Goal: Information Seeking & Learning: Learn about a topic

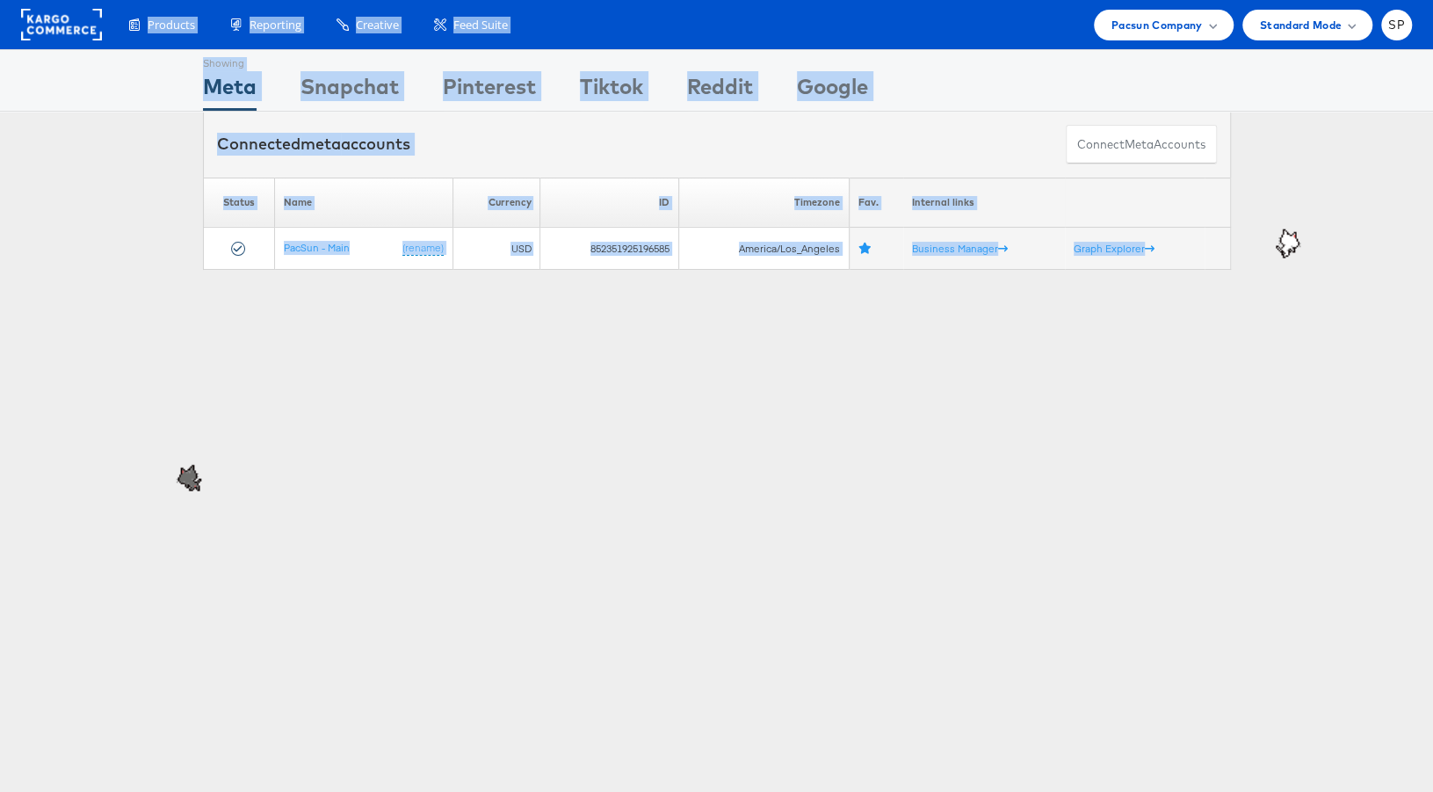
drag, startPoint x: 329, startPoint y: 292, endPoint x: 149, endPoint y: -15, distance: 355.1
click at [149, 0] on html "Products Product Catalogs Enhance Your Product Catalog, Map Them to Publishers,…" at bounding box center [716, 396] width 1433 height 792
click at [393, 442] on div "Showing Meta Showing Snapchat Showing Pinterest Showing Tiktok Showing Reddit S…" at bounding box center [716, 488] width 1433 height 879
drag, startPoint x: 600, startPoint y: 398, endPoint x: 616, endPoint y: -126, distance: 523.8
click at [616, 0] on html "Products Product Catalogs Enhance Your Product Catalog, Map Them to Publishers,…" at bounding box center [716, 396] width 1433 height 792
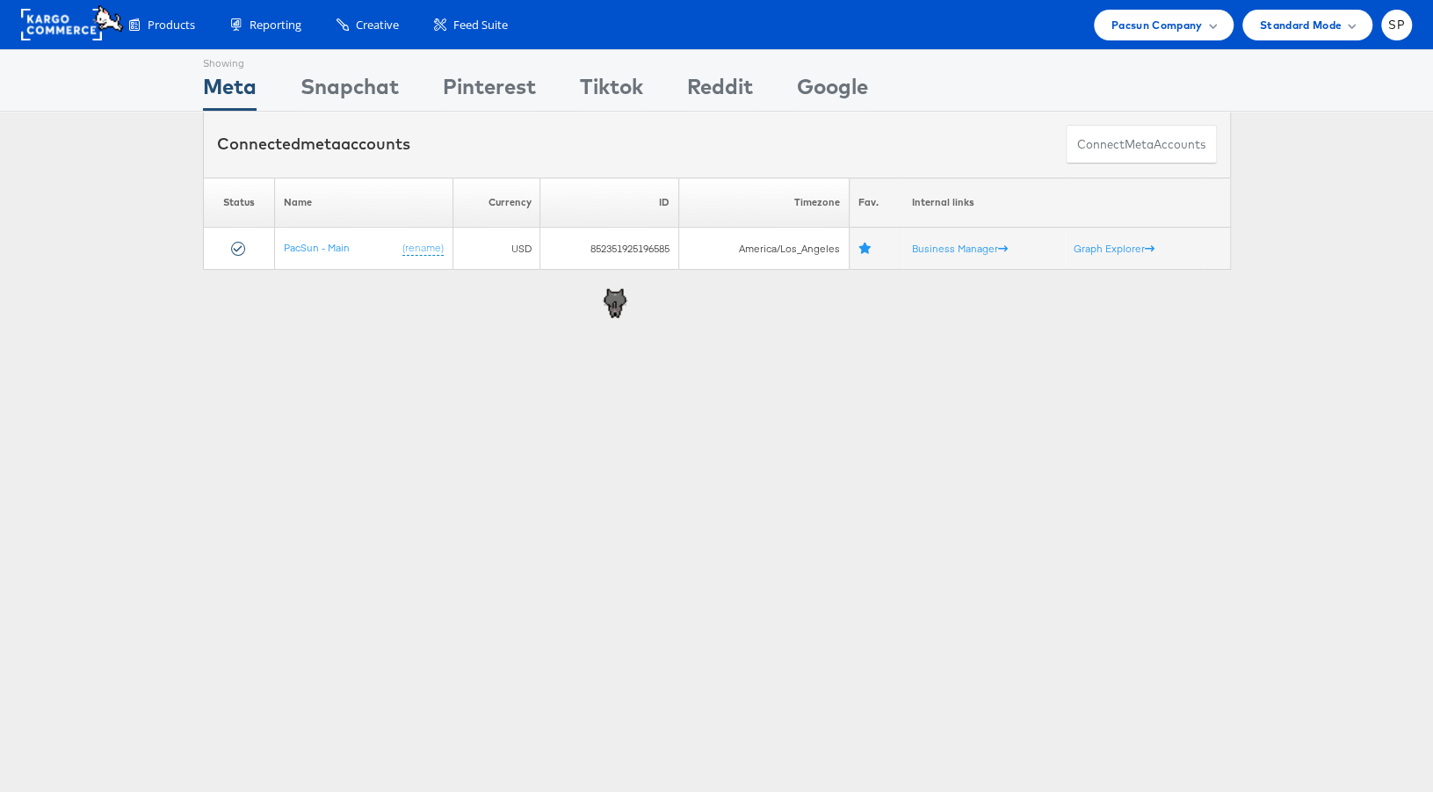
click at [776, 377] on div "Showing Meta Showing Snapchat Showing Pinterest Showing Tiktok Showing Reddit S…" at bounding box center [716, 488] width 1433 height 879
click at [1132, 16] on span "Pacsun Company" at bounding box center [1156, 25] width 91 height 18
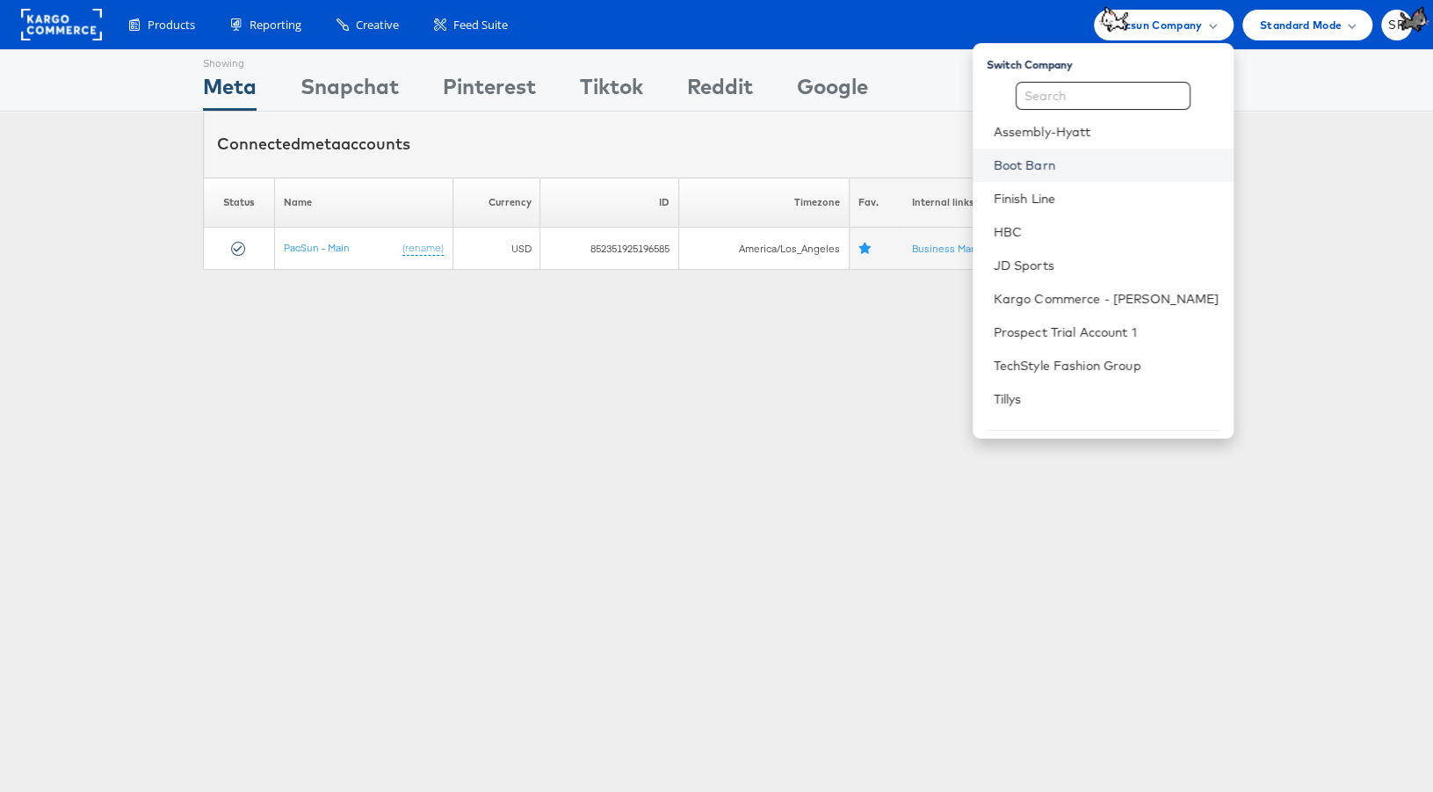
click at [1074, 163] on link "Boot Barn" at bounding box center [1107, 165] width 226 height 18
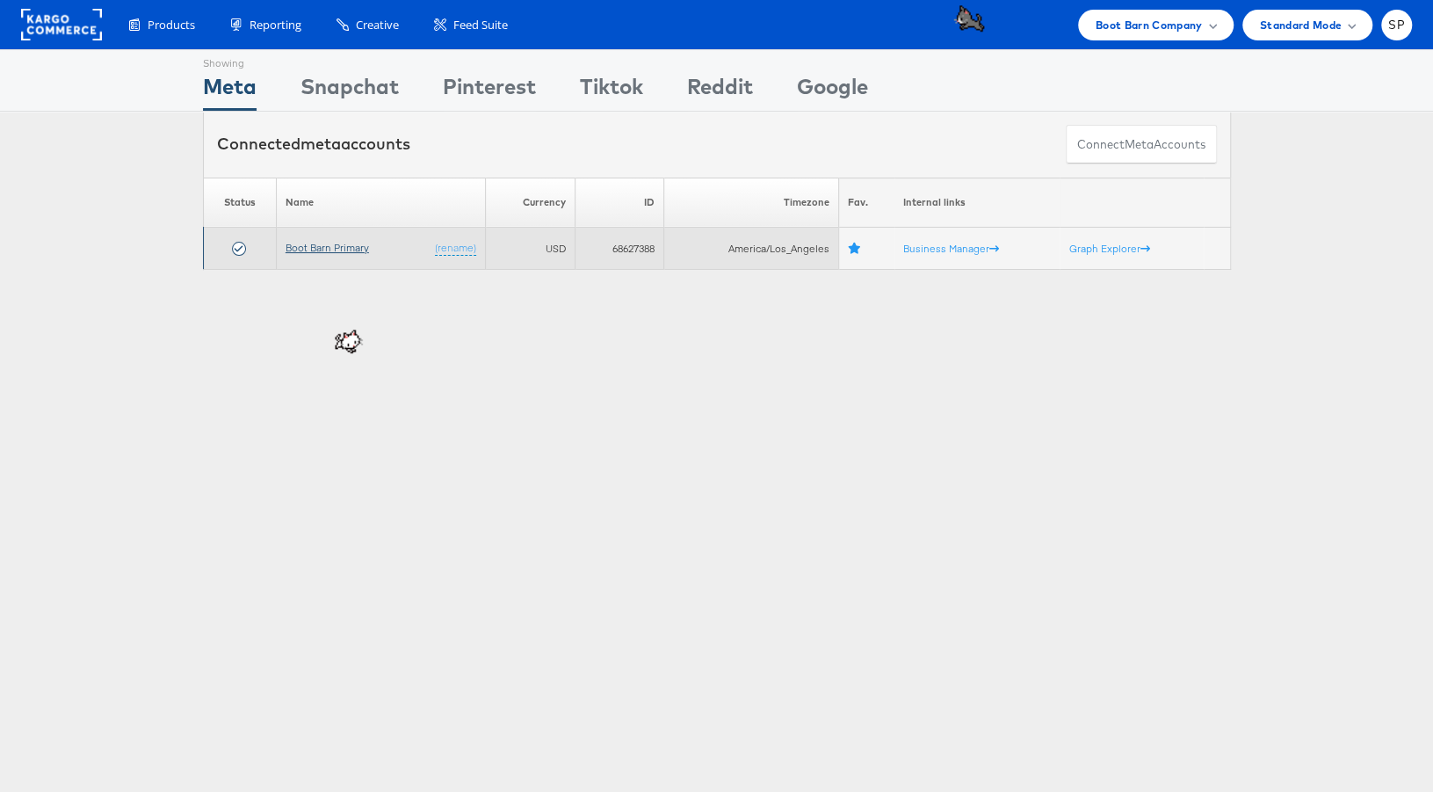
click at [309, 250] on link "Boot Barn Primary" at bounding box center [327, 247] width 83 height 13
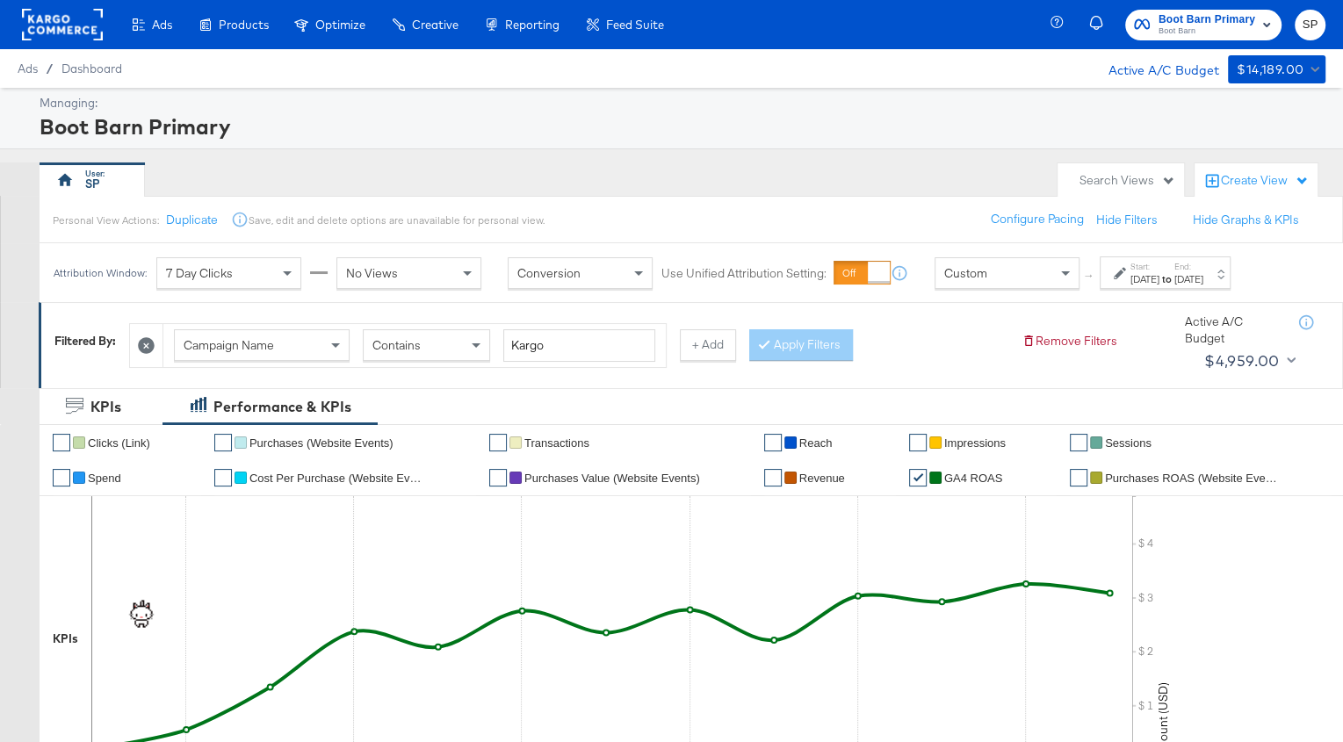
click at [1204, 276] on div "[DATE]" at bounding box center [1189, 279] width 29 height 14
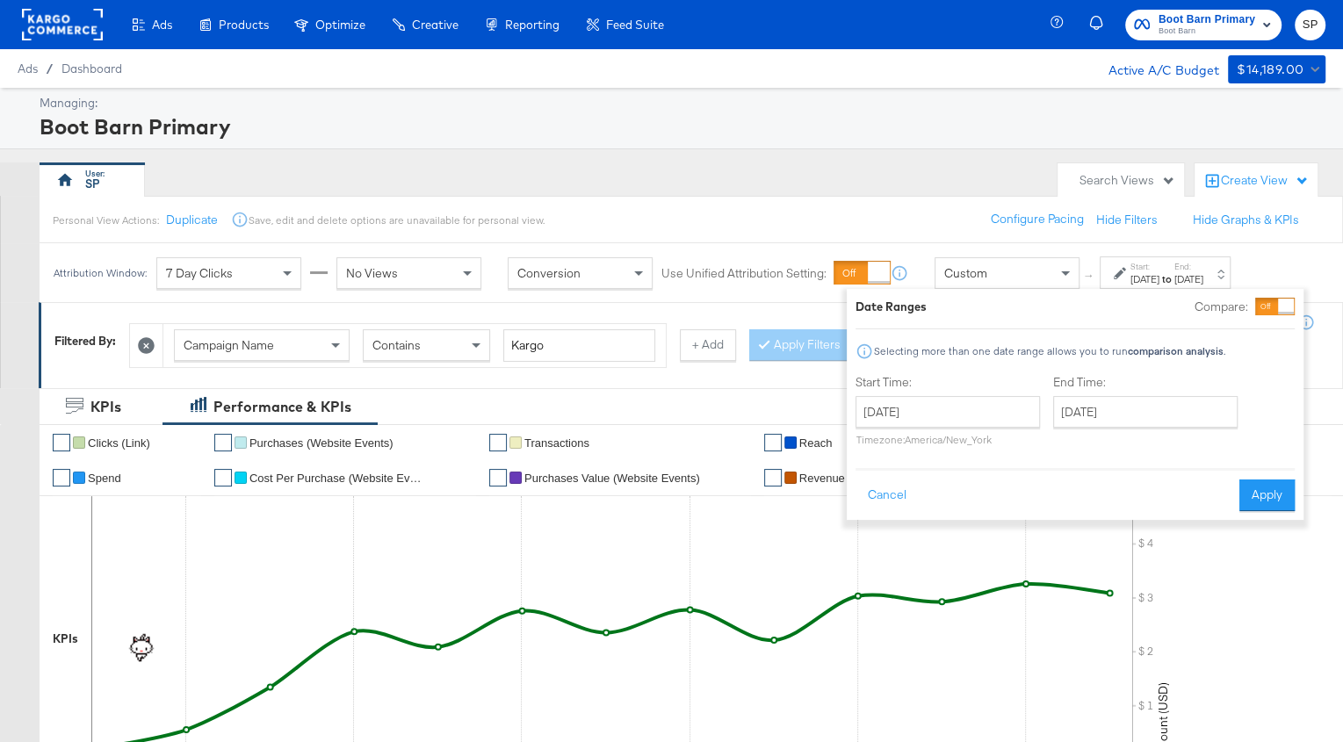
click at [1204, 276] on div "[DATE]" at bounding box center [1189, 279] width 29 height 14
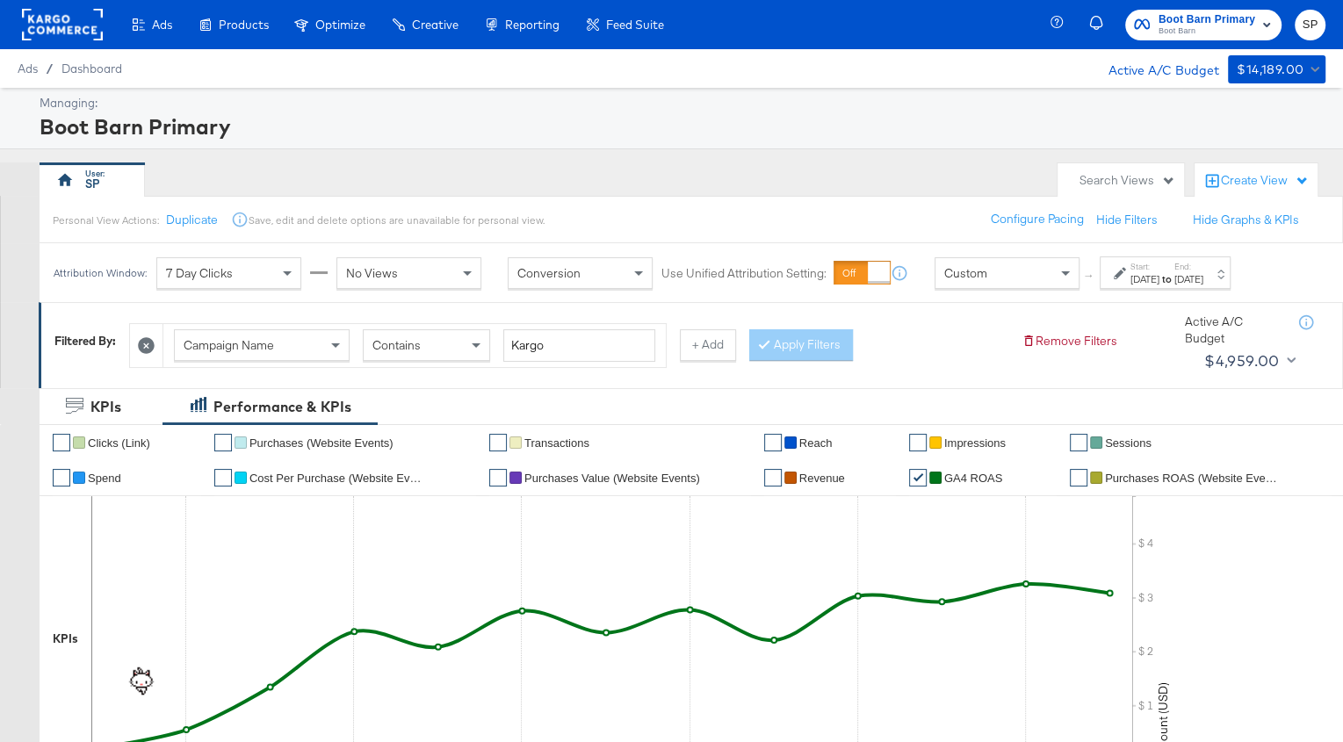
click at [1204, 277] on div "[DATE]" at bounding box center [1189, 279] width 29 height 14
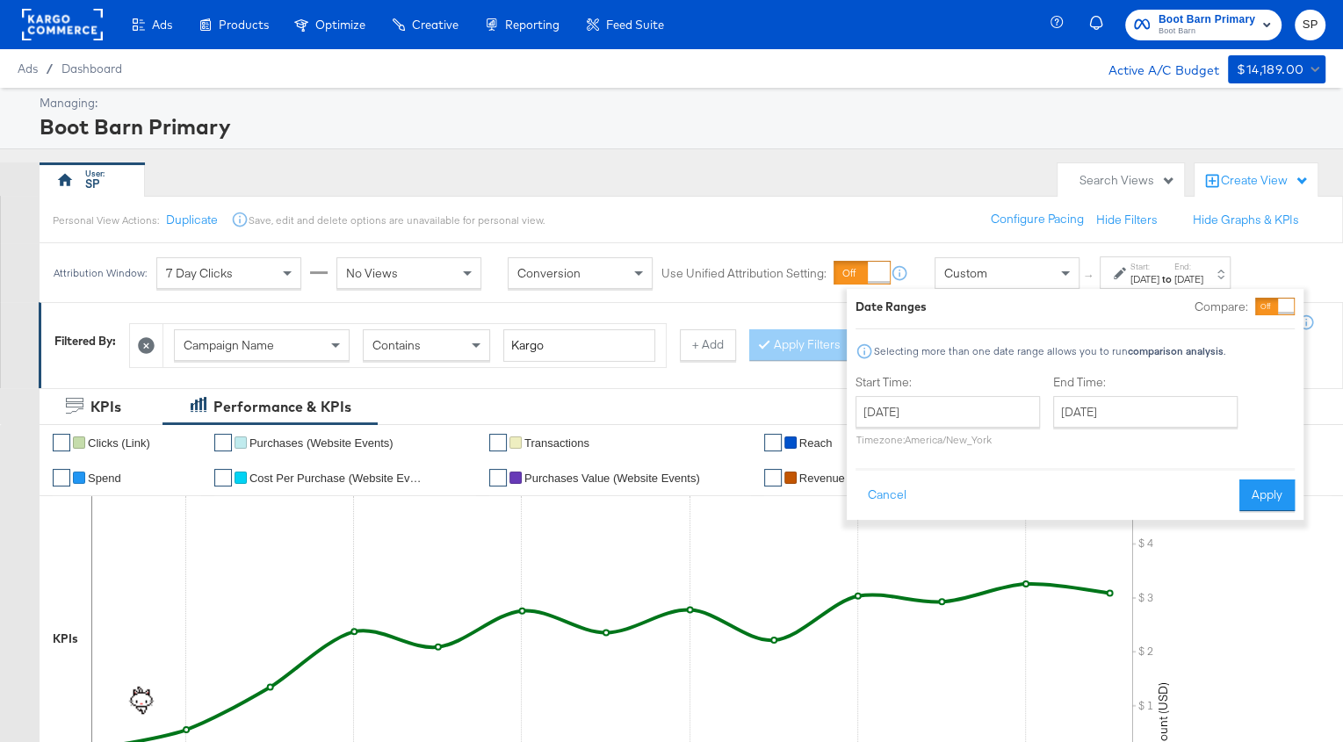
click at [1204, 274] on div "[DATE]" at bounding box center [1189, 279] width 29 height 14
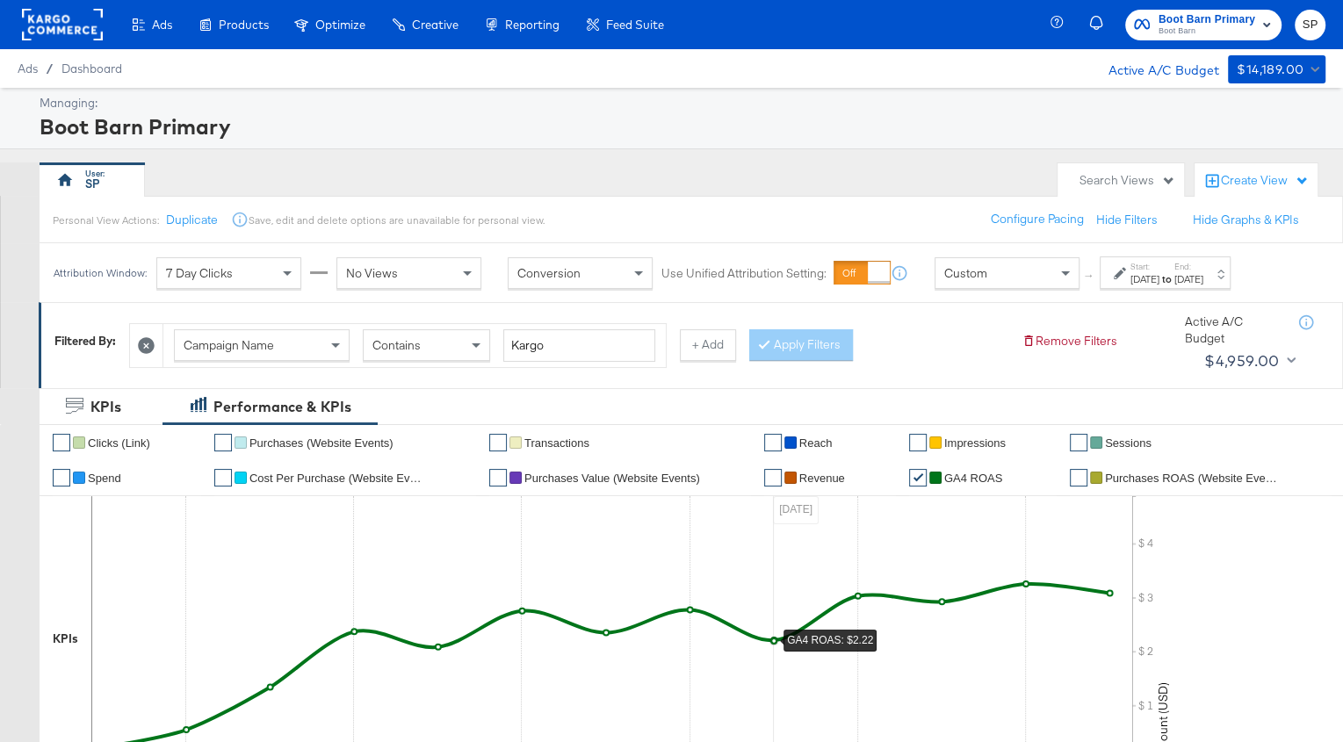
scroll to position [729, 0]
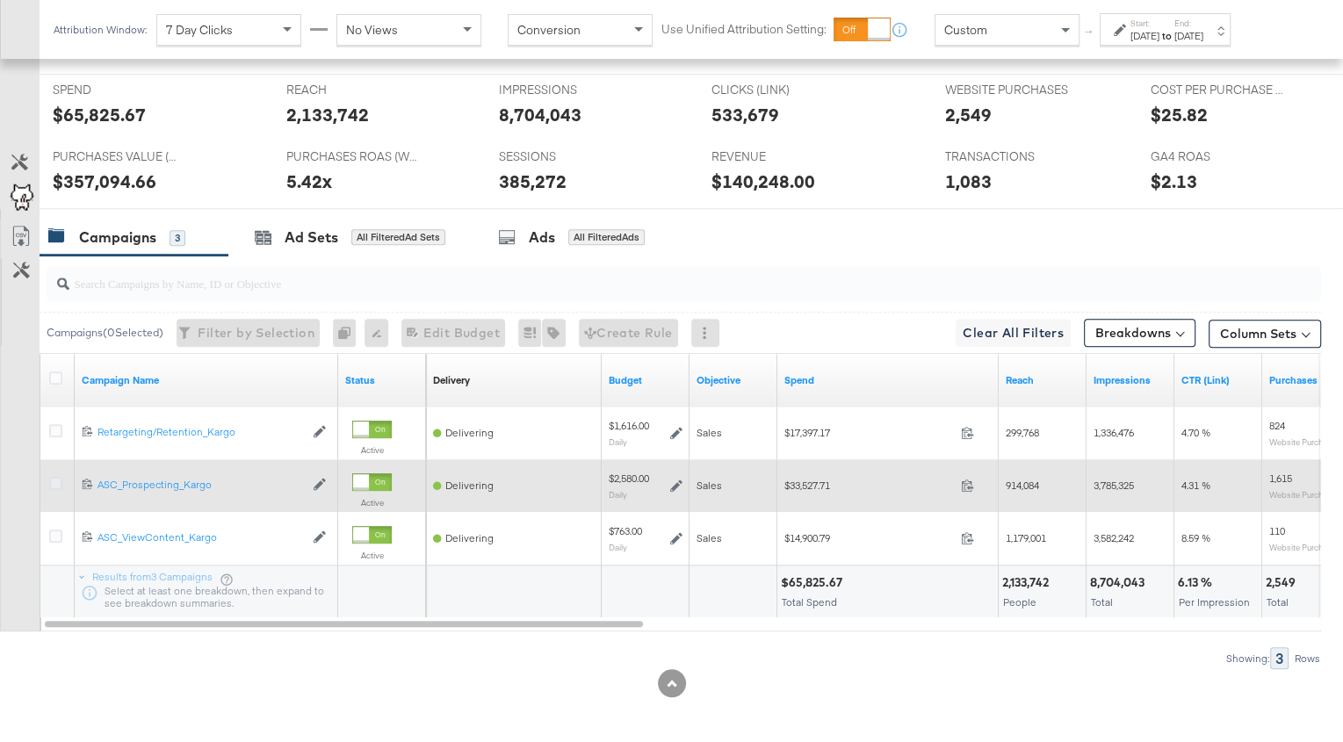
click at [55, 477] on icon at bounding box center [55, 483] width 13 height 13
click at [0, 0] on input "checkbox" at bounding box center [0, 0] width 0 height 0
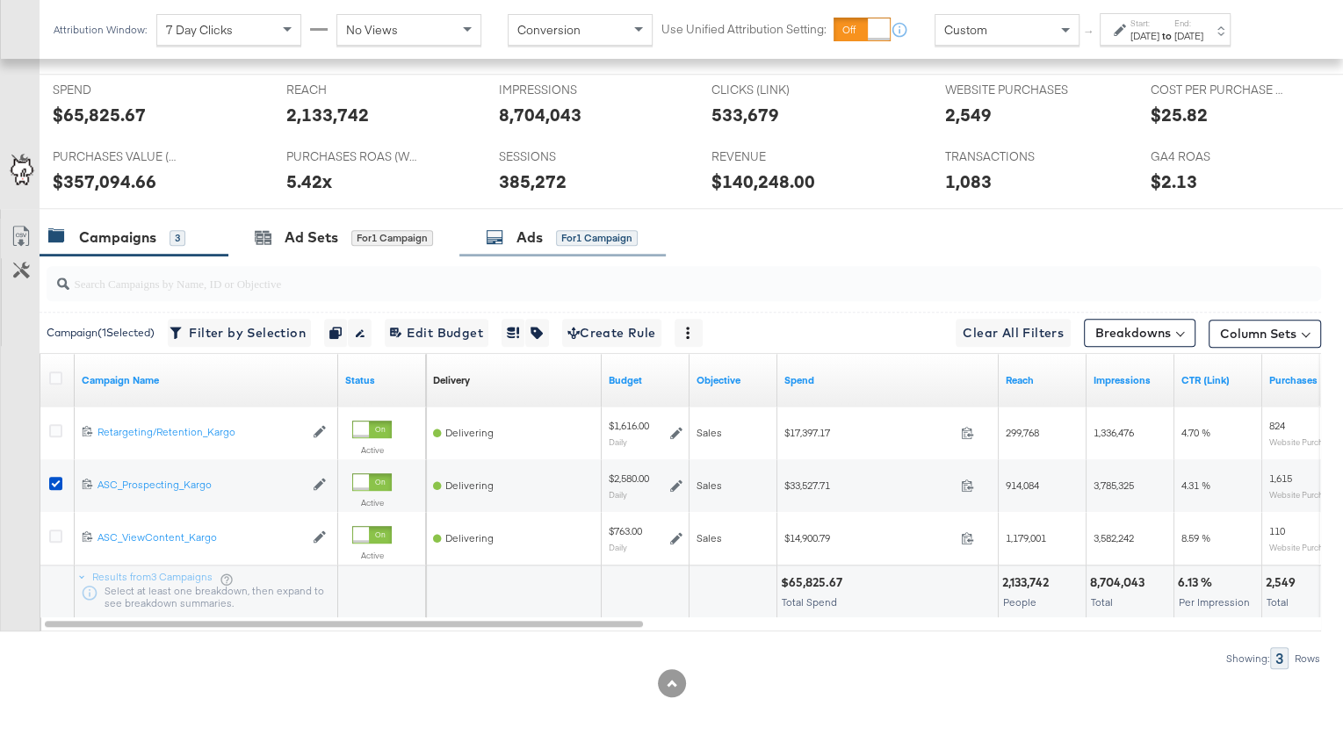
click at [542, 236] on div "Ads" at bounding box center [530, 238] width 26 height 20
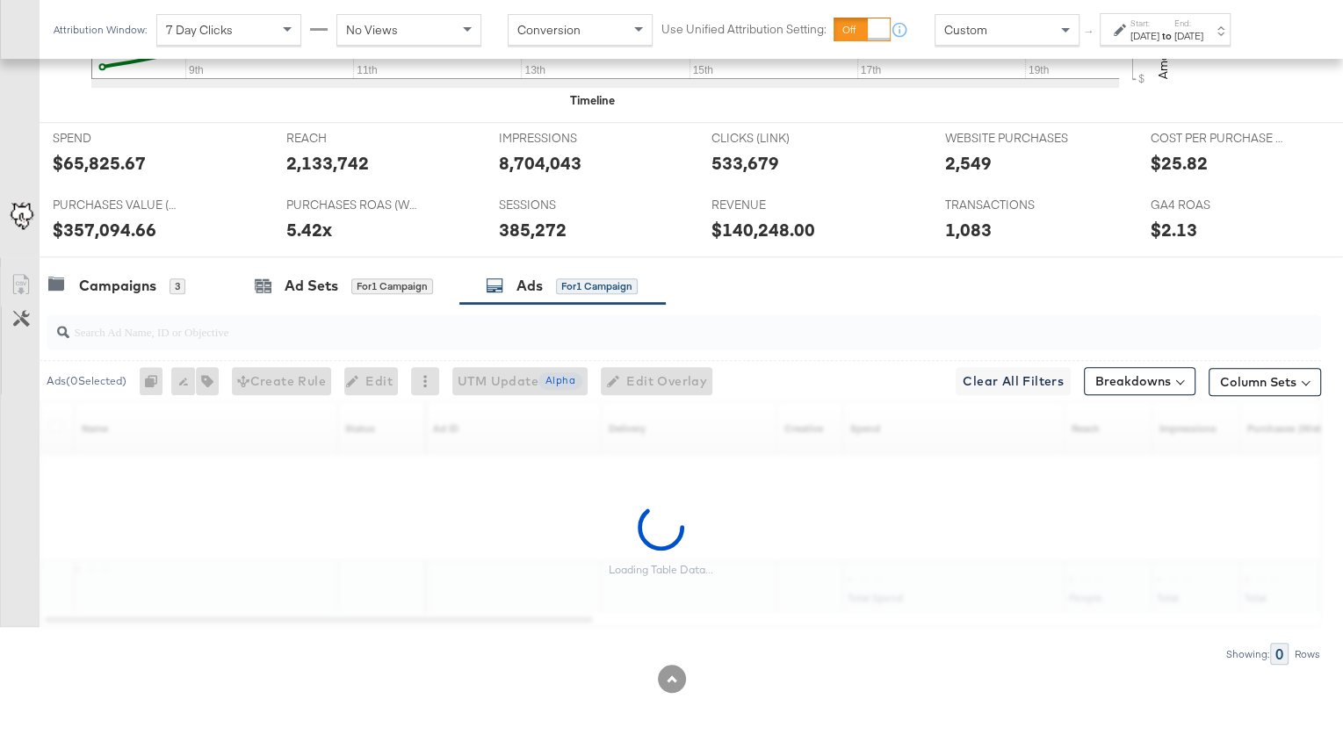
scroll to position [676, 0]
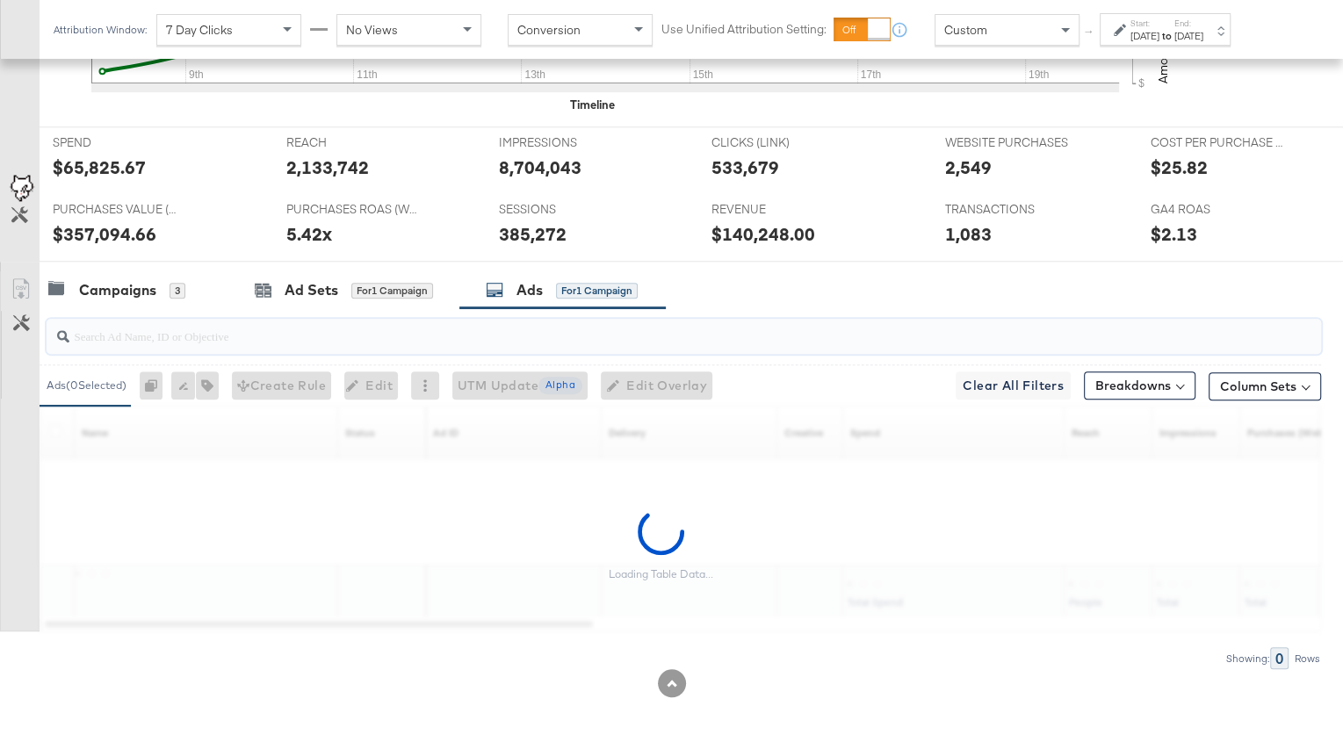
click at [406, 332] on input "search" at bounding box center [638, 329] width 1138 height 34
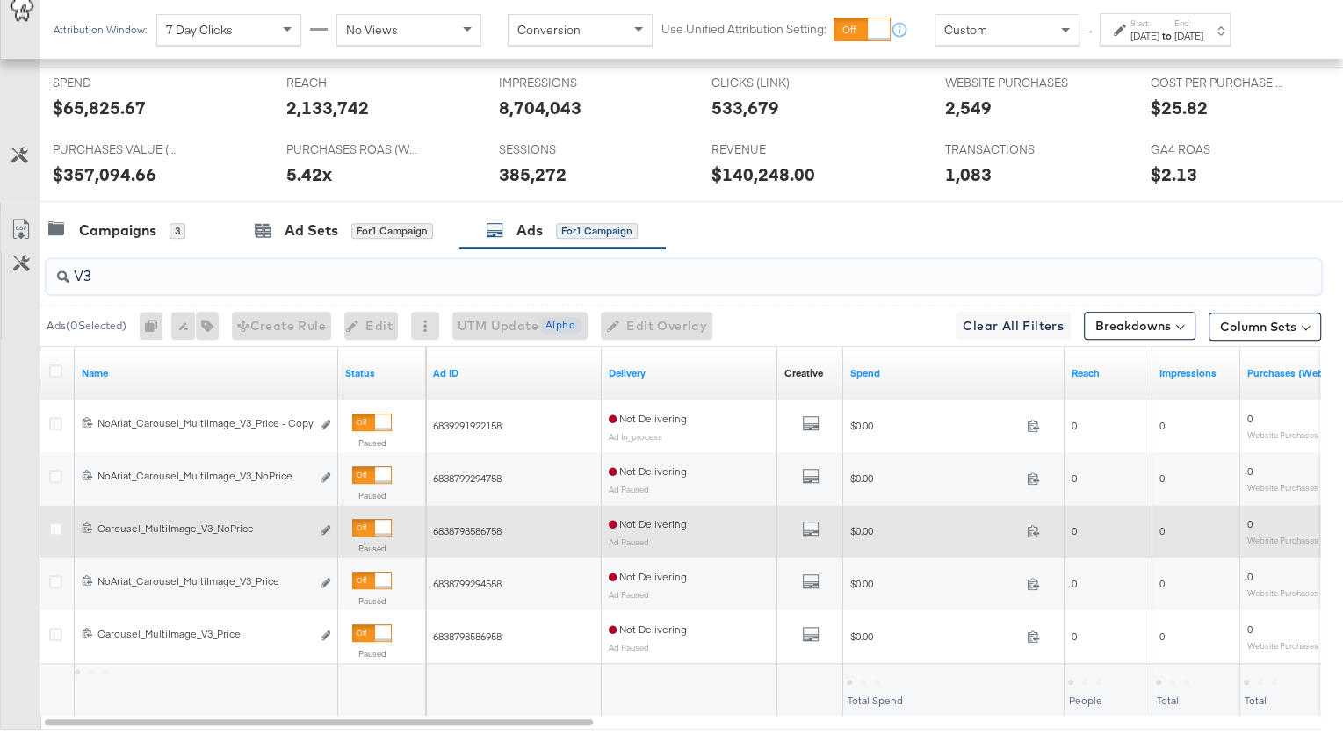
scroll to position [737, 0]
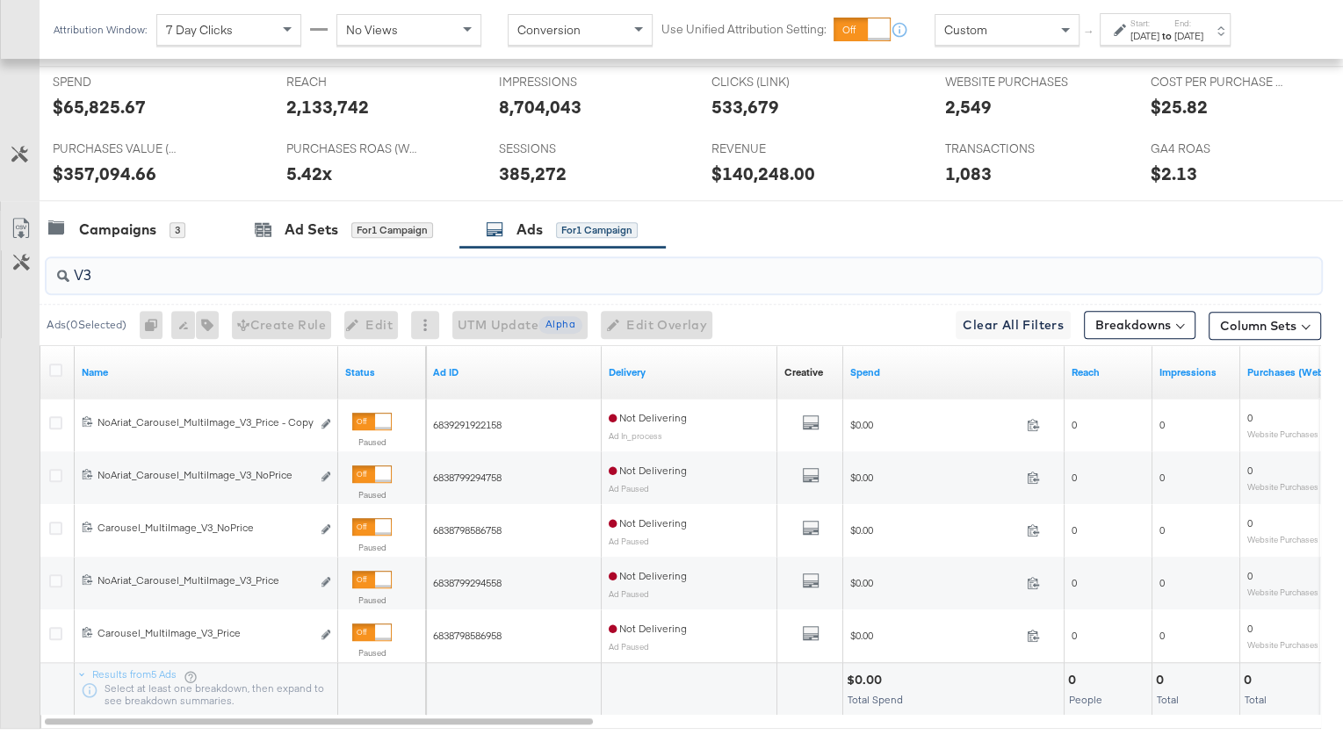
type input "V3"
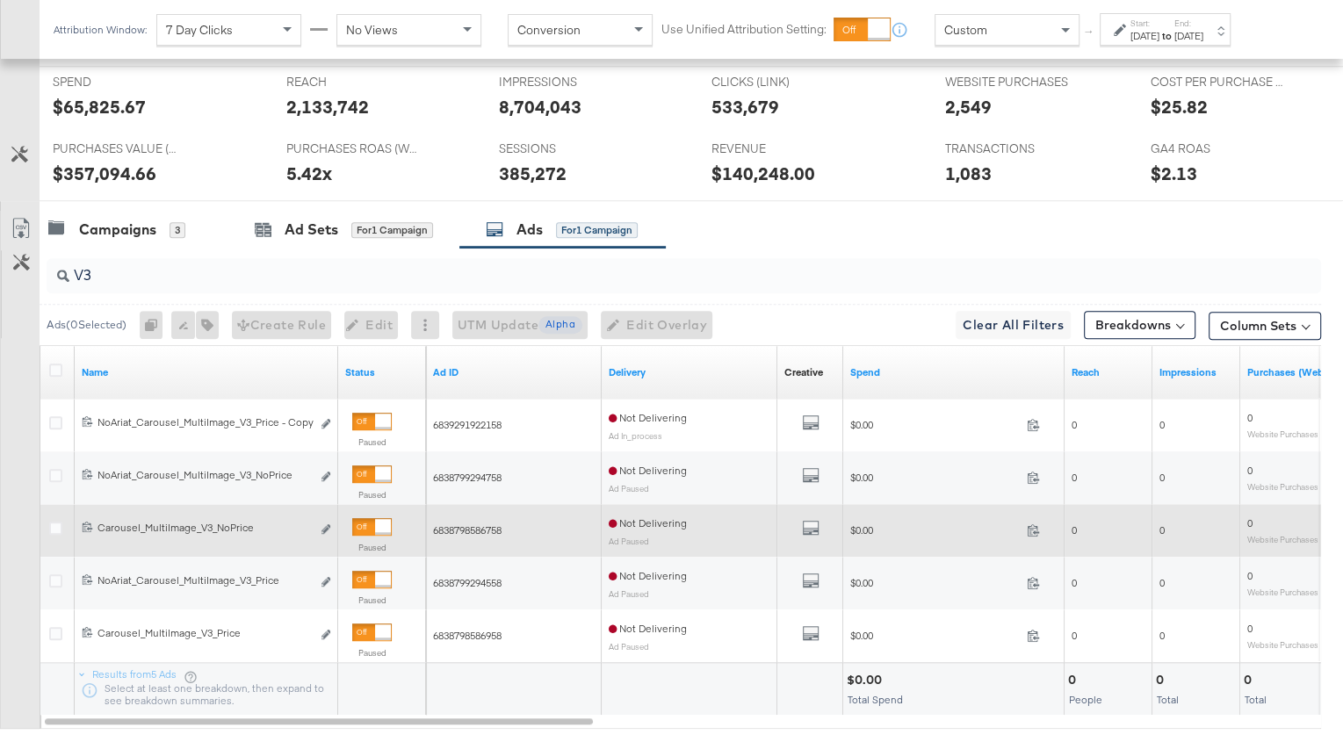
click at [376, 520] on div at bounding box center [383, 527] width 16 height 16
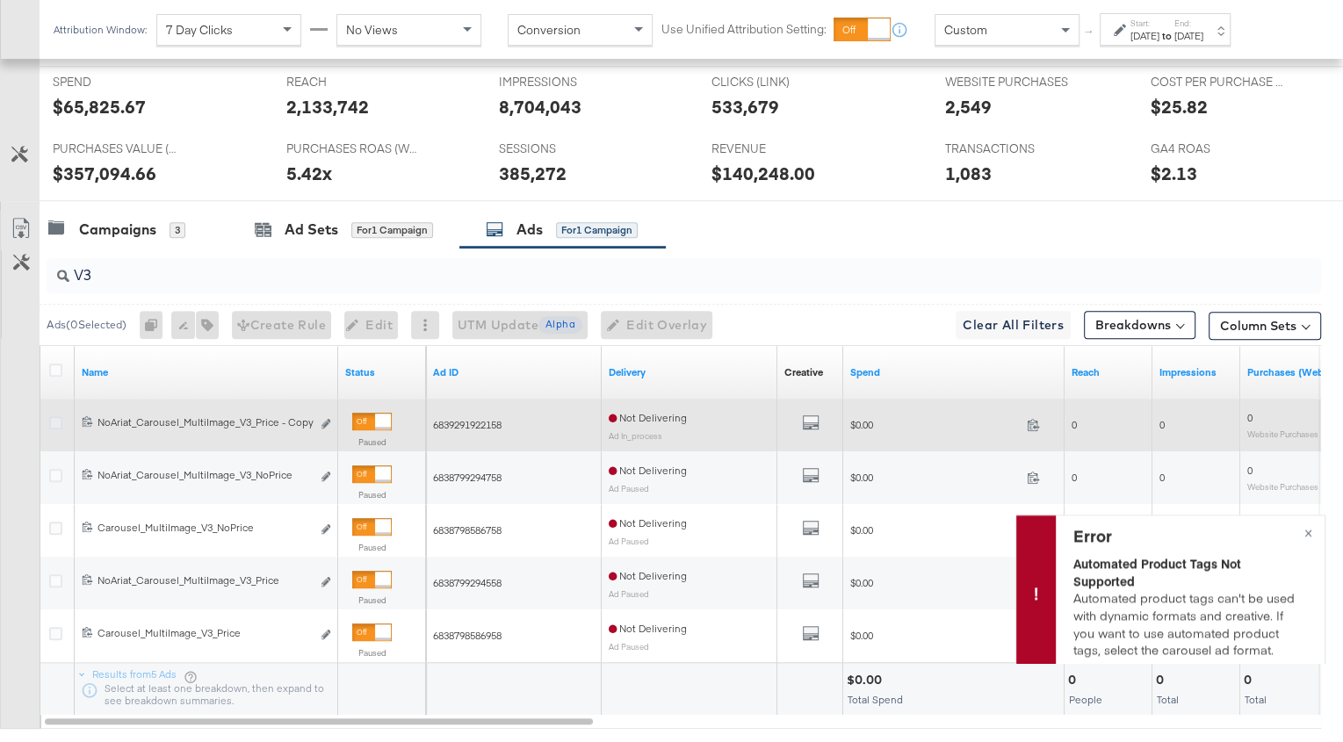
click at [51, 416] on icon at bounding box center [55, 422] width 13 height 13
click at [0, 0] on input "checkbox" at bounding box center [0, 0] width 0 height 0
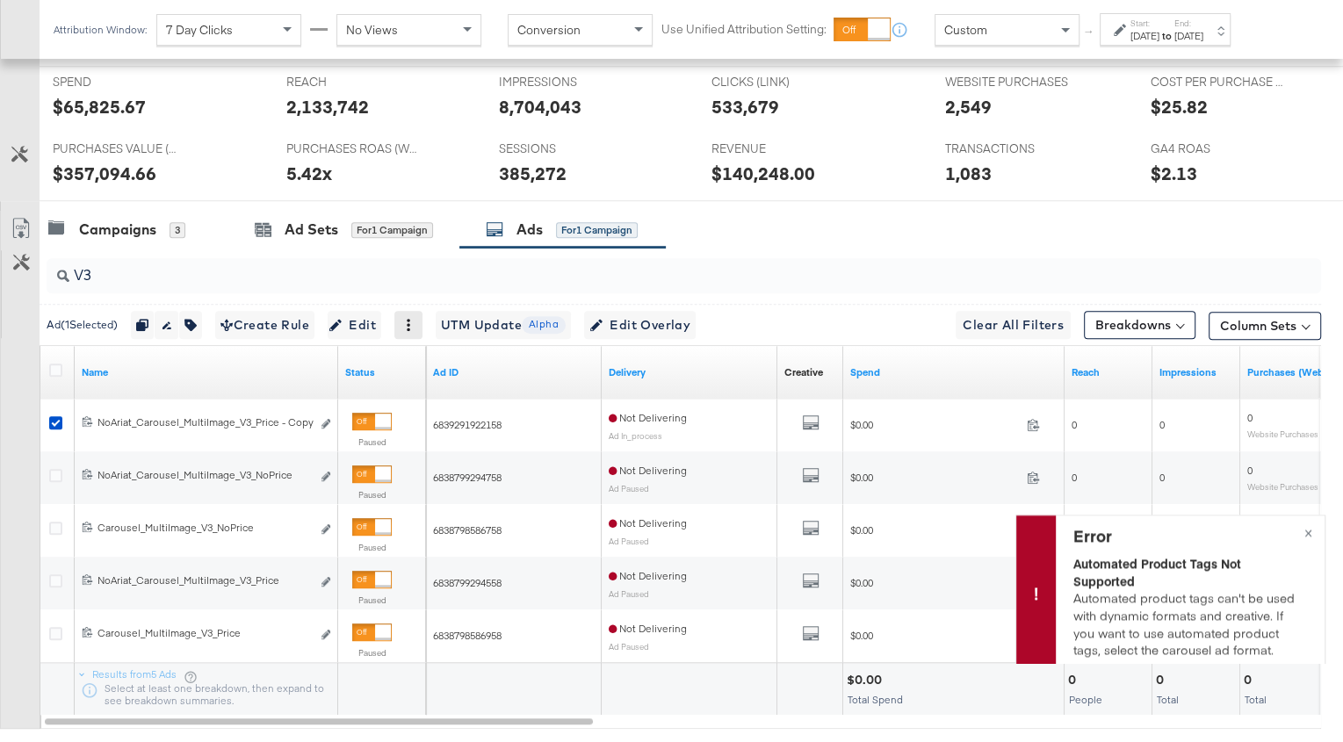
click at [406, 322] on div at bounding box center [408, 325] width 28 height 28
click at [410, 322] on icon at bounding box center [409, 325] width 4 height 12
click at [451, 401] on div "Delete" at bounding box center [470, 410] width 97 height 28
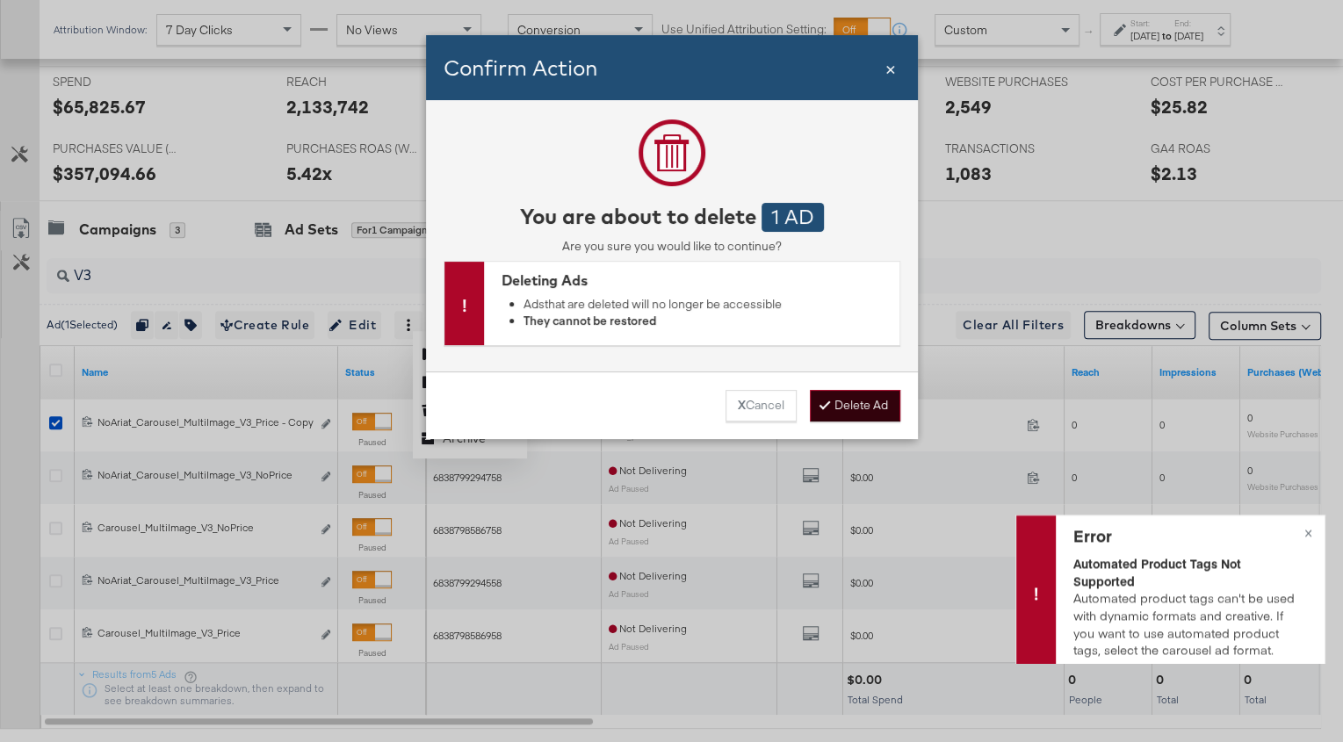
click at [829, 405] on div at bounding box center [828, 405] width 12 height 17
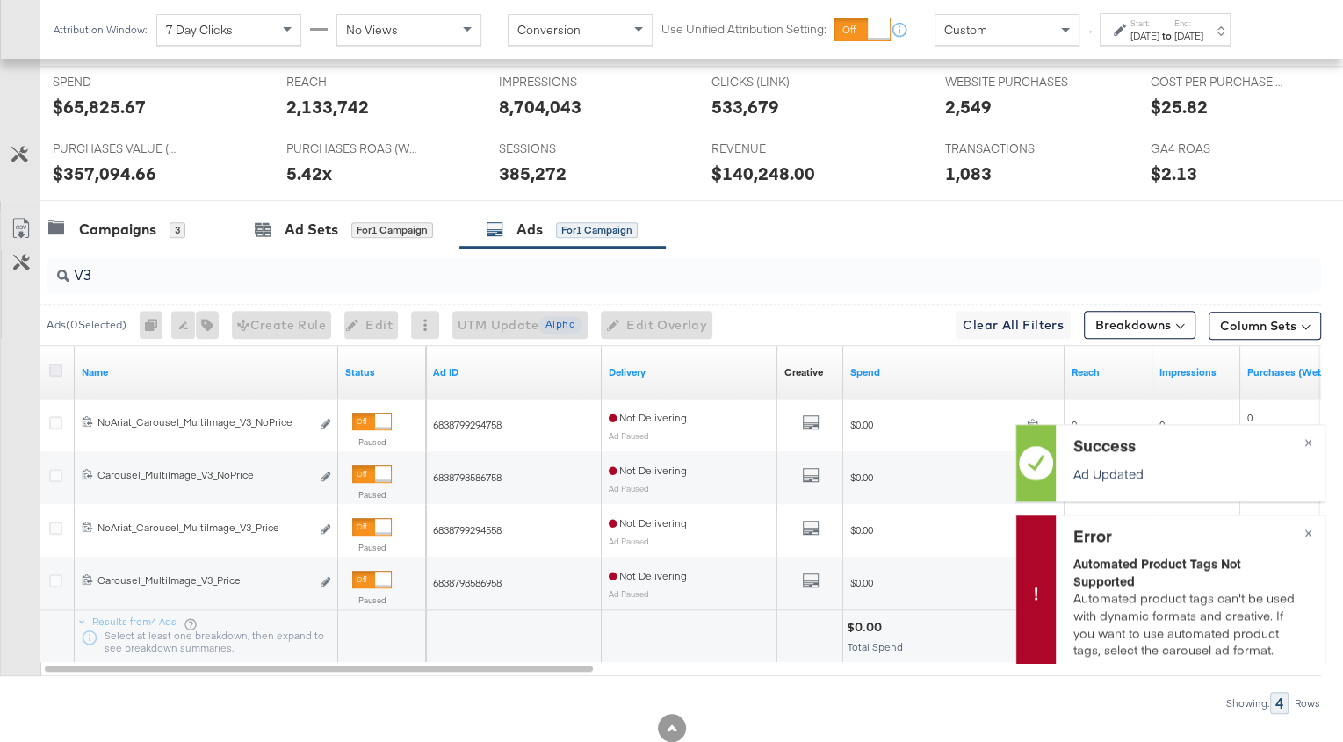
click at [52, 364] on icon at bounding box center [55, 370] width 13 height 13
click at [0, 0] on input "checkbox" at bounding box center [0, 0] width 0 height 0
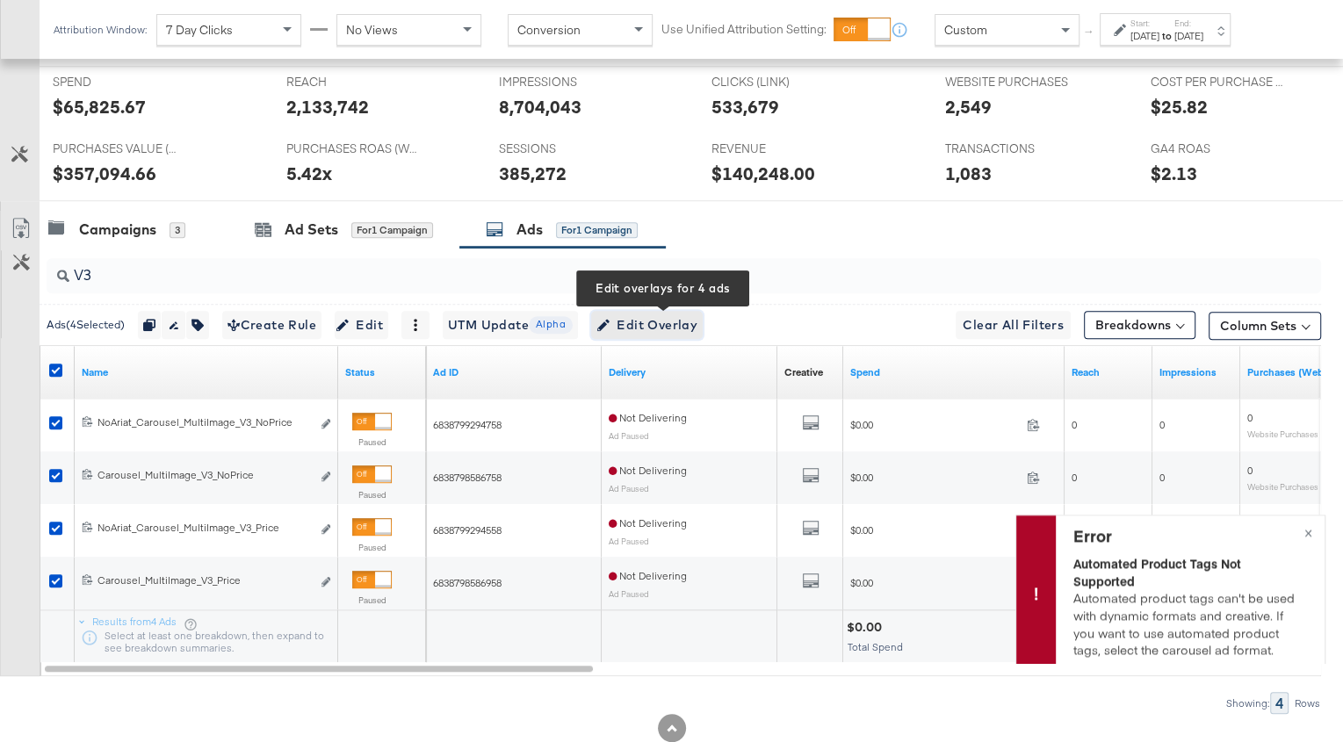
click at [643, 316] on span "Edit Overlay Edit overlays for 4 ads" at bounding box center [647, 326] width 101 height 22
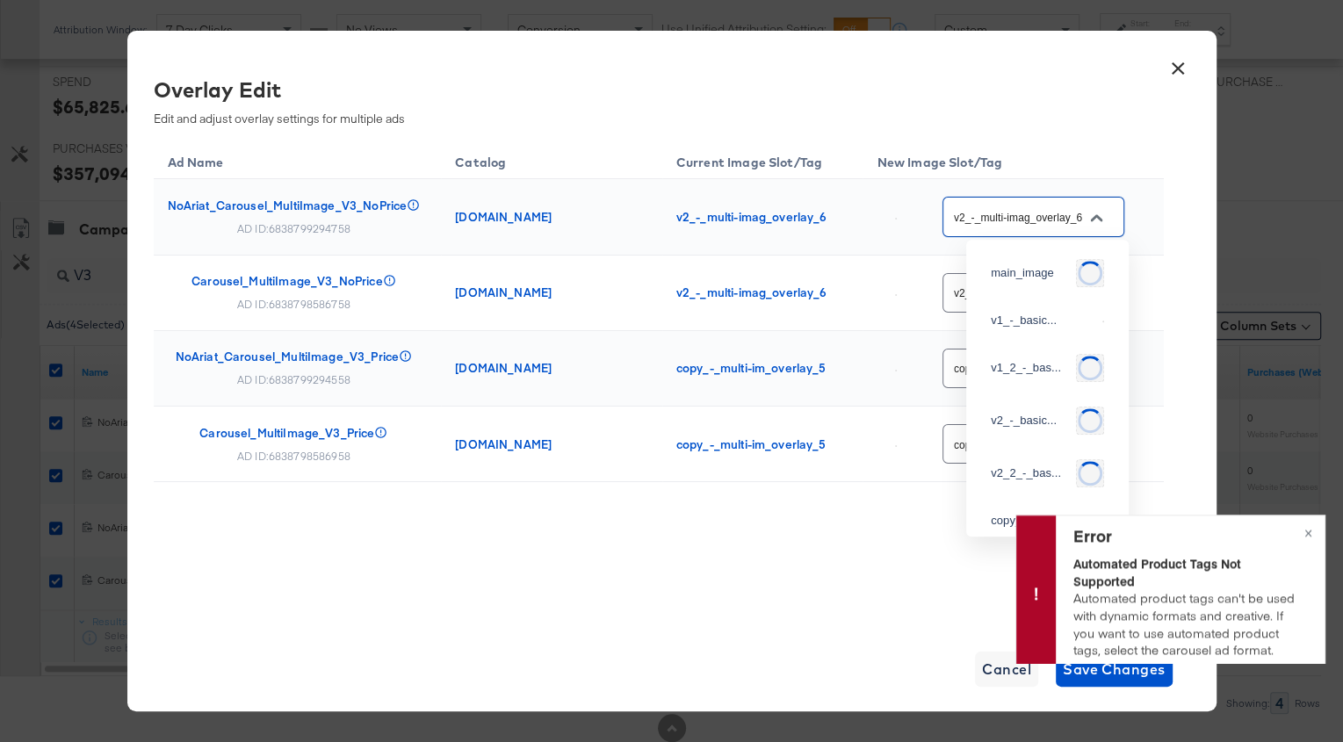
click at [1054, 219] on input "v2_-_multi-imag_overlay_6" at bounding box center [1020, 217] width 139 height 20
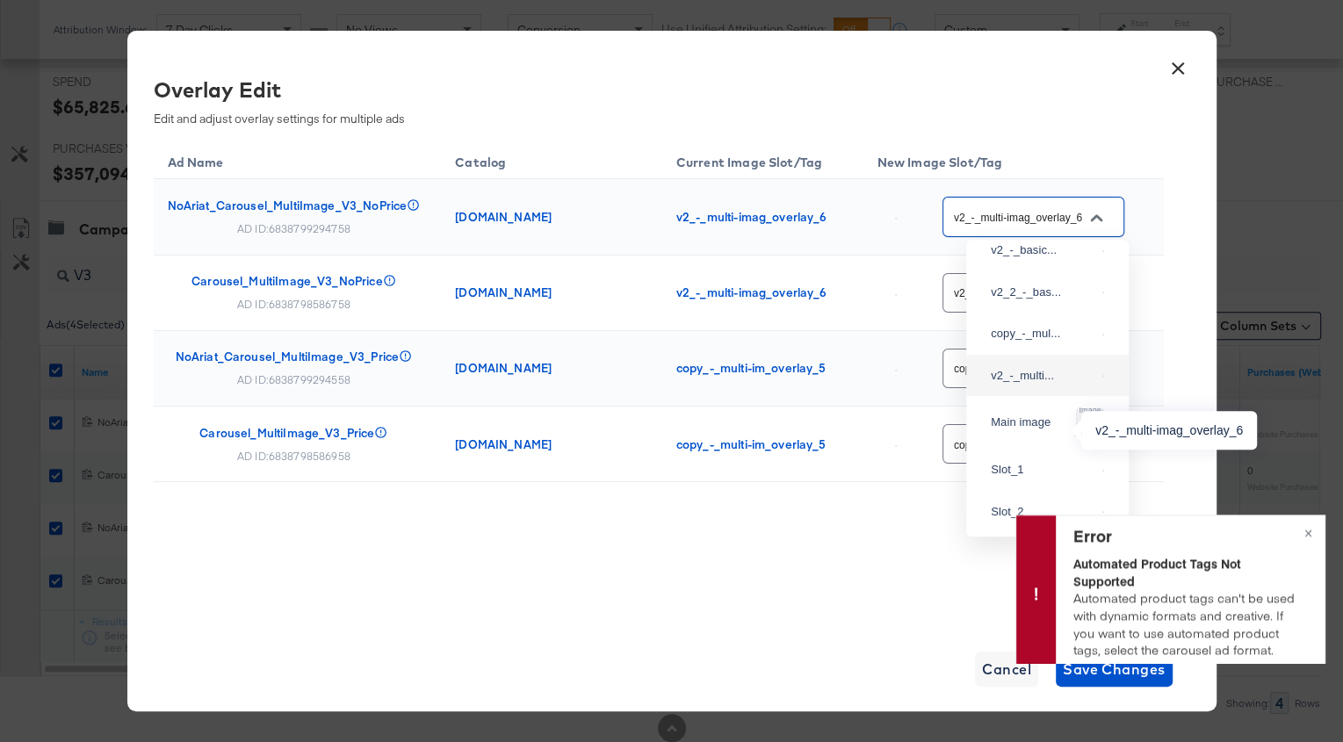
scroll to position [167, 0]
click at [1047, 372] on div "v2_-_multi..." at bounding box center [1043, 363] width 105 height 18
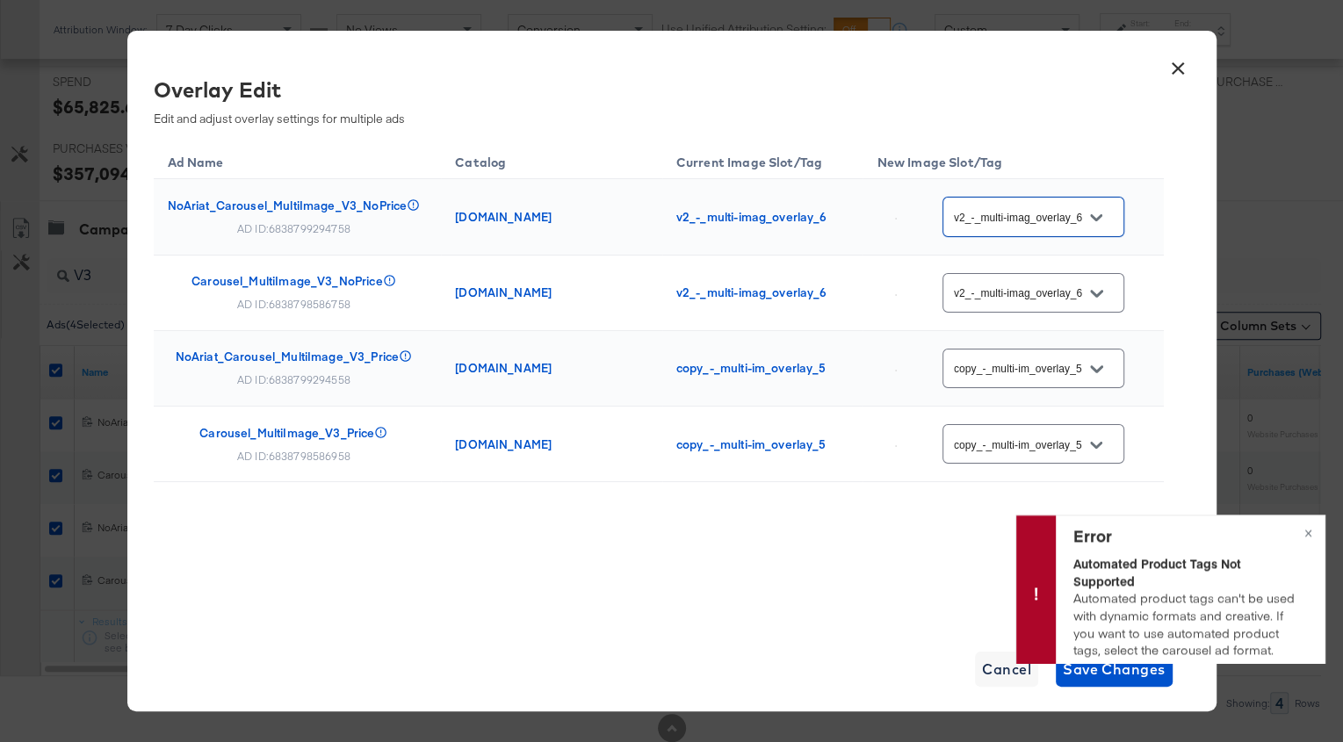
click at [1034, 371] on input "copy_-_multi-im_overlay_5" at bounding box center [1020, 369] width 139 height 20
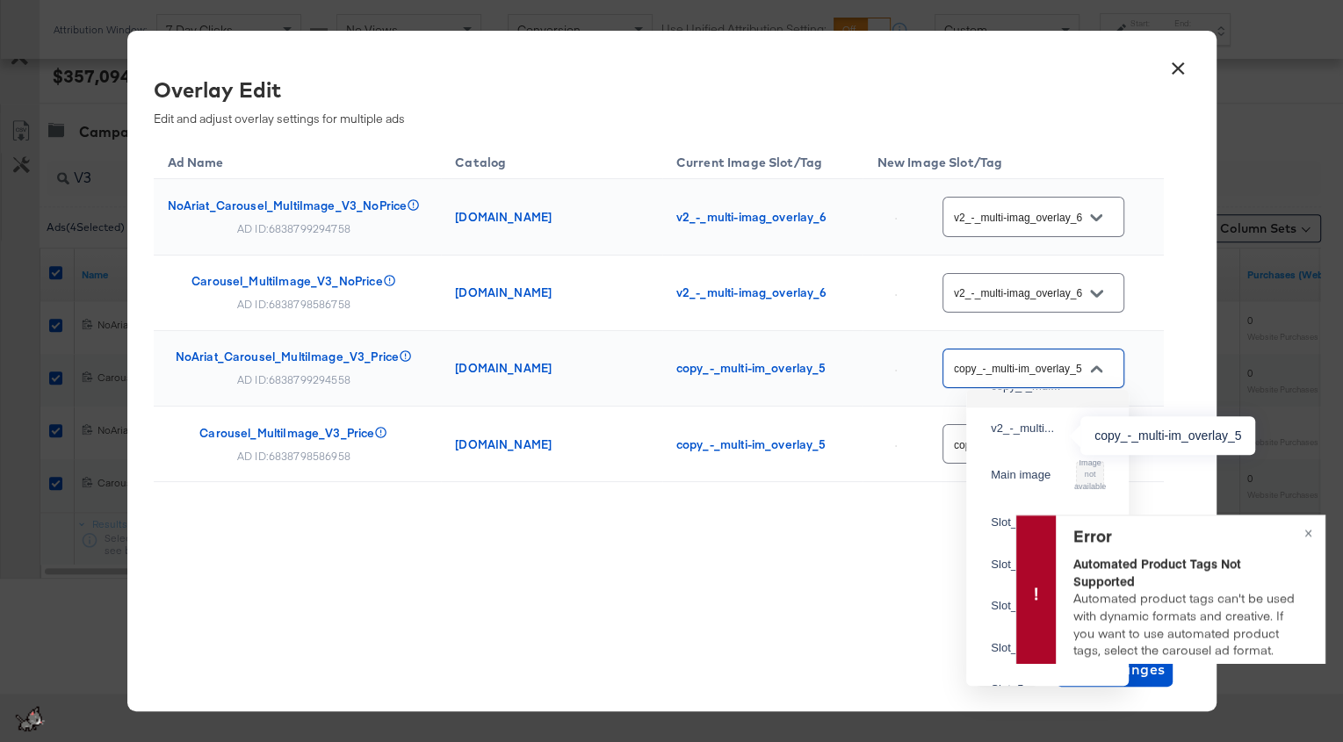
scroll to position [207, 0]
click at [1038, 438] on div "copy_-_mul..." at bounding box center [1043, 430] width 105 height 18
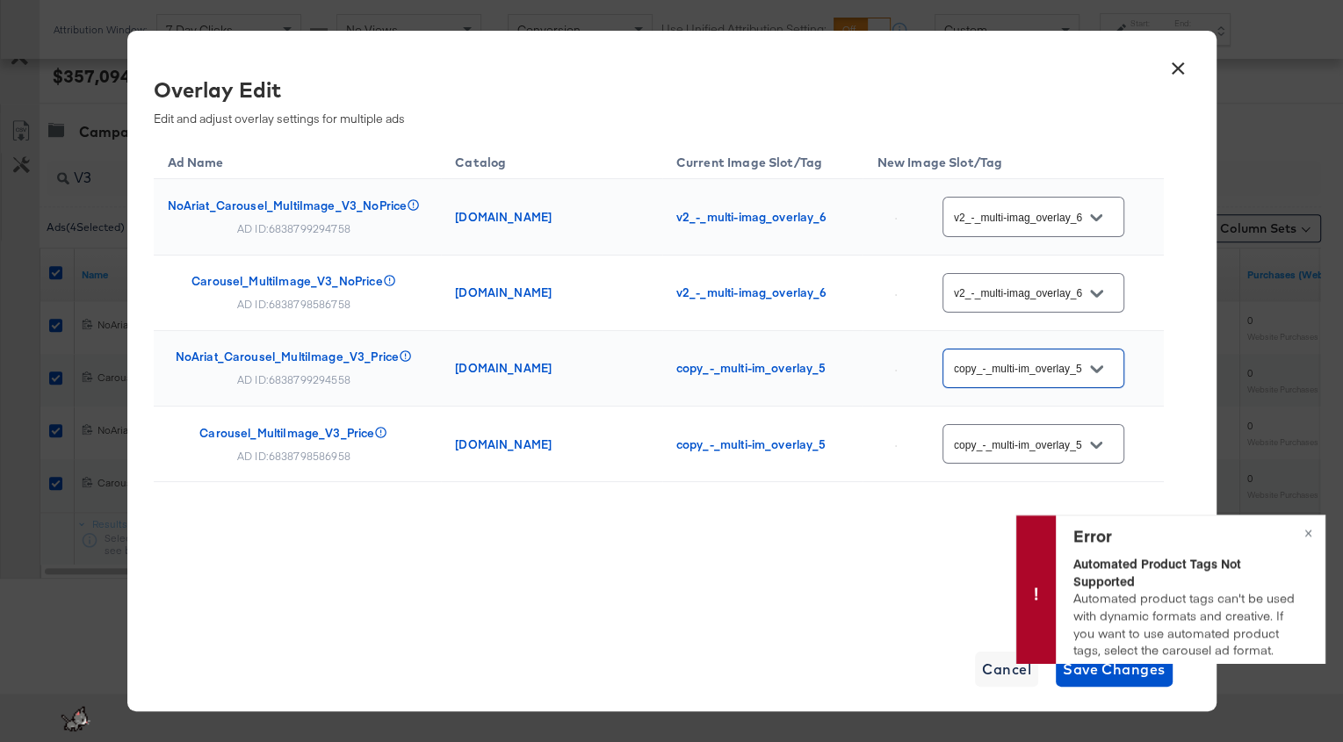
click at [1038, 294] on input "v2_-_multi-imag_overlay_6" at bounding box center [1020, 294] width 139 height 20
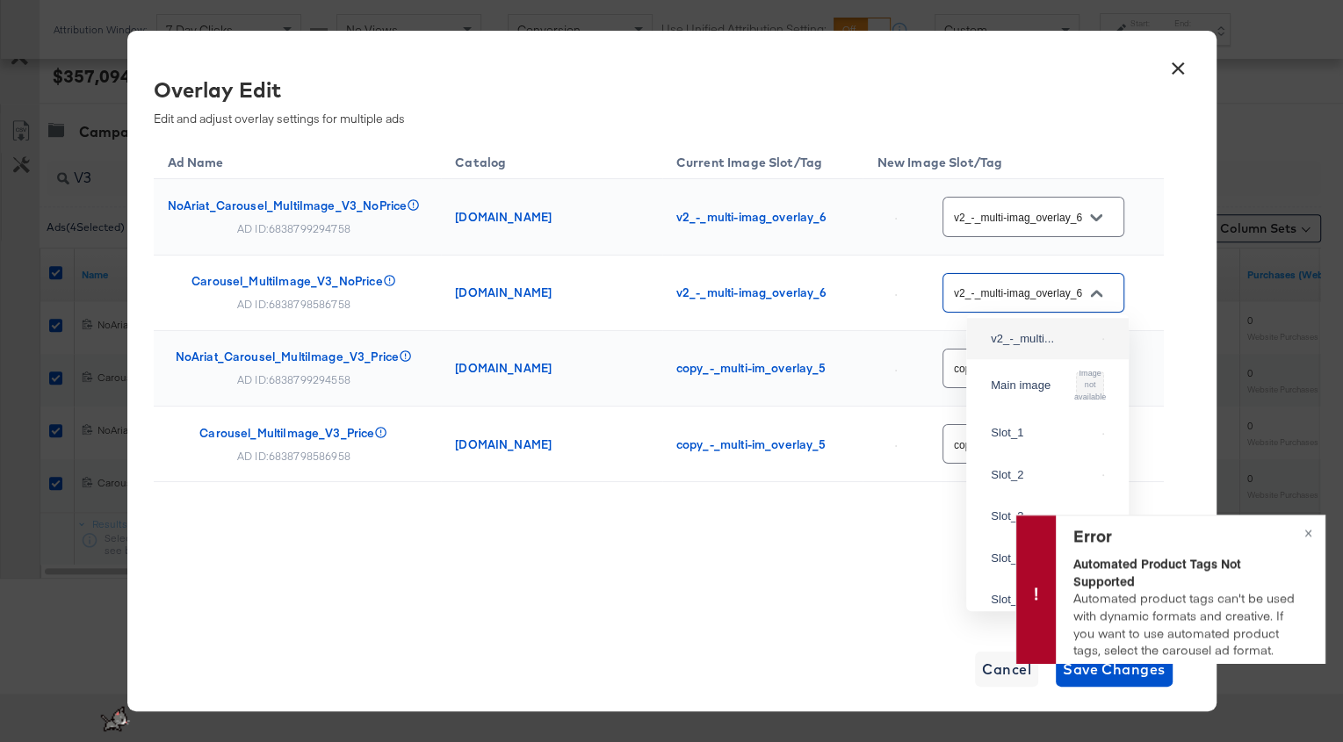
scroll to position [279, 0]
click at [1040, 334] on div "v2_-_multi..." at bounding box center [1043, 325] width 105 height 18
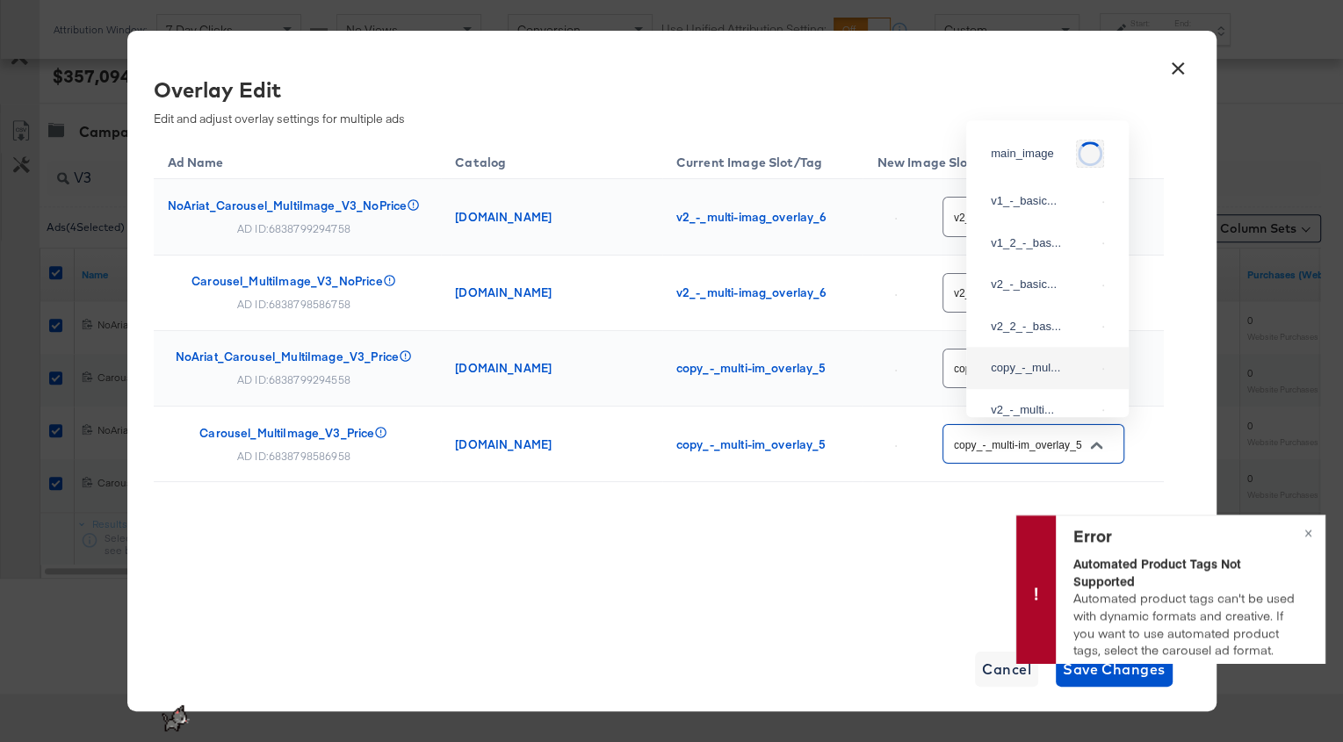
click at [1037, 445] on input "copy_-_multi-im_overlay_5" at bounding box center [1020, 445] width 139 height 20
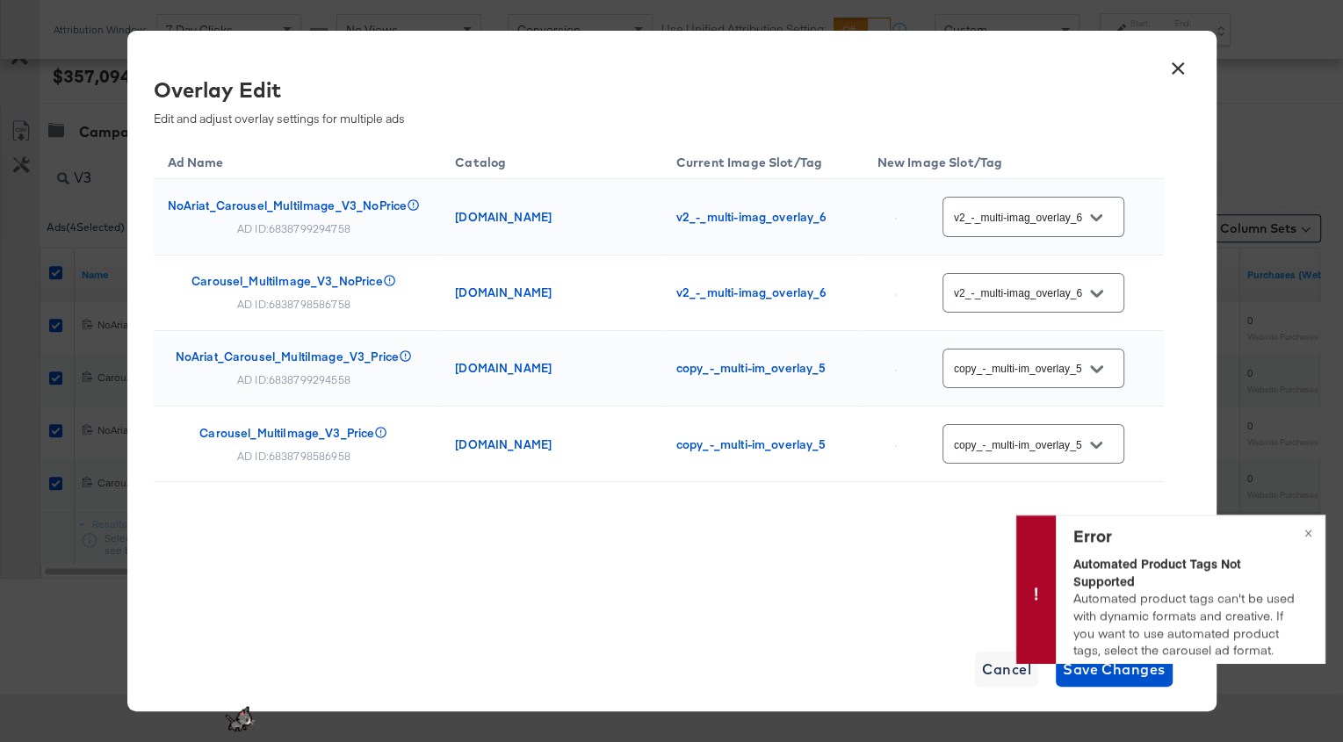
click at [964, 497] on div "Ad Name Catalog Current Image Slot/Tag New Image Slot/Tag NoAriat_Carousel_Mult…" at bounding box center [659, 356] width 1010 height 430
click at [1092, 670] on span "Save Changes" at bounding box center [1114, 669] width 103 height 25
click at [1308, 532] on span "×" at bounding box center [1309, 531] width 8 height 20
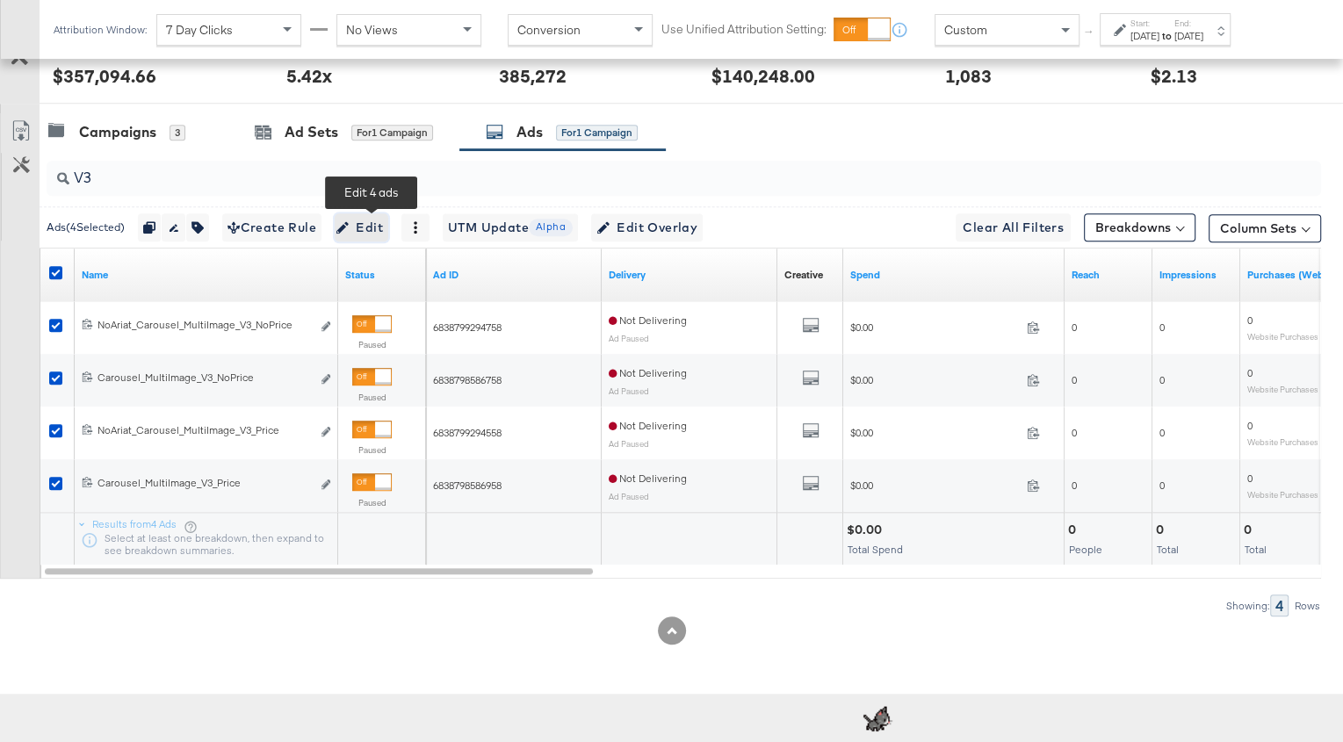
click at [371, 225] on span "Edit" at bounding box center [361, 228] width 43 height 22
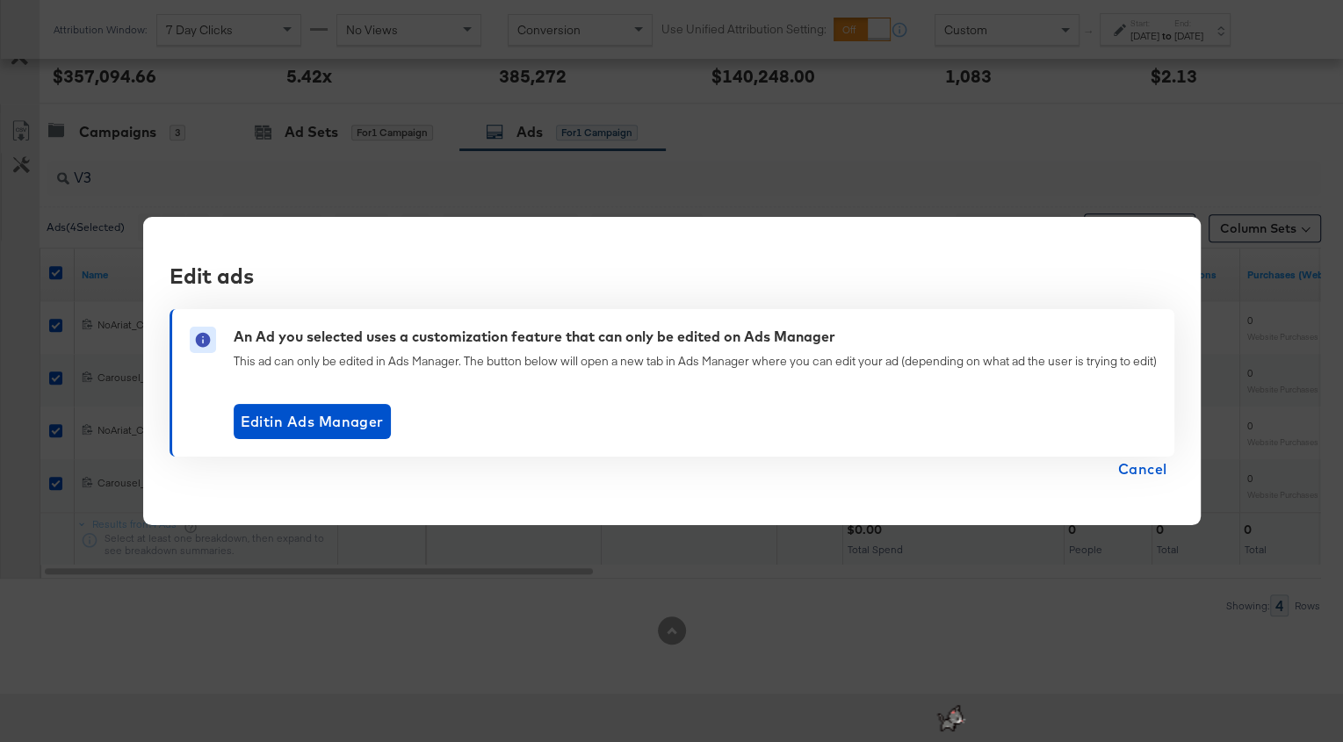
click at [1141, 471] on span "Cancel" at bounding box center [1142, 469] width 49 height 25
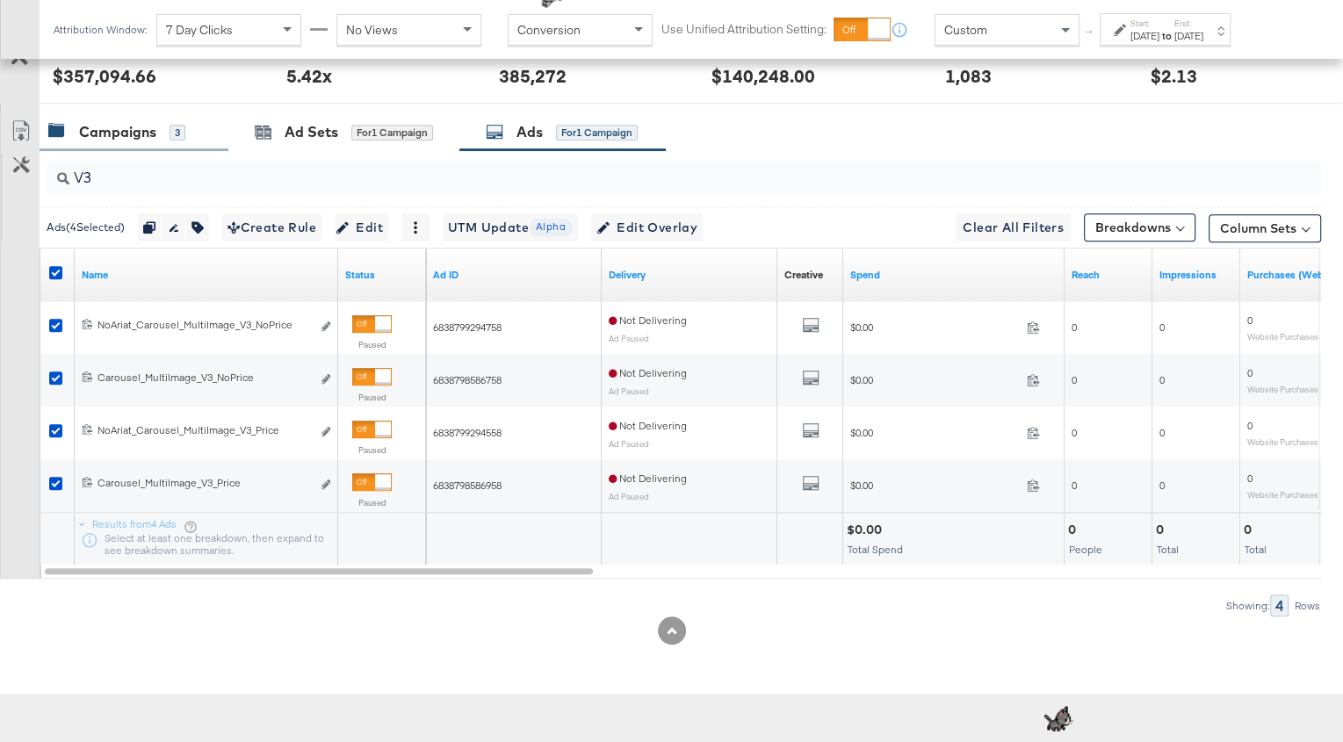
click at [111, 123] on div "Campaigns" at bounding box center [117, 132] width 77 height 20
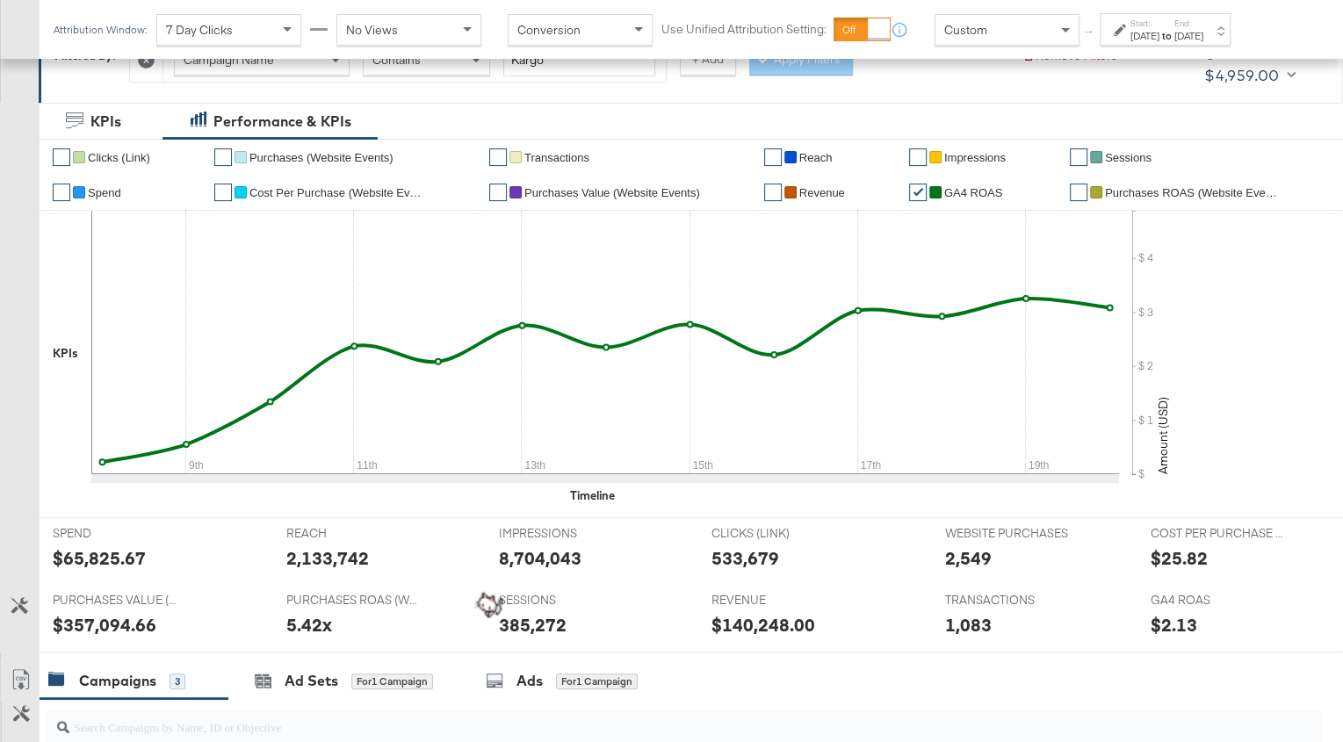
scroll to position [0, 0]
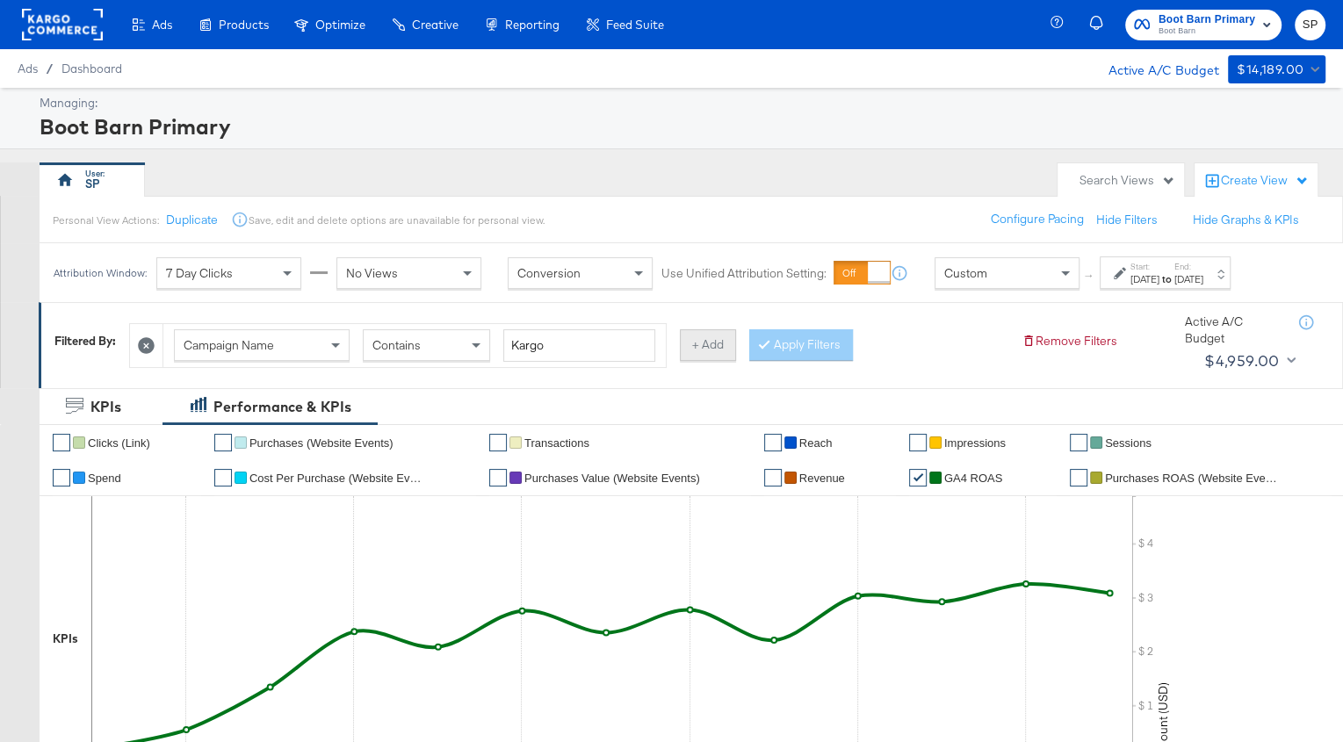
click at [701, 346] on button "+ Add" at bounding box center [708, 345] width 56 height 32
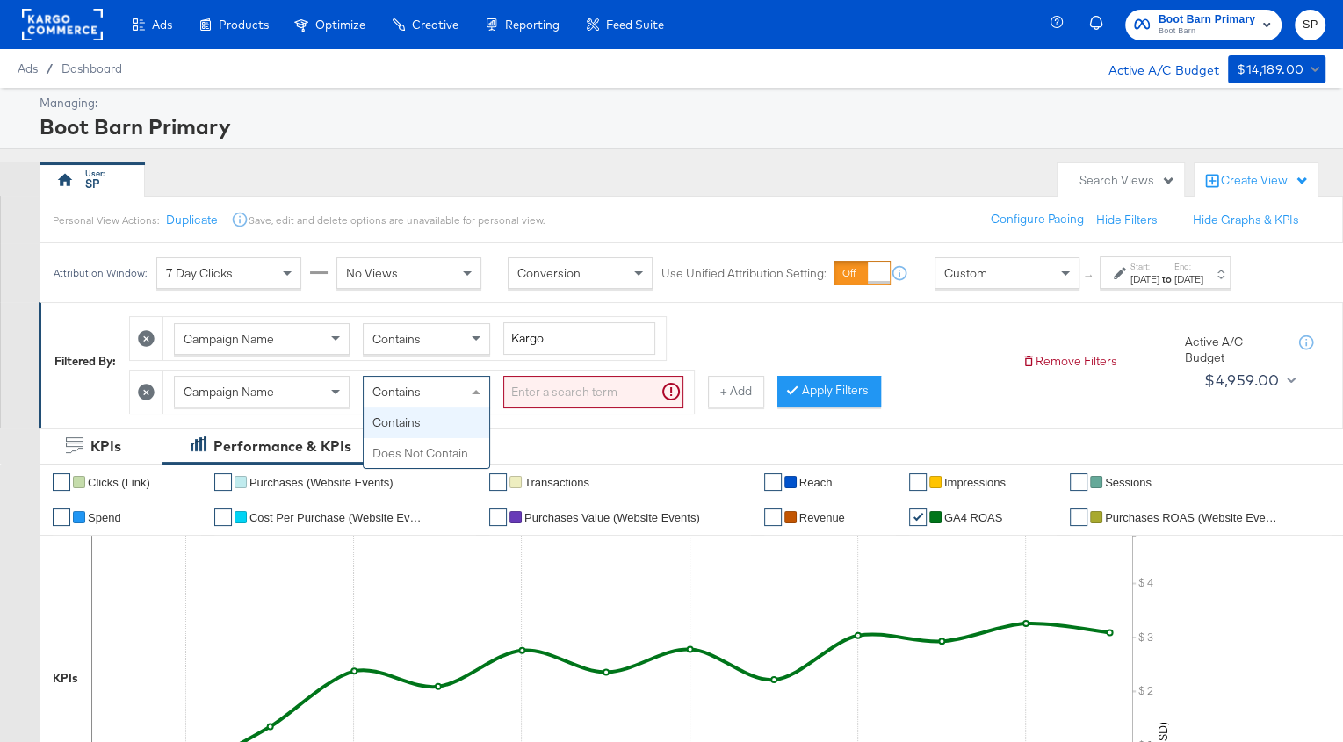
click at [411, 393] on span "Contains" at bounding box center [397, 392] width 48 height 16
click at [549, 400] on input "search" at bounding box center [593, 392] width 180 height 33
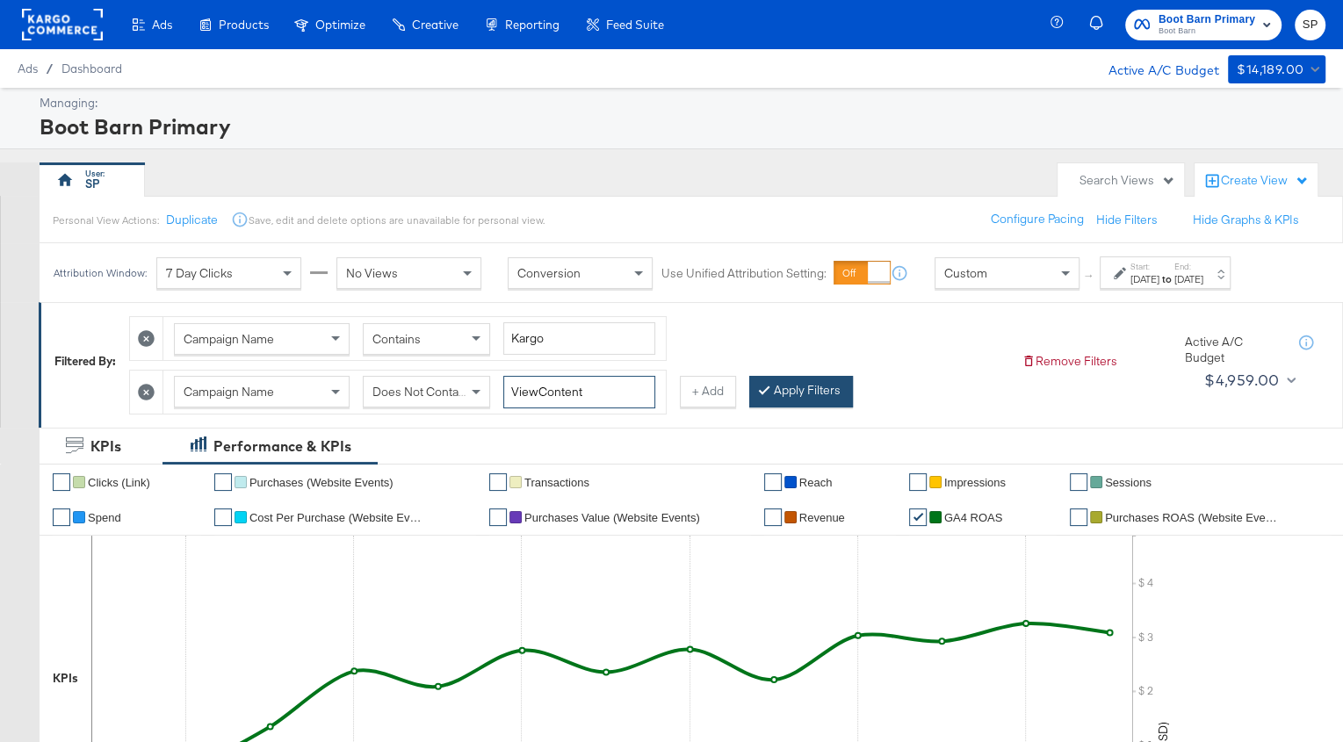
type input "ViewContent"
click at [771, 395] on button "Apply Filters" at bounding box center [801, 392] width 104 height 32
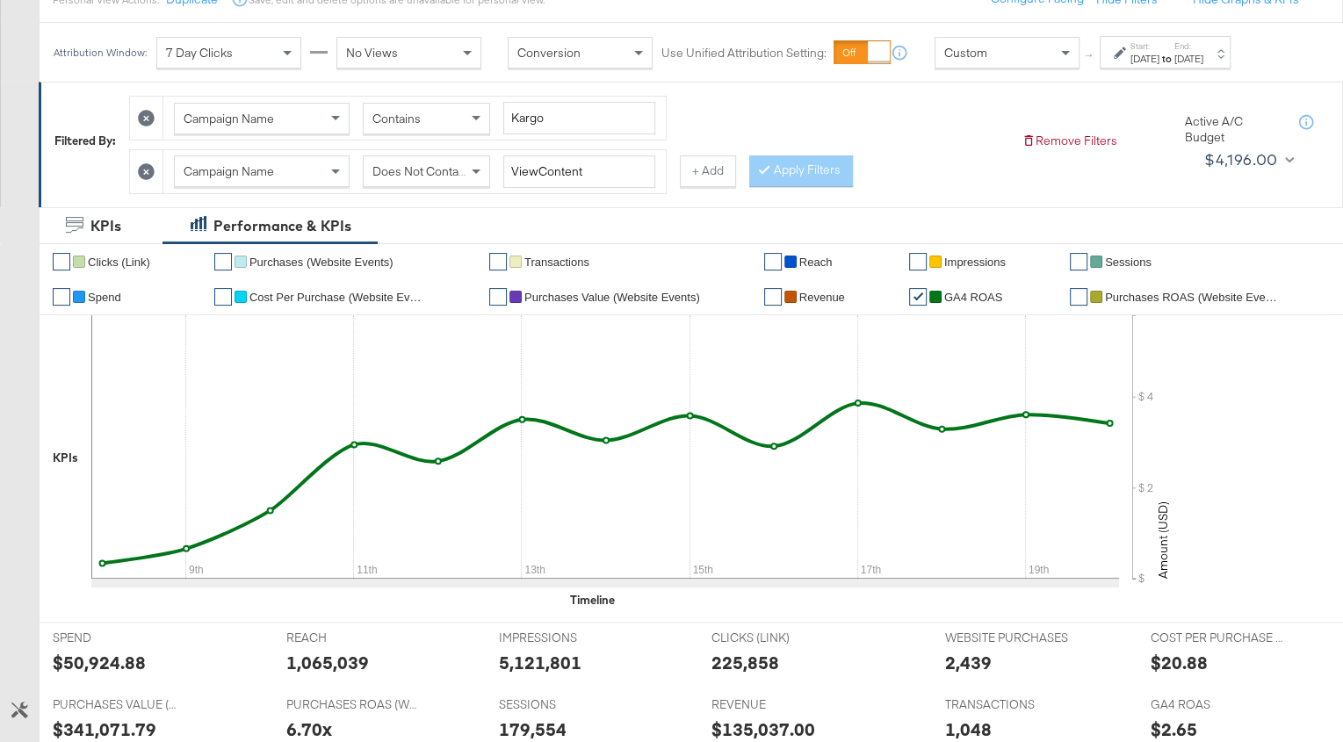
scroll to position [218, 0]
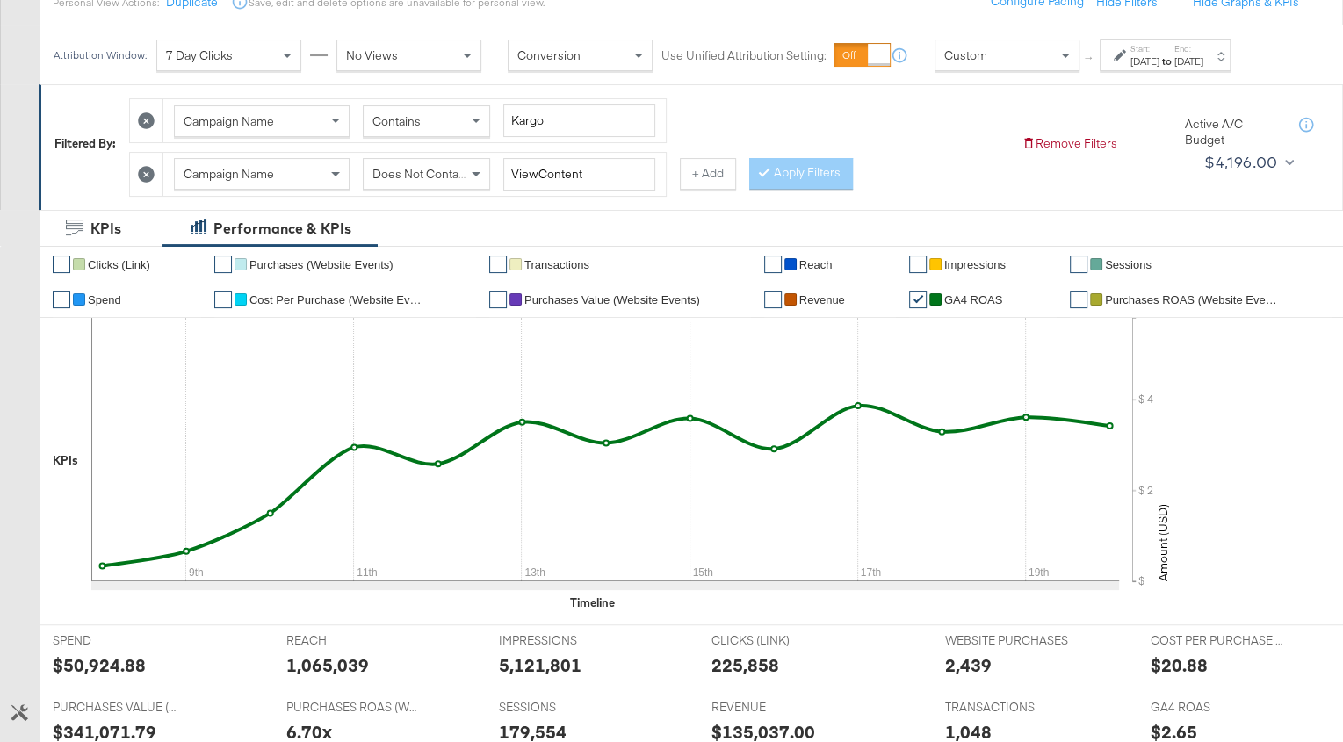
click at [1231, 39] on div "Start: Sep 7th 2025 to End: Sep 20th 2025" at bounding box center [1165, 55] width 131 height 33
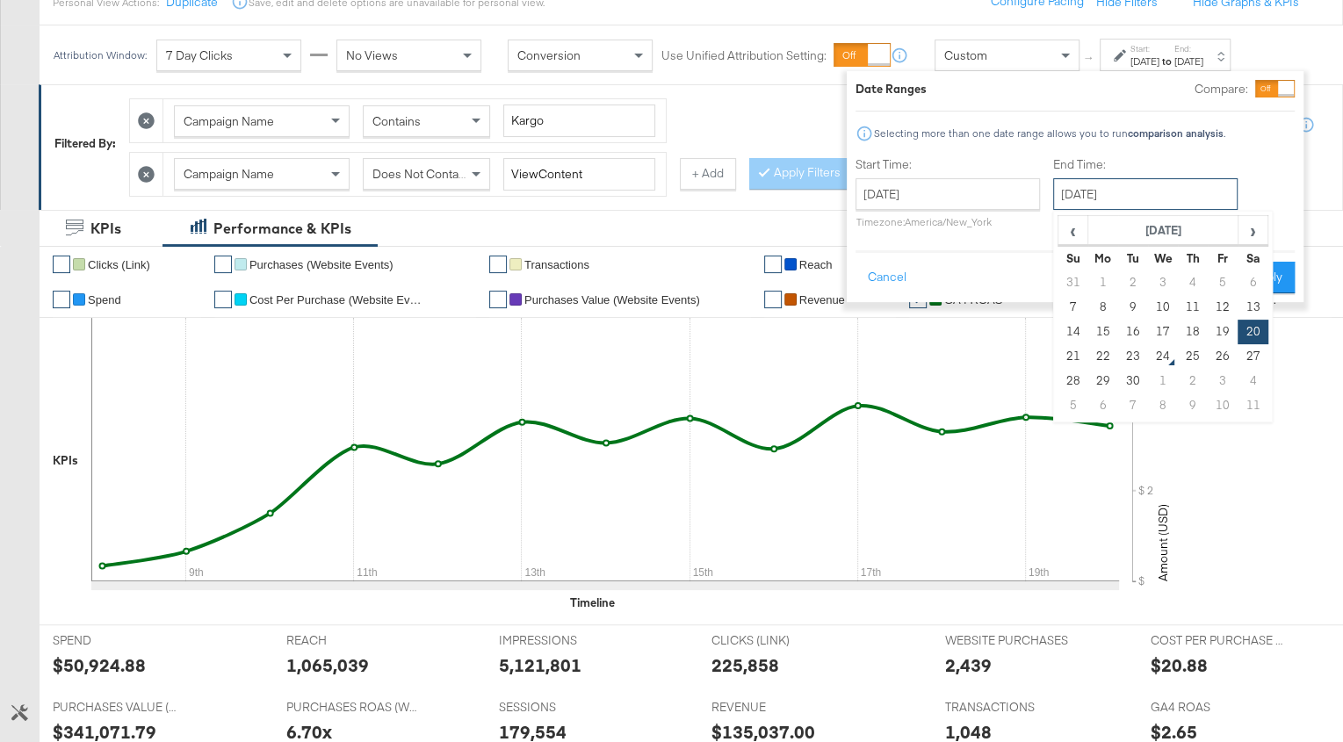
click at [1120, 206] on input "[DATE]" at bounding box center [1145, 194] width 184 height 32
click at [1136, 355] on td "23" at bounding box center [1133, 356] width 30 height 25
type input "September 23rd 2025"
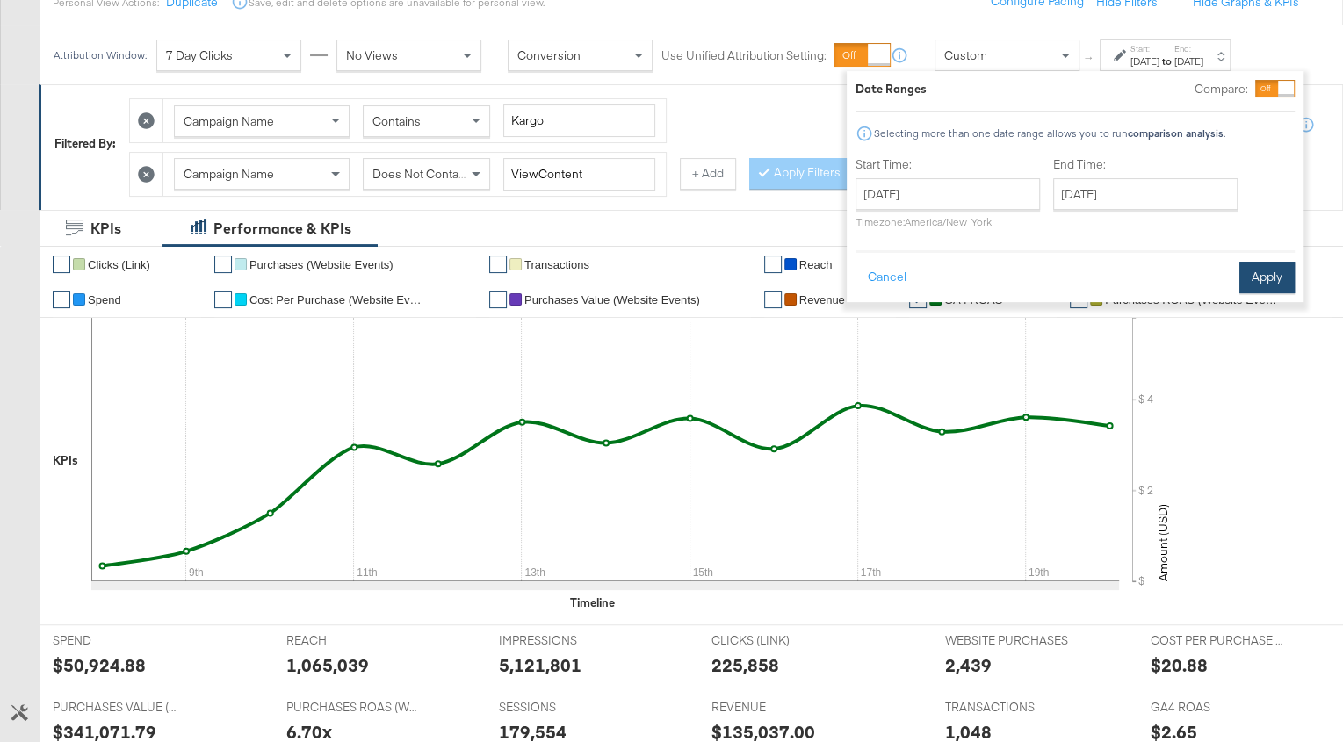
click at [1258, 263] on button "Apply" at bounding box center [1267, 278] width 55 height 32
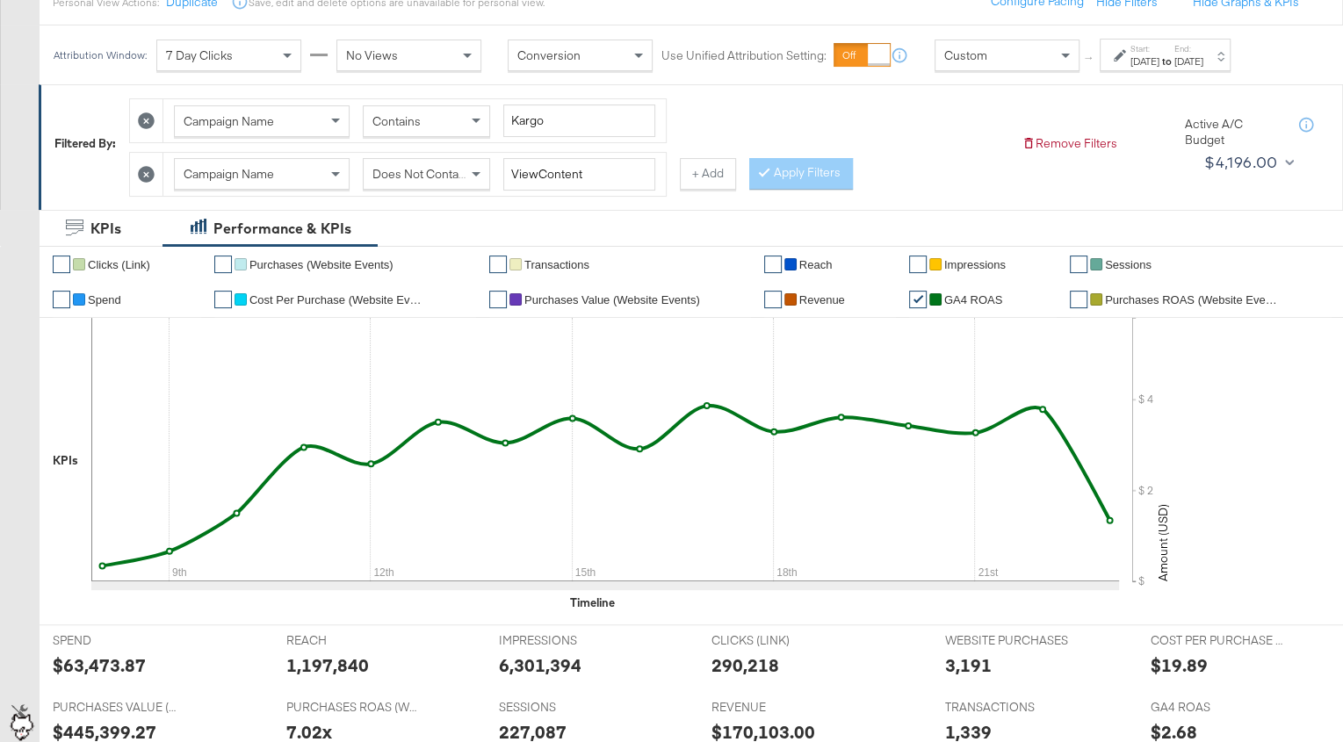
click at [1175, 54] on strong "to" at bounding box center [1167, 60] width 15 height 13
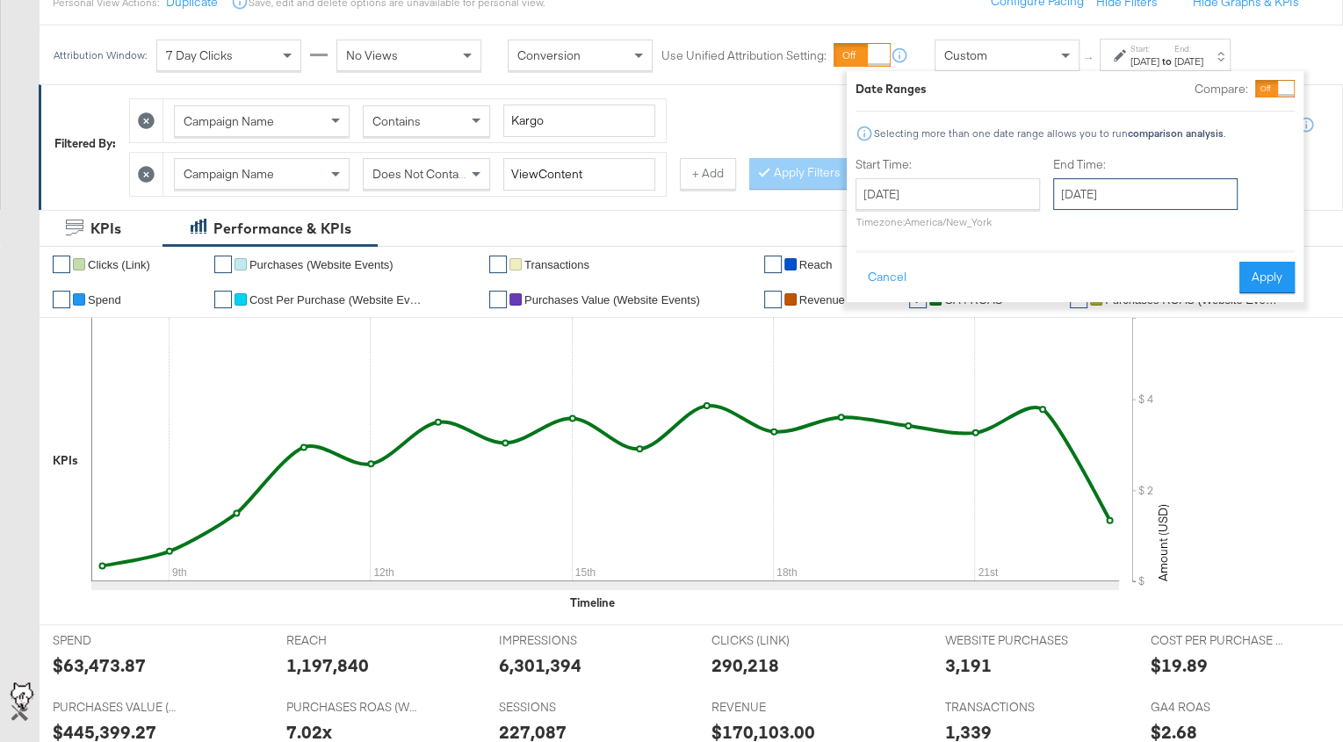
click at [1116, 186] on input "September 23rd 2025" at bounding box center [1145, 194] width 184 height 32
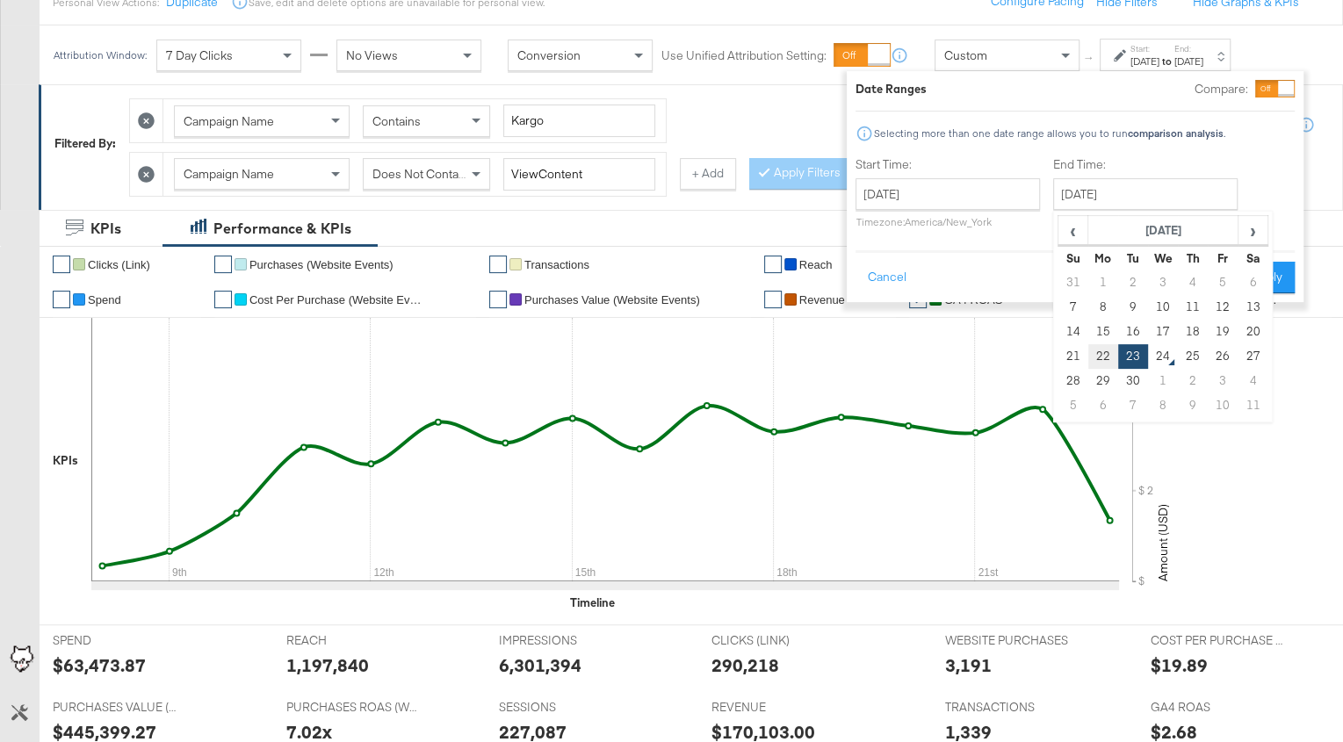
click at [1104, 358] on td "22" at bounding box center [1104, 356] width 30 height 25
type input "[DATE]"
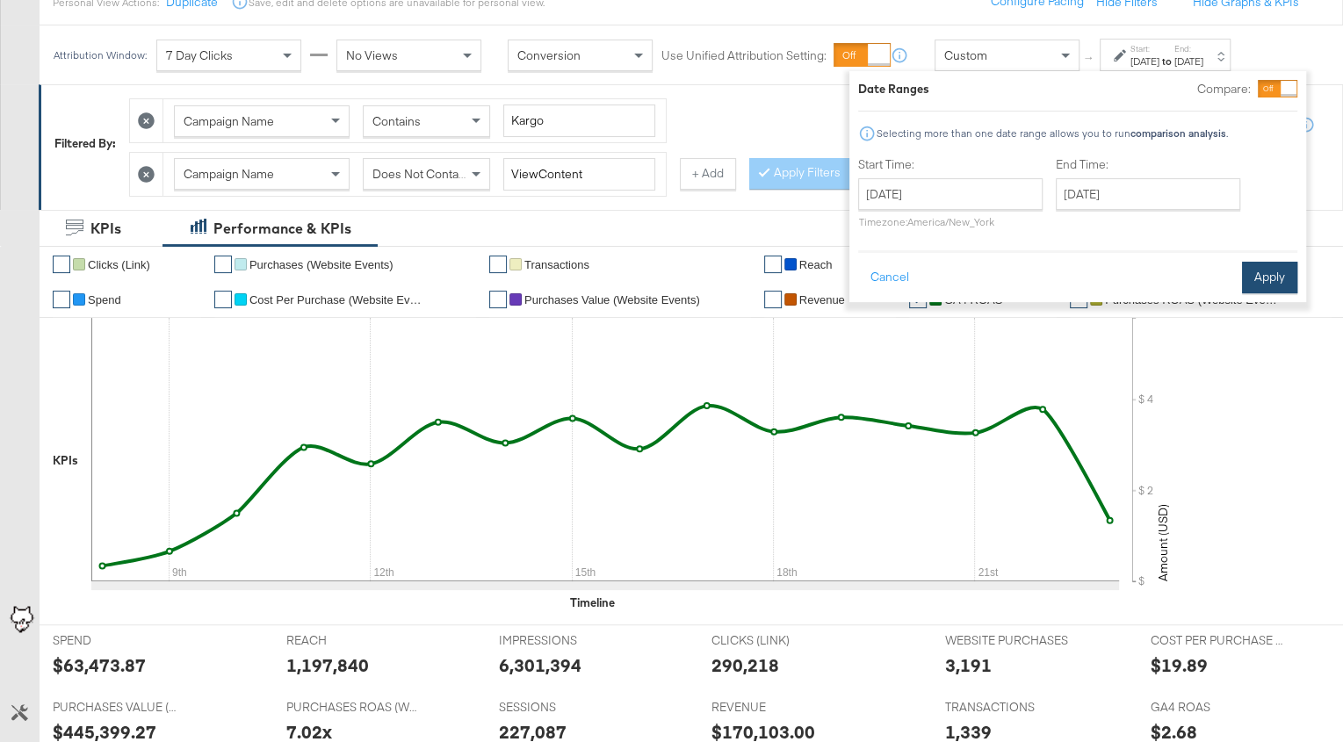
click at [1260, 282] on button "Apply" at bounding box center [1269, 278] width 55 height 32
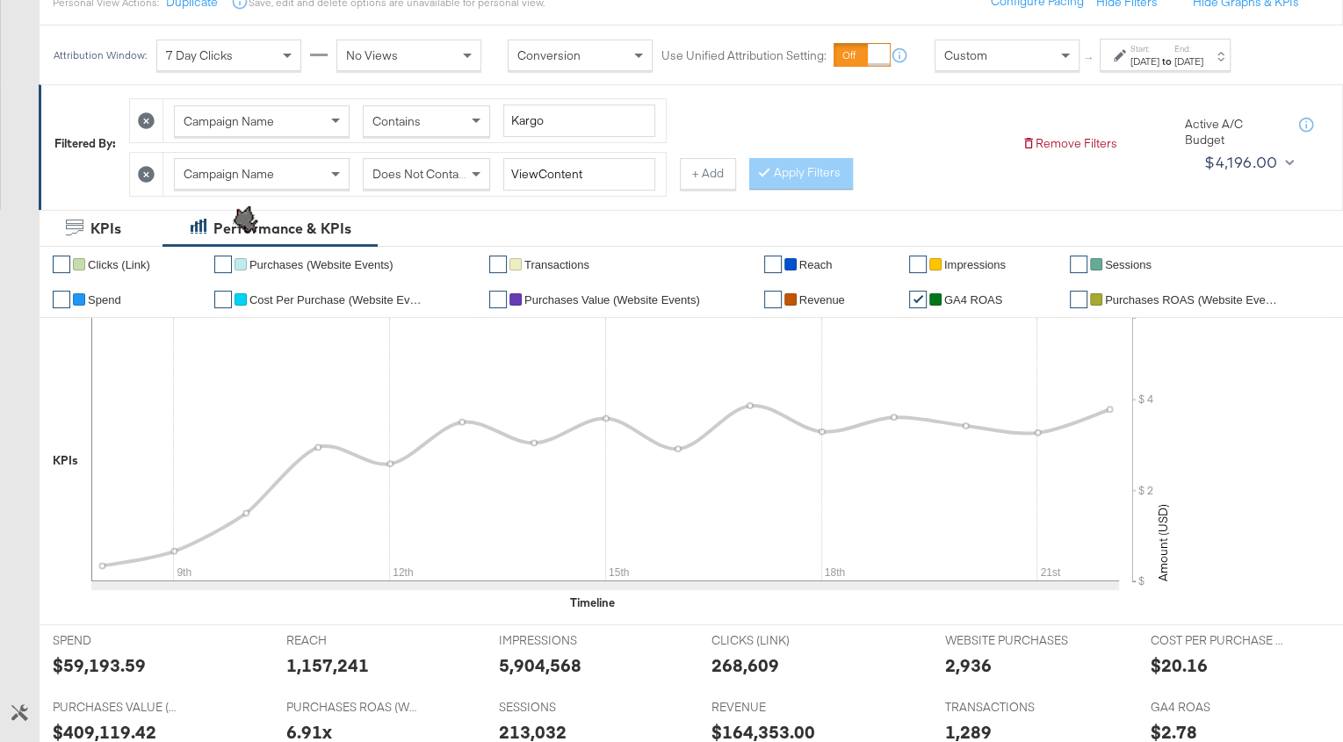
click at [59, 291] on link "✔" at bounding box center [62, 300] width 18 height 18
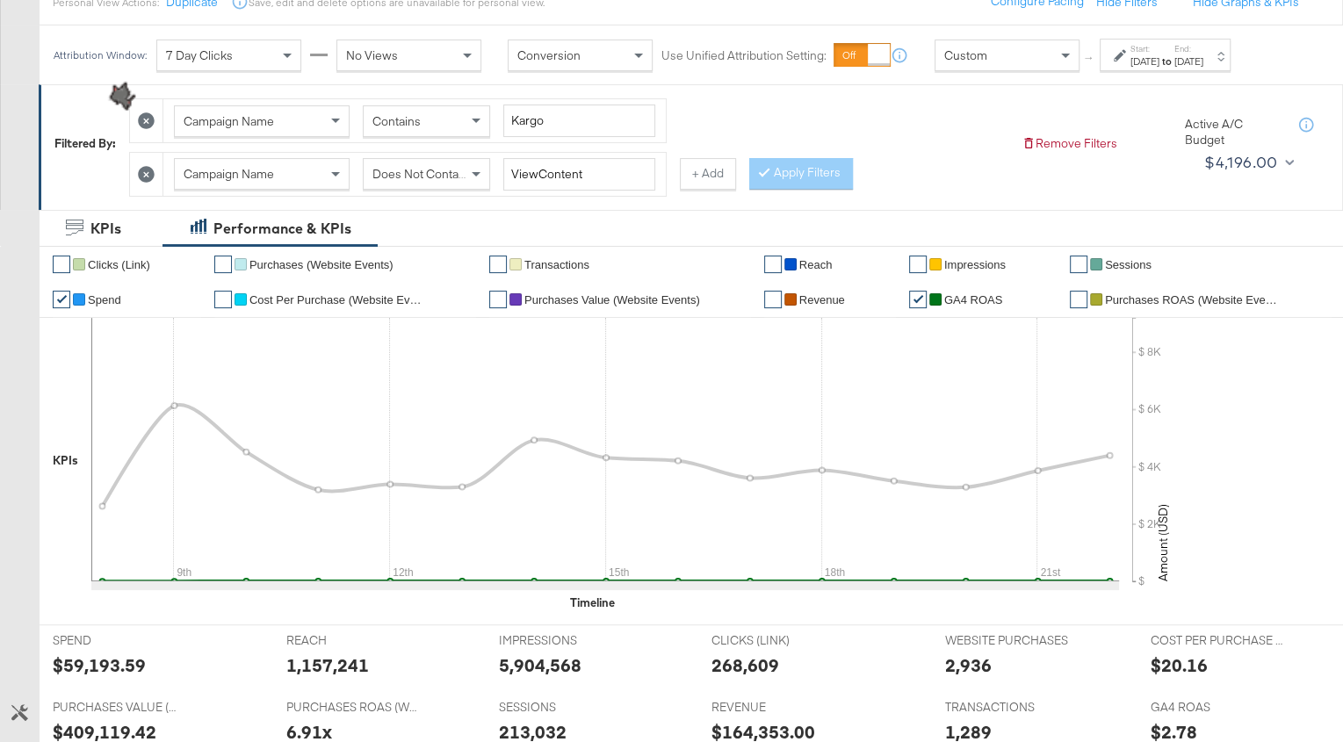
click at [921, 292] on link "✔" at bounding box center [918, 300] width 18 height 18
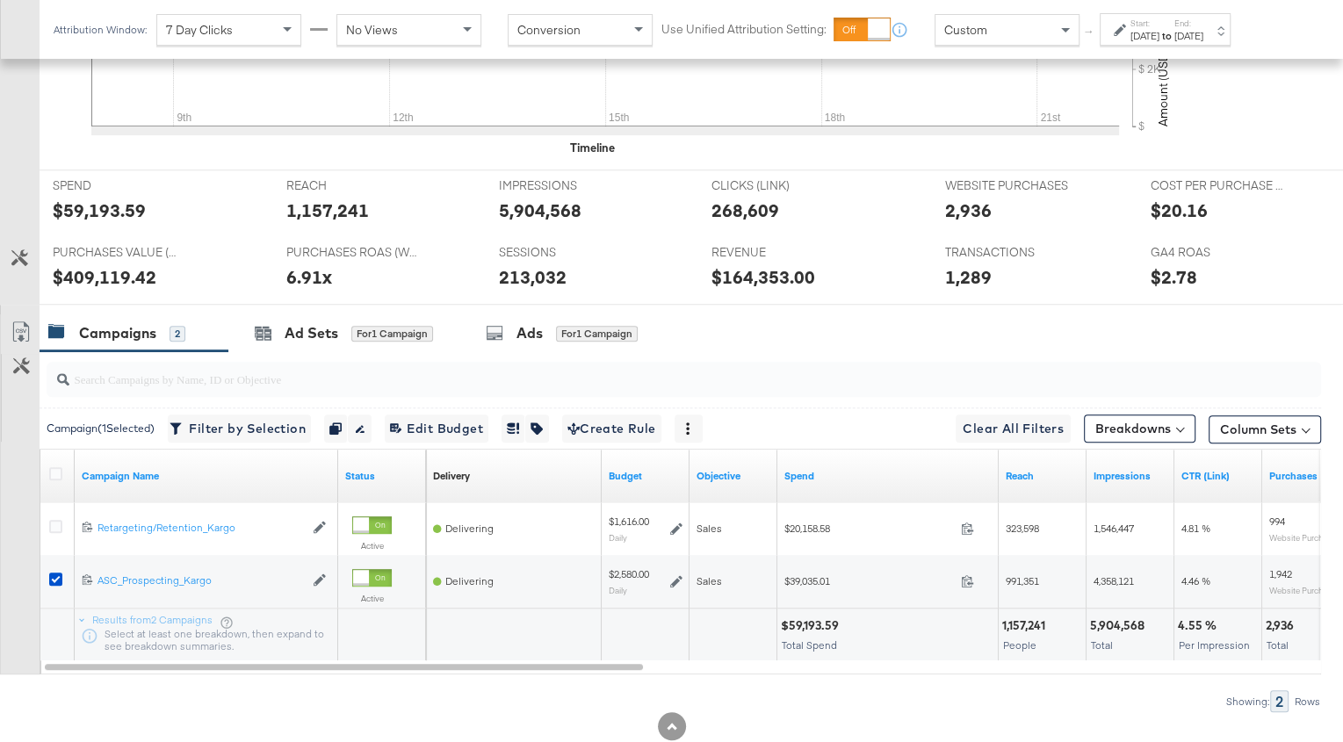
scroll to position [687, 0]
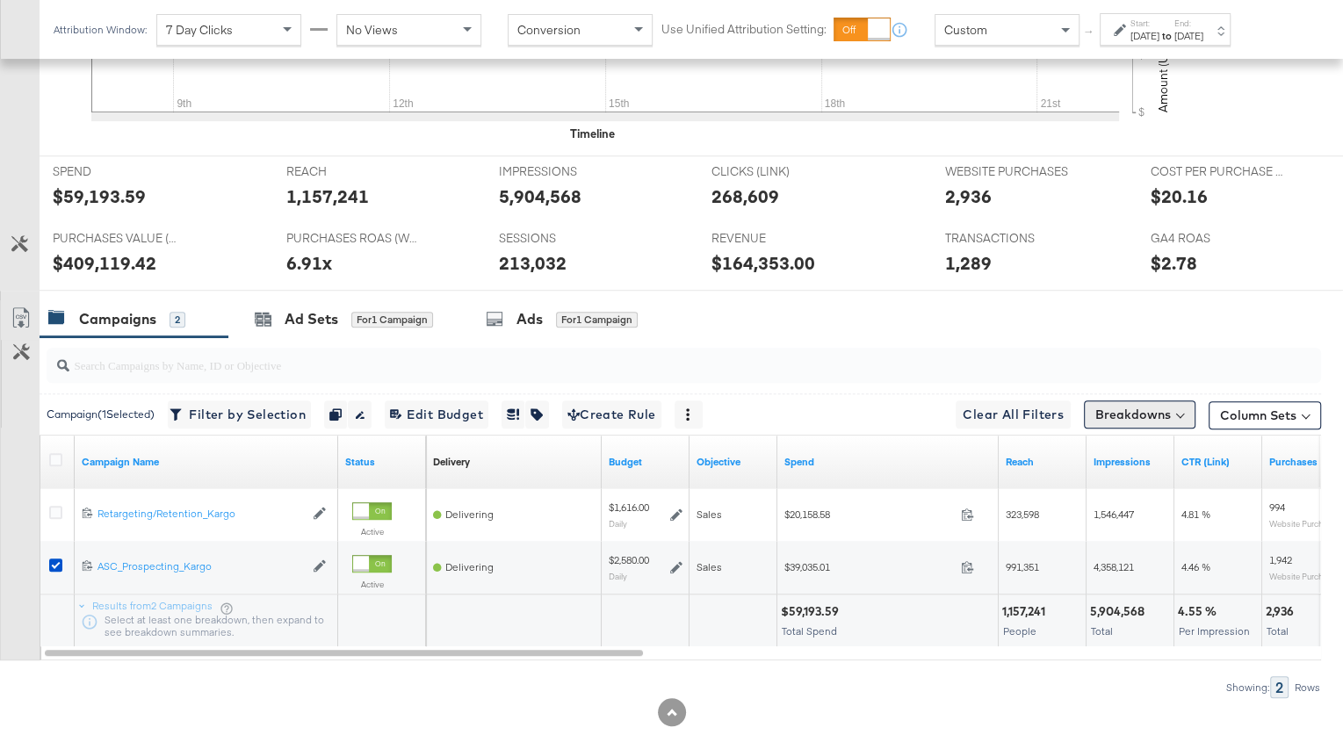
click at [1164, 409] on button "Breakdowns" at bounding box center [1140, 415] width 112 height 28
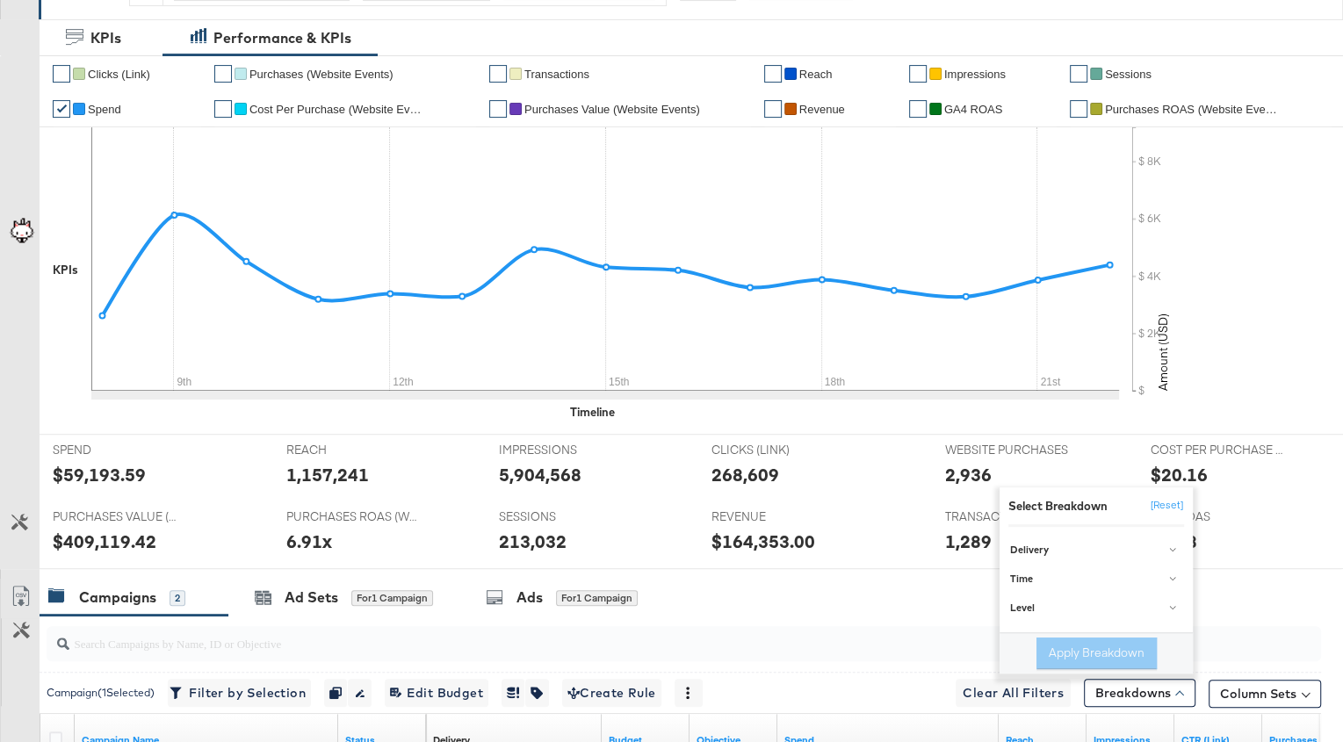
scroll to position [0, 0]
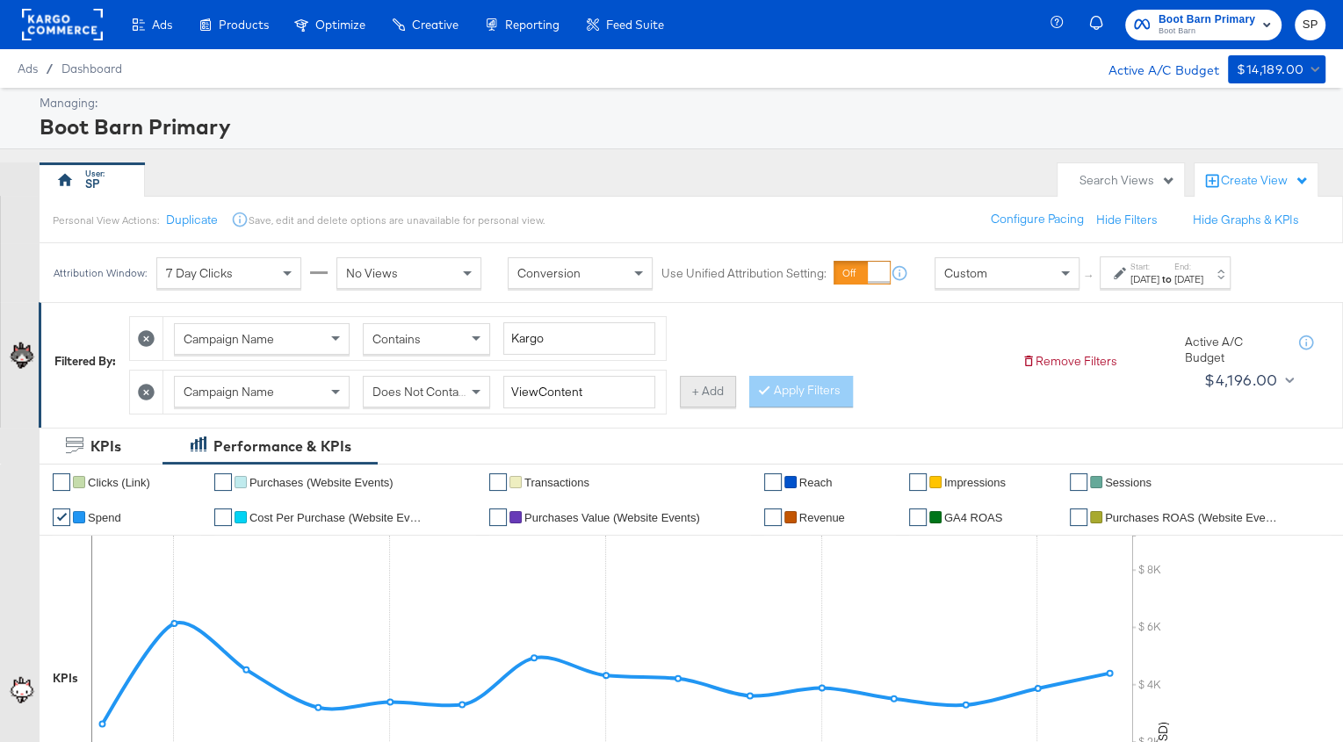
click at [694, 392] on button "+ Add" at bounding box center [708, 392] width 56 height 32
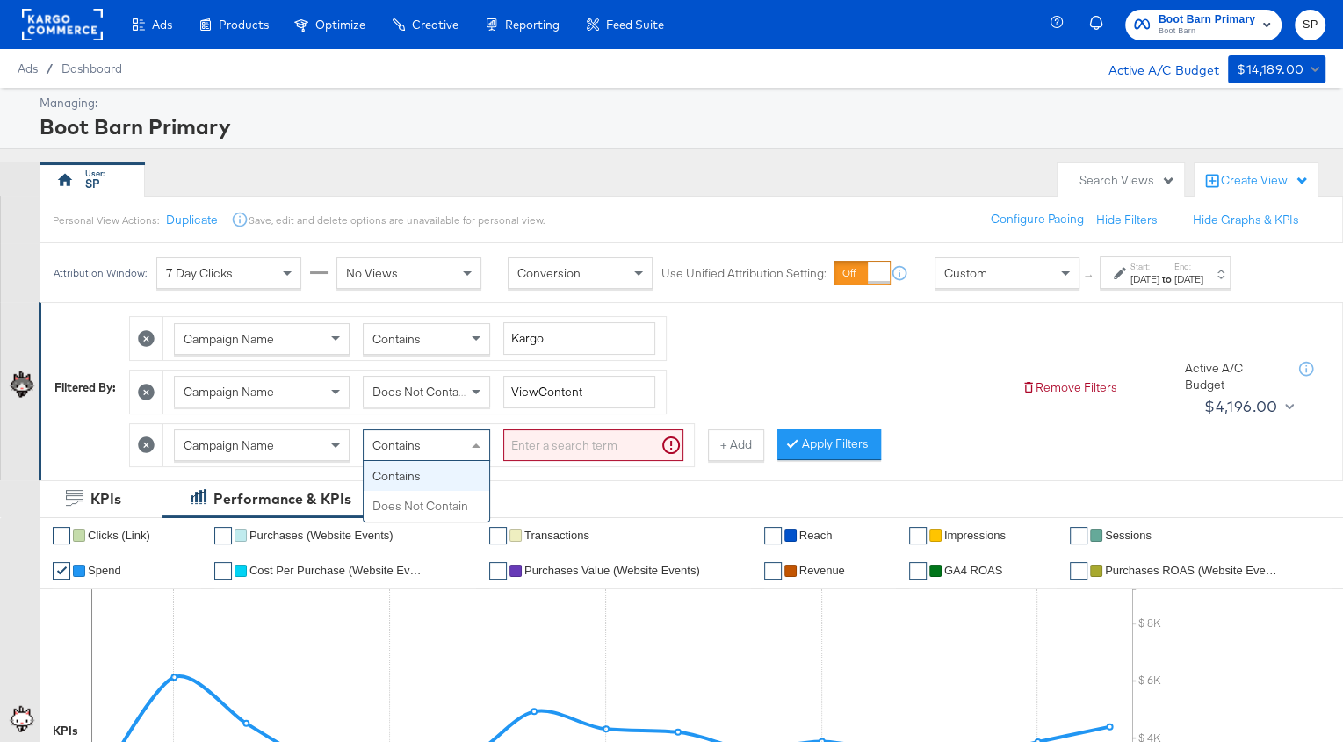
click at [418, 445] on span "Contains" at bounding box center [397, 446] width 48 height 16
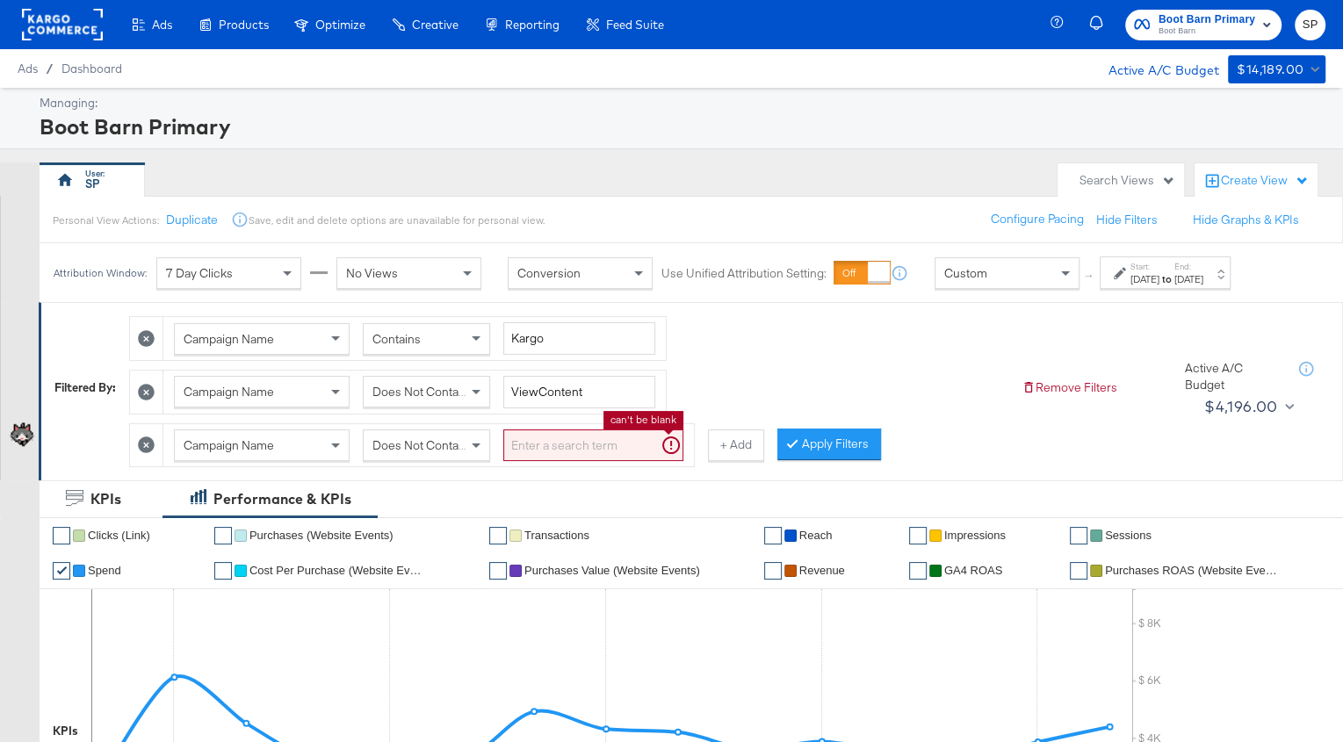
click at [539, 438] on input "search" at bounding box center [593, 446] width 180 height 33
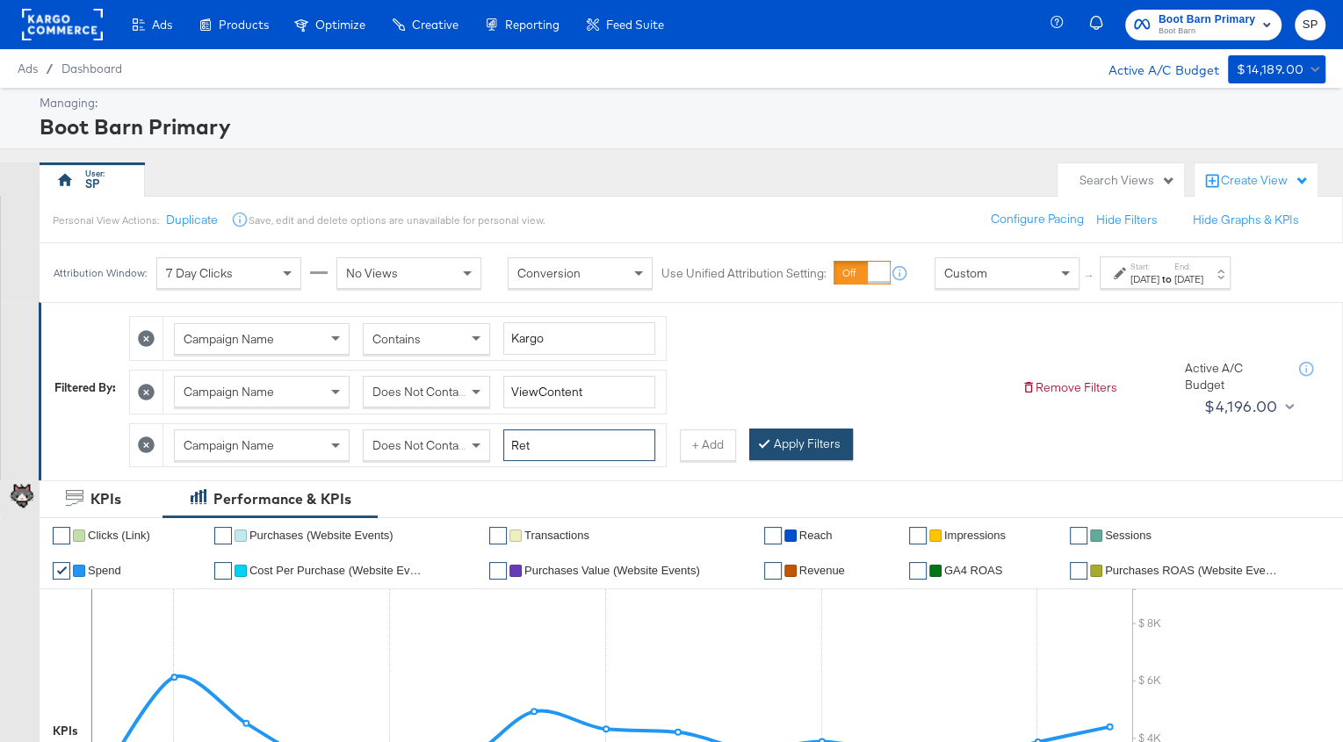
type input "Ret"
click at [774, 447] on button "Apply Filters" at bounding box center [801, 445] width 104 height 32
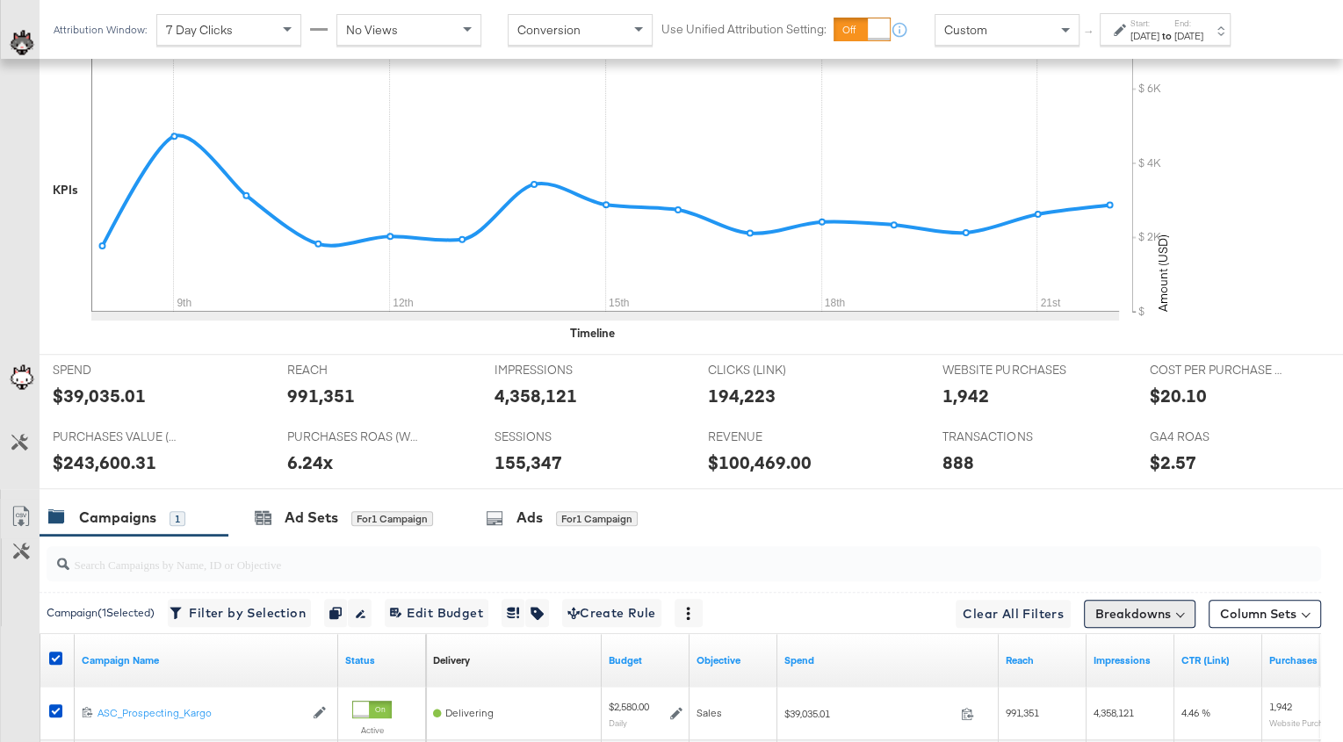
scroll to position [712, 0]
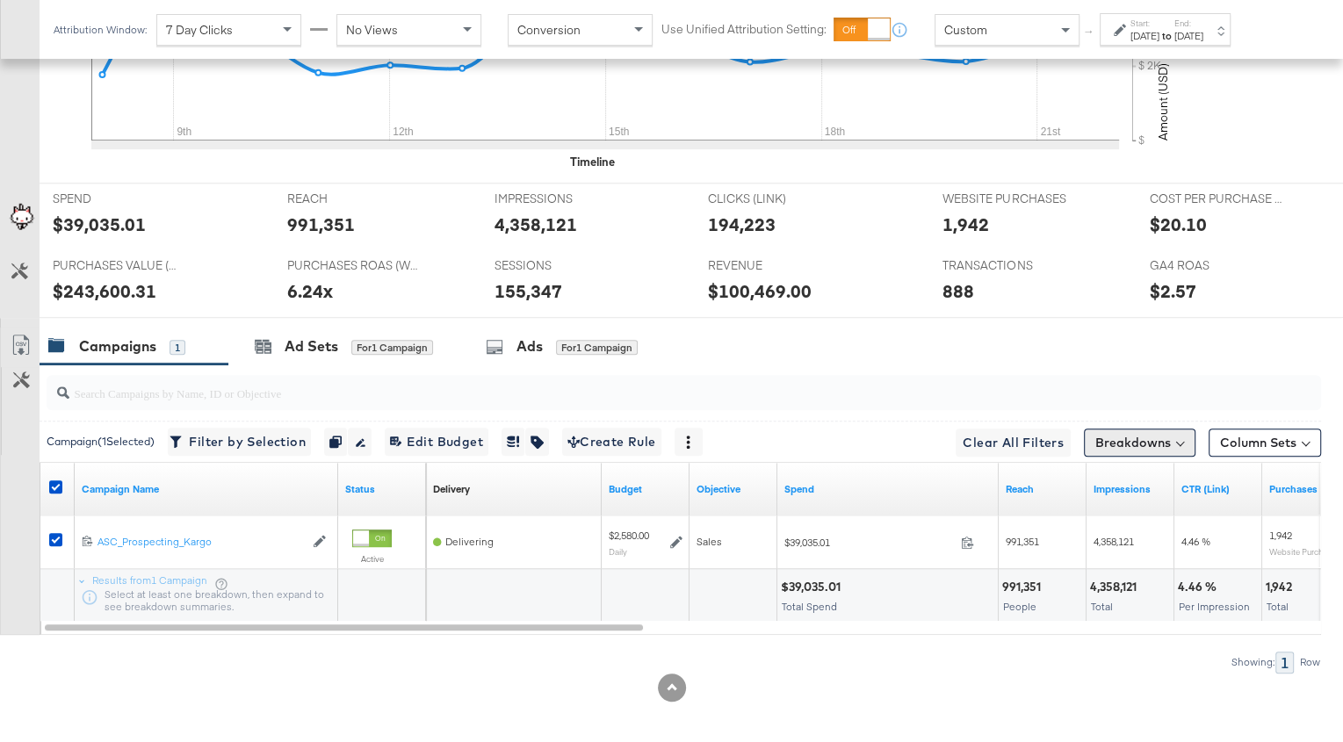
click at [1154, 429] on button "Breakdowns" at bounding box center [1140, 443] width 112 height 28
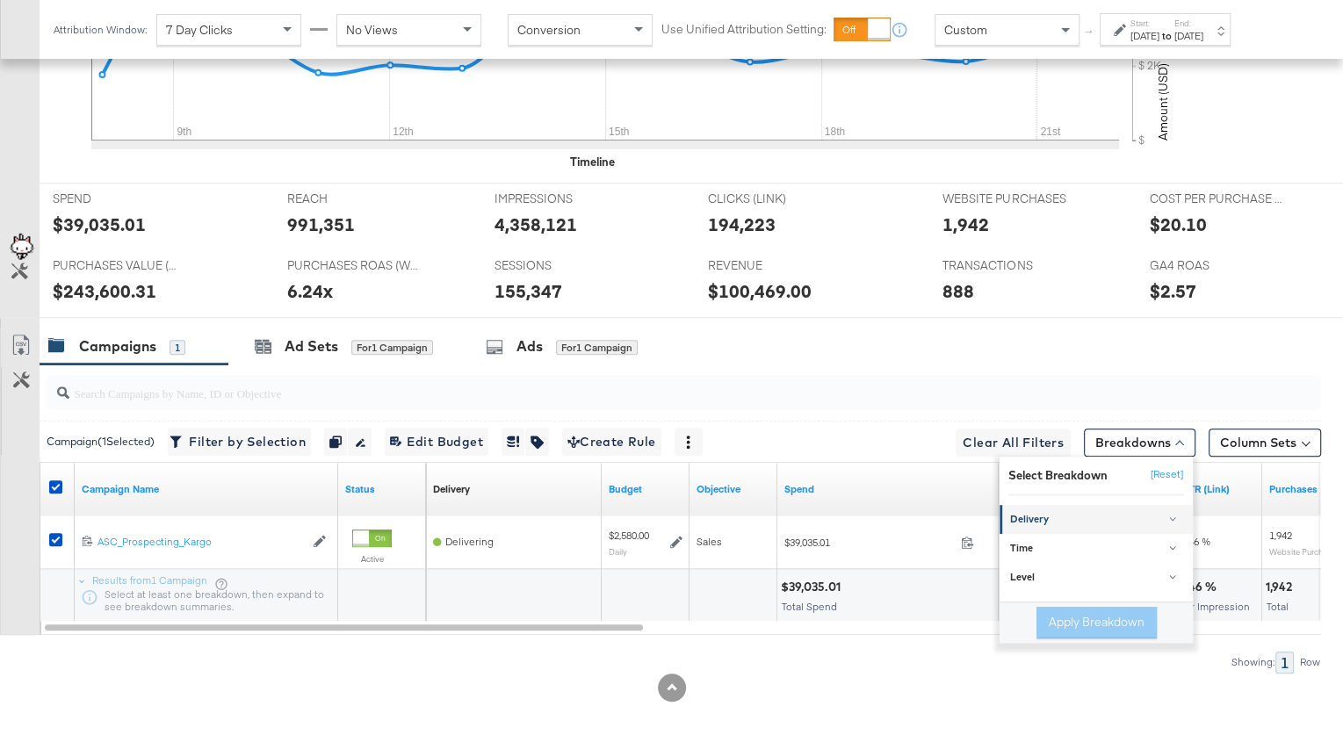
click at [1102, 513] on div "Delivery" at bounding box center [1097, 520] width 175 height 14
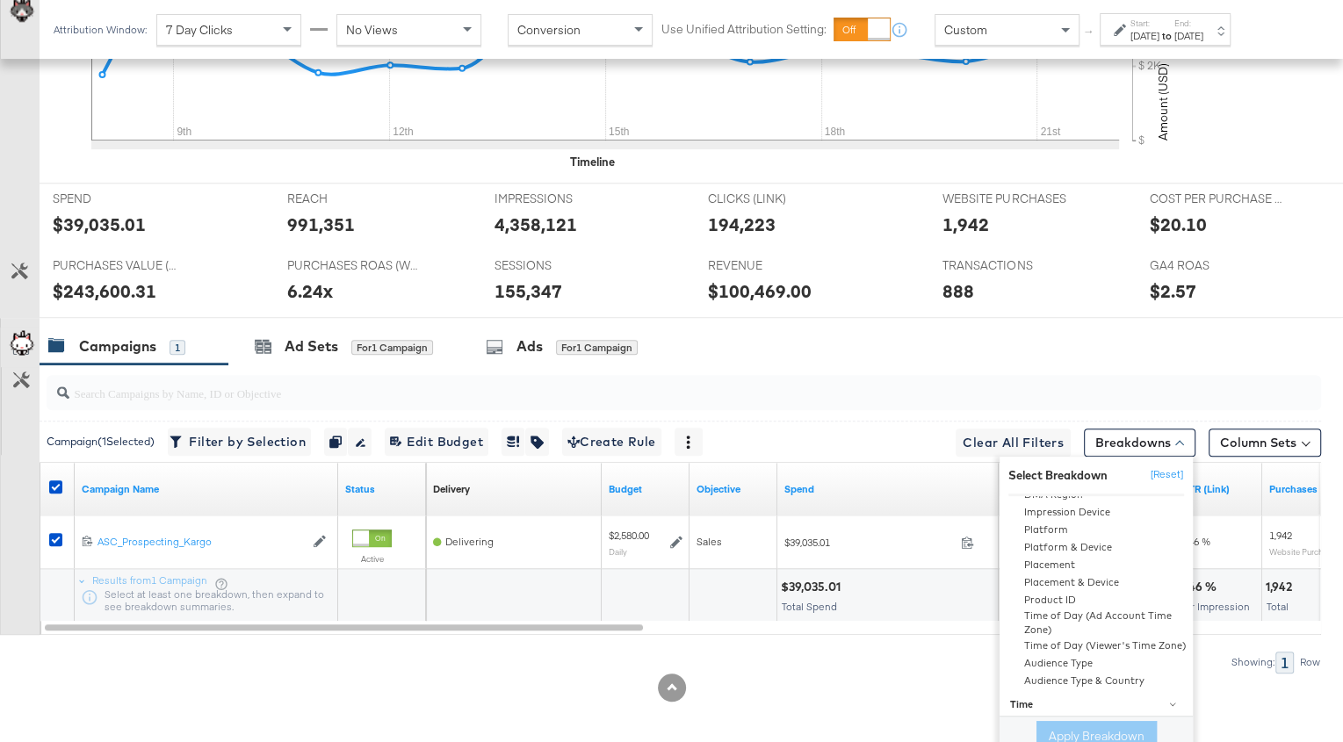
scroll to position [0, 0]
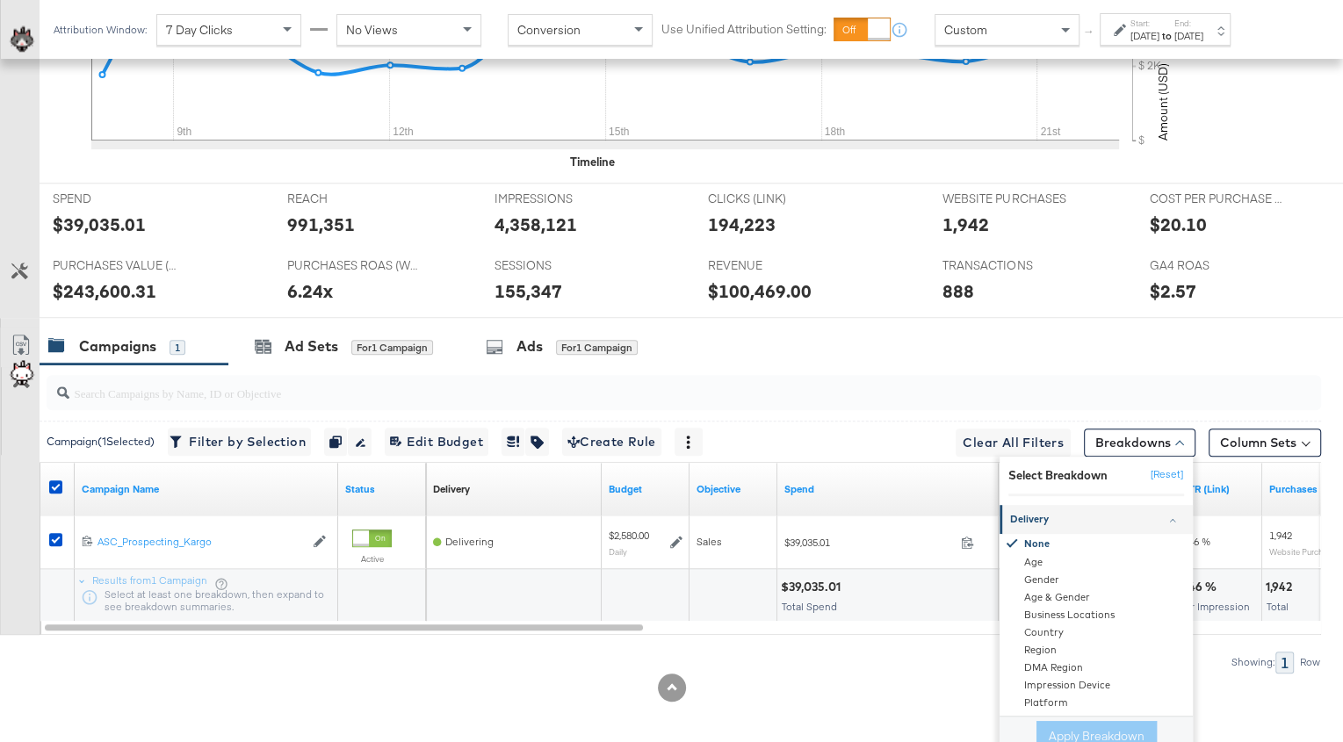
click at [1052, 513] on div "Delivery" at bounding box center [1097, 520] width 175 height 14
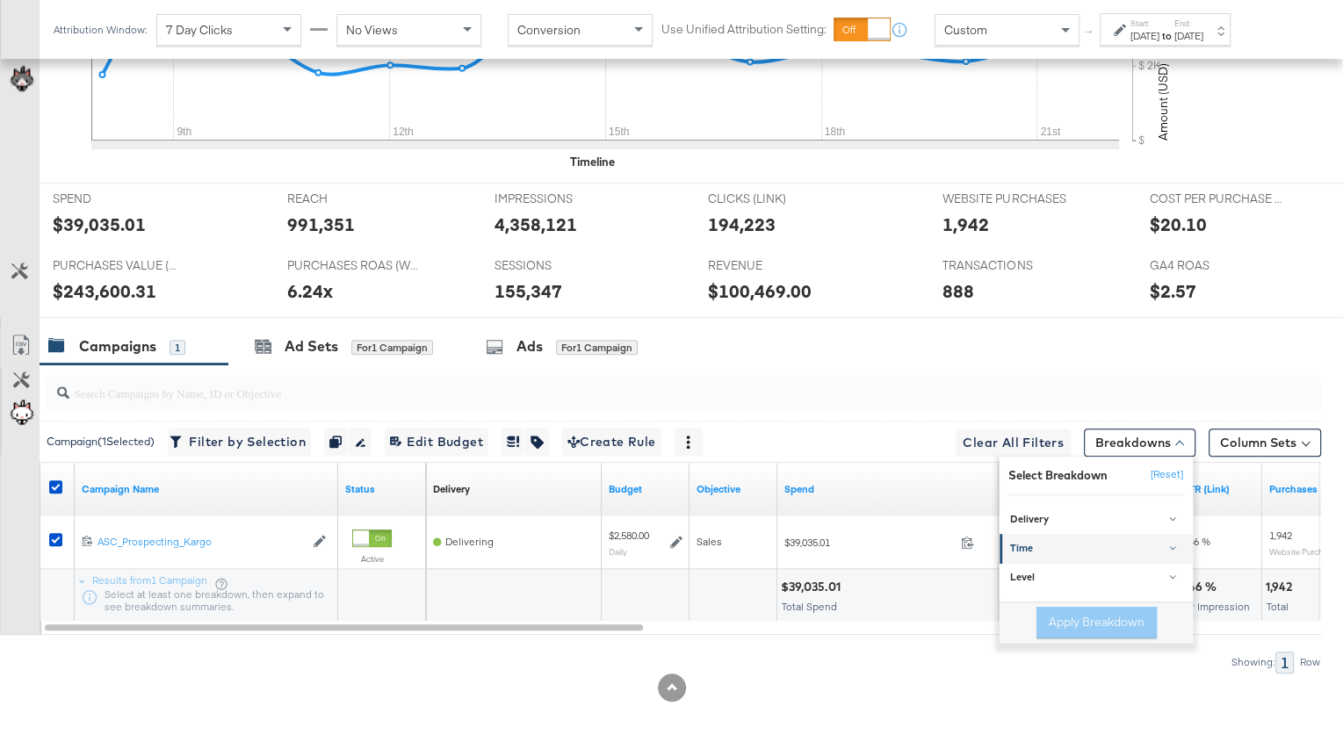
click at [1049, 545] on div "Time" at bounding box center [1097, 549] width 175 height 14
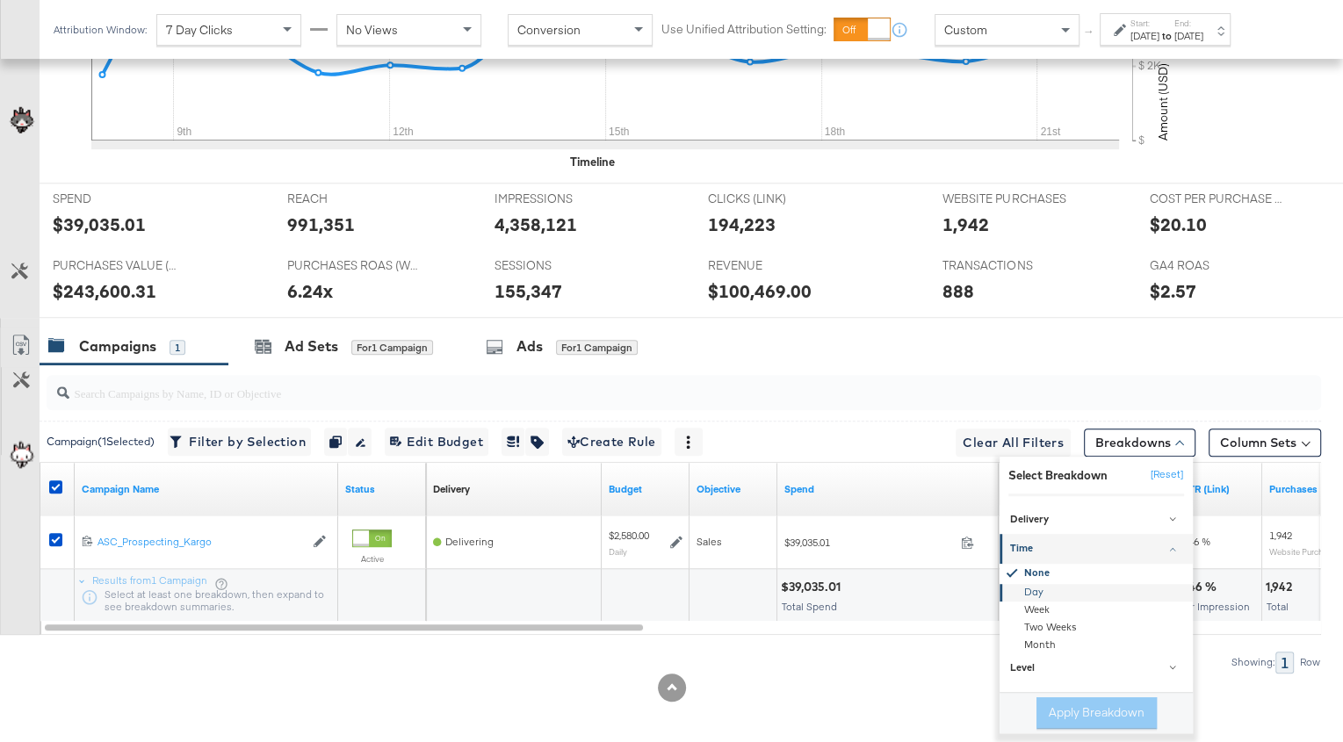
click at [1048, 586] on div "Day" at bounding box center [1097, 592] width 191 height 18
click at [1078, 708] on button "Apply Breakdown" at bounding box center [1097, 714] width 120 height 32
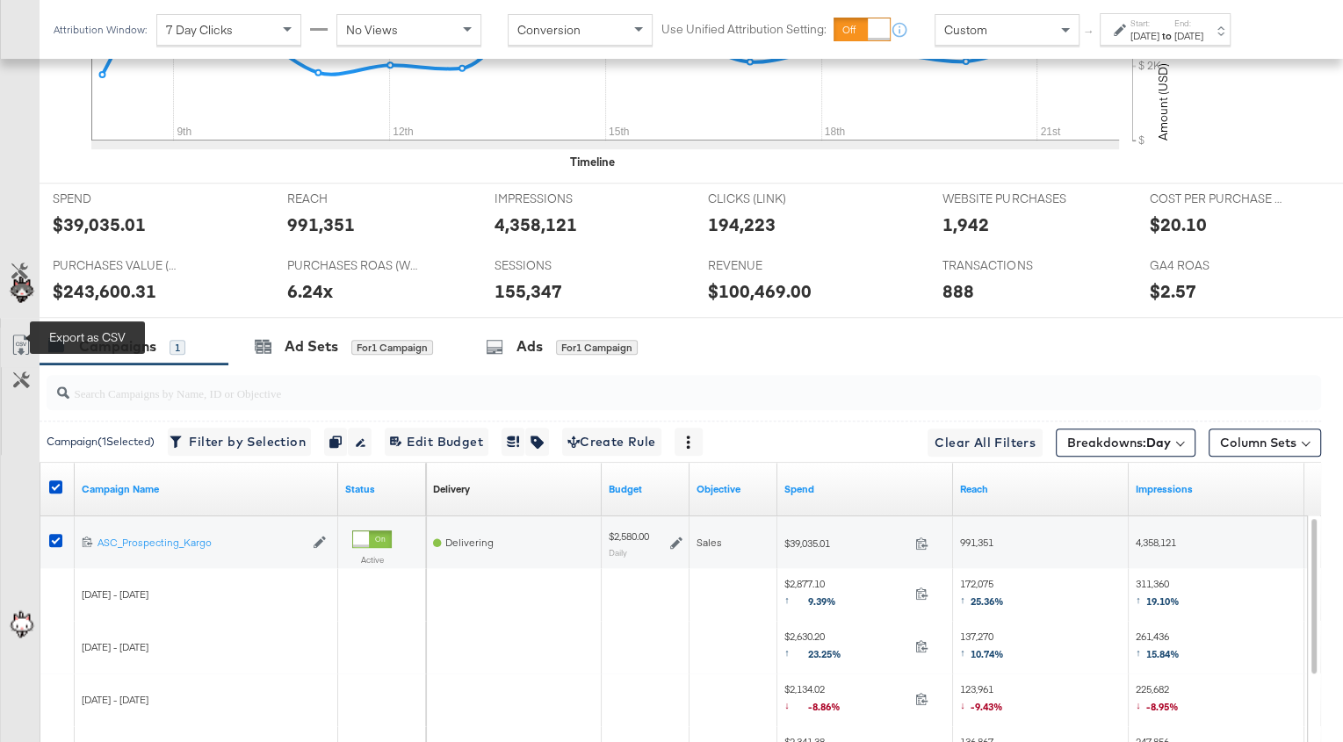
click at [20, 337] on icon at bounding box center [21, 345] width 21 height 21
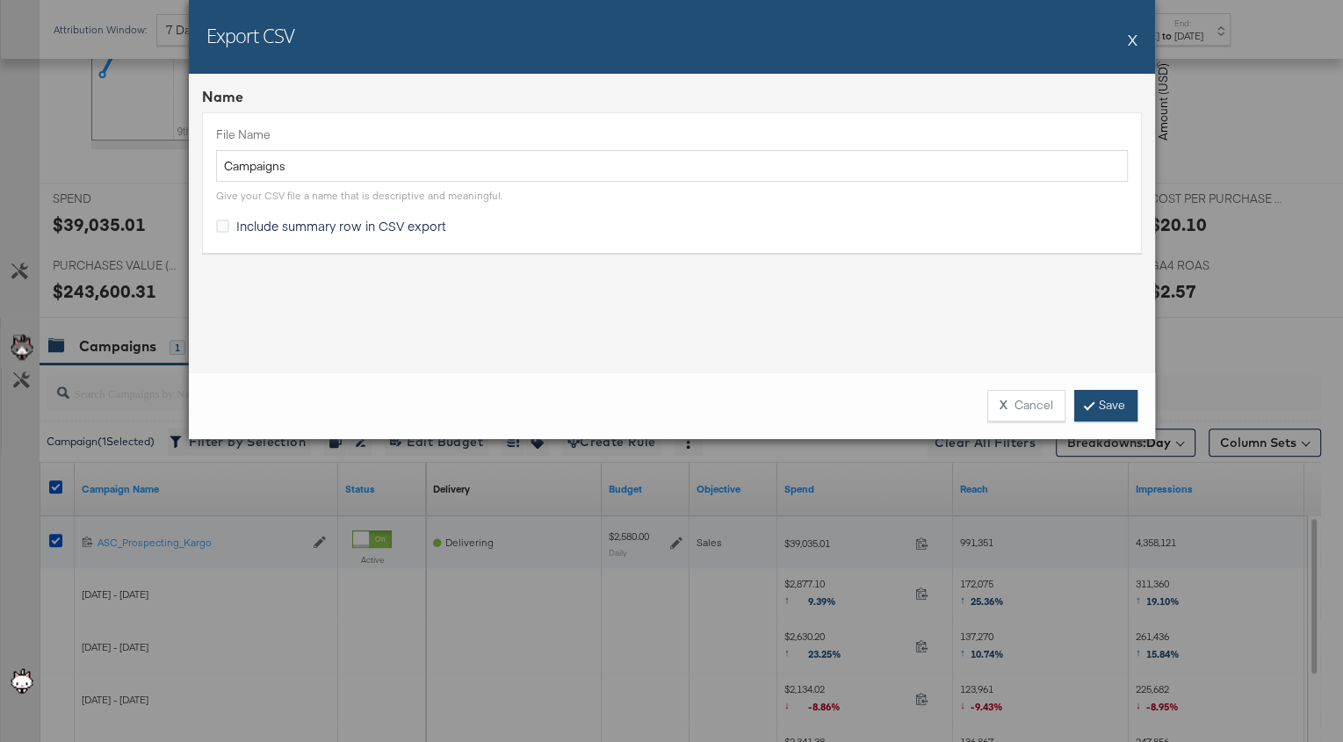
click at [1100, 405] on link "Save" at bounding box center [1105, 406] width 63 height 32
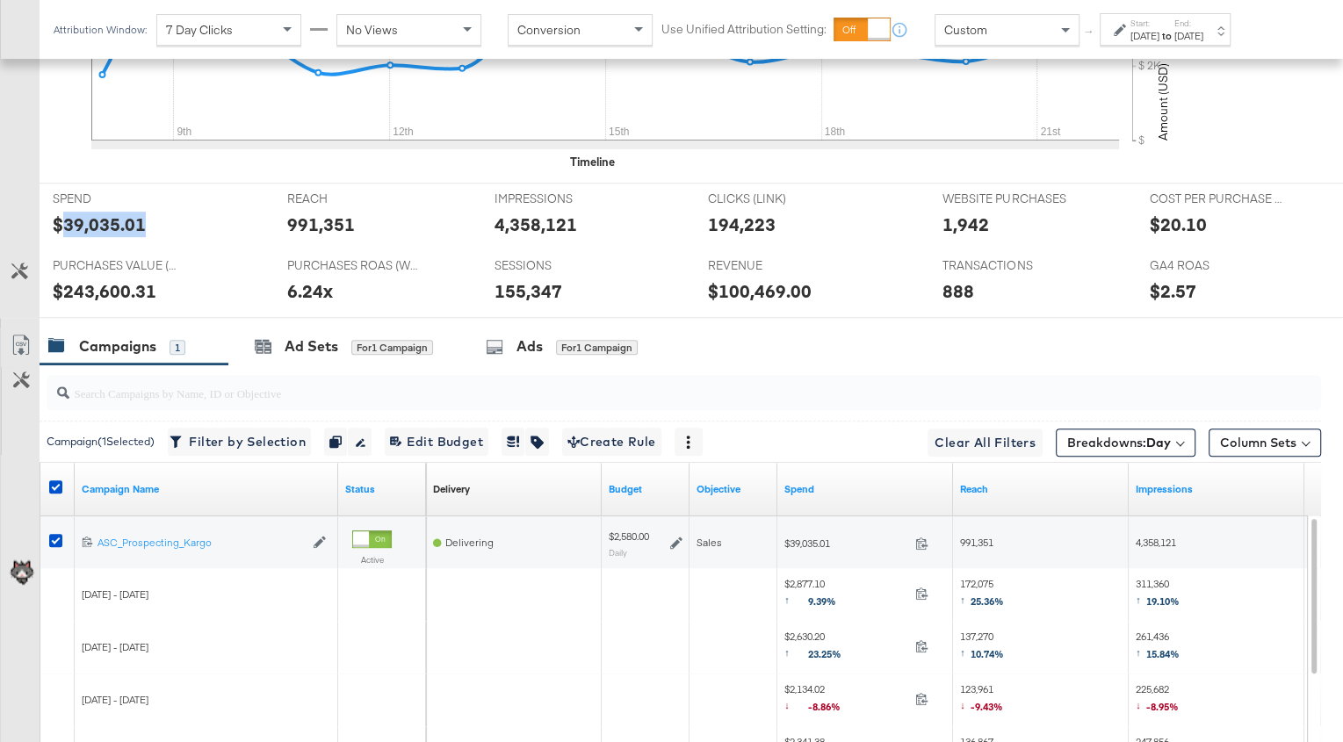
drag, startPoint x: 61, startPoint y: 219, endPoint x: 151, endPoint y: 219, distance: 89.6
click at [151, 219] on div "$39,035.01" at bounding box center [157, 224] width 208 height 25
click at [1160, 29] on div "[DATE]" at bounding box center [1145, 36] width 29 height 14
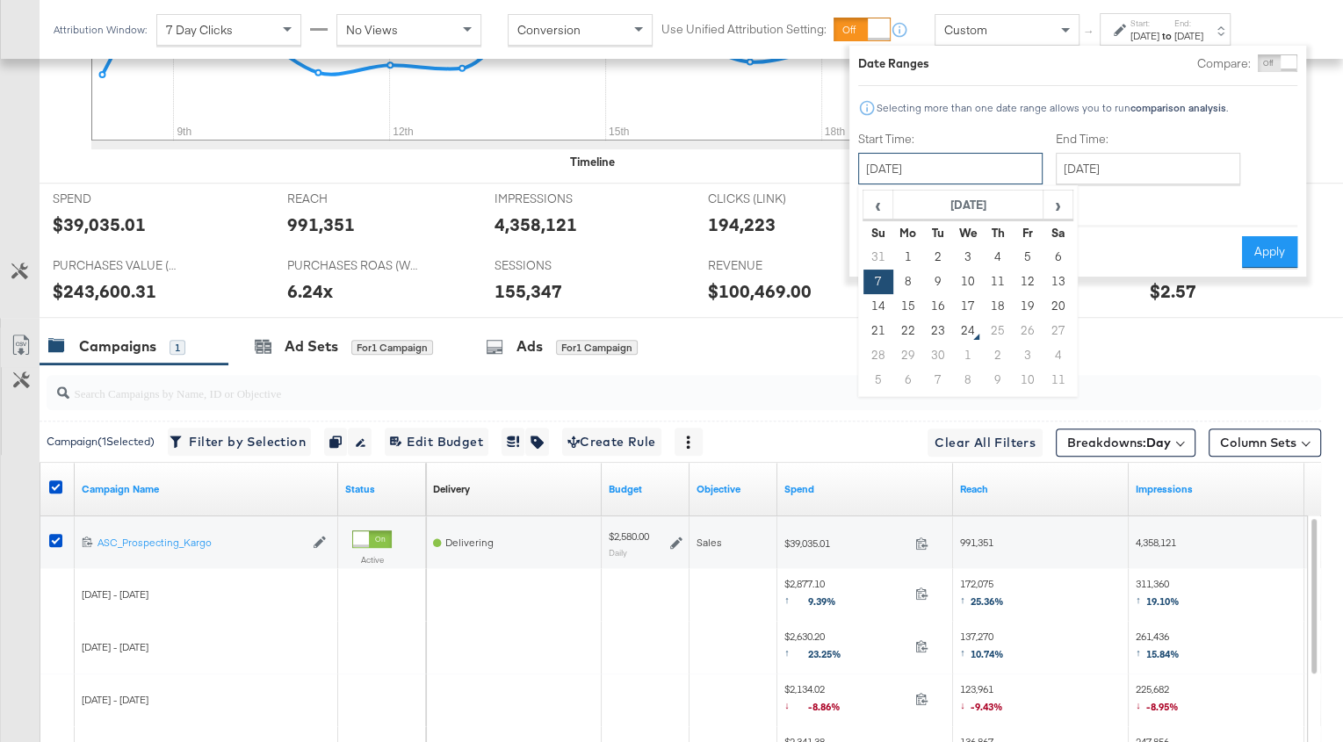
click at [893, 166] on input "[DATE]" at bounding box center [950, 169] width 184 height 32
click at [877, 282] on td "7" at bounding box center [879, 282] width 30 height 25
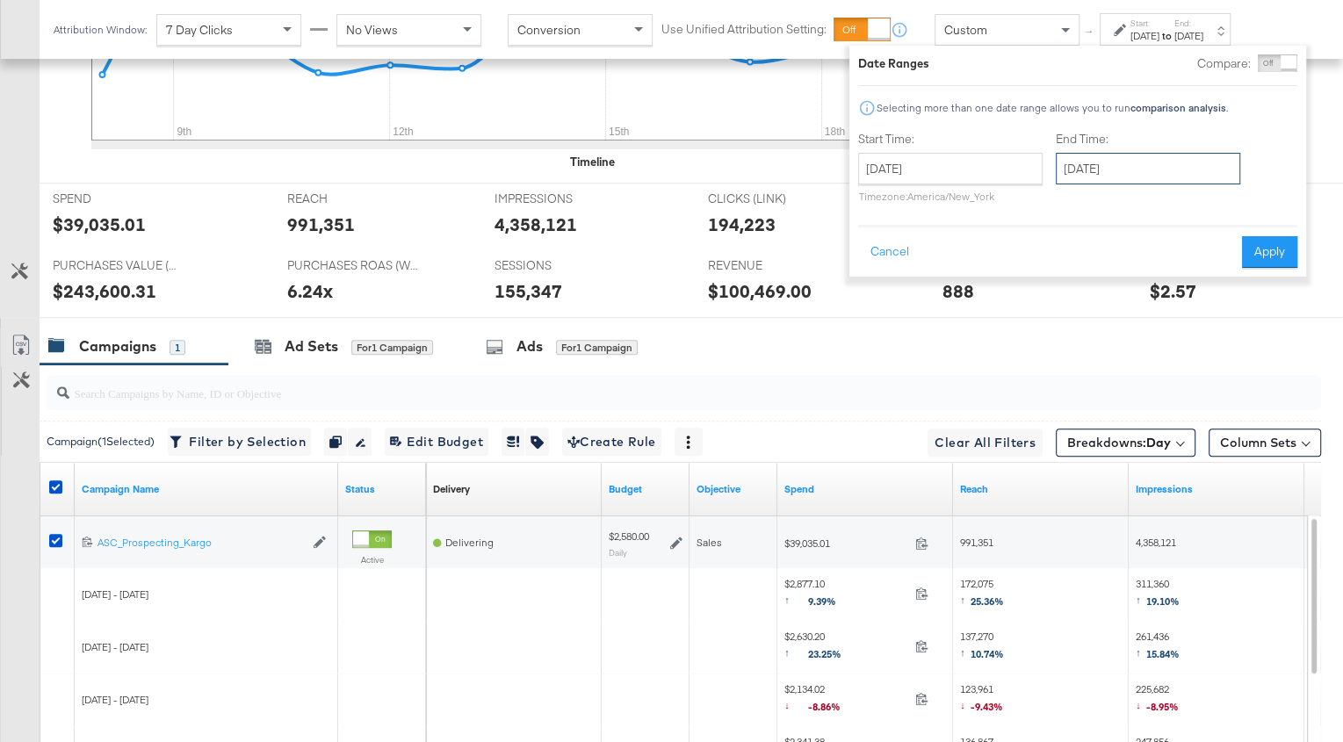
click at [1172, 156] on input "[DATE]" at bounding box center [1148, 169] width 184 height 32
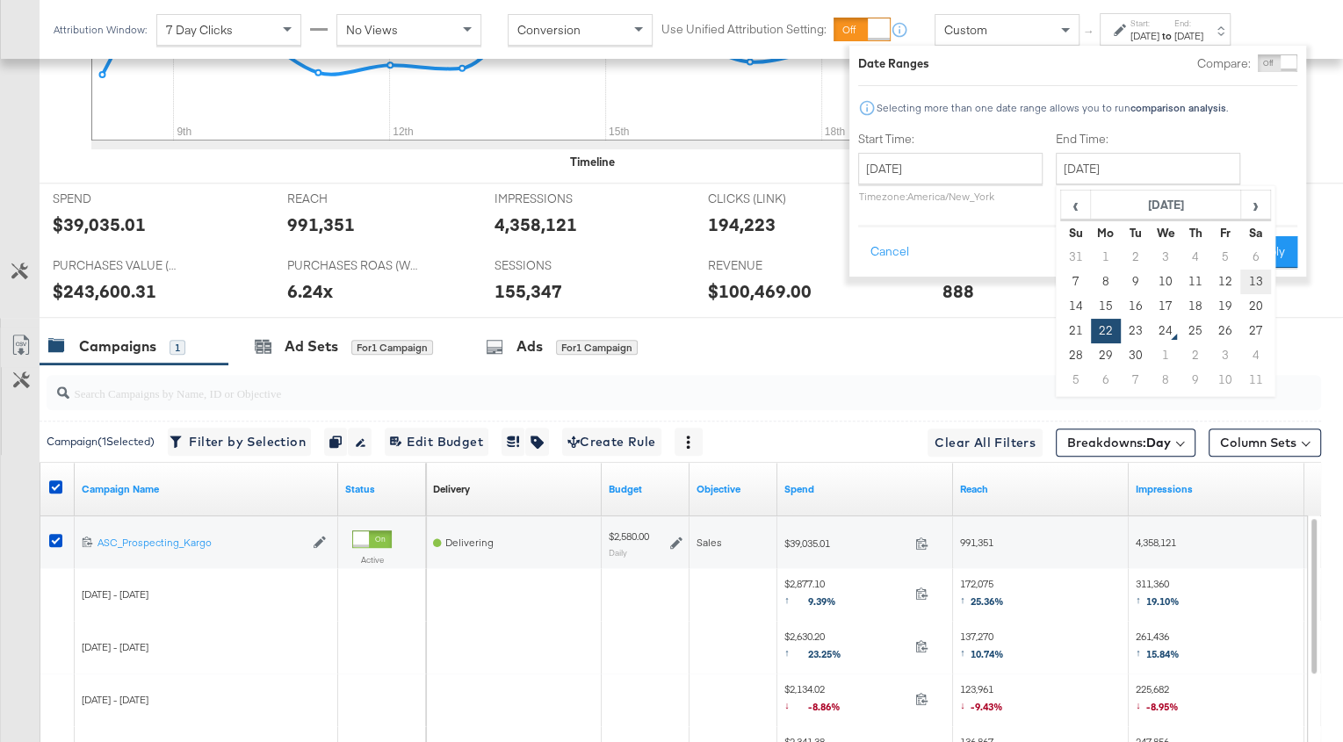
click at [1256, 281] on td "13" at bounding box center [1256, 282] width 30 height 25
type input "[DATE]"
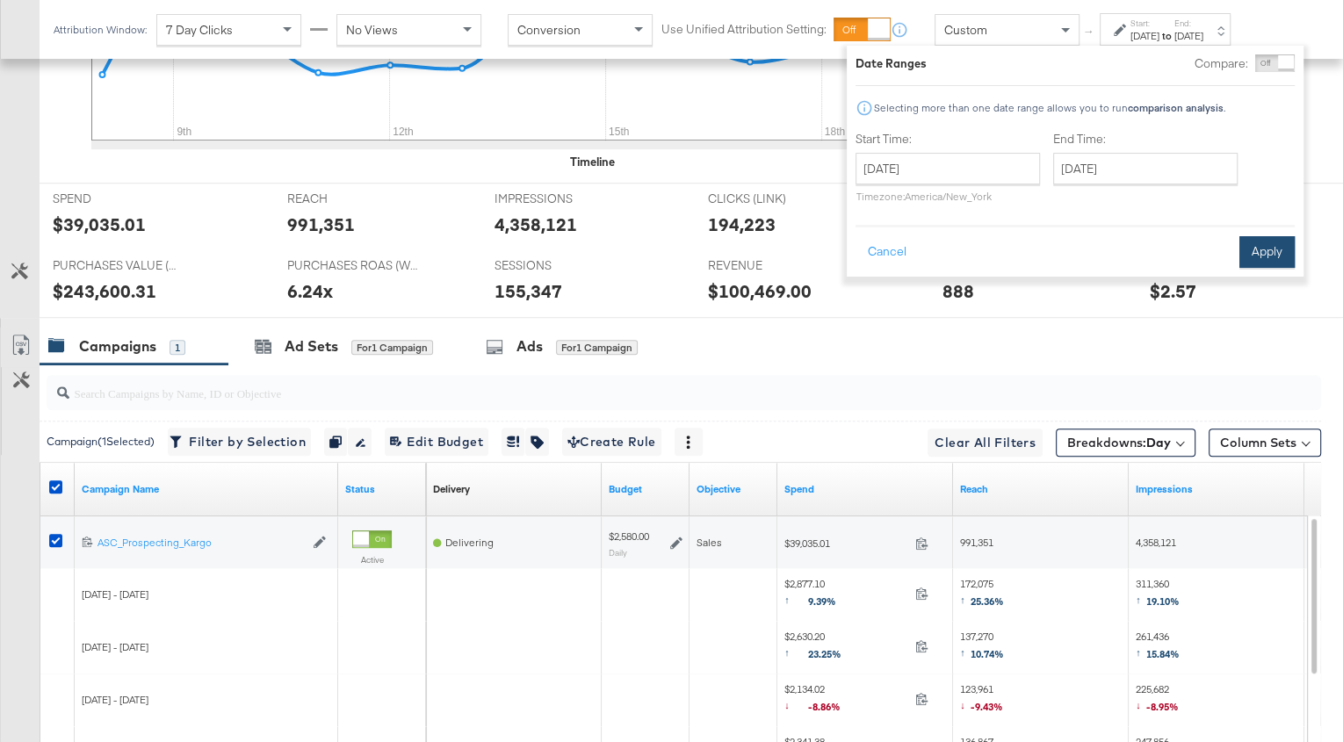
click at [1263, 247] on button "Apply" at bounding box center [1267, 252] width 55 height 32
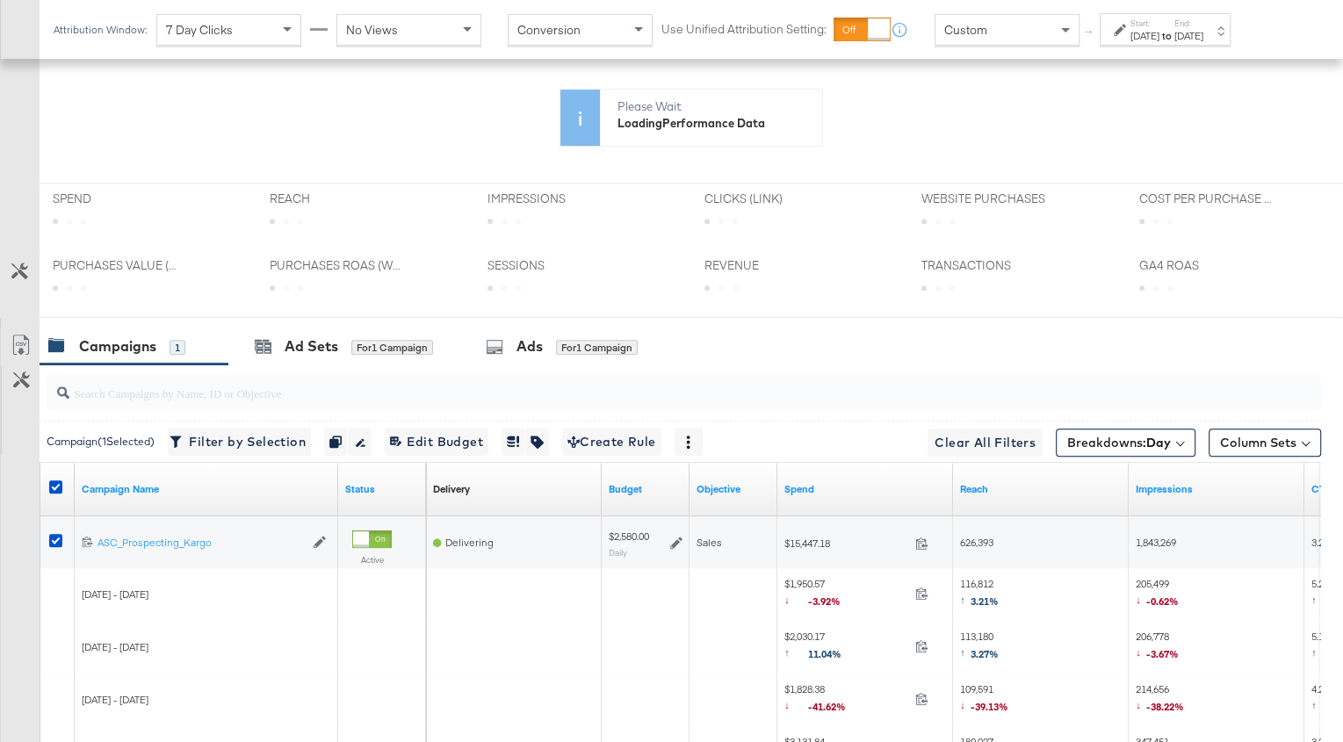
scroll to position [712, 0]
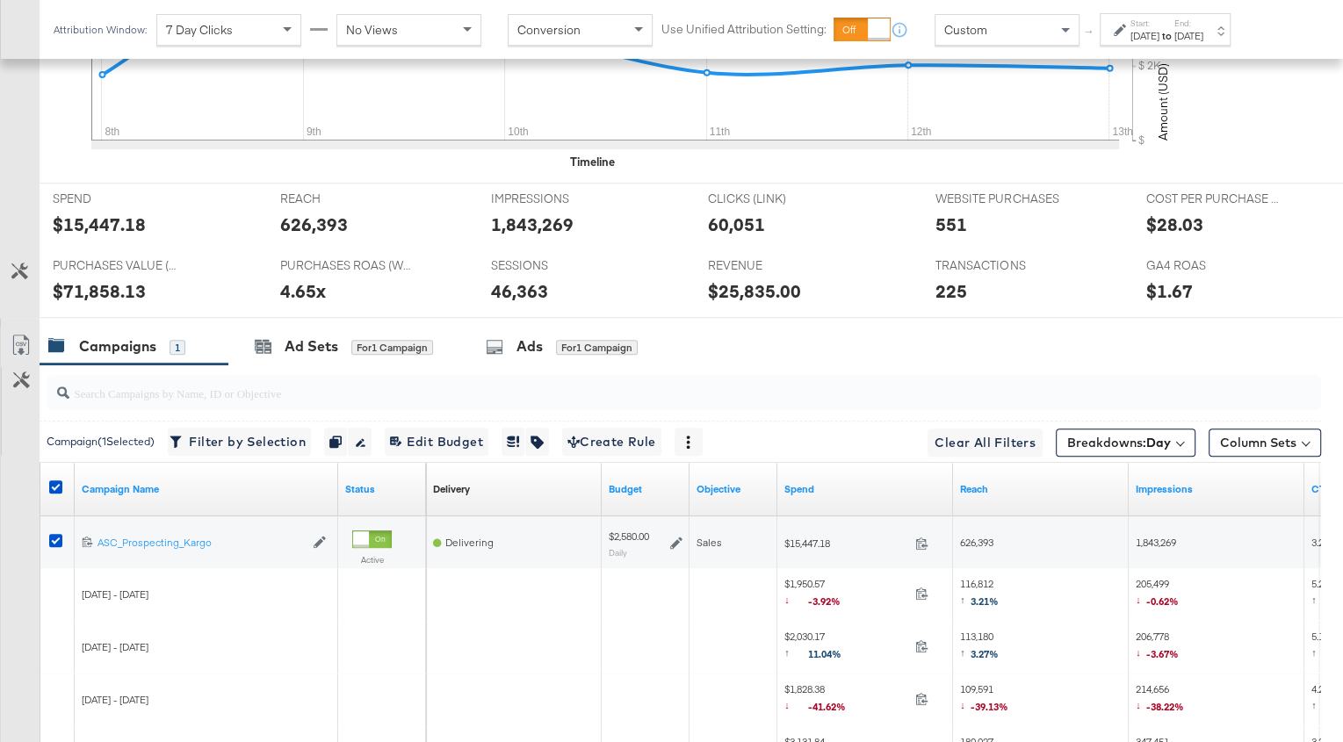
click at [1159, 32] on div "[DATE]" at bounding box center [1145, 36] width 29 height 14
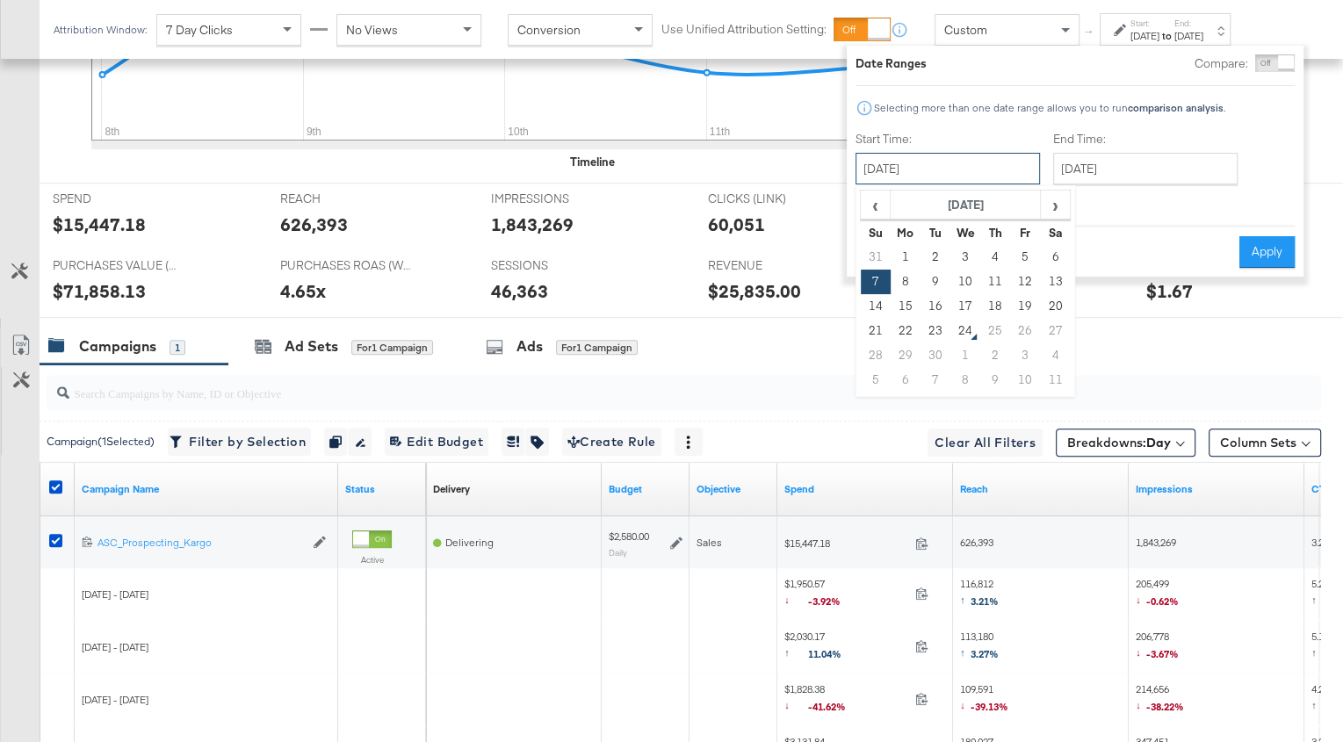
click at [893, 173] on input "[DATE]" at bounding box center [948, 169] width 184 height 32
click at [878, 306] on td "14" at bounding box center [876, 306] width 30 height 25
type input "[DATE]"
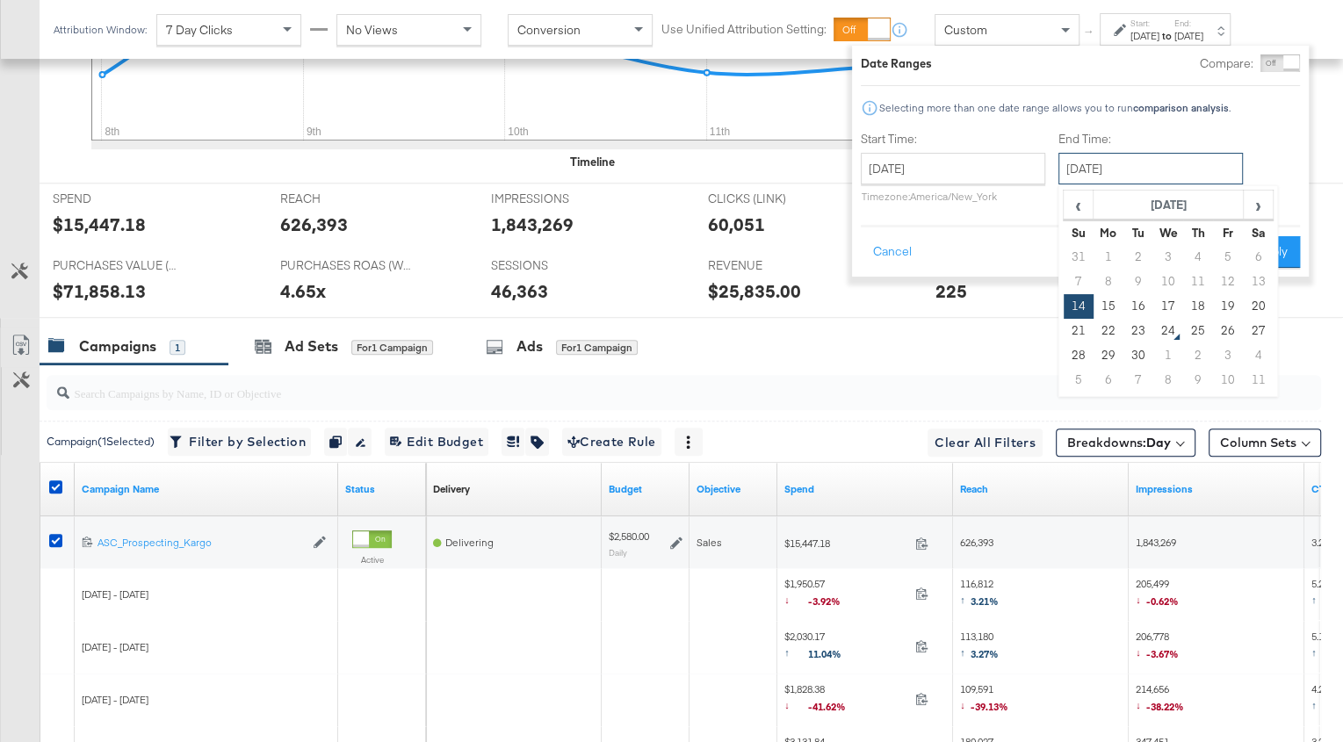
click at [1147, 170] on input "[DATE]" at bounding box center [1151, 169] width 184 height 32
click at [1254, 307] on td "20" at bounding box center [1258, 306] width 30 height 25
type input "[DATE]"
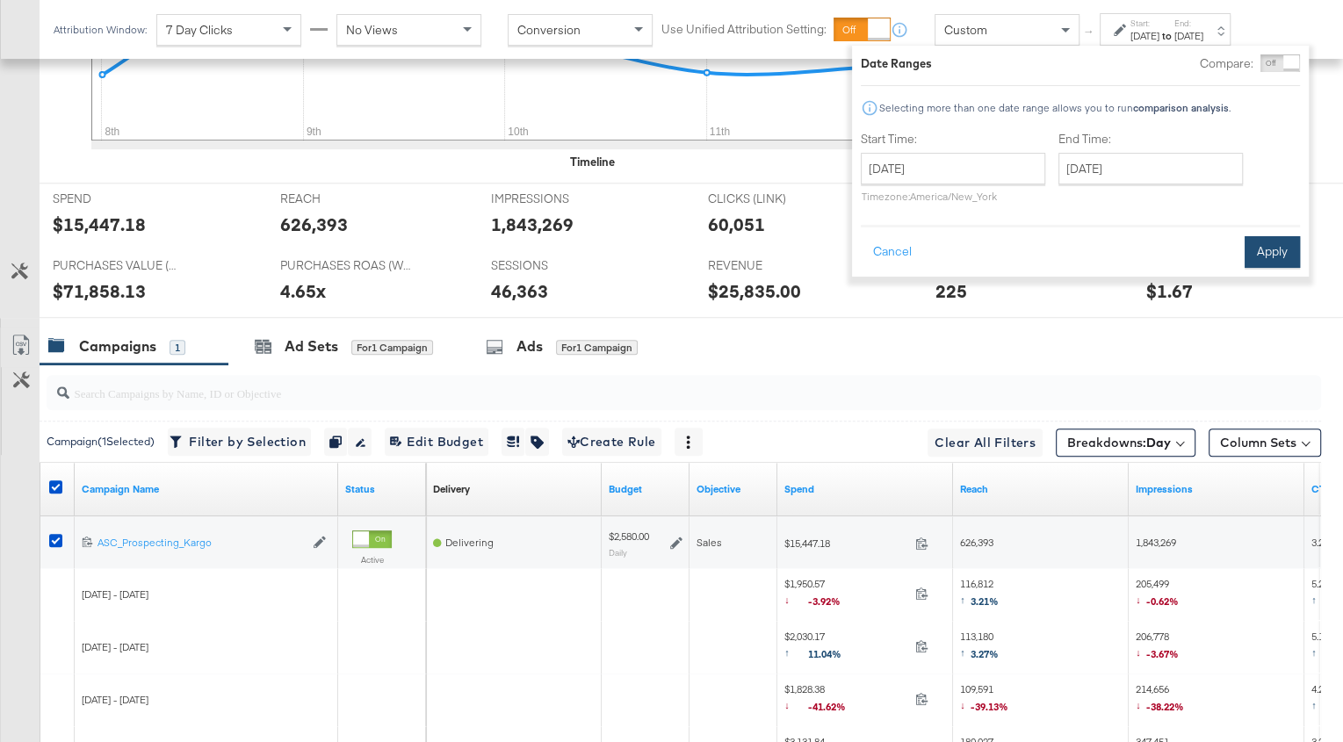
click at [1271, 250] on button "Apply" at bounding box center [1272, 252] width 55 height 32
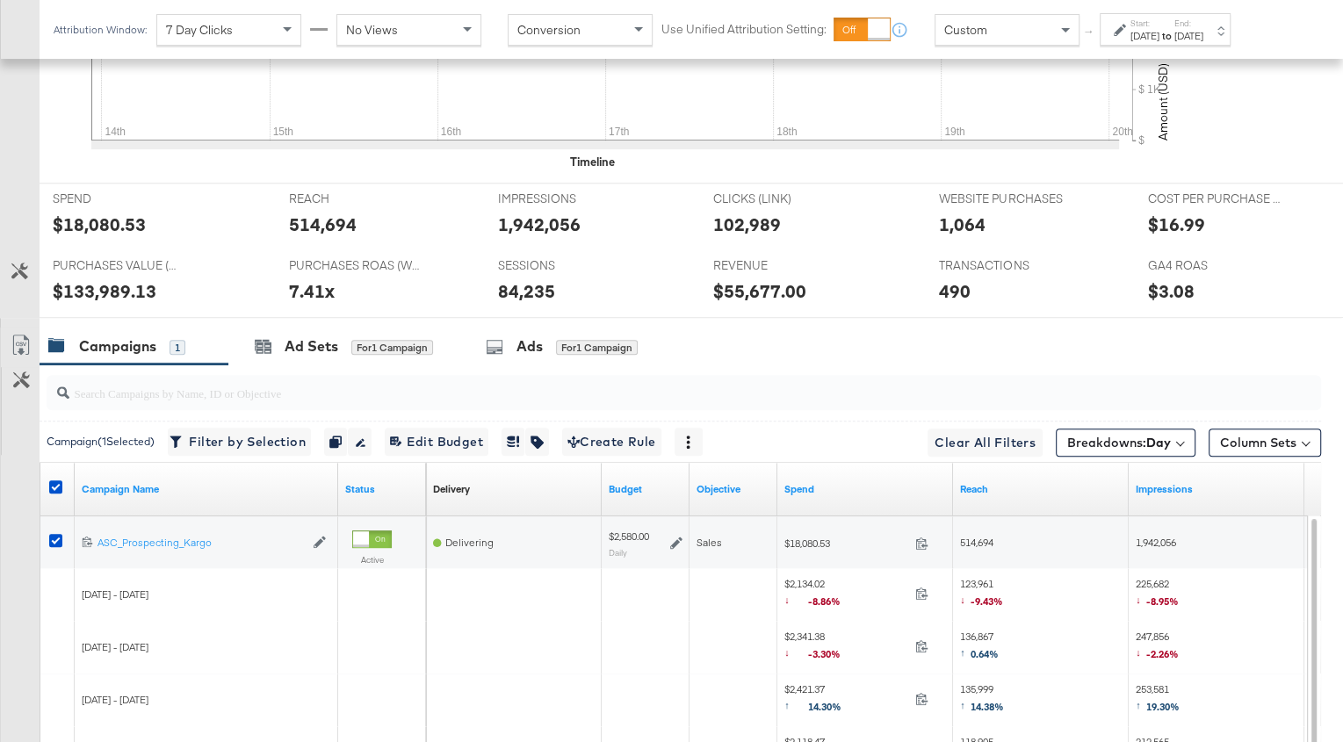
click at [1160, 30] on div "[DATE]" at bounding box center [1145, 36] width 29 height 14
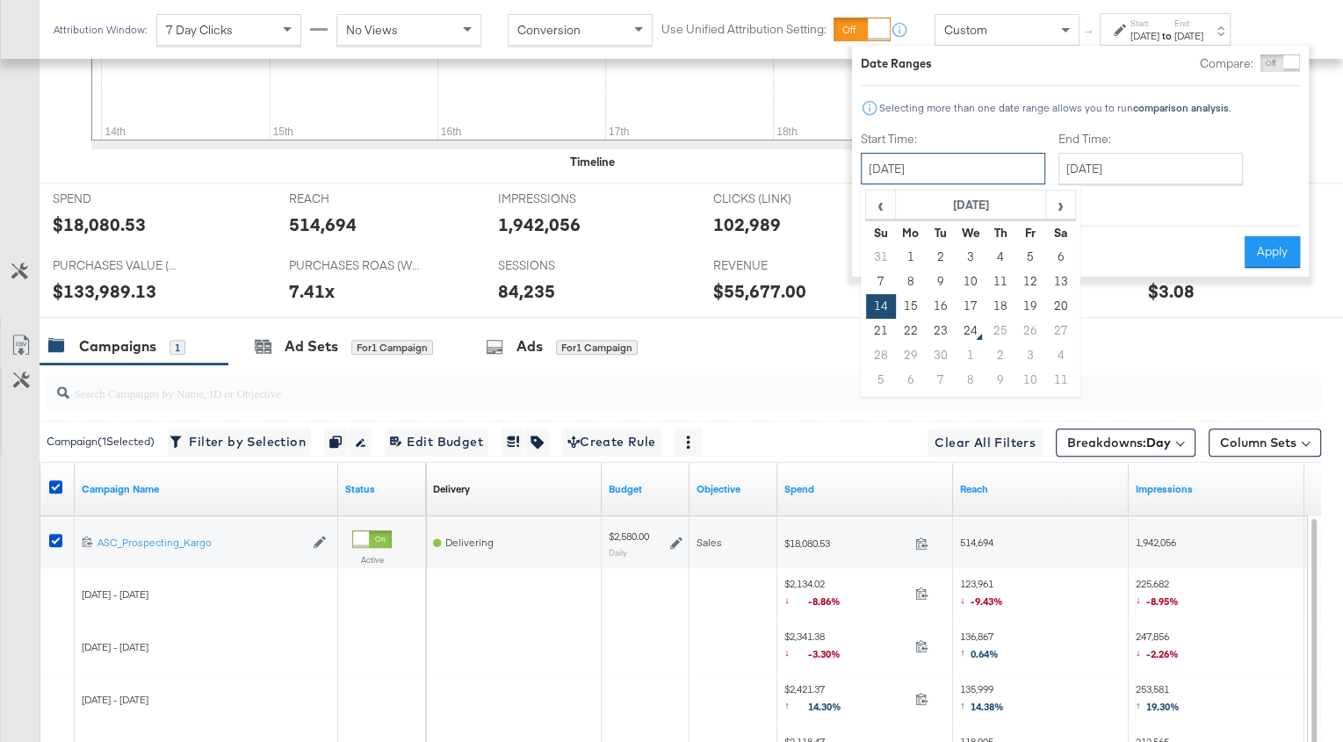
click at [909, 168] on input "[DATE]" at bounding box center [953, 169] width 184 height 32
click at [871, 280] on td "7" at bounding box center [881, 282] width 30 height 25
type input "[DATE]"
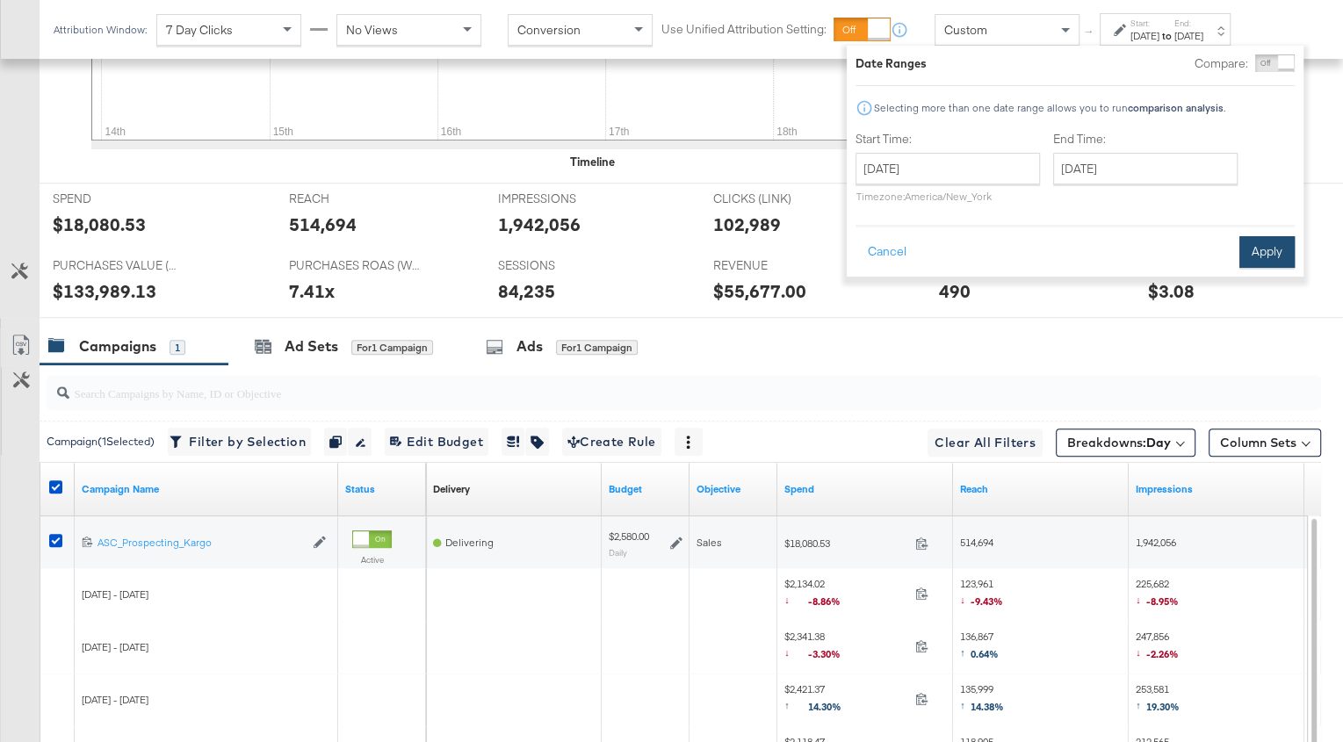
click at [1269, 243] on button "Apply" at bounding box center [1267, 252] width 55 height 32
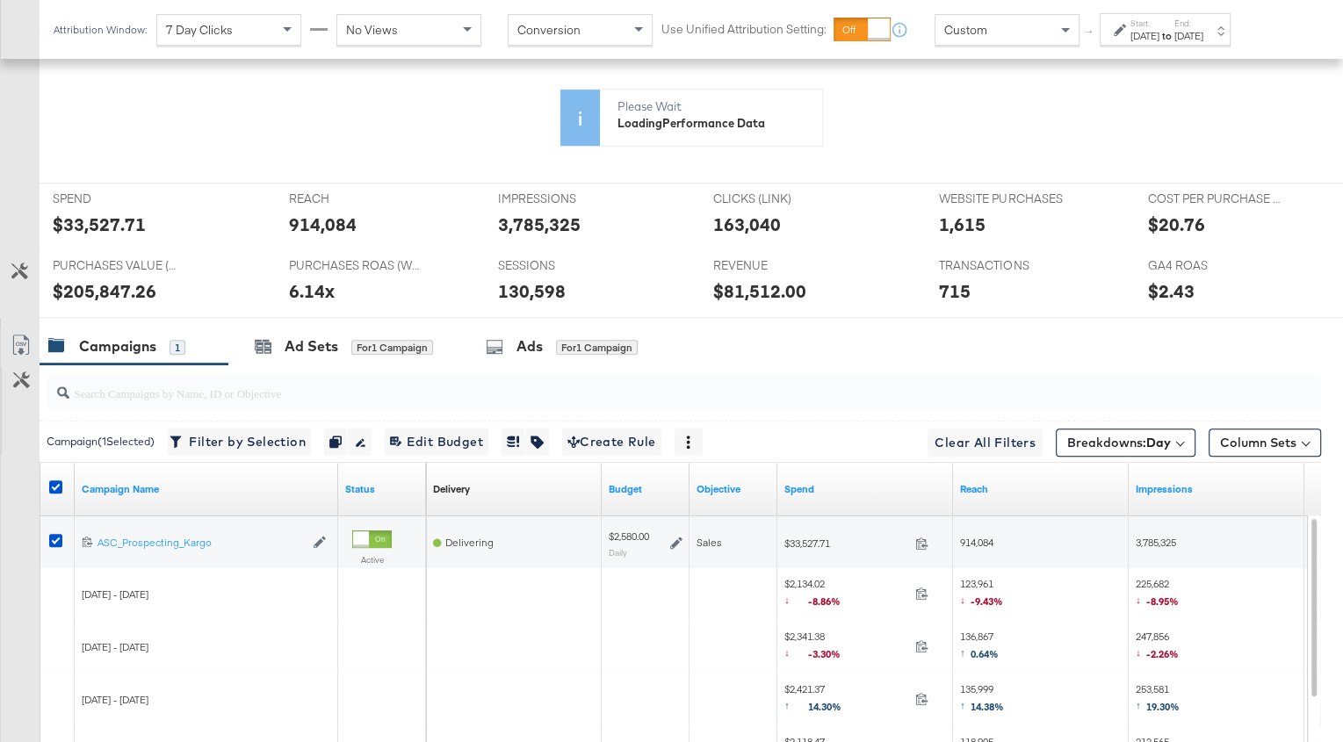
click at [1160, 26] on label "Start:" at bounding box center [1145, 23] width 29 height 11
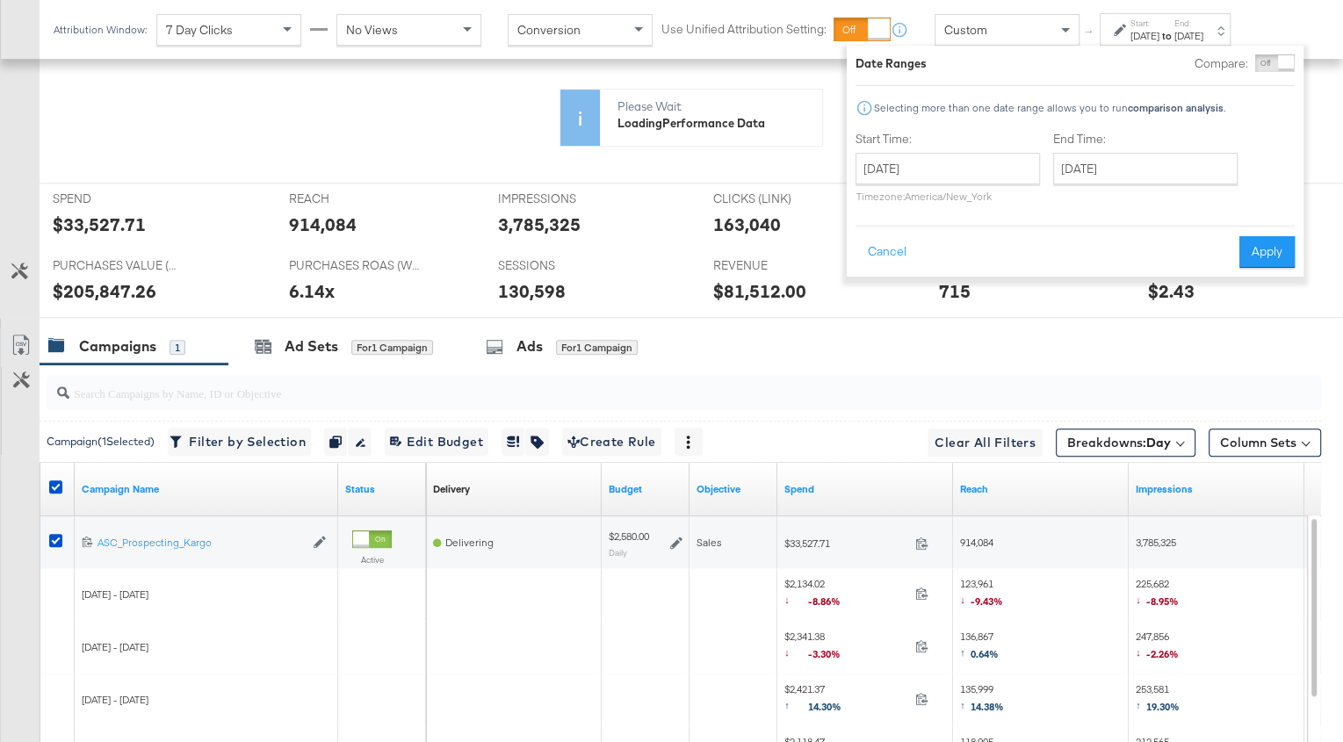
scroll to position [712, 0]
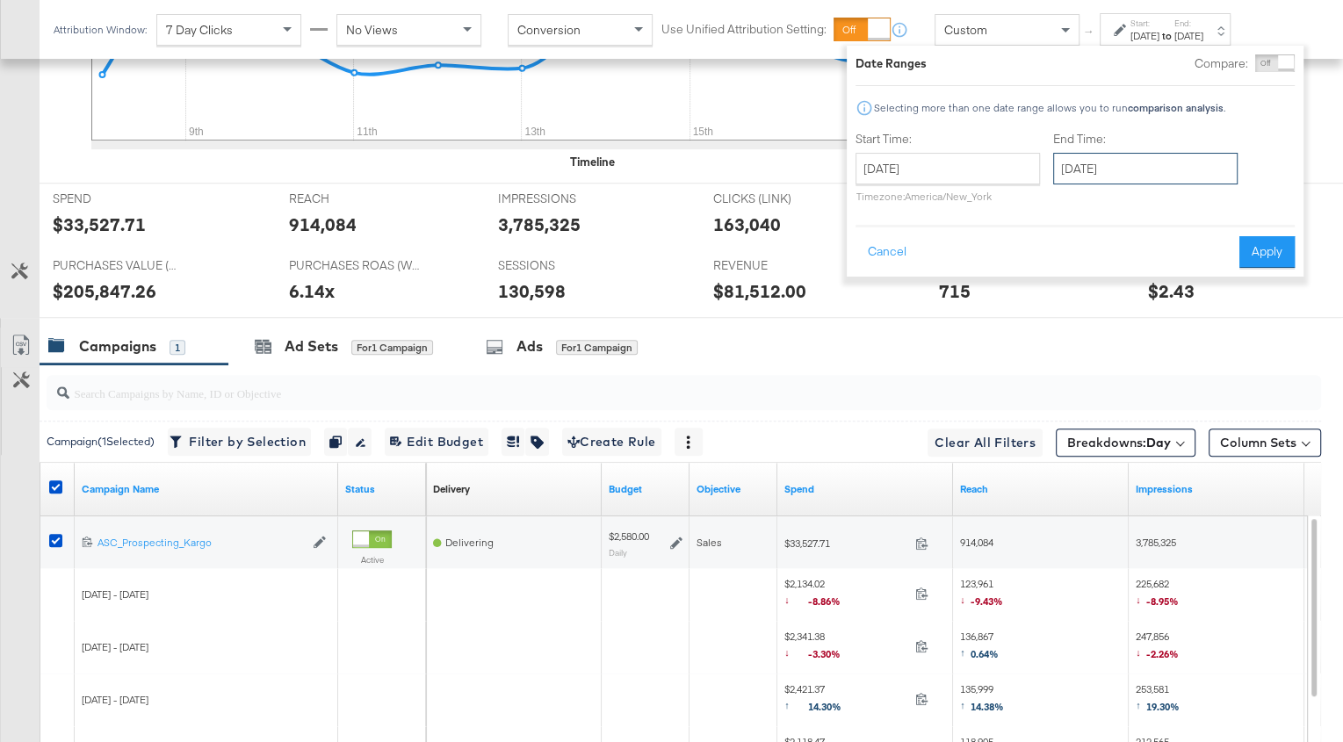
click at [1088, 167] on input "[DATE]" at bounding box center [1145, 169] width 184 height 32
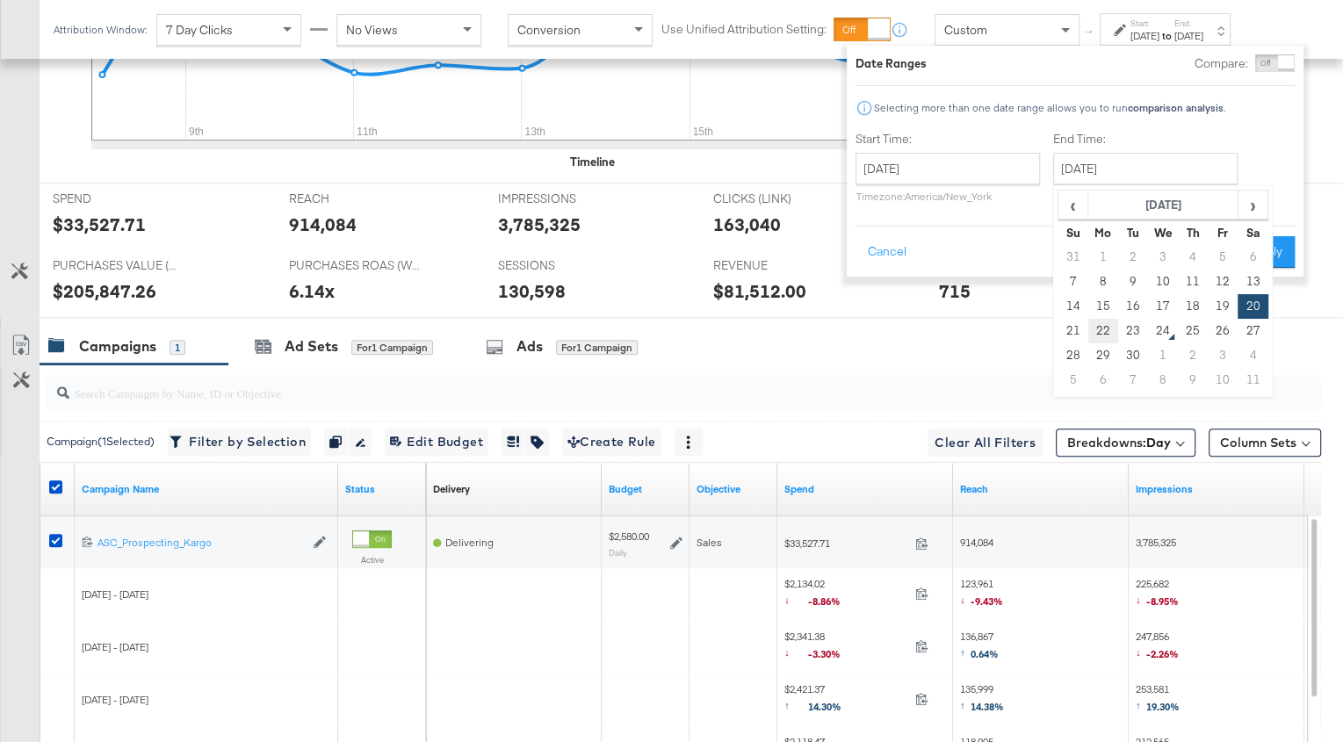
click at [1104, 333] on td "22" at bounding box center [1104, 331] width 30 height 25
type input "[DATE]"
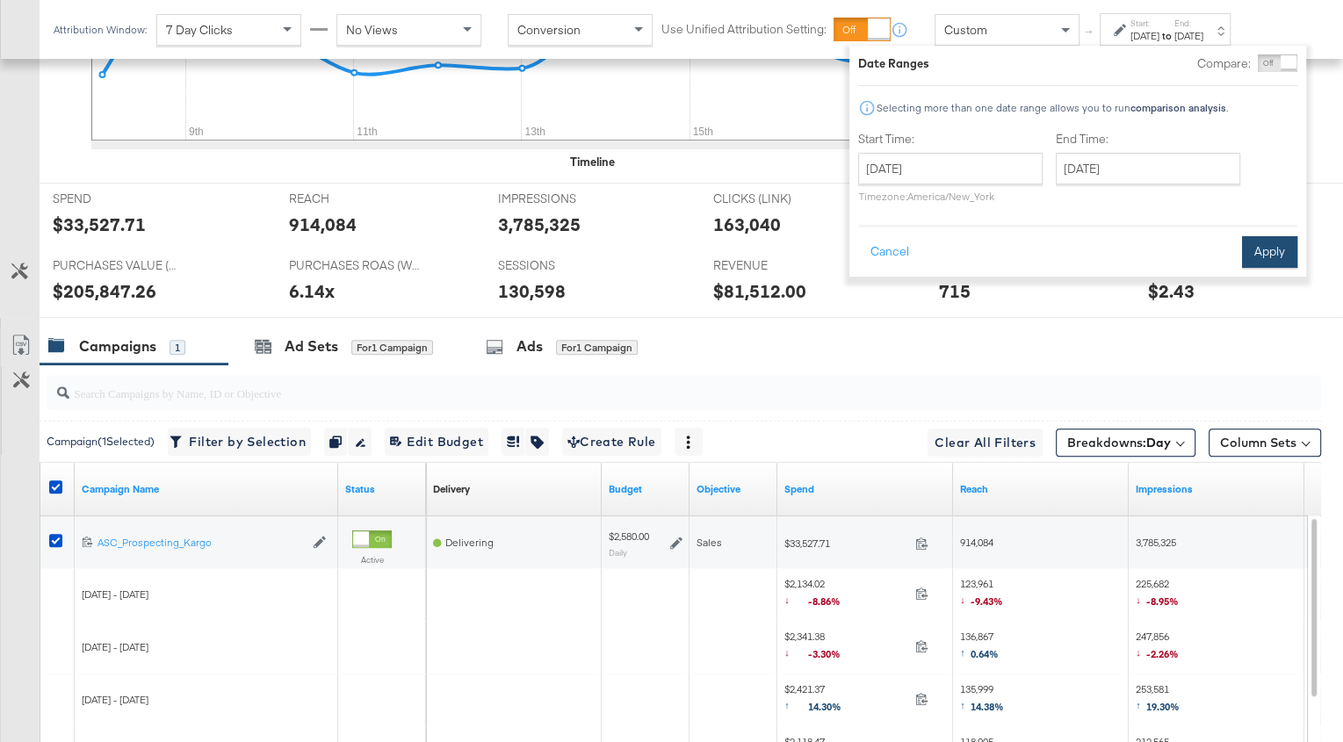
click at [1265, 259] on button "Apply" at bounding box center [1269, 252] width 55 height 32
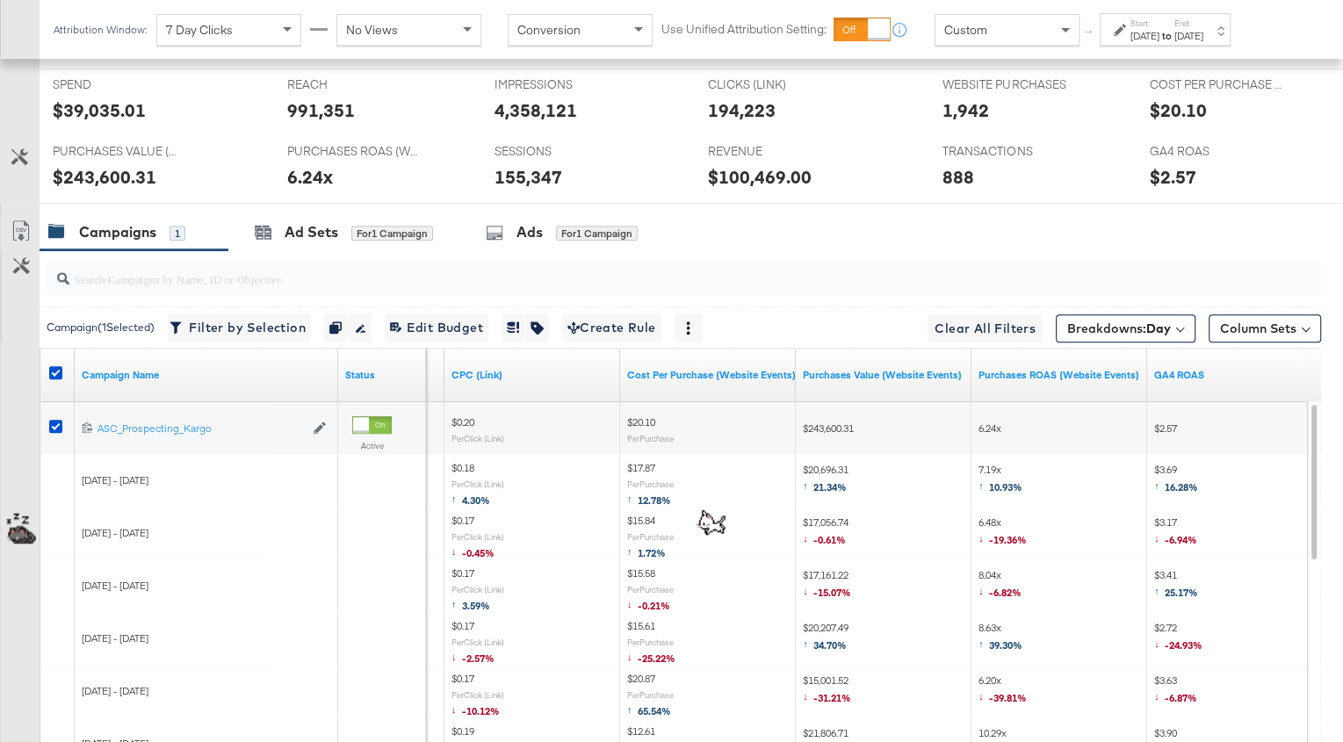
scroll to position [834, 0]
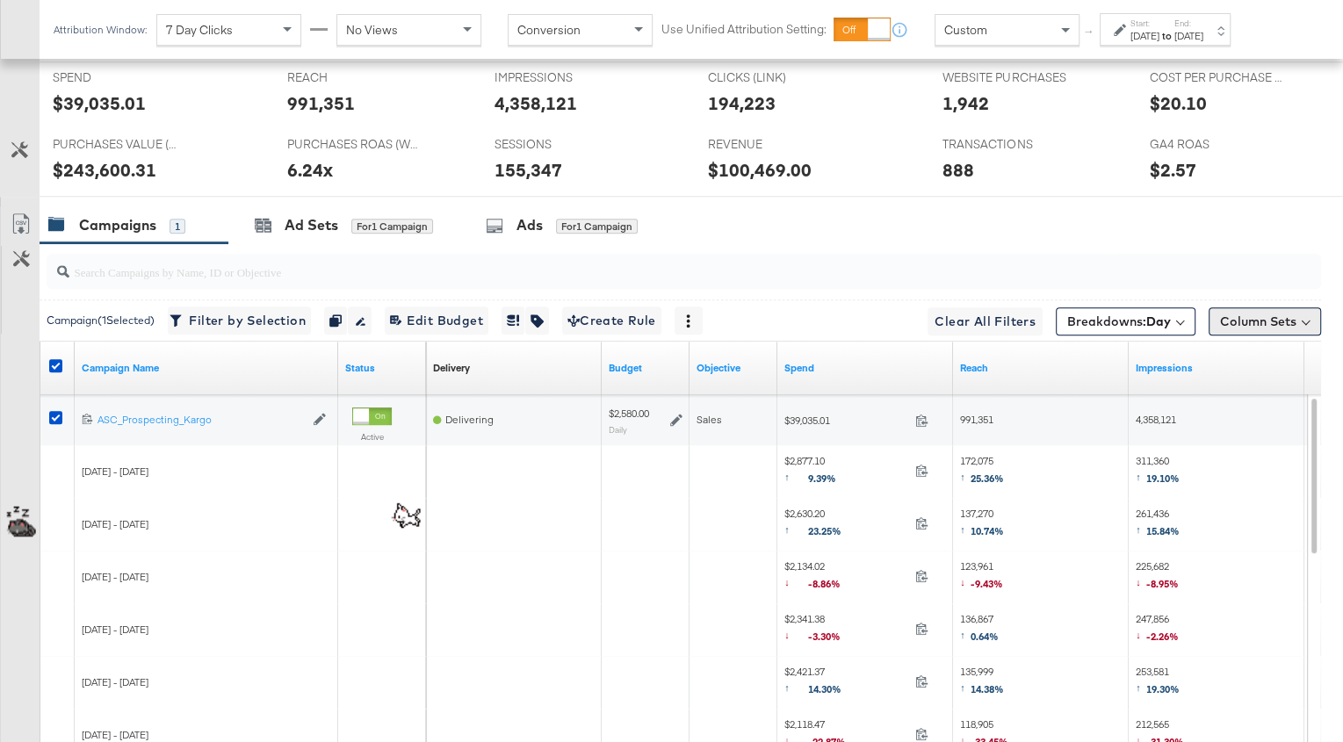
click at [1245, 321] on button "Column Sets" at bounding box center [1265, 321] width 112 height 28
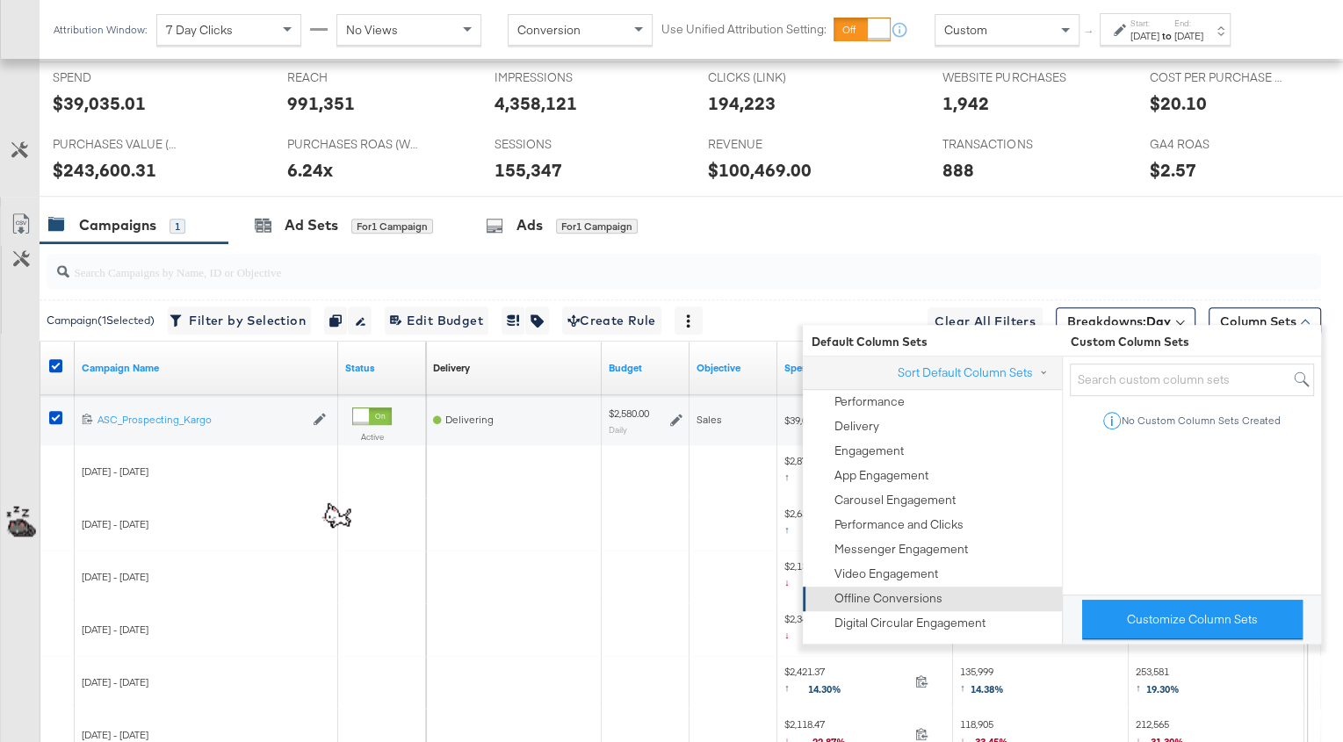
scroll to position [1029, 0]
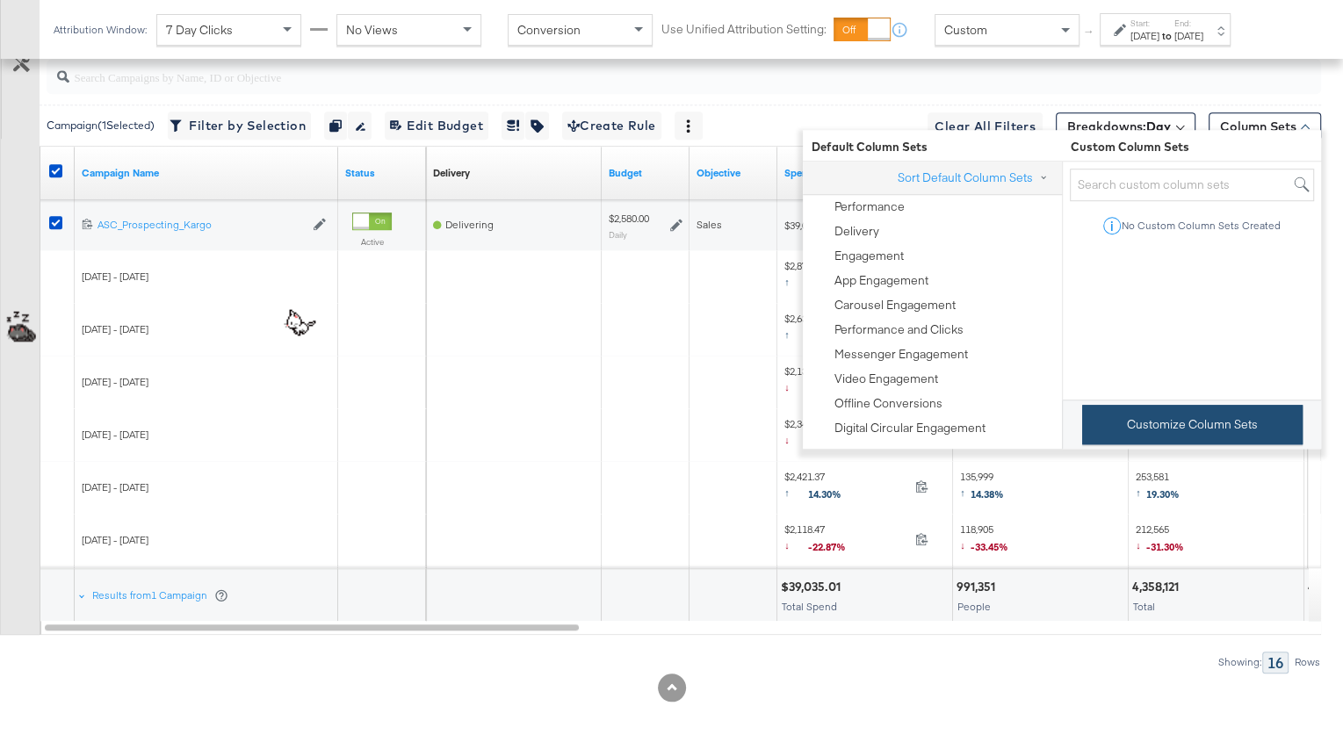
click at [1210, 423] on button "Customize Column Sets" at bounding box center [1192, 425] width 221 height 40
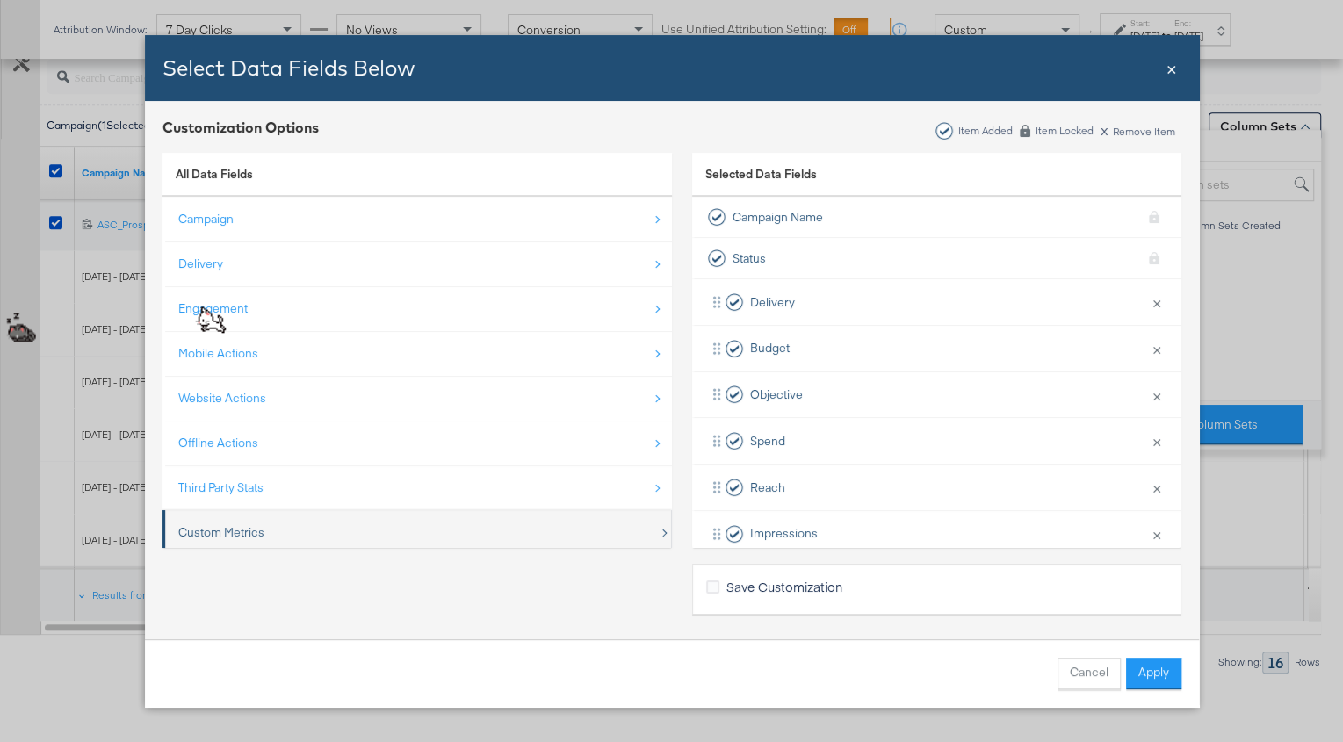
click at [313, 540] on div "Custom Metrics" at bounding box center [418, 533] width 481 height 36
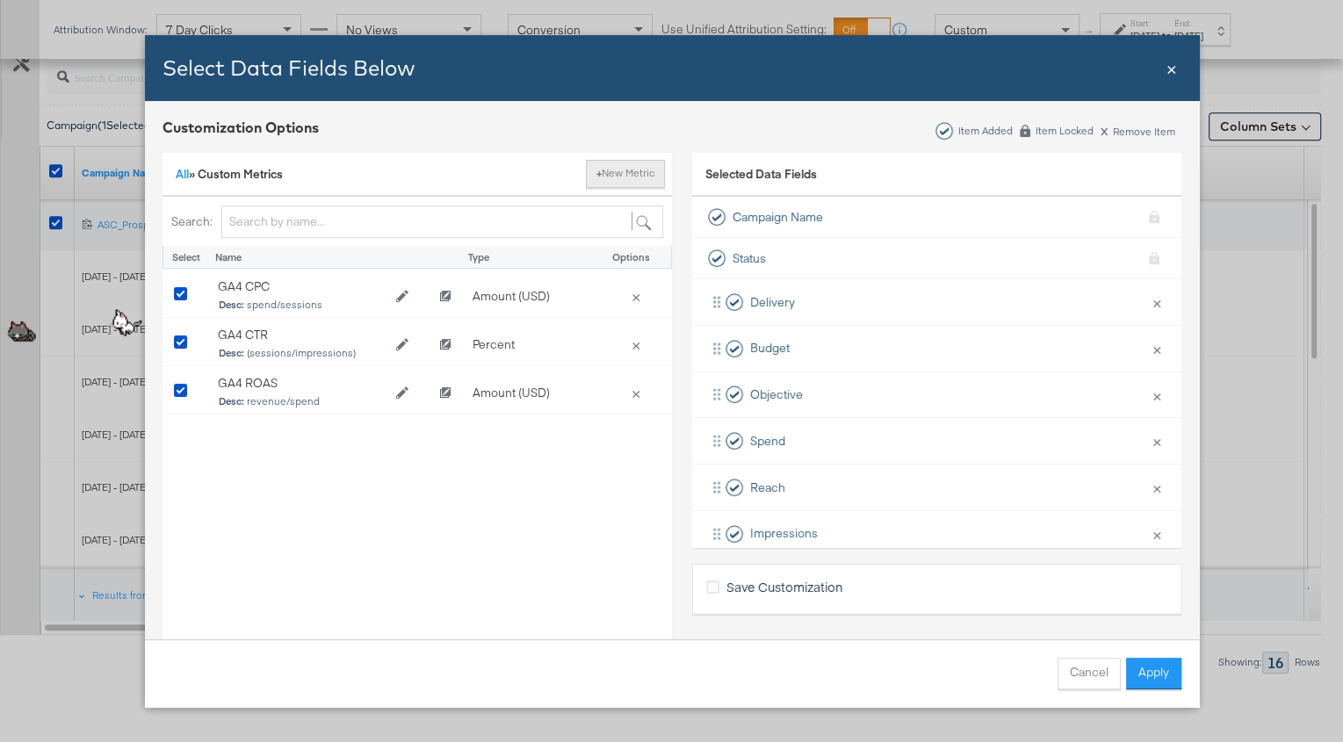
click at [611, 181] on button "+ New Metric" at bounding box center [625, 174] width 79 height 28
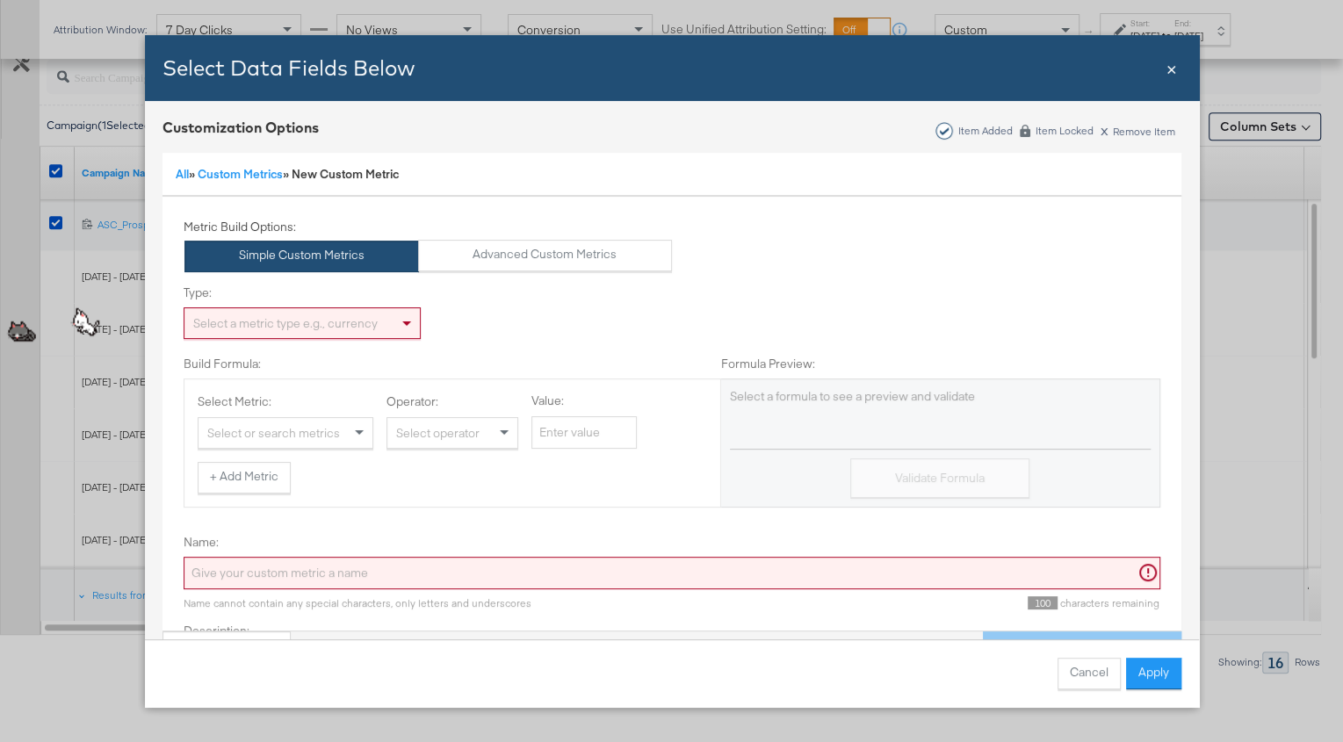
click at [334, 329] on div "Select a metric type e.g., currency" at bounding box center [301, 323] width 235 height 30
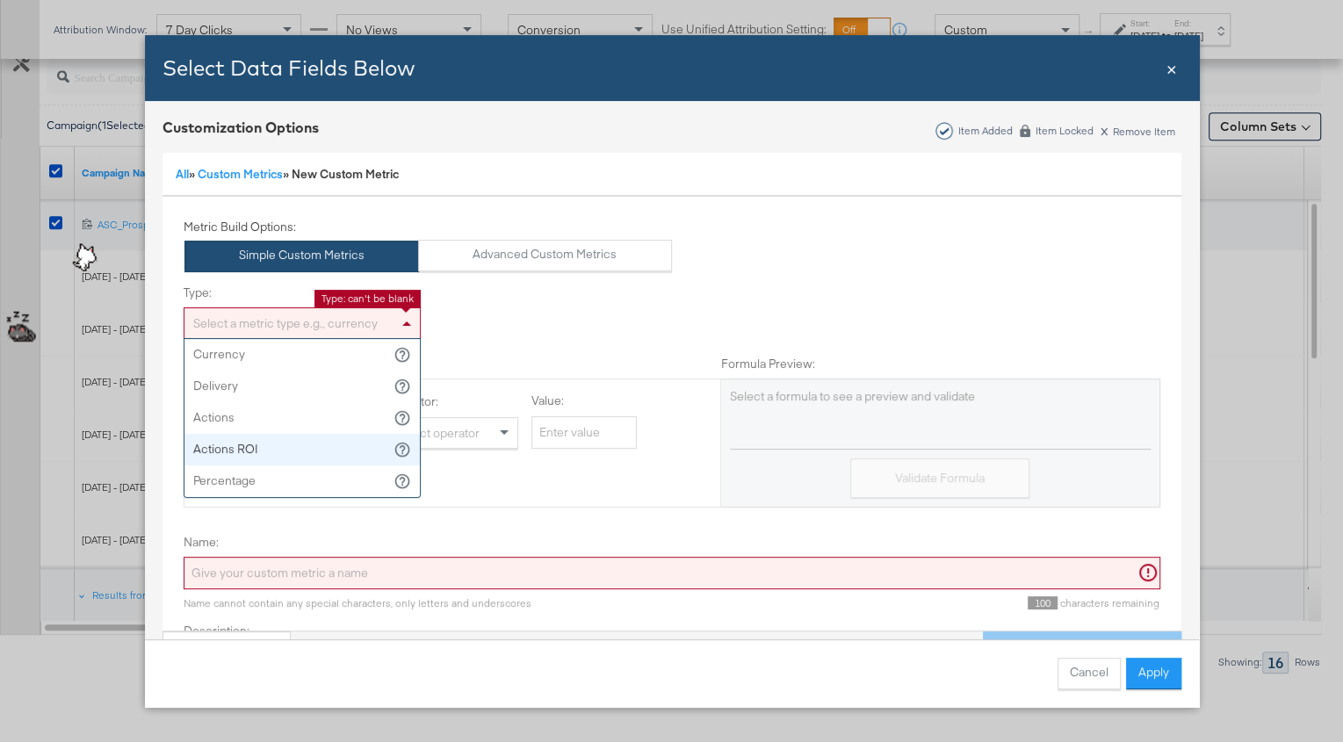
scroll to position [26, 0]
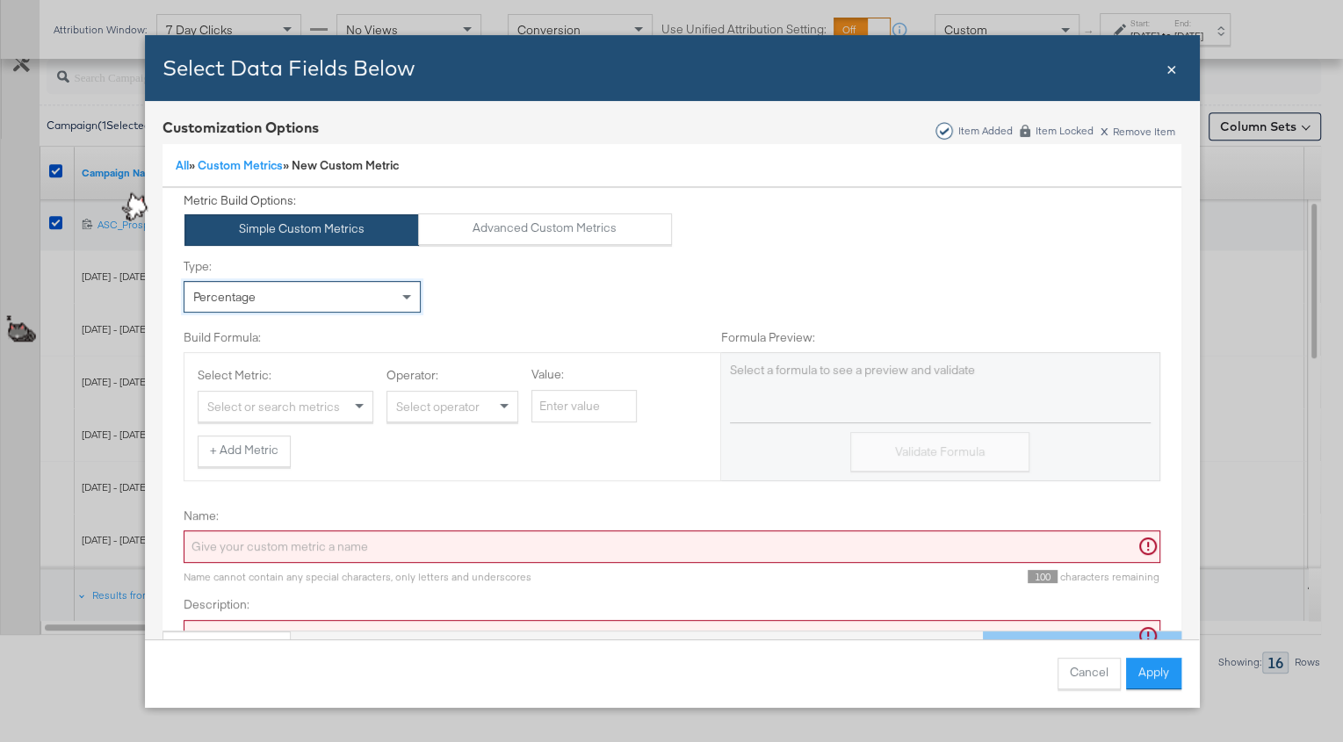
click at [312, 405] on div "Select or search metrics" at bounding box center [286, 407] width 174 height 30
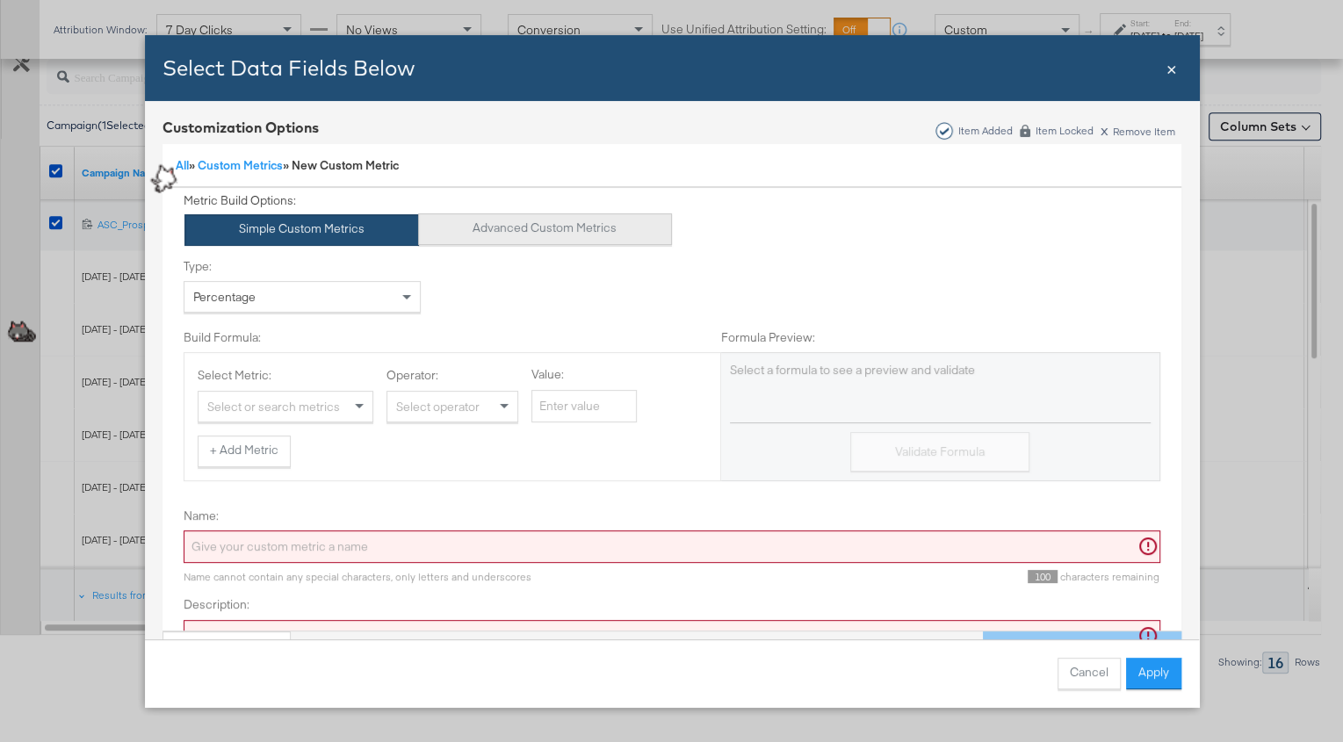
click at [559, 223] on button "Advanced Custom Metrics" at bounding box center [545, 229] width 254 height 32
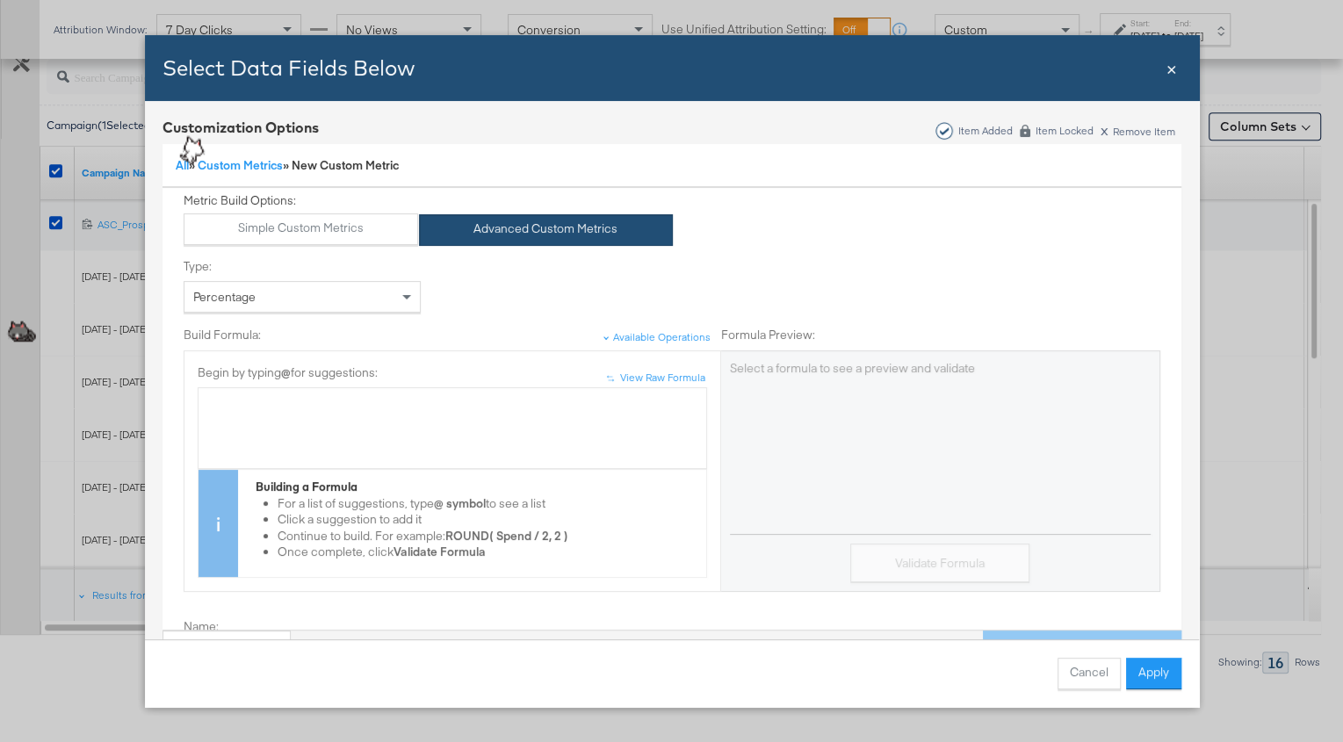
click at [306, 401] on div "Bulk Add Locations Modal" at bounding box center [452, 403] width 490 height 17
click at [284, 408] on span "Sessions" at bounding box center [308, 403] width 49 height 16
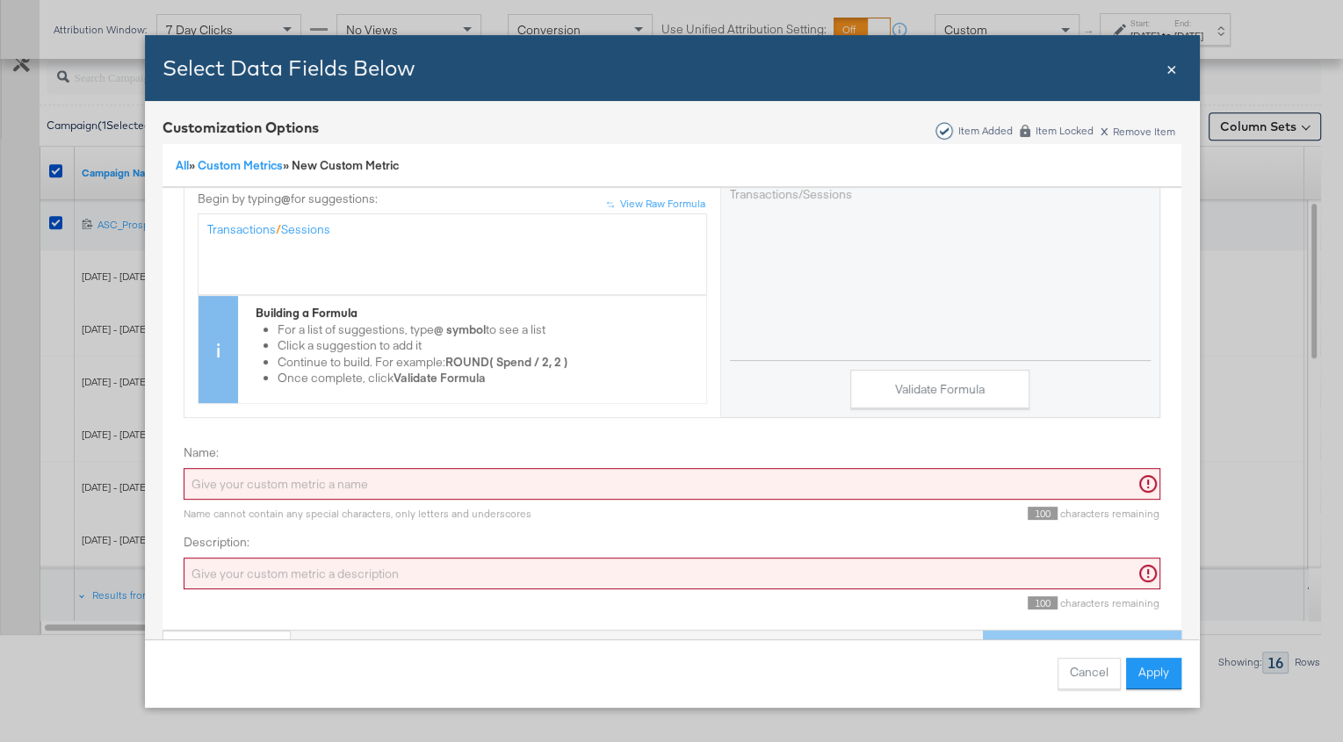
click at [345, 482] on input "Name:" at bounding box center [672, 484] width 977 height 33
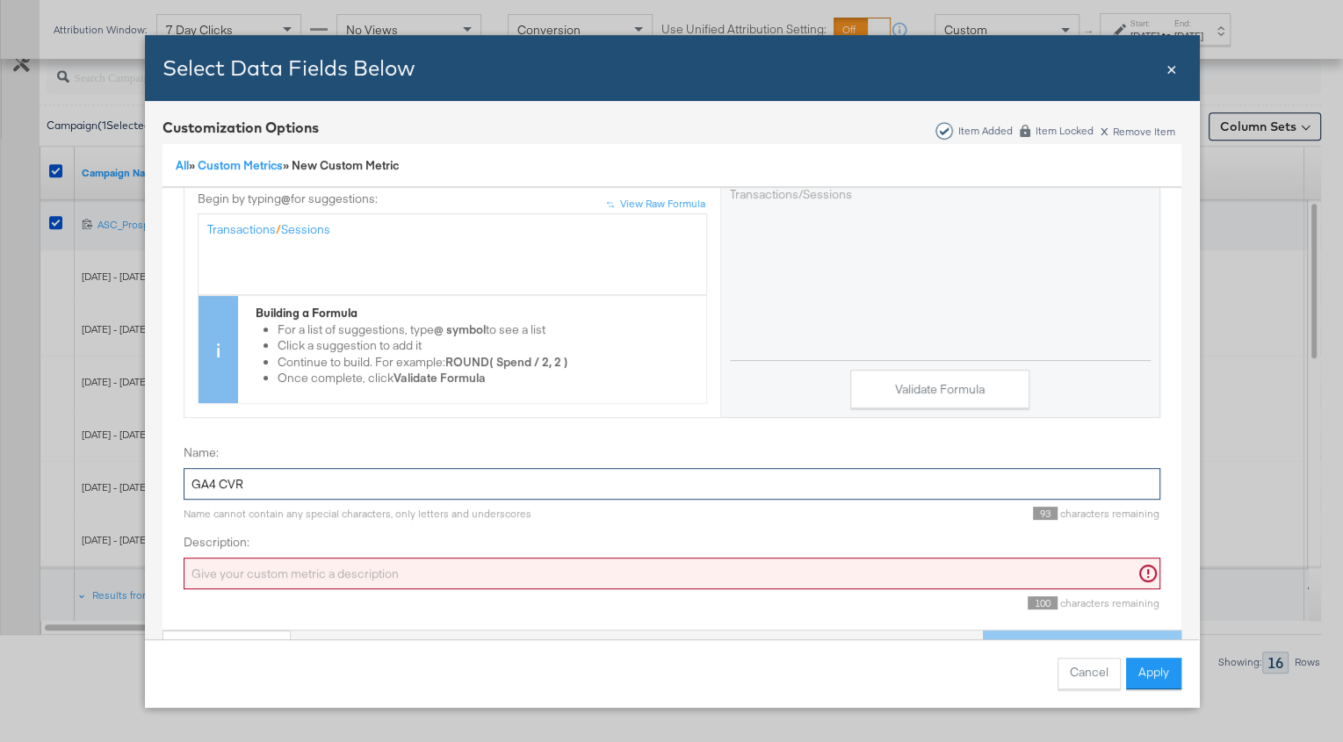
type input "GA4 CVR"
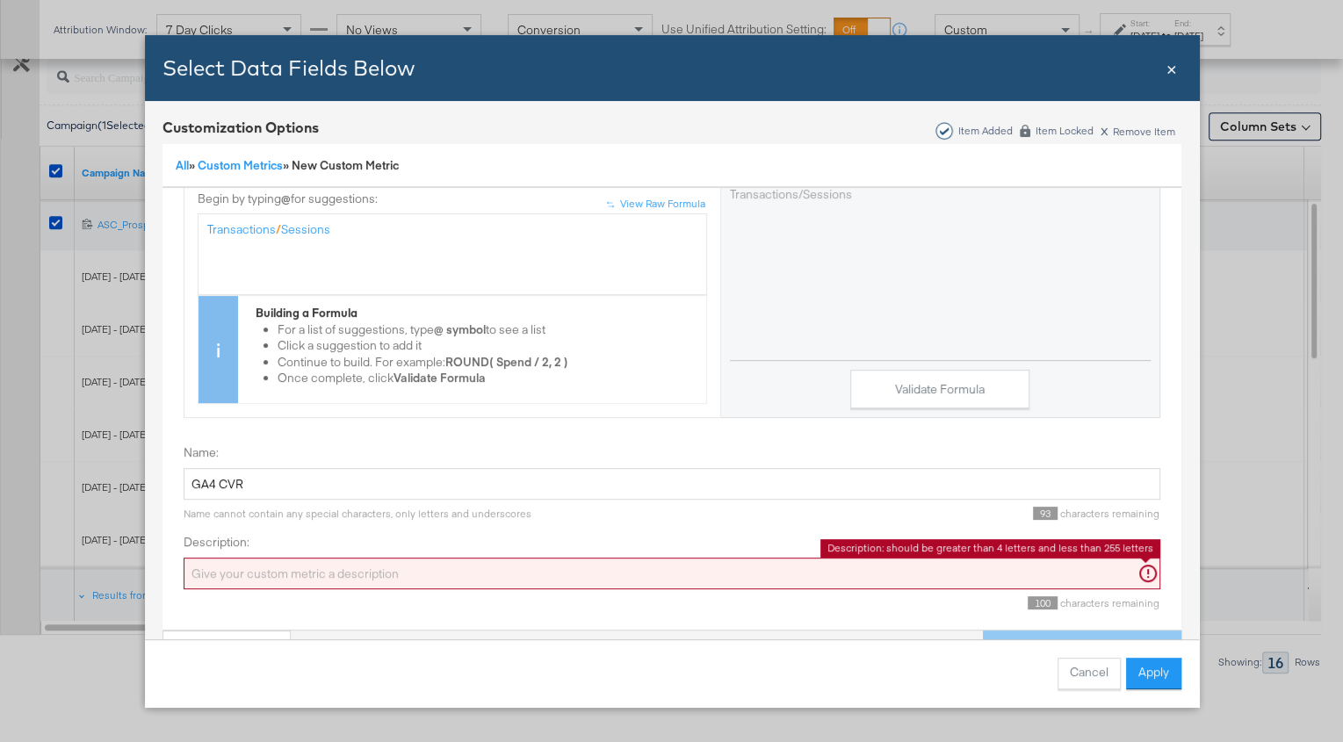
click at [368, 574] on input "Description:" at bounding box center [672, 574] width 977 height 33
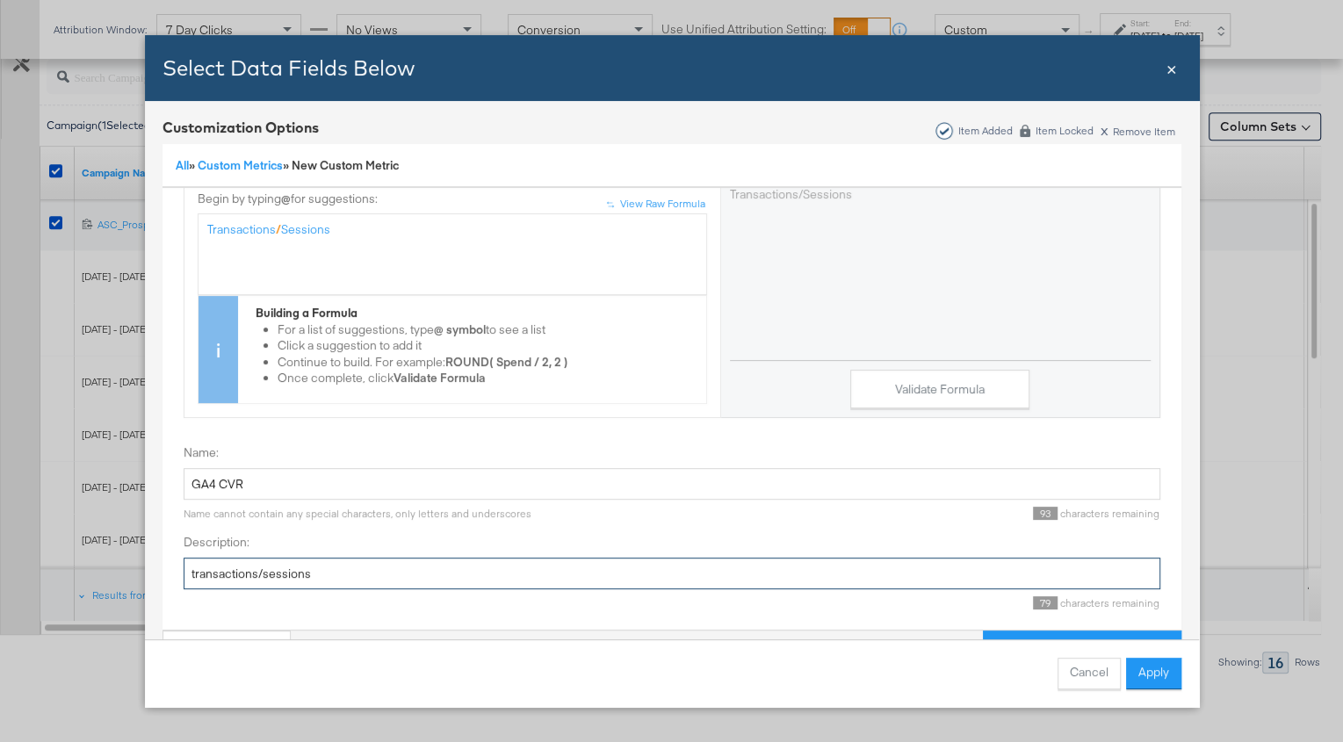
scroll to position [48, 0]
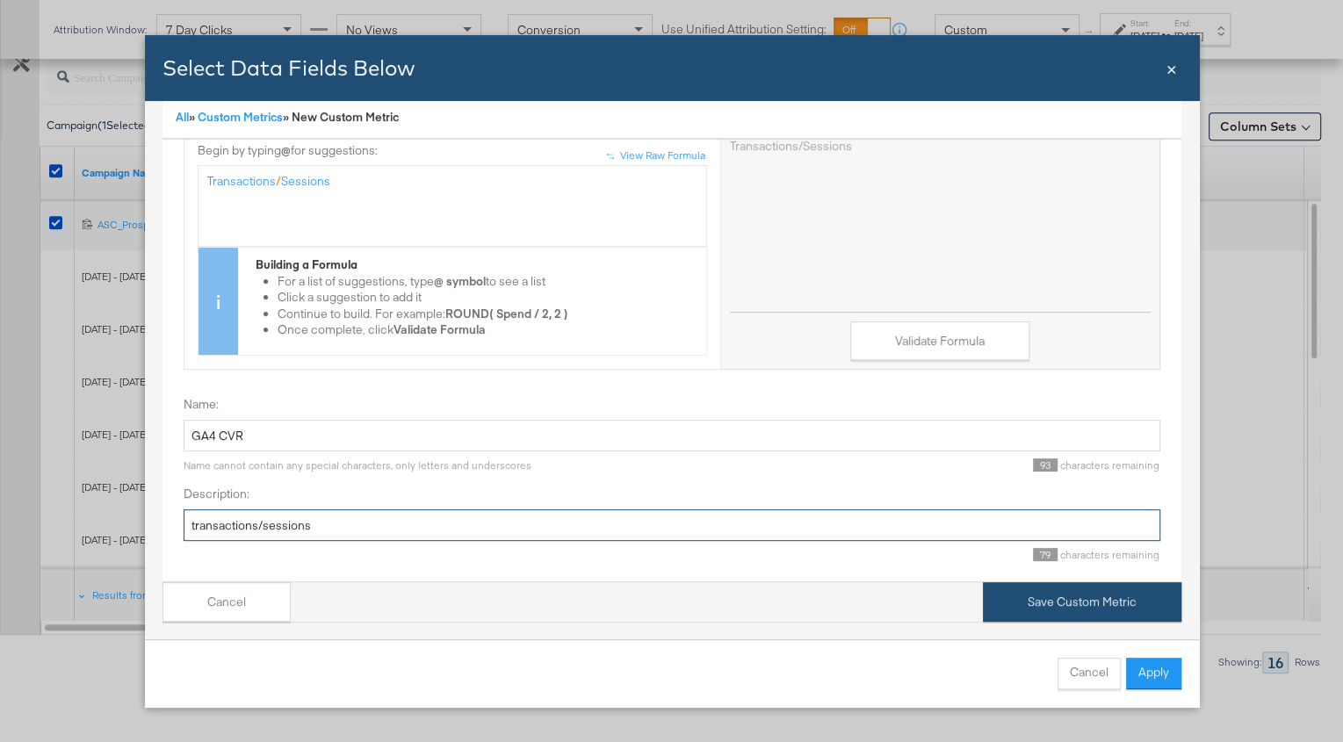
type input "transactions/sessions"
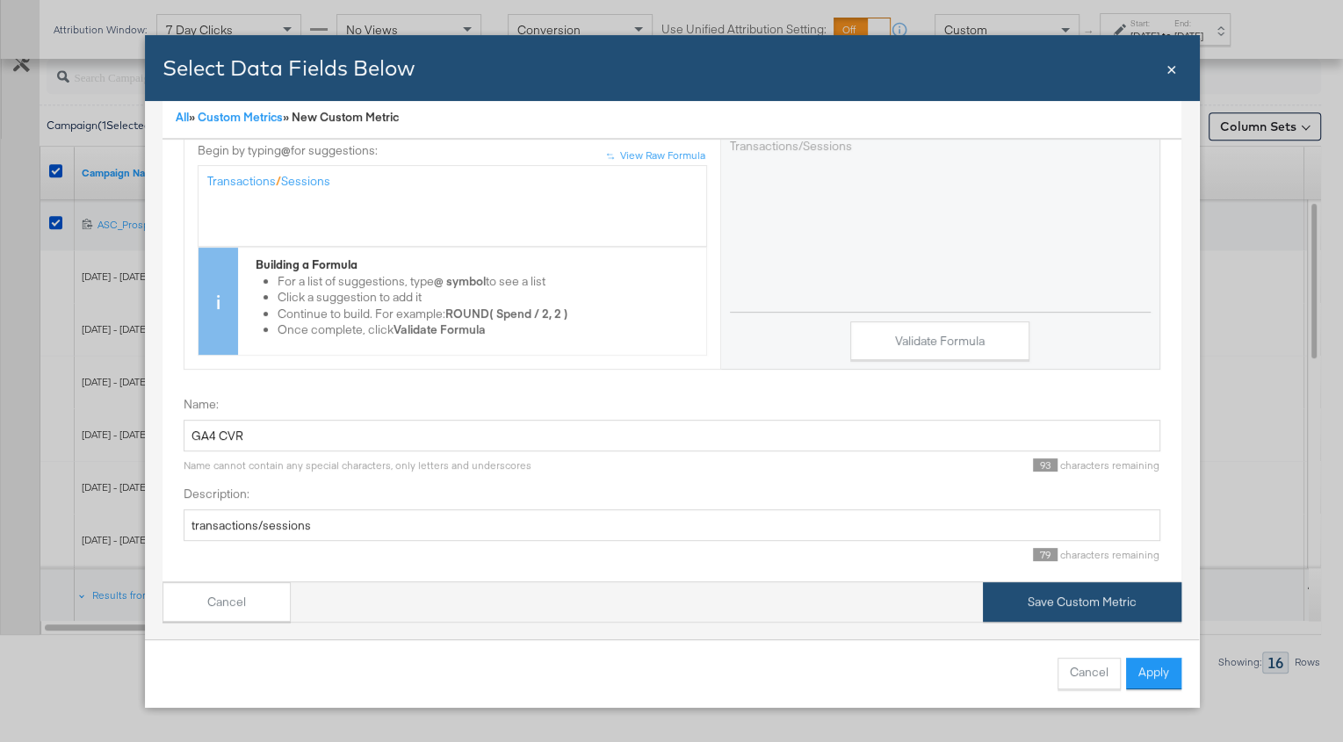
click at [1063, 621] on button "Save Custom Metric" at bounding box center [1082, 602] width 199 height 40
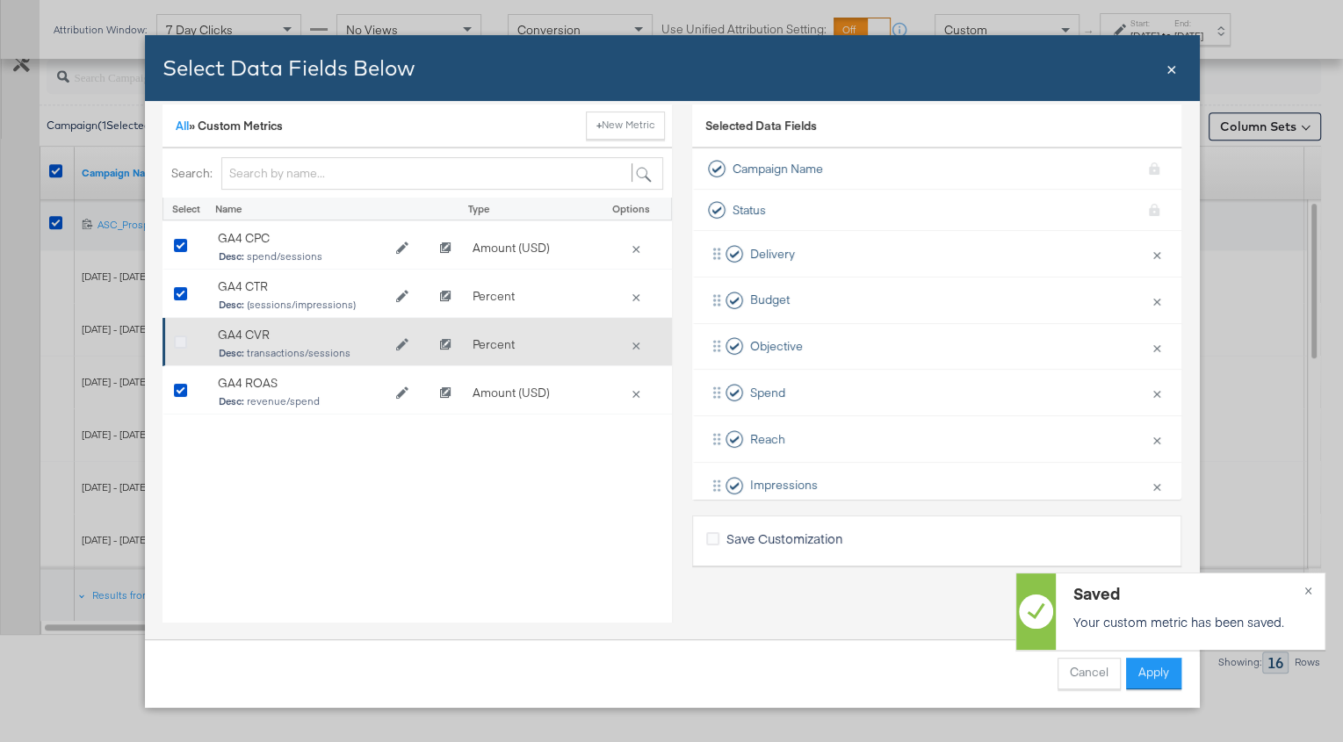
click at [177, 340] on icon "Bulk Add Locations Modal" at bounding box center [180, 342] width 13 height 13
click at [0, 0] on input "Bulk Add Locations Modal" at bounding box center [0, 0] width 0 height 0
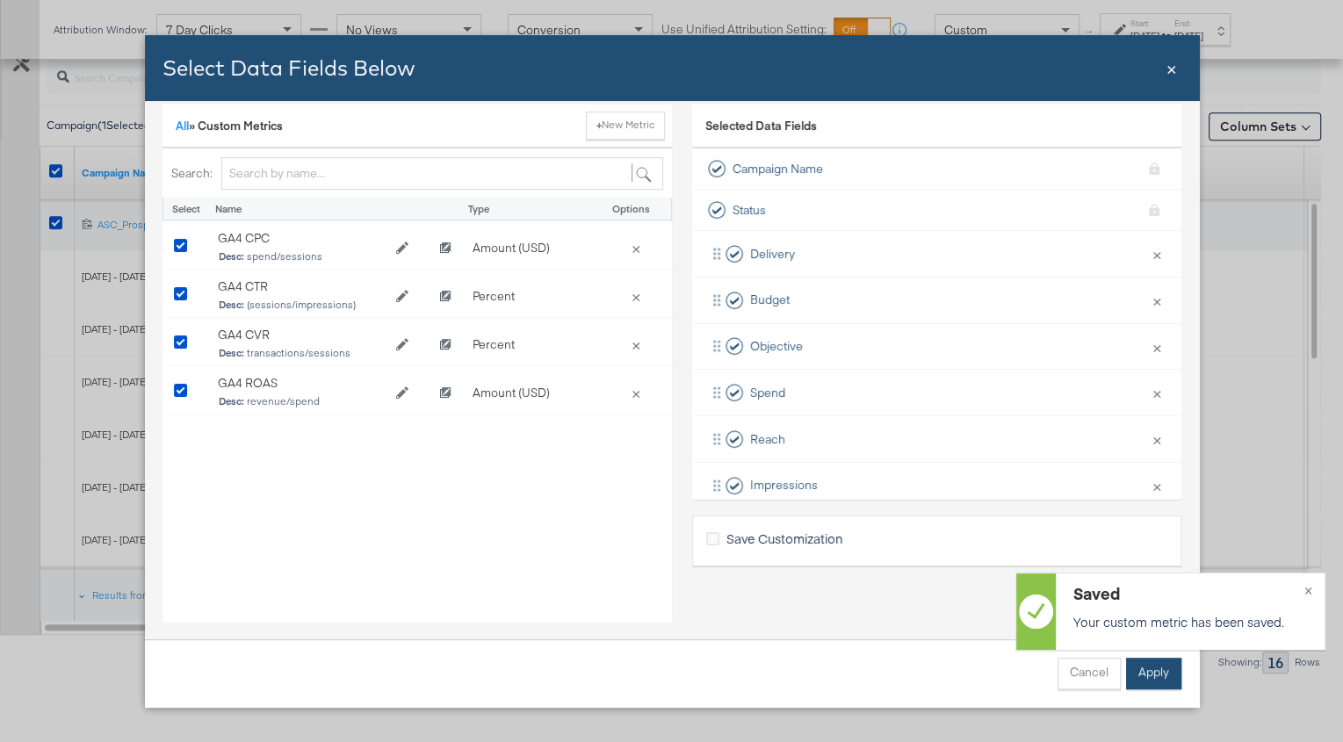
click at [1150, 670] on button "Apply" at bounding box center [1153, 674] width 55 height 32
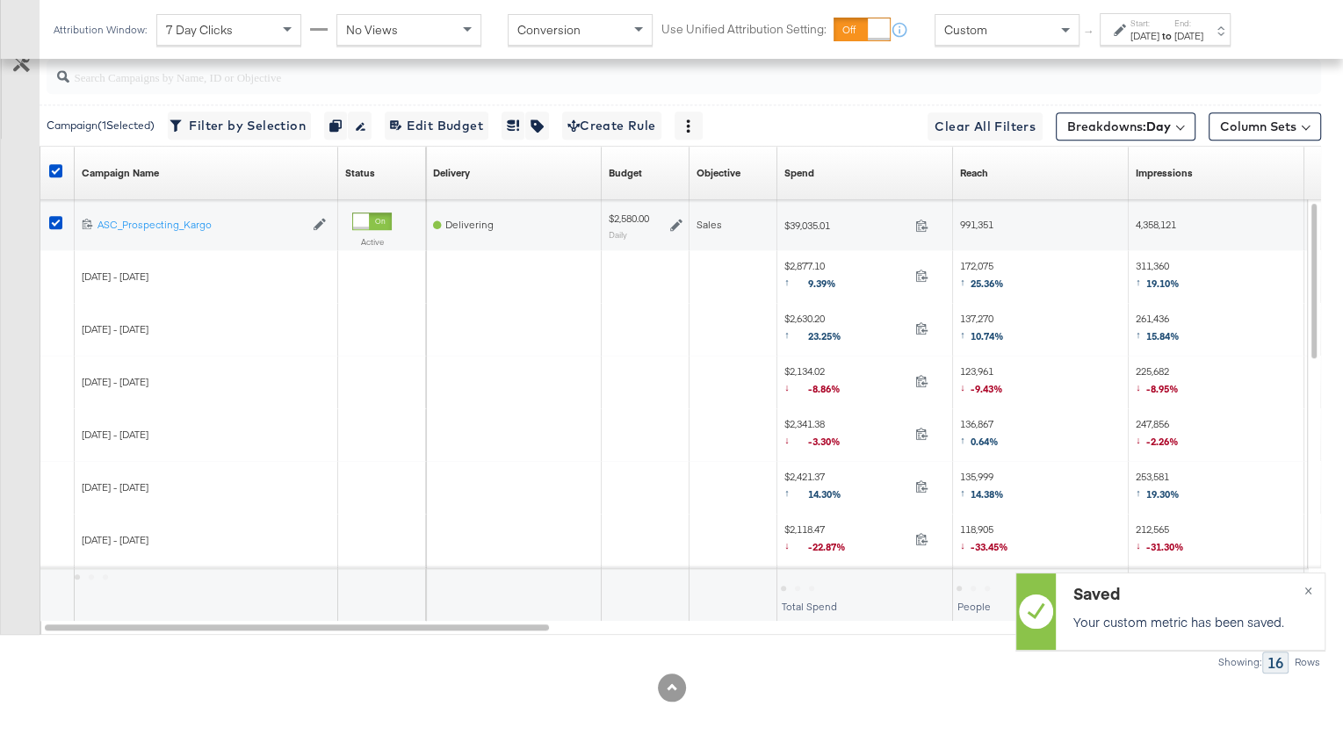
scroll to position [4, 0]
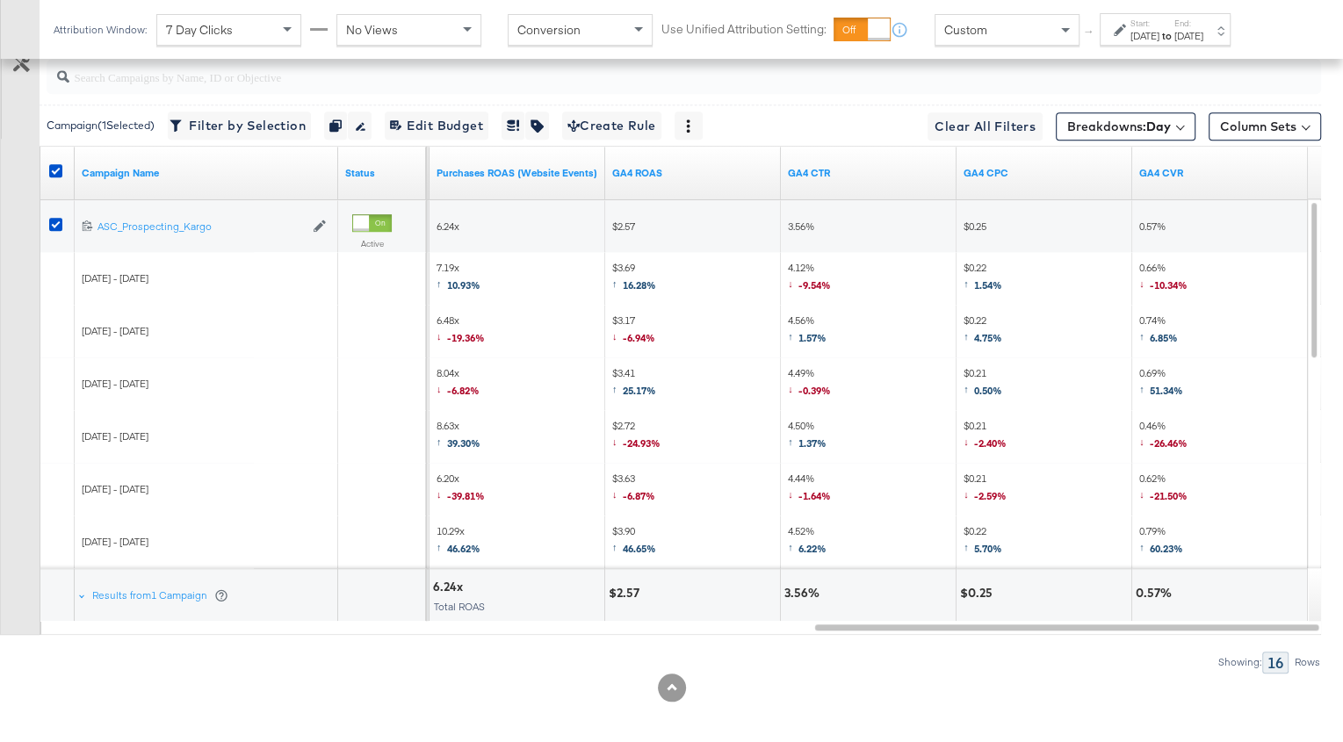
click at [1204, 30] on div "[DATE]" at bounding box center [1189, 36] width 29 height 14
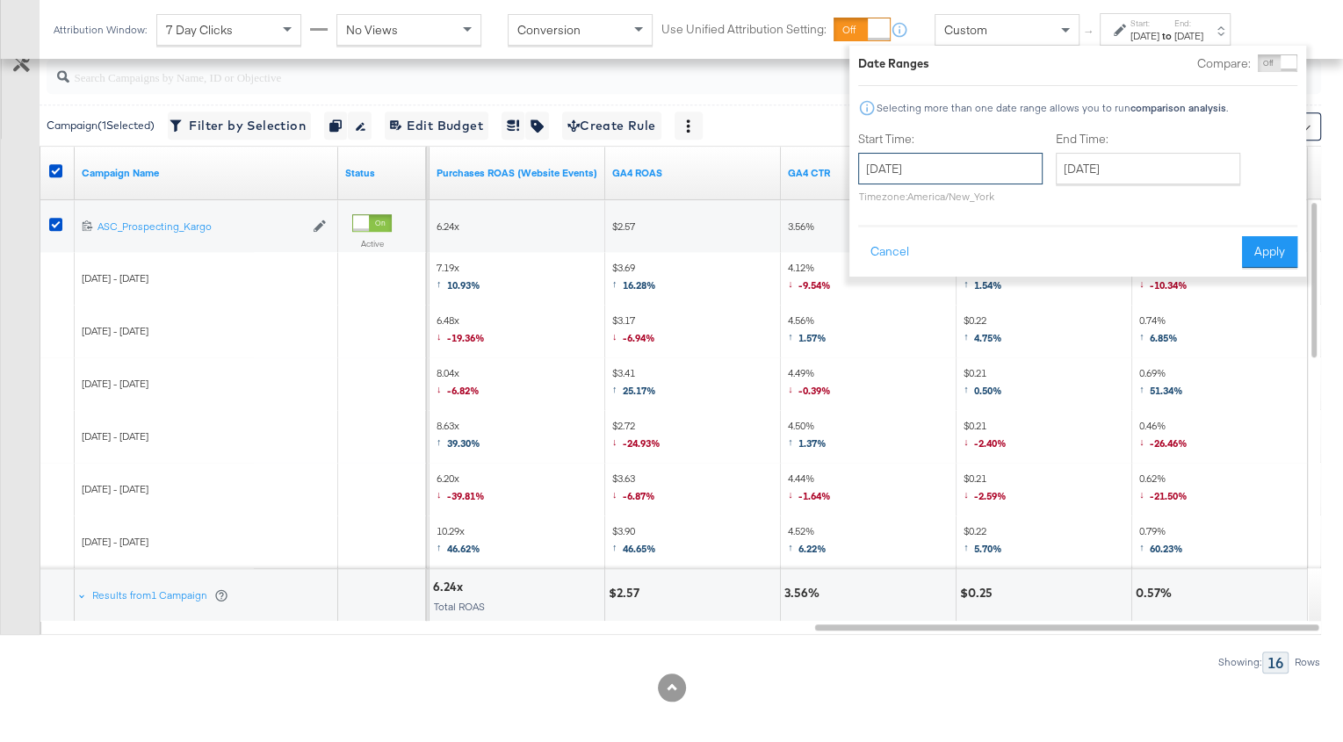
click at [977, 170] on input "[DATE]" at bounding box center [950, 169] width 184 height 32
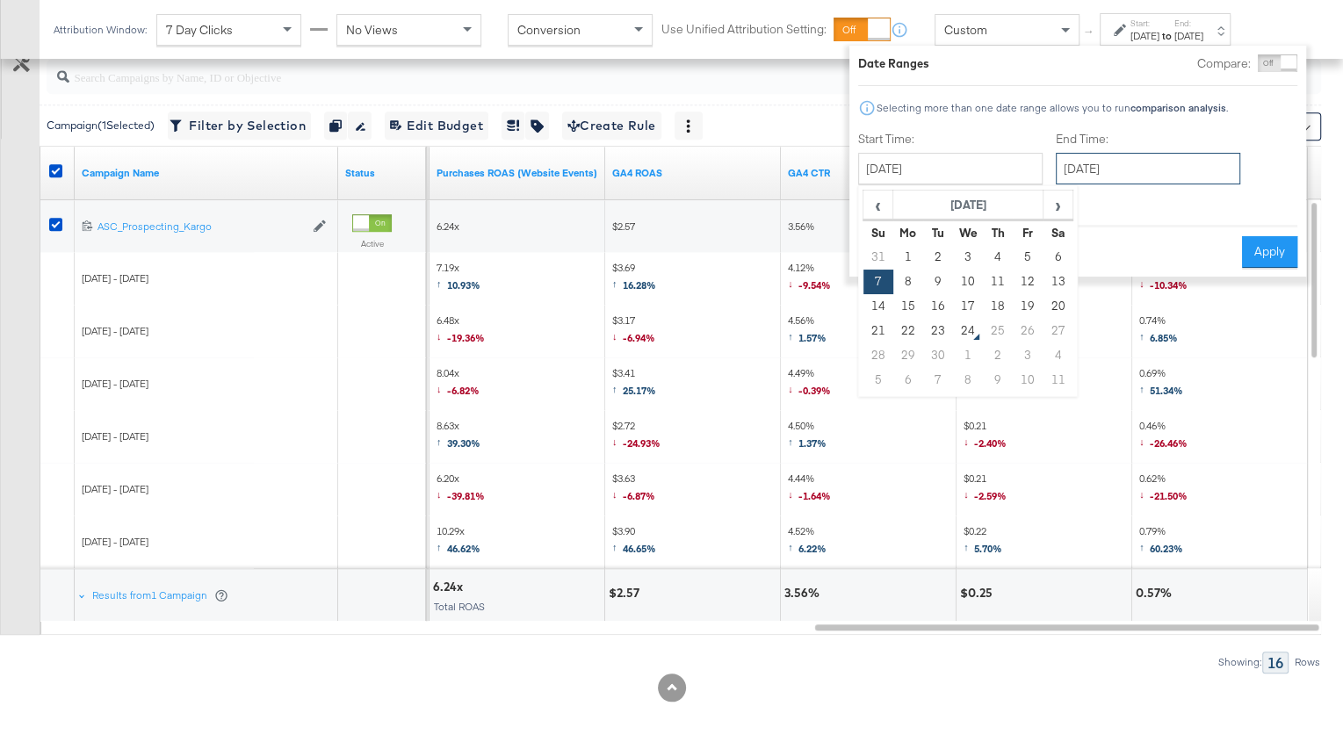
click at [1113, 168] on input "[DATE]" at bounding box center [1148, 169] width 184 height 32
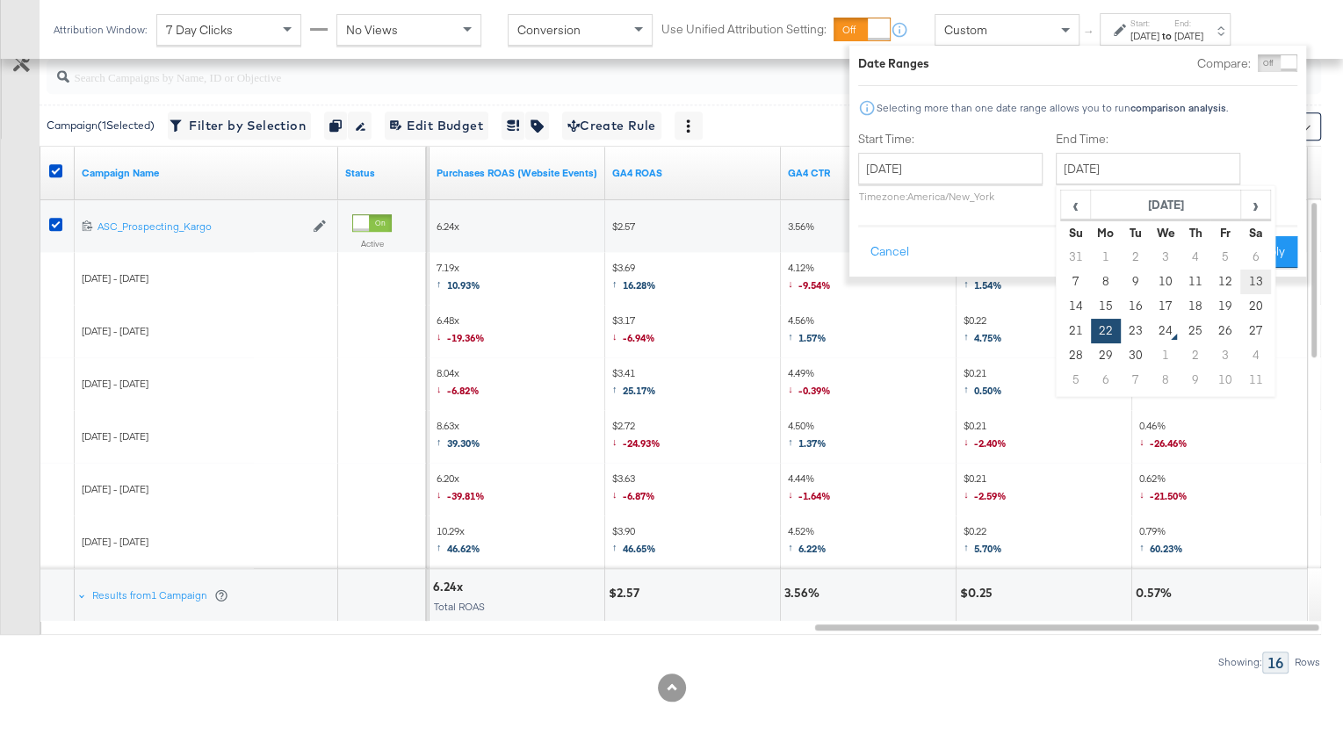
click at [1260, 284] on td "13" at bounding box center [1256, 282] width 30 height 25
type input "[DATE]"
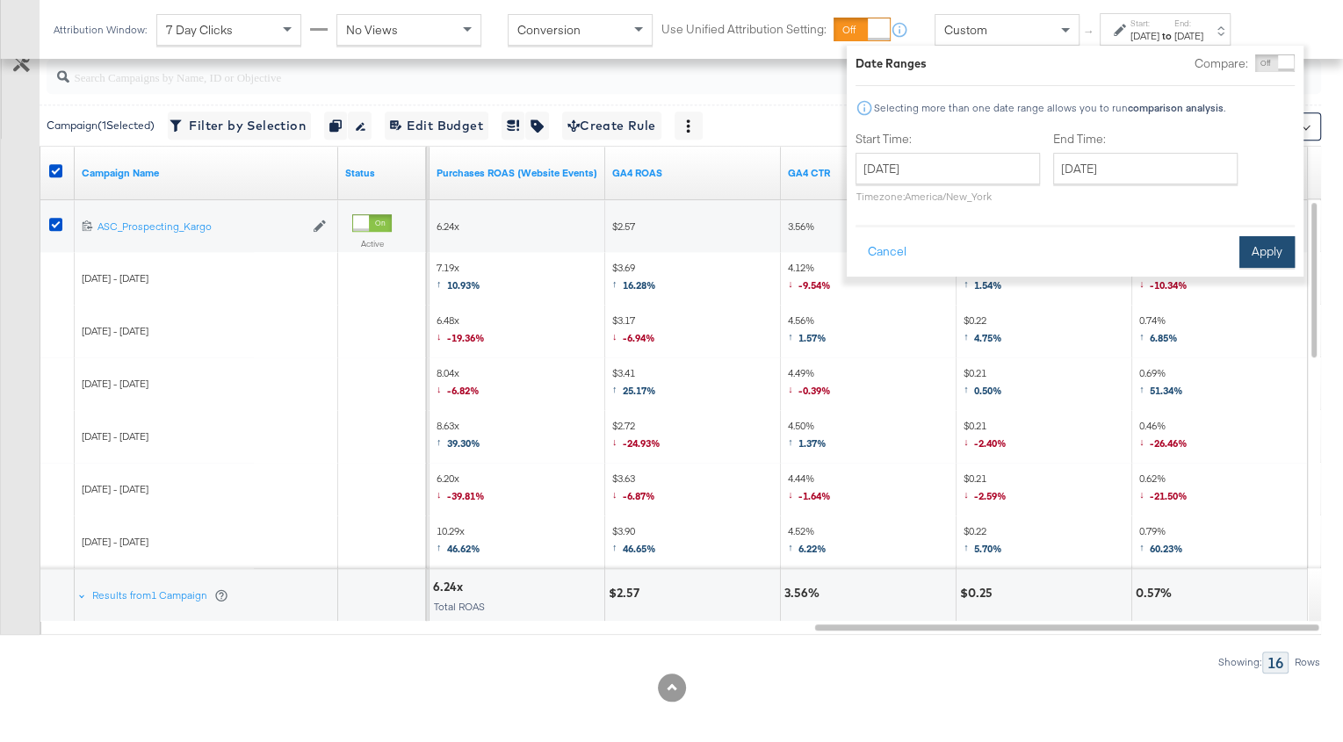
click at [1263, 250] on button "Apply" at bounding box center [1267, 252] width 55 height 32
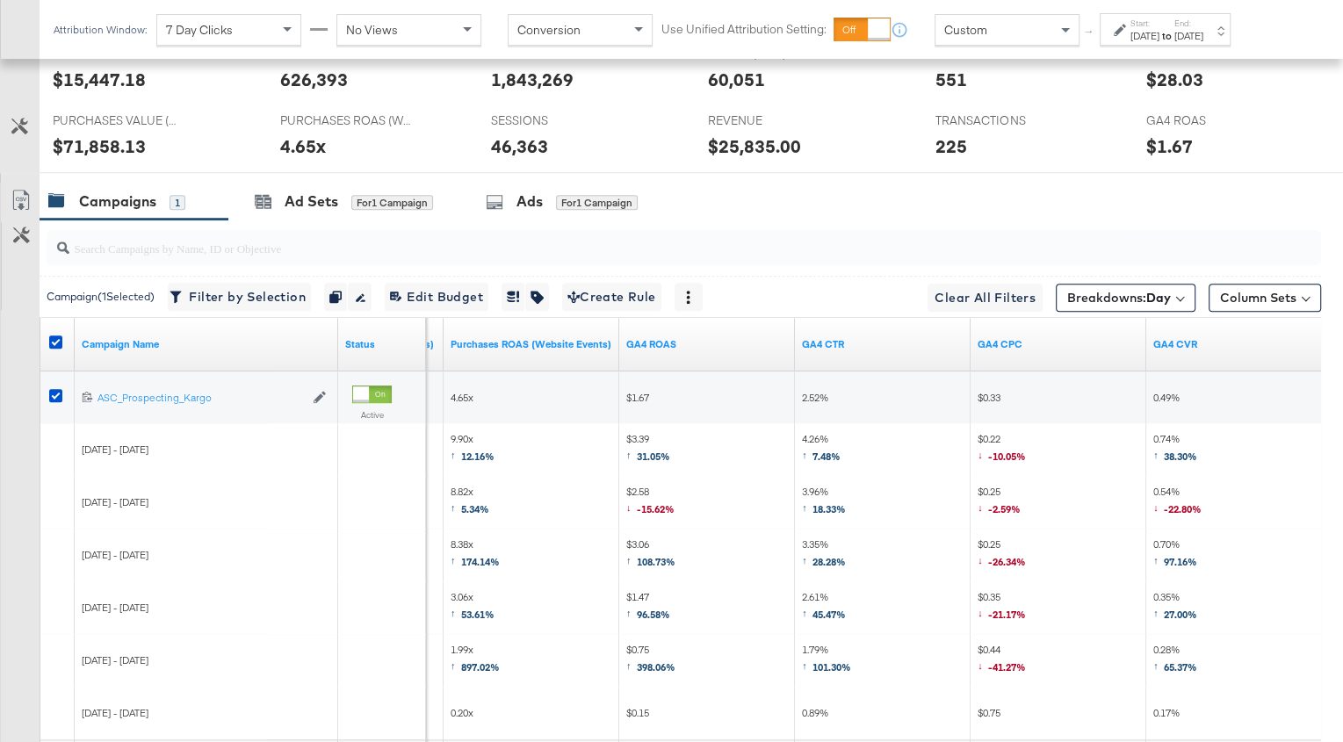
scroll to position [1029, 0]
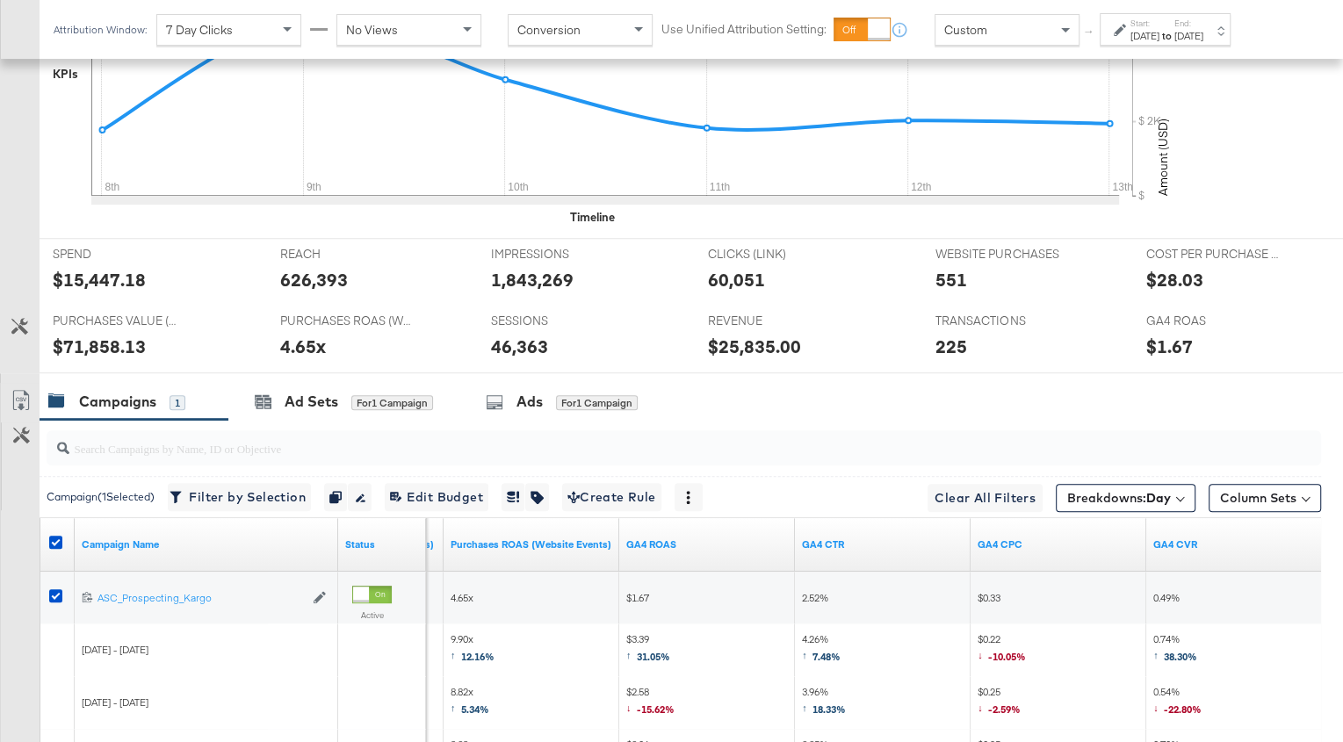
scroll to position [623, 0]
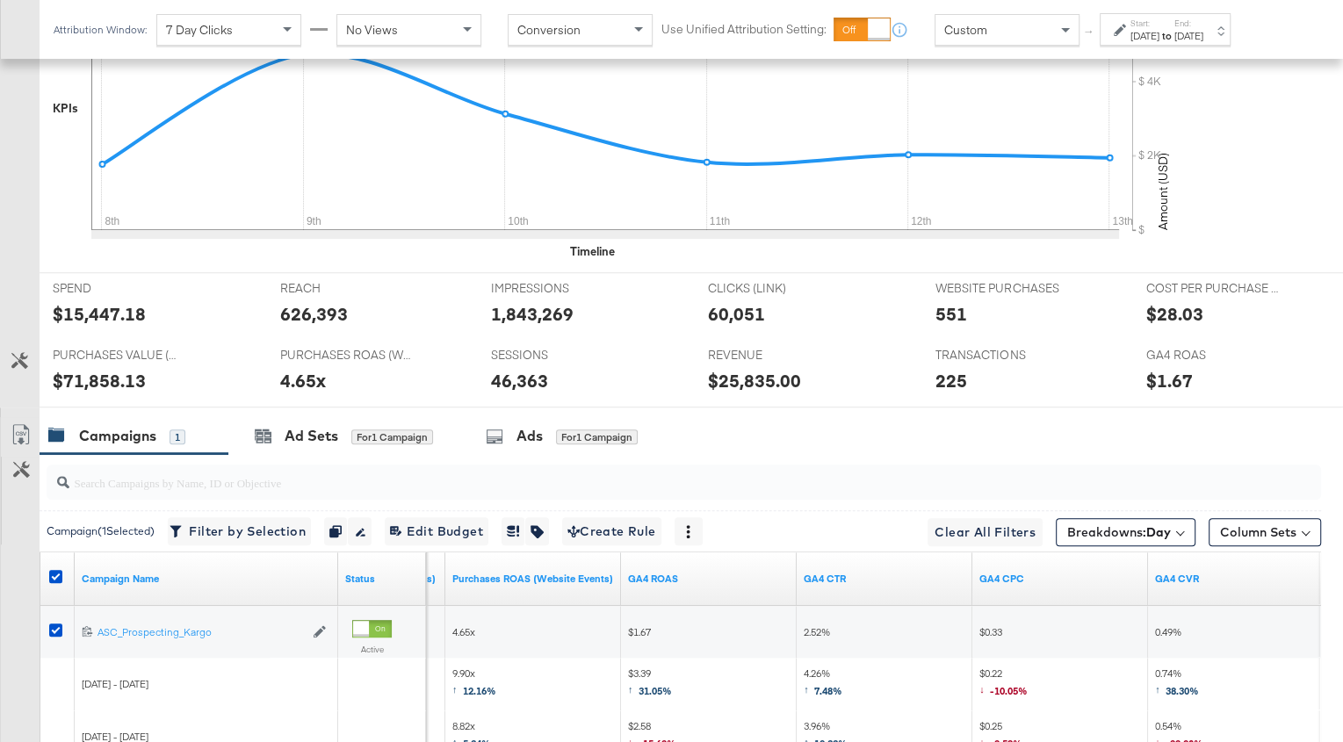
click at [1204, 20] on label "End:" at bounding box center [1189, 23] width 29 height 11
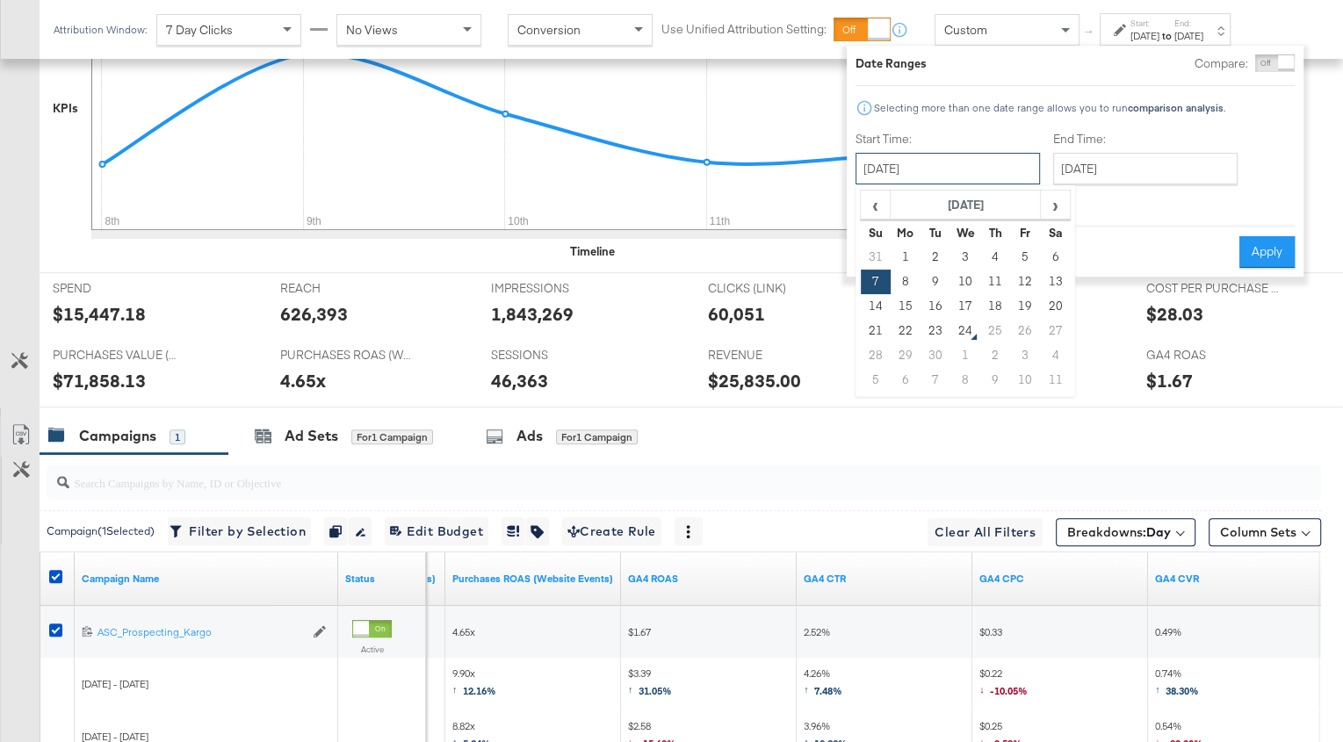
click at [958, 173] on input "[DATE]" at bounding box center [948, 169] width 184 height 32
click at [879, 299] on td "14" at bounding box center [876, 306] width 30 height 25
type input "[DATE]"
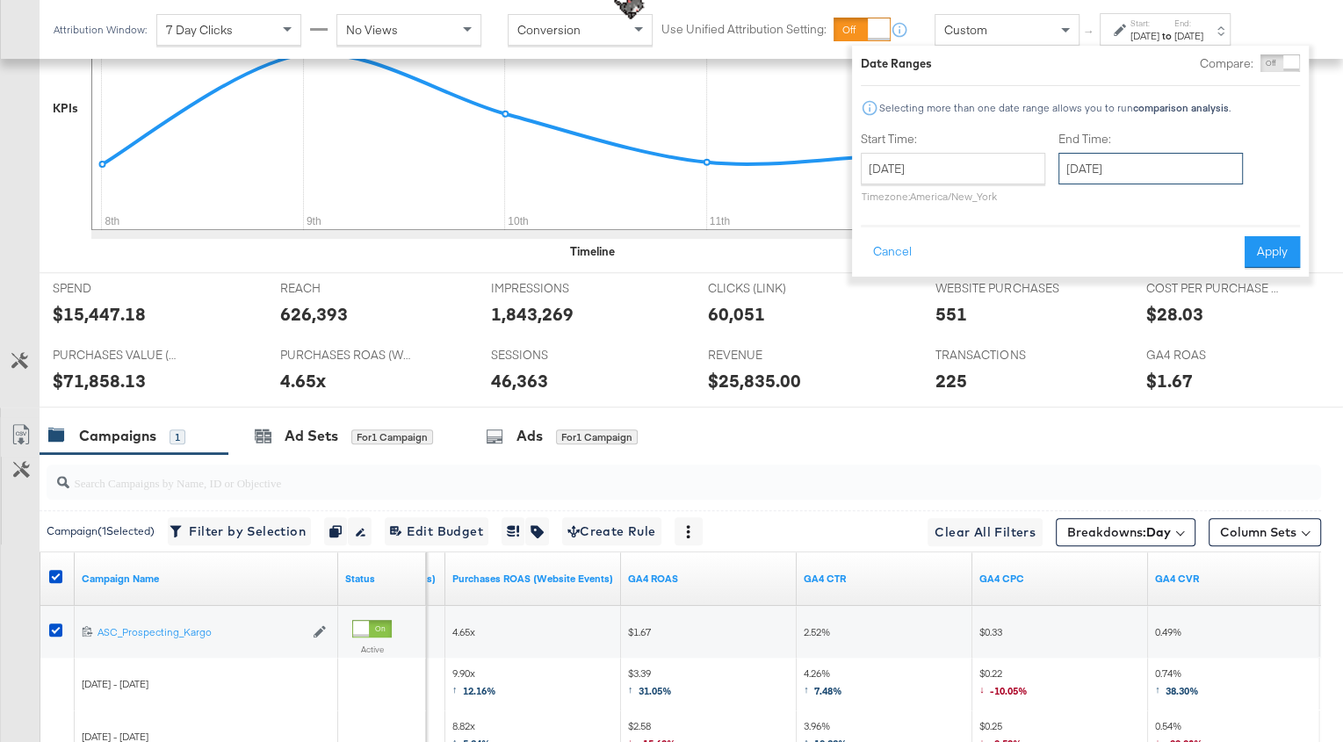
click at [1101, 158] on input "[DATE]" at bounding box center [1151, 169] width 184 height 32
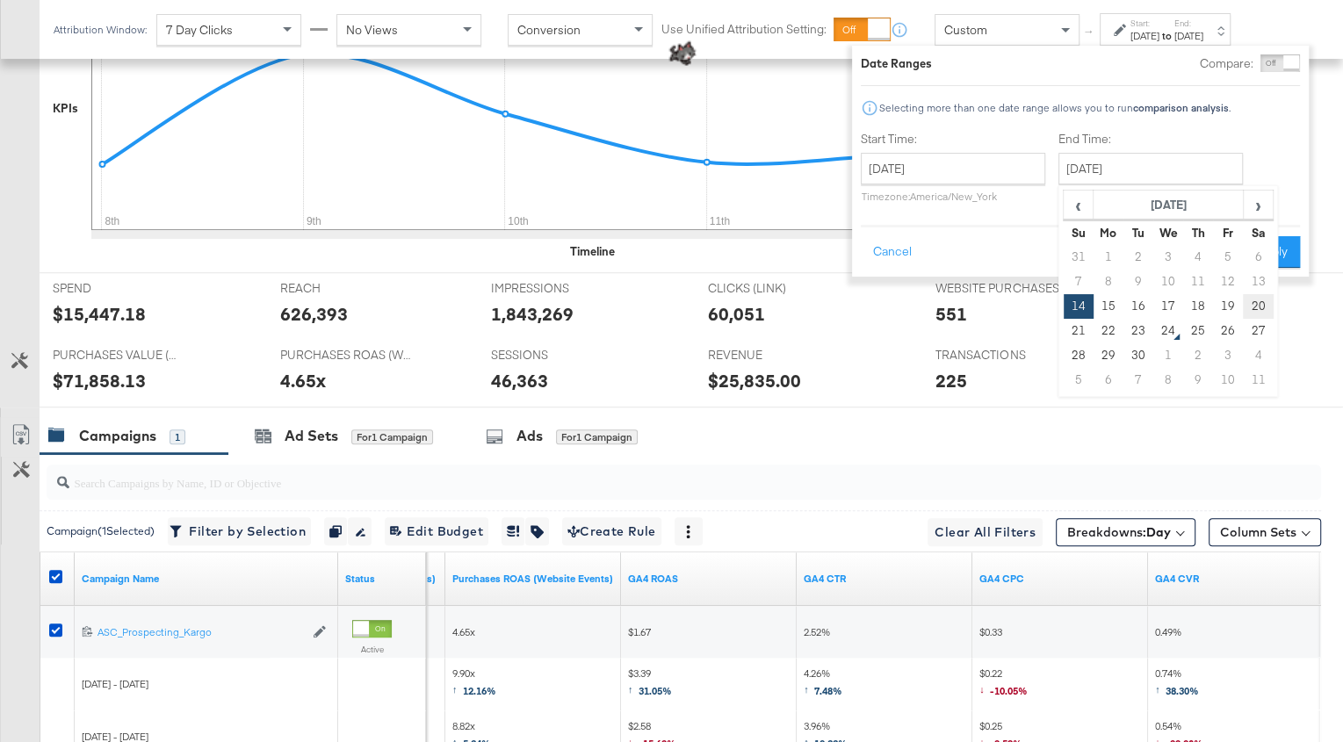
click at [1258, 307] on td "20" at bounding box center [1258, 306] width 30 height 25
type input "[DATE]"
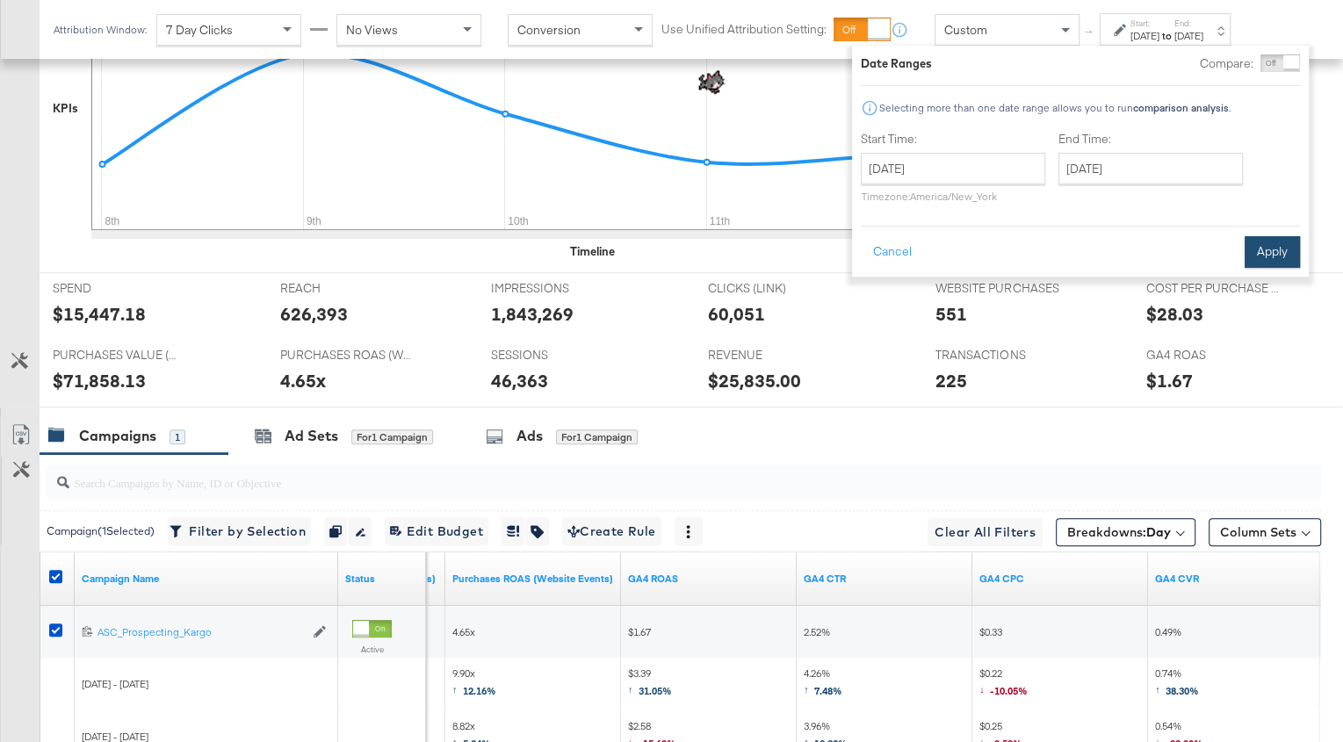
click at [1266, 239] on button "Apply" at bounding box center [1272, 252] width 55 height 32
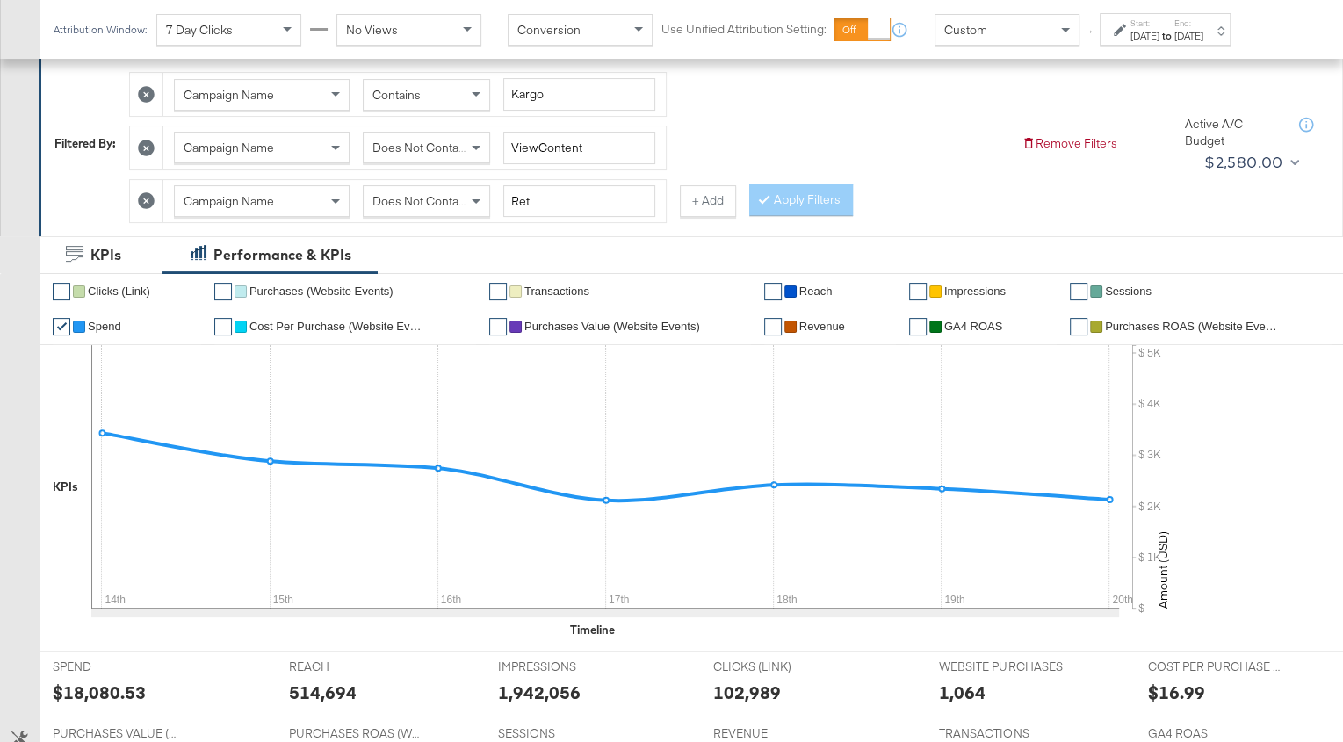
scroll to position [0, 0]
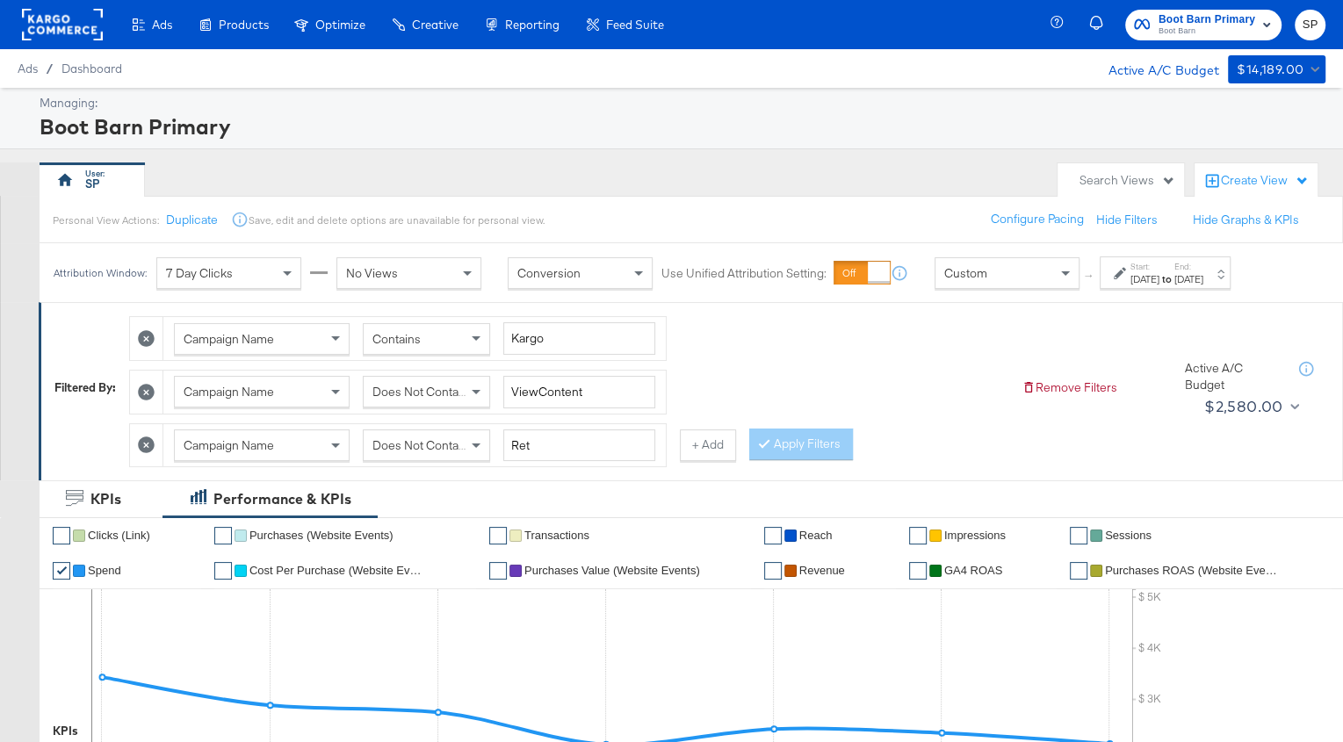
click at [437, 440] on span "Does Not Contain" at bounding box center [421, 446] width 96 height 16
click at [780, 438] on button "Apply Filters" at bounding box center [801, 445] width 104 height 32
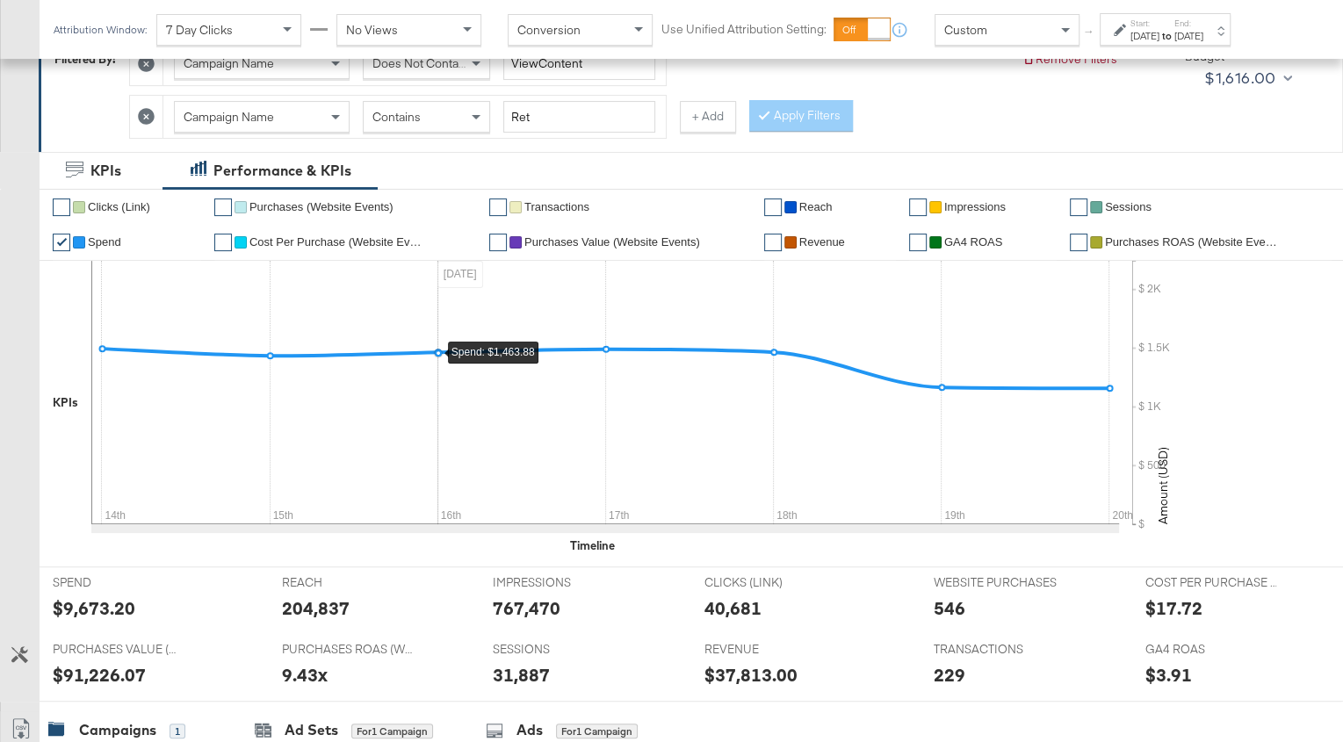
scroll to position [326, 0]
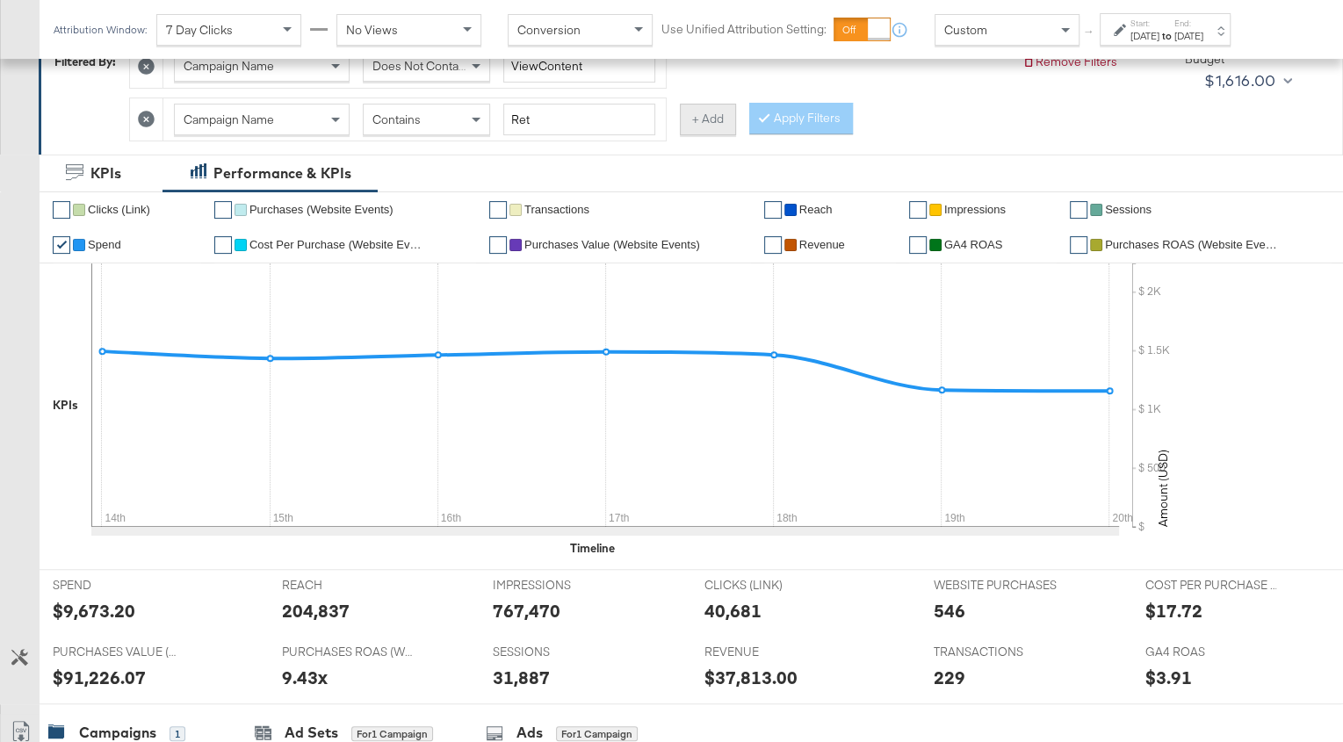
click at [703, 110] on button "+ Add" at bounding box center [708, 120] width 56 height 32
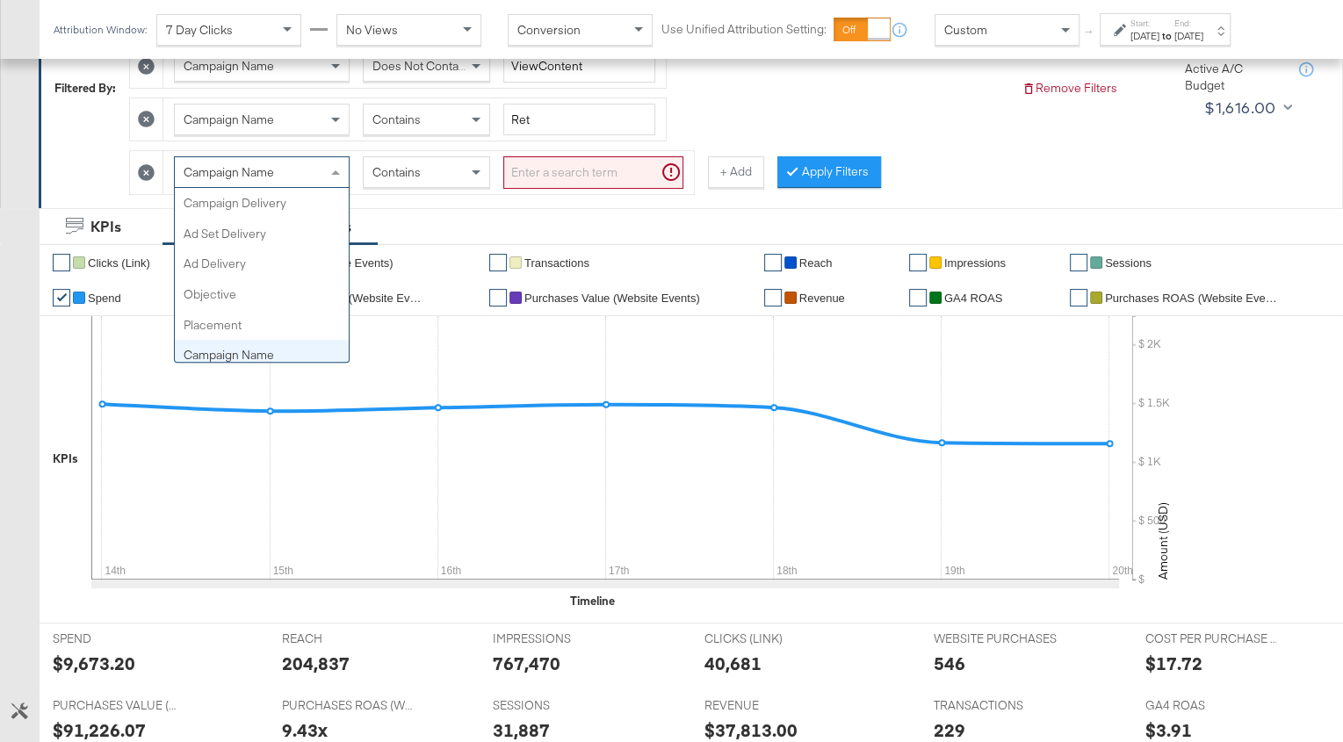
click at [234, 172] on span "Campaign Name" at bounding box center [229, 172] width 90 height 16
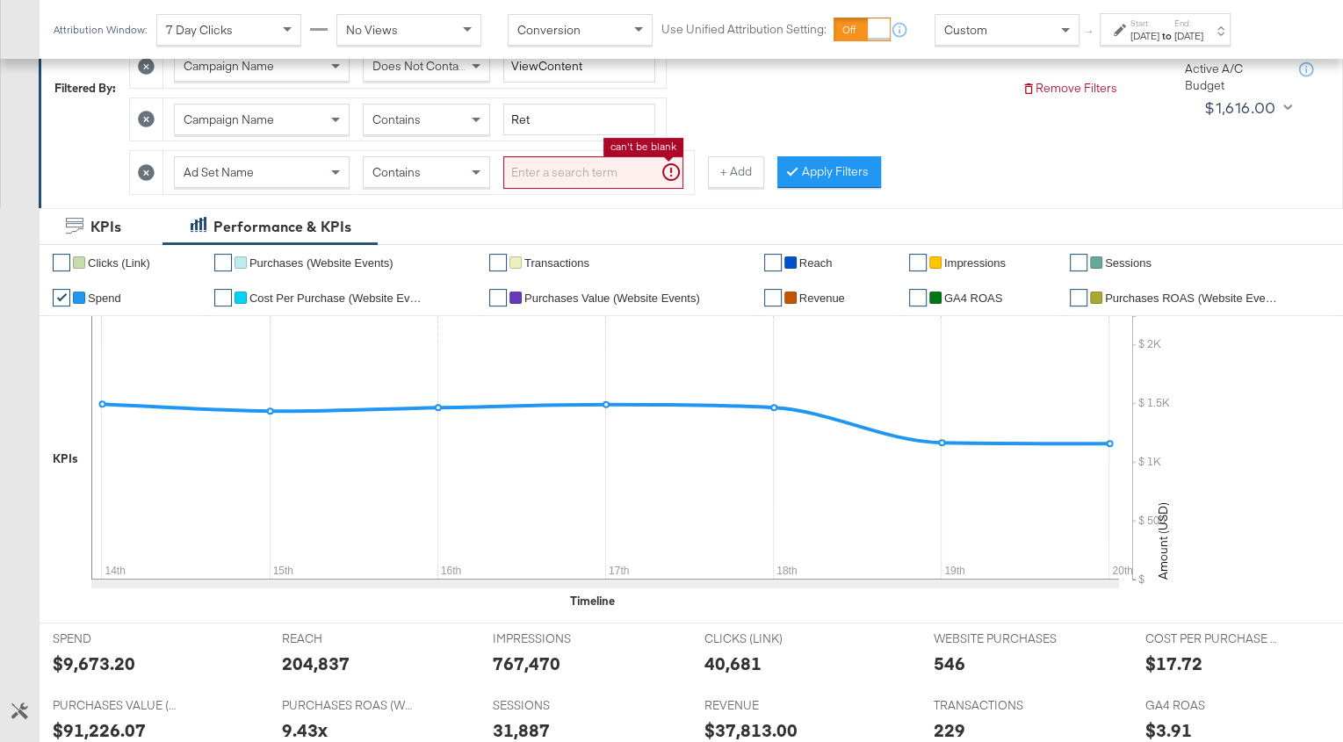
click at [532, 170] on input "search" at bounding box center [593, 172] width 180 height 33
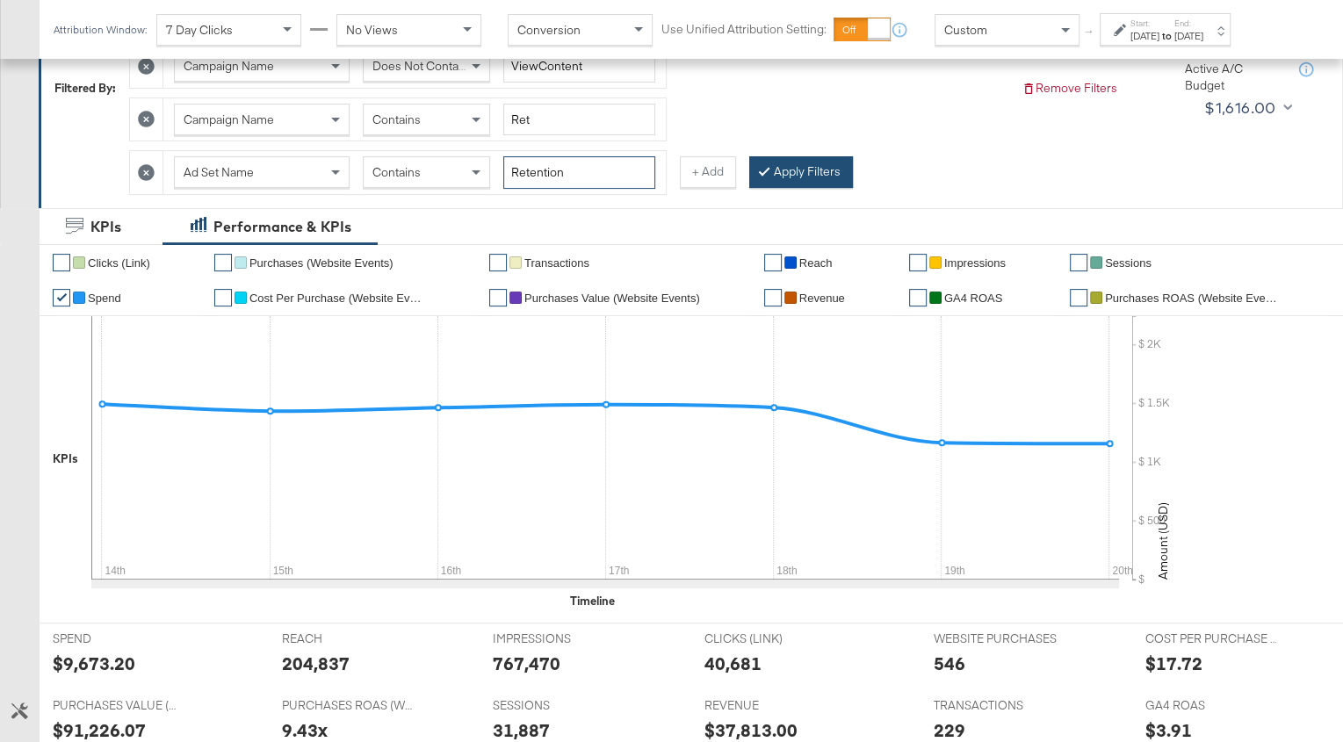
type input "Retention"
click at [765, 157] on button "Apply Filters" at bounding box center [801, 172] width 104 height 32
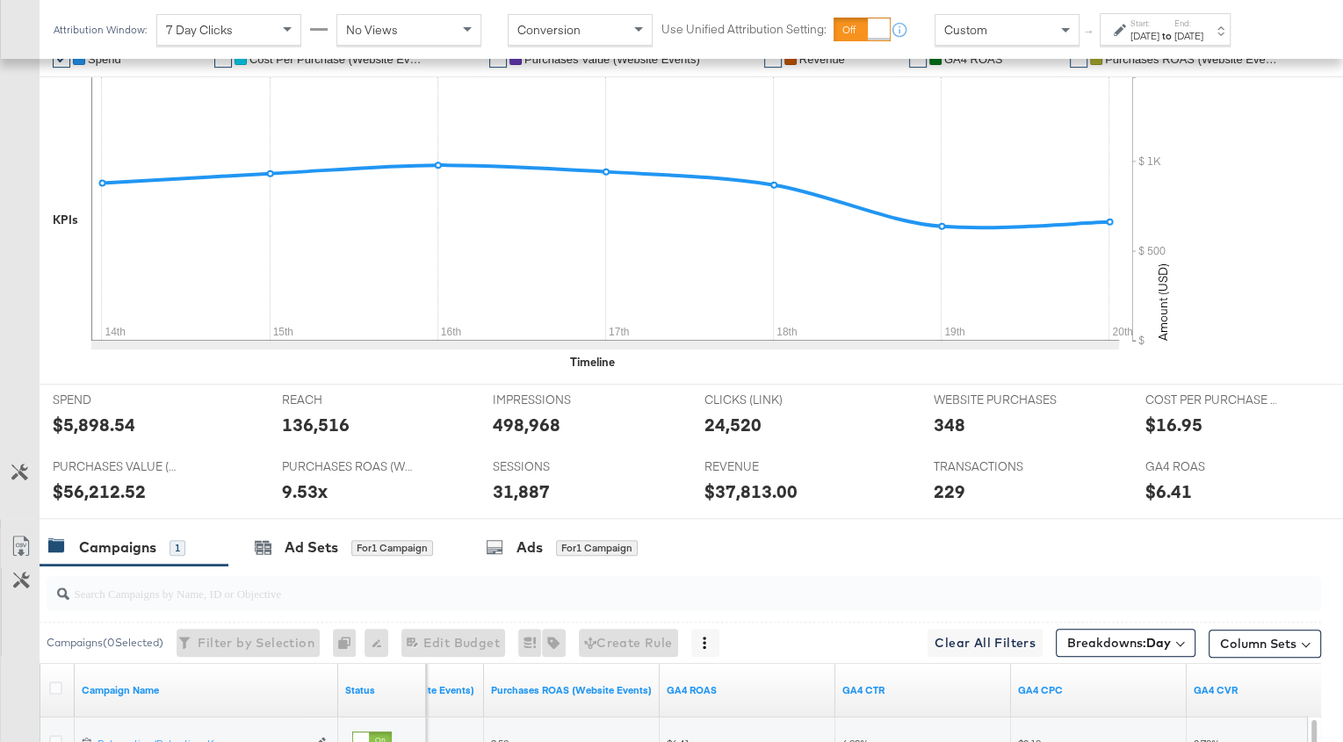
scroll to position [566, 0]
click at [1145, 31] on div "[DATE]" at bounding box center [1145, 36] width 29 height 14
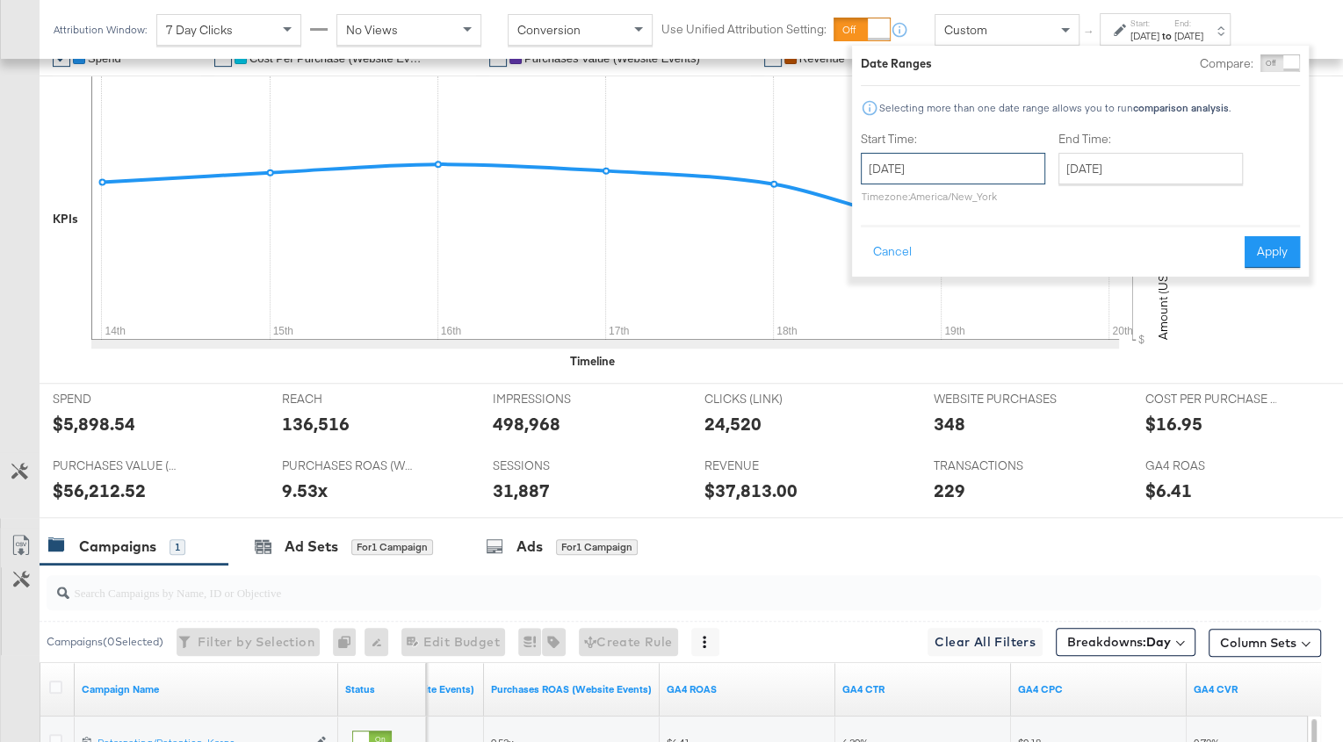
click at [884, 175] on input "[DATE]" at bounding box center [953, 169] width 184 height 32
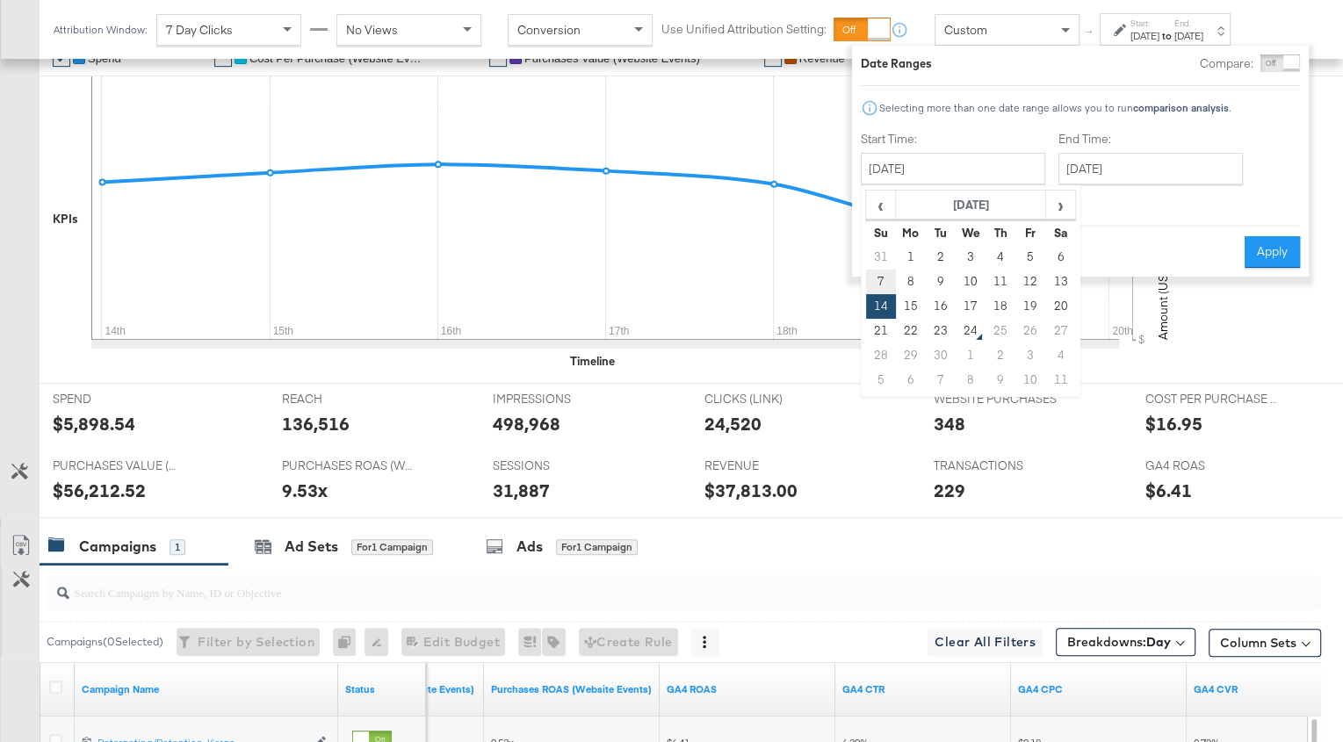
click at [882, 276] on td "7" at bounding box center [881, 282] width 30 height 25
type input "[DATE]"
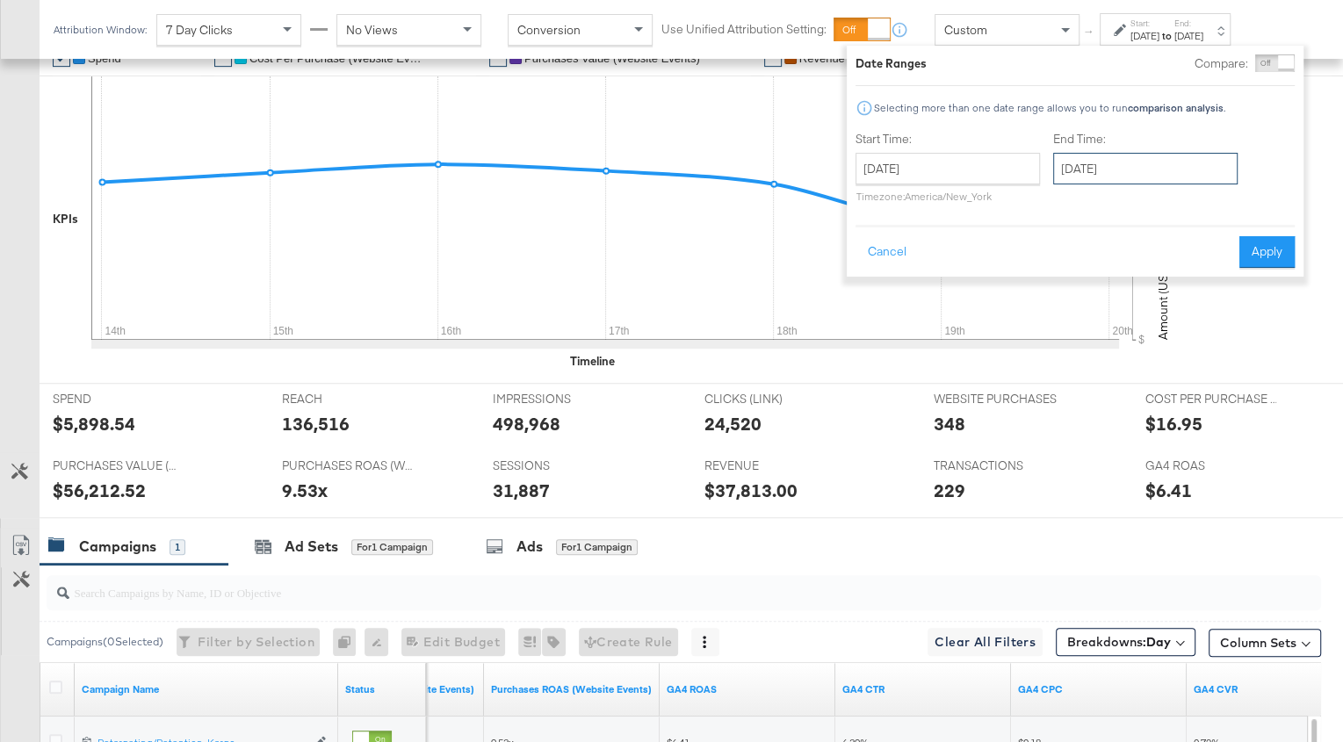
click at [1148, 171] on input "[DATE]" at bounding box center [1145, 169] width 184 height 32
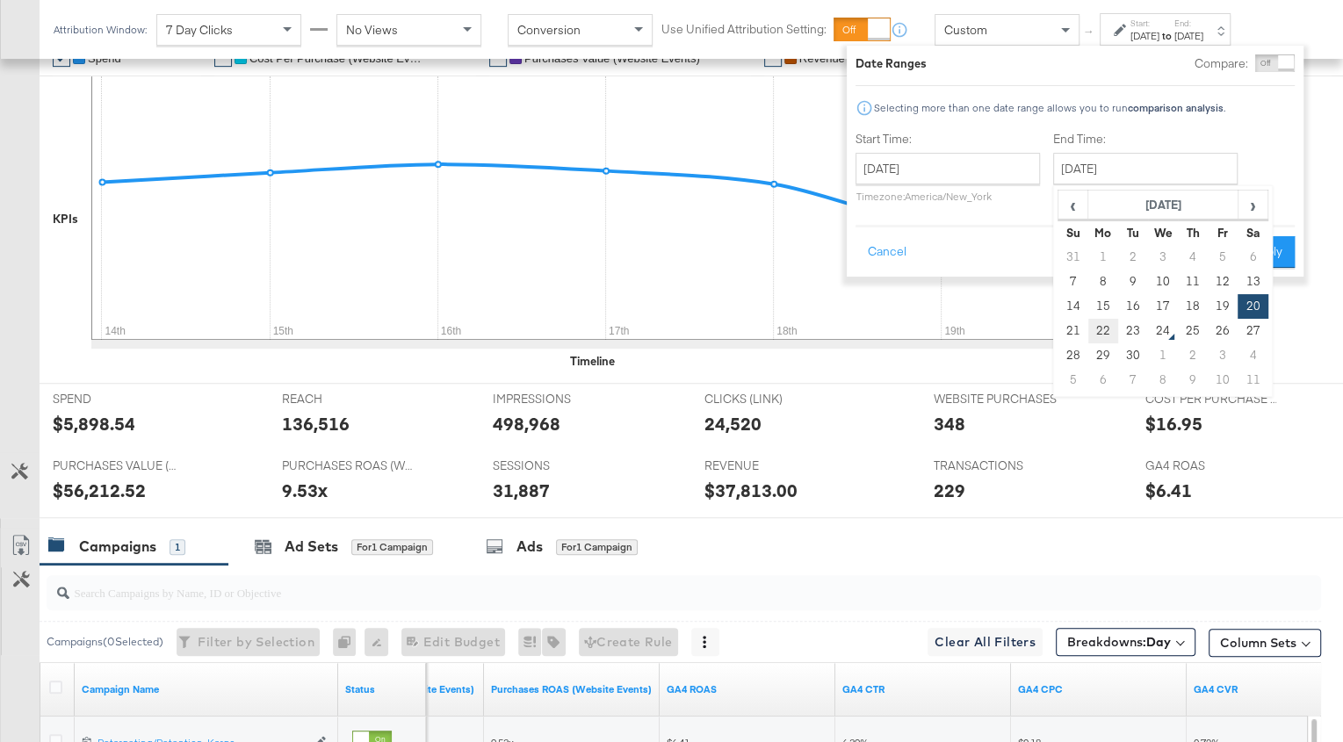
click at [1110, 334] on td "22" at bounding box center [1104, 331] width 30 height 25
type input "[DATE]"
click at [1255, 252] on button "Apply" at bounding box center [1269, 252] width 55 height 32
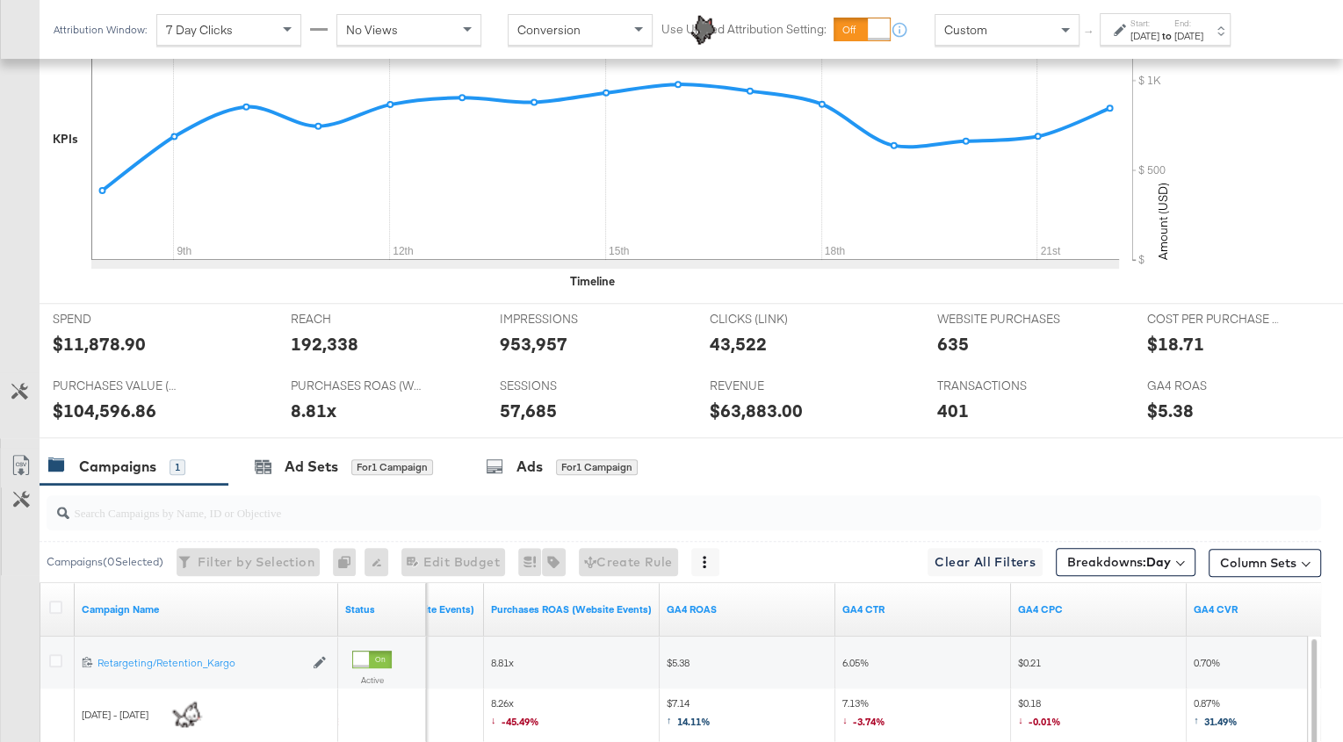
scroll to position [663, 0]
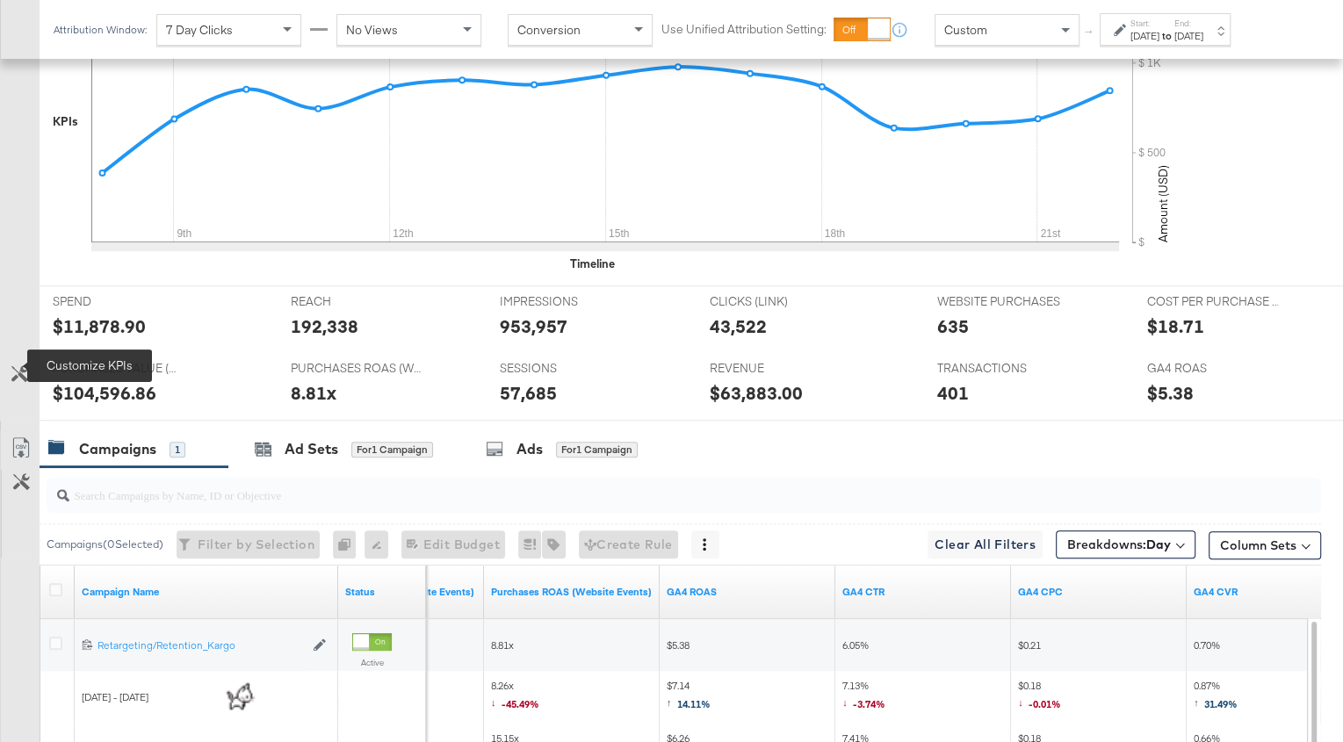
click at [14, 365] on icon at bounding box center [19, 373] width 17 height 17
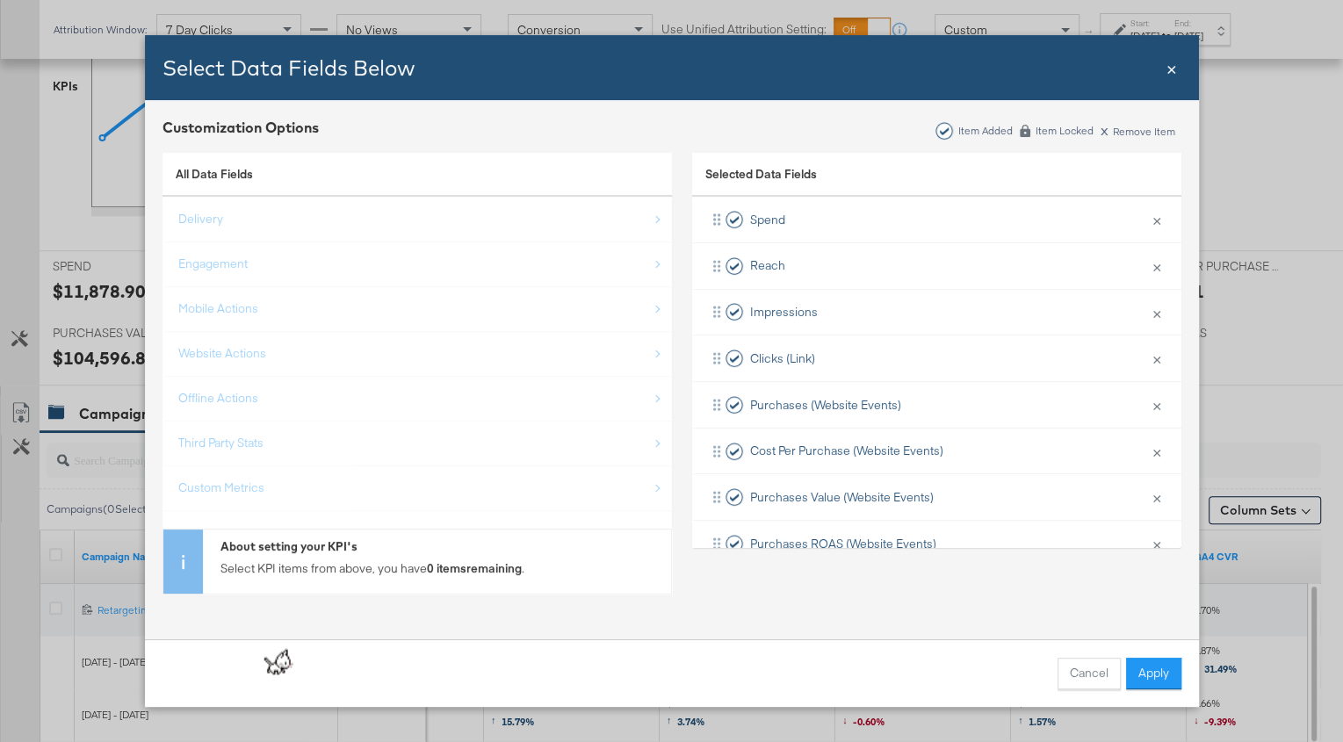
scroll to position [703, 0]
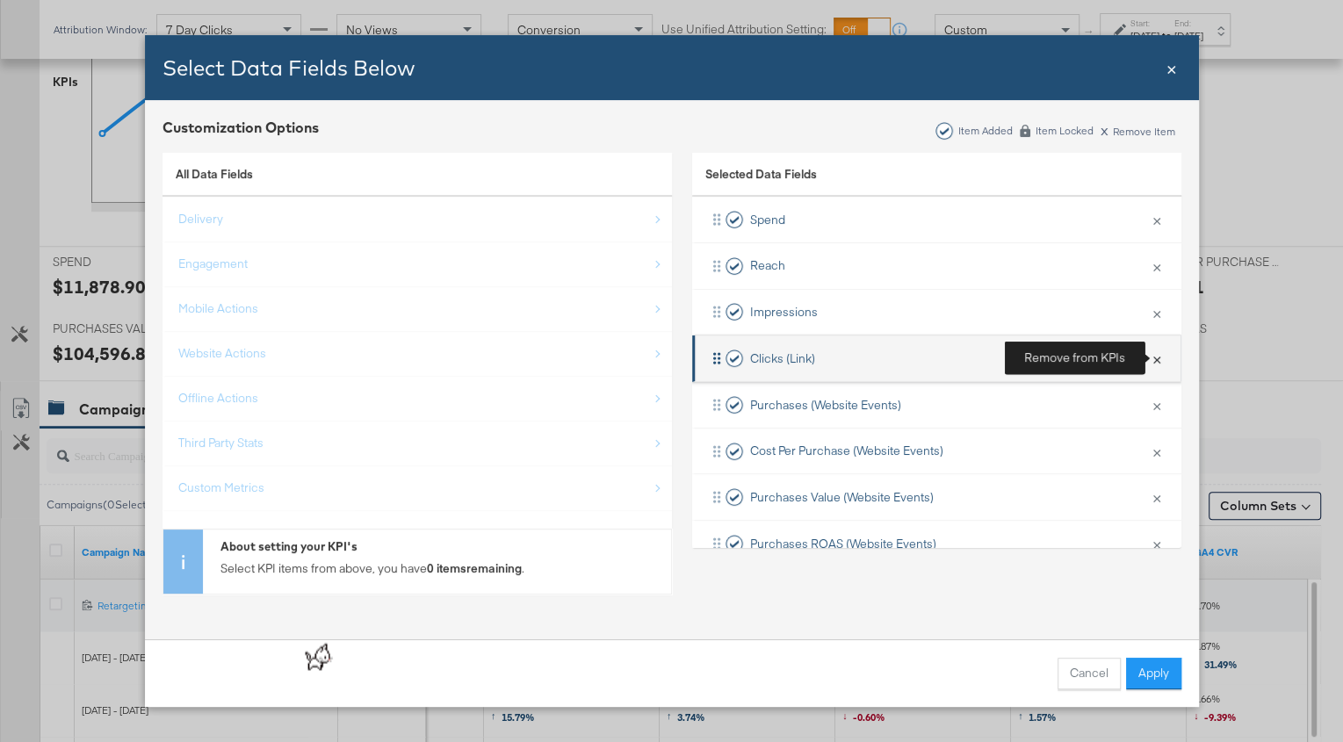
click at [1160, 352] on button "×" at bounding box center [1157, 358] width 23 height 37
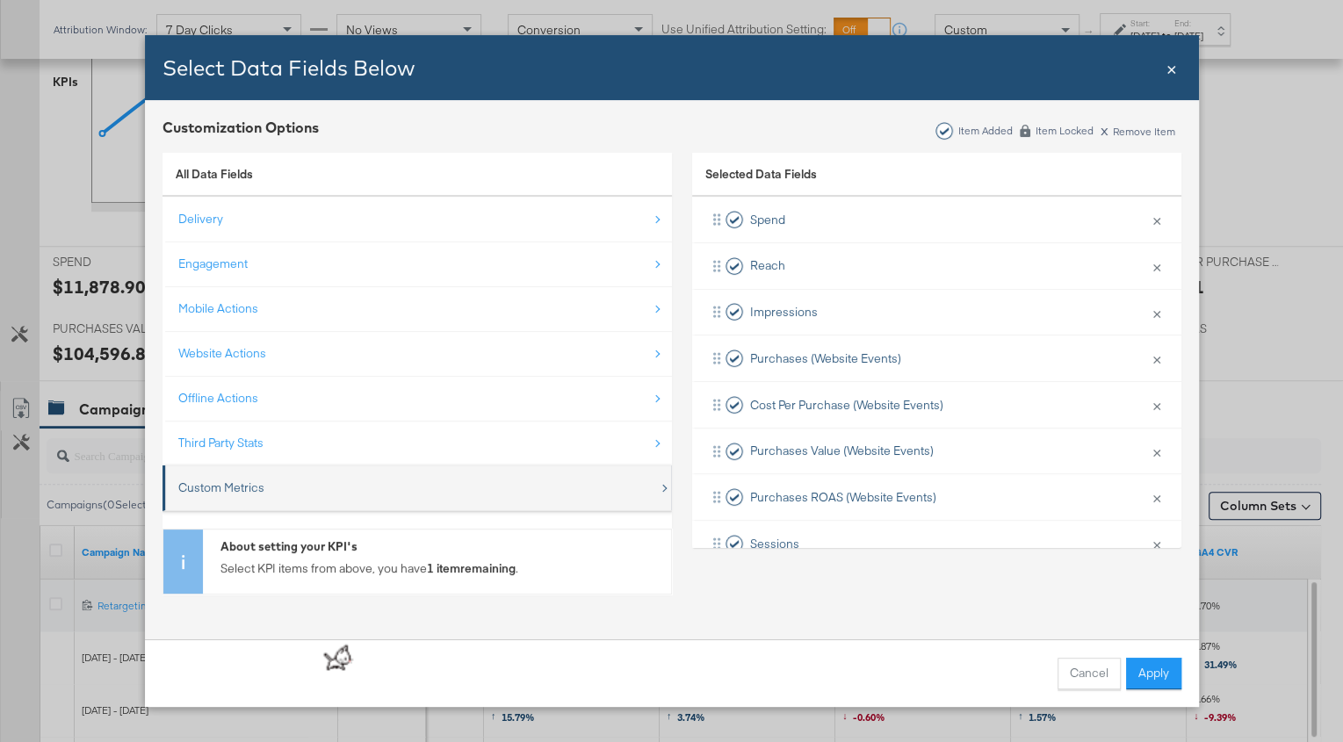
click at [459, 486] on div "Custom Metrics" at bounding box center [418, 488] width 481 height 36
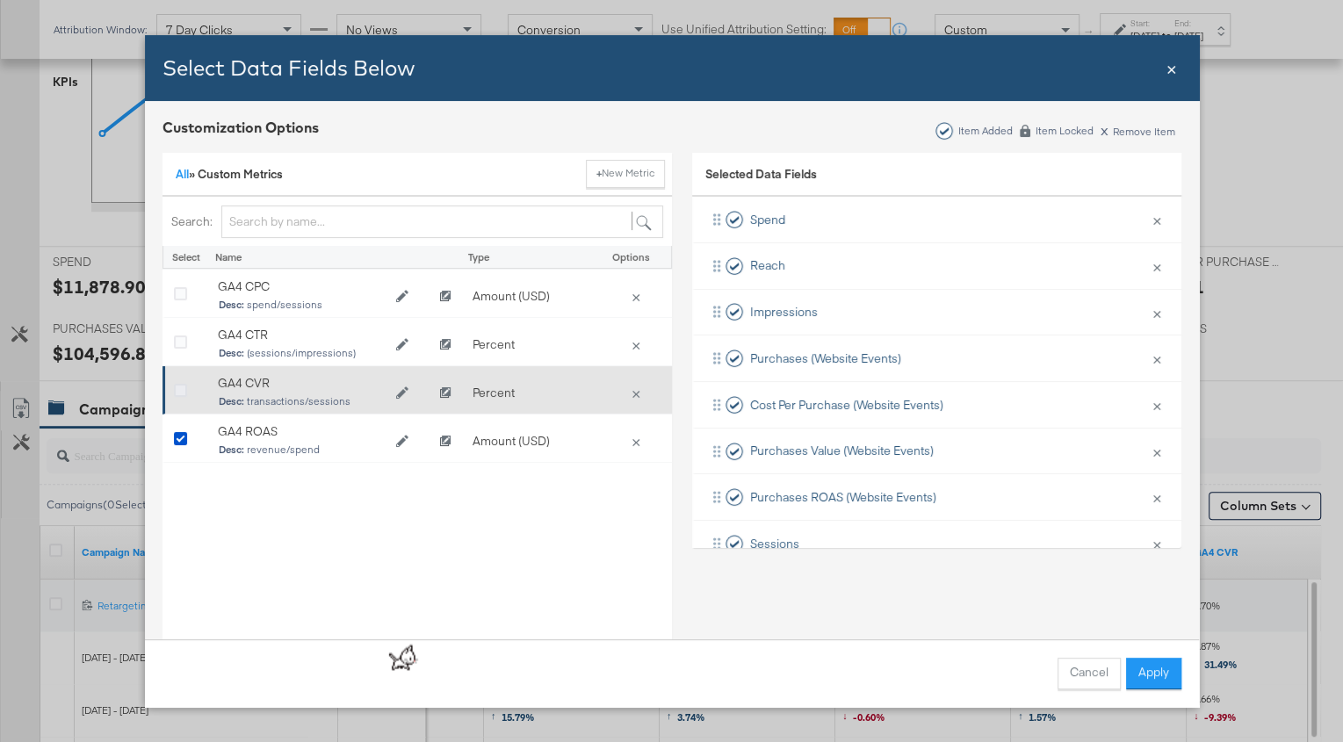
click at [181, 387] on icon "Bulk Add Locations Modal" at bounding box center [180, 391] width 13 height 13
click at [0, 0] on input "Bulk Add Locations Modal" at bounding box center [0, 0] width 0 height 0
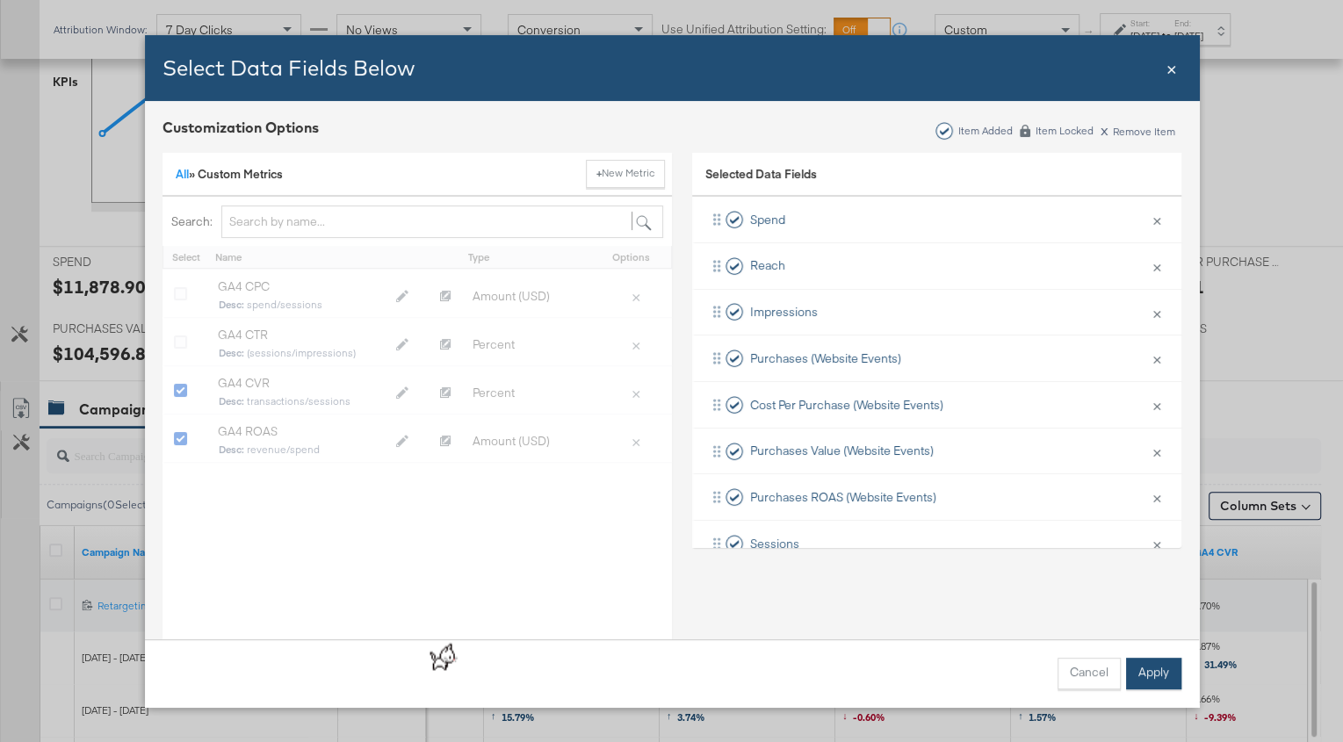
click at [1152, 666] on button "Apply" at bounding box center [1153, 674] width 55 height 32
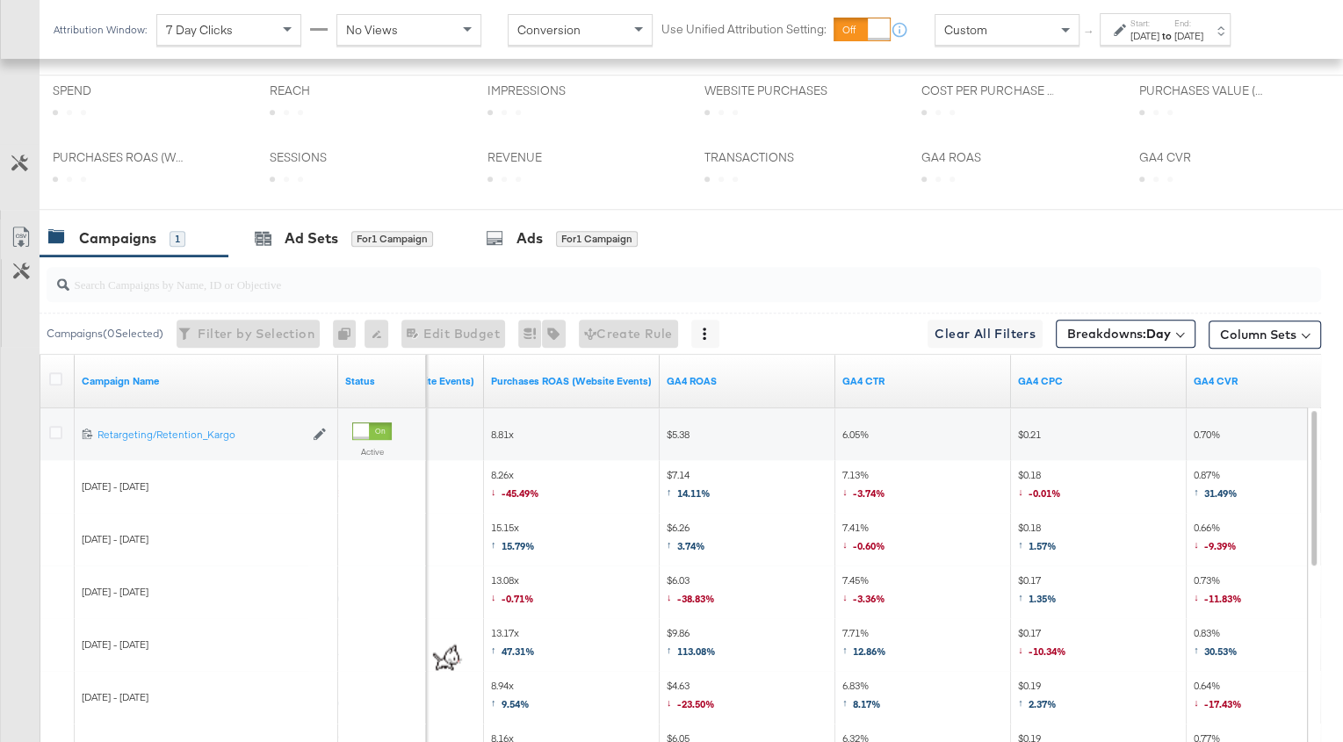
scroll to position [532, 0]
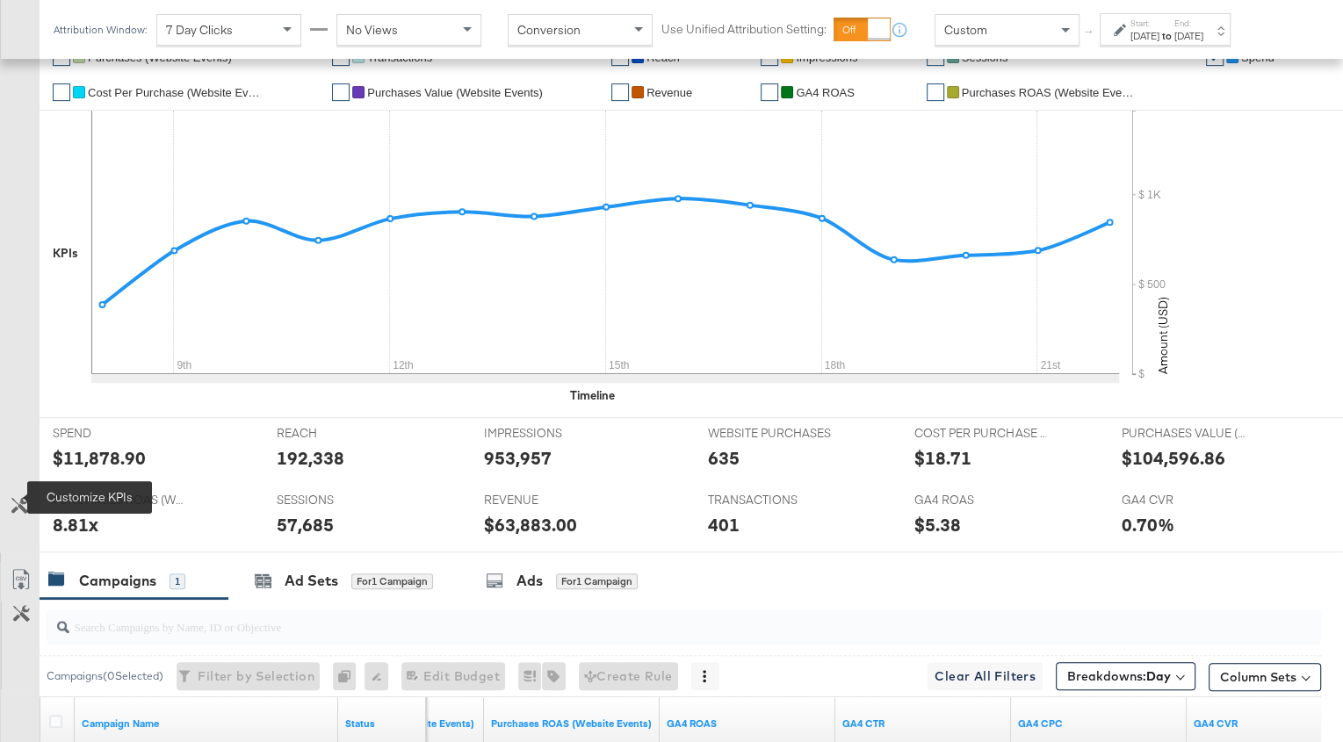
click at [14, 498] on icon at bounding box center [19, 505] width 17 height 17
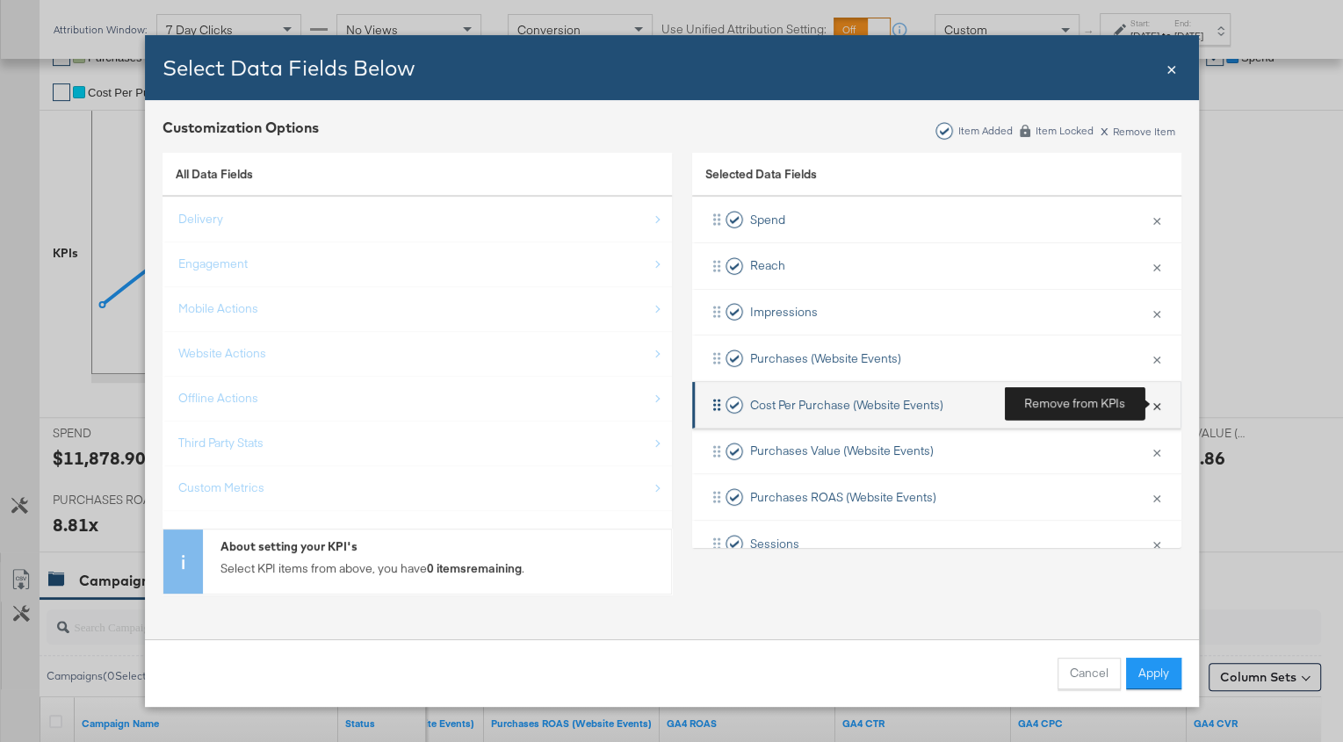
click at [1164, 402] on button "×" at bounding box center [1157, 405] width 23 height 37
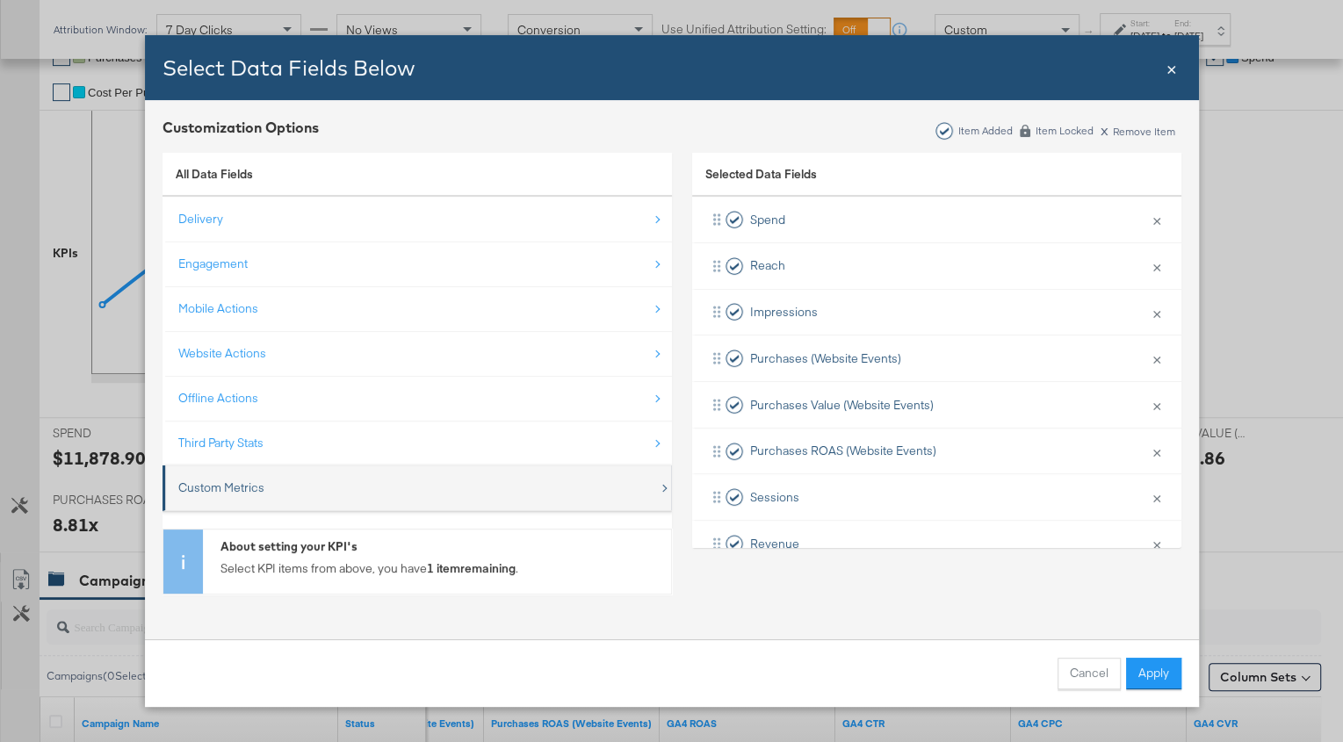
click at [427, 470] on div "Custom Metrics" at bounding box center [418, 488] width 481 height 36
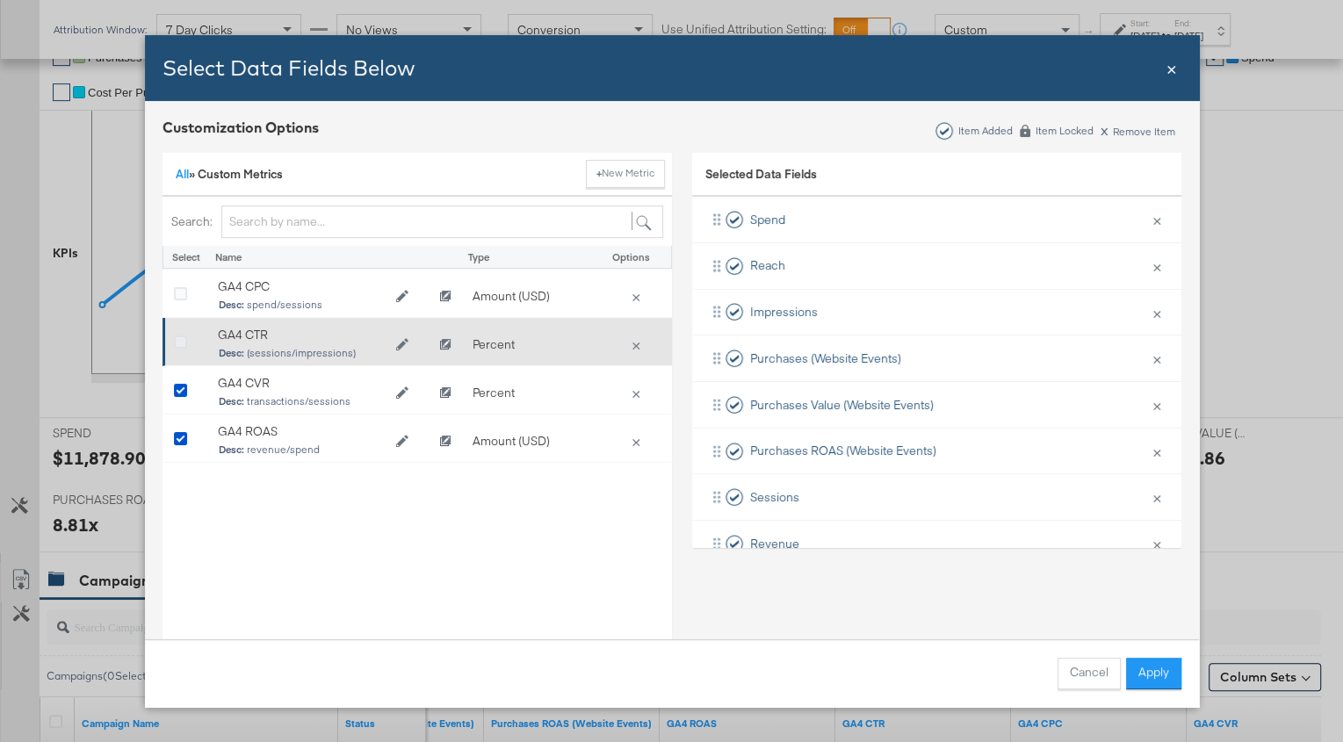
click at [176, 338] on icon "Bulk Add Locations Modal" at bounding box center [180, 342] width 13 height 13
click at [0, 0] on input "Bulk Add Locations Modal" at bounding box center [0, 0] width 0 height 0
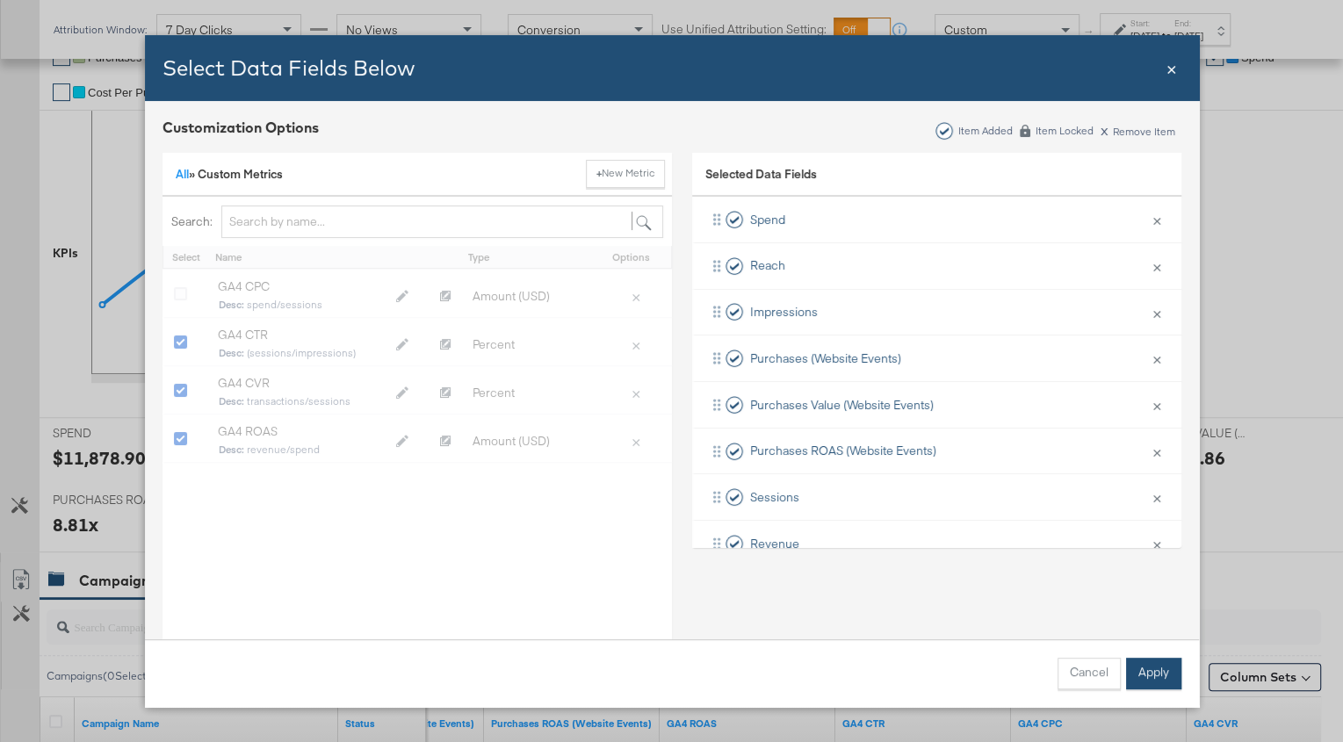
click at [1140, 667] on button "Apply" at bounding box center [1153, 674] width 55 height 32
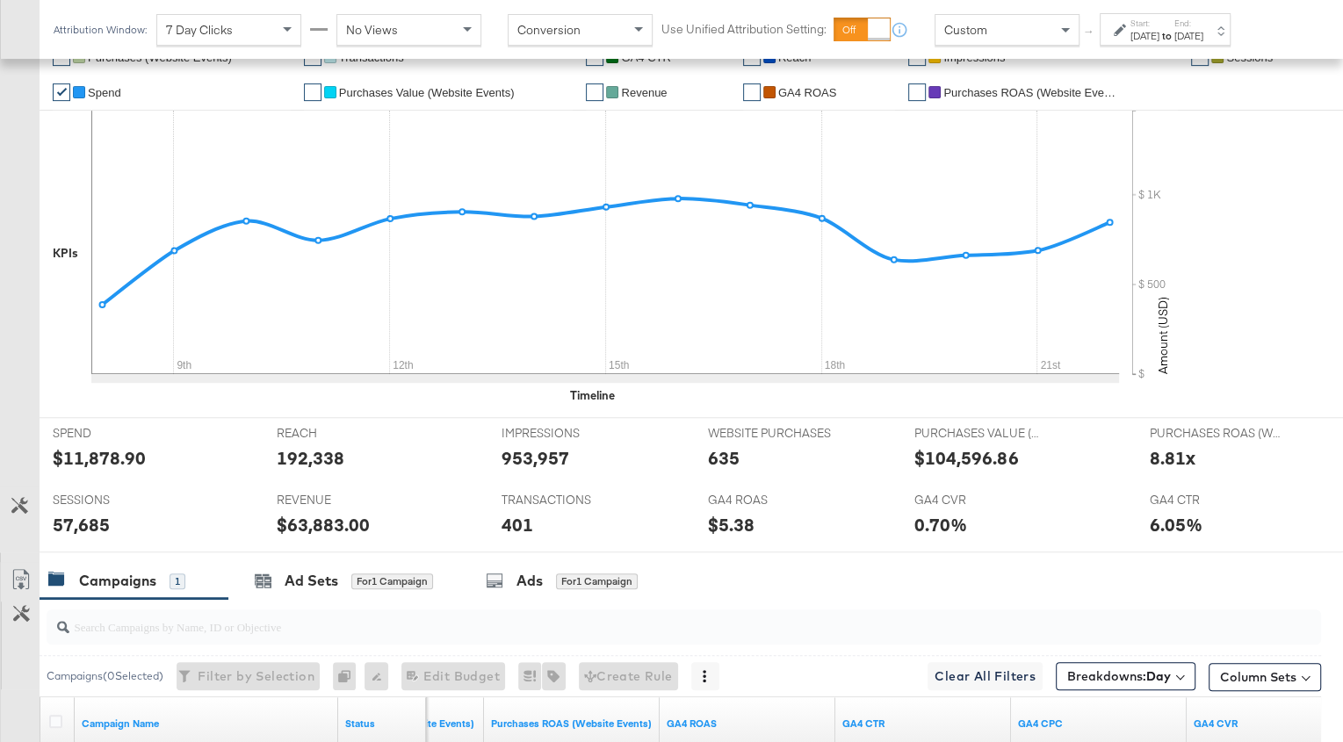
click at [1160, 29] on div "[DATE]" at bounding box center [1145, 36] width 29 height 14
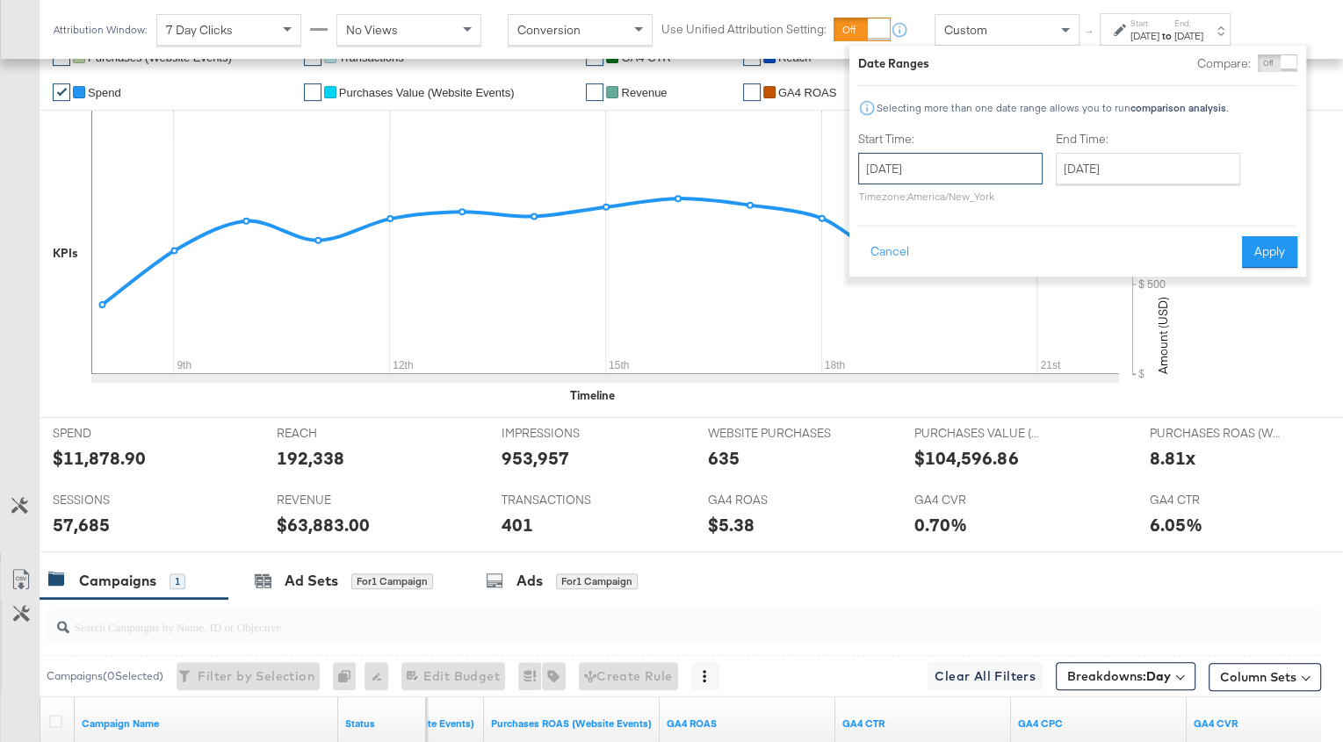
click at [939, 165] on input "[DATE]" at bounding box center [950, 169] width 184 height 32
click at [1108, 147] on label "End Time:" at bounding box center [1152, 139] width 192 height 17
click at [1111, 165] on input "[DATE]" at bounding box center [1148, 169] width 184 height 32
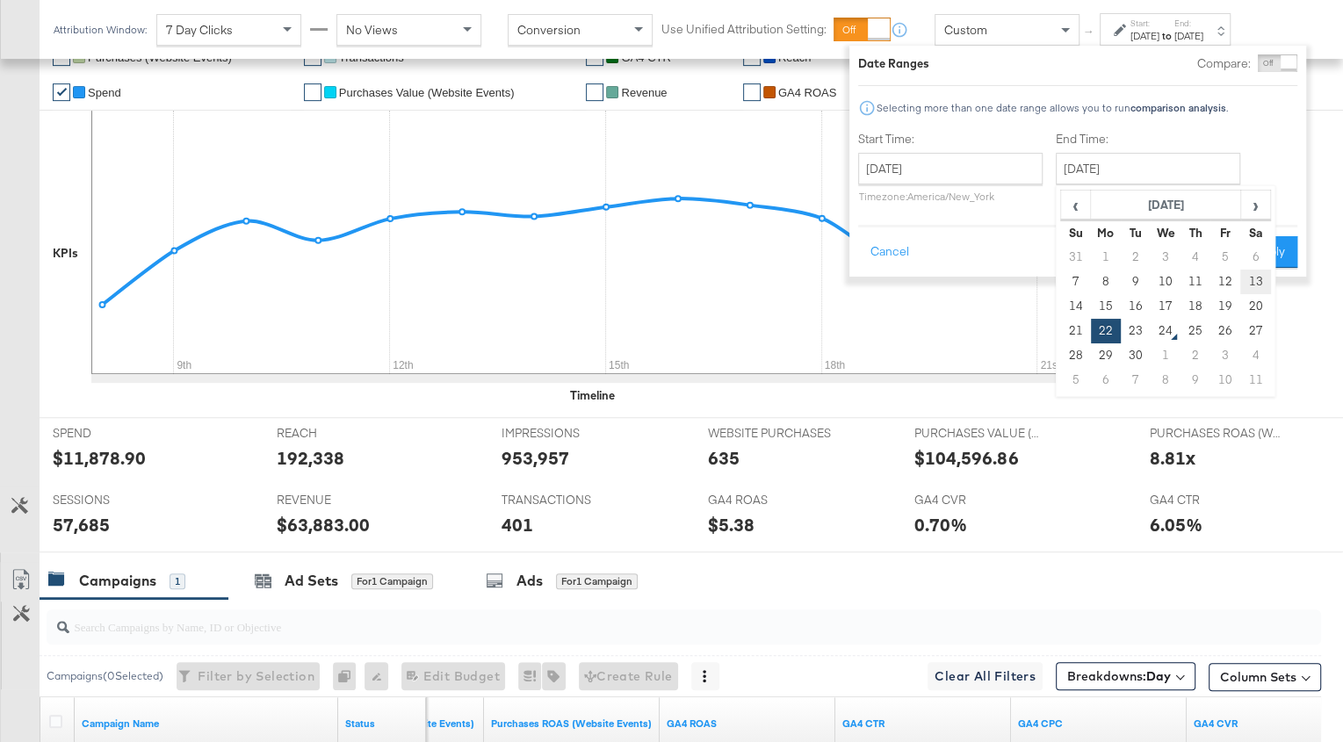
click at [1253, 284] on td "13" at bounding box center [1256, 282] width 30 height 25
type input "[DATE]"
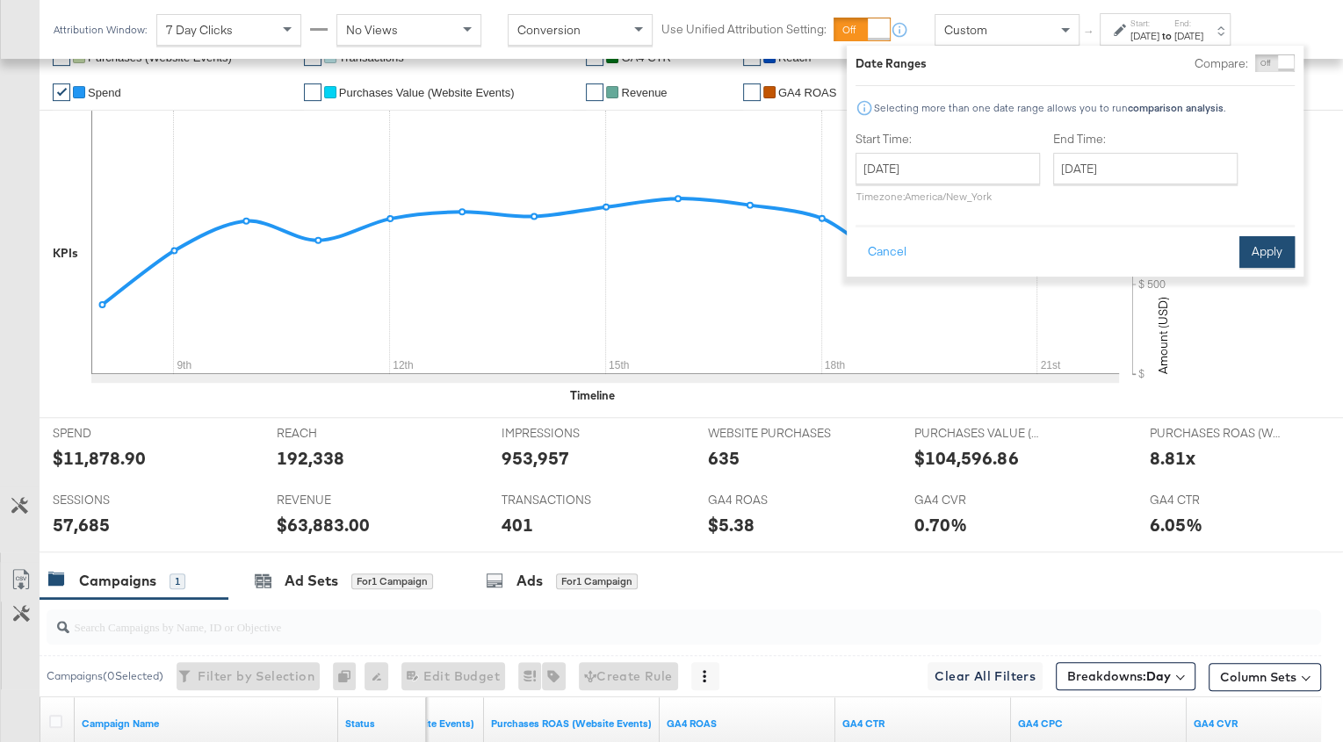
click at [1270, 254] on button "Apply" at bounding box center [1267, 252] width 55 height 32
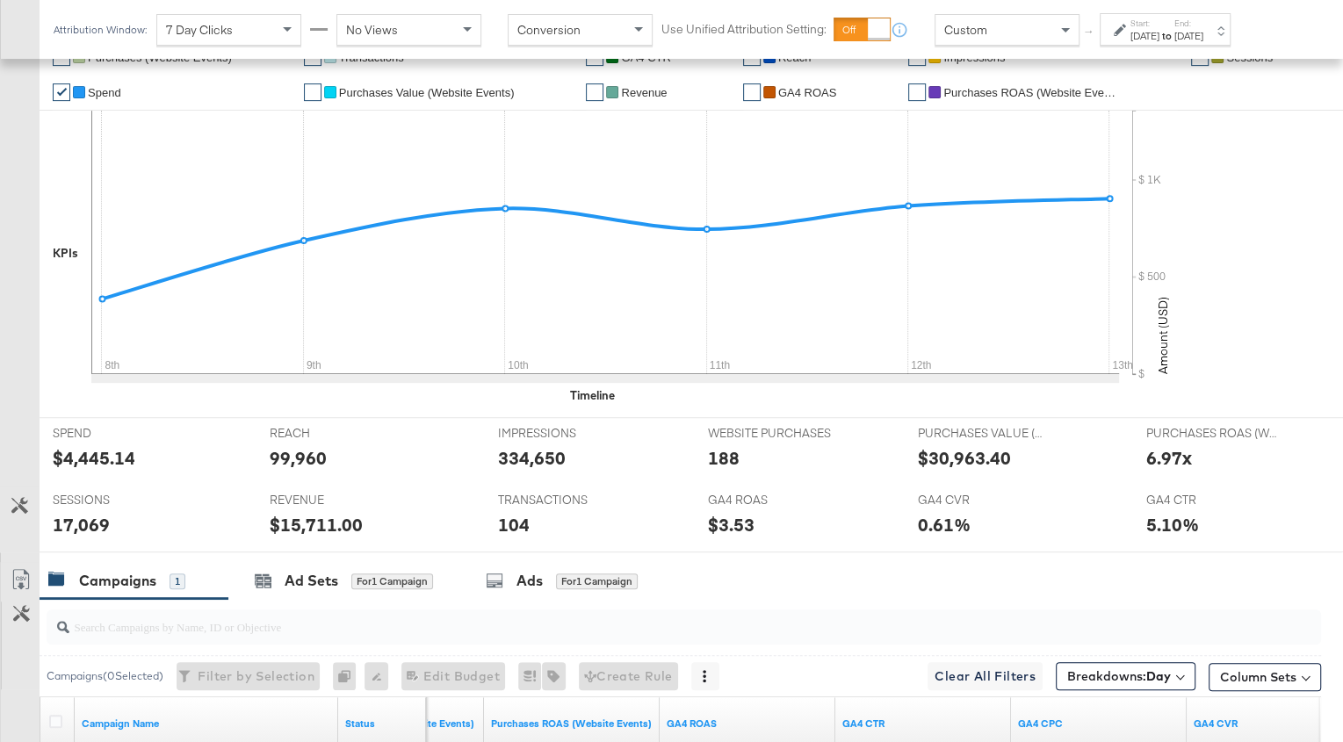
click at [1160, 25] on label "Start:" at bounding box center [1145, 23] width 29 height 11
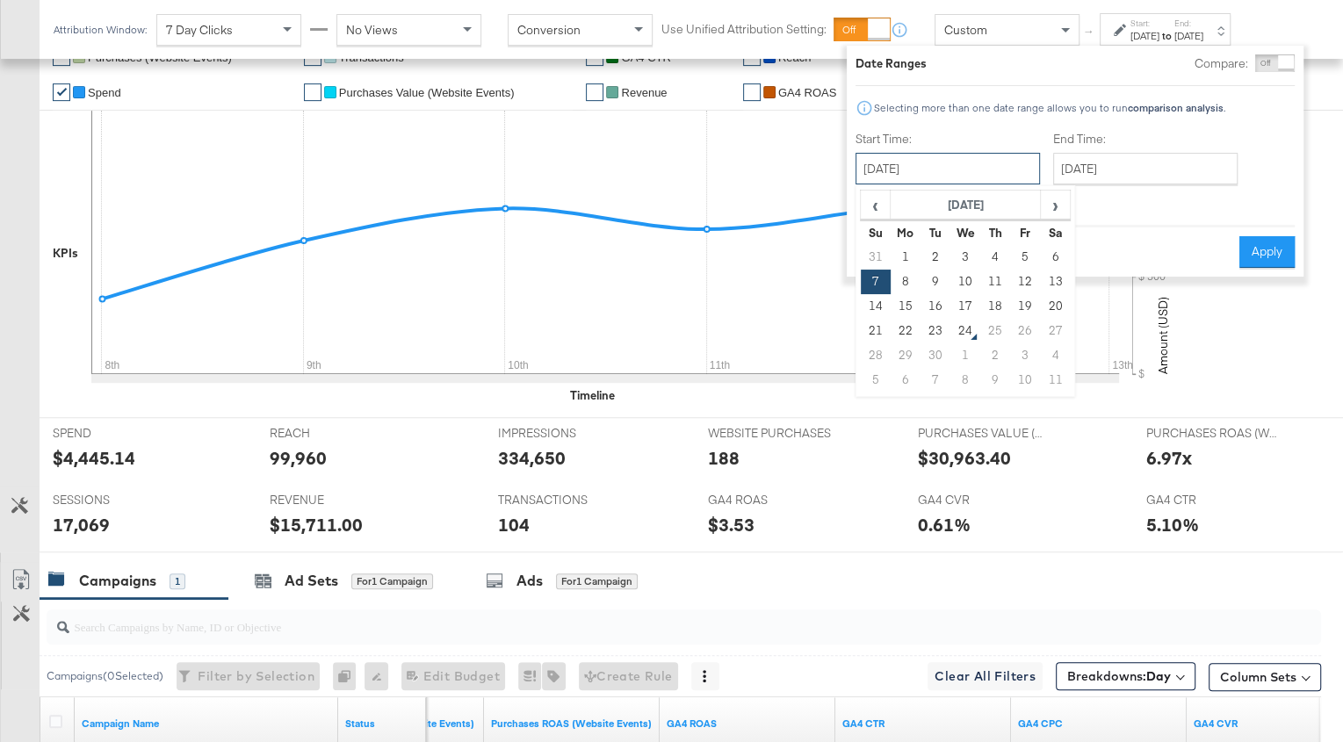
click at [976, 171] on input "[DATE]" at bounding box center [948, 169] width 184 height 32
click at [872, 300] on td "14" at bounding box center [876, 306] width 30 height 25
type input "[DATE]"
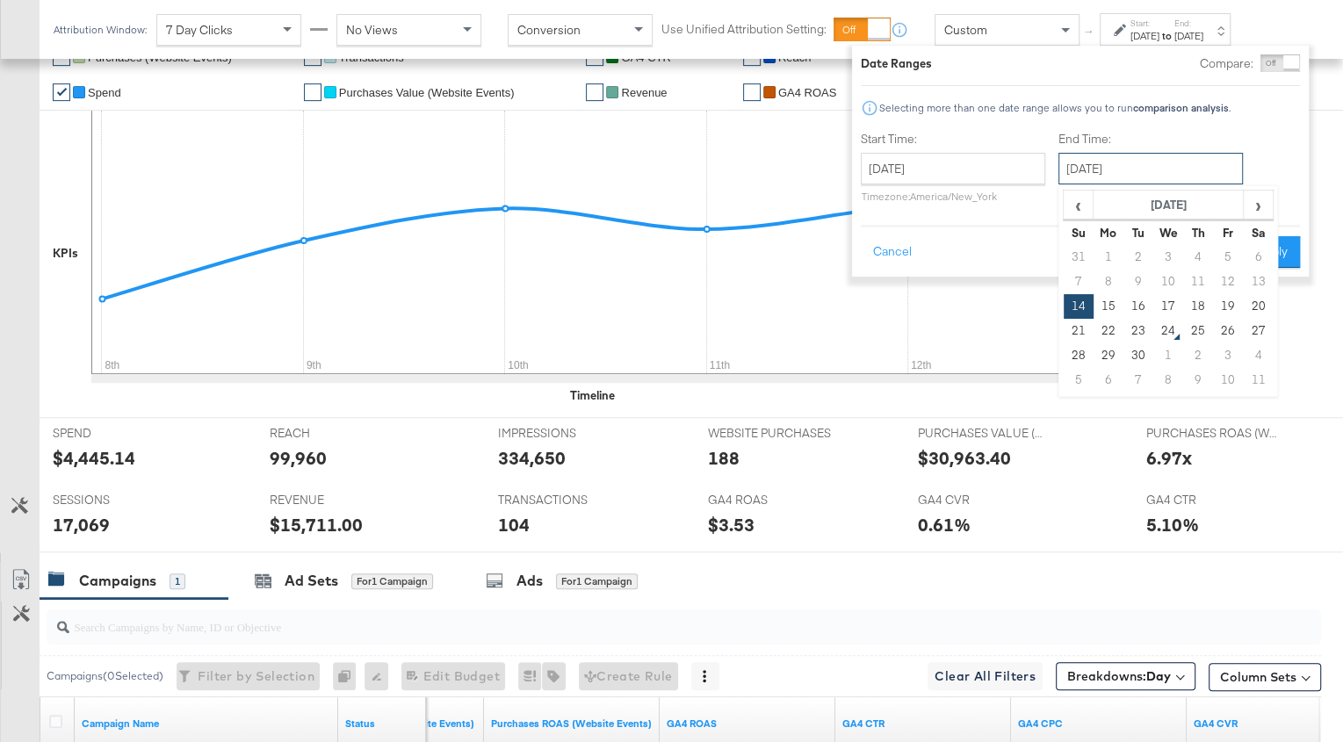
click at [1119, 173] on input "[DATE]" at bounding box center [1151, 169] width 184 height 32
click at [1262, 310] on td "20" at bounding box center [1258, 306] width 30 height 25
type input "[DATE]"
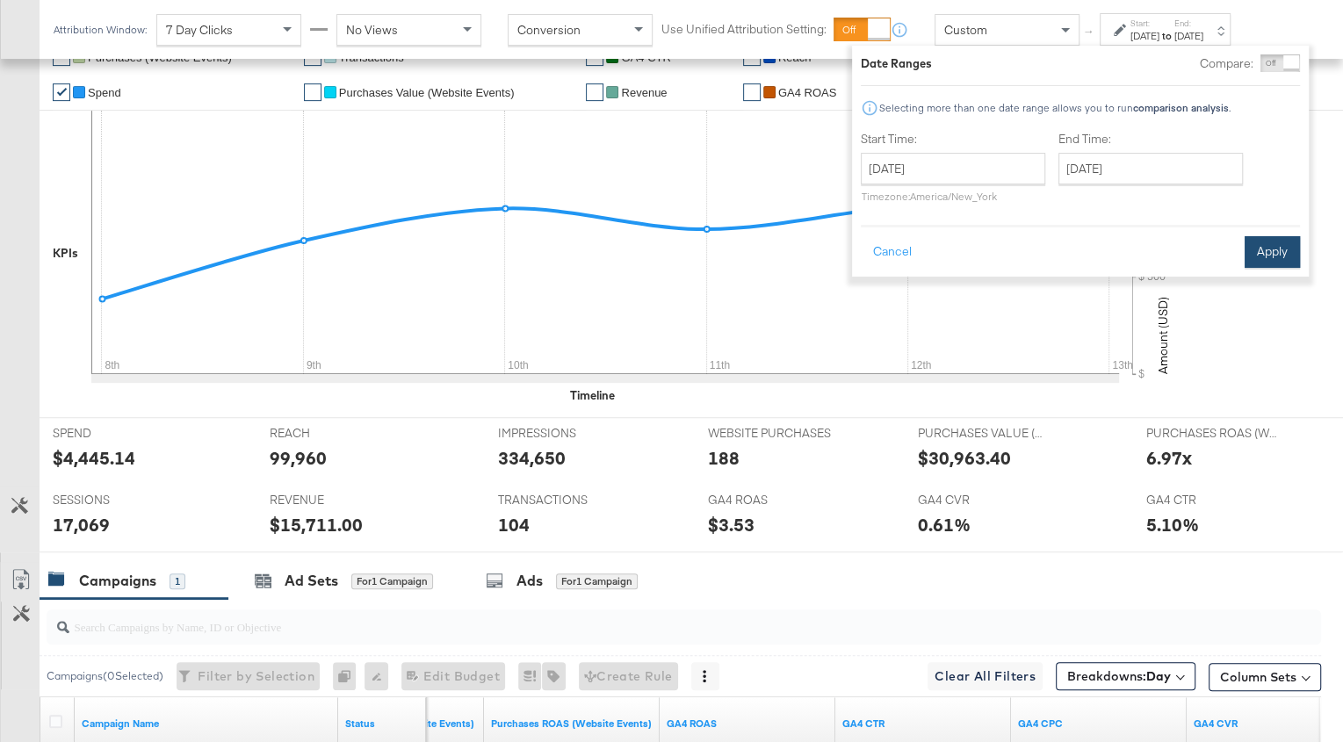
click at [1274, 259] on button "Apply" at bounding box center [1272, 252] width 55 height 32
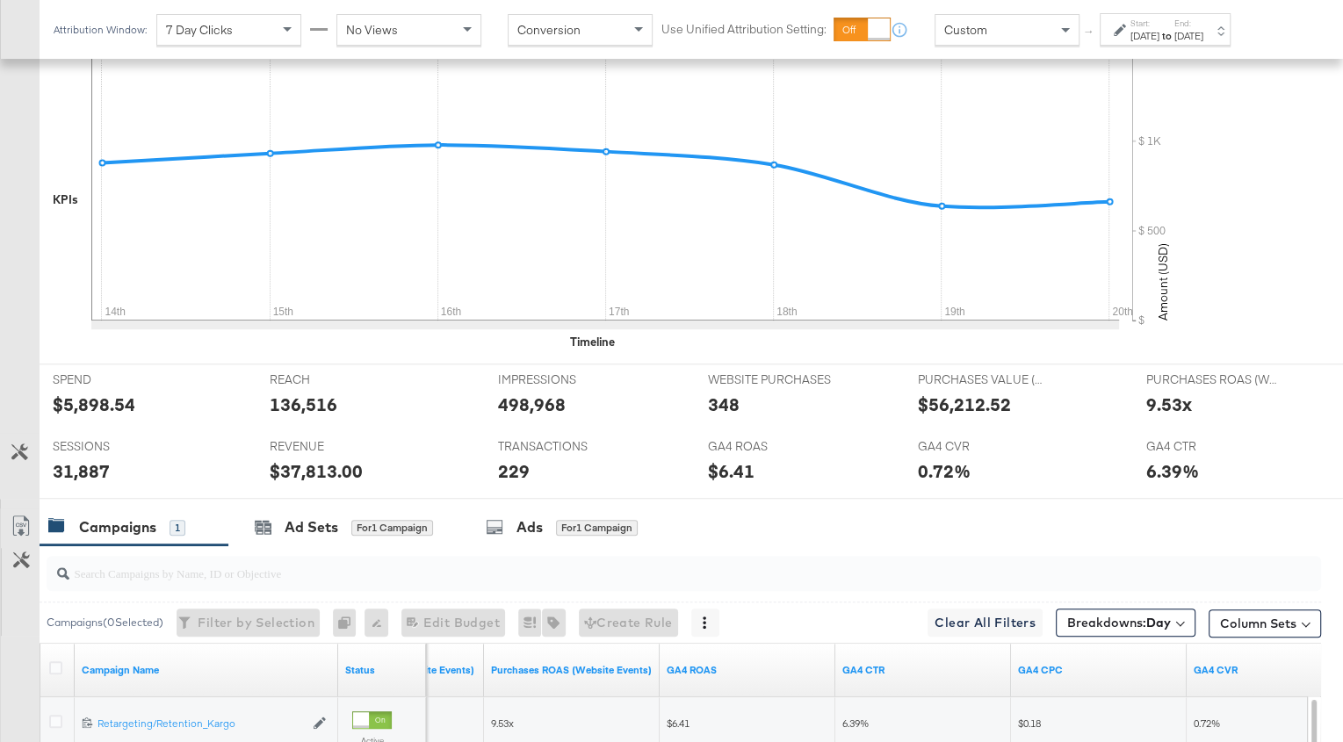
scroll to position [600, 0]
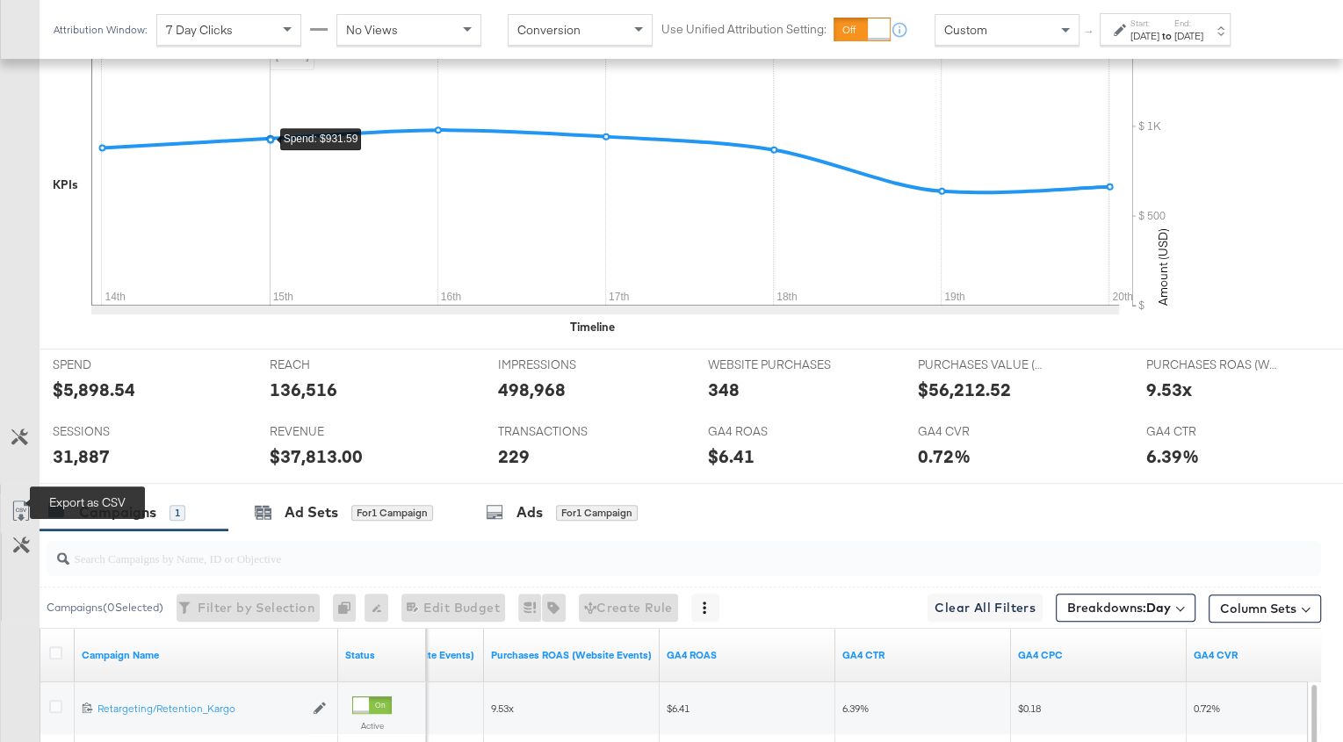
click at [12, 503] on icon at bounding box center [21, 511] width 21 height 21
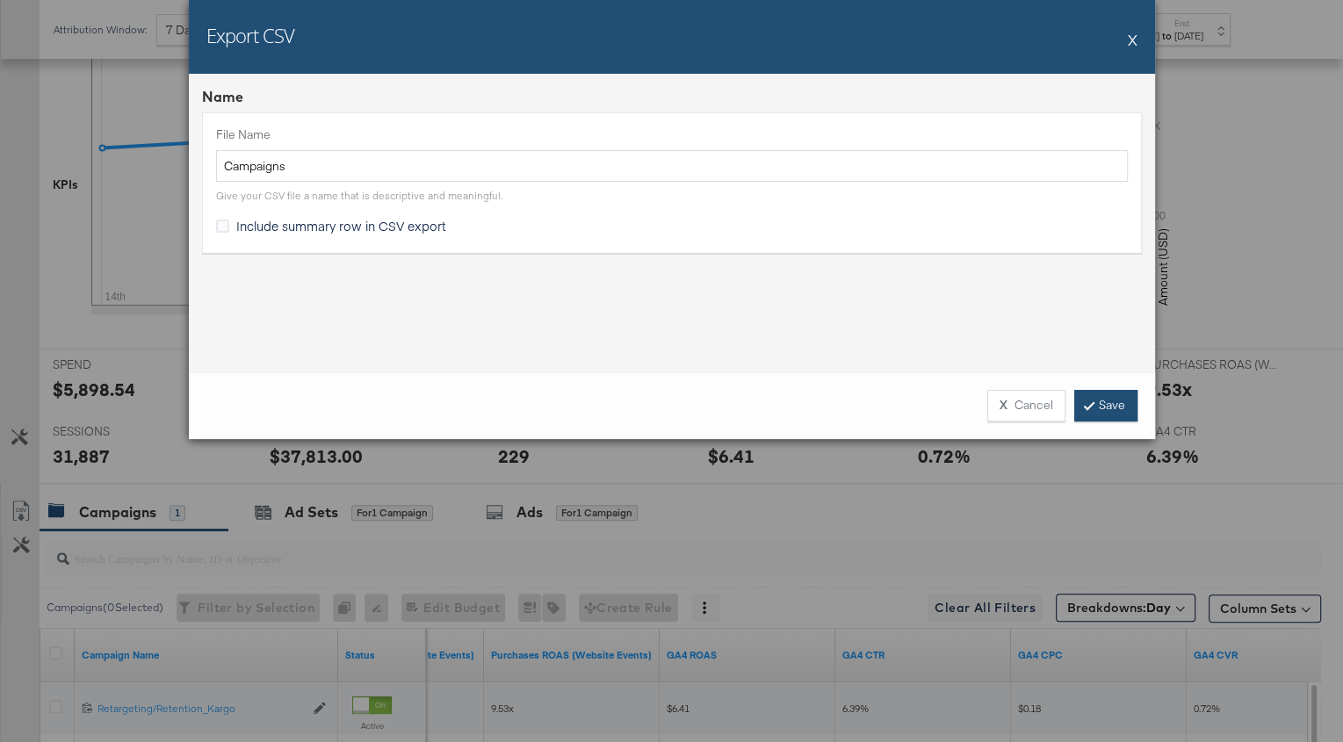
click at [1110, 403] on link "Save" at bounding box center [1105, 406] width 63 height 32
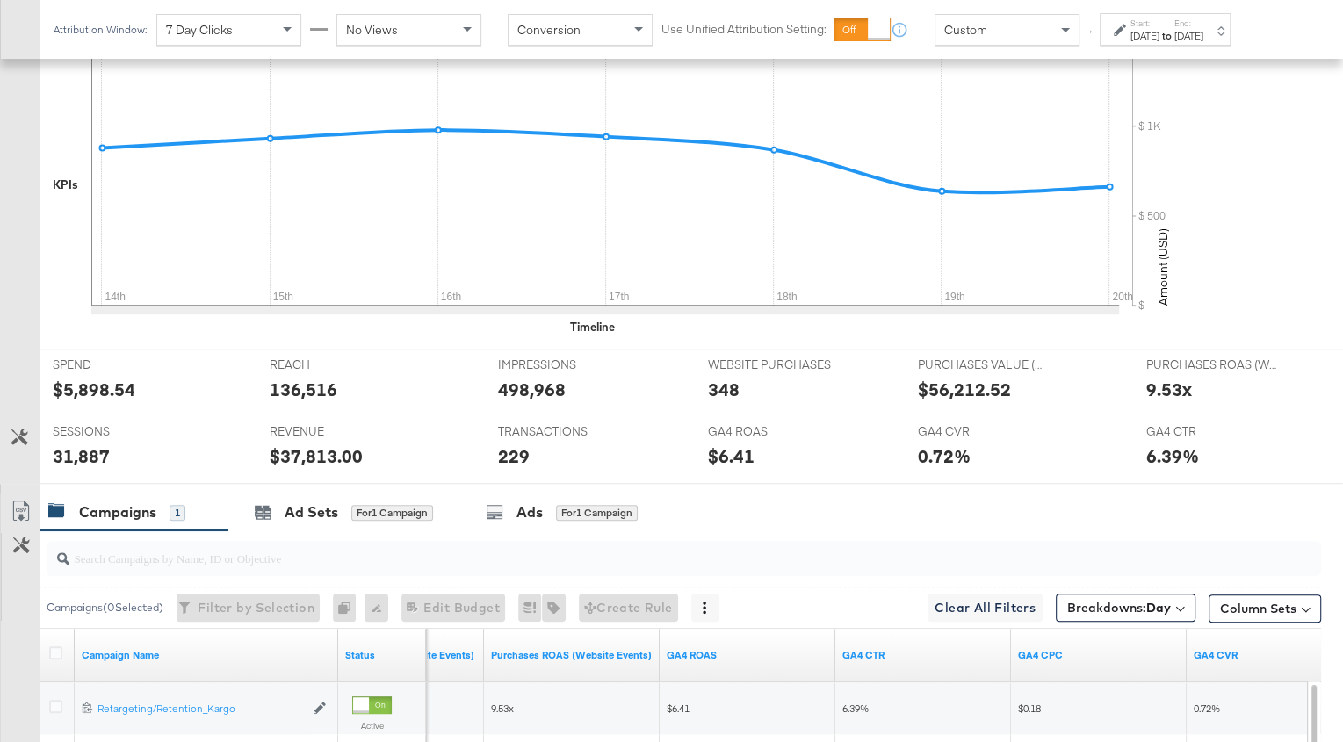
click at [1204, 27] on div "Start: Sep 14th 2025 to End: Sep 20th 2025" at bounding box center [1167, 30] width 73 height 25
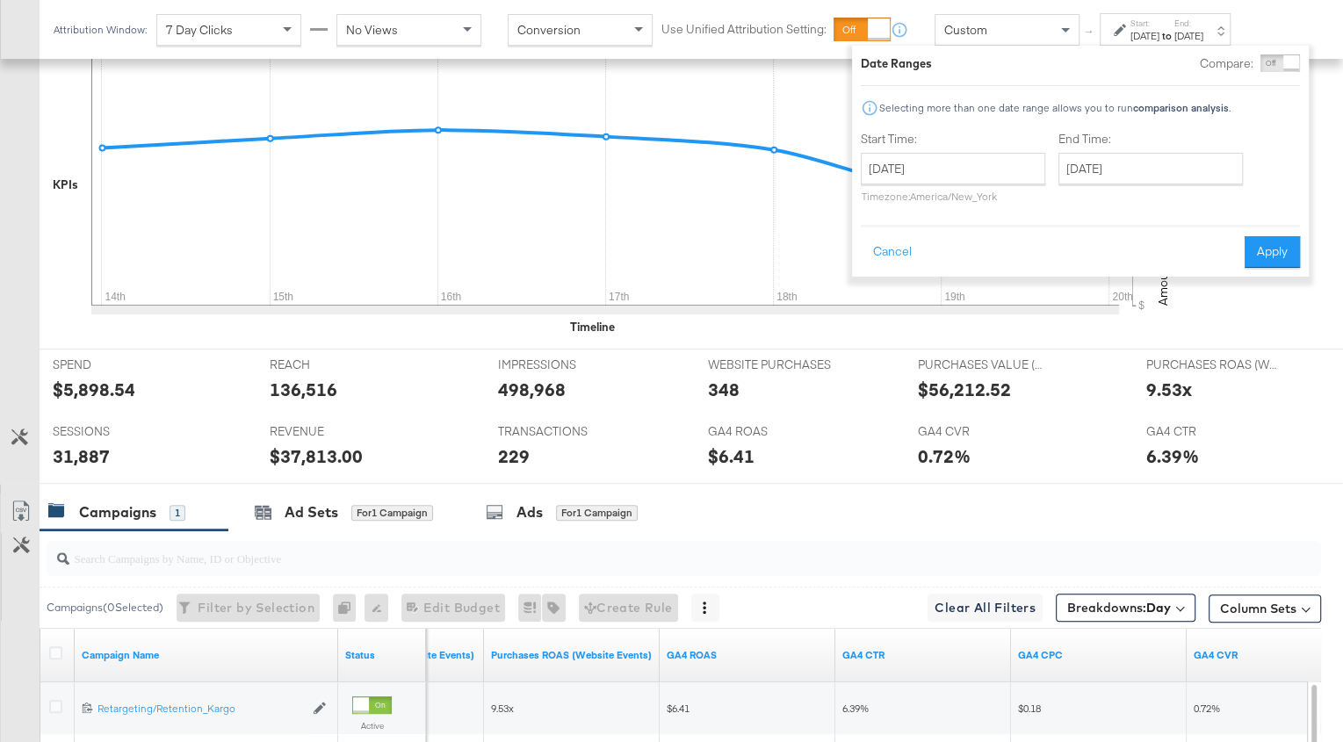
click at [932, 186] on div "September 14th 2025 ‹ September 2025 › Su Mo Tu We Th Fr Sa 31 1 2 3 4 5 6 7 8 …" at bounding box center [953, 178] width 184 height 50
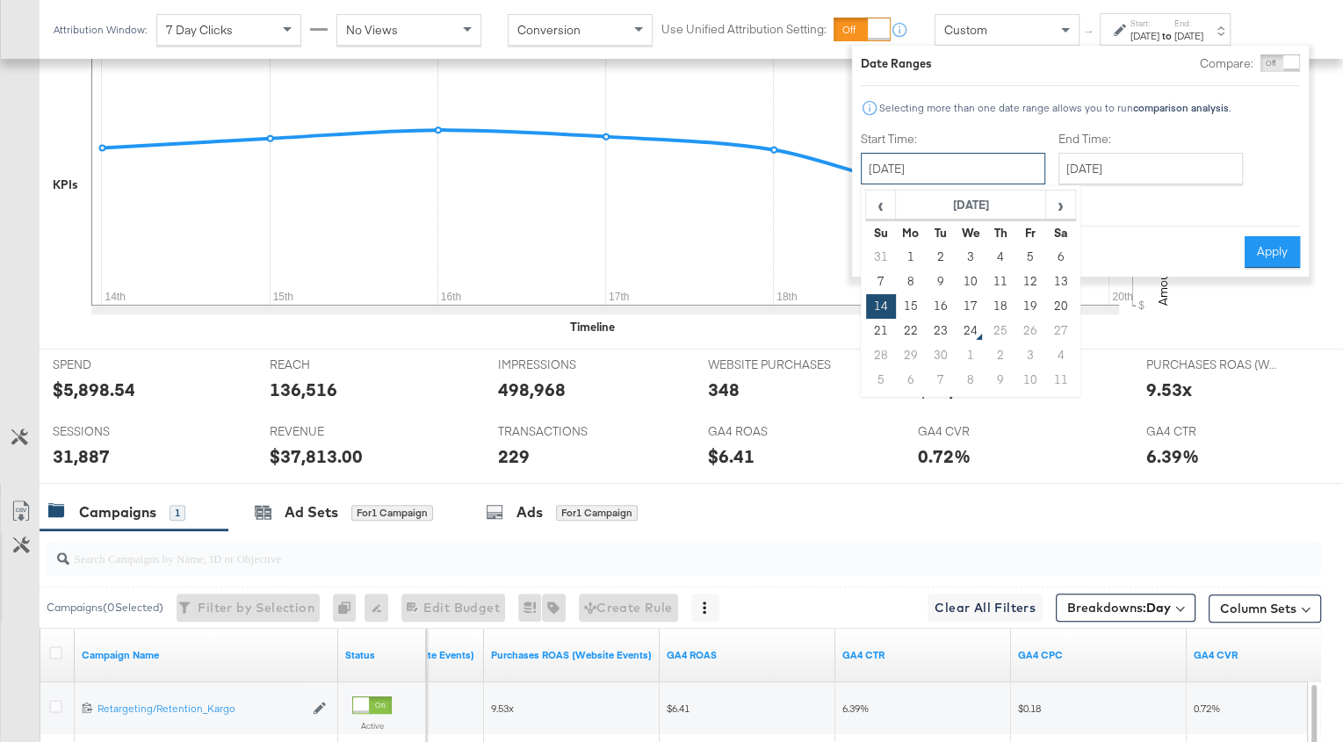
click at [923, 172] on input "[DATE]" at bounding box center [953, 169] width 184 height 32
click at [881, 272] on td "7" at bounding box center [881, 282] width 30 height 25
type input "[DATE]"
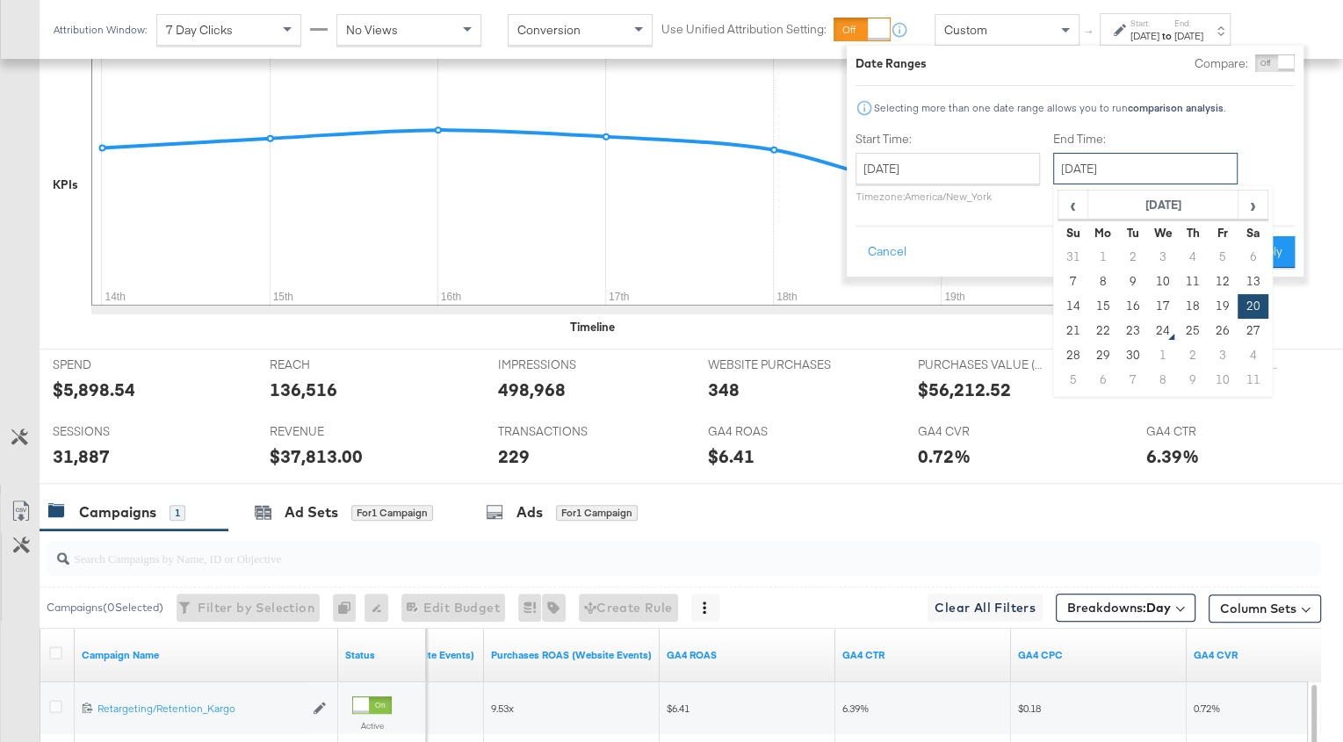
click at [1095, 169] on input "[DATE]" at bounding box center [1145, 169] width 184 height 32
click at [1100, 322] on td "22" at bounding box center [1104, 331] width 30 height 25
type input "[DATE]"
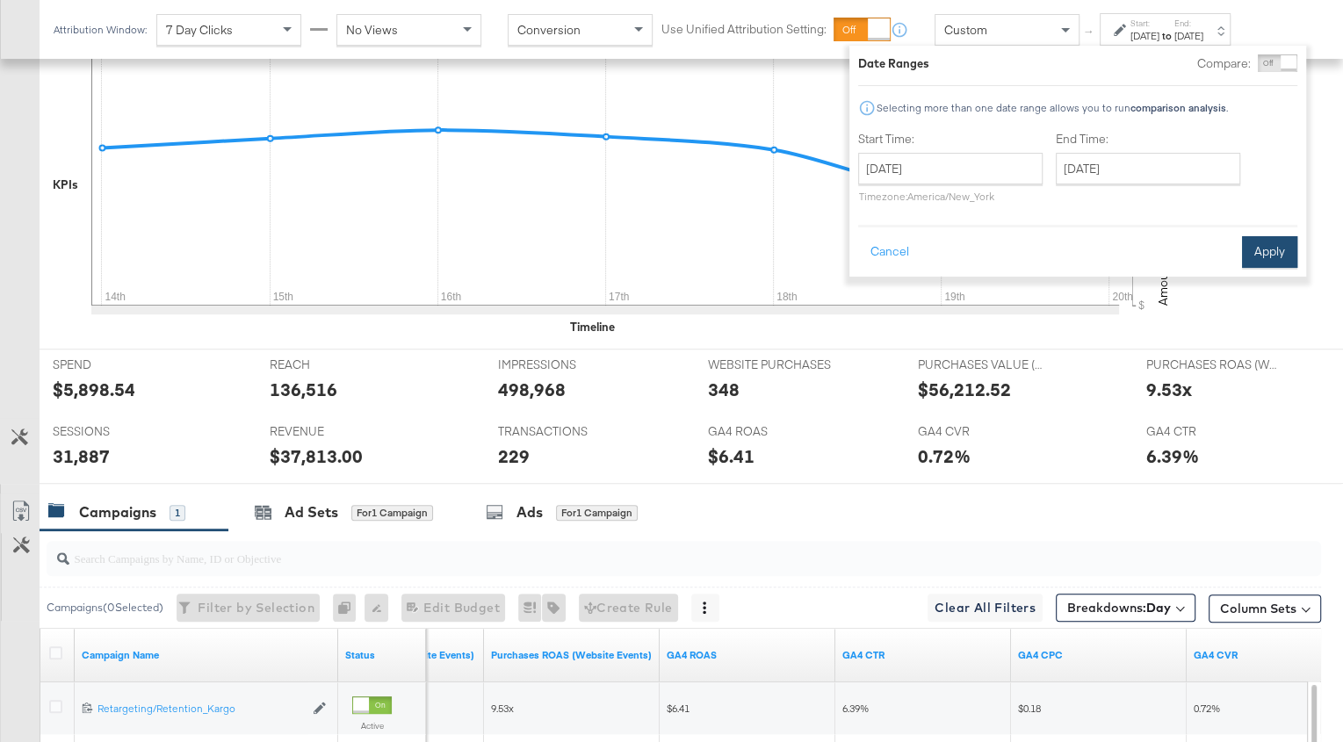
click at [1284, 250] on button "Apply" at bounding box center [1269, 252] width 55 height 32
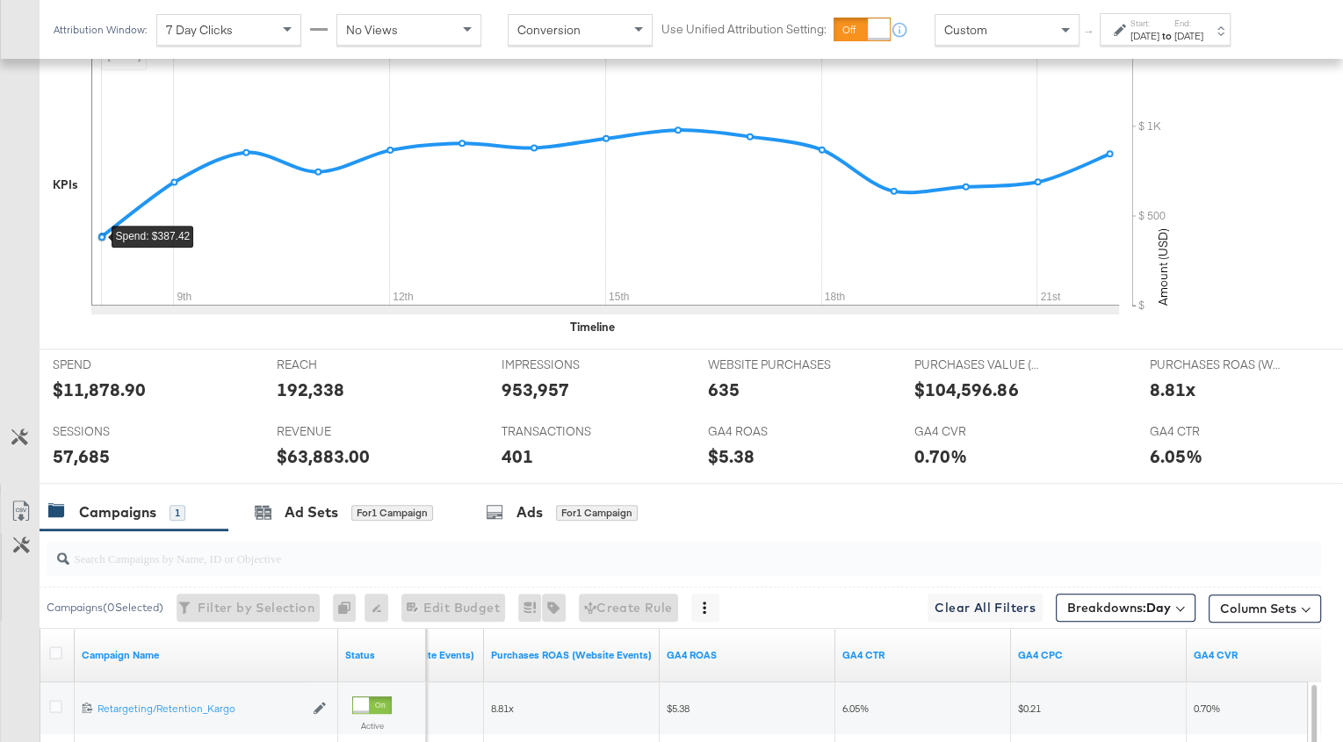
click at [141, 392] on div "$11,878.90" at bounding box center [99, 389] width 93 height 25
click at [29, 501] on icon at bounding box center [21, 511] width 21 height 21
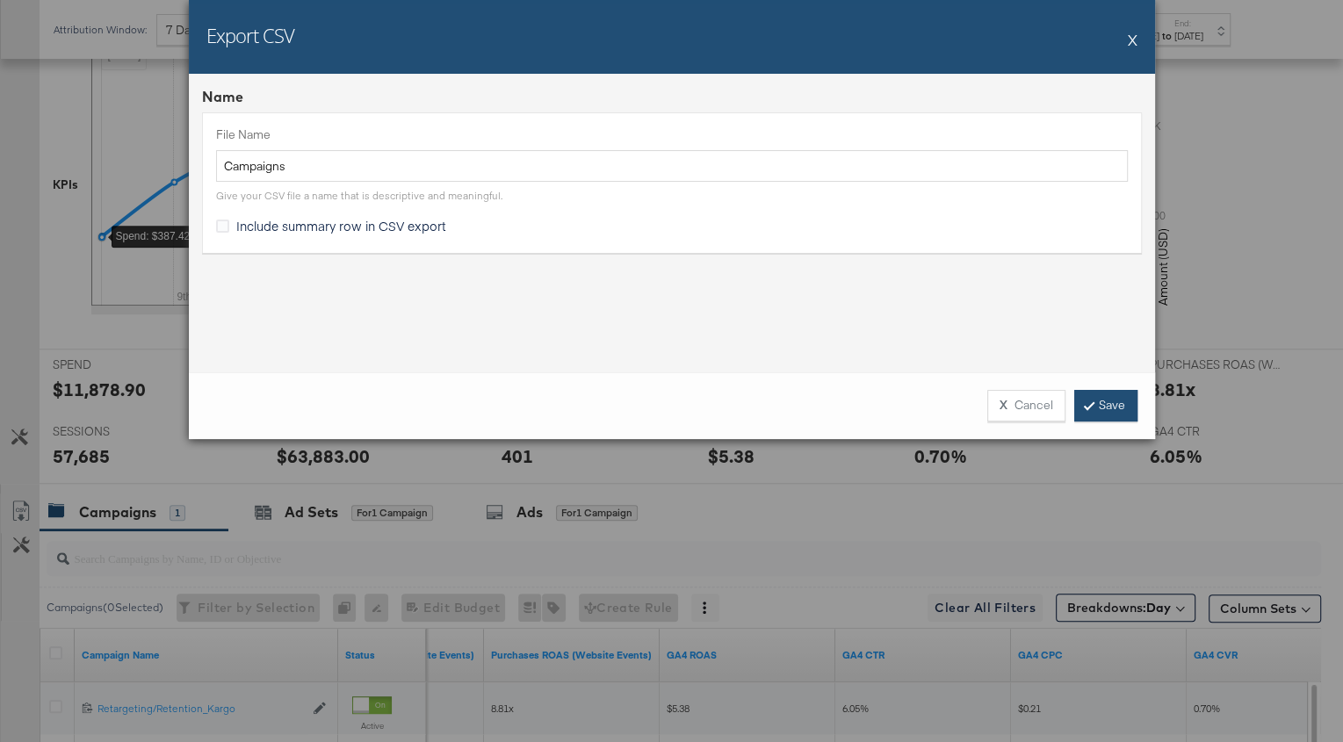
click at [1091, 406] on icon at bounding box center [1089, 405] width 5 height 11
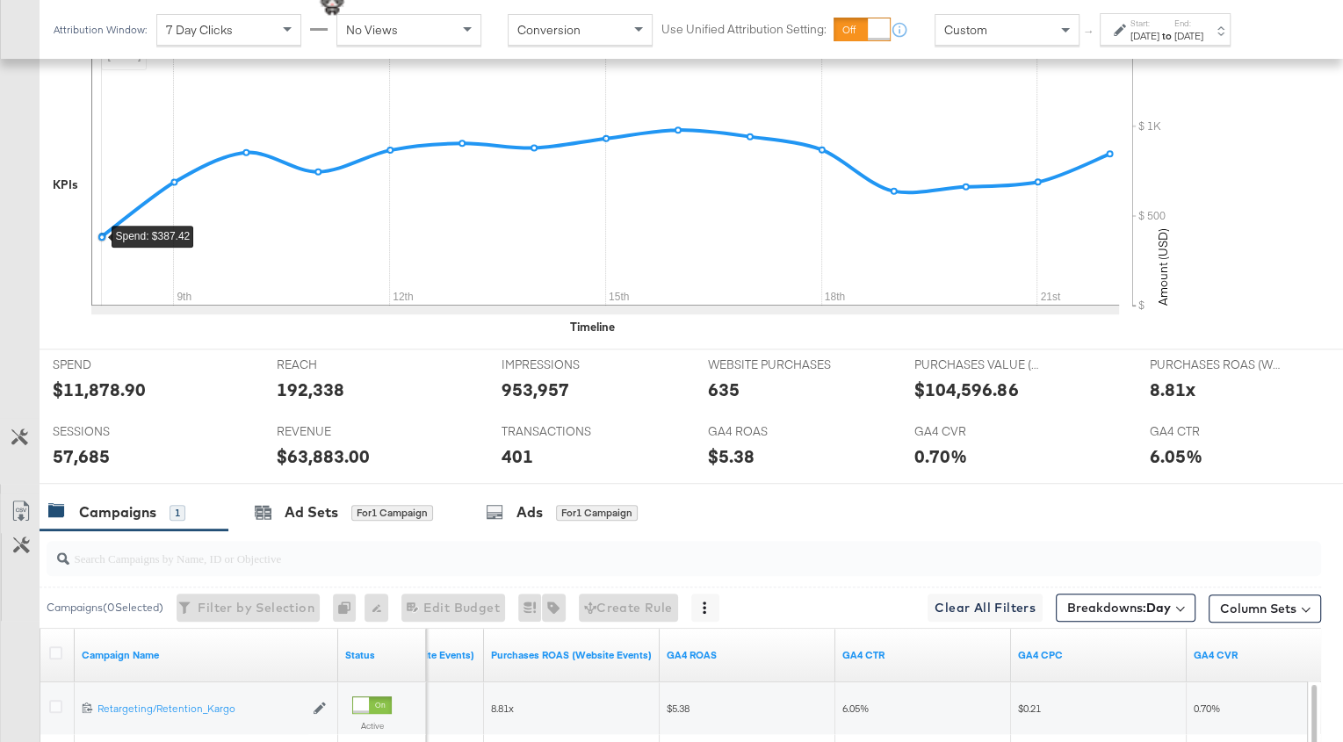
click at [958, 455] on div "0.70%" at bounding box center [941, 456] width 53 height 25
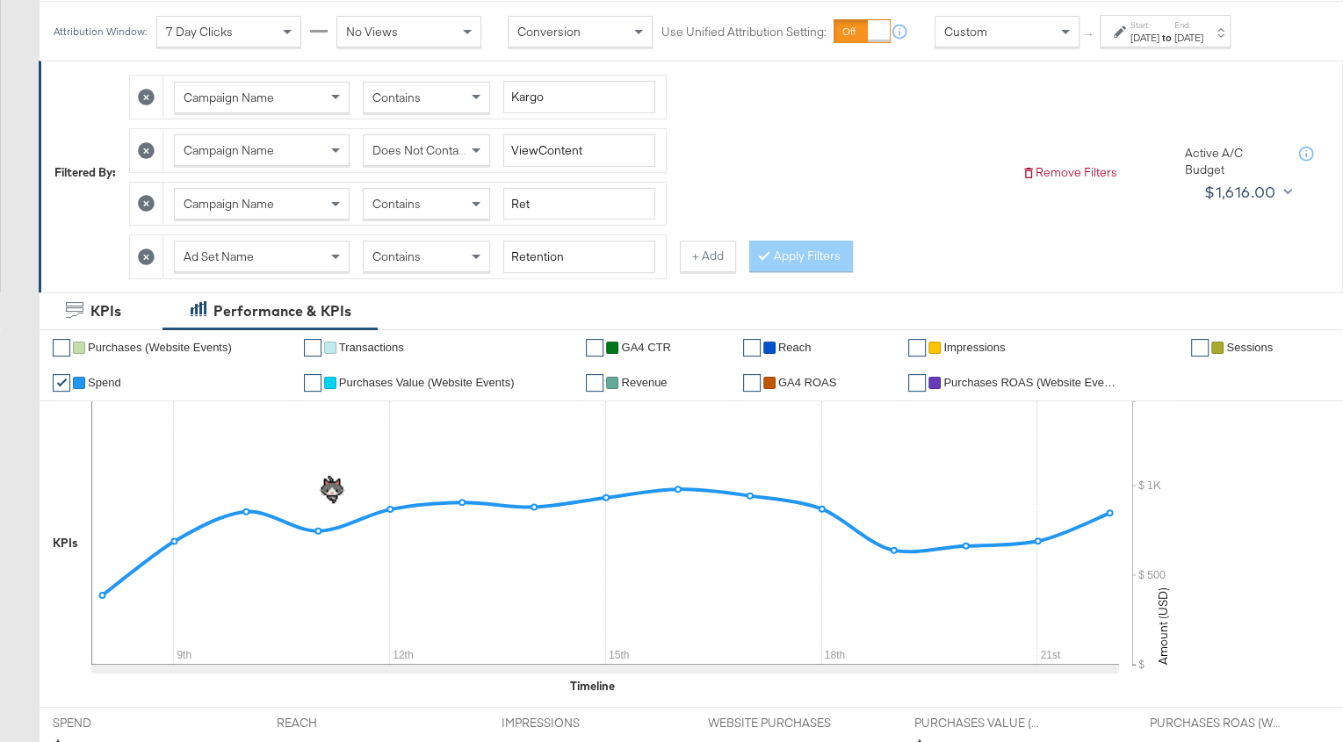
scroll to position [0, 0]
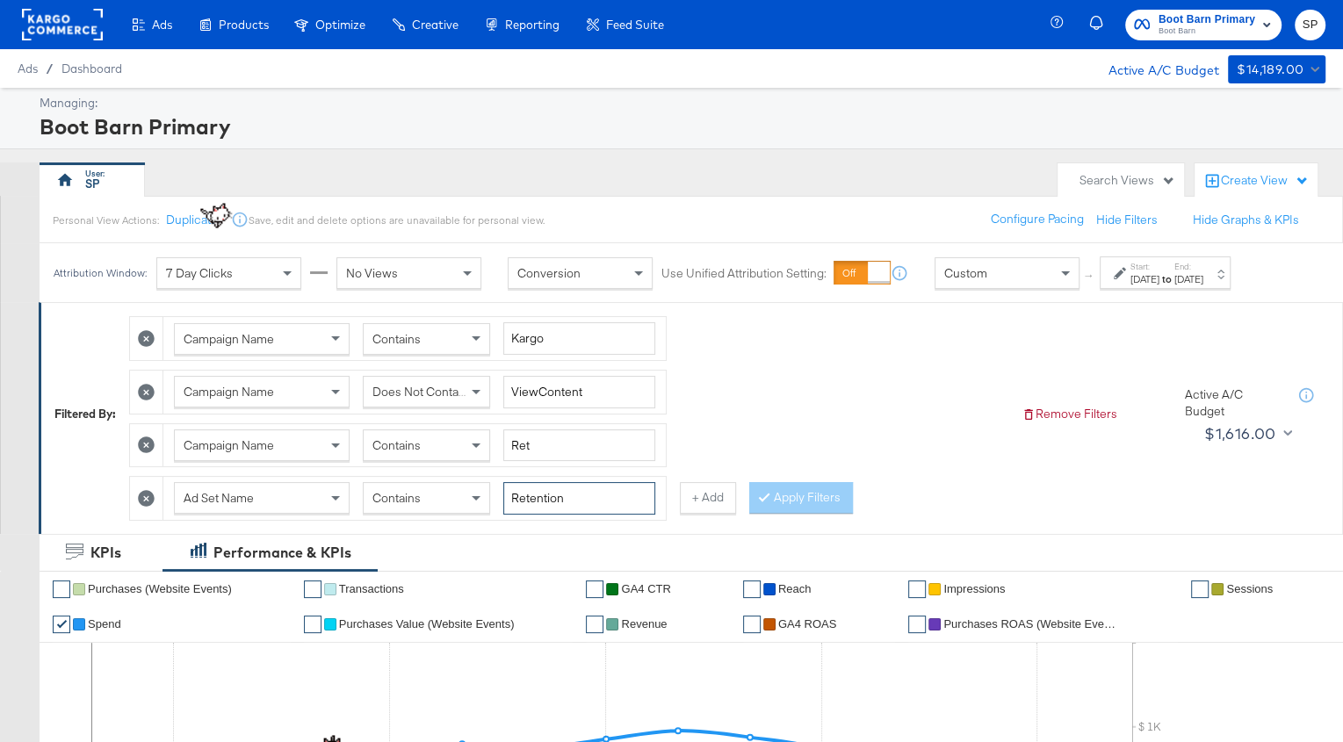
click at [545, 488] on input "Retention" at bounding box center [579, 498] width 152 height 33
type input "Retargeting"
click at [783, 502] on button "Apply Filters" at bounding box center [801, 498] width 104 height 32
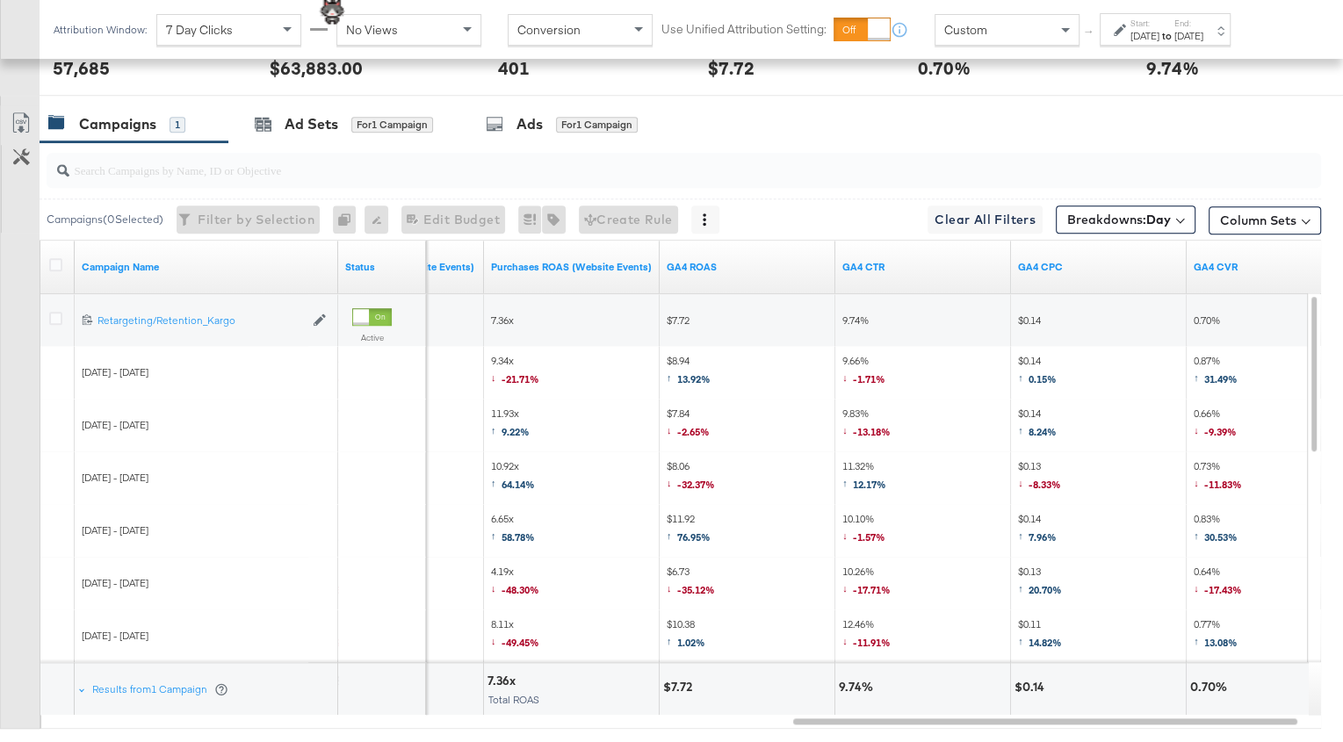
scroll to position [972, 0]
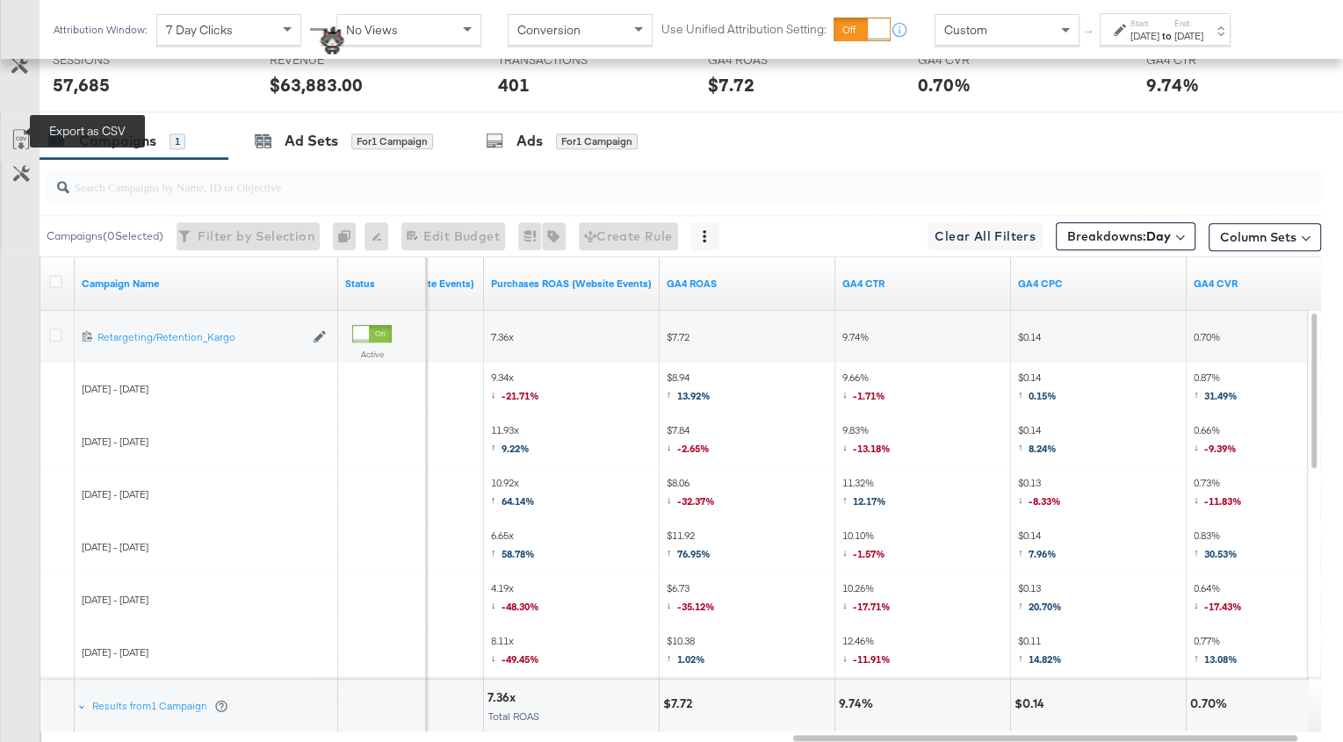
click at [23, 130] on icon at bounding box center [21, 139] width 21 height 21
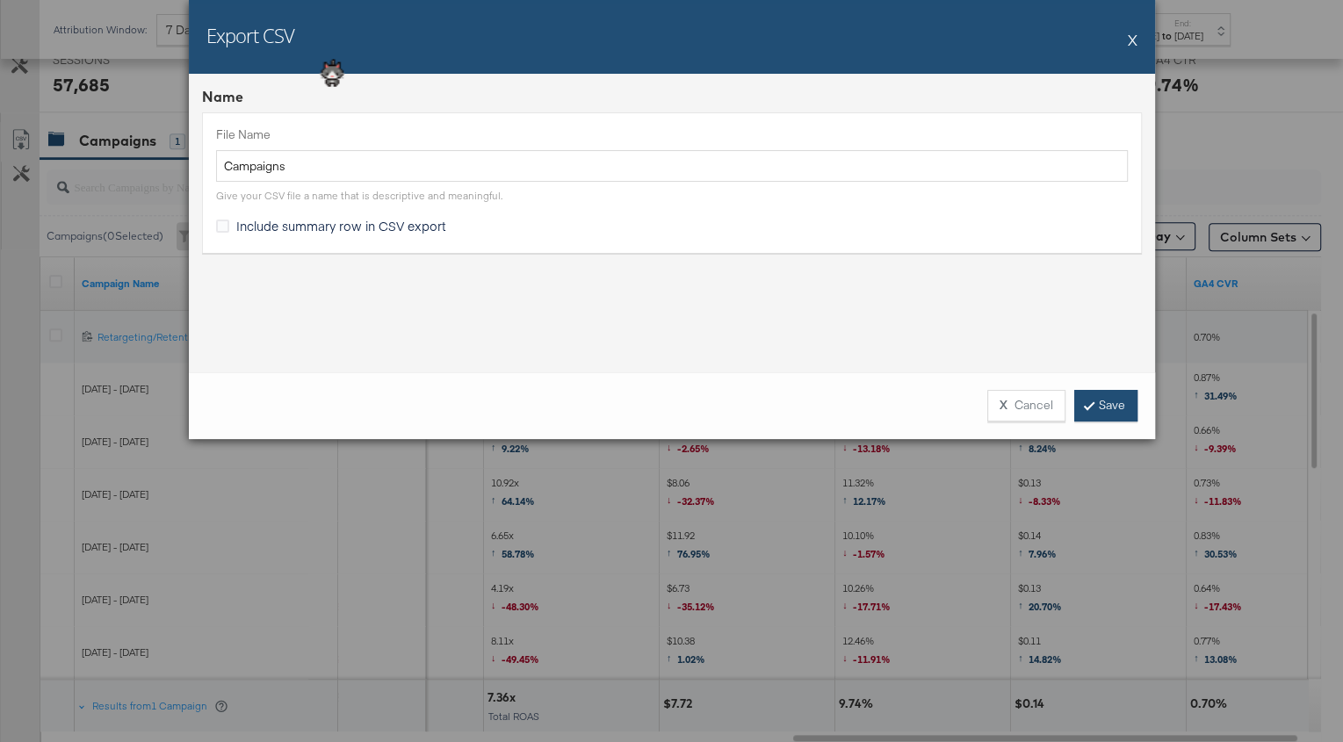
click at [1102, 416] on link "Save" at bounding box center [1105, 406] width 63 height 32
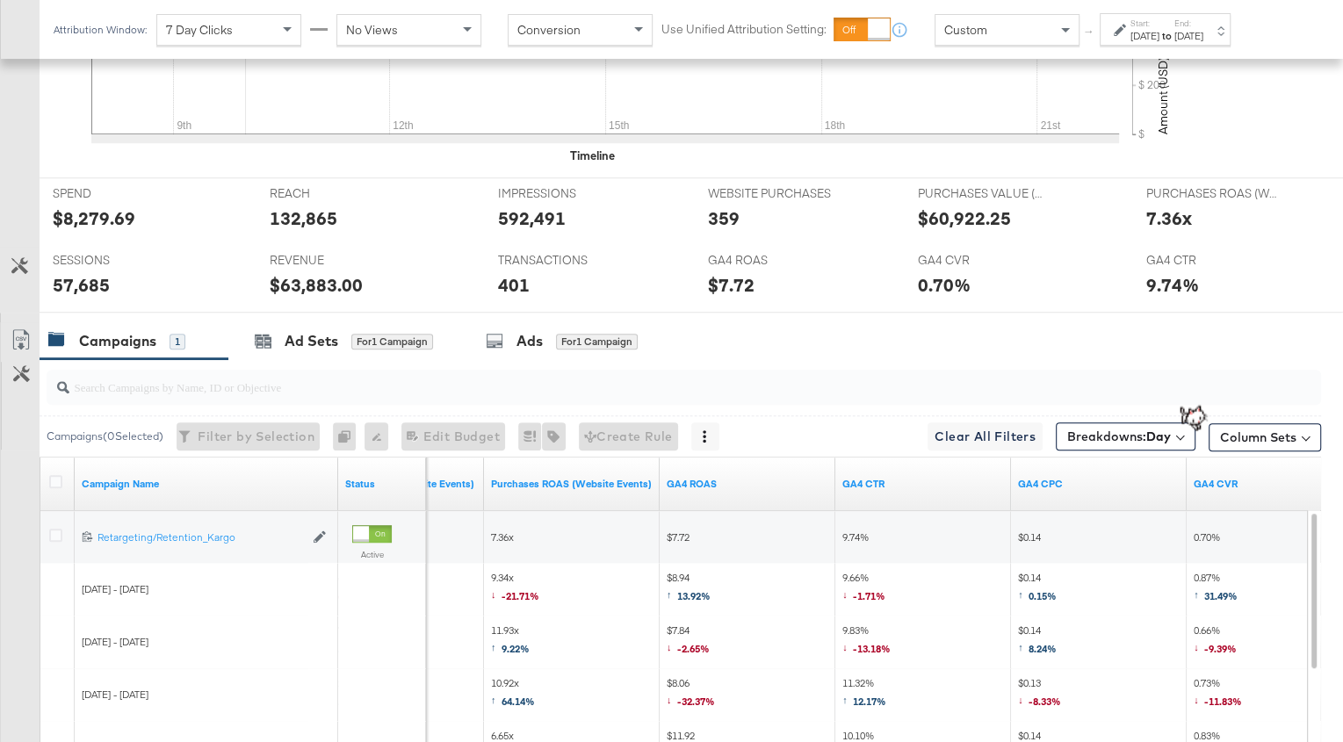
scroll to position [770, 0]
click at [228, 29] on span "7 Day Clicks" at bounding box center [199, 30] width 67 height 16
click at [1175, 30] on strong "to" at bounding box center [1167, 35] width 15 height 13
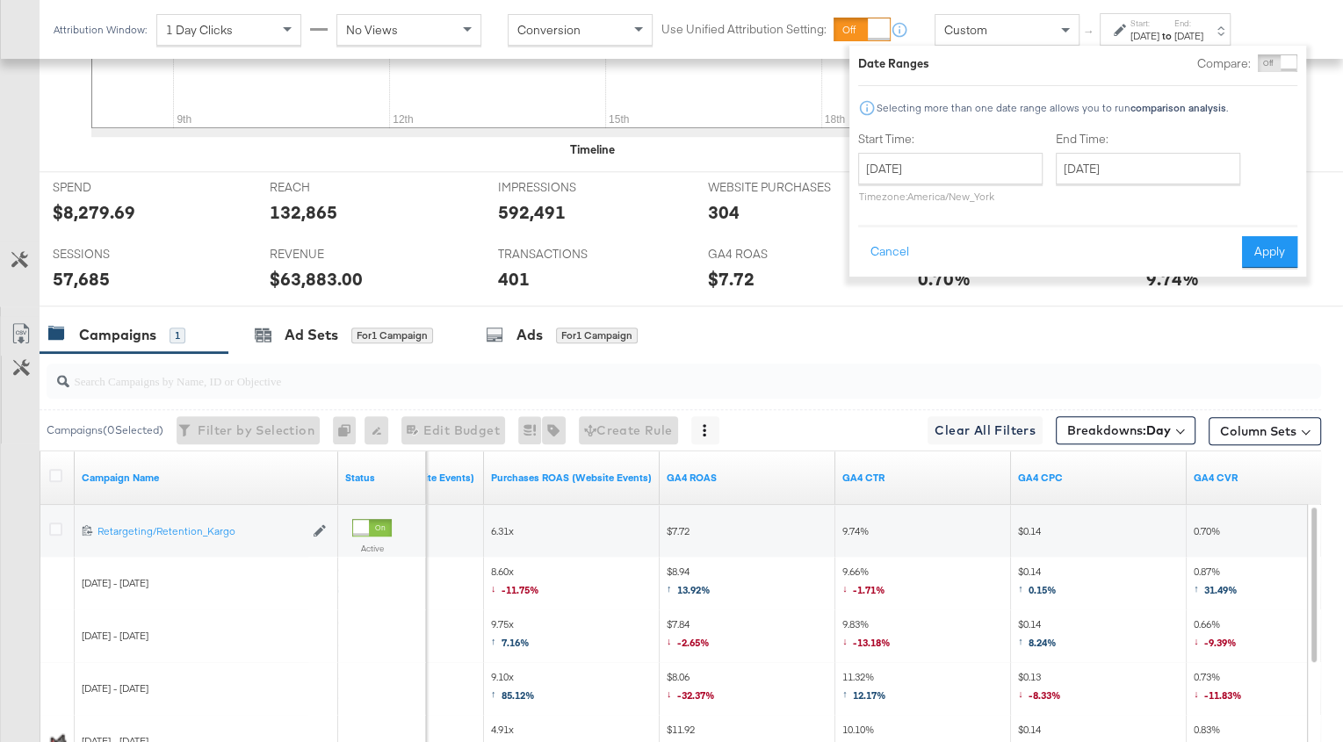
scroll to position [778, 0]
click at [594, 229] on div "IMPRESSIONS IMPRESSIONS 592,491" at bounding box center [590, 204] width 210 height 67
click at [1160, 36] on div "[DATE]" at bounding box center [1145, 36] width 29 height 14
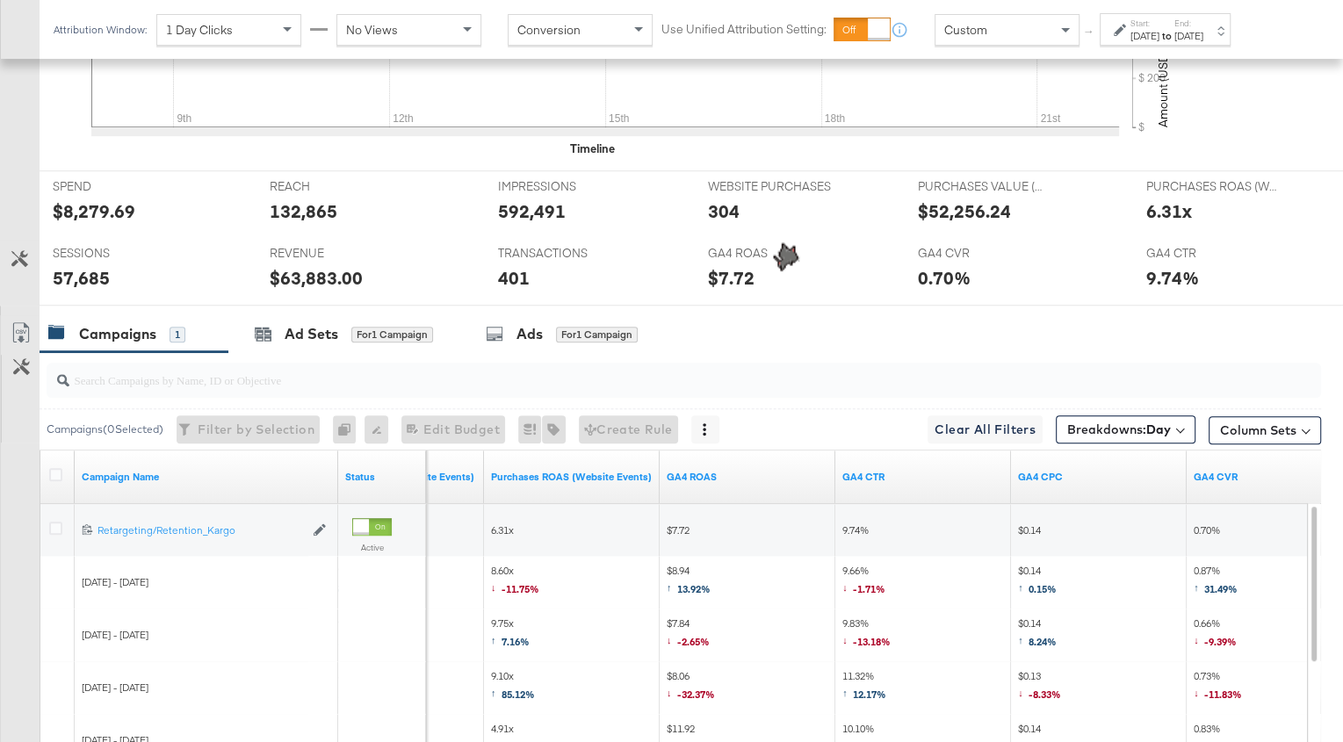
click at [1160, 41] on div "[DATE]" at bounding box center [1145, 36] width 29 height 14
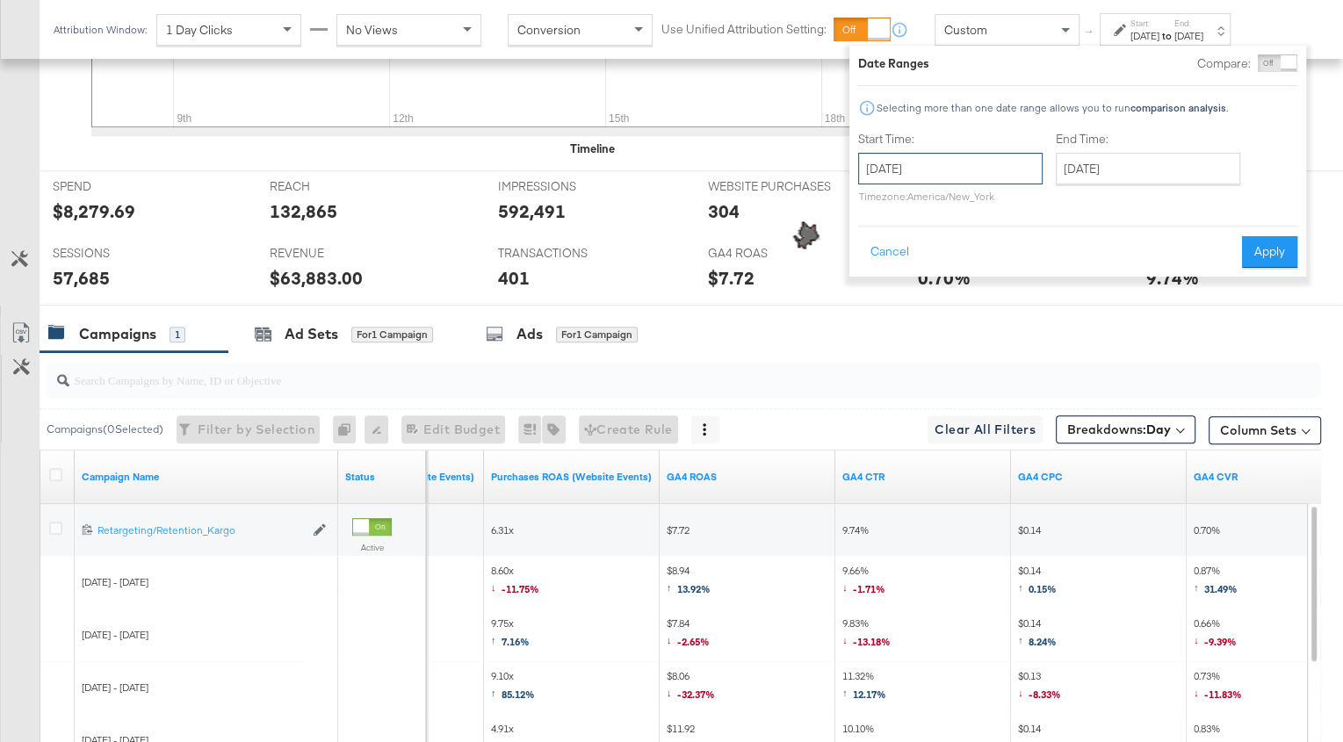
click at [937, 163] on input "[DATE]" at bounding box center [950, 169] width 184 height 32
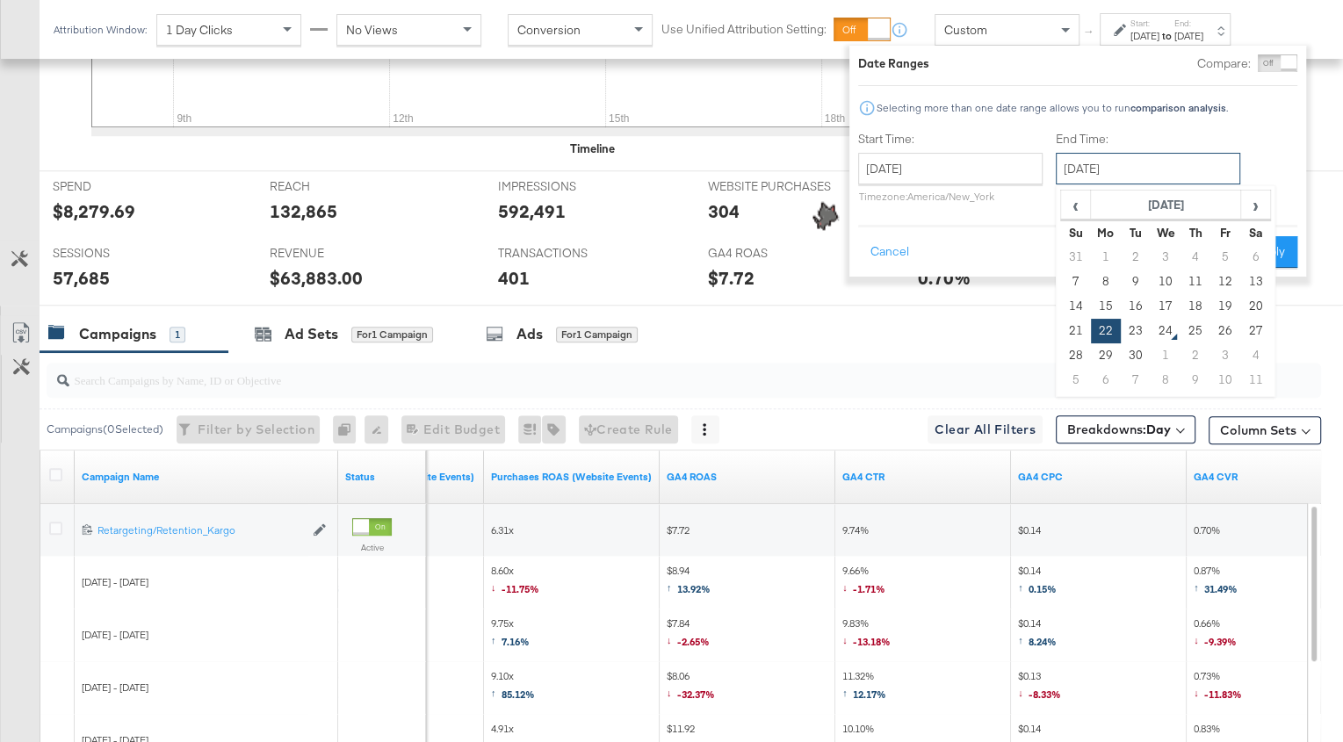
click at [1133, 177] on input "[DATE]" at bounding box center [1148, 169] width 184 height 32
click at [1250, 273] on td "13" at bounding box center [1256, 282] width 30 height 25
type input "[DATE]"
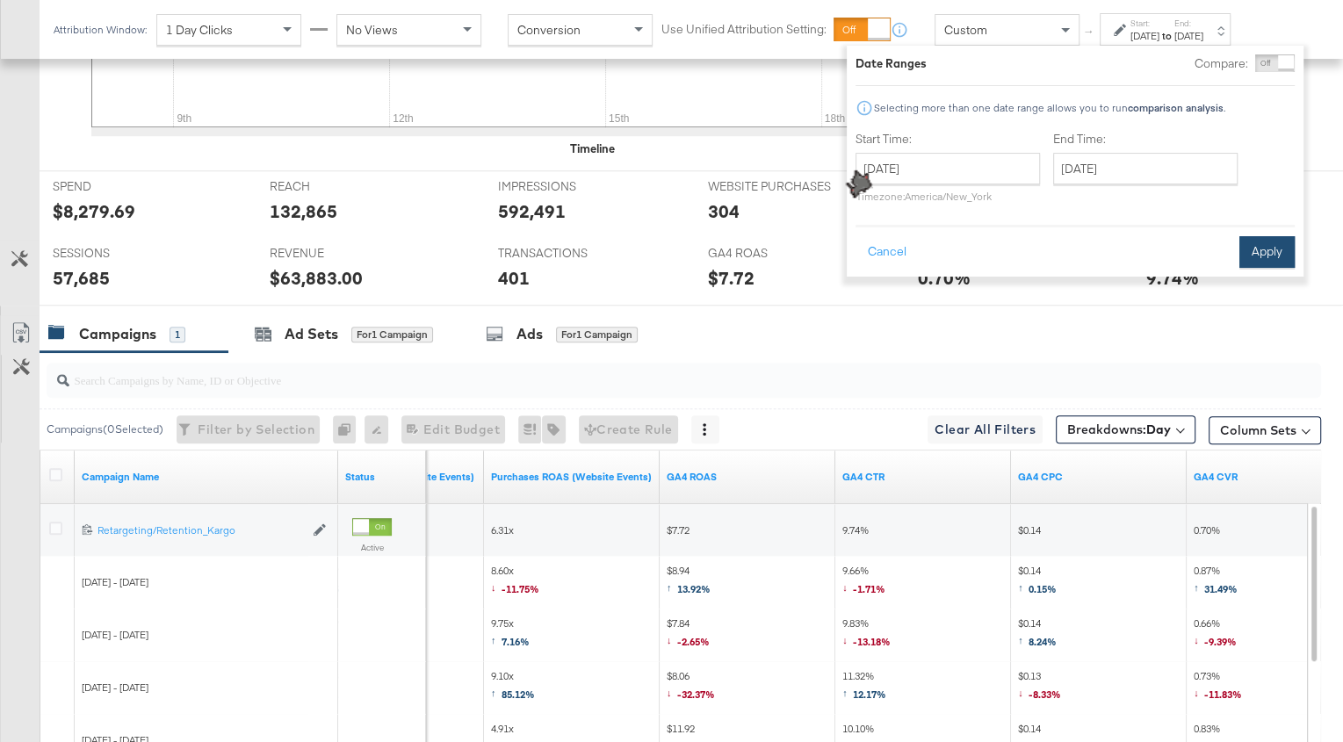
click at [1265, 259] on button "Apply" at bounding box center [1267, 252] width 55 height 32
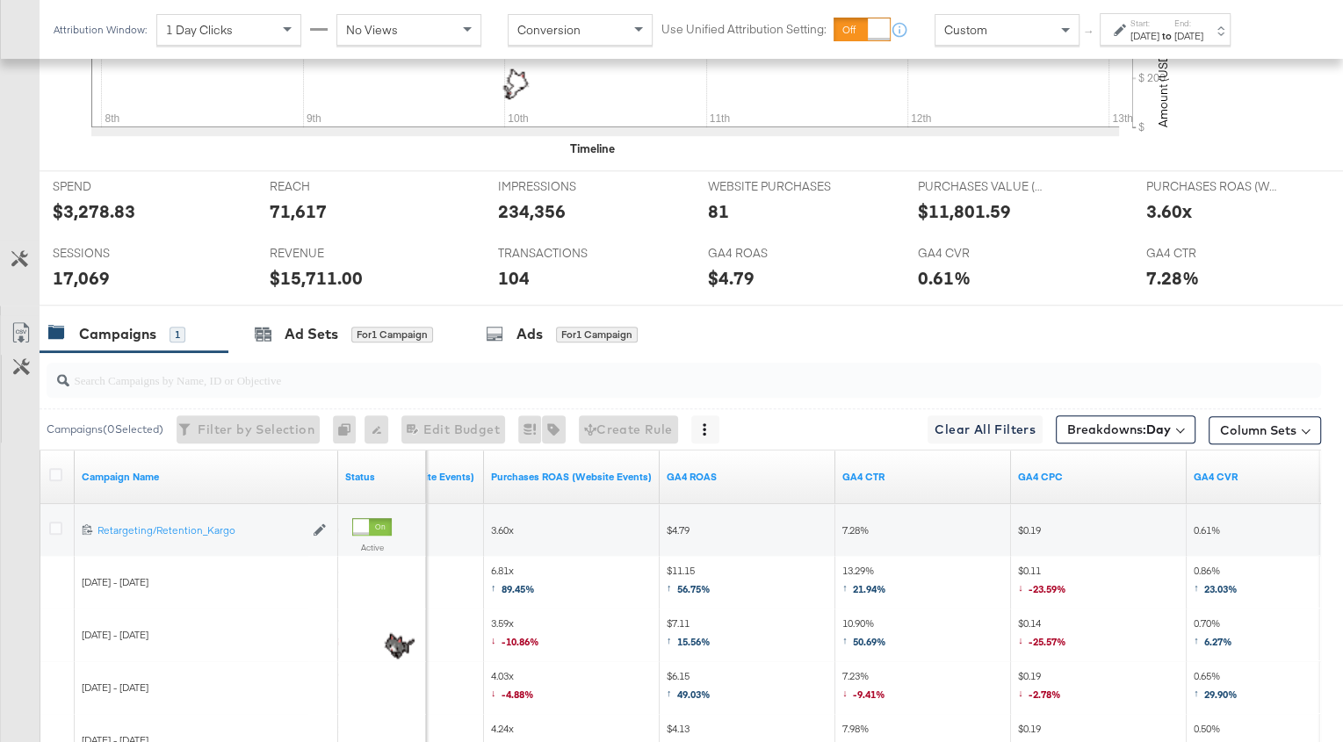
click at [1195, 19] on div "Start: Sep 7th 2025 to End: Sep 13th 2025" at bounding box center [1167, 30] width 73 height 25
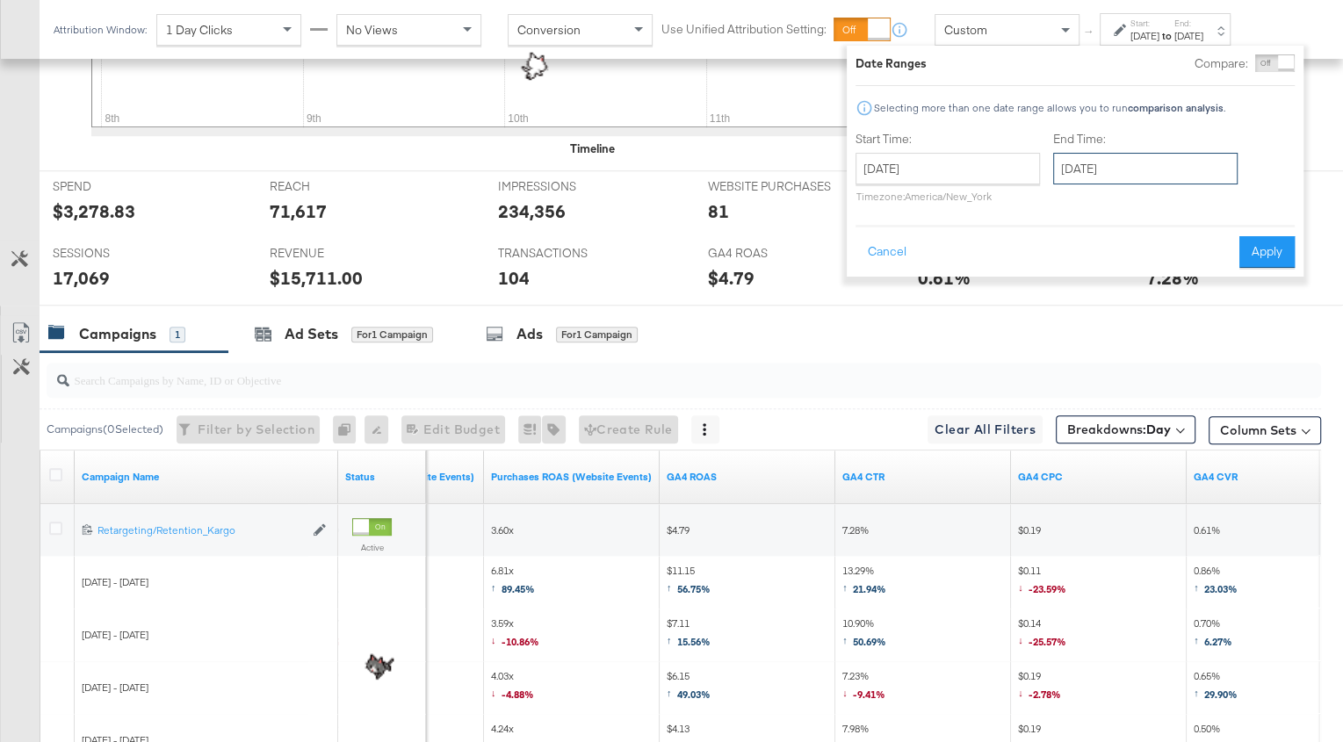
click at [1135, 163] on input "[DATE]" at bounding box center [1145, 169] width 184 height 32
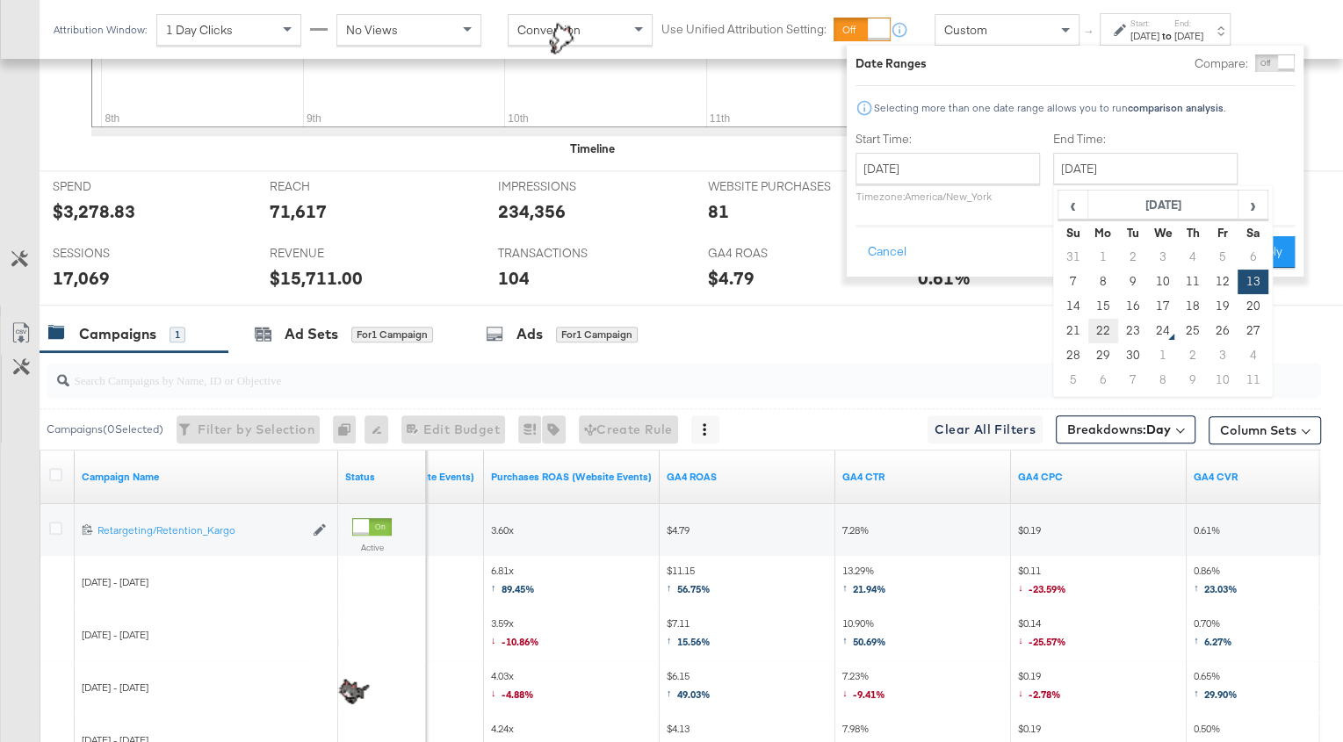
click at [1104, 330] on td "22" at bounding box center [1104, 331] width 30 height 25
type input "[DATE]"
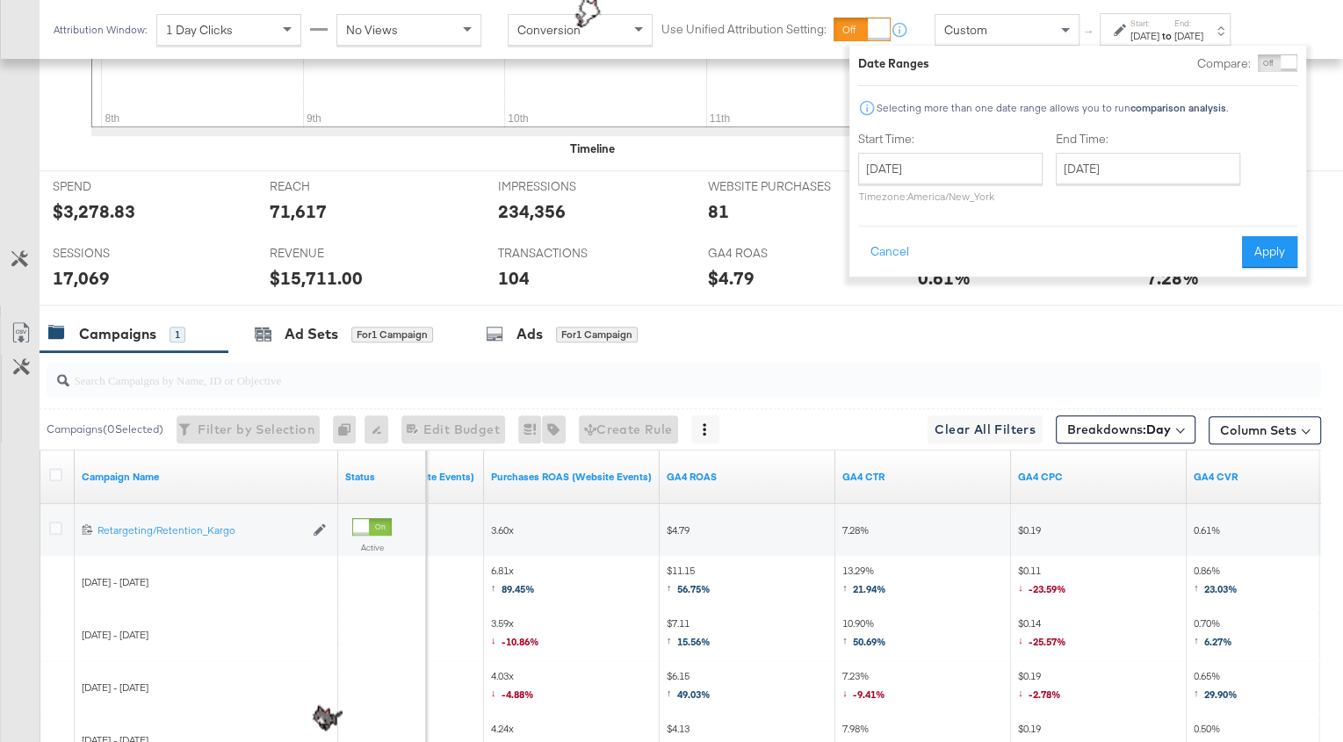
click at [1268, 235] on div "Cancel Apply" at bounding box center [1077, 246] width 439 height 43
click at [1271, 257] on button "Apply" at bounding box center [1269, 252] width 55 height 32
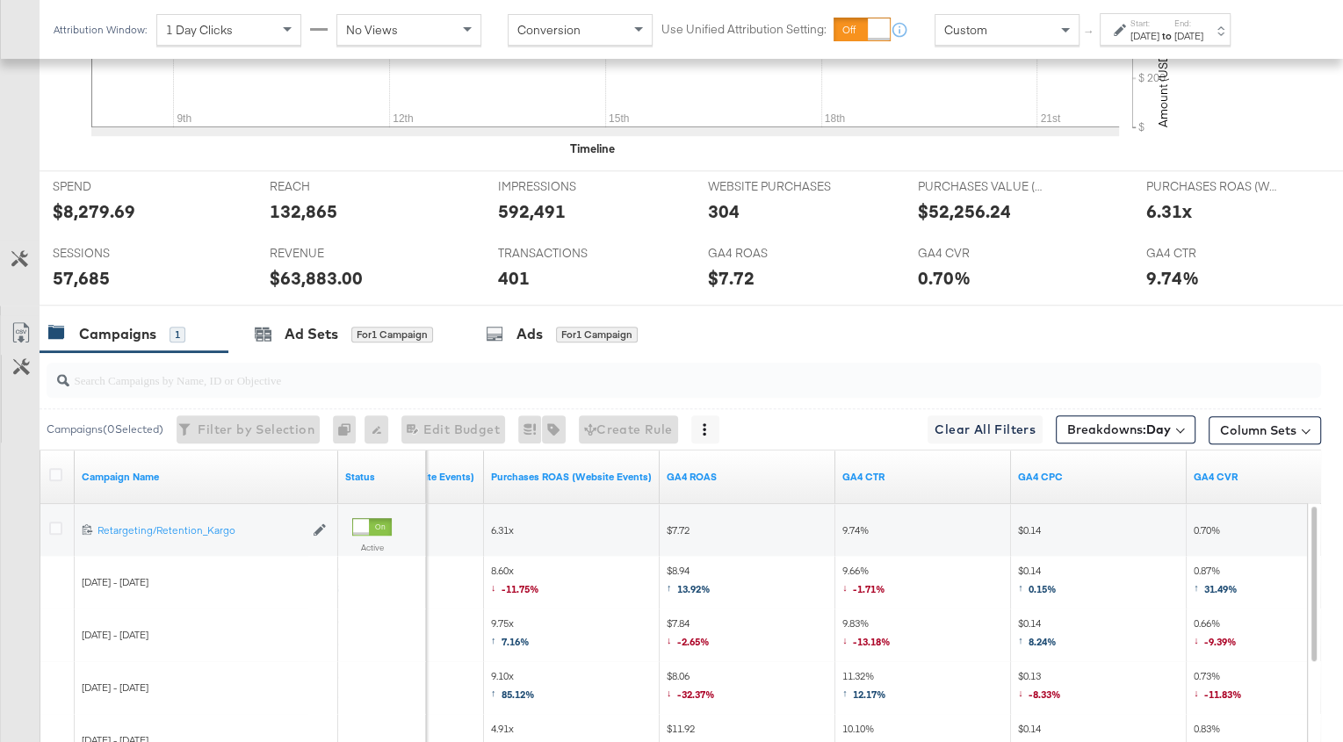
click at [1204, 33] on div "[DATE]" at bounding box center [1189, 36] width 29 height 14
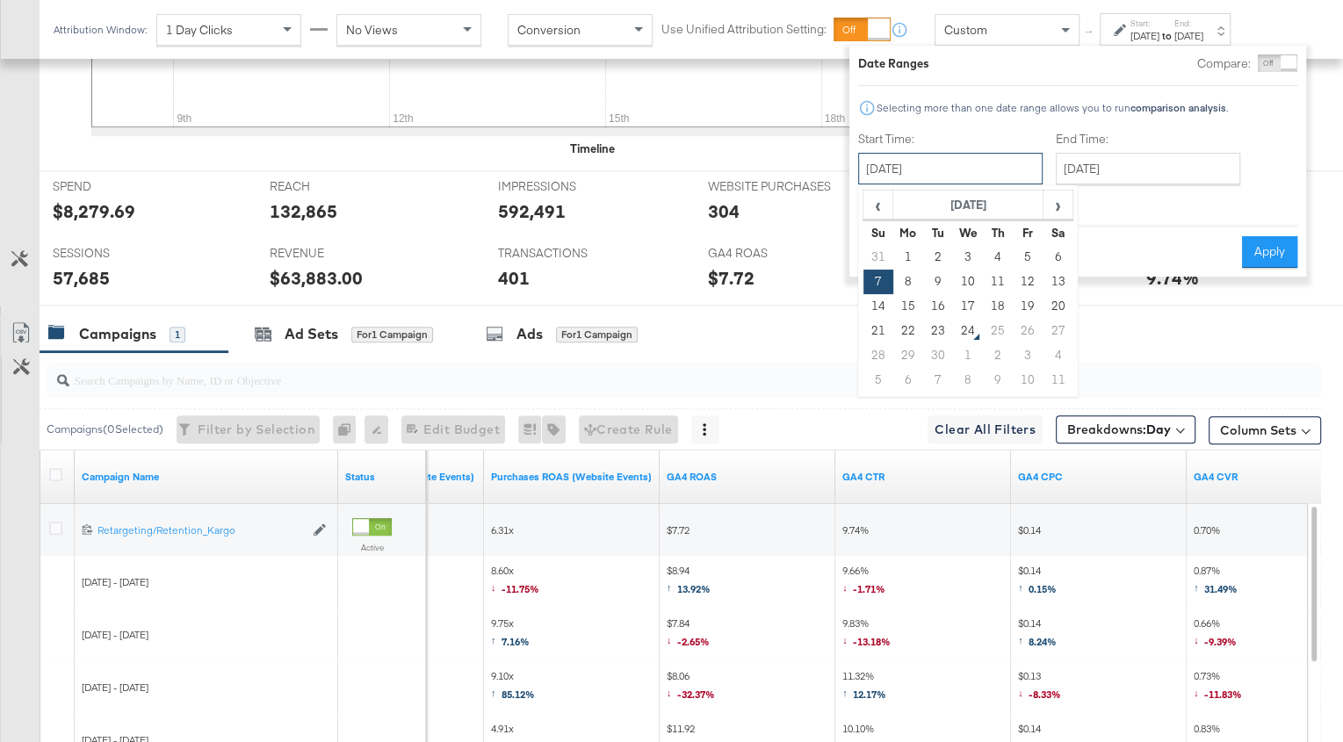
click at [961, 160] on input "[DATE]" at bounding box center [950, 169] width 184 height 32
click at [874, 307] on td "14" at bounding box center [879, 306] width 30 height 25
type input "[DATE]"
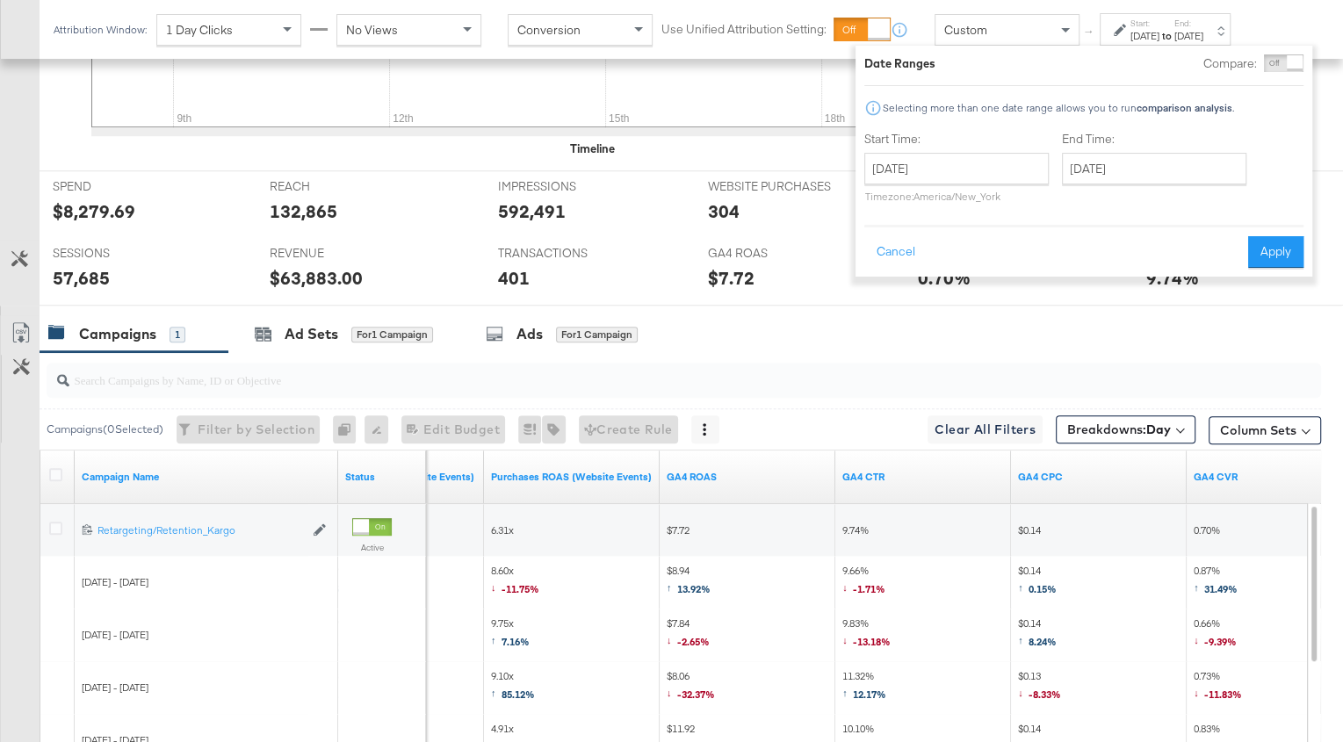
click at [1117, 184] on div "End Time: September 22nd 2025 ‹ September 2025 › Su Mo Tu We Th Fr Sa 31 1 2 3 …" at bounding box center [1158, 171] width 192 height 80
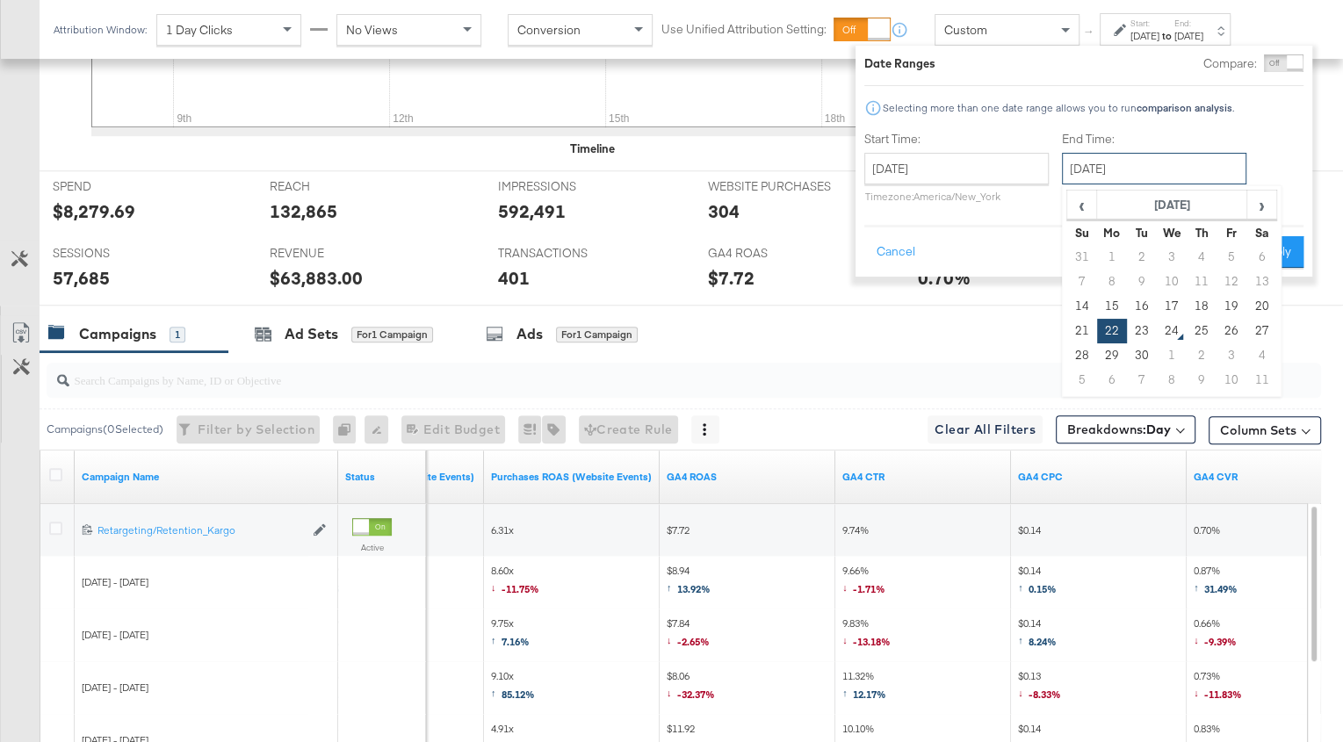
click at [1110, 170] on input "[DATE]" at bounding box center [1154, 169] width 184 height 32
click at [1256, 309] on td "20" at bounding box center [1262, 306] width 30 height 25
type input "[DATE]"
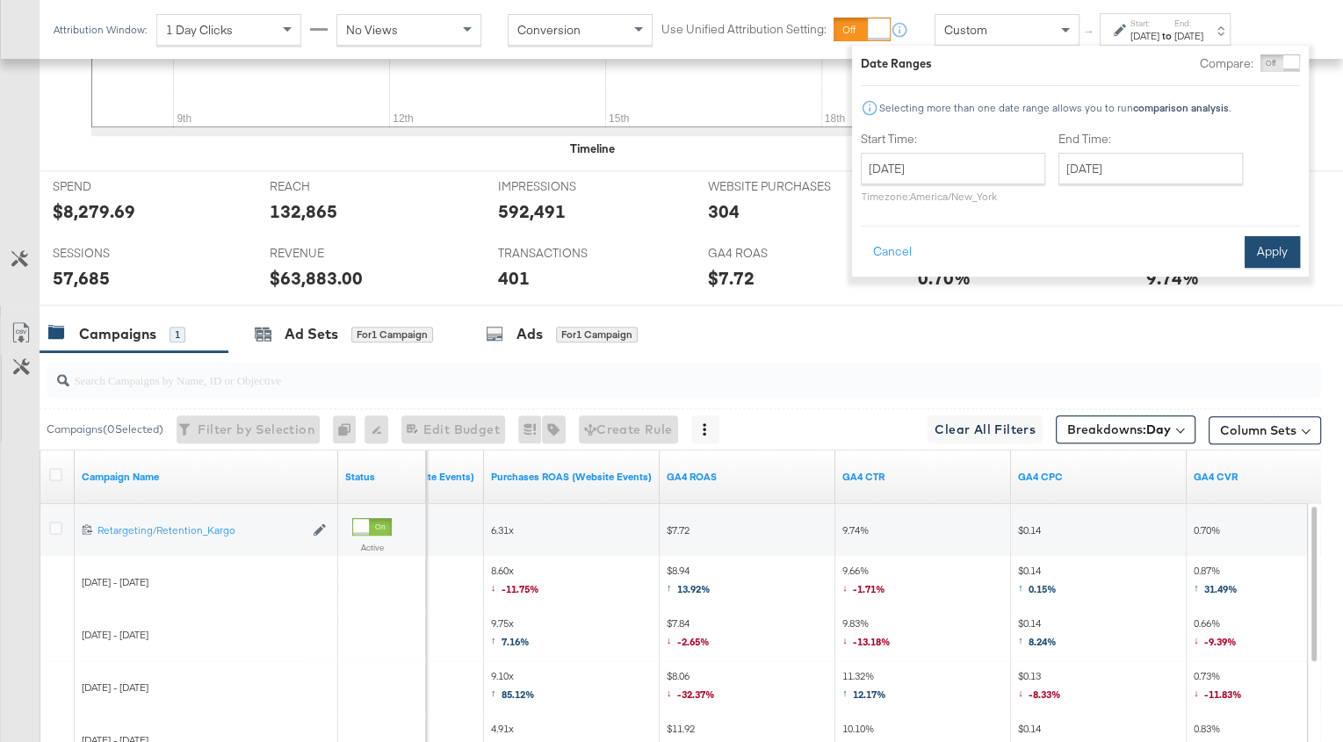
click at [1264, 256] on button "Apply" at bounding box center [1272, 252] width 55 height 32
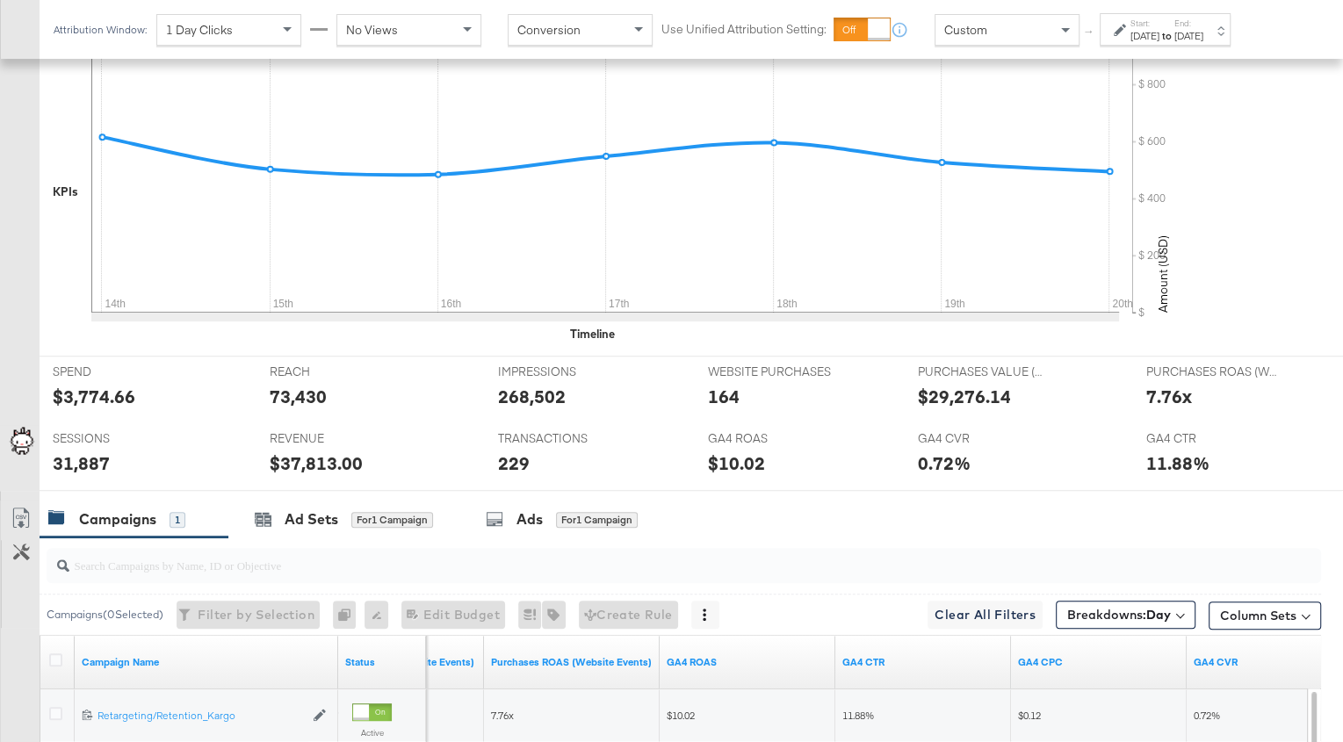
scroll to position [0, 0]
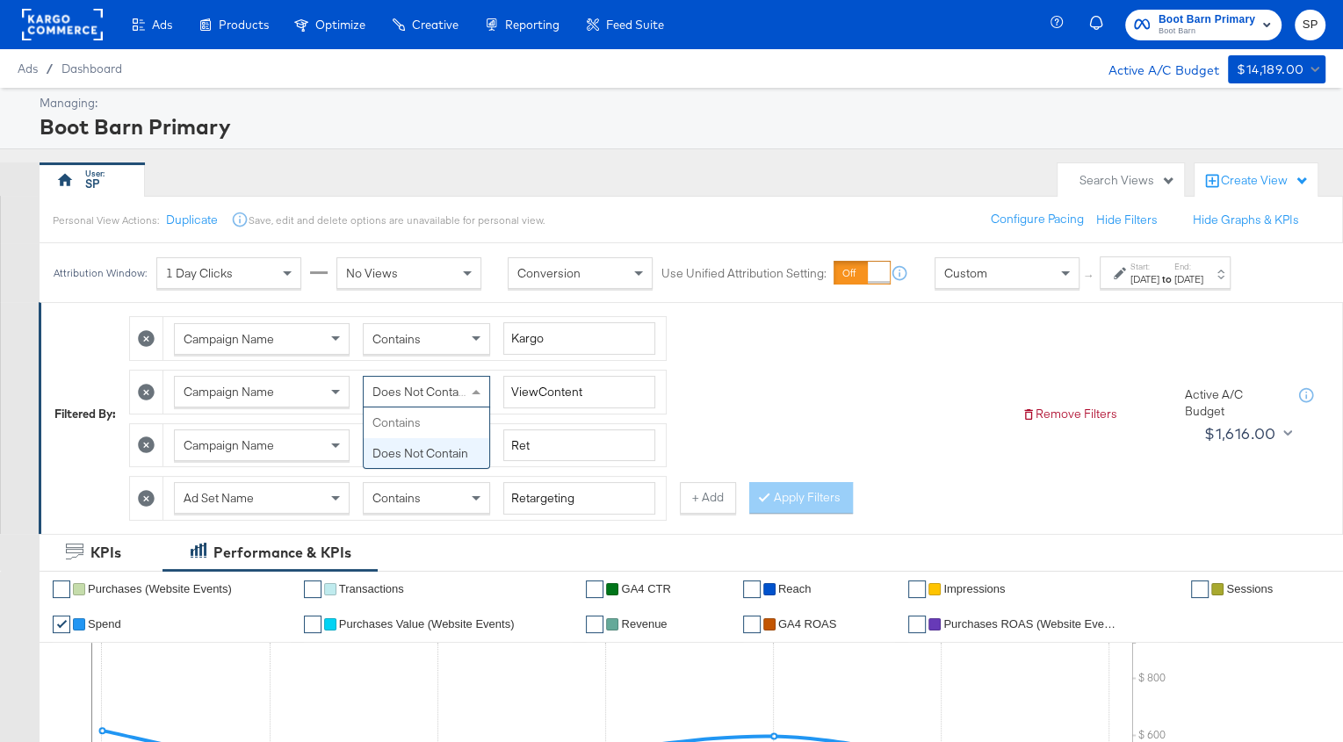
click at [450, 390] on span "Does Not Contain" at bounding box center [421, 392] width 96 height 16
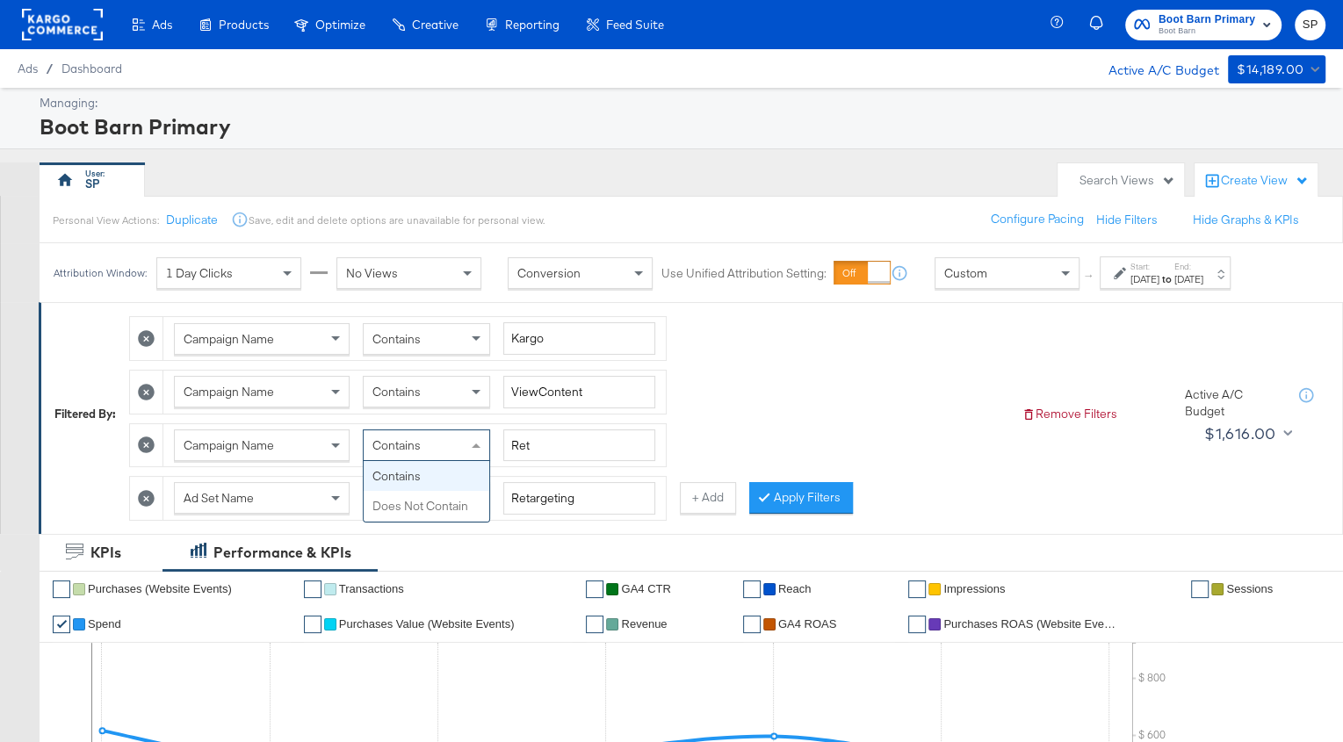
click at [443, 452] on div "Contains" at bounding box center [427, 445] width 126 height 30
click at [434, 488] on div "Contains" at bounding box center [427, 498] width 126 height 30
click at [798, 488] on button "Apply Filters" at bounding box center [801, 498] width 104 height 32
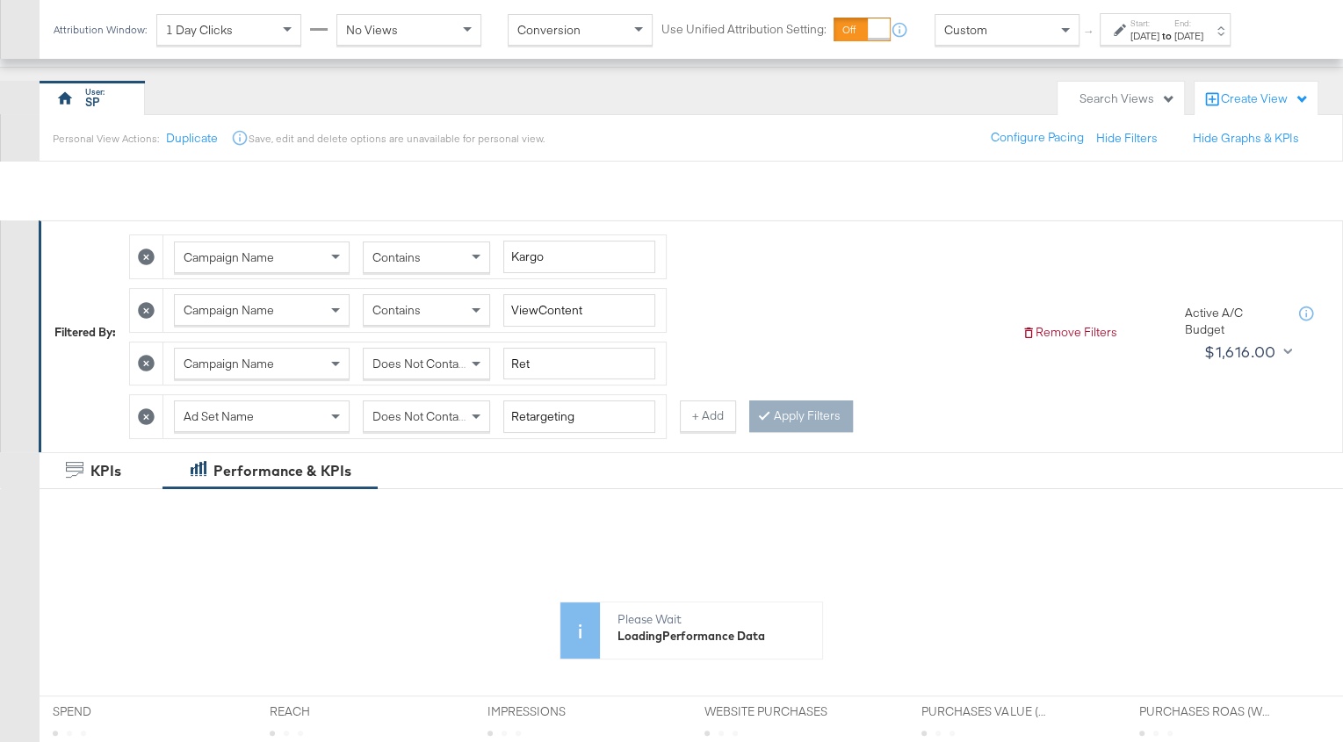
scroll to position [335, 0]
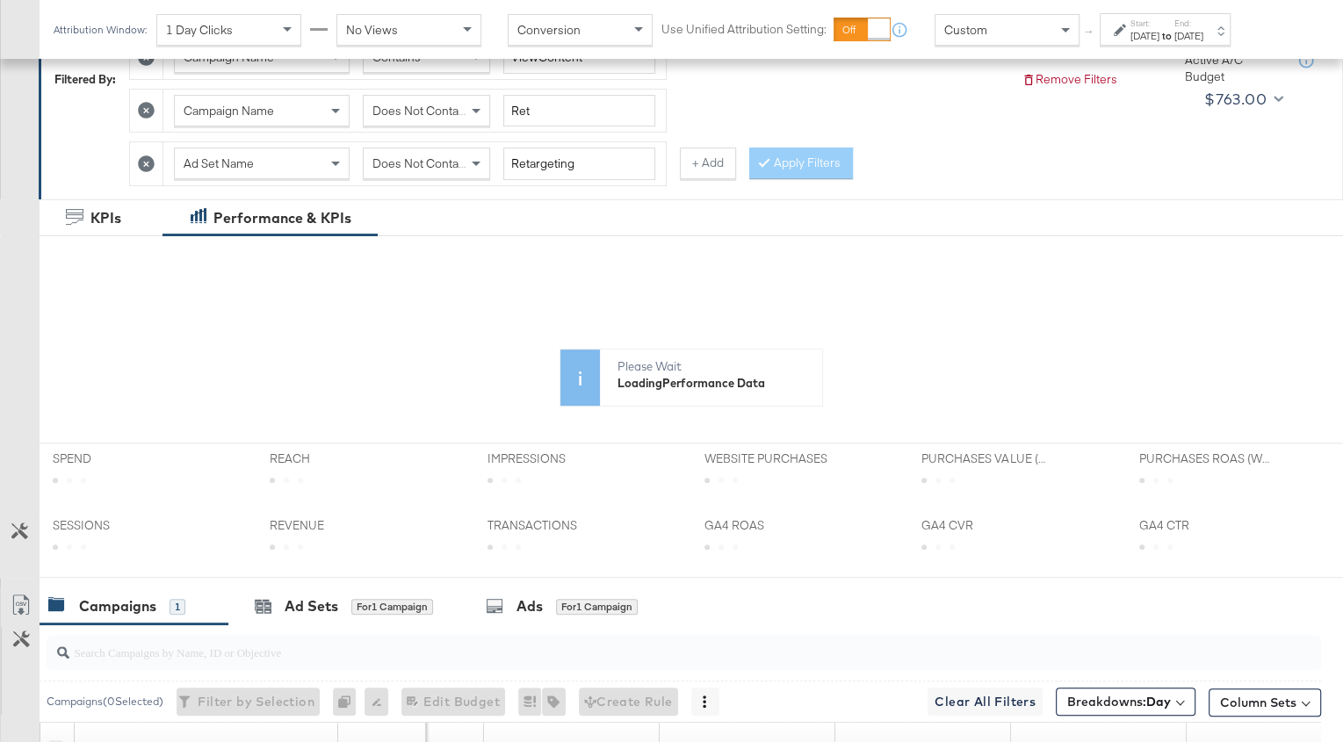
click at [1175, 41] on strong "to" at bounding box center [1167, 35] width 15 height 13
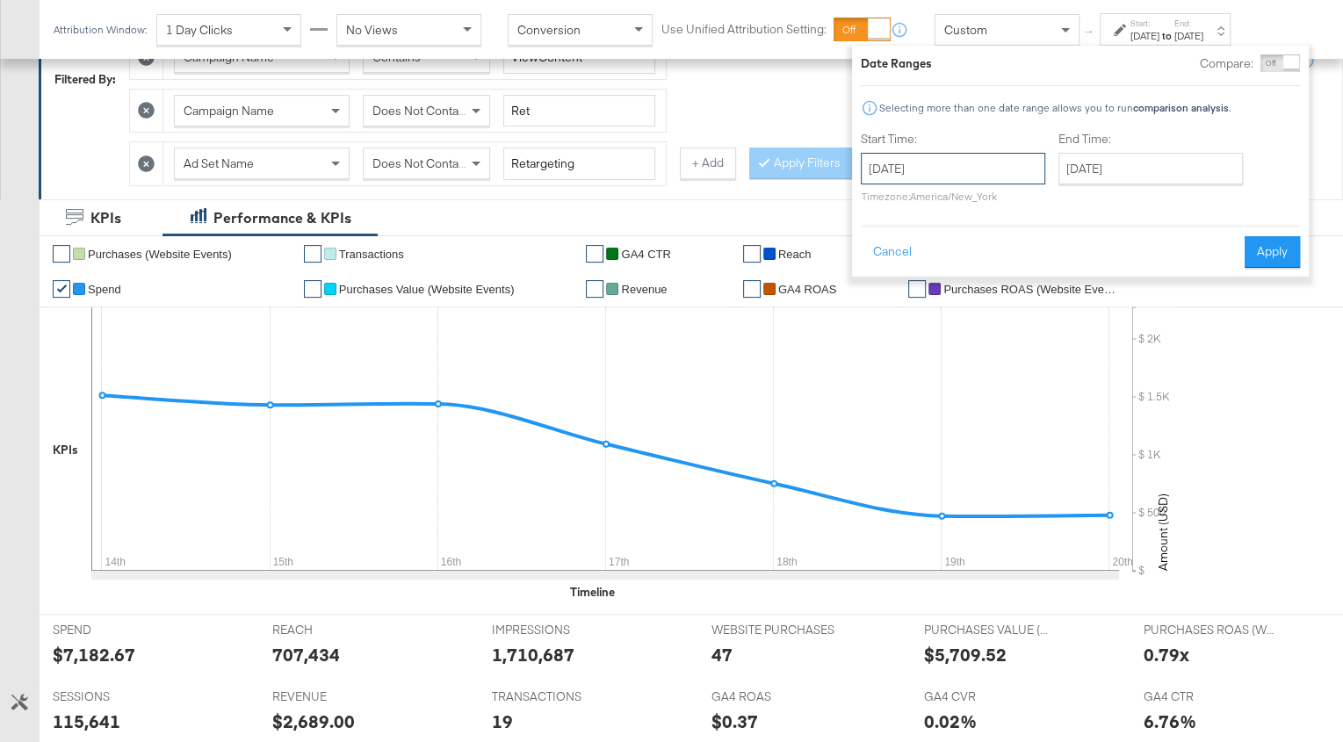
click at [901, 158] on input "[DATE]" at bounding box center [953, 169] width 184 height 32
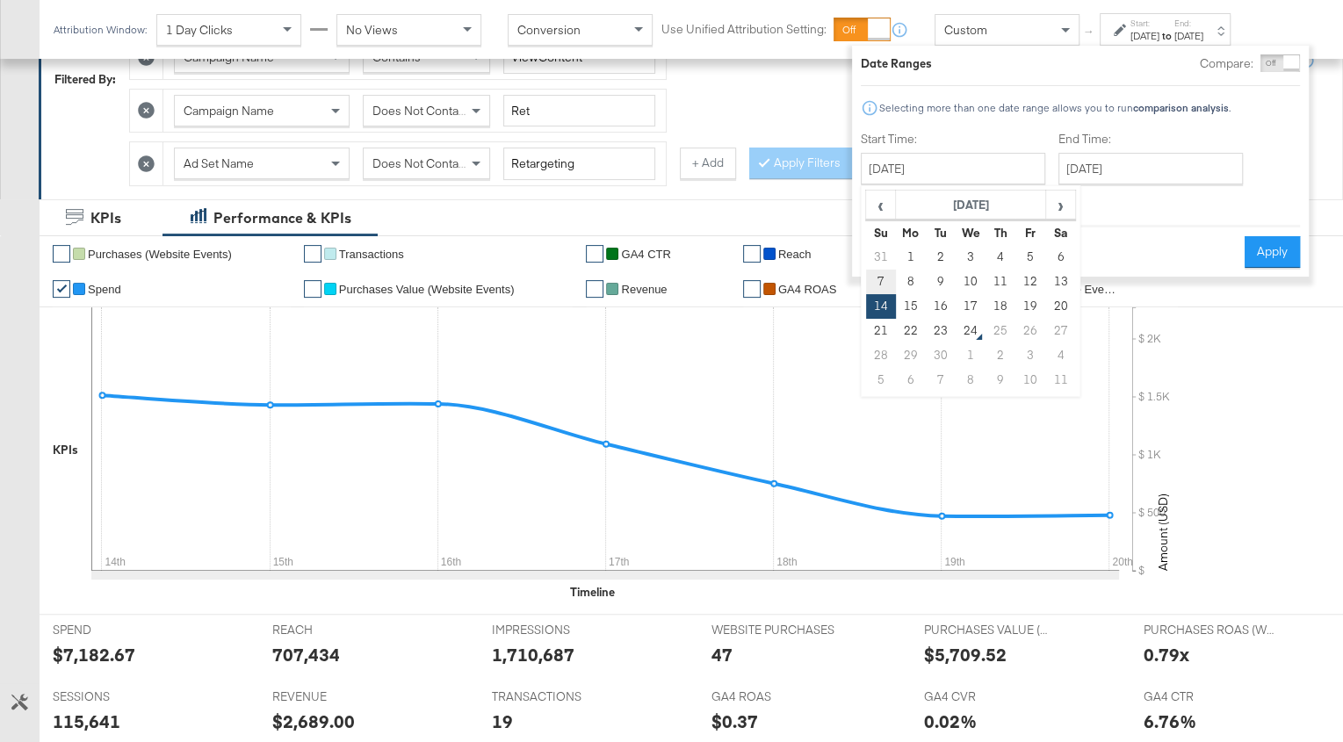
click at [877, 280] on td "7" at bounding box center [881, 282] width 30 height 25
type input "[DATE]"
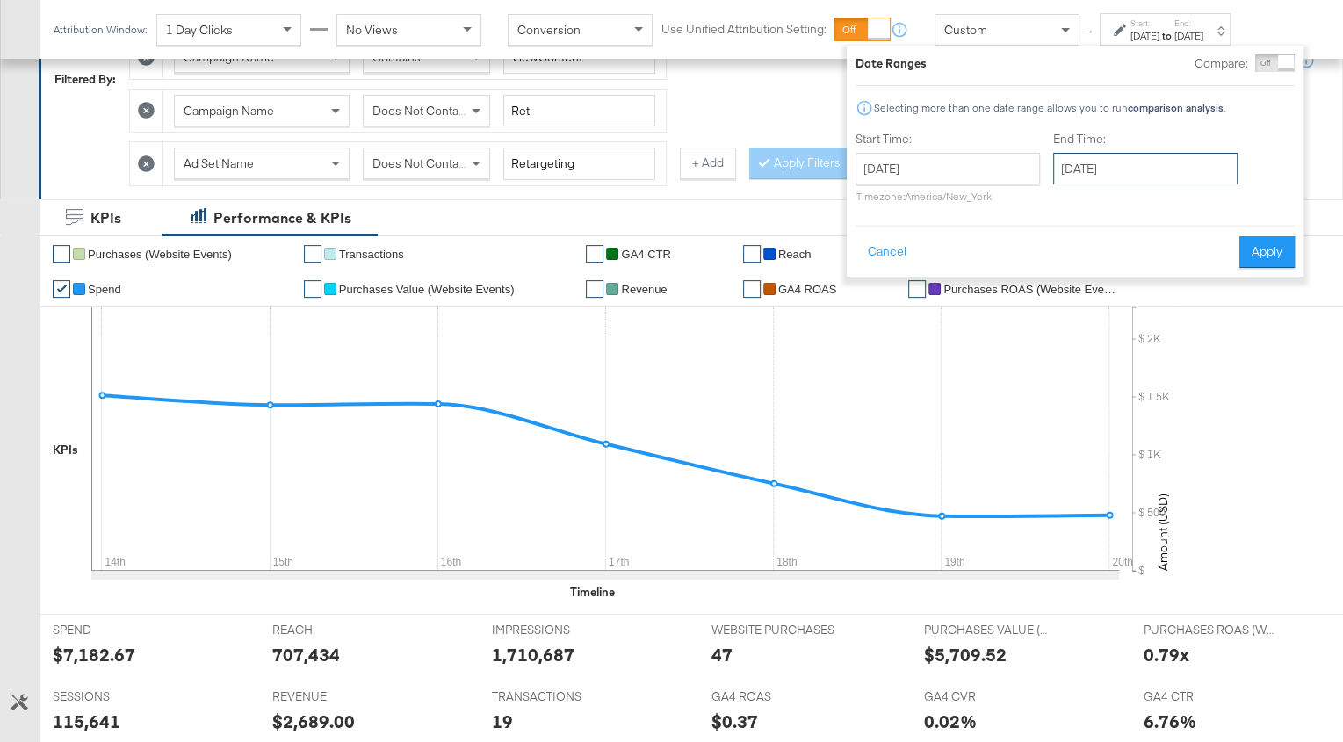
click at [1153, 176] on input "[DATE]" at bounding box center [1145, 169] width 184 height 32
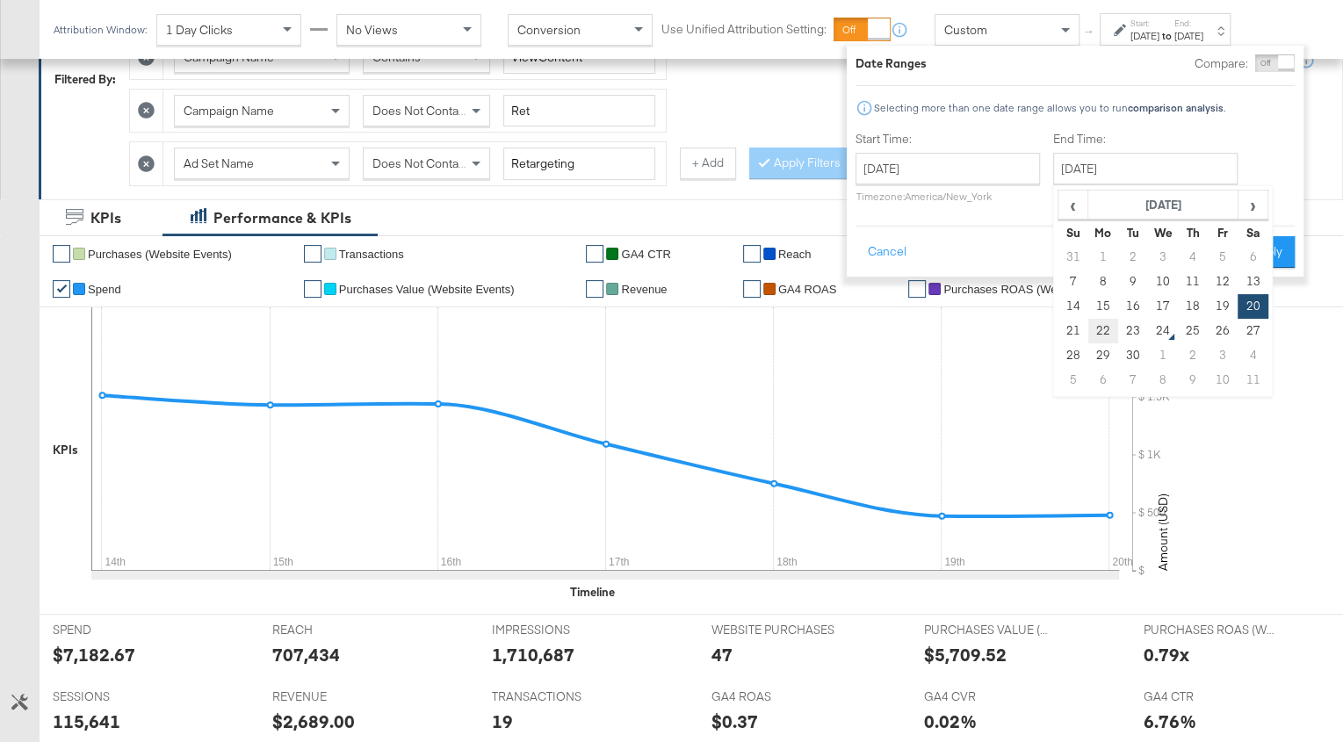
click at [1103, 330] on td "22" at bounding box center [1104, 331] width 30 height 25
type input "[DATE]"
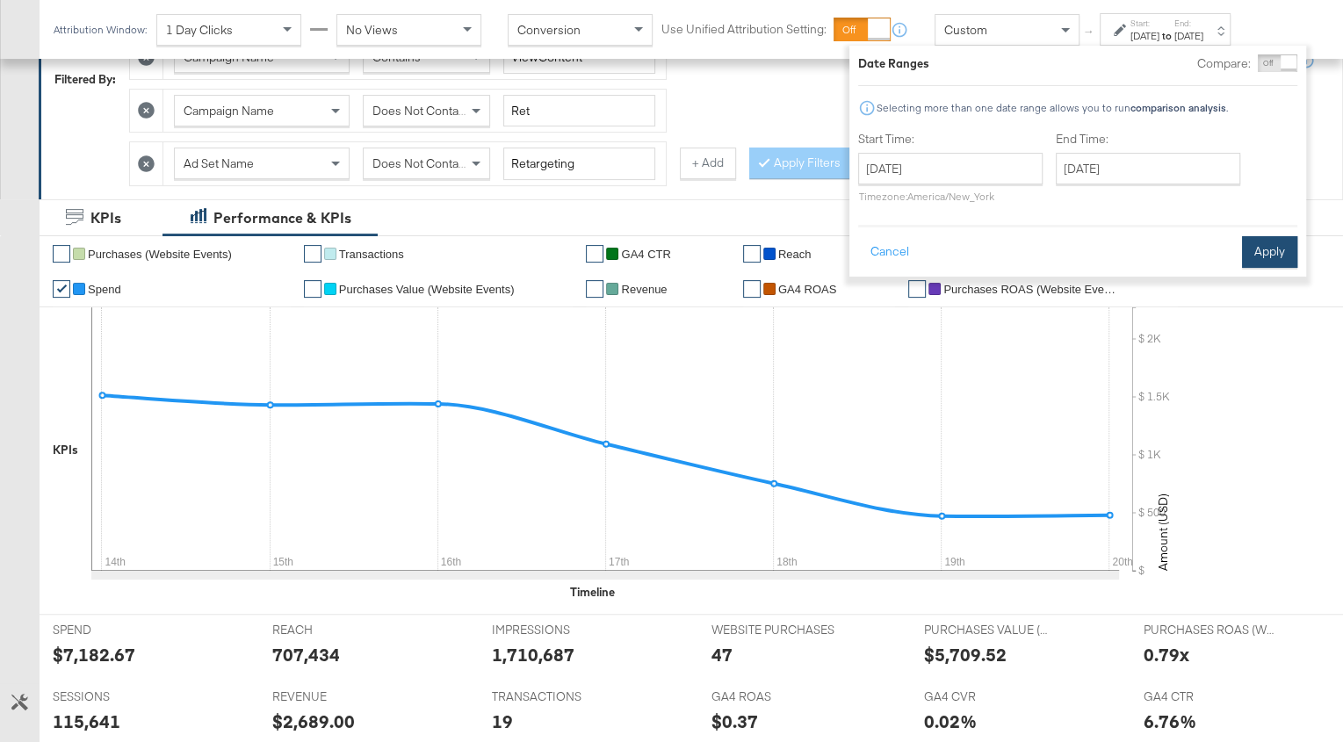
click at [1276, 250] on button "Apply" at bounding box center [1269, 252] width 55 height 32
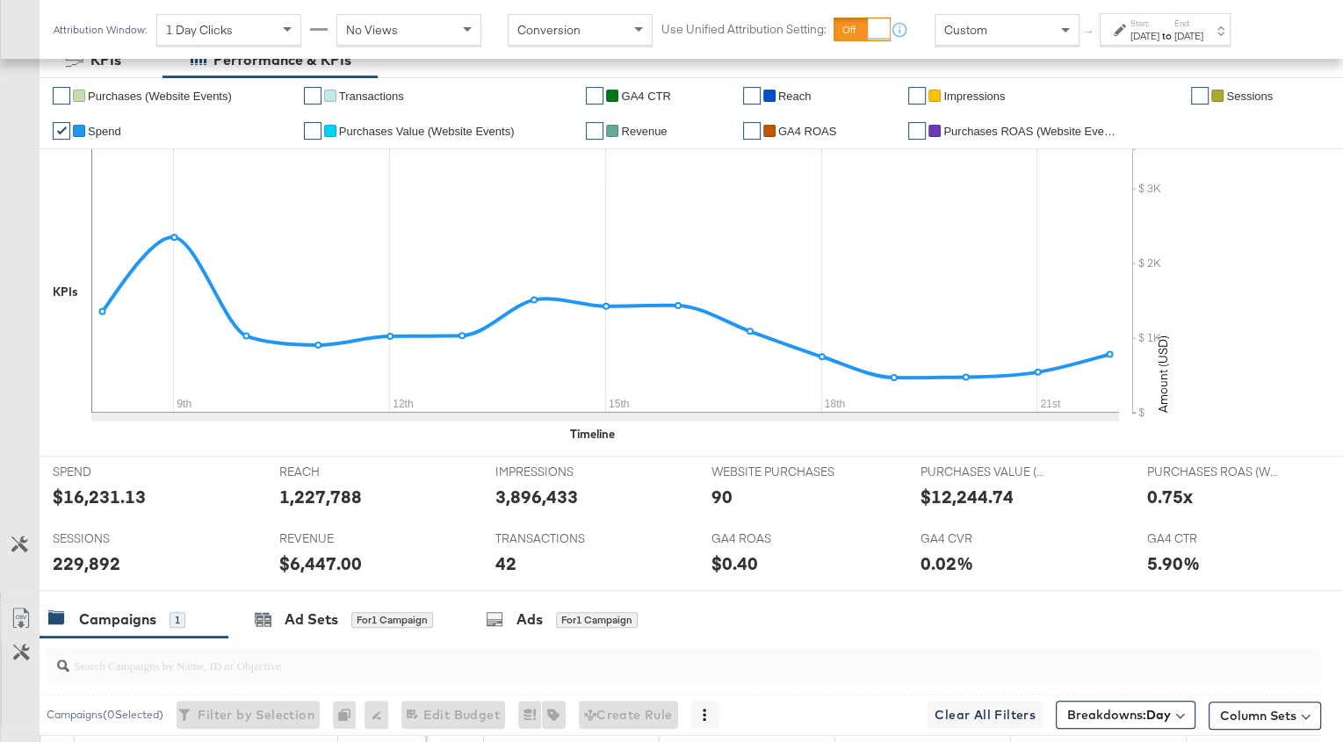
scroll to position [497, 0]
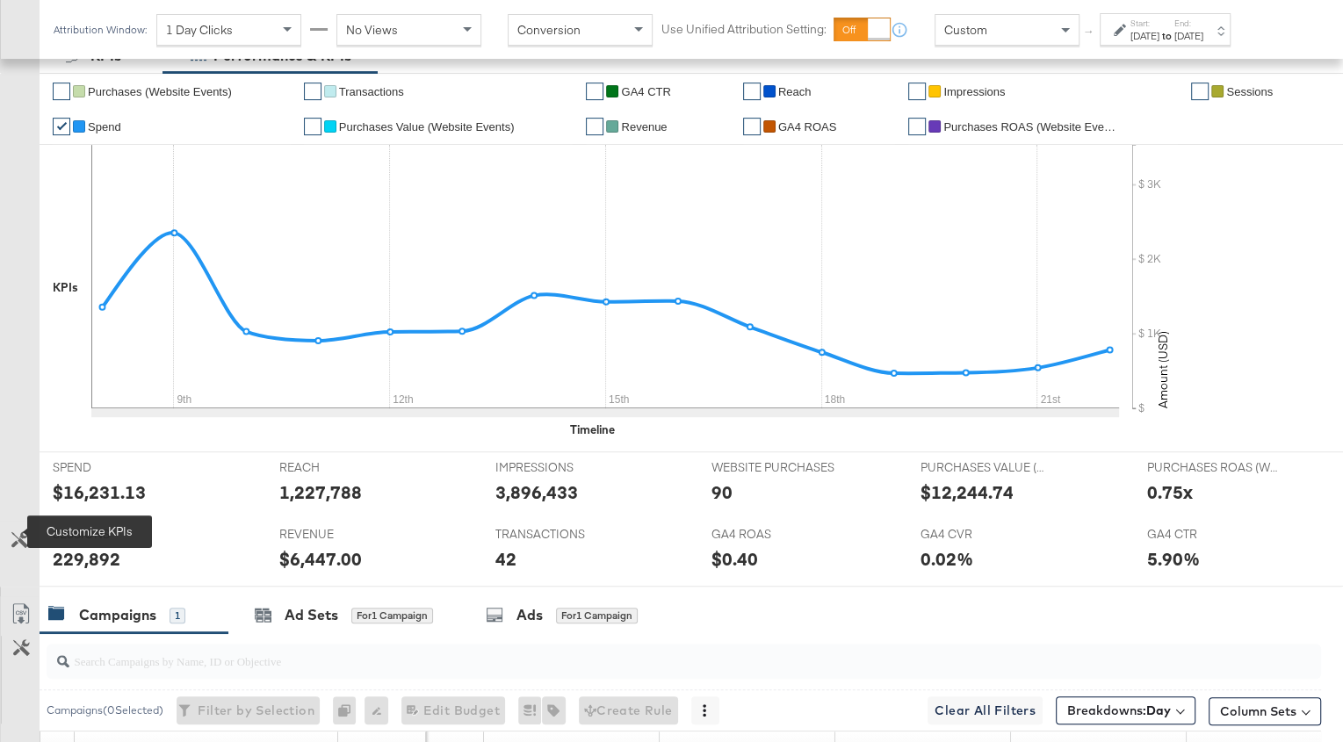
click at [22, 532] on icon at bounding box center [19, 540] width 17 height 17
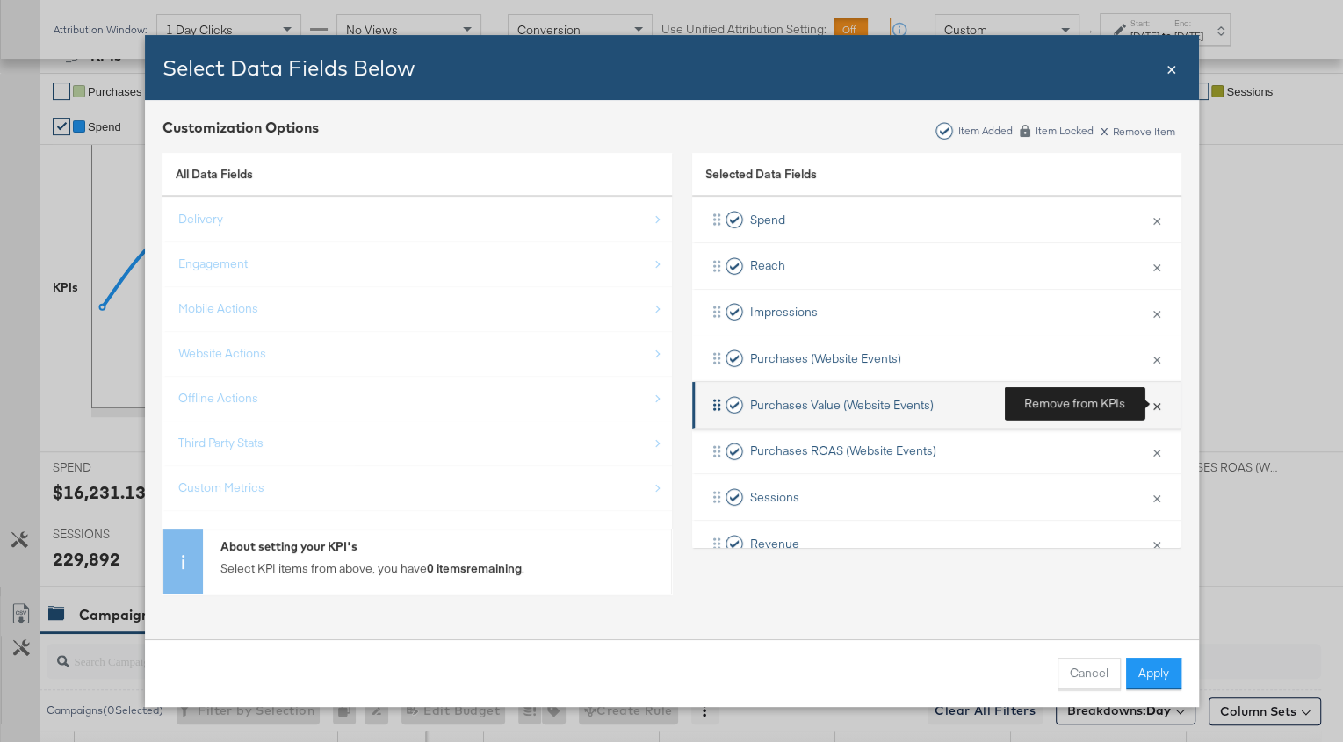
click at [1158, 406] on button "×" at bounding box center [1157, 405] width 23 height 37
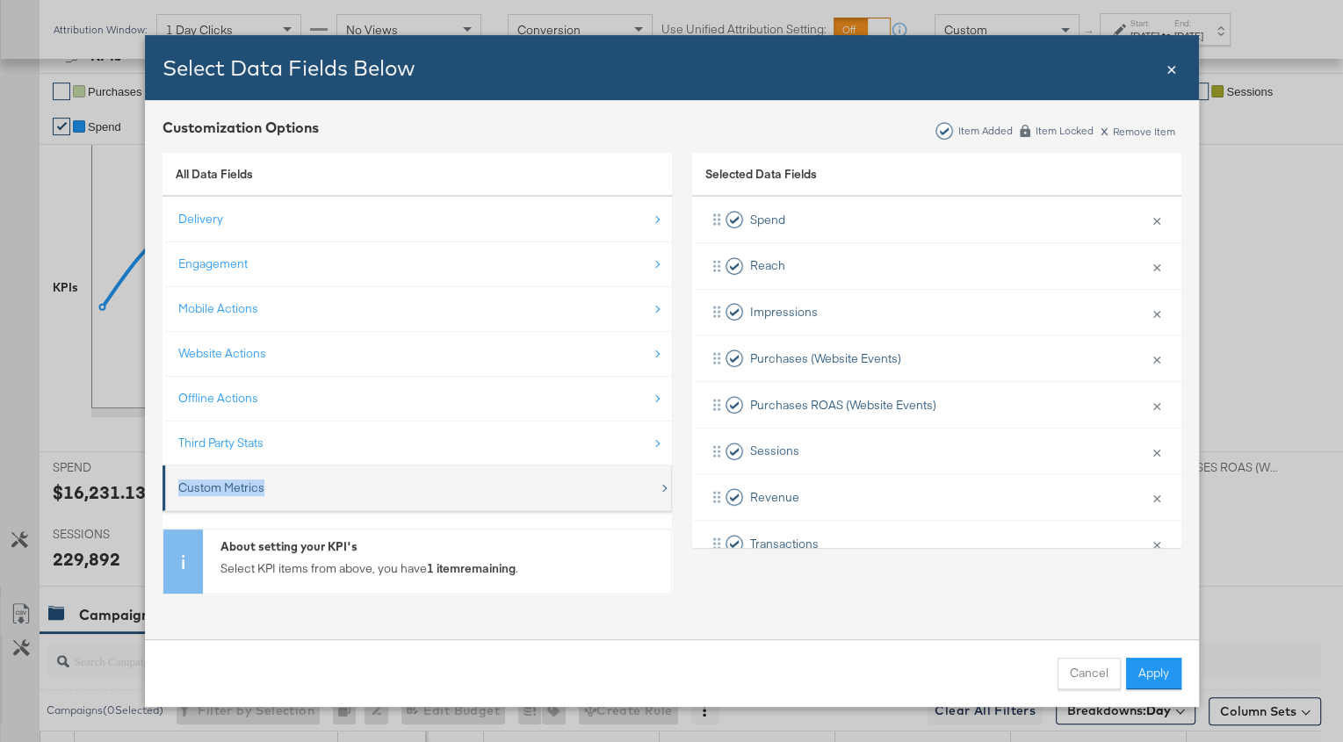
click at [382, 478] on div "Custom Metrics" at bounding box center [418, 488] width 481 height 36
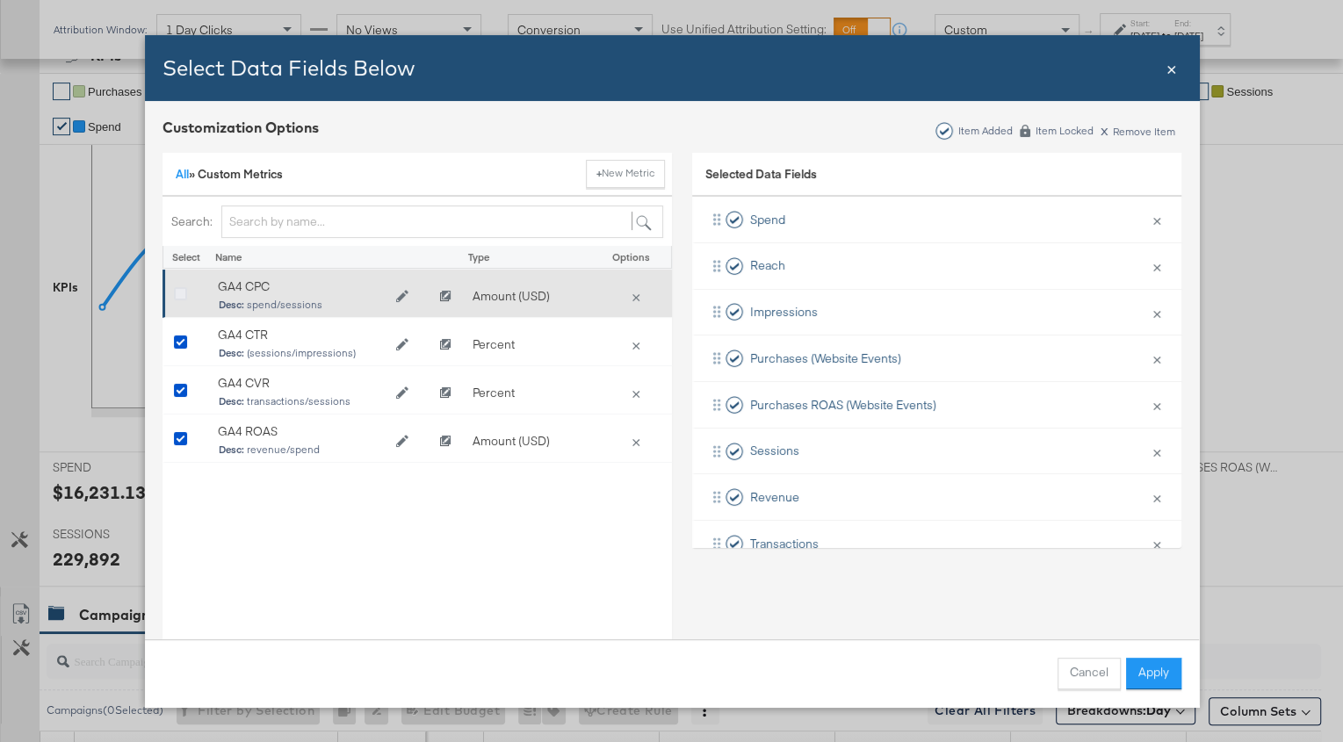
click at [184, 289] on icon "Bulk Add Locations Modal" at bounding box center [180, 294] width 13 height 13
click at [0, 0] on input "Bulk Add Locations Modal" at bounding box center [0, 0] width 0 height 0
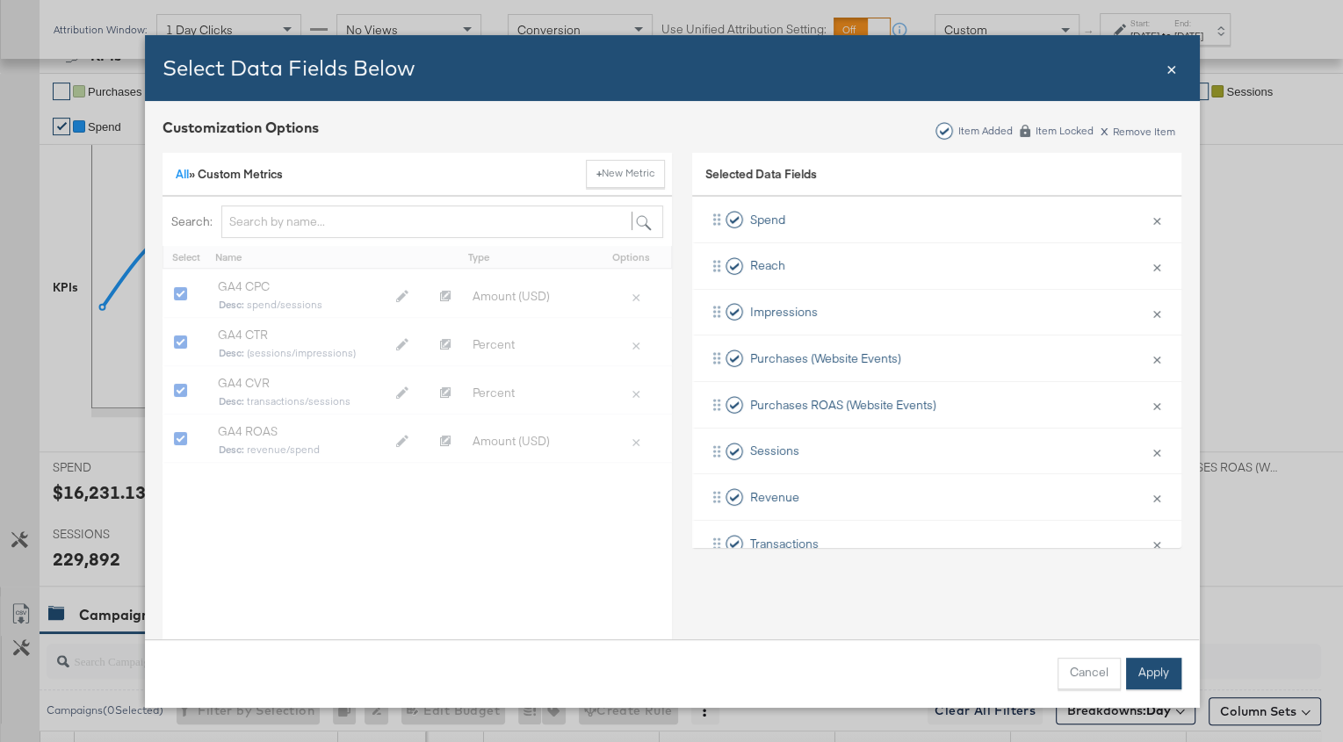
click at [1168, 672] on button "Apply" at bounding box center [1153, 674] width 55 height 32
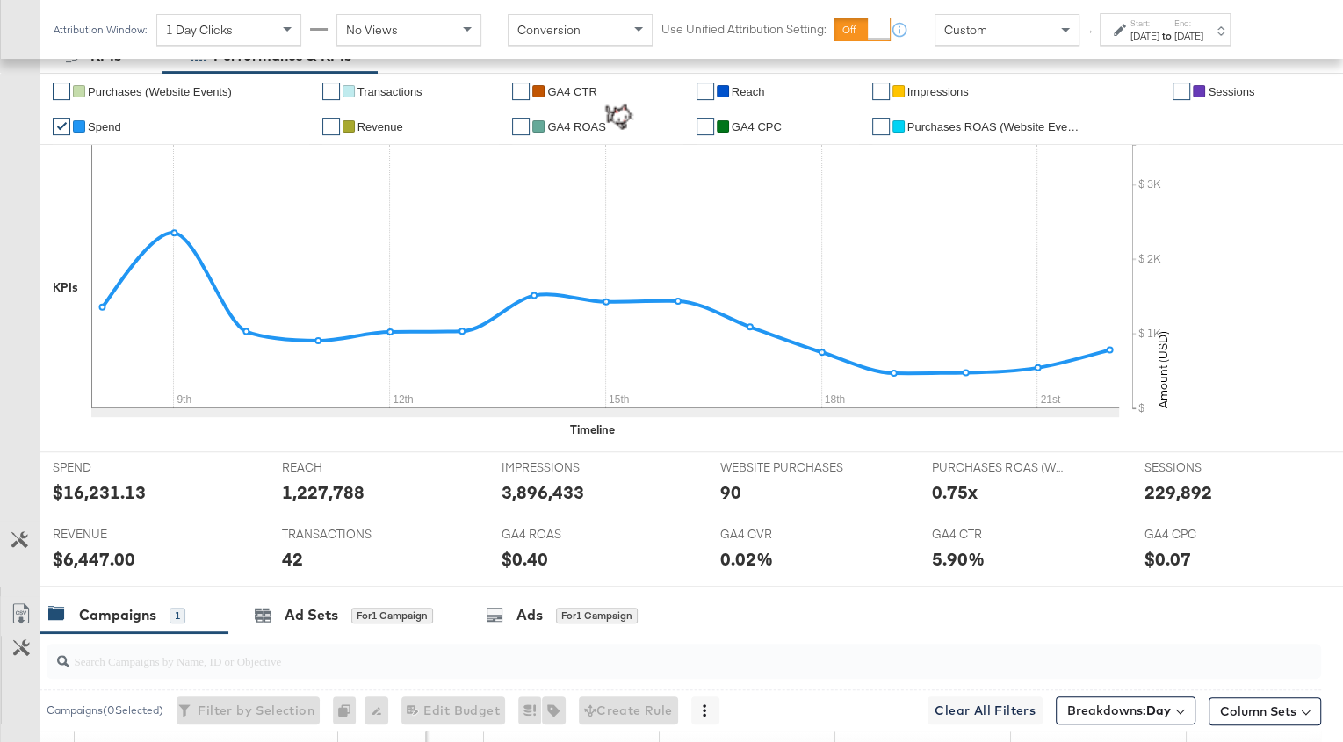
click at [1204, 38] on div "[DATE]" at bounding box center [1189, 36] width 29 height 14
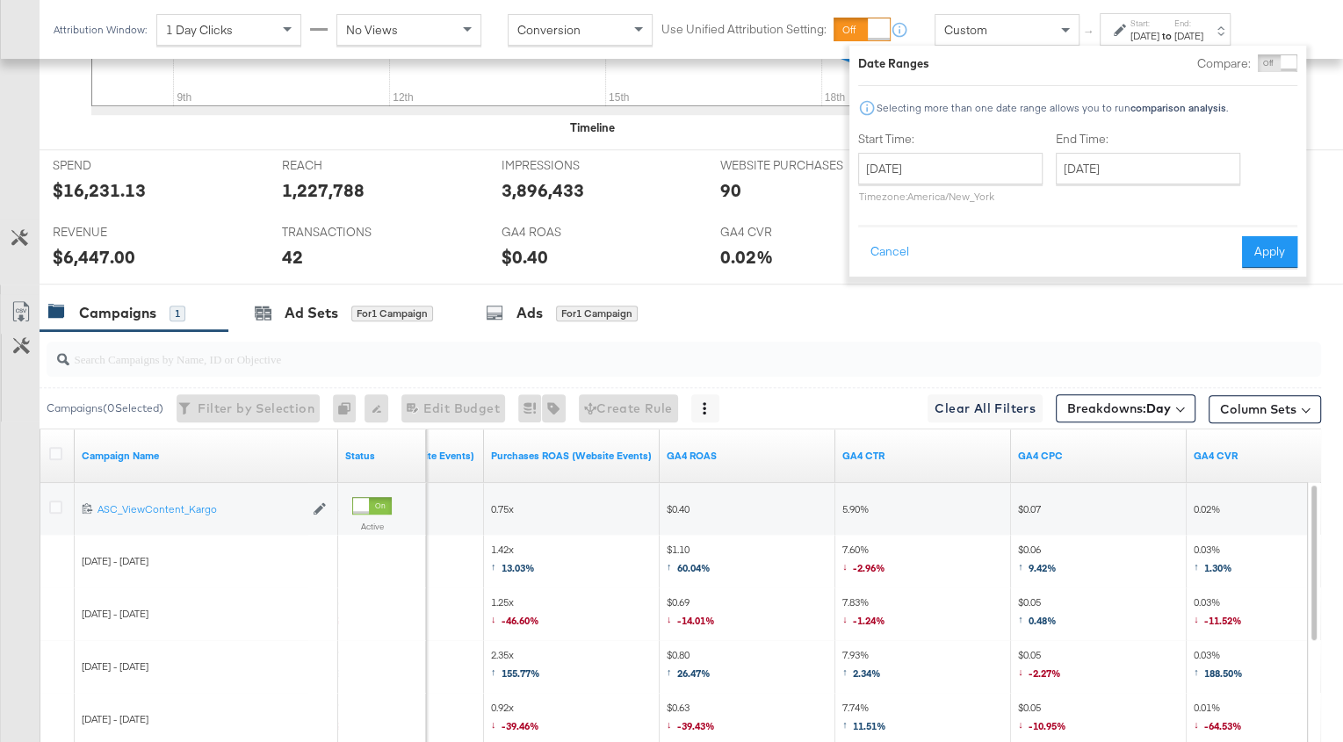
scroll to position [800, 0]
click at [11, 300] on icon at bounding box center [21, 310] width 21 height 21
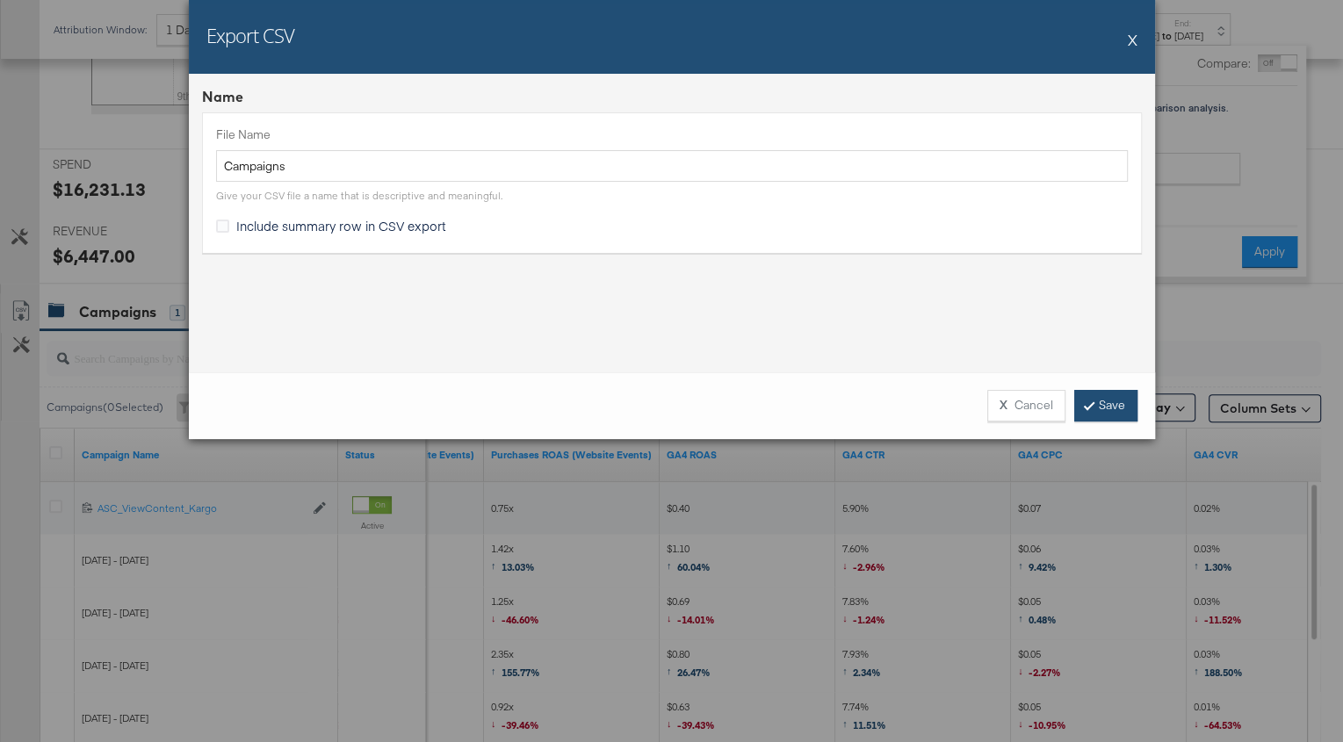
click at [1100, 395] on link "Save" at bounding box center [1105, 406] width 63 height 32
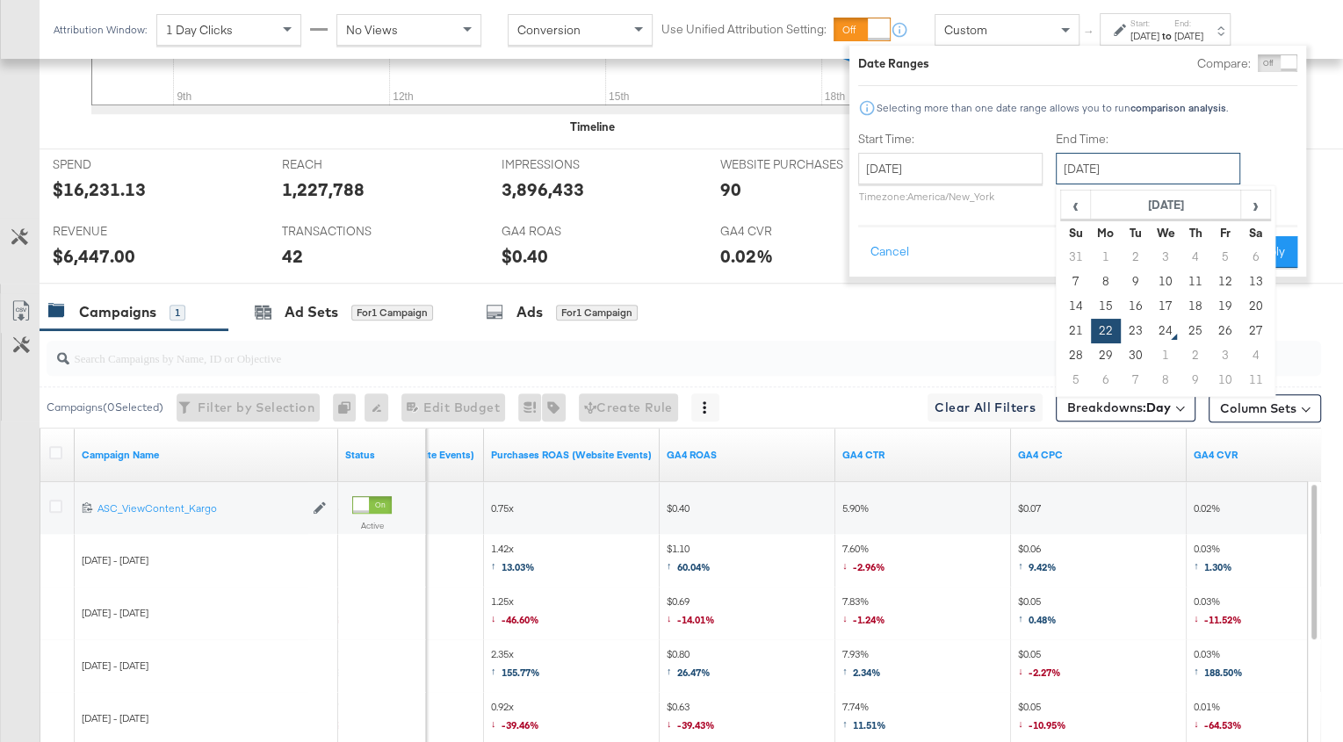
click at [1121, 170] on input "[DATE]" at bounding box center [1148, 169] width 184 height 32
click at [1252, 277] on td "13" at bounding box center [1256, 282] width 30 height 25
type input "[DATE]"
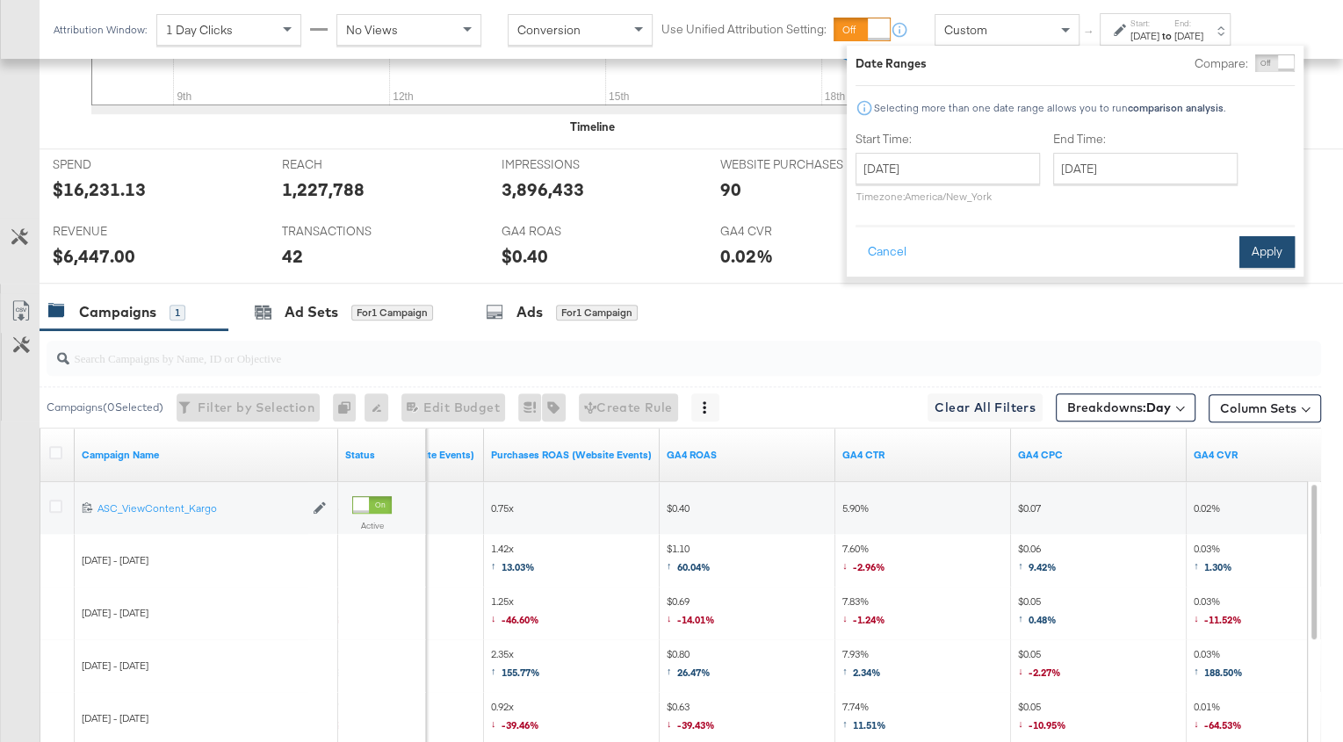
click at [1263, 247] on button "Apply" at bounding box center [1267, 252] width 55 height 32
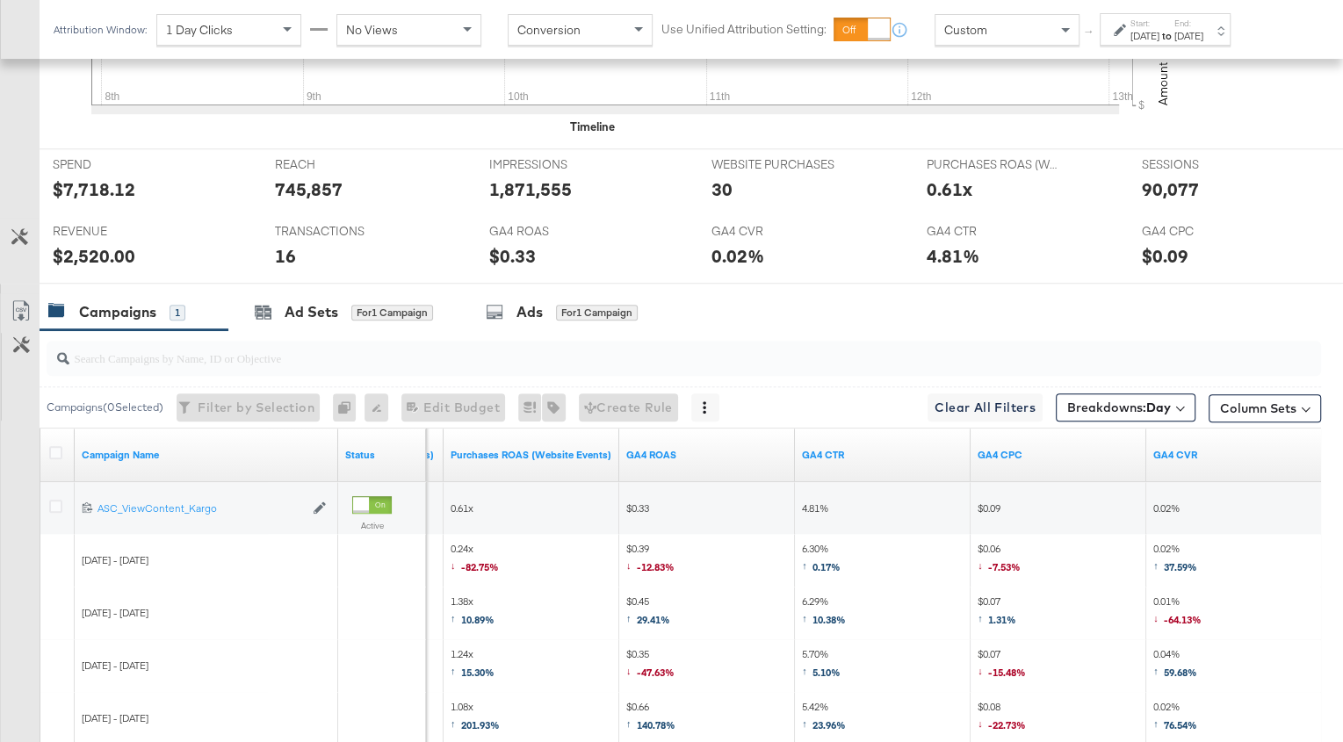
click at [1204, 40] on div "[DATE]" at bounding box center [1189, 36] width 29 height 14
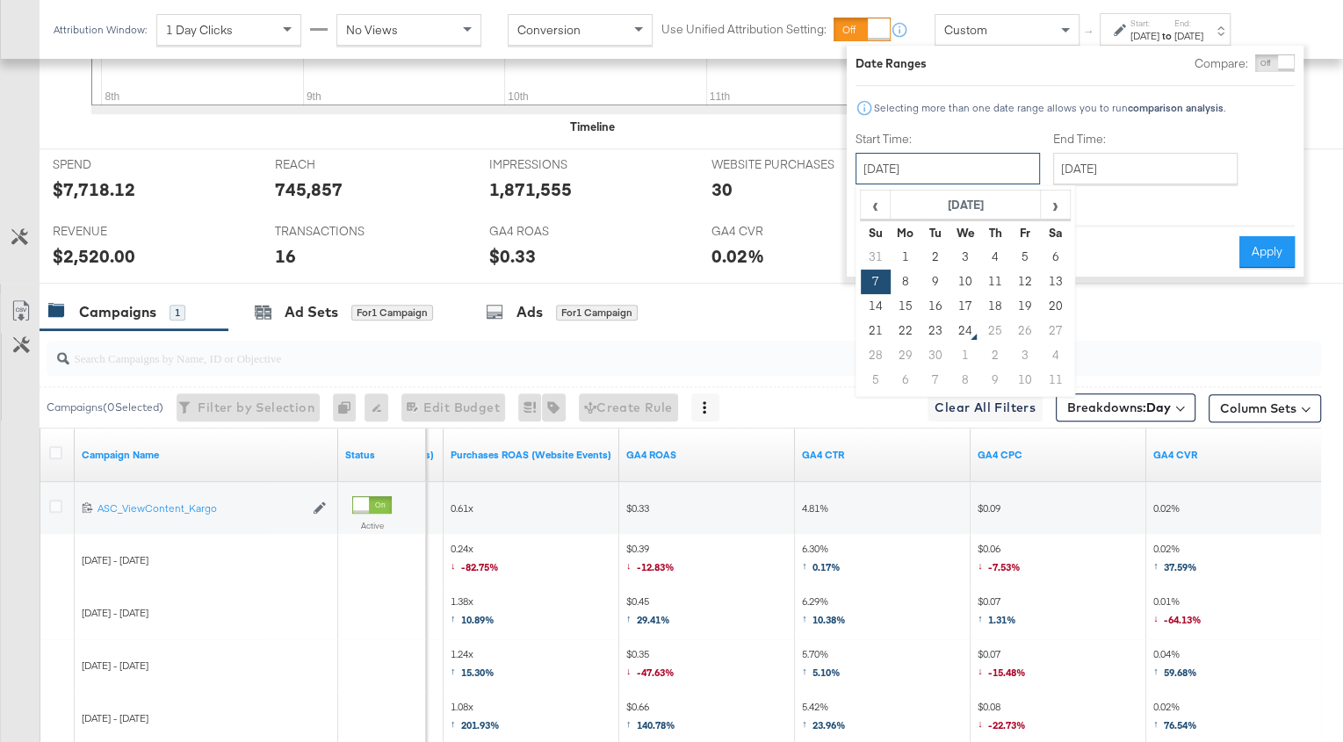
click at [964, 167] on input "[DATE]" at bounding box center [948, 169] width 184 height 32
click at [878, 307] on td "14" at bounding box center [876, 306] width 30 height 25
type input "[DATE]"
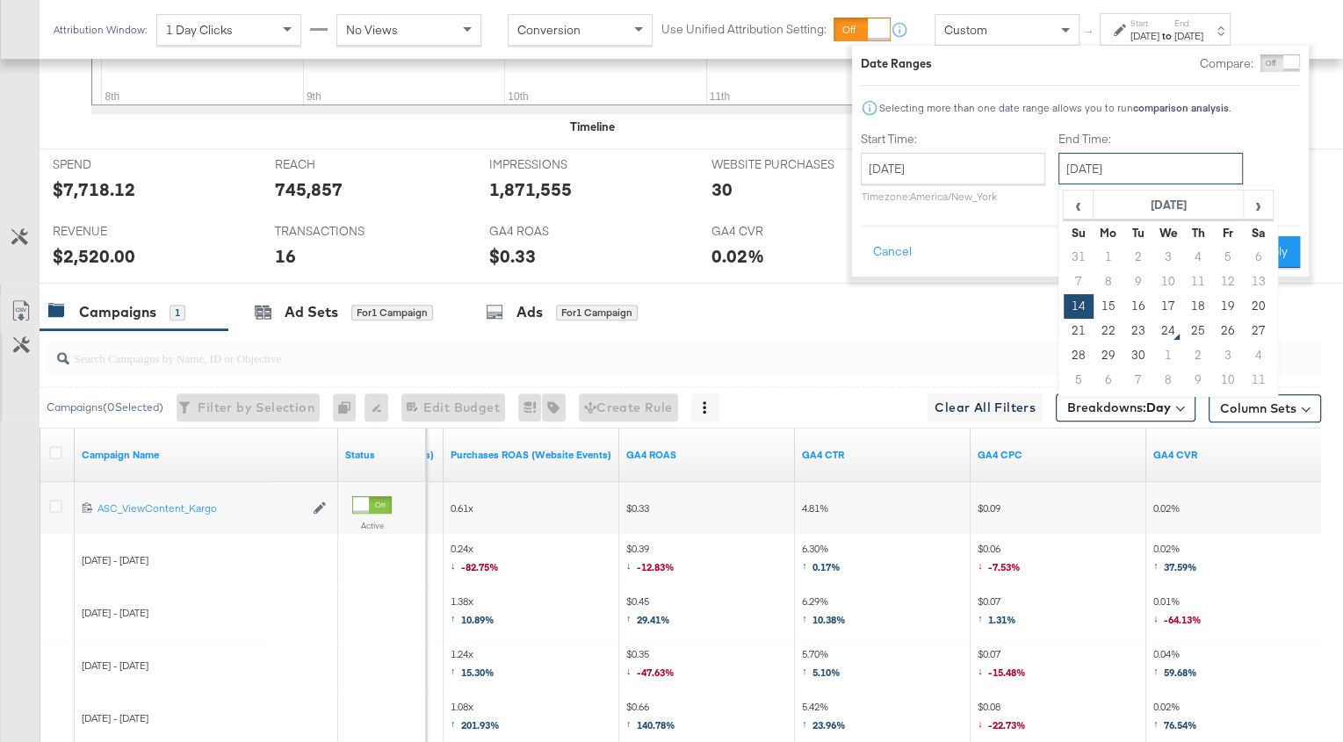
click at [1129, 166] on input "[DATE]" at bounding box center [1151, 169] width 184 height 32
click at [1260, 306] on td "20" at bounding box center [1258, 306] width 30 height 25
type input "[DATE]"
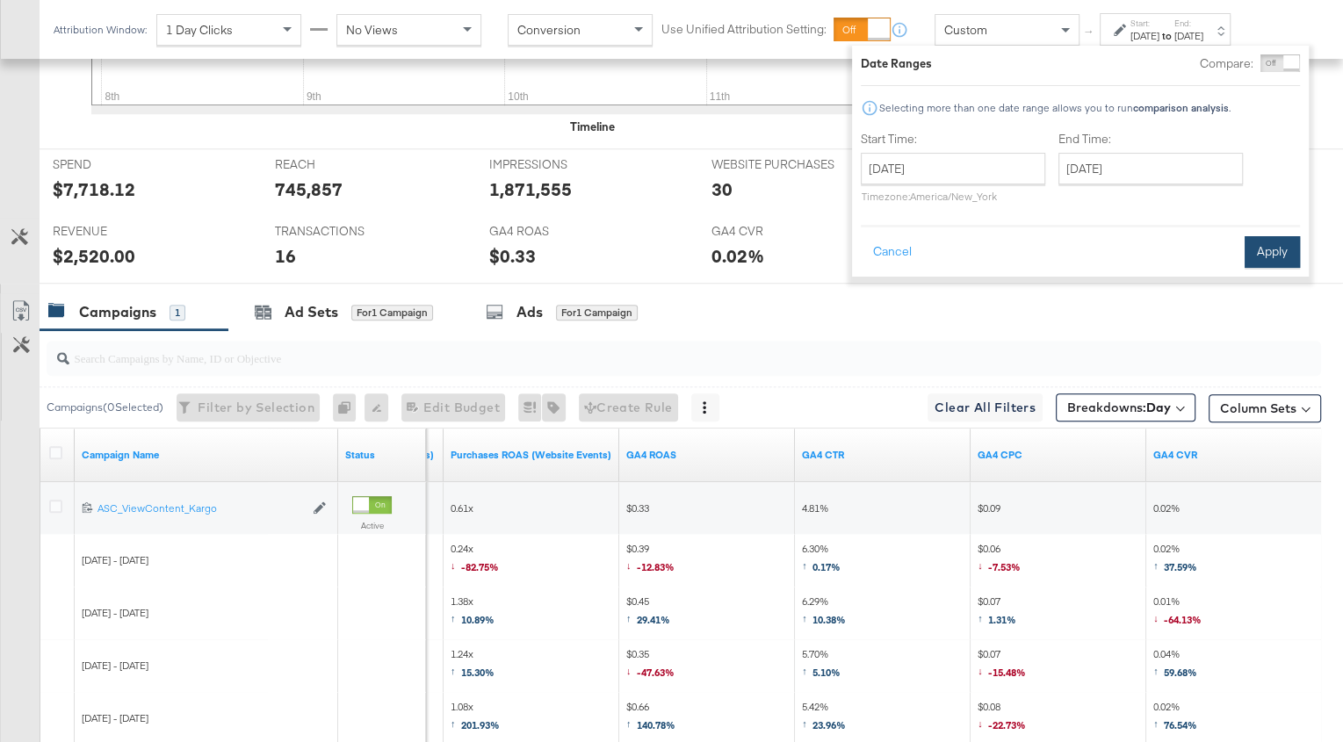
click at [1281, 242] on button "Apply" at bounding box center [1272, 252] width 55 height 32
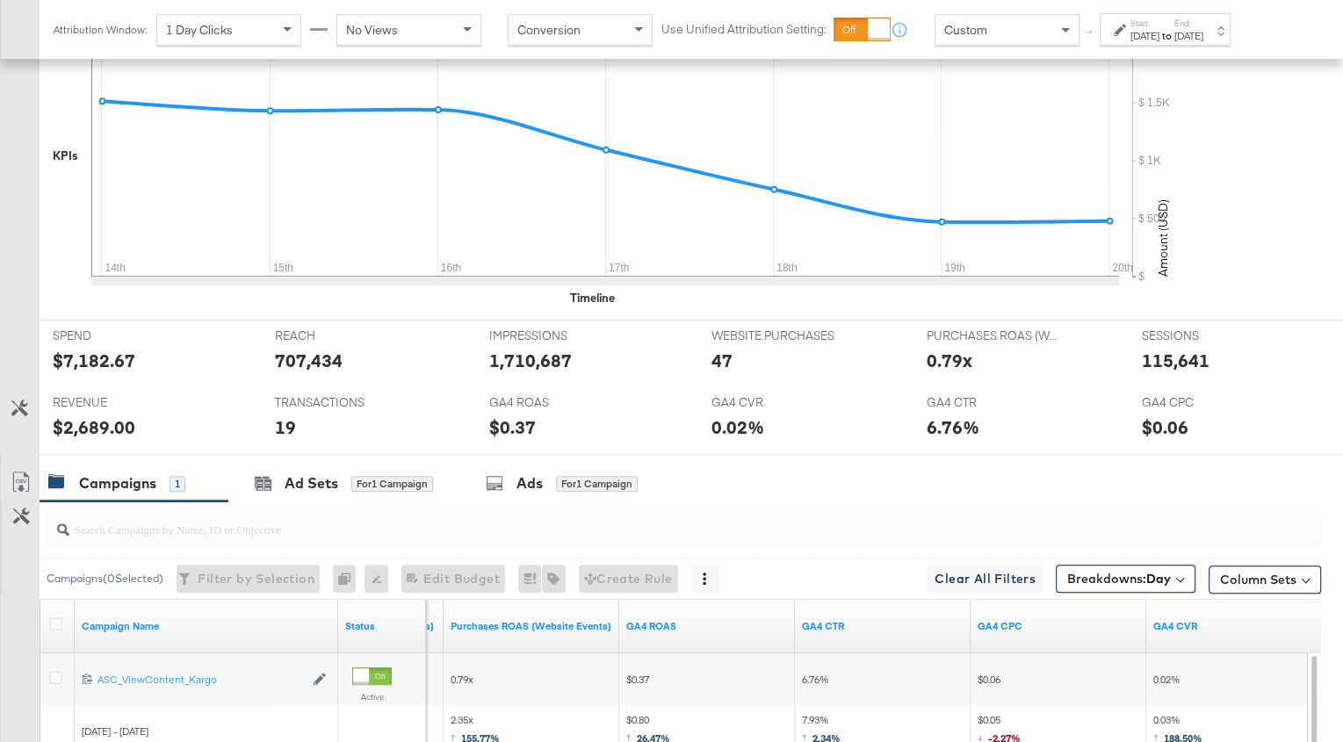
scroll to position [800, 0]
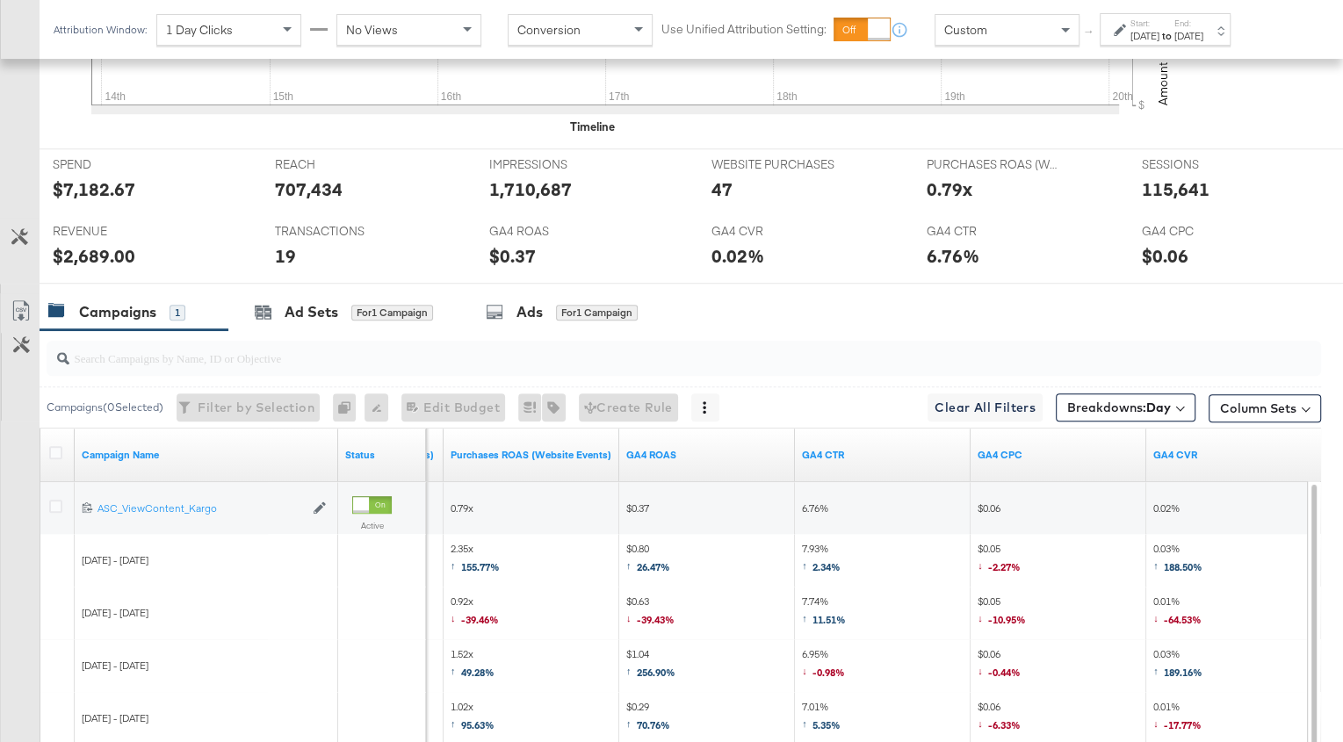
click at [1160, 35] on div "[DATE]" at bounding box center [1145, 36] width 29 height 14
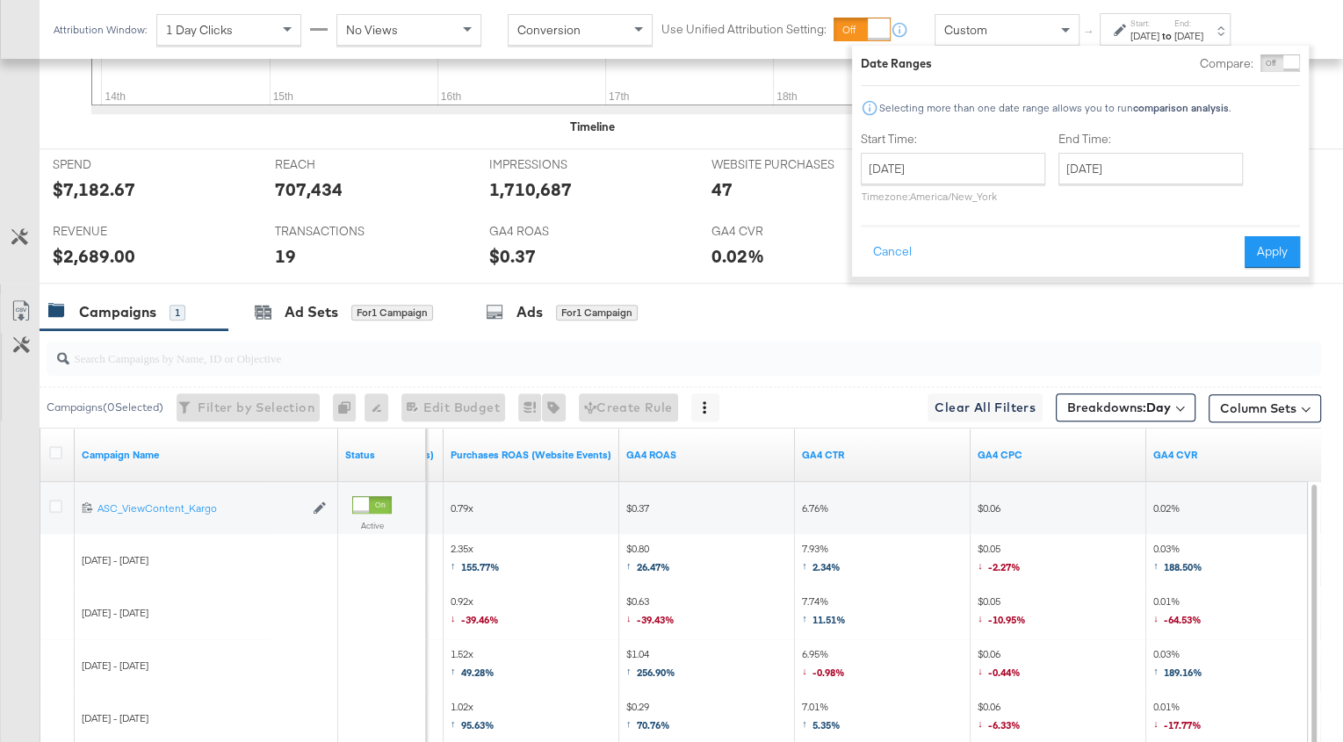
click at [1160, 35] on div "[DATE]" at bounding box center [1145, 36] width 29 height 14
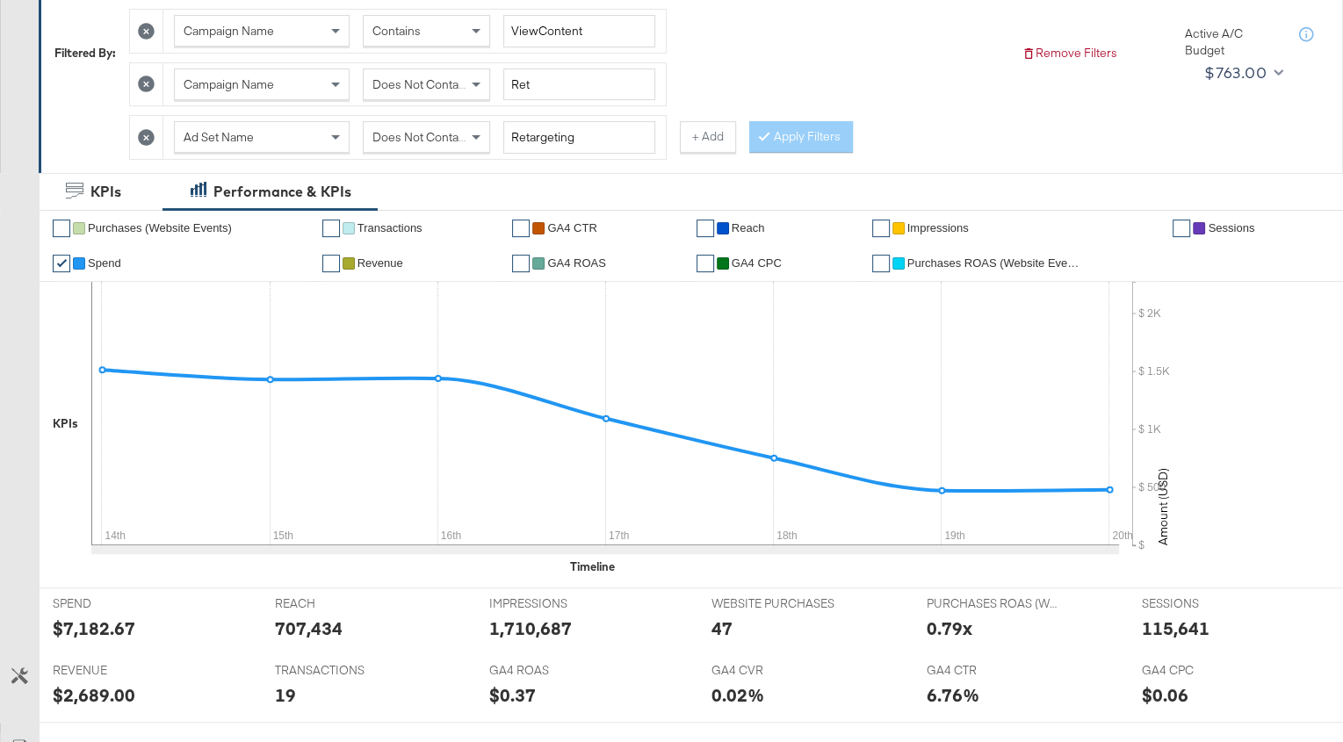
scroll to position [0, 0]
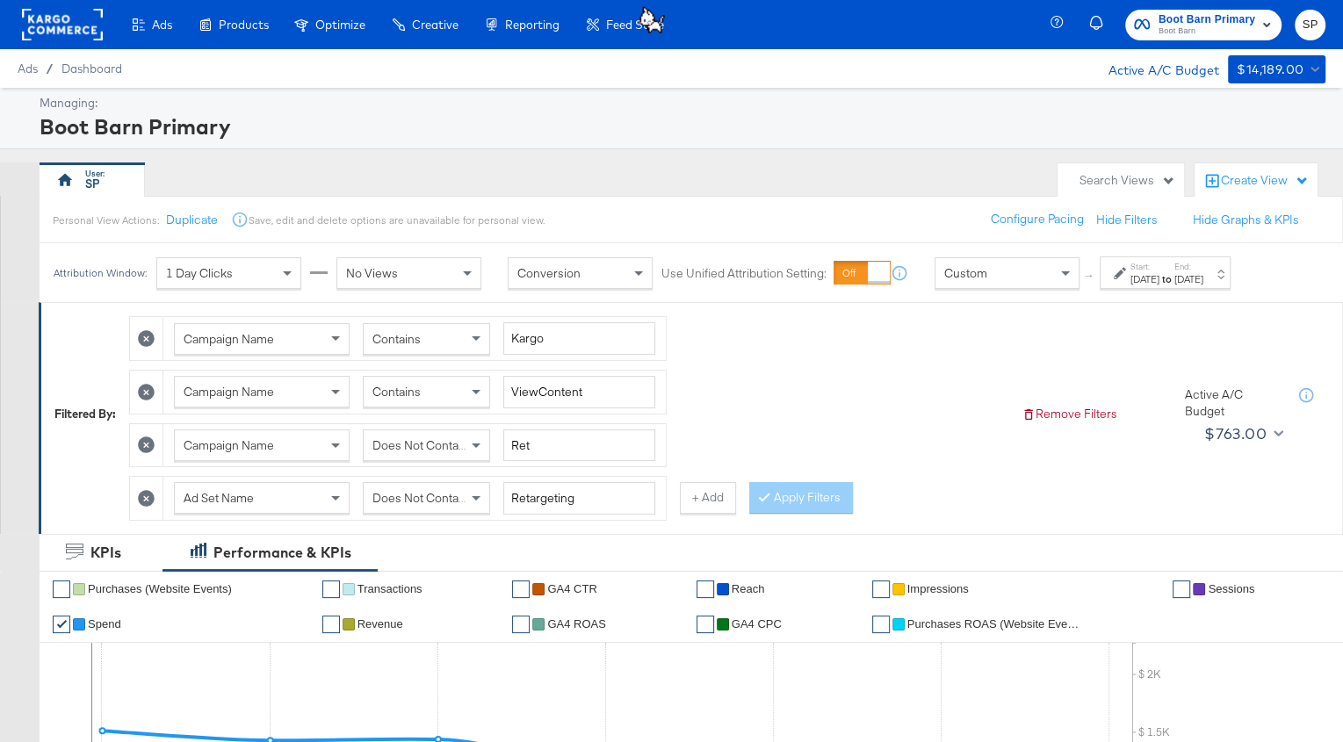
click at [406, 491] on span "Does Not Contain" at bounding box center [421, 498] width 96 height 16
click at [554, 482] on input "Retargeting" at bounding box center [579, 498] width 152 height 33
click at [550, 491] on input "Retargeting" at bounding box center [579, 498] width 152 height 33
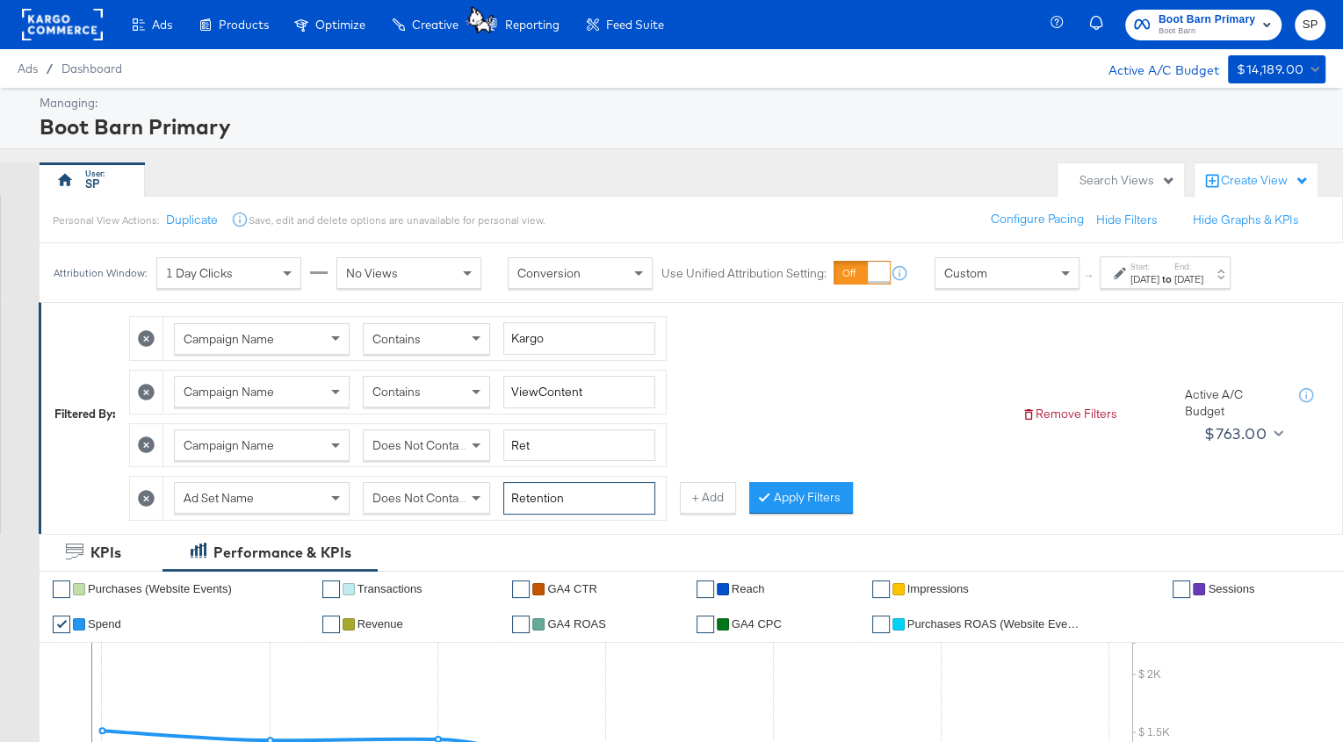
type input "Retention"
click at [438, 490] on span "Does Not Contain" at bounding box center [421, 498] width 96 height 16
click at [441, 448] on div "Does Not Contain" at bounding box center [427, 445] width 126 height 30
click at [438, 395] on div "Contains" at bounding box center [427, 392] width 126 height 30
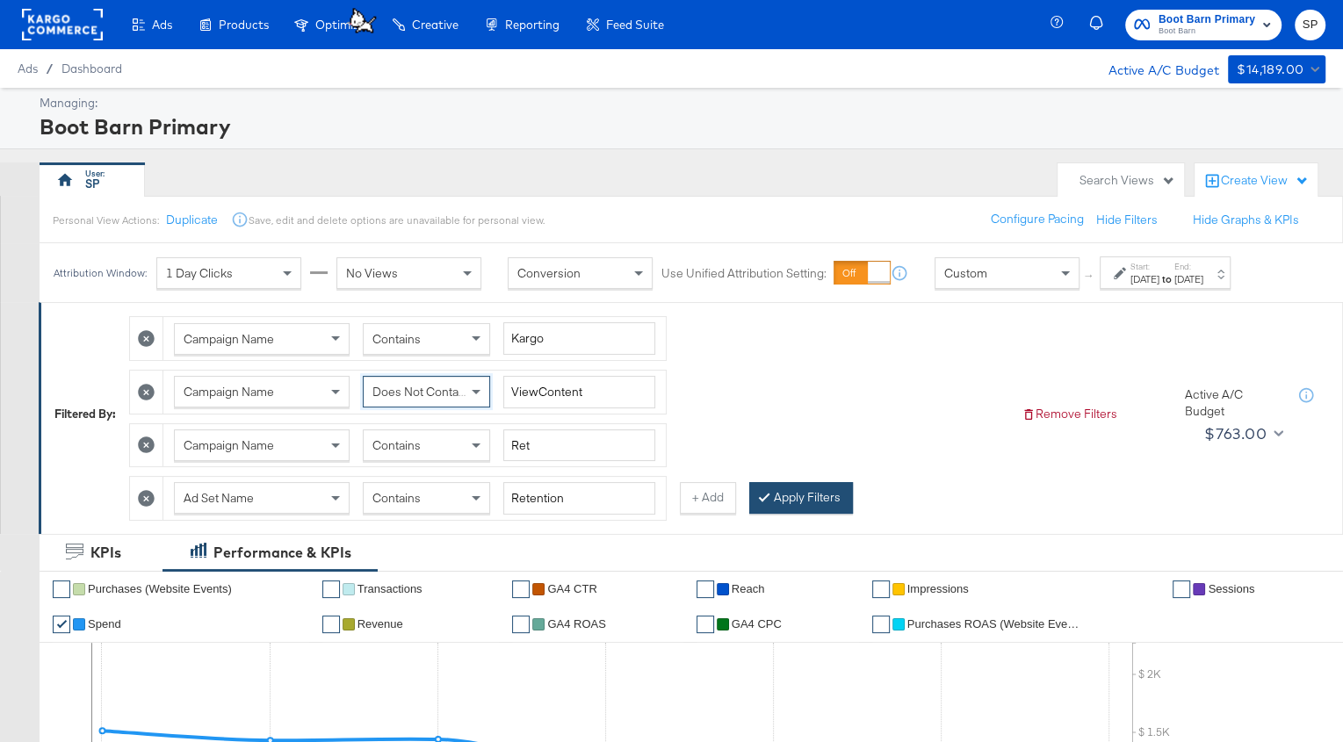
click at [782, 483] on button "Apply Filters" at bounding box center [801, 498] width 104 height 32
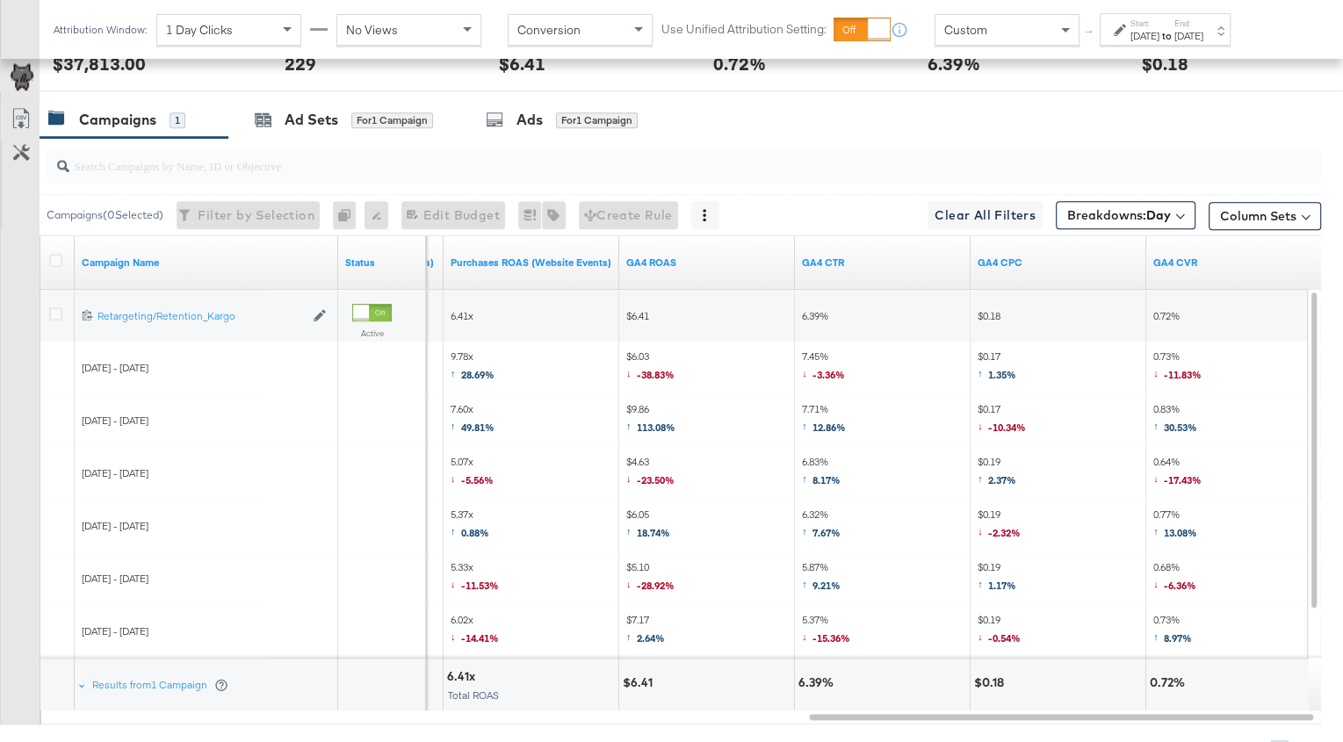
scroll to position [848, 0]
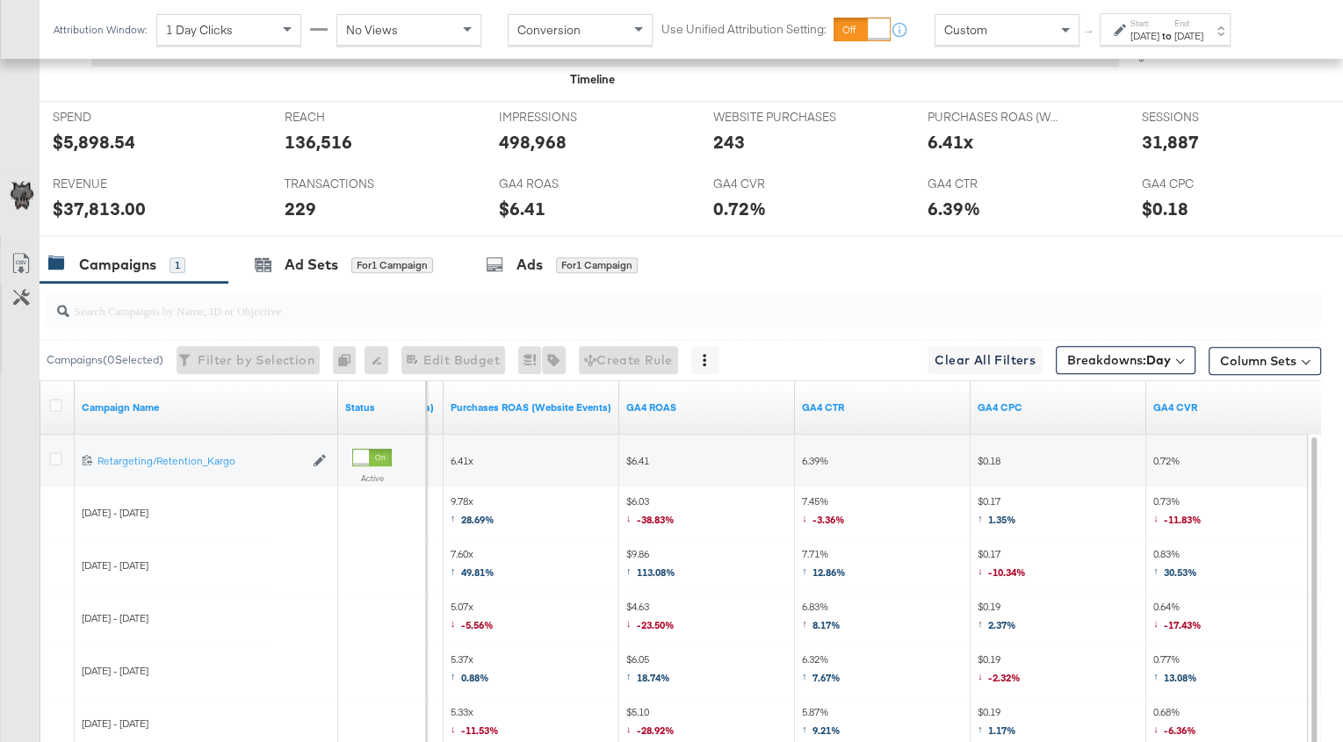
click at [1150, 35] on div "[DATE]" at bounding box center [1145, 36] width 29 height 14
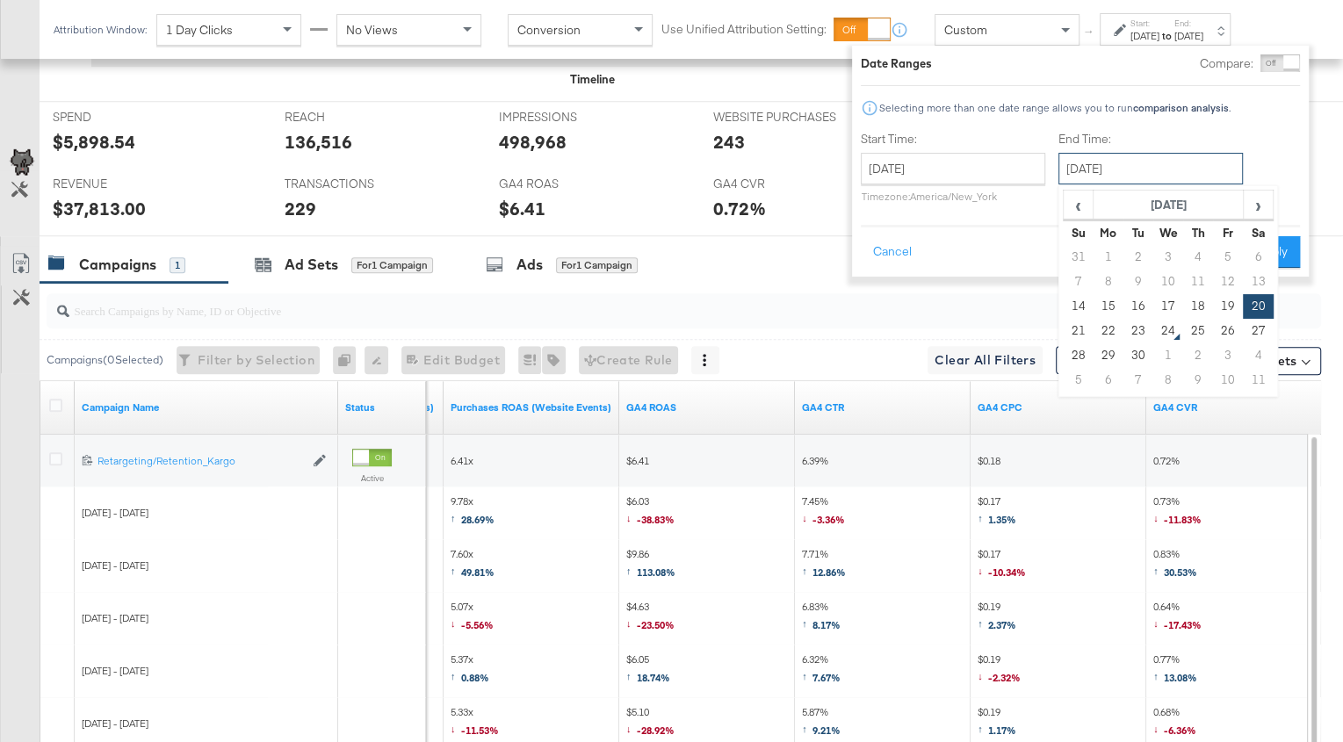
click at [1128, 181] on input "[DATE]" at bounding box center [1151, 169] width 184 height 32
click at [1110, 327] on td "22" at bounding box center [1109, 331] width 30 height 25
type input "[DATE]"
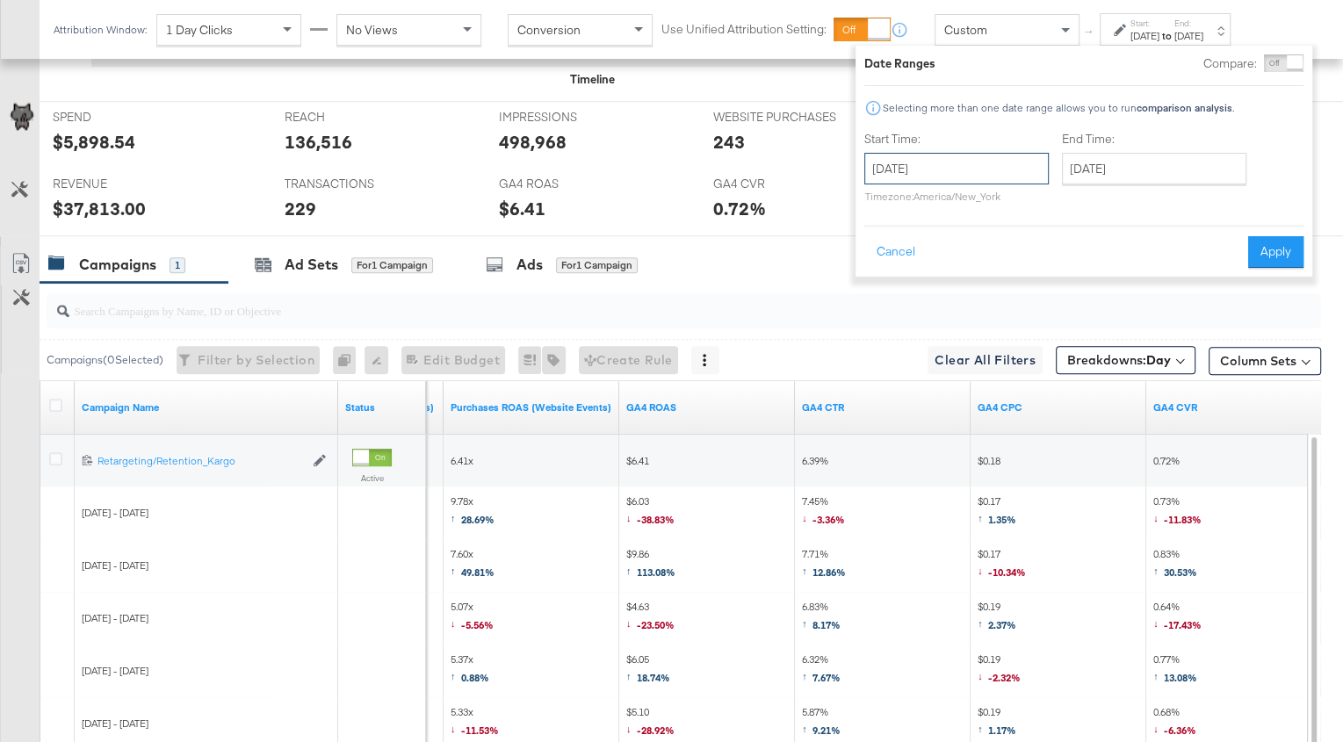
click at [936, 174] on input "[DATE]" at bounding box center [956, 169] width 184 height 32
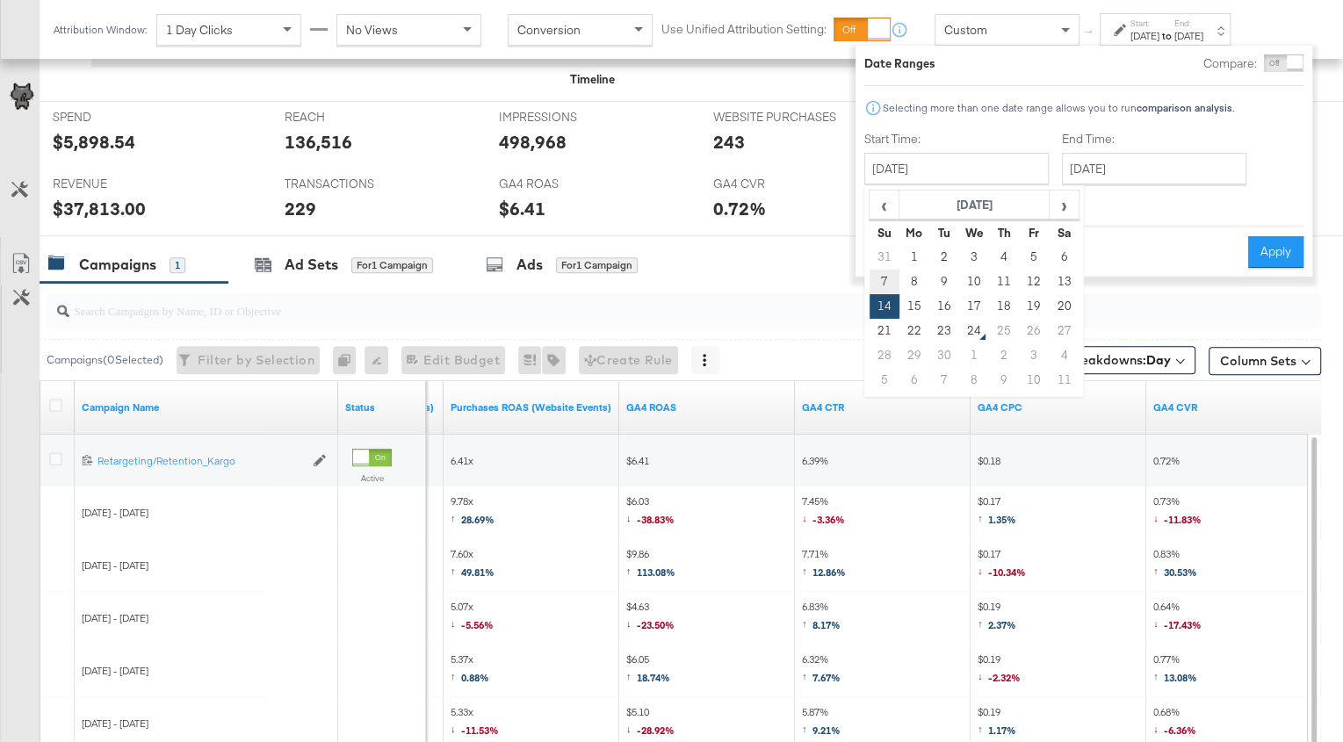
click at [884, 276] on td "7" at bounding box center [885, 282] width 30 height 25
type input "[DATE]"
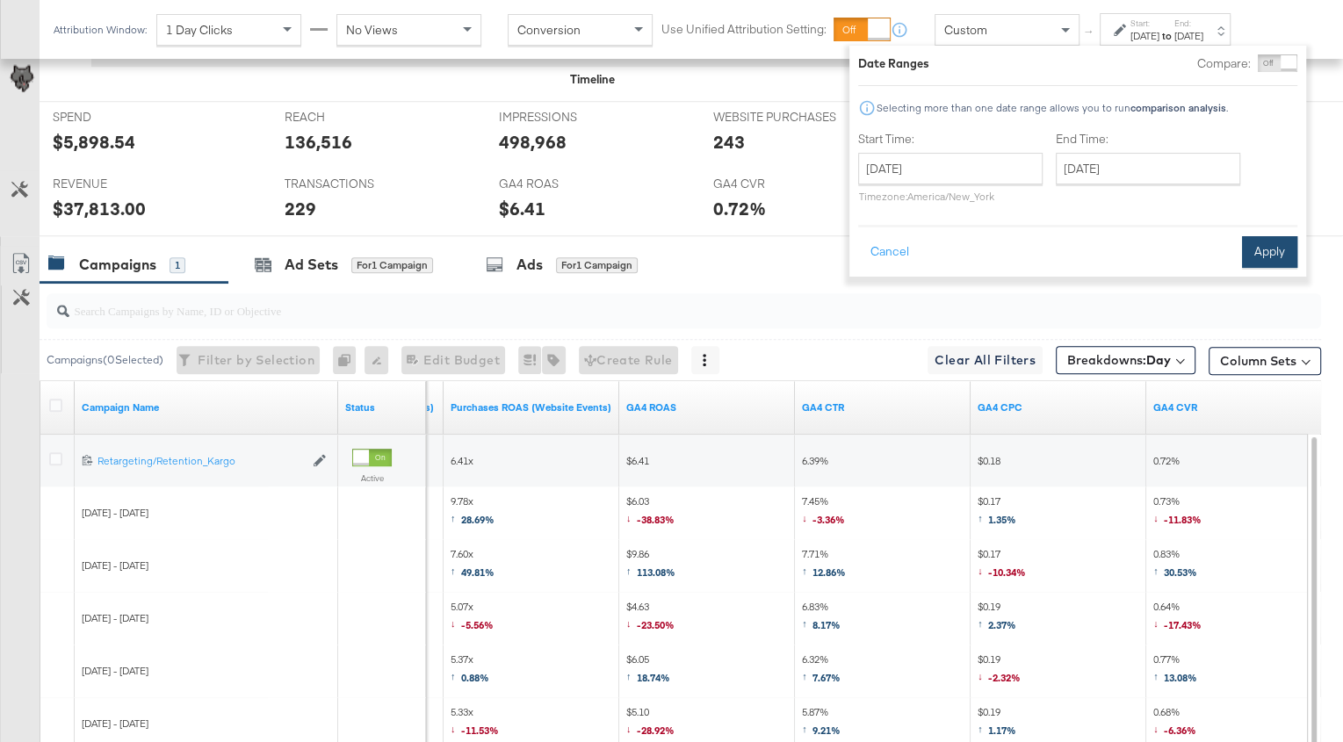
click at [1277, 250] on button "Apply" at bounding box center [1269, 252] width 55 height 32
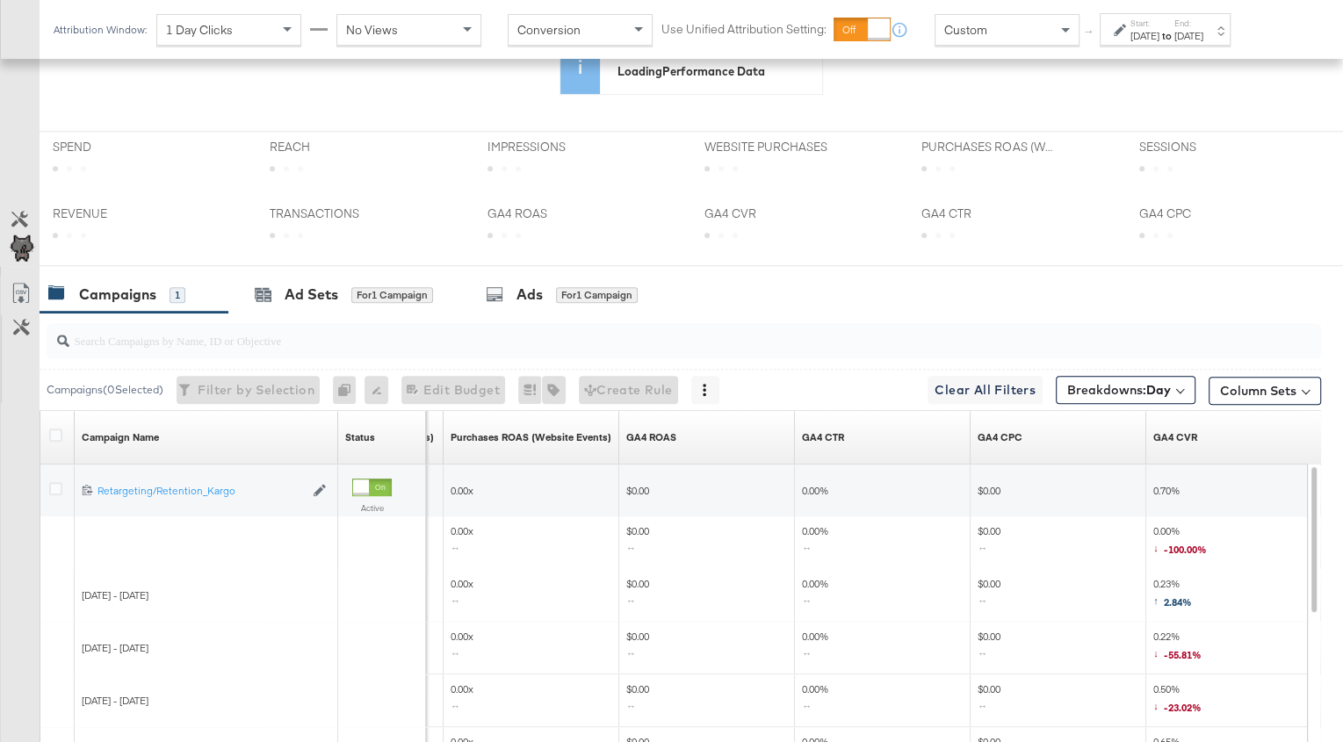
scroll to position [676, 0]
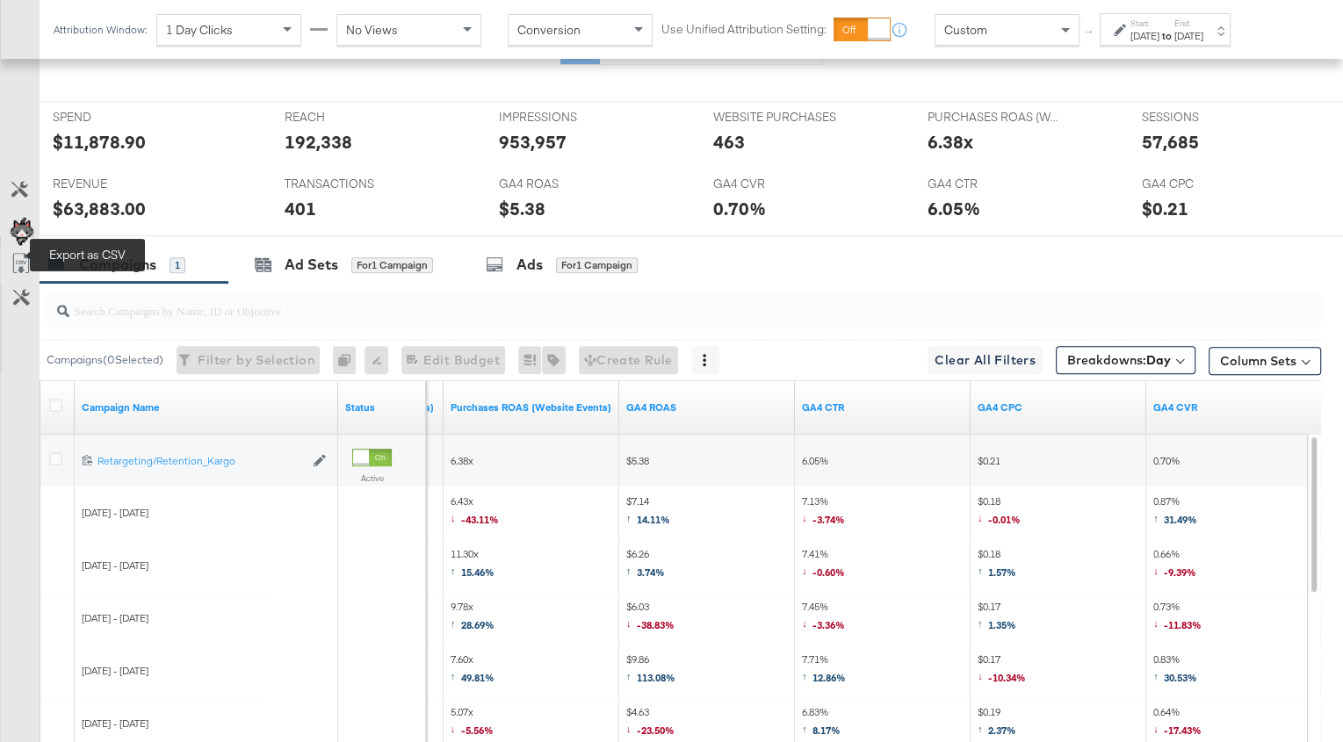
click at [18, 256] on body "Ads Ads Dashboard Main dashboard for Media Buying. New Campaign Create a new ca…" at bounding box center [671, 154] width 1343 height 1661
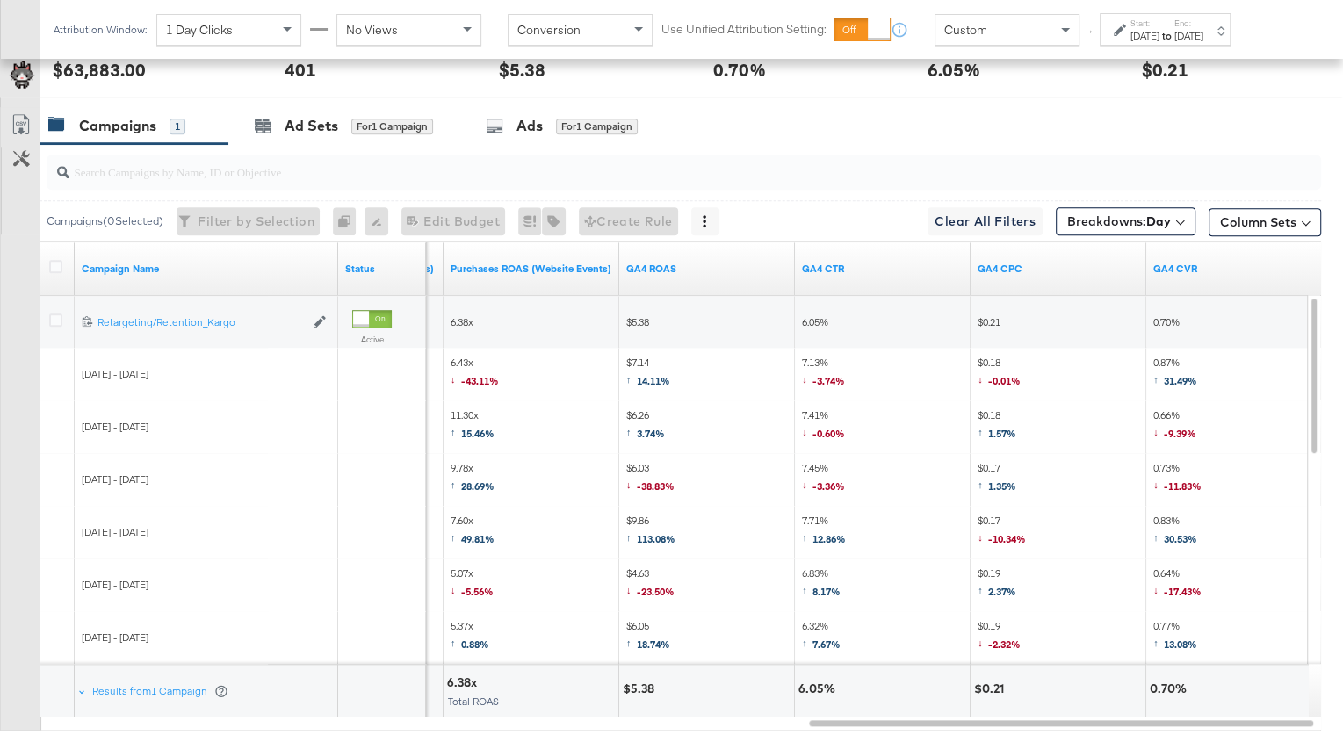
scroll to position [1024, 0]
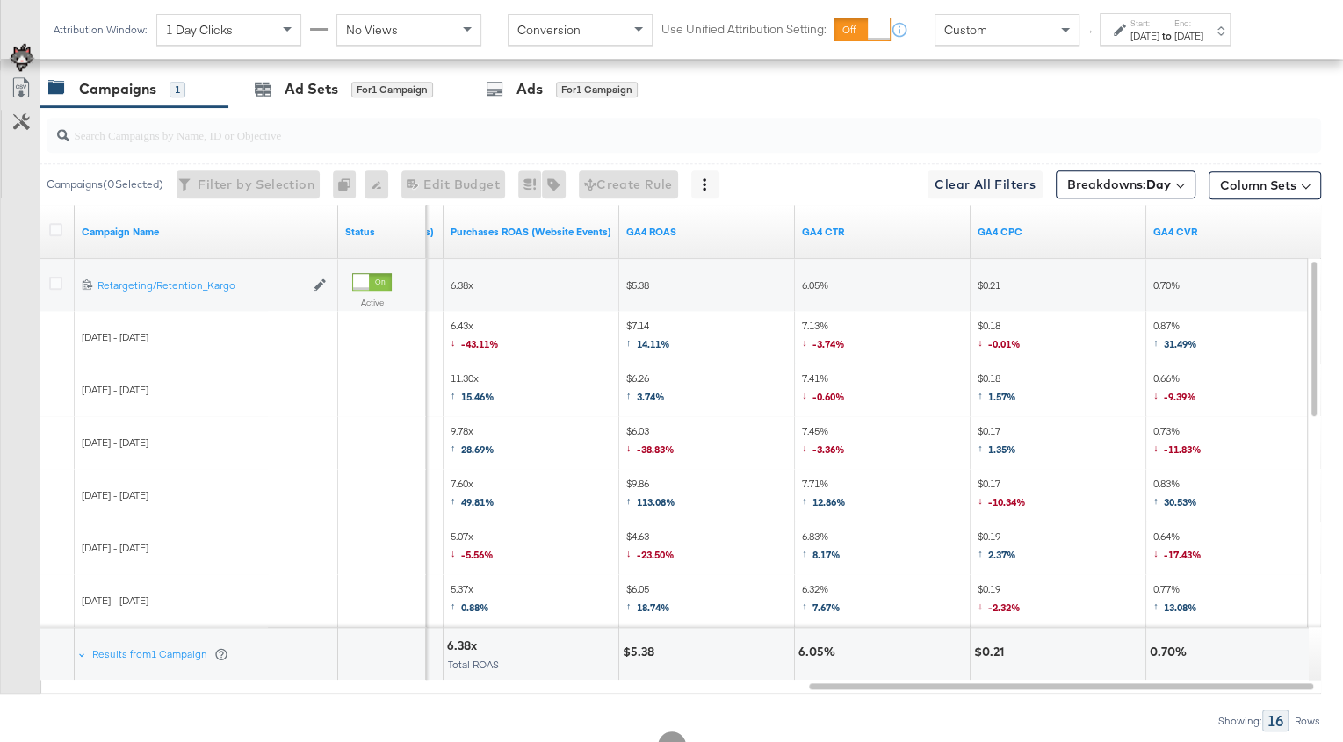
click at [18, 80] on img at bounding box center [22, 59] width 44 height 44
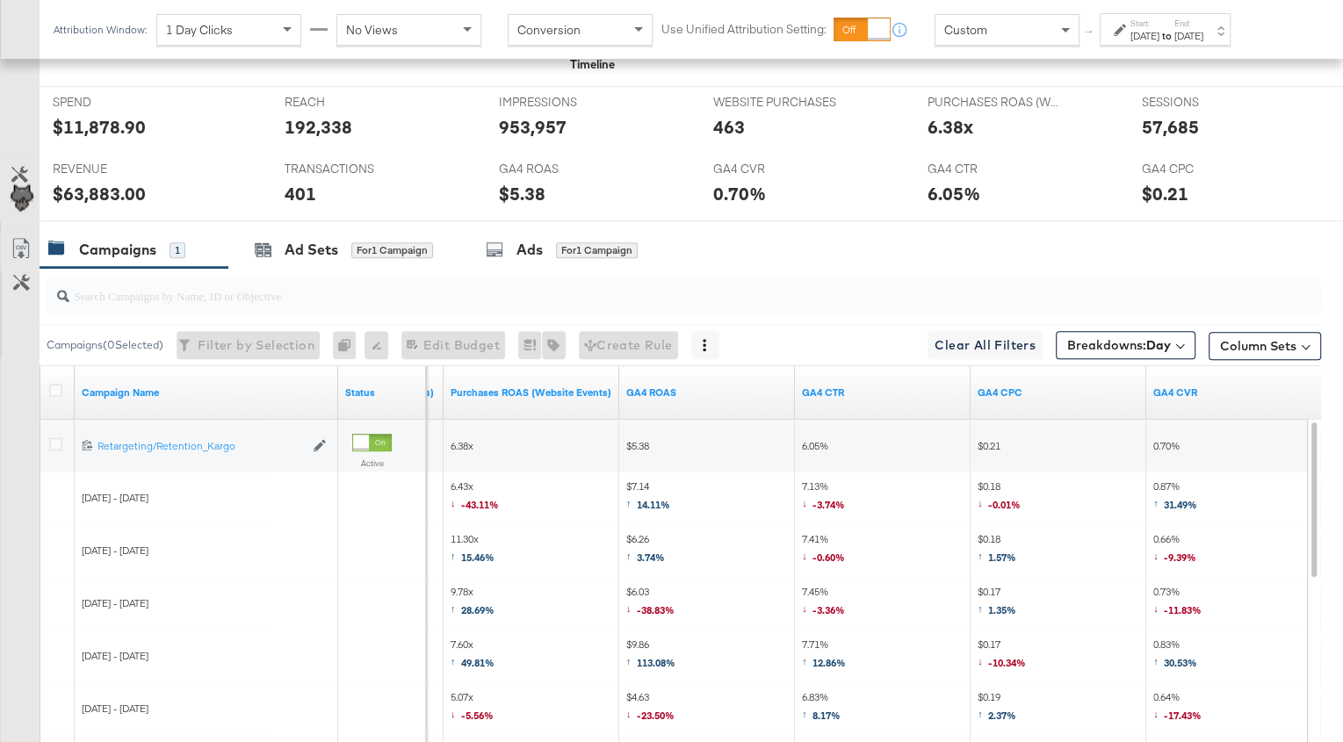
scroll to position [828, 0]
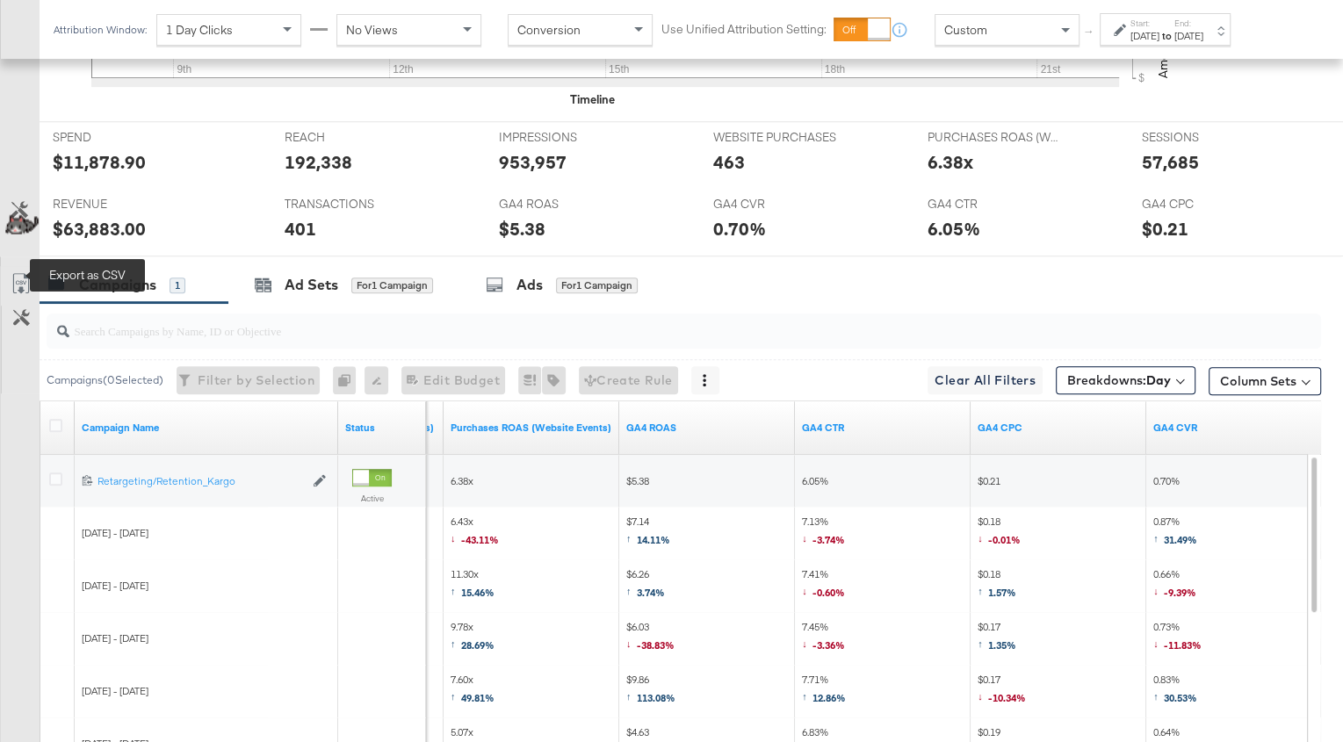
click at [18, 274] on icon at bounding box center [21, 283] width 21 height 21
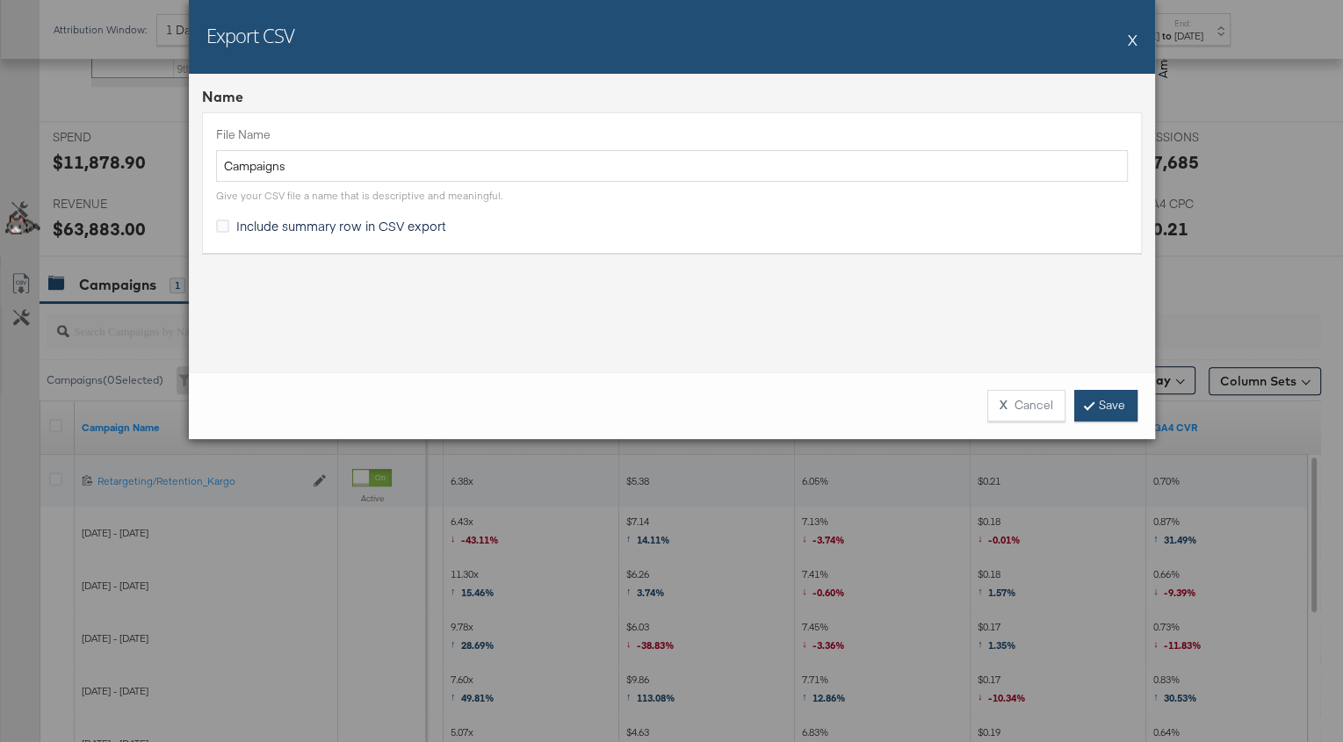
click at [1114, 404] on link "Save" at bounding box center [1105, 406] width 63 height 32
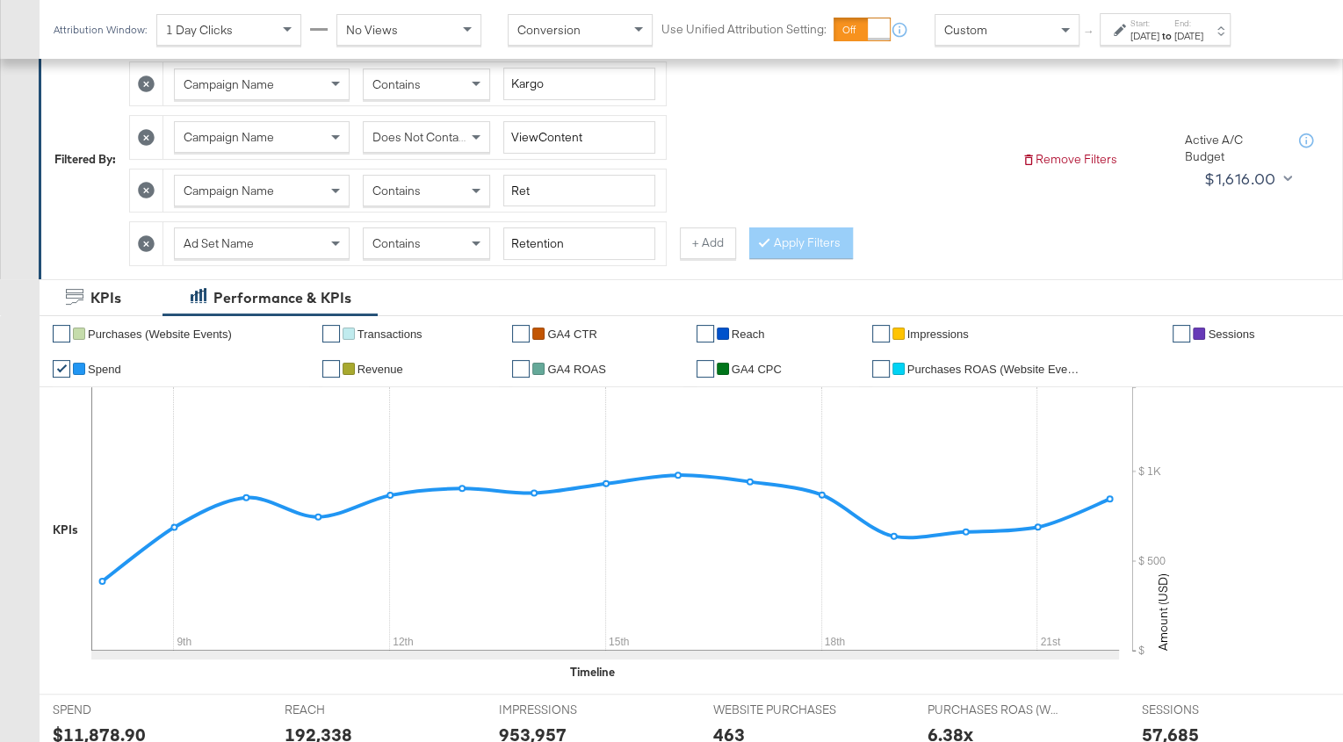
scroll to position [0, 0]
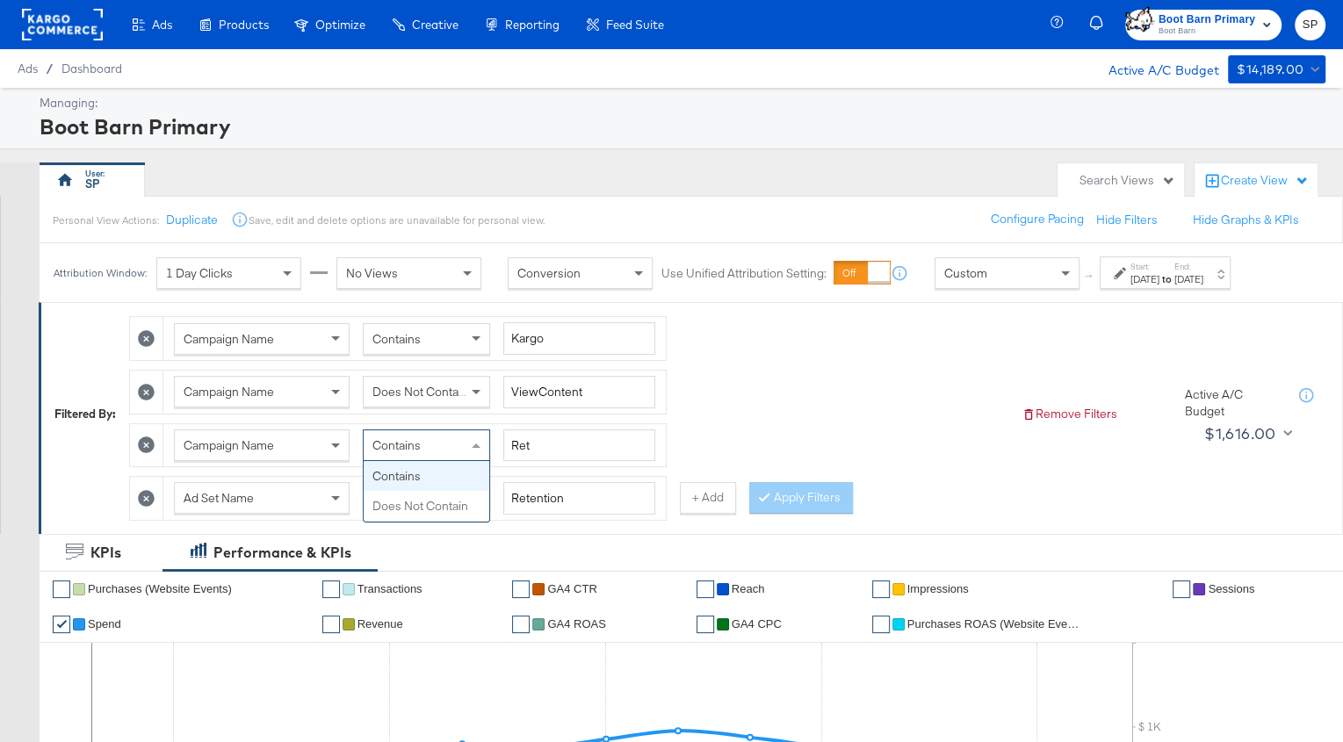
click at [444, 442] on div "Contains" at bounding box center [427, 445] width 126 height 30
click at [433, 483] on div "Contains" at bounding box center [427, 498] width 126 height 30
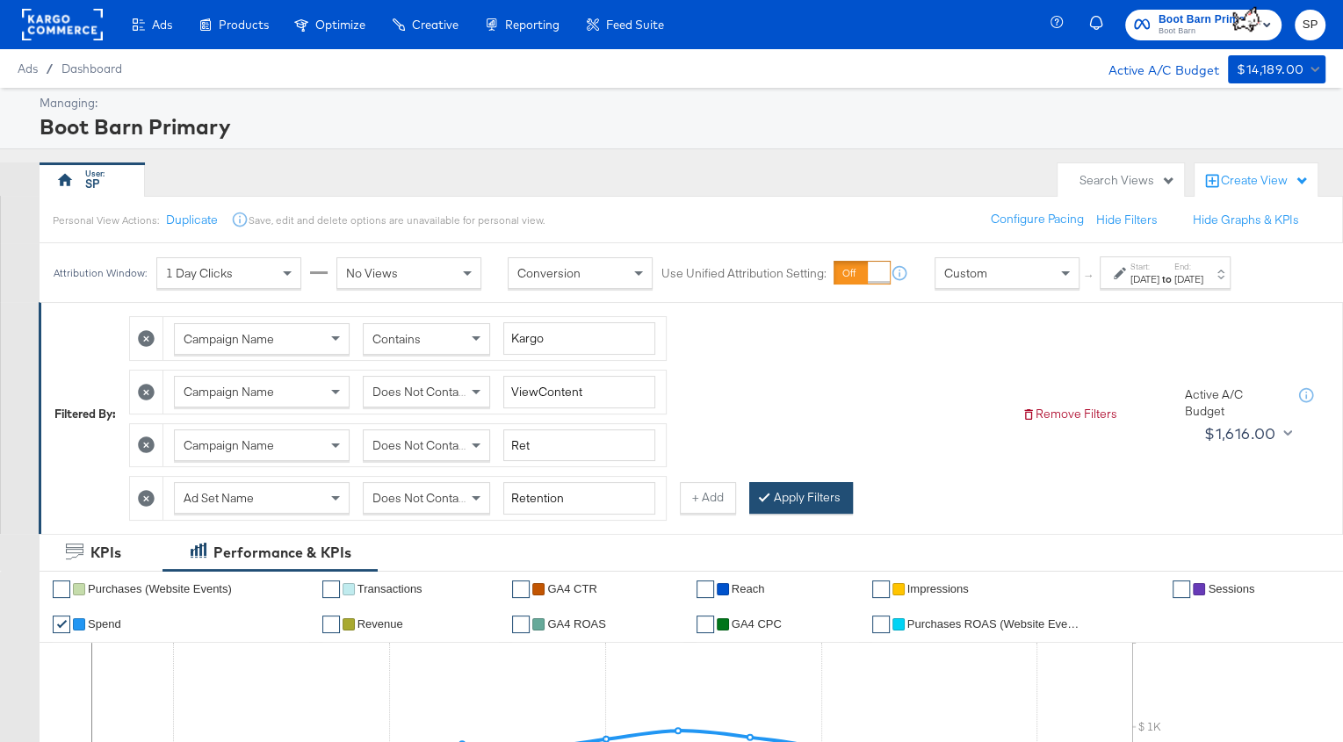
click at [778, 491] on button "Apply Filters" at bounding box center [801, 498] width 104 height 32
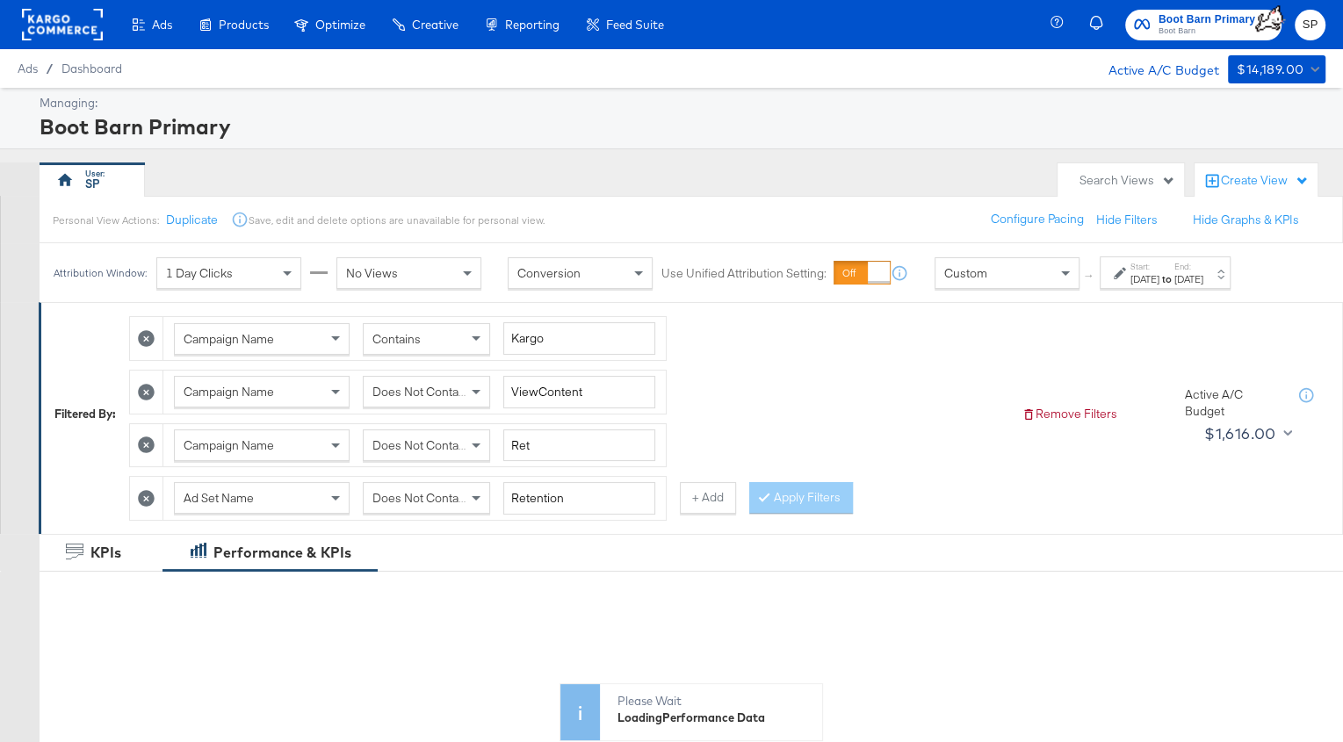
click at [1150, 277] on div "[DATE]" at bounding box center [1145, 279] width 29 height 14
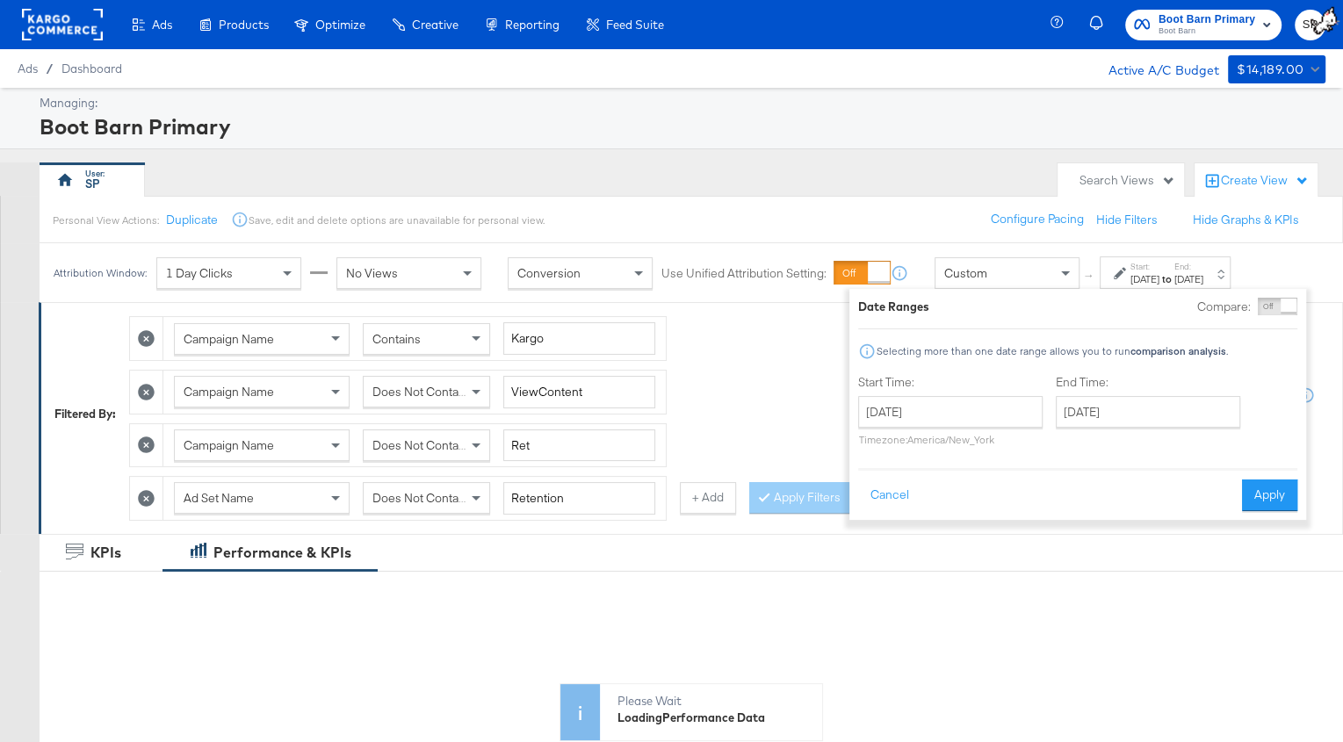
click at [797, 350] on div "Campaign Name Contains Kargo Campaign Name Does Not Contain ViewContent Campaig…" at bounding box center [568, 413] width 879 height 213
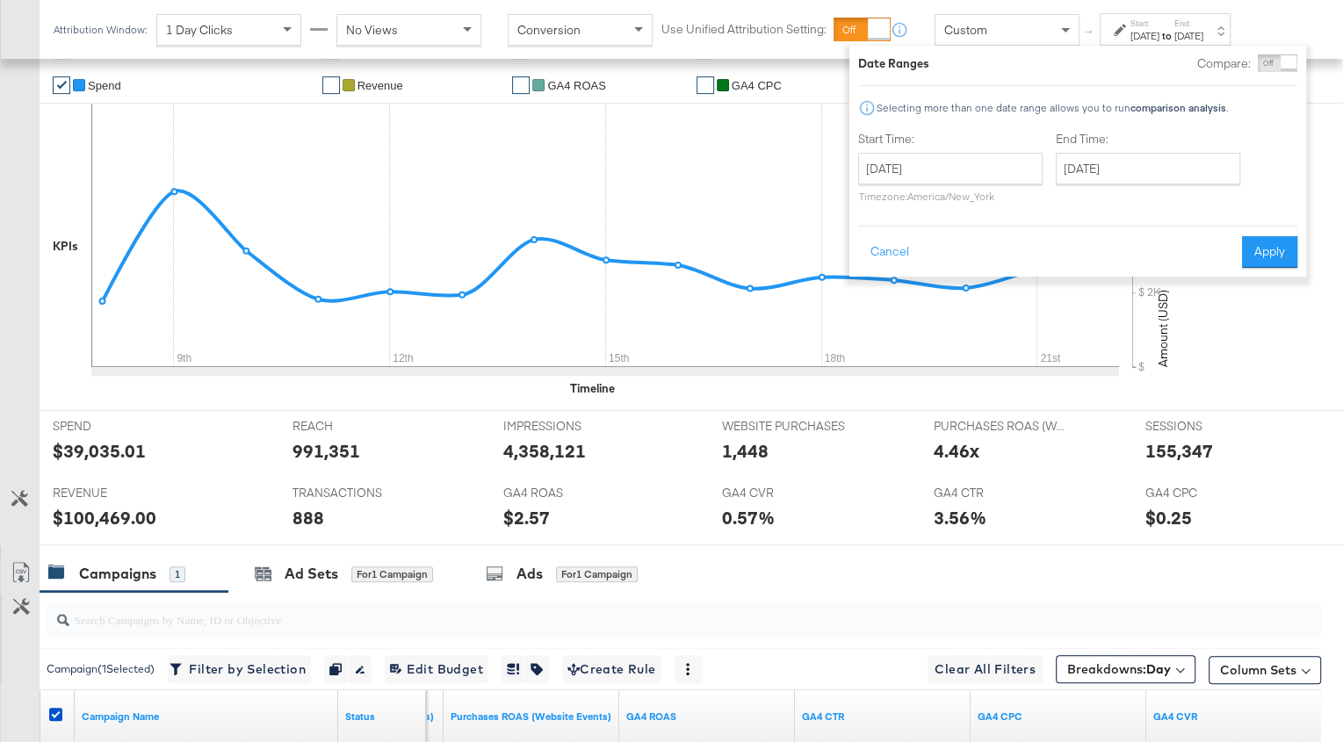
scroll to position [569, 0]
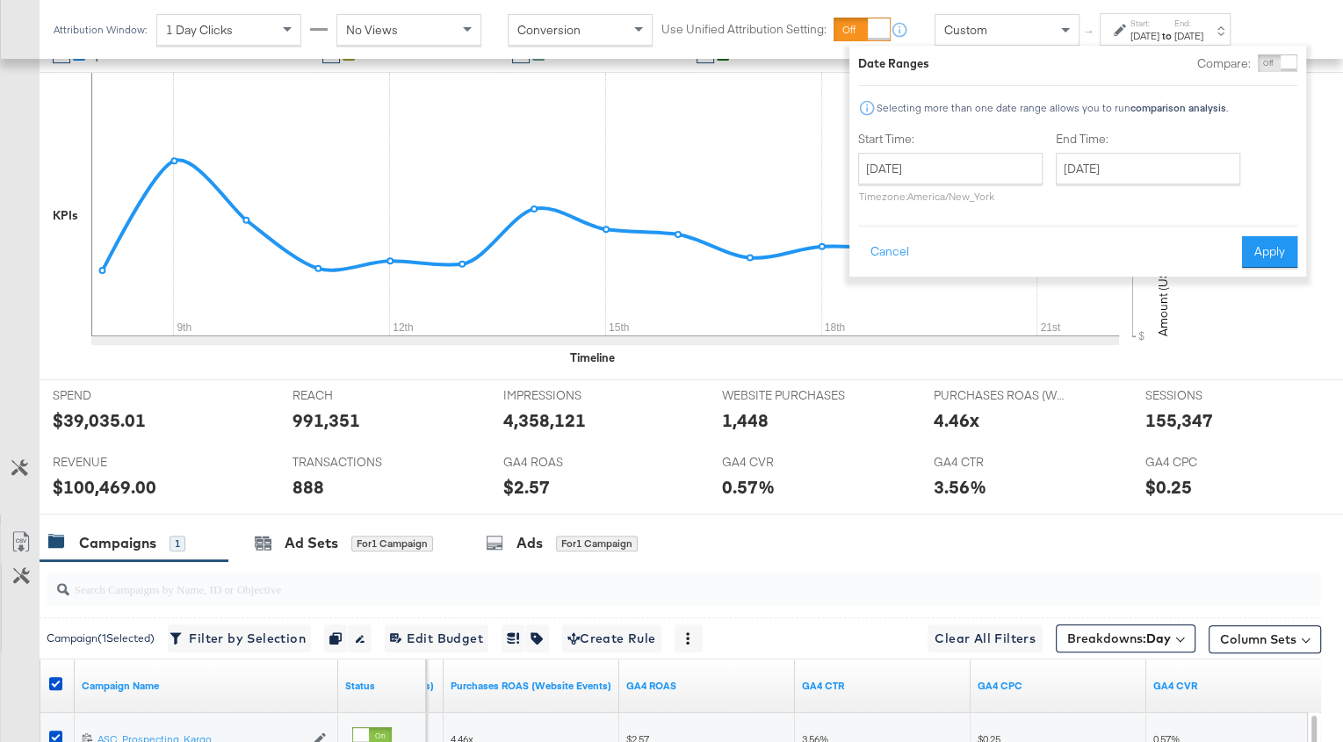
click at [662, 414] on div "4,358,121" at bounding box center [599, 420] width 192 height 25
click at [603, 420] on div at bounding box center [616, 424] width 53 height 18
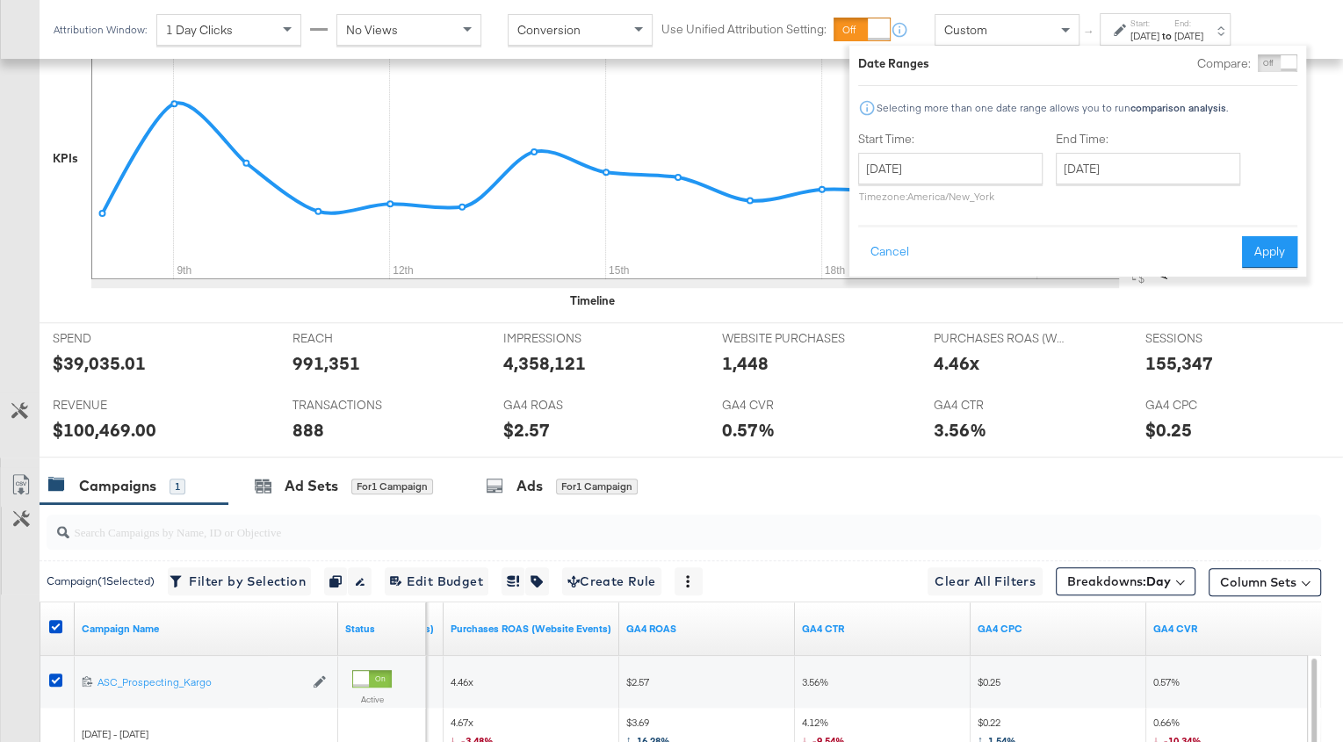
scroll to position [631, 0]
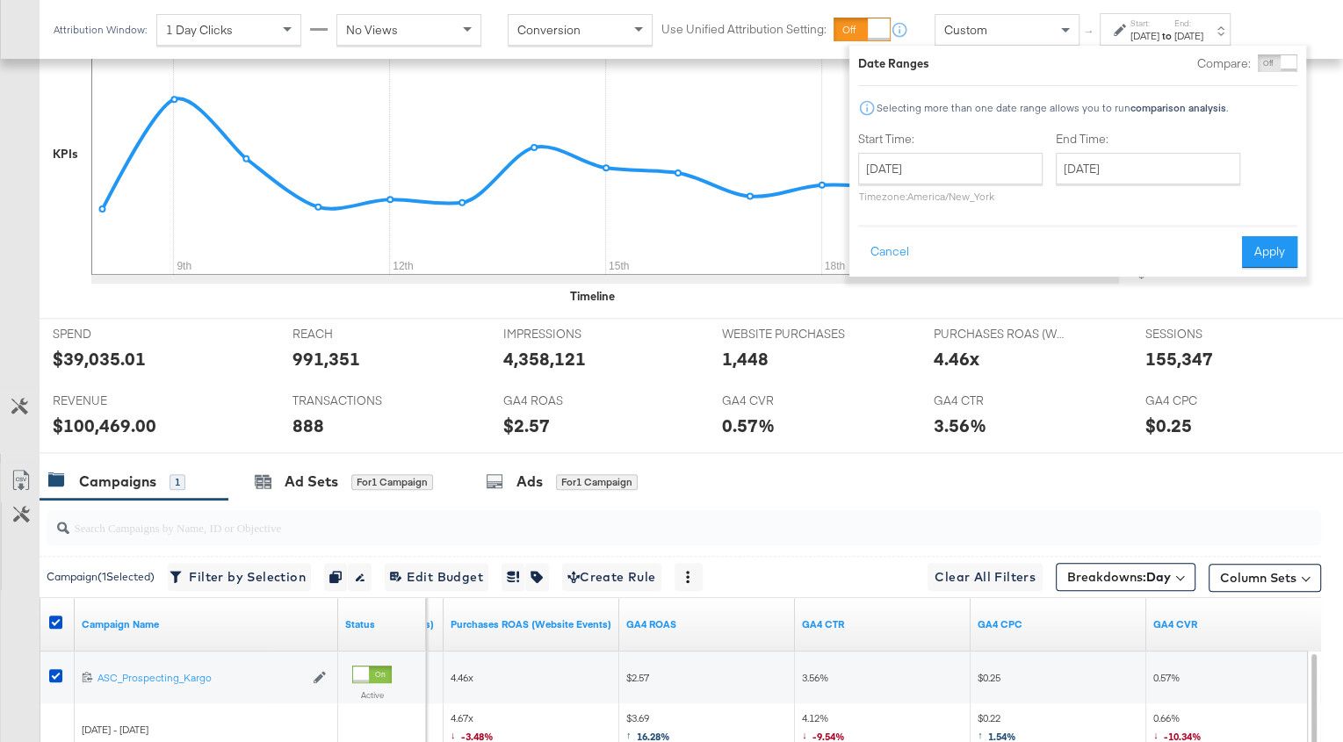
click at [571, 413] on div "$2.57" at bounding box center [599, 425] width 192 height 25
click at [1231, 27] on div "Start: [DATE] to End: [DATE]" at bounding box center [1165, 29] width 131 height 33
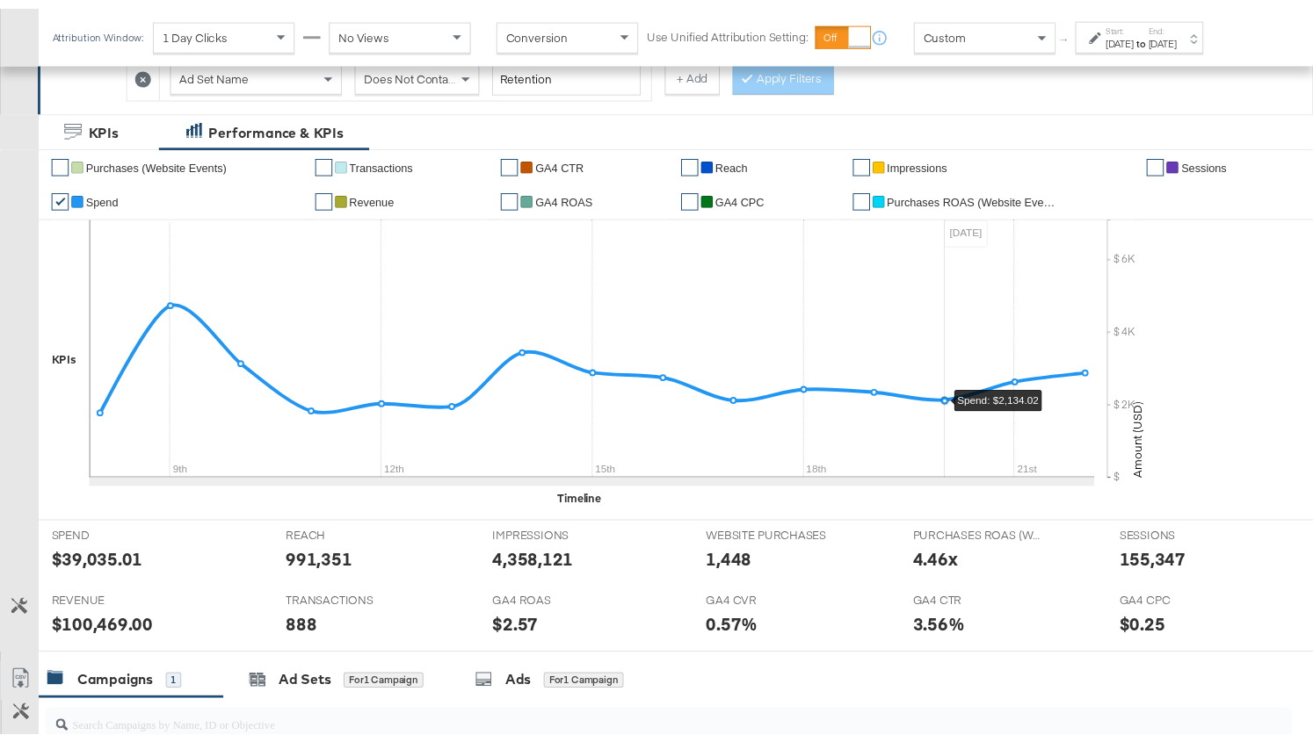
scroll to position [423, 0]
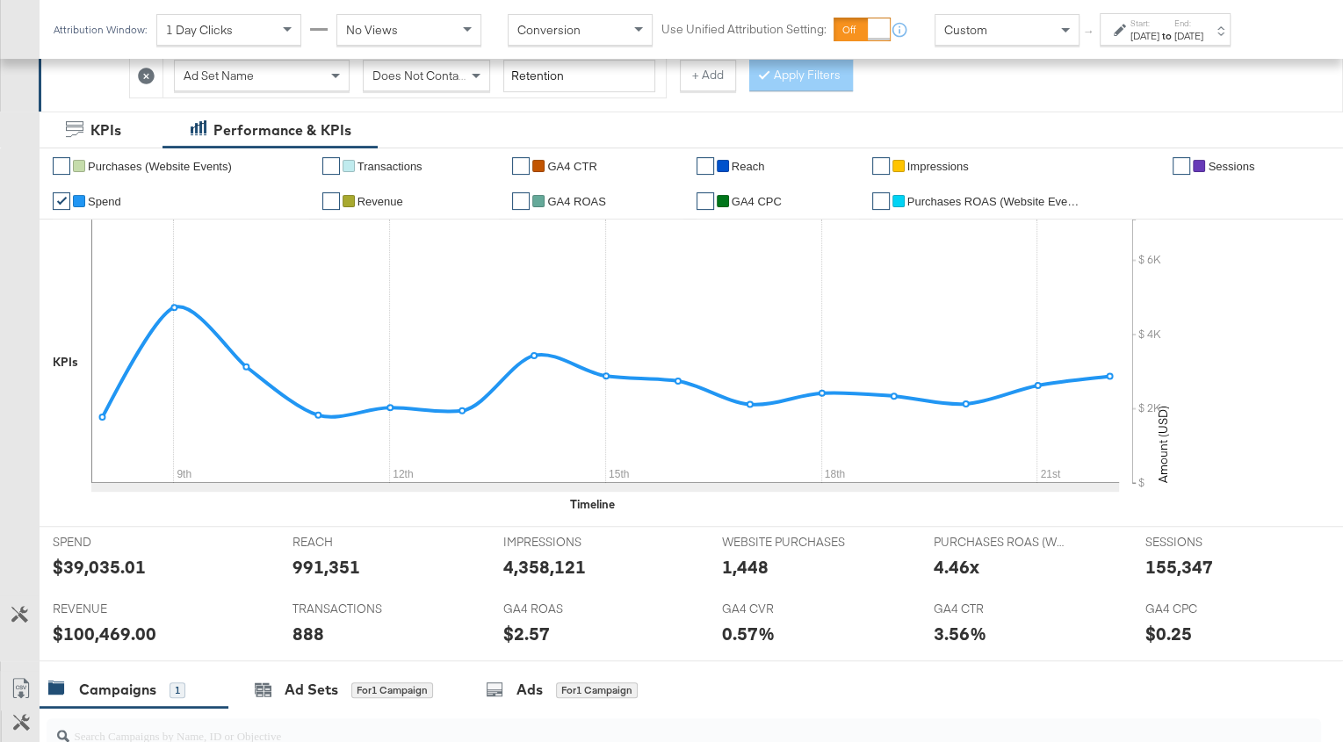
click at [199, 29] on span "1 Day Clicks" at bounding box center [199, 30] width 67 height 16
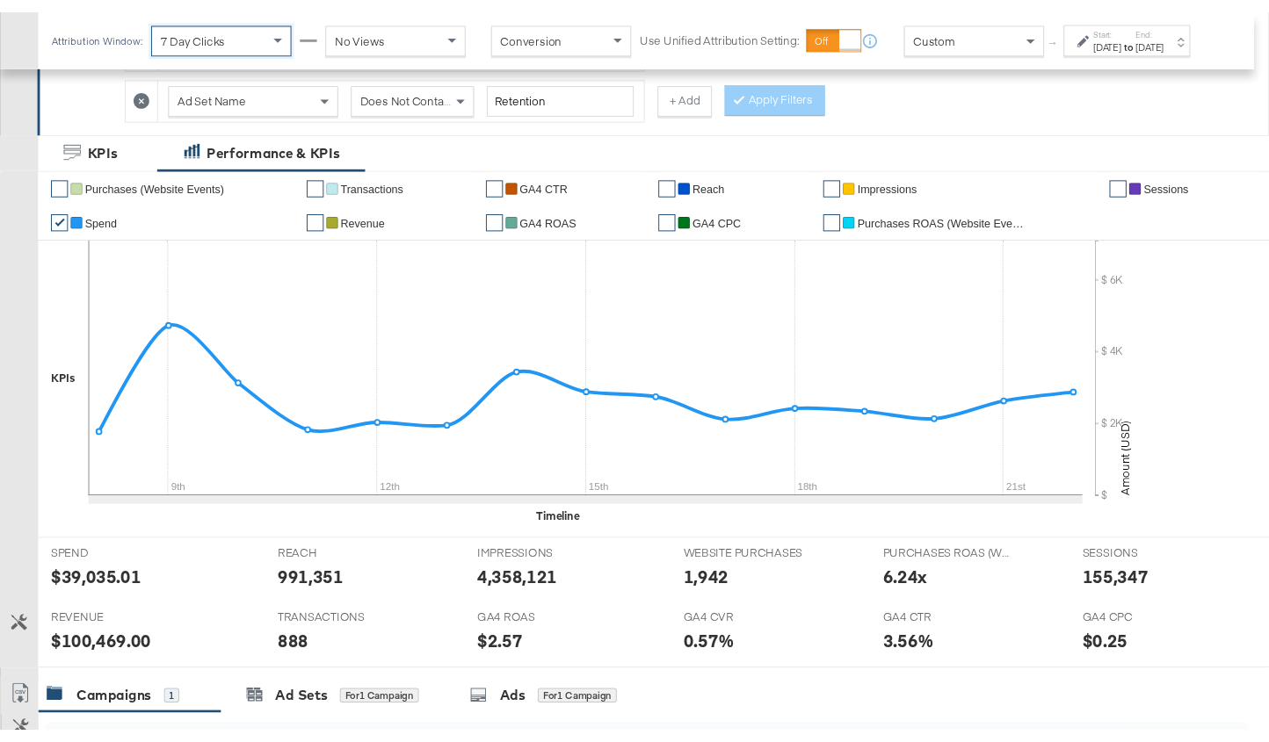
scroll to position [438, 0]
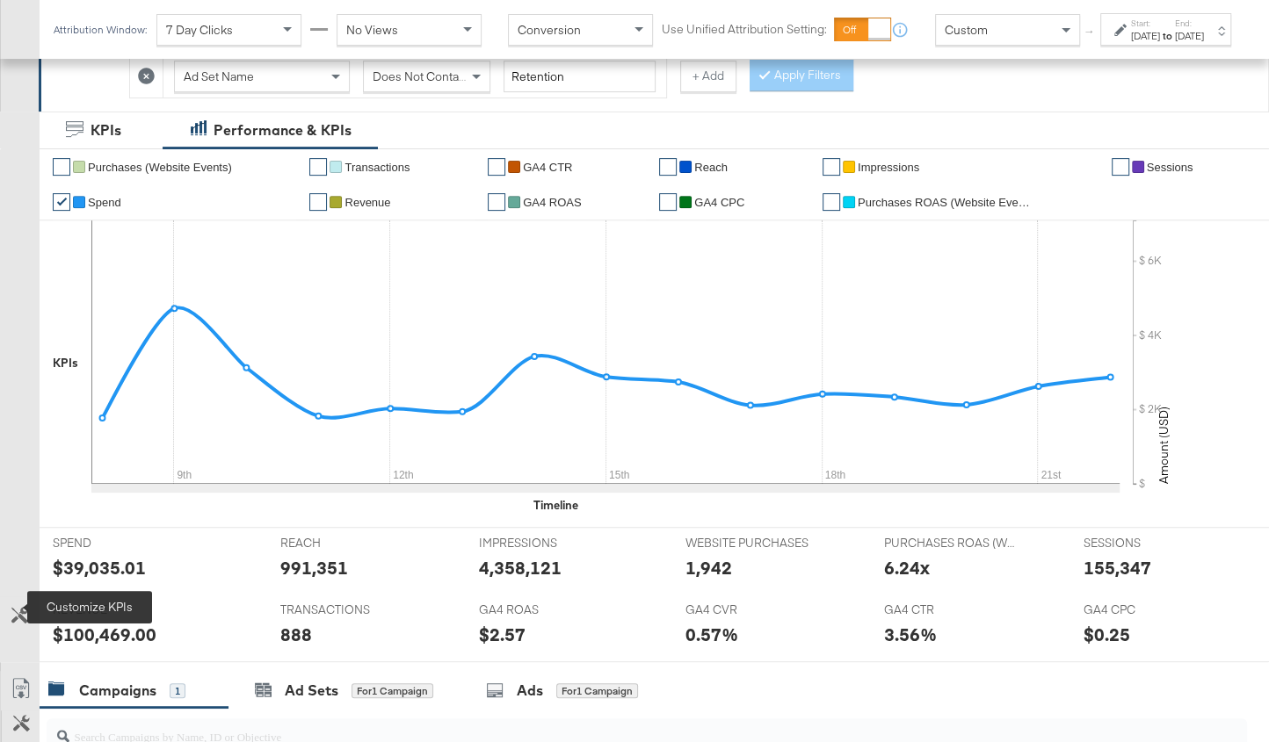
click at [18, 610] on icon at bounding box center [19, 615] width 17 height 17
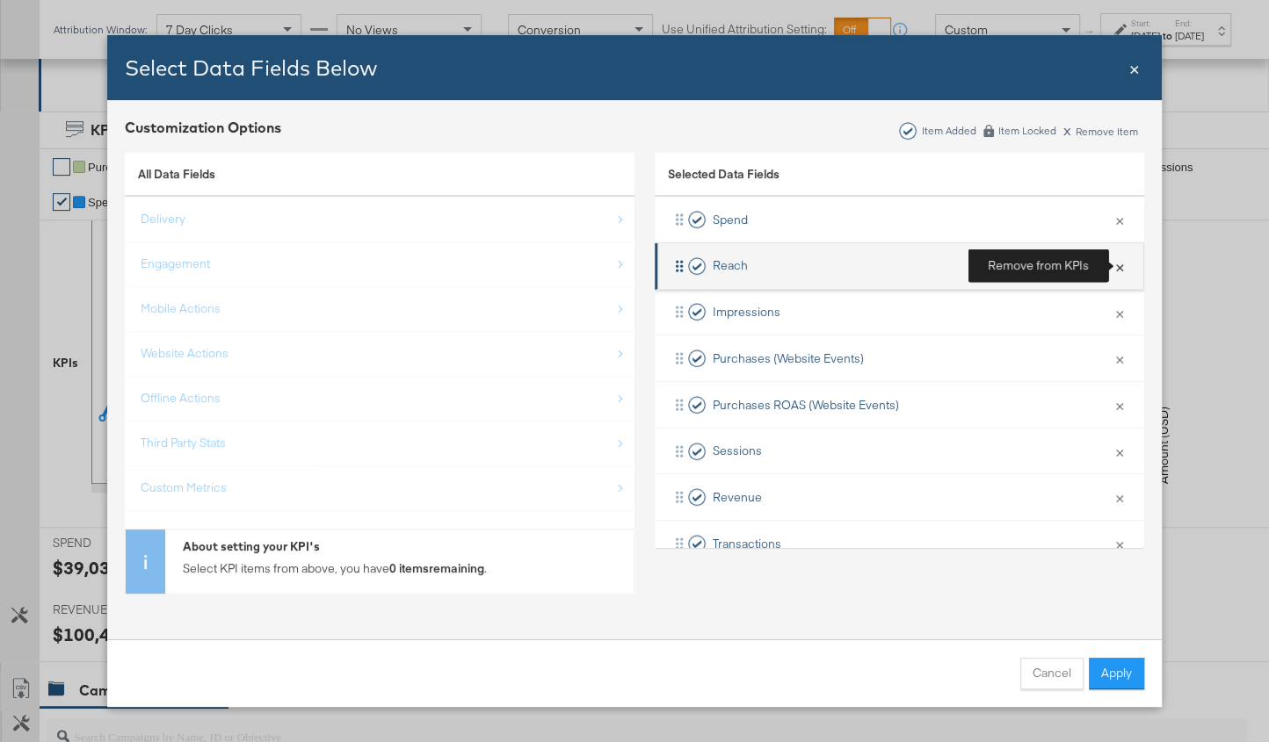
click at [1115, 264] on button "×" at bounding box center [1119, 266] width 23 height 37
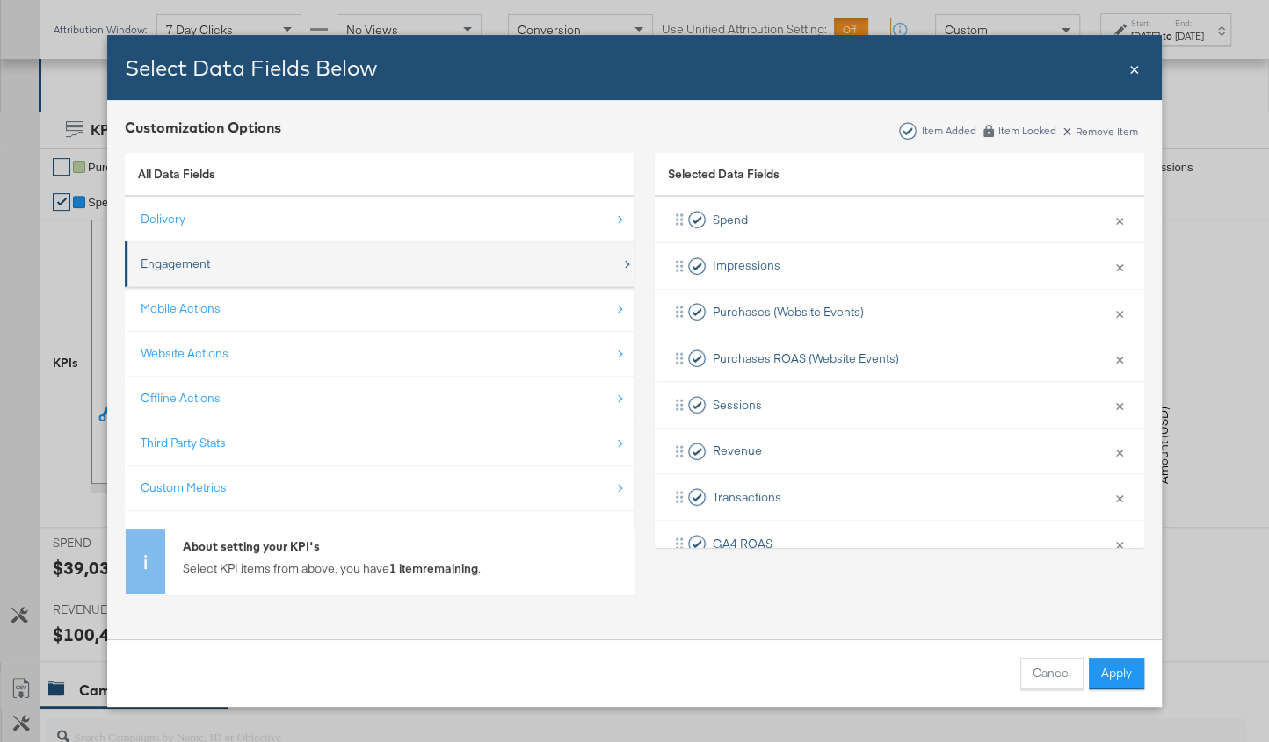
click at [265, 268] on div "Engagement" at bounding box center [381, 264] width 481 height 36
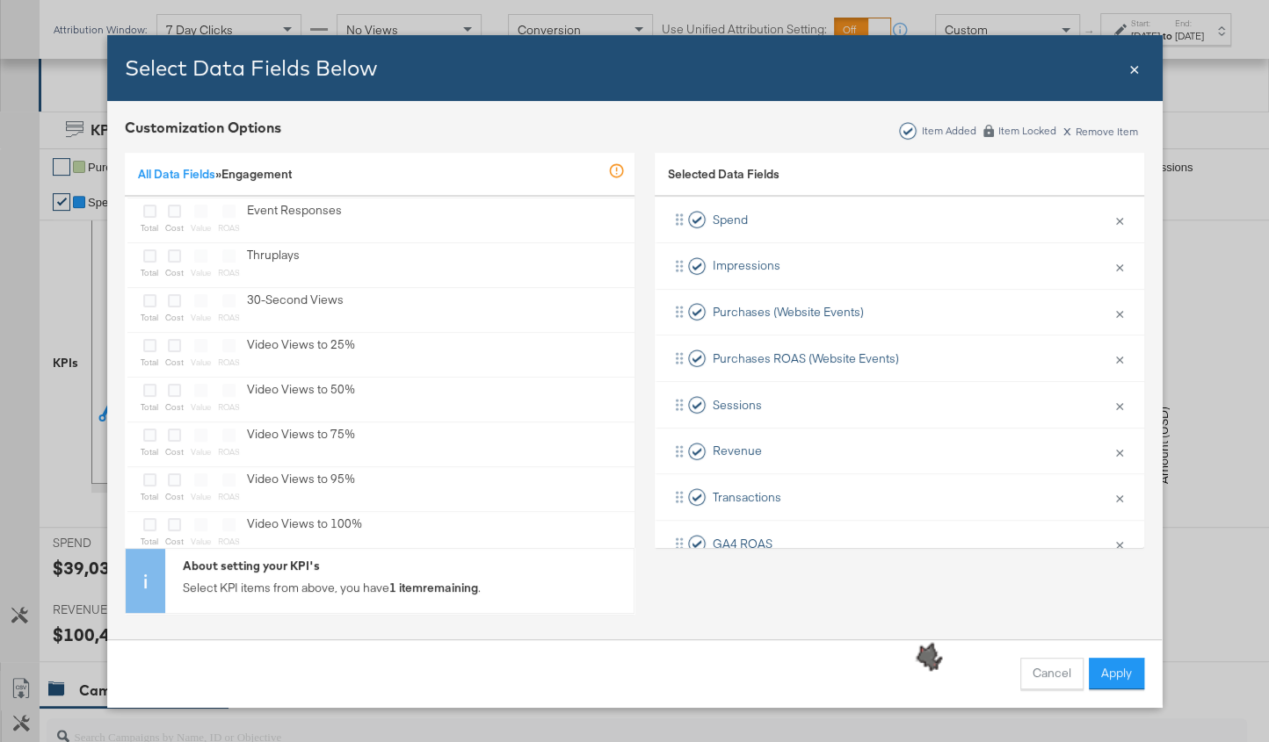
scroll to position [805, 0]
click at [204, 175] on link "All Data Fields" at bounding box center [176, 174] width 77 height 16
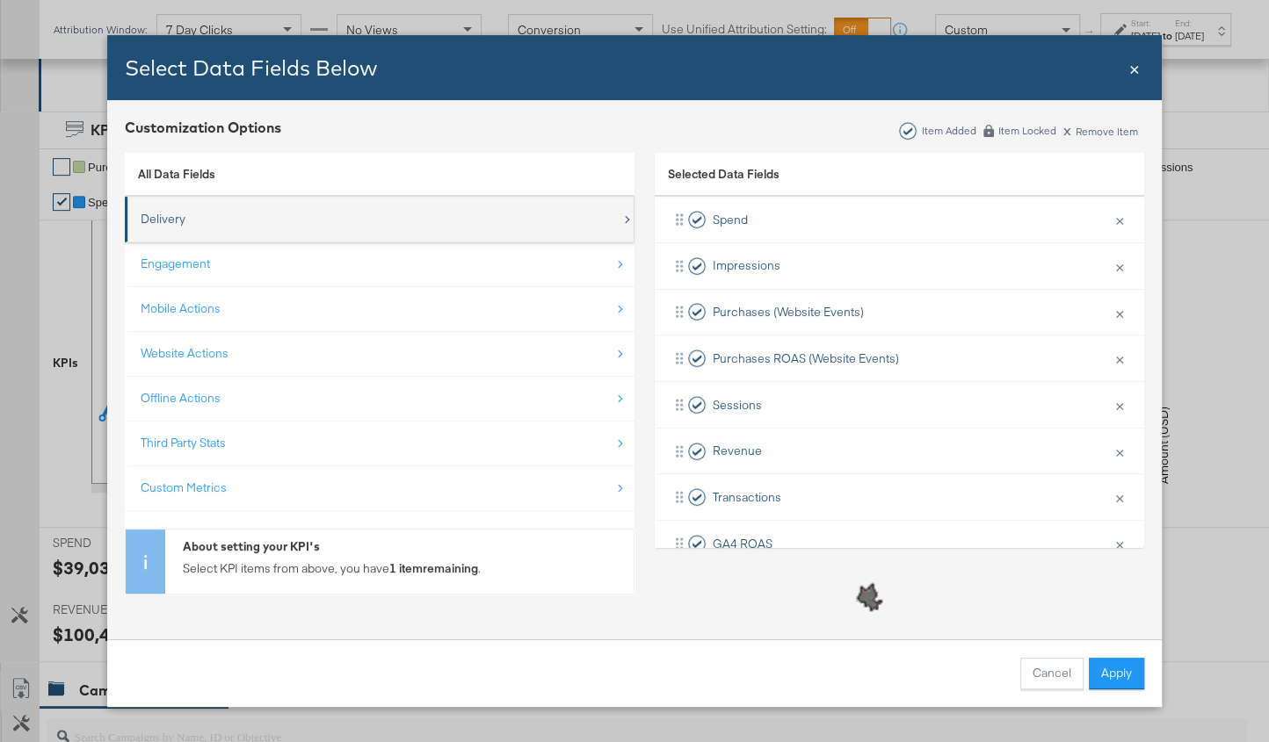
click at [224, 230] on div "Delivery" at bounding box center [381, 219] width 481 height 36
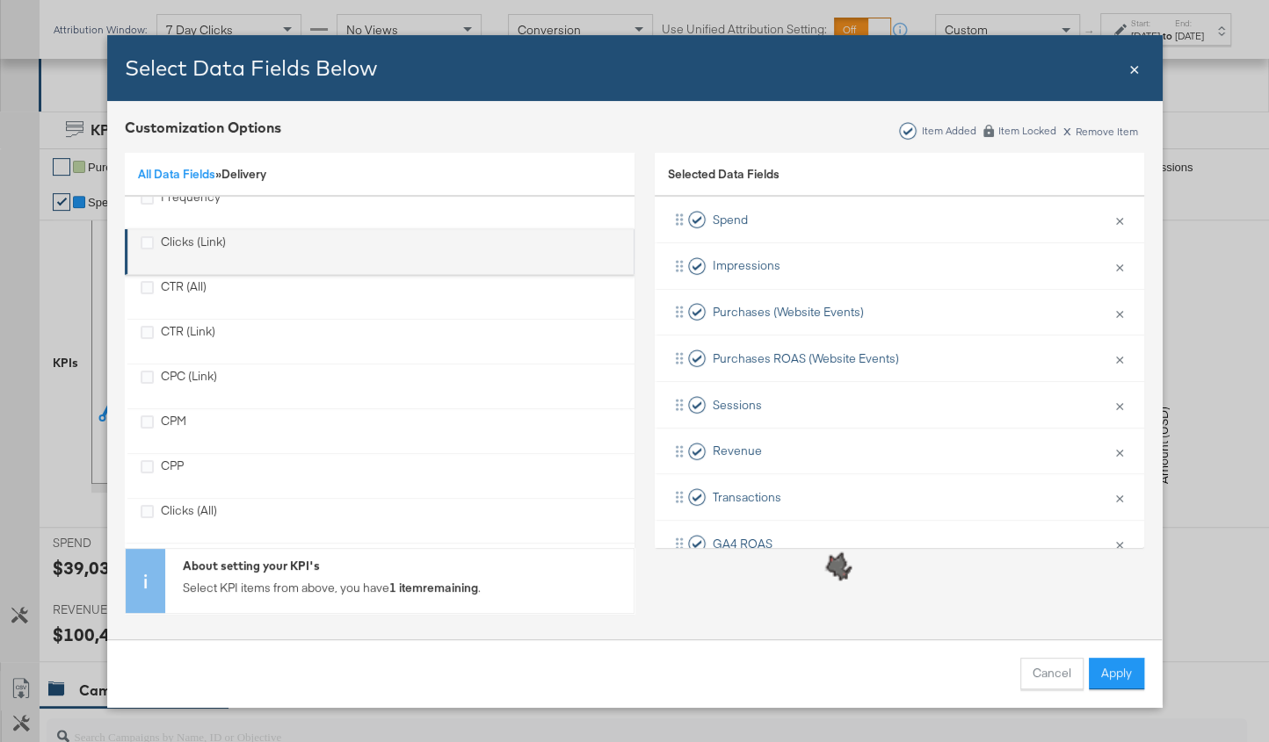
scroll to position [156, 0]
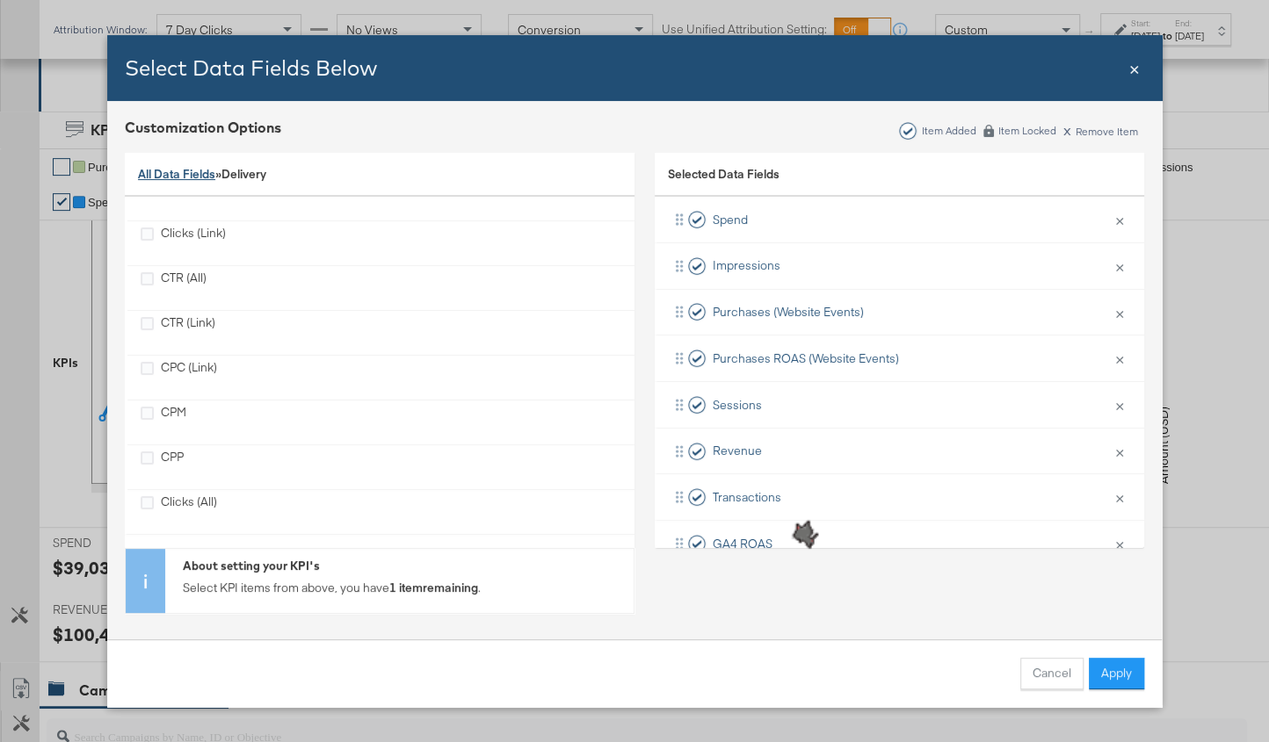
click at [160, 176] on link "All Data Fields" at bounding box center [176, 174] width 77 height 16
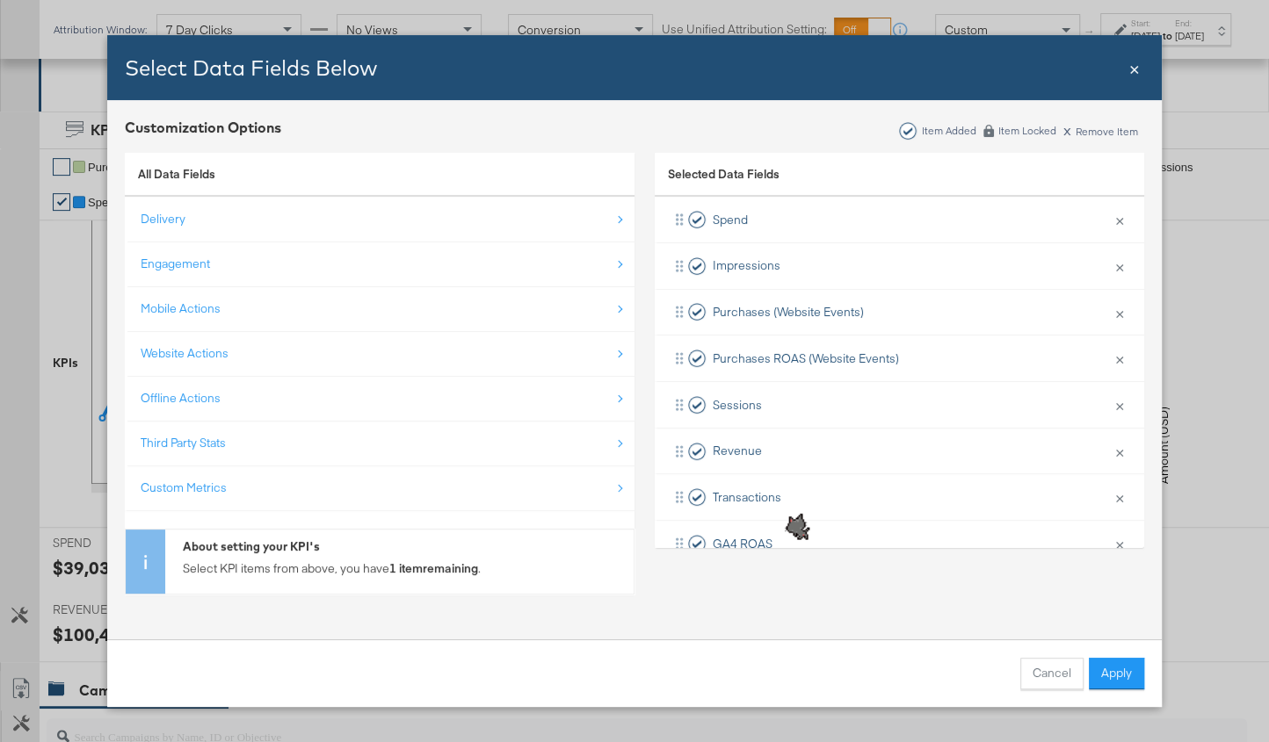
scroll to position [0, 0]
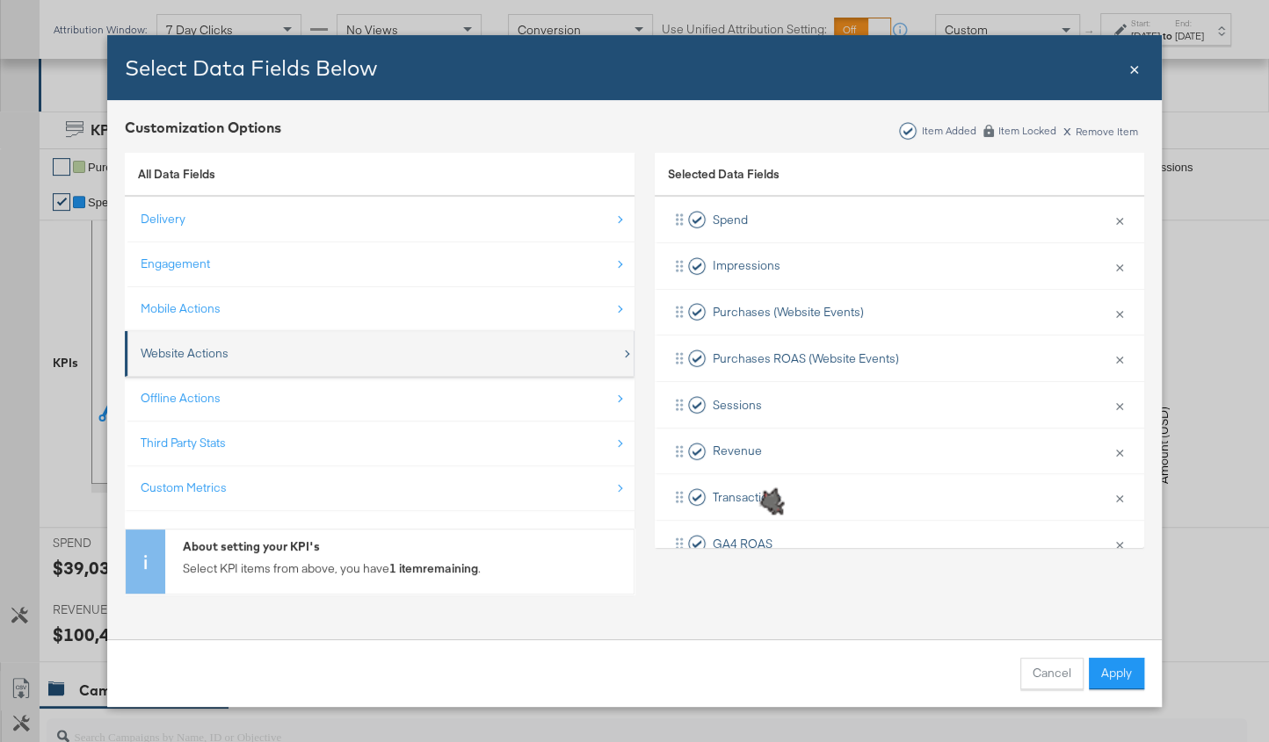
click at [248, 363] on div "Website Actions" at bounding box center [381, 354] width 481 height 36
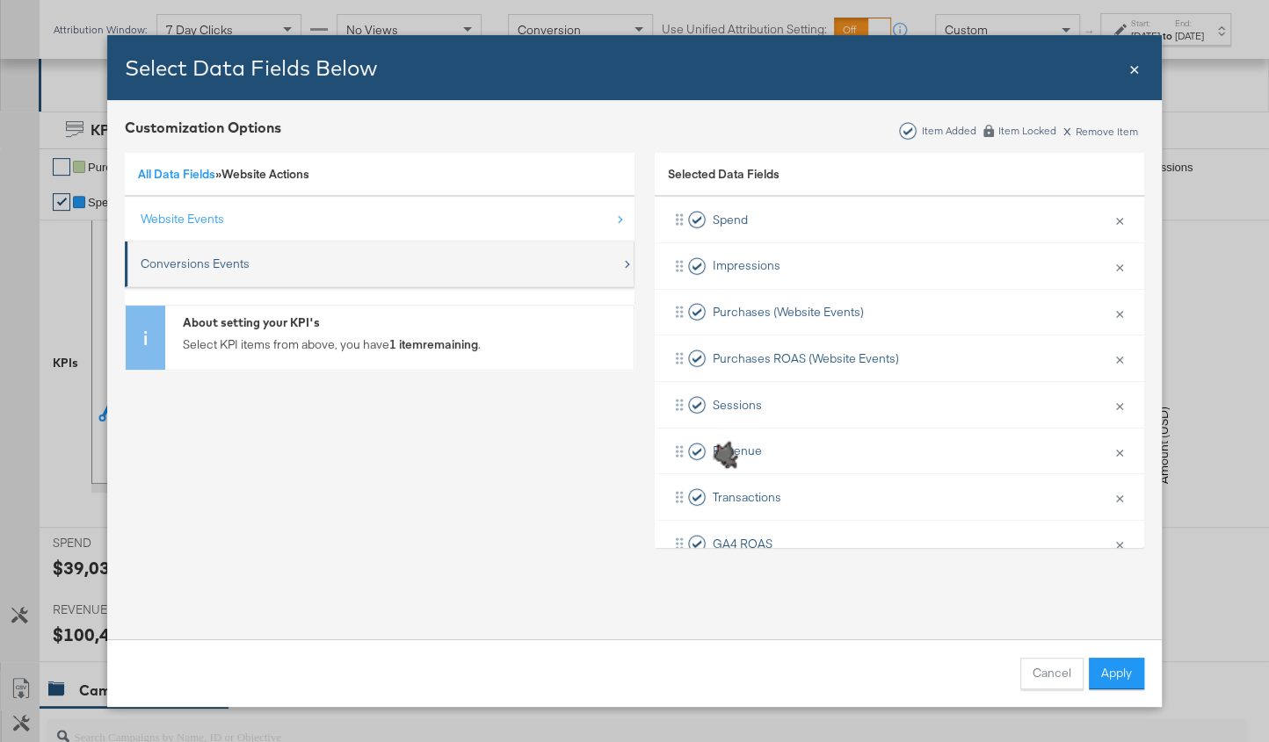
click at [195, 261] on div "Conversions Events" at bounding box center [195, 264] width 109 height 17
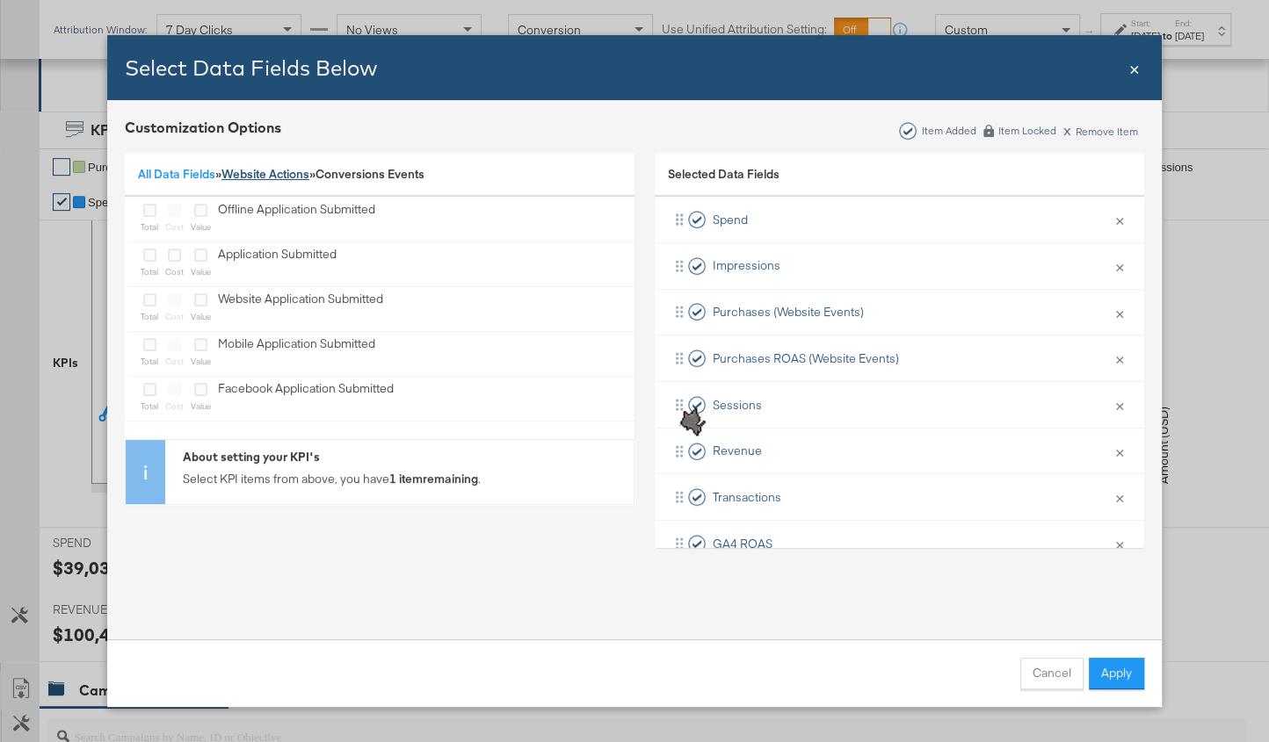
click at [236, 174] on link "Website Actions" at bounding box center [265, 174] width 88 height 16
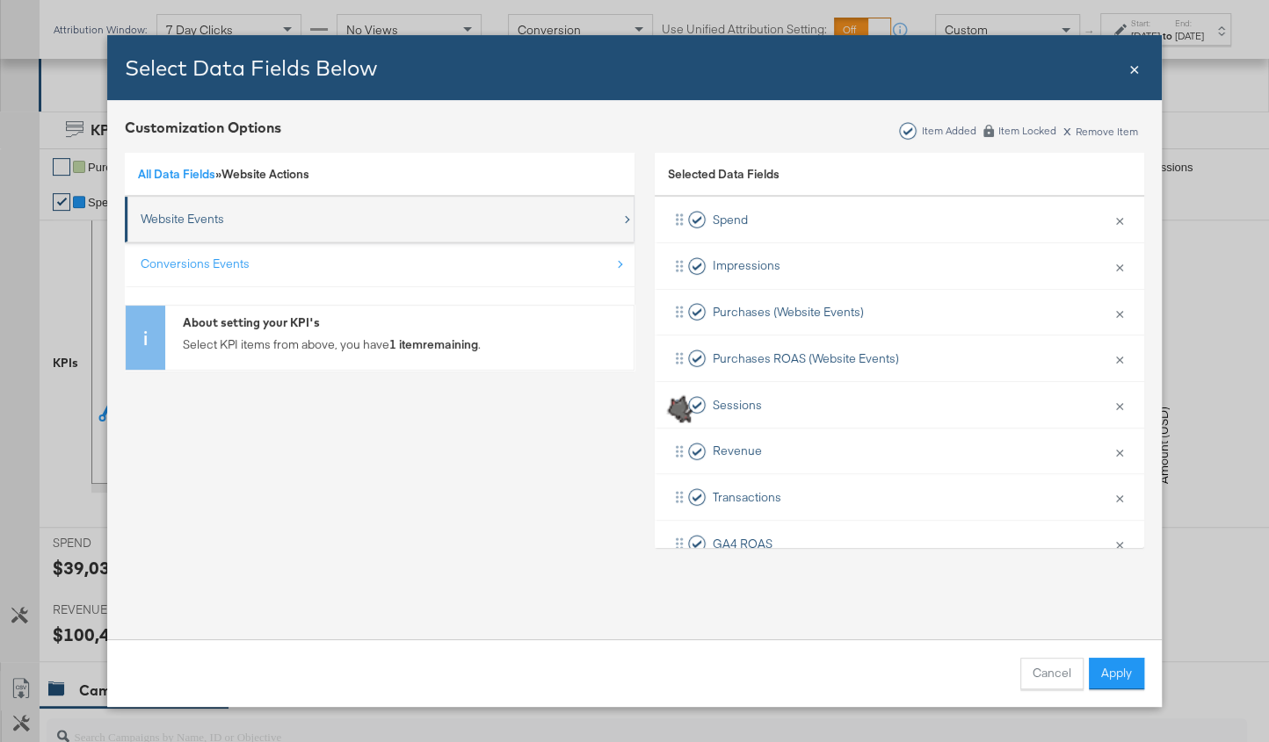
click at [235, 226] on div "Website Events" at bounding box center [381, 219] width 481 height 36
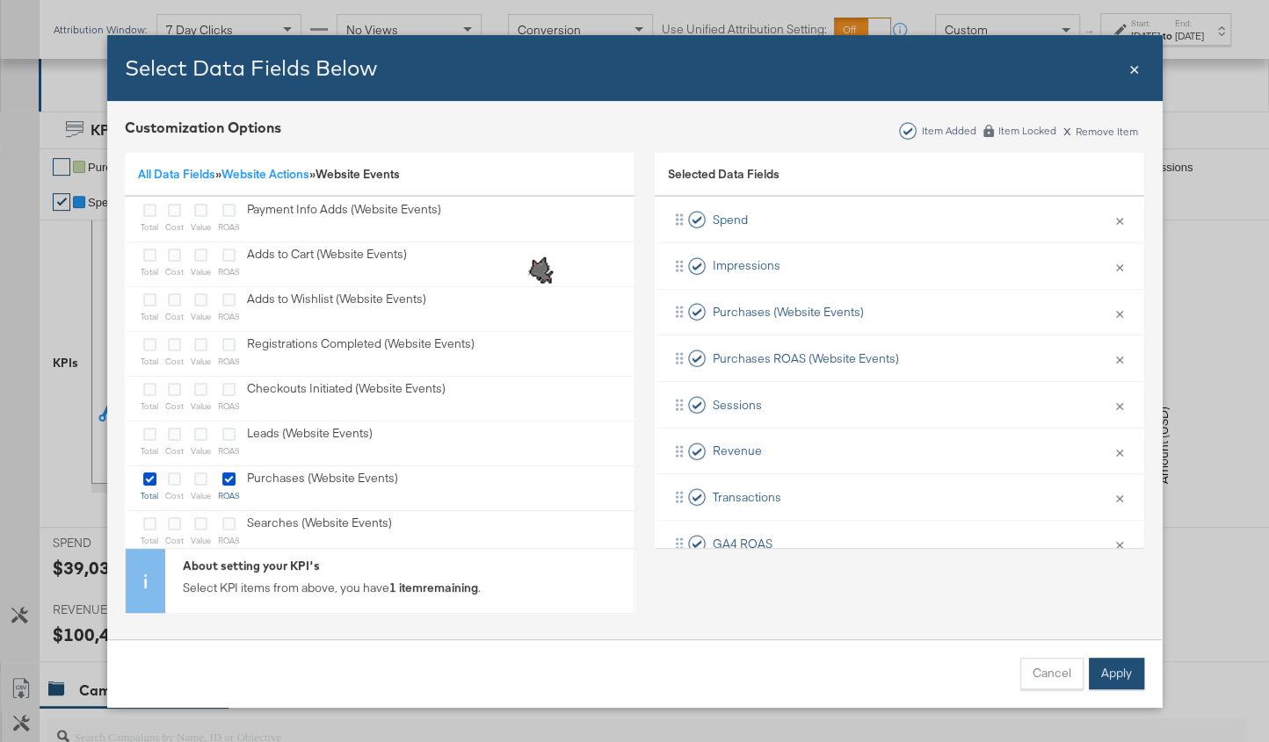
click at [1128, 669] on button "Apply" at bounding box center [1116, 674] width 55 height 32
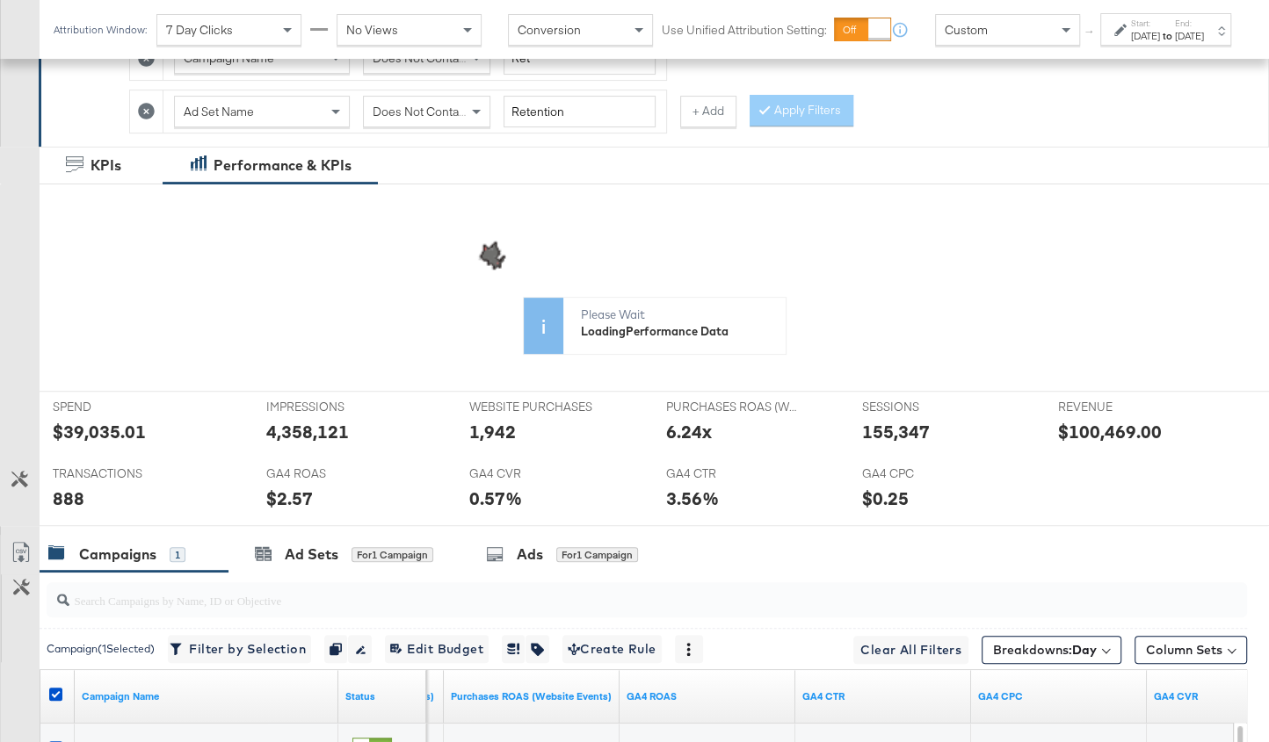
scroll to position [401, 0]
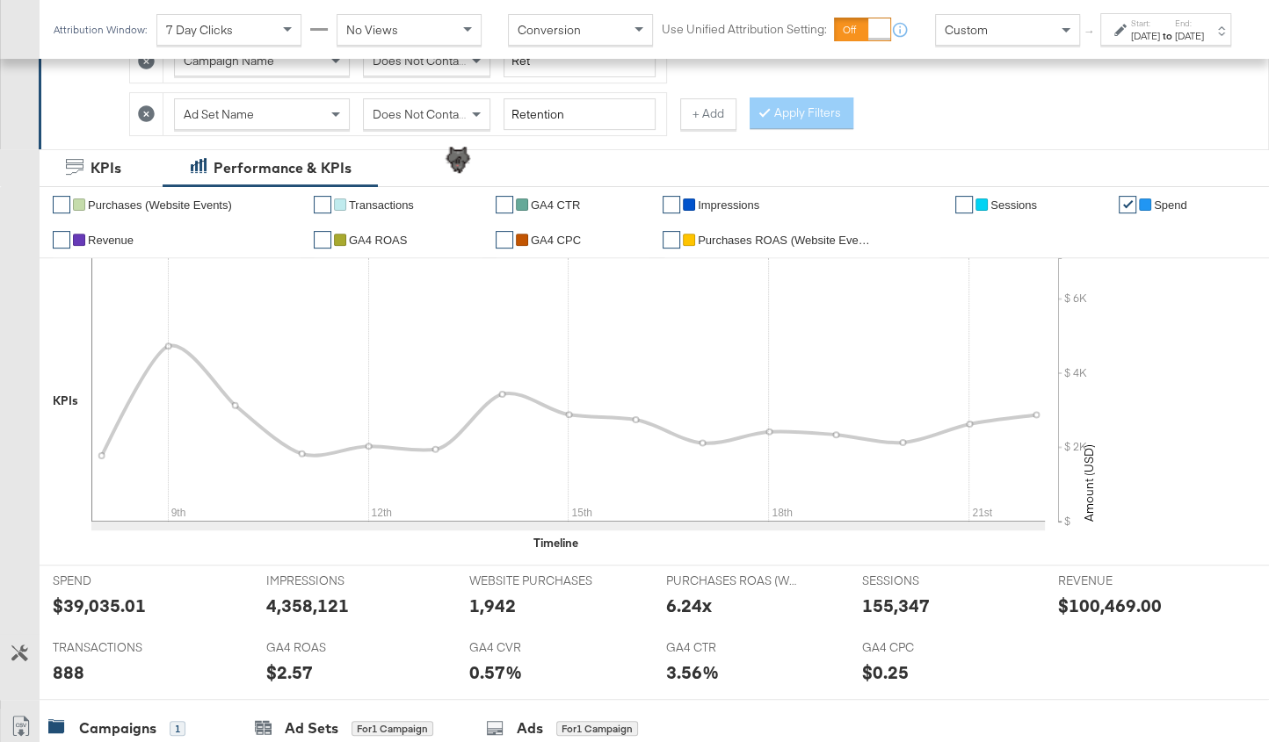
click at [671, 235] on link "✔" at bounding box center [671, 240] width 18 height 18
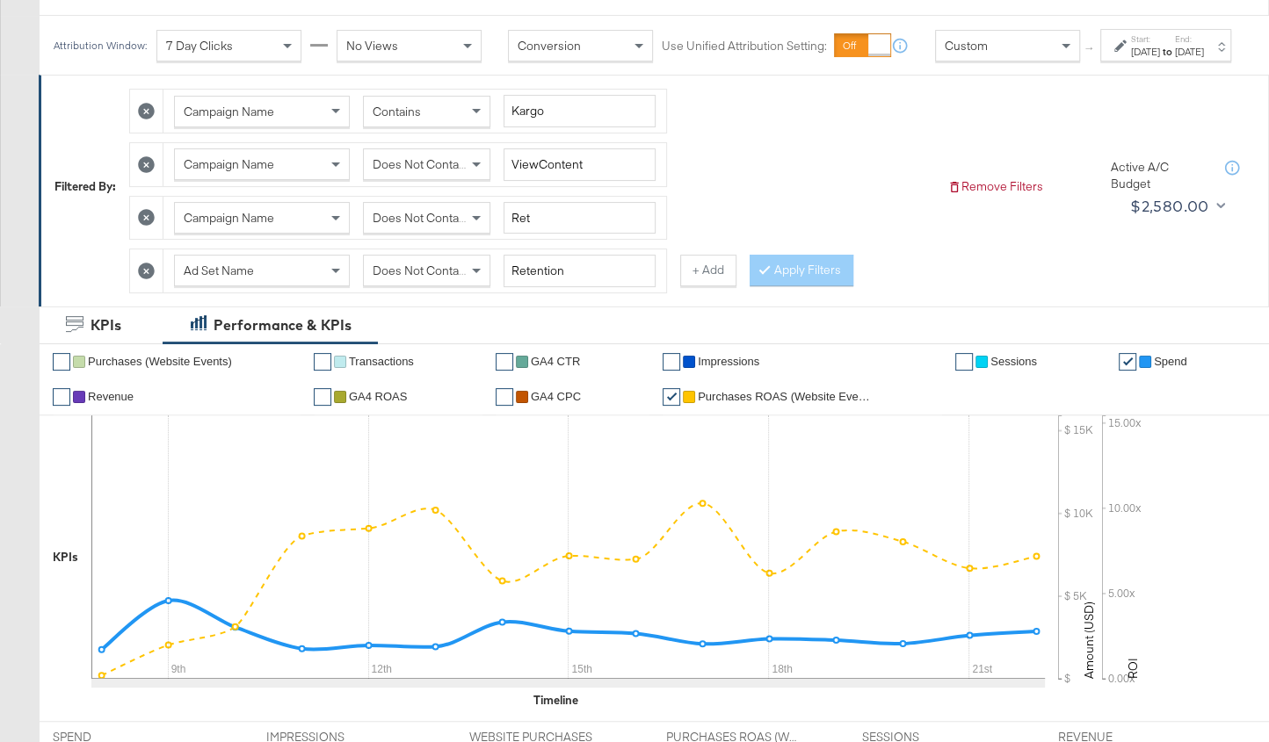
scroll to position [225, 0]
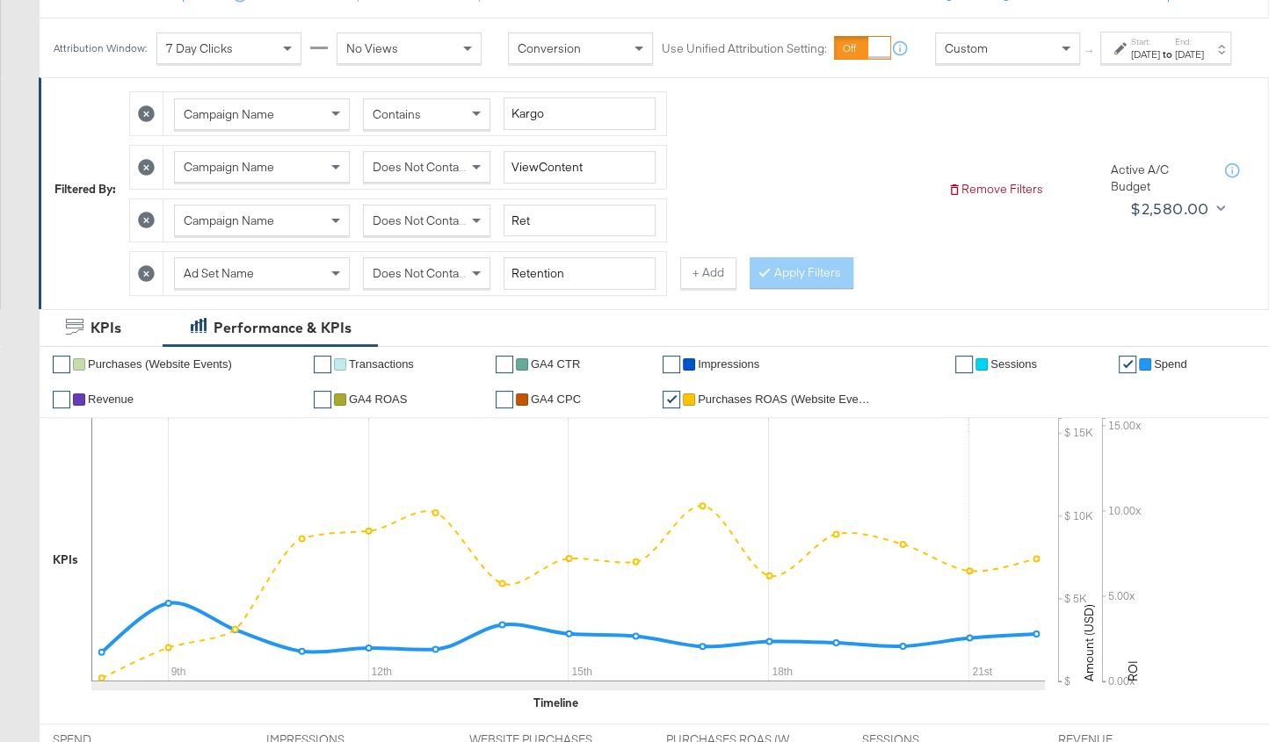
click at [377, 216] on div "Does Not Contain" at bounding box center [427, 221] width 126 height 30
click at [409, 281] on span "Does Not Contain" at bounding box center [421, 273] width 96 height 16
click at [819, 289] on button "Apply Filters" at bounding box center [801, 273] width 104 height 32
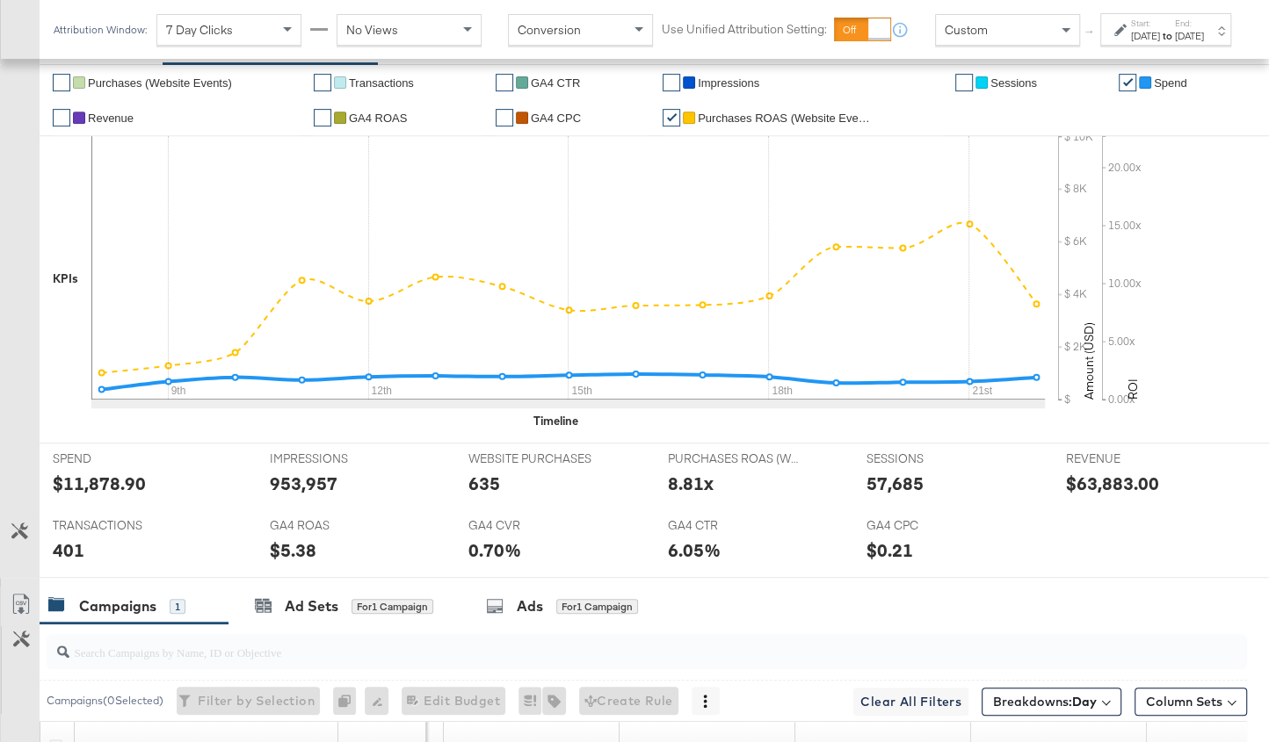
scroll to position [519, 0]
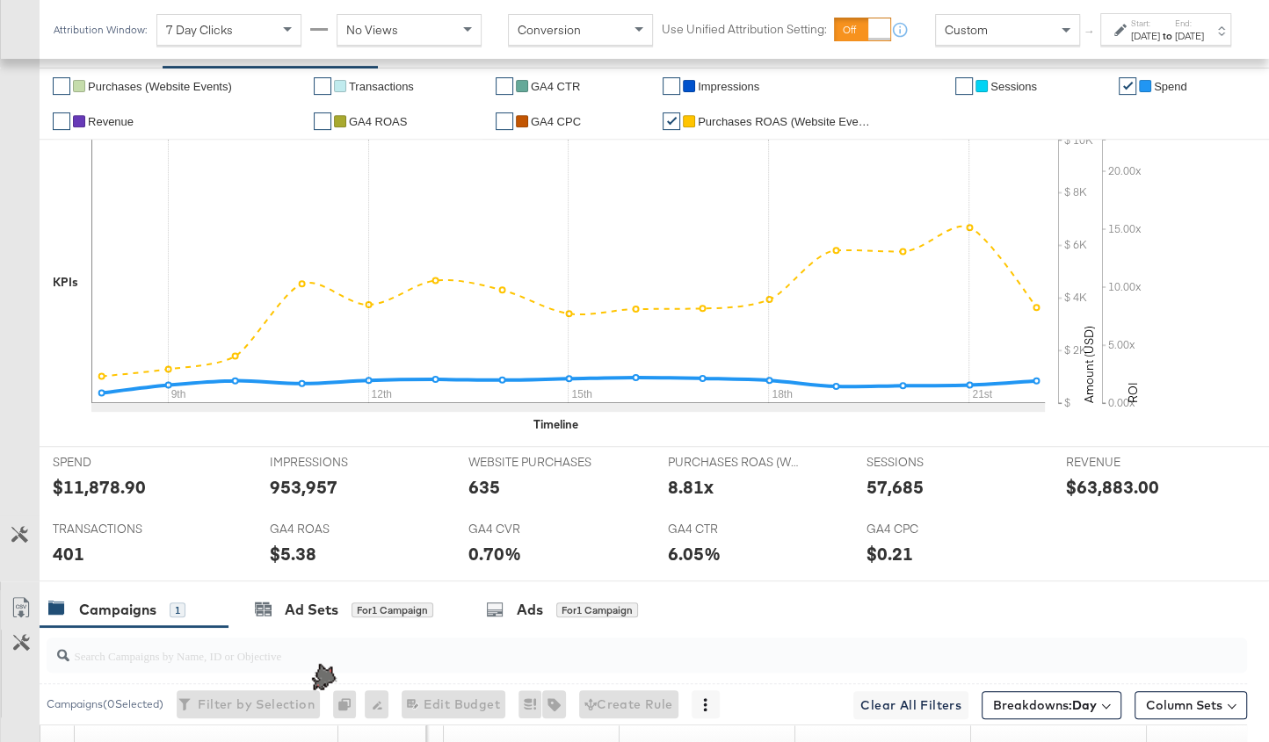
click at [1137, 32] on div "Start: [DATE] to End: [DATE]" at bounding box center [1165, 29] width 131 height 33
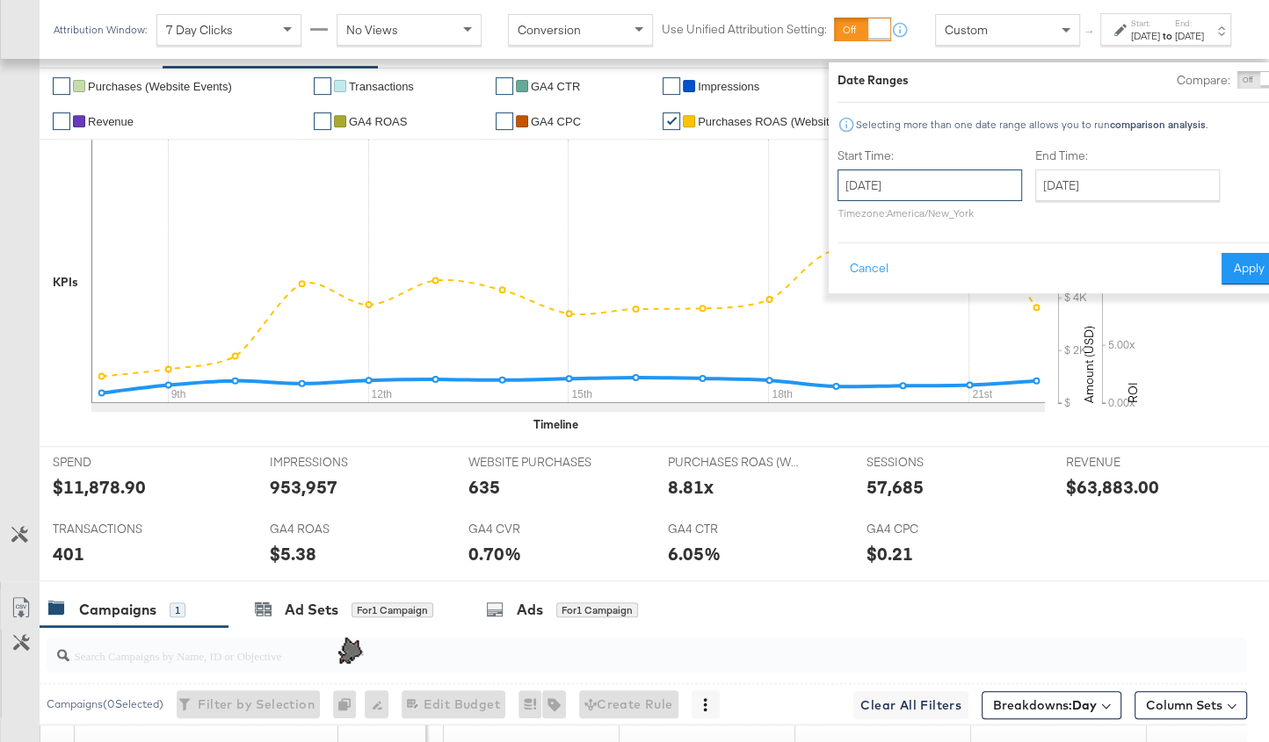
click at [906, 197] on input "[DATE]" at bounding box center [929, 186] width 184 height 32
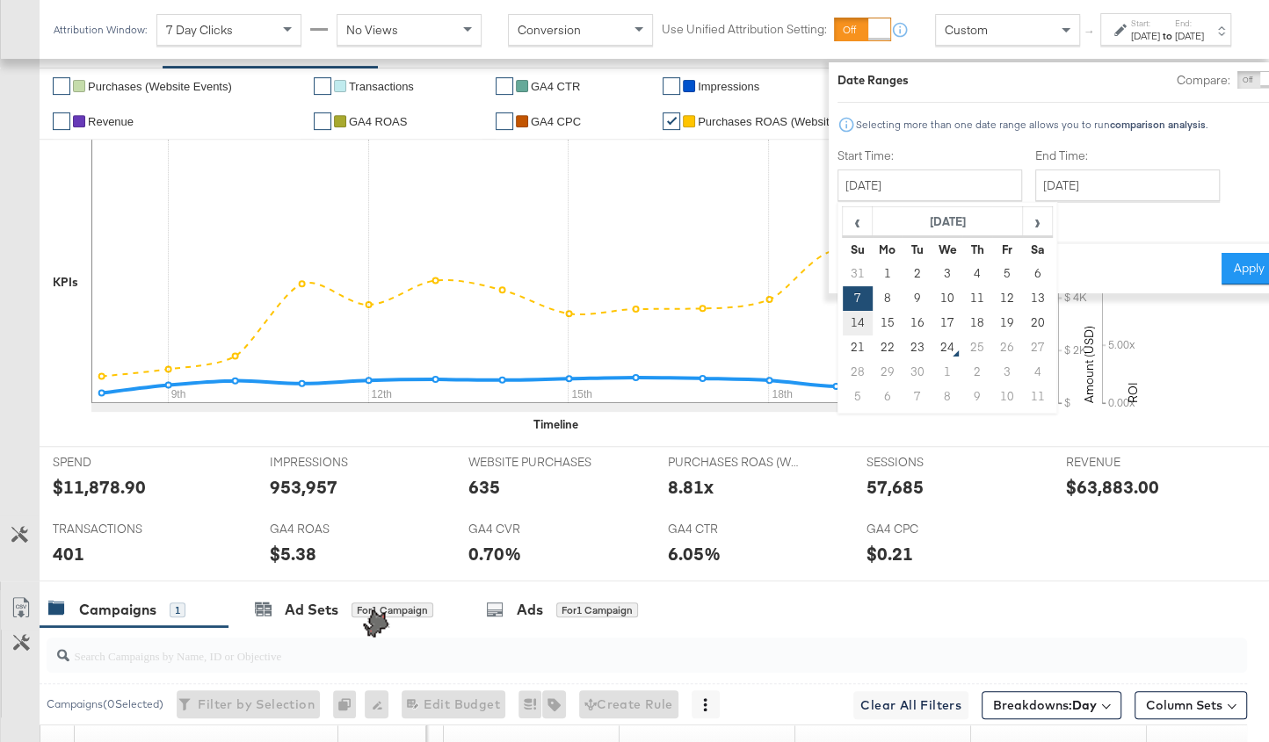
click at [843, 322] on td "14" at bounding box center [858, 323] width 30 height 25
type input "[DATE]"
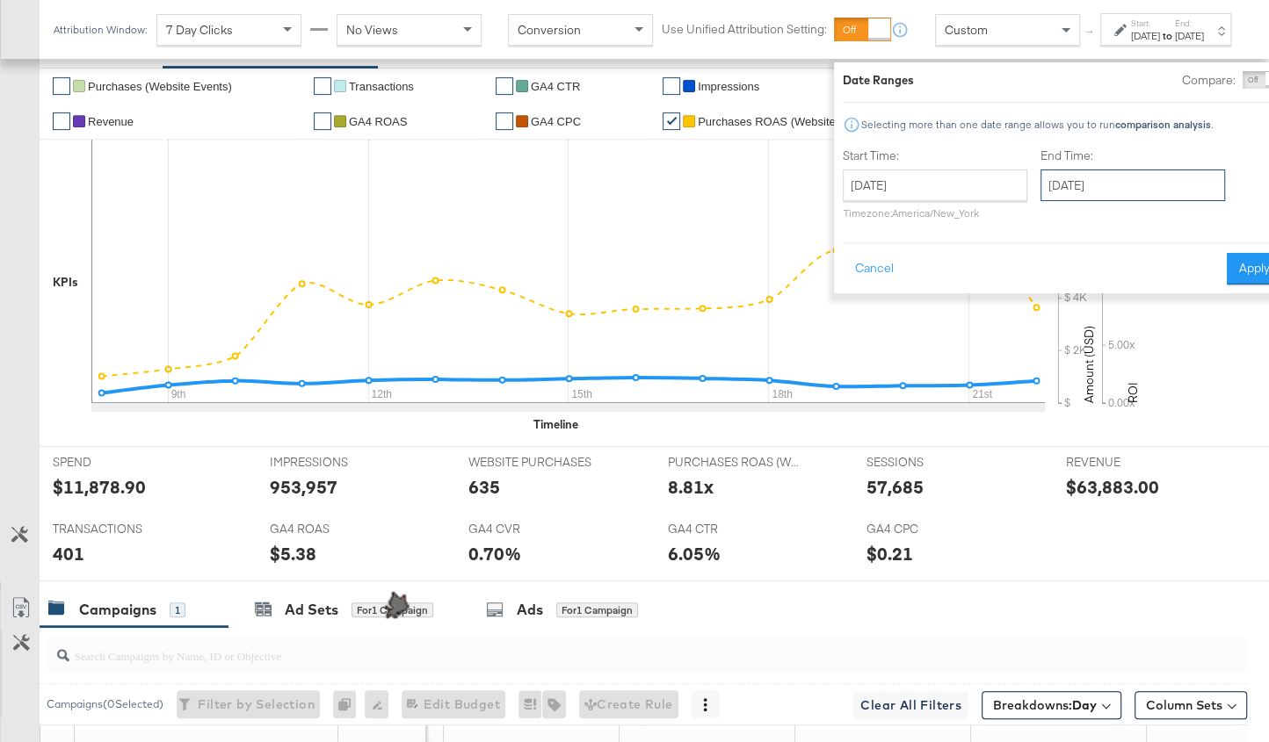
click at [1110, 174] on input "[DATE]" at bounding box center [1132, 186] width 184 height 32
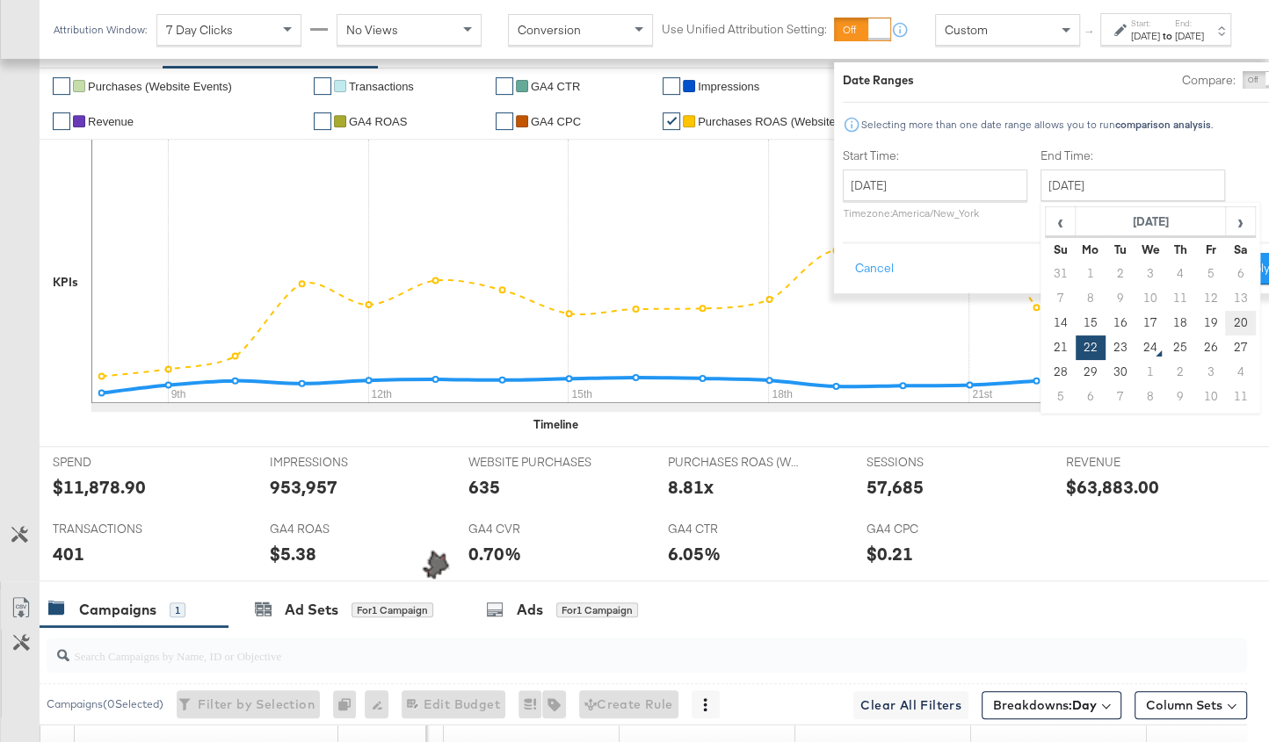
click at [1225, 325] on td "20" at bounding box center [1240, 323] width 30 height 25
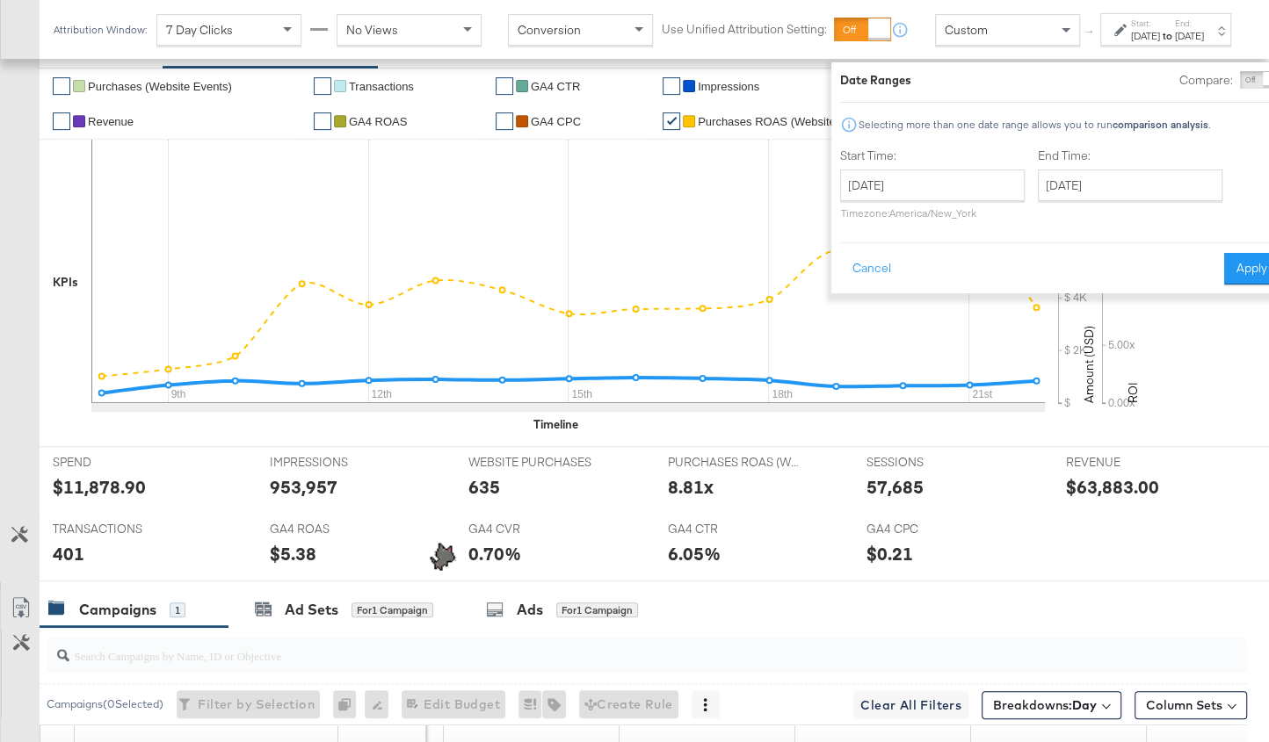
type input "[DATE]"
click at [1224, 271] on button "Apply" at bounding box center [1251, 269] width 55 height 32
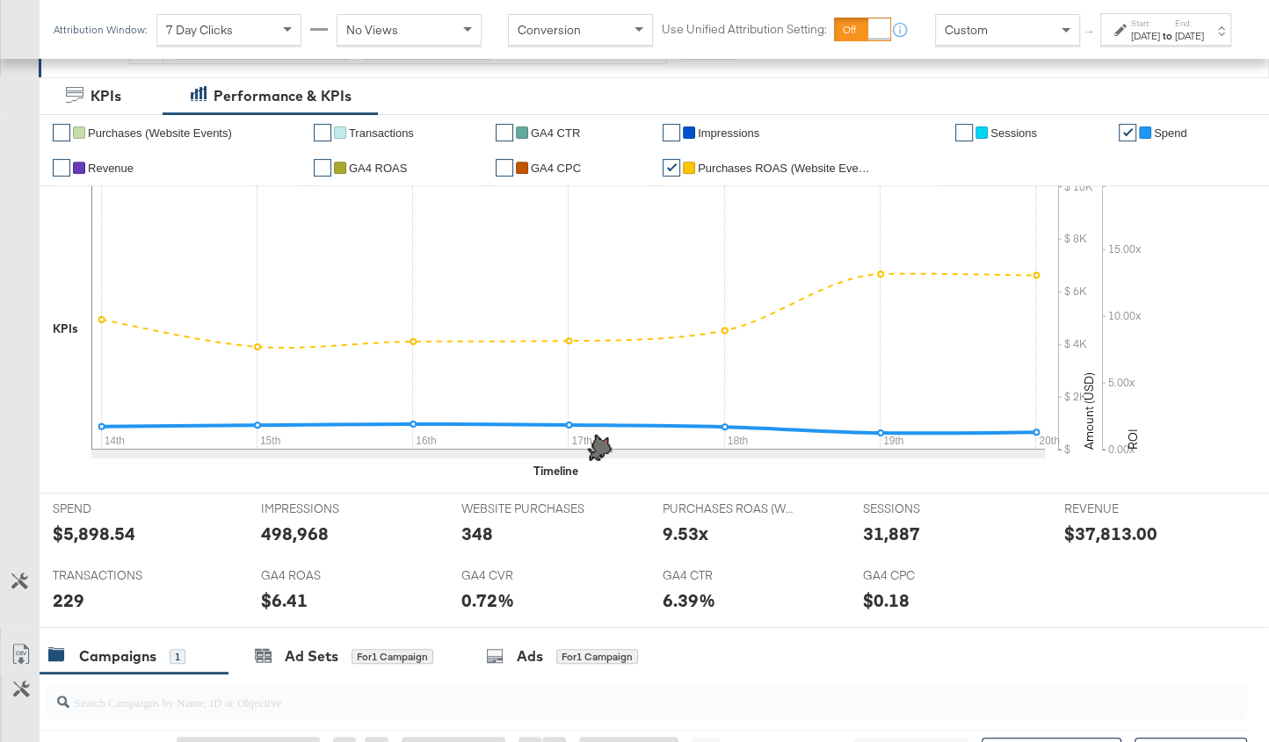
scroll to position [456, 0]
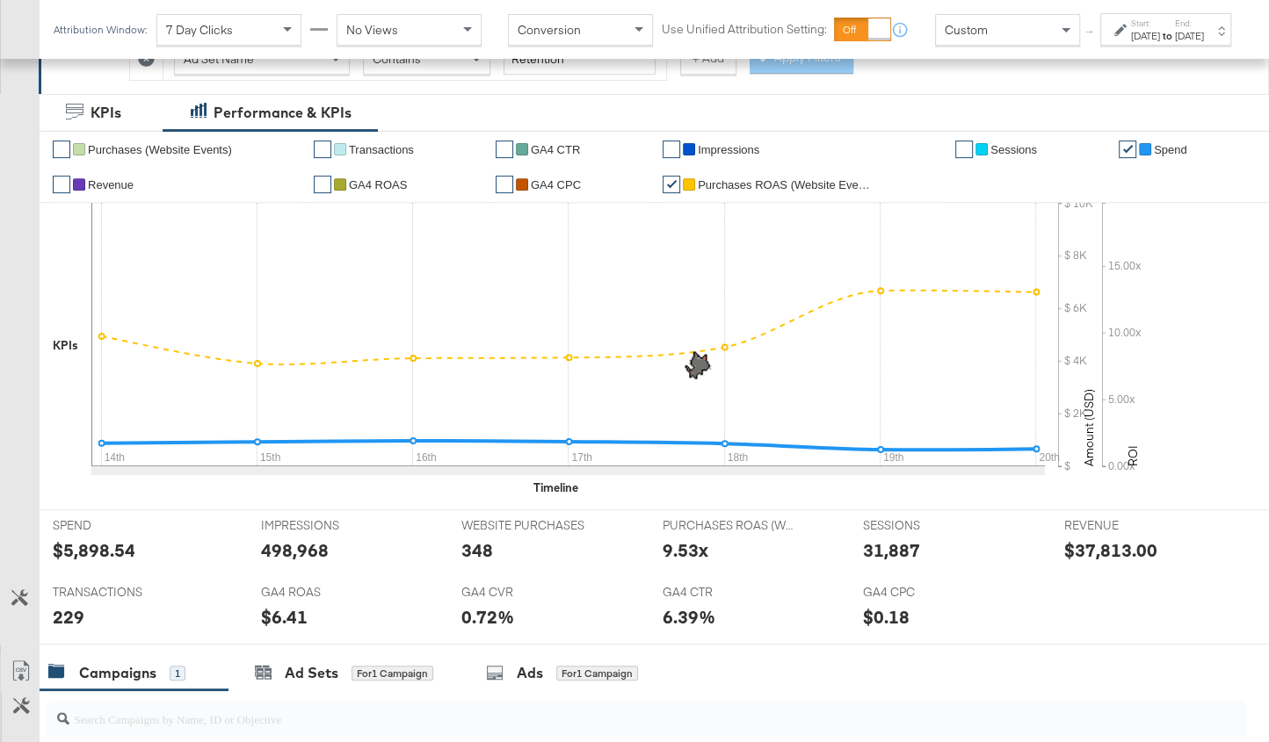
click at [420, 42] on div "No Views" at bounding box center [408, 30] width 143 height 30
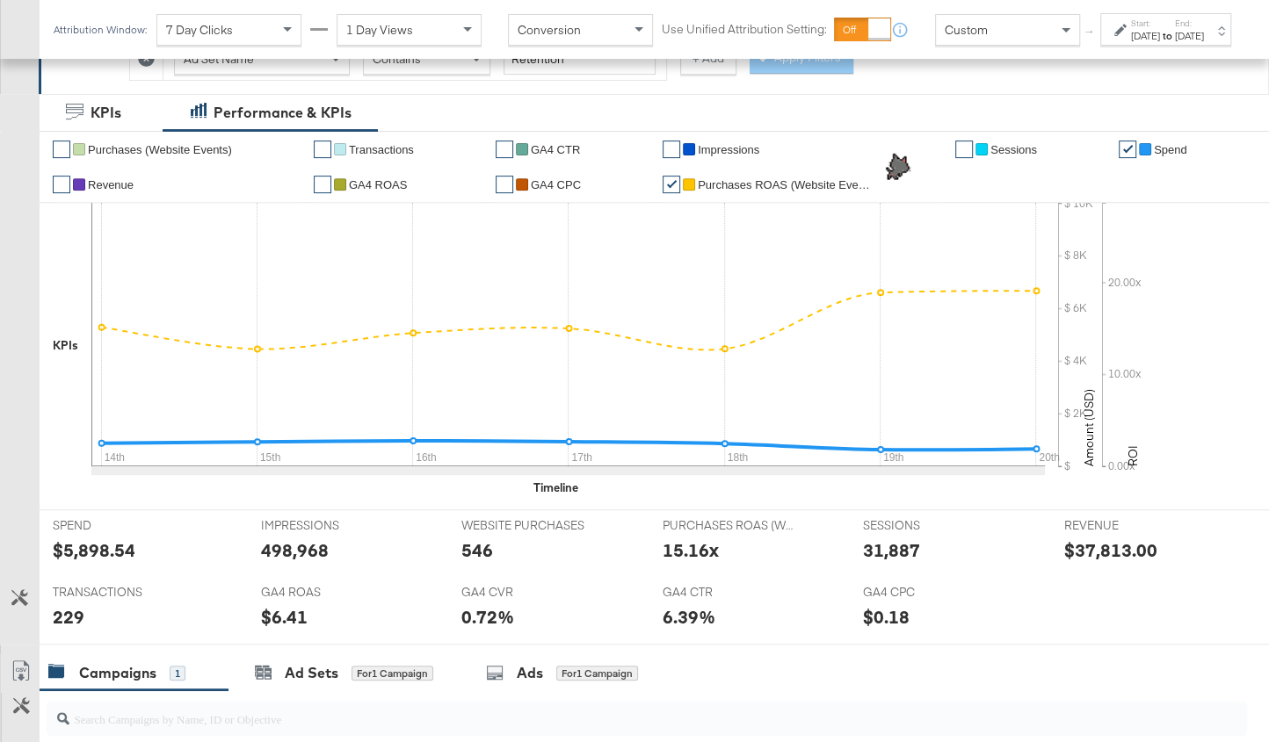
click at [1175, 43] on div "[DATE]" at bounding box center [1189, 36] width 29 height 14
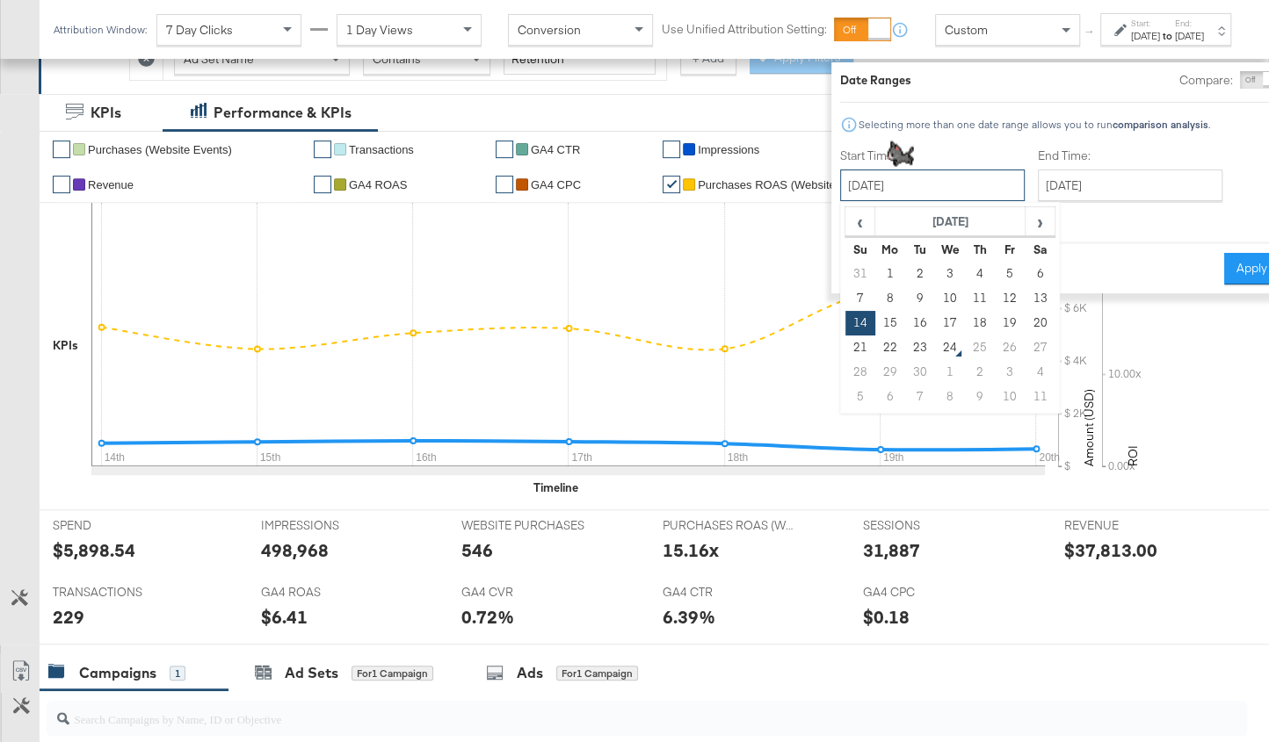
click at [869, 188] on input "[DATE]" at bounding box center [932, 186] width 184 height 32
click at [845, 294] on td "7" at bounding box center [860, 298] width 30 height 25
type input "[DATE]"
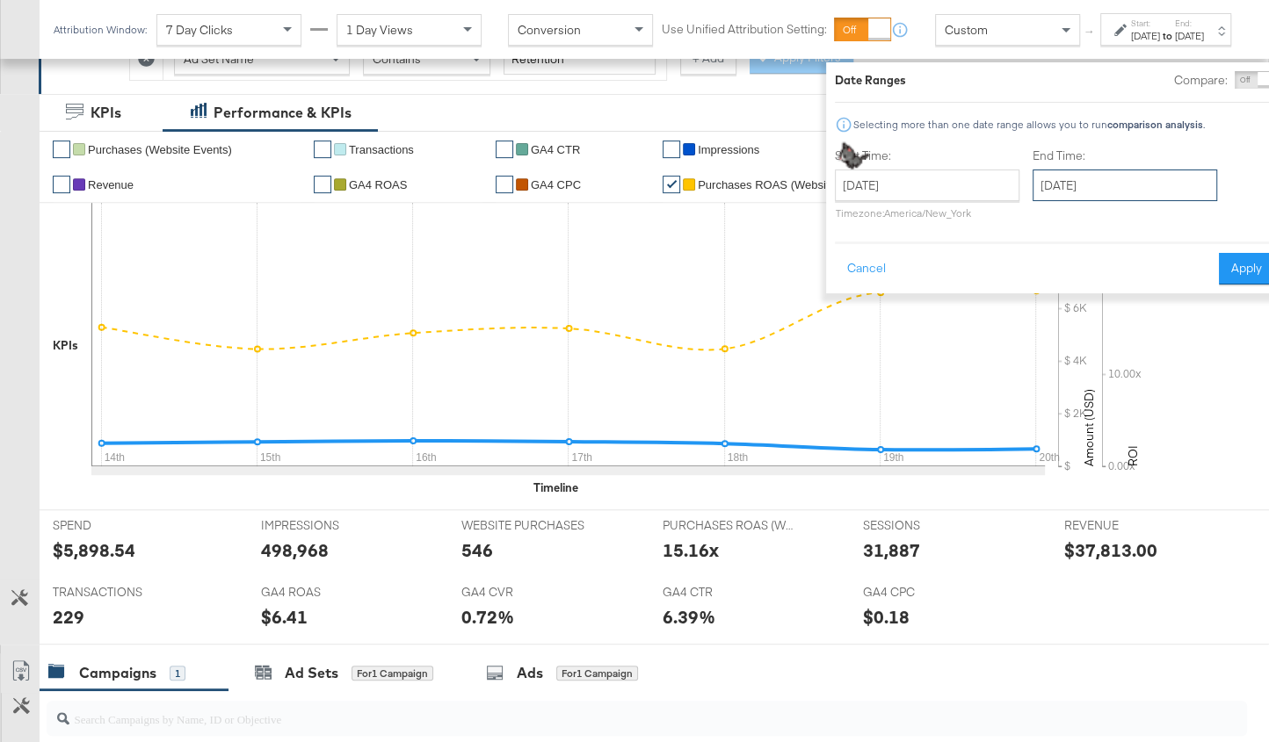
click at [1063, 177] on input "[DATE]" at bounding box center [1124, 186] width 184 height 32
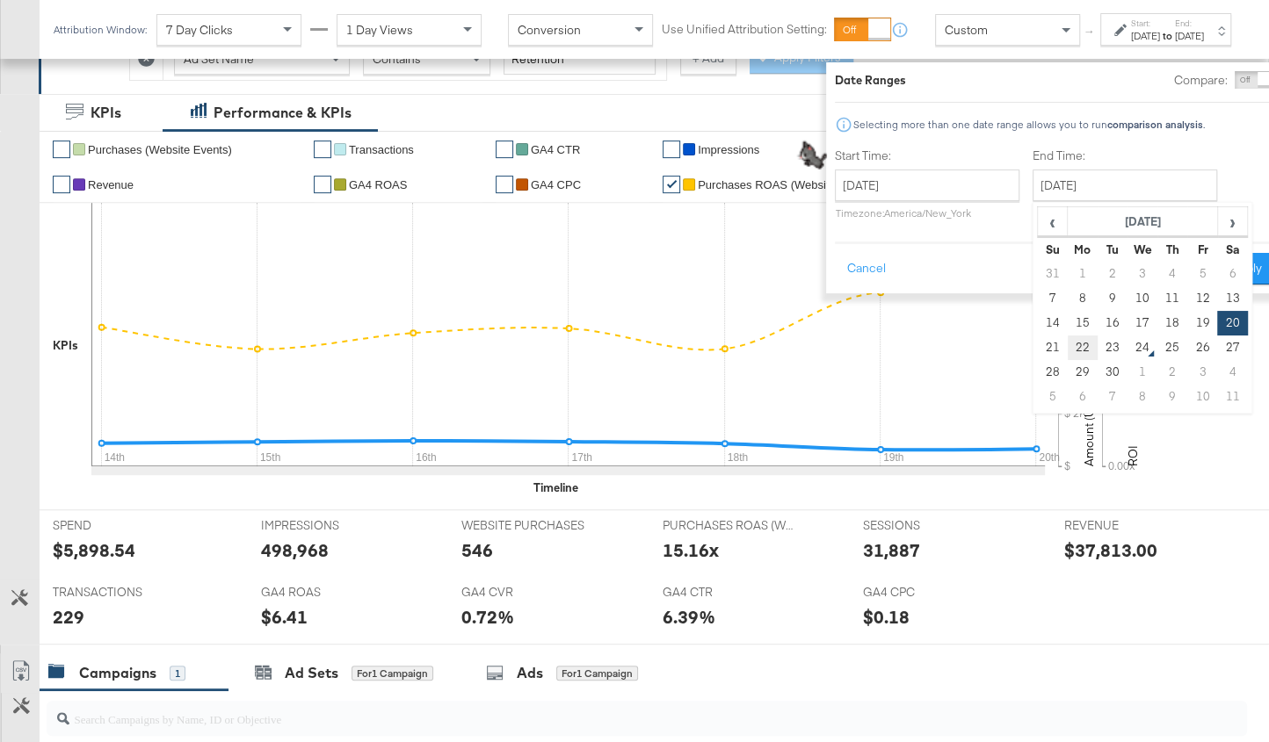
click at [1067, 351] on td "22" at bounding box center [1082, 348] width 30 height 25
type input "[DATE]"
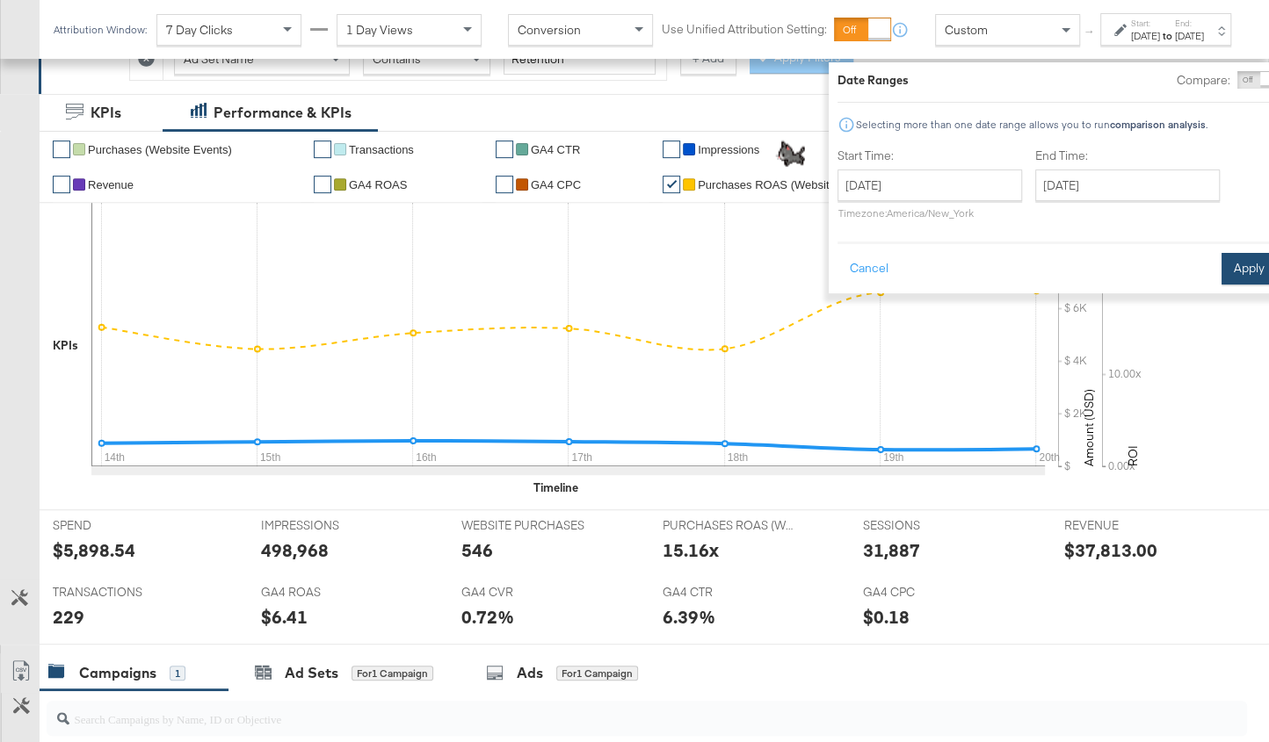
click at [1221, 269] on button "Apply" at bounding box center [1248, 269] width 55 height 32
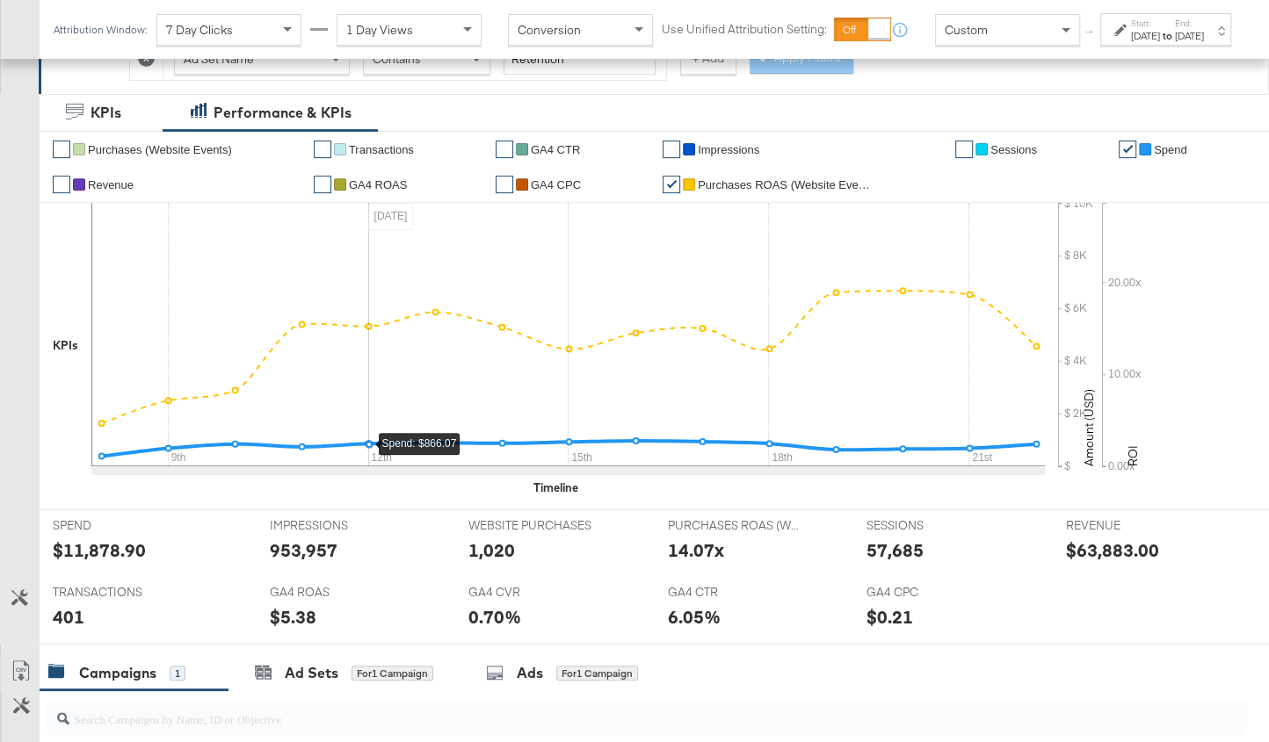
scroll to position [0, 0]
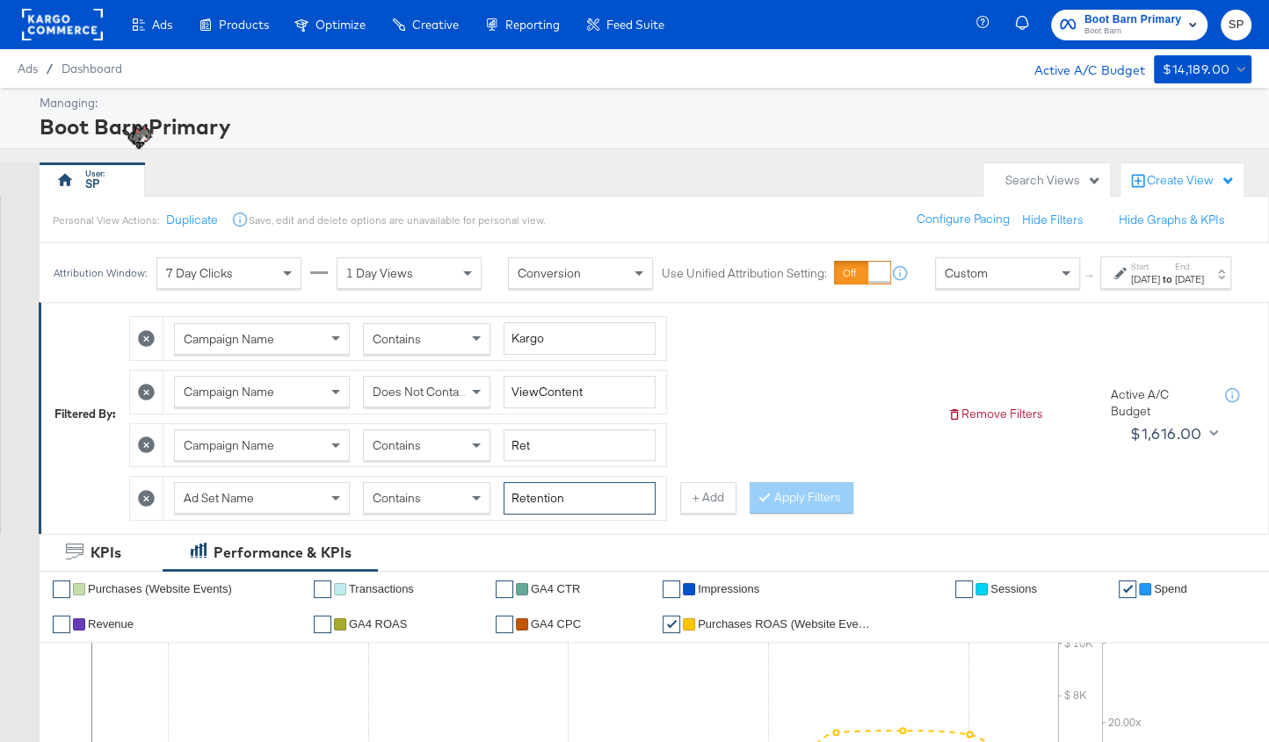
click at [555, 504] on input "Retention" at bounding box center [579, 498] width 152 height 33
type input "Retargeting"
click at [798, 505] on button "Apply Filters" at bounding box center [801, 498] width 104 height 32
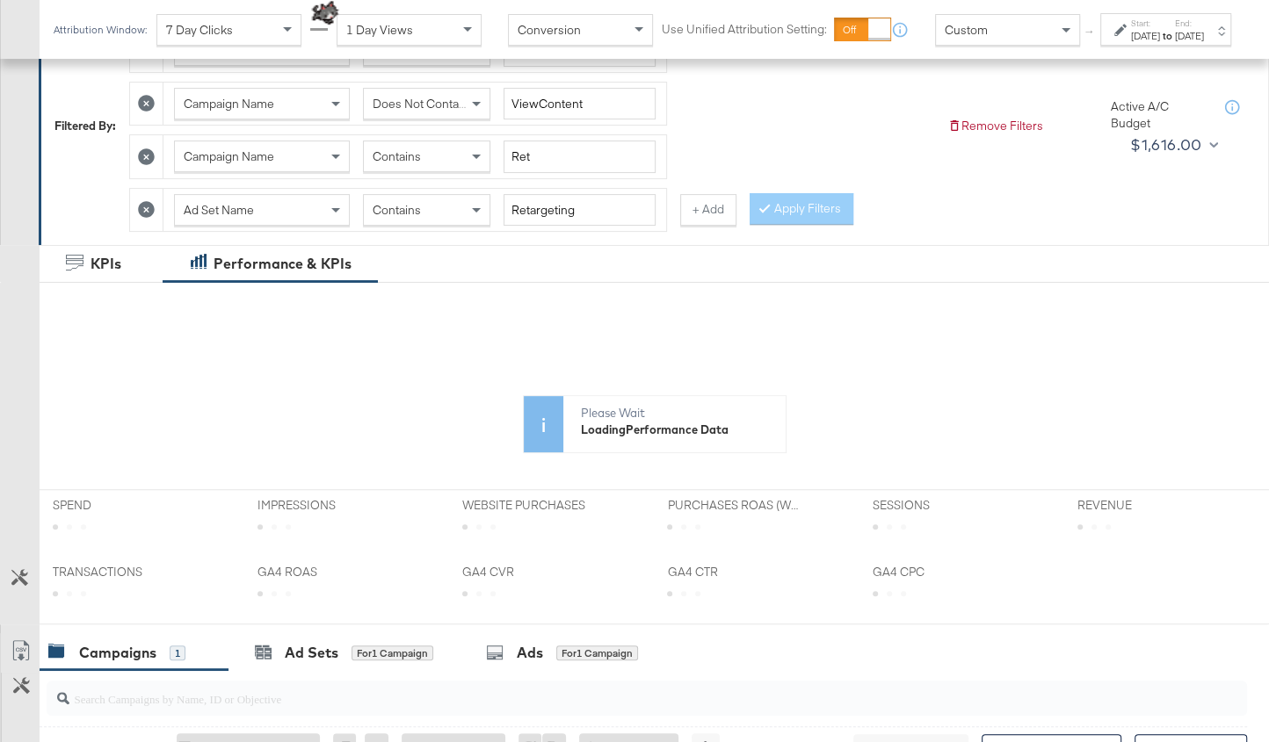
scroll to position [468, 0]
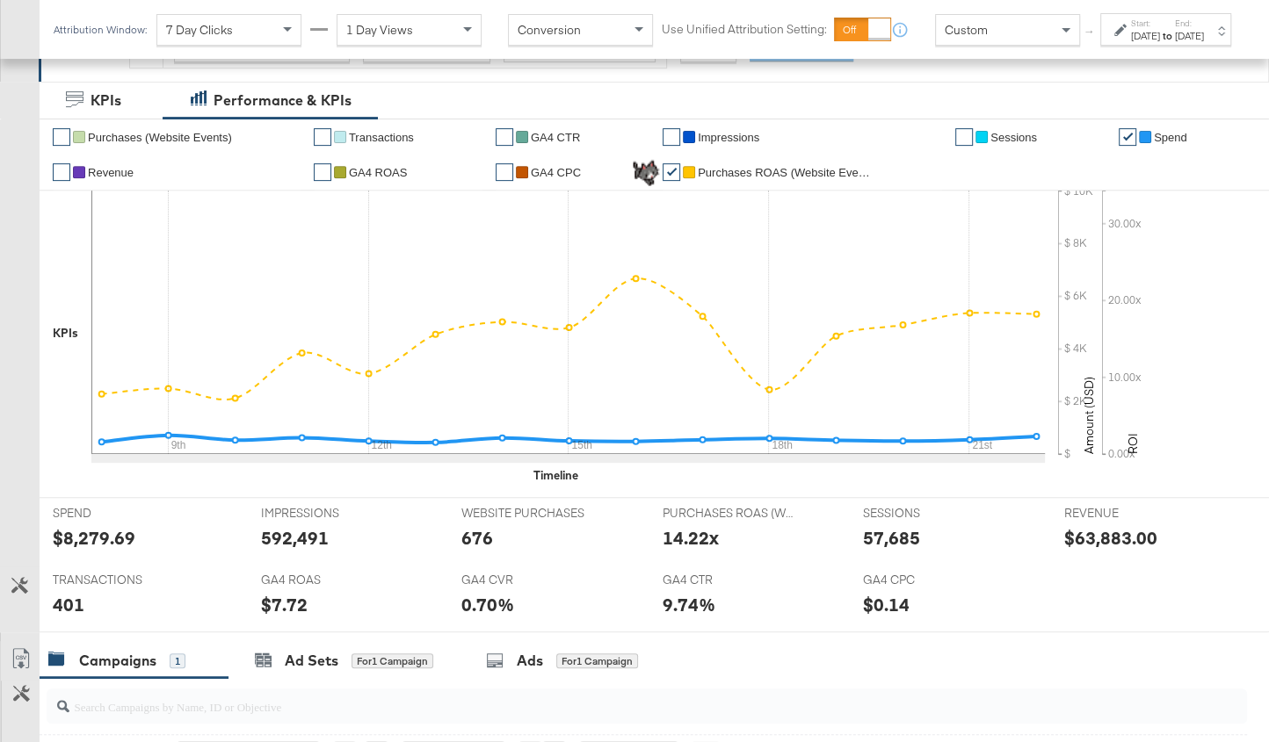
click at [1131, 43] on div "[DATE]" at bounding box center [1145, 36] width 29 height 14
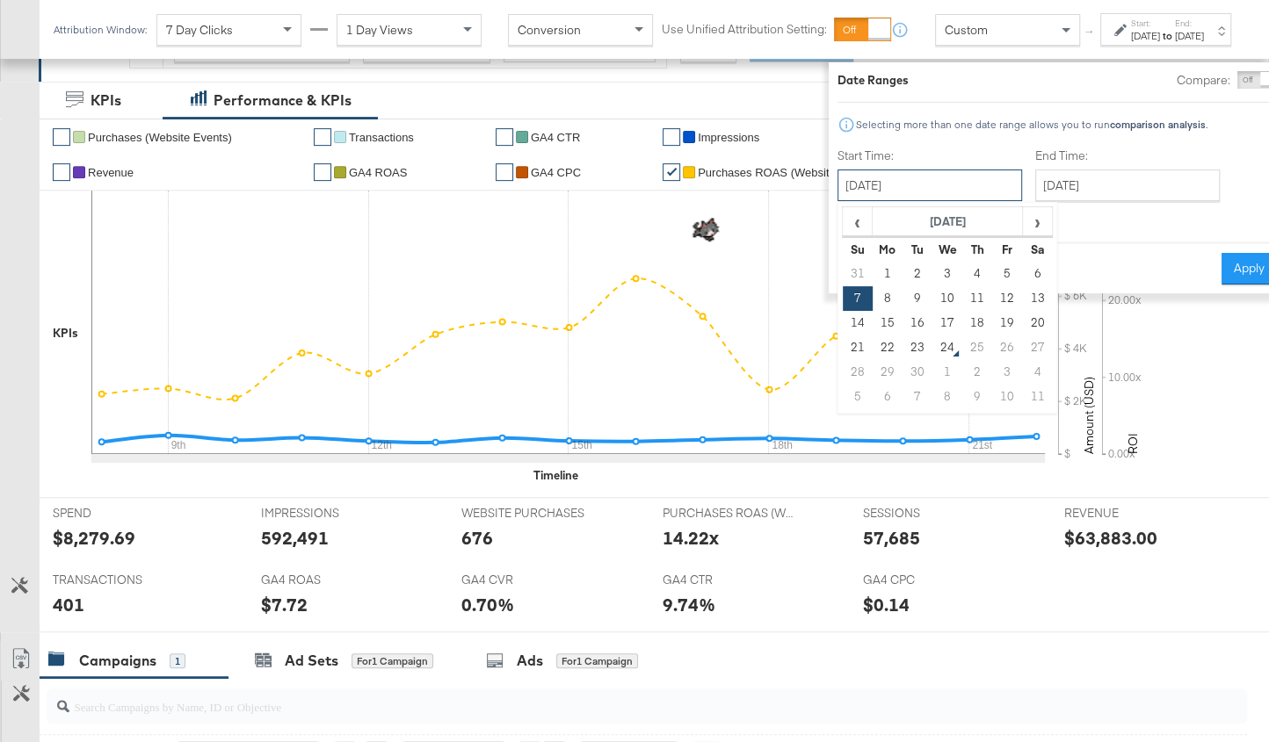
click at [872, 183] on input "[DATE]" at bounding box center [929, 186] width 184 height 32
click at [843, 326] on td "14" at bounding box center [858, 323] width 30 height 25
type input "[DATE]"
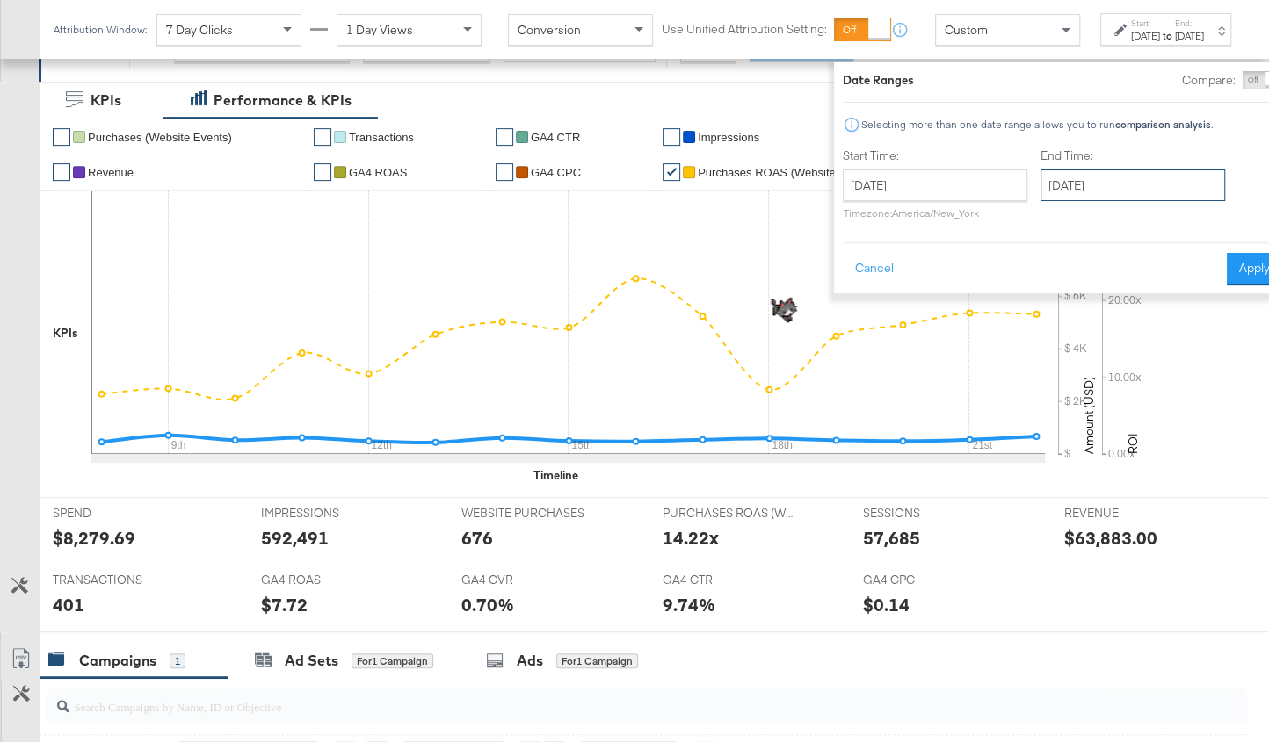
click at [1103, 186] on input "[DATE]" at bounding box center [1132, 186] width 184 height 32
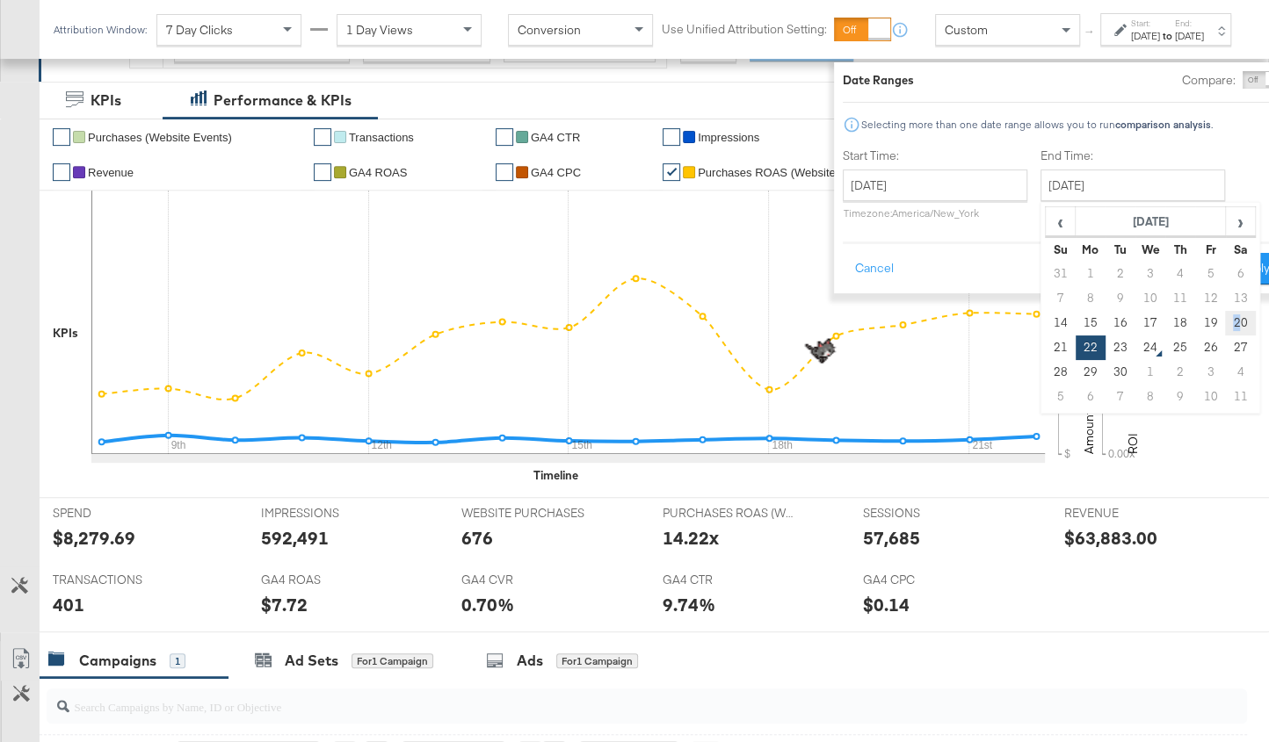
click at [1225, 320] on td "20" at bounding box center [1240, 323] width 30 height 25
type input "[DATE]"
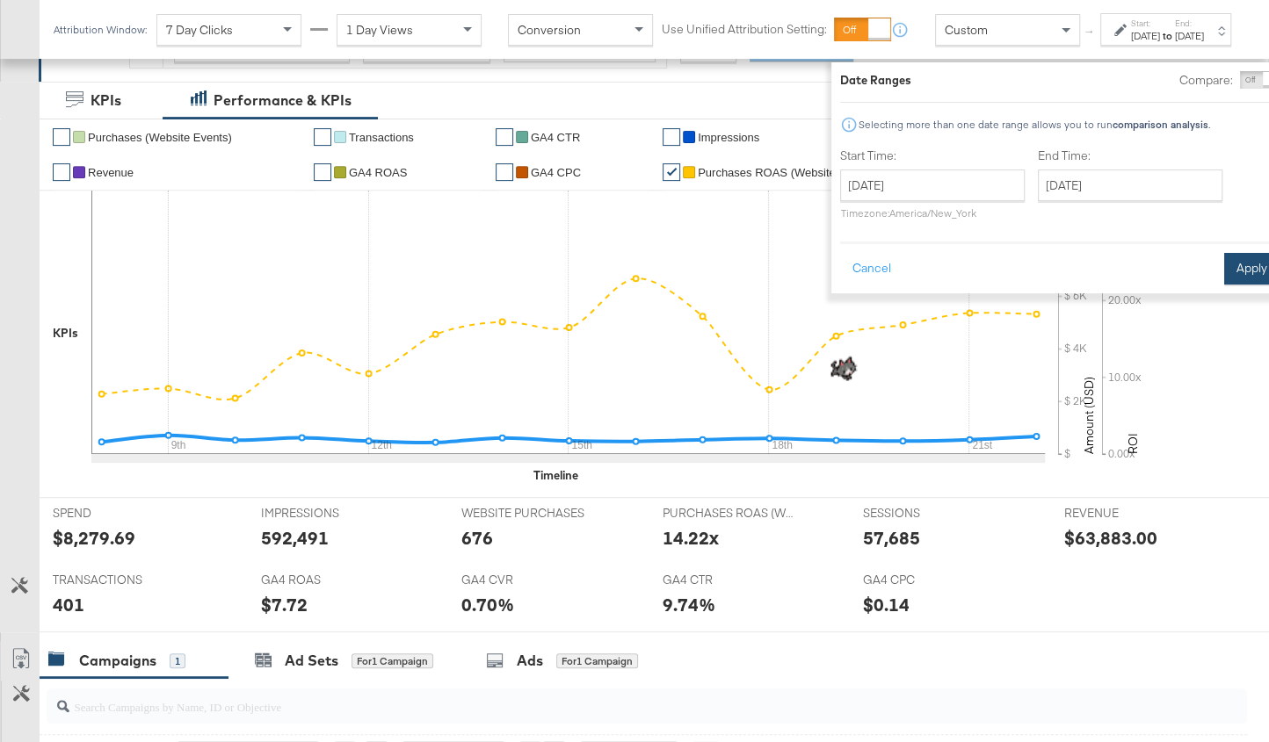
click at [1224, 281] on button "Apply" at bounding box center [1251, 269] width 55 height 32
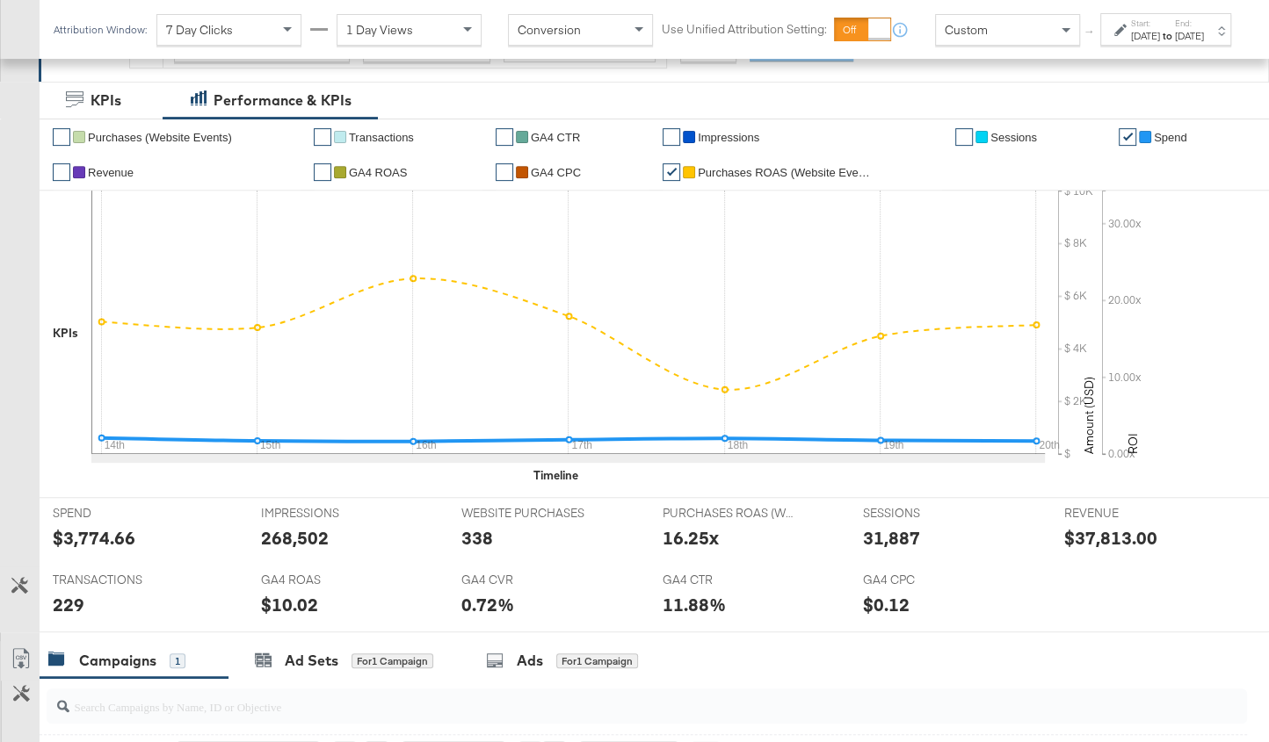
drag, startPoint x: 986, startPoint y: 601, endPoint x: 985, endPoint y: 584, distance: 16.7
click at [985, 592] on div "$0.12" at bounding box center [950, 604] width 175 height 25
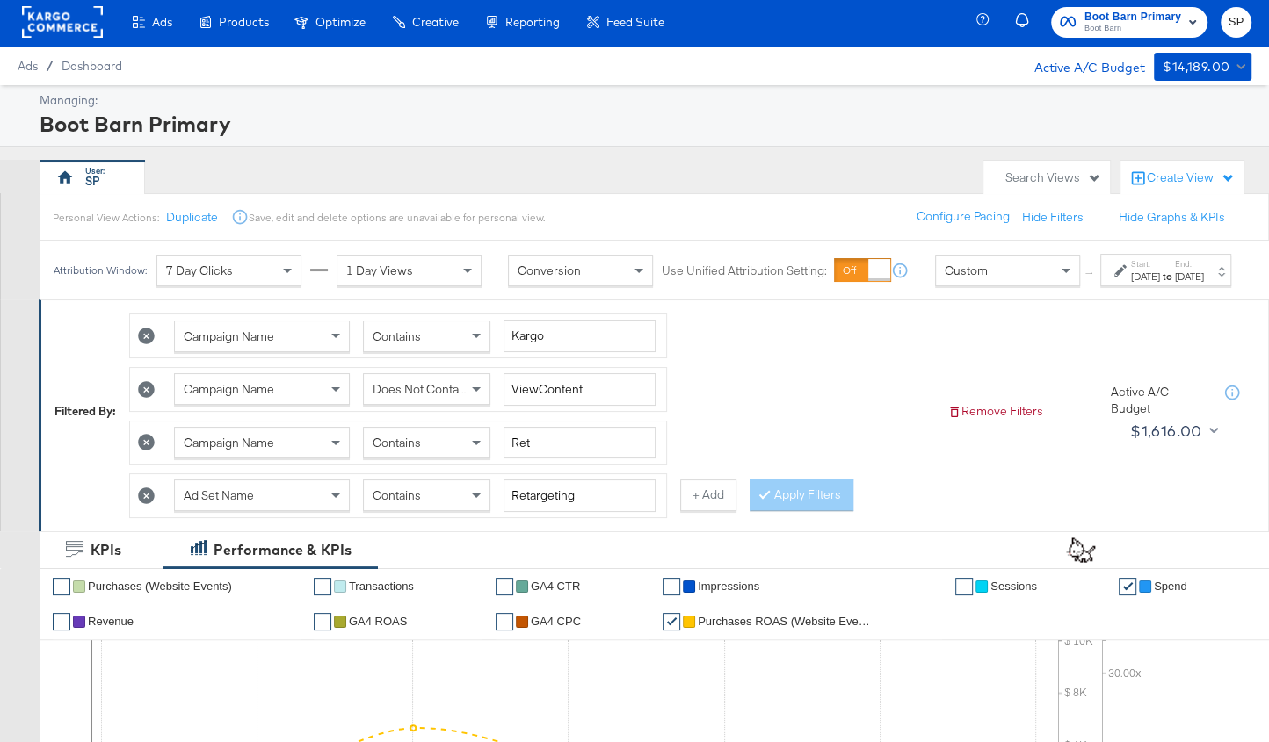
scroll to position [0, 0]
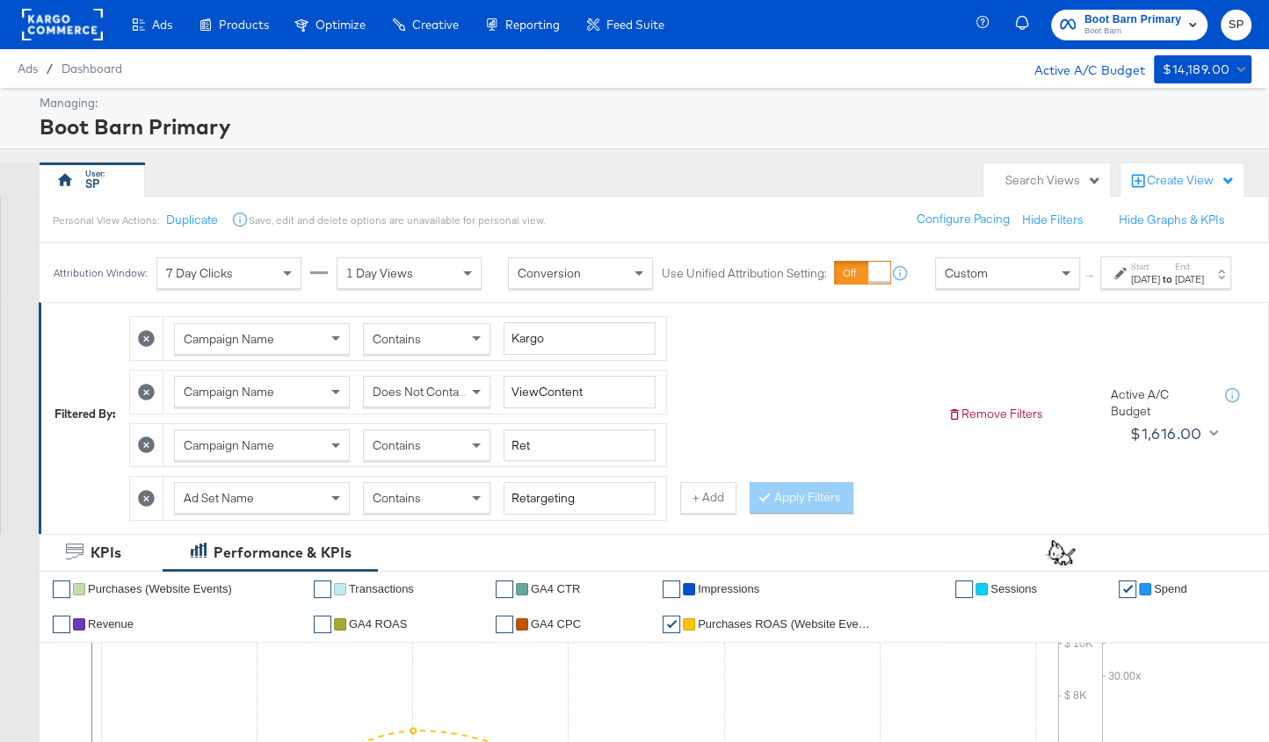
click at [433, 407] on div "Does Not Contain" at bounding box center [427, 392] width 126 height 30
click at [432, 460] on div "Contains" at bounding box center [427, 445] width 126 height 30
click at [437, 510] on div "Contains" at bounding box center [427, 498] width 126 height 30
click at [778, 509] on button "Apply Filters" at bounding box center [801, 498] width 104 height 32
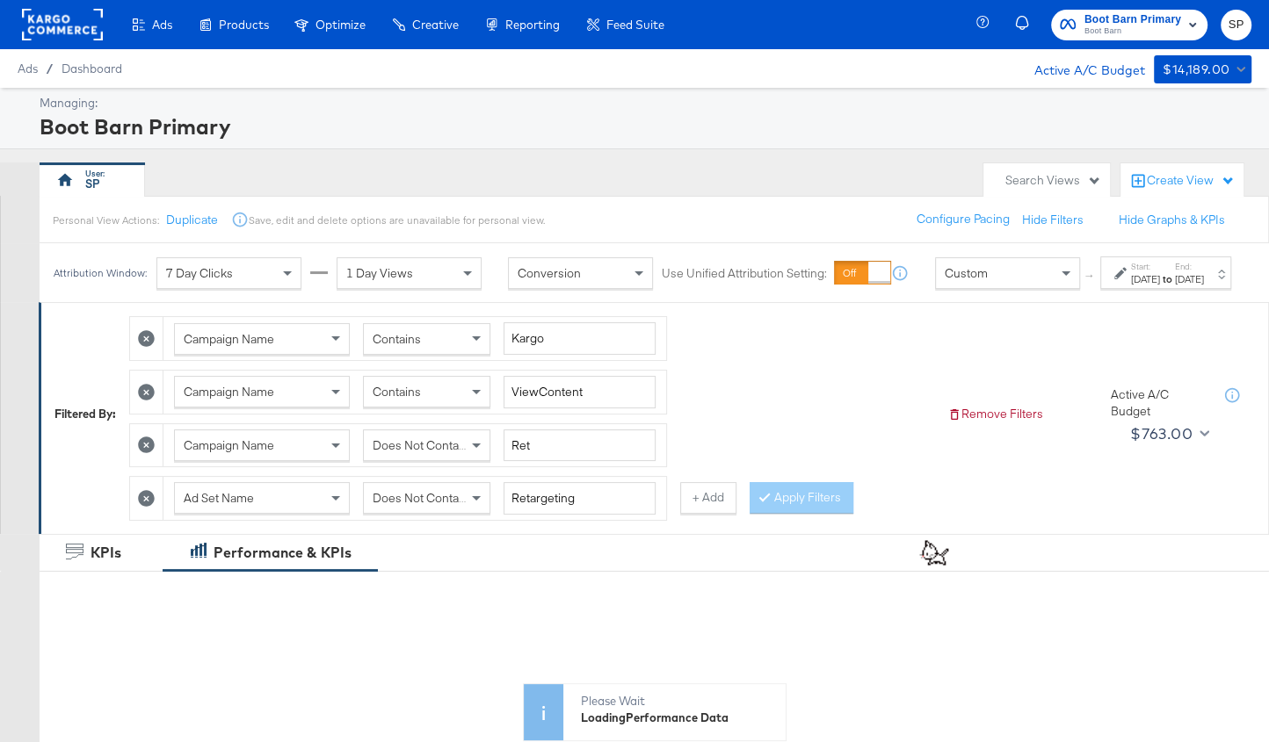
click at [1131, 286] on div "[DATE]" at bounding box center [1145, 279] width 29 height 14
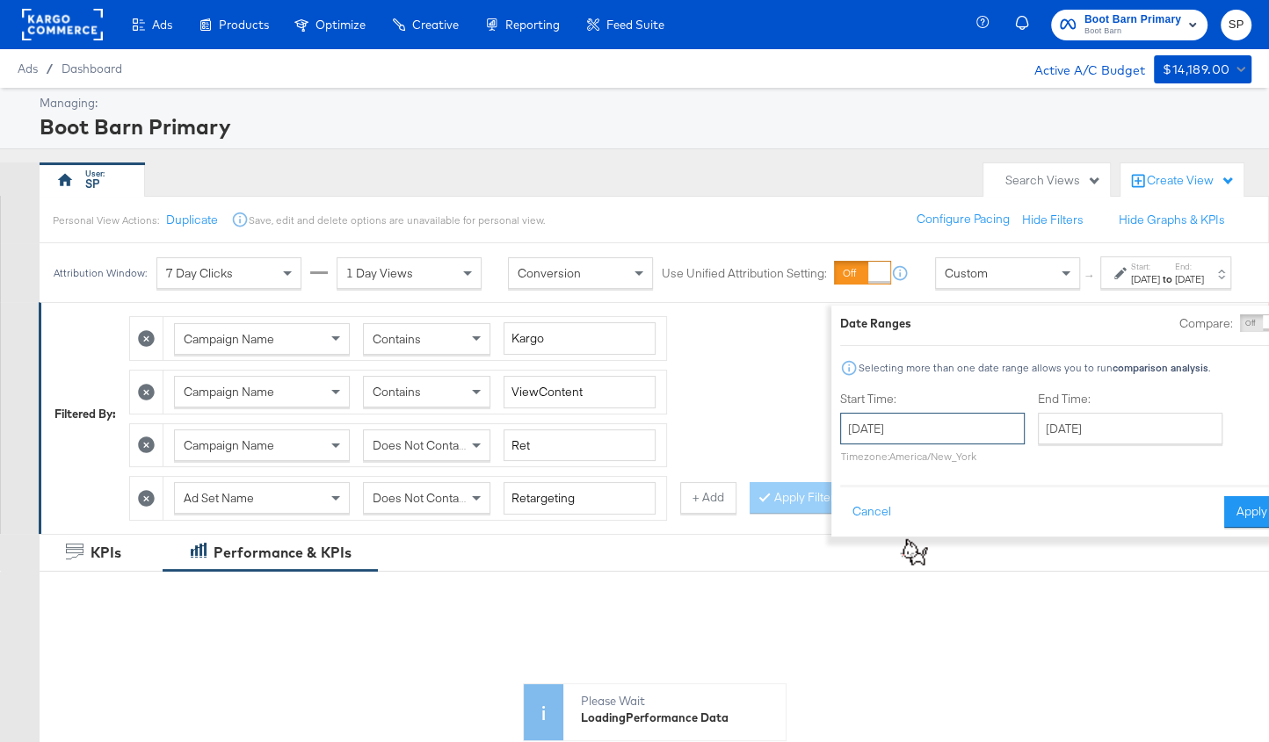
click at [855, 423] on input "[DATE]" at bounding box center [932, 429] width 184 height 32
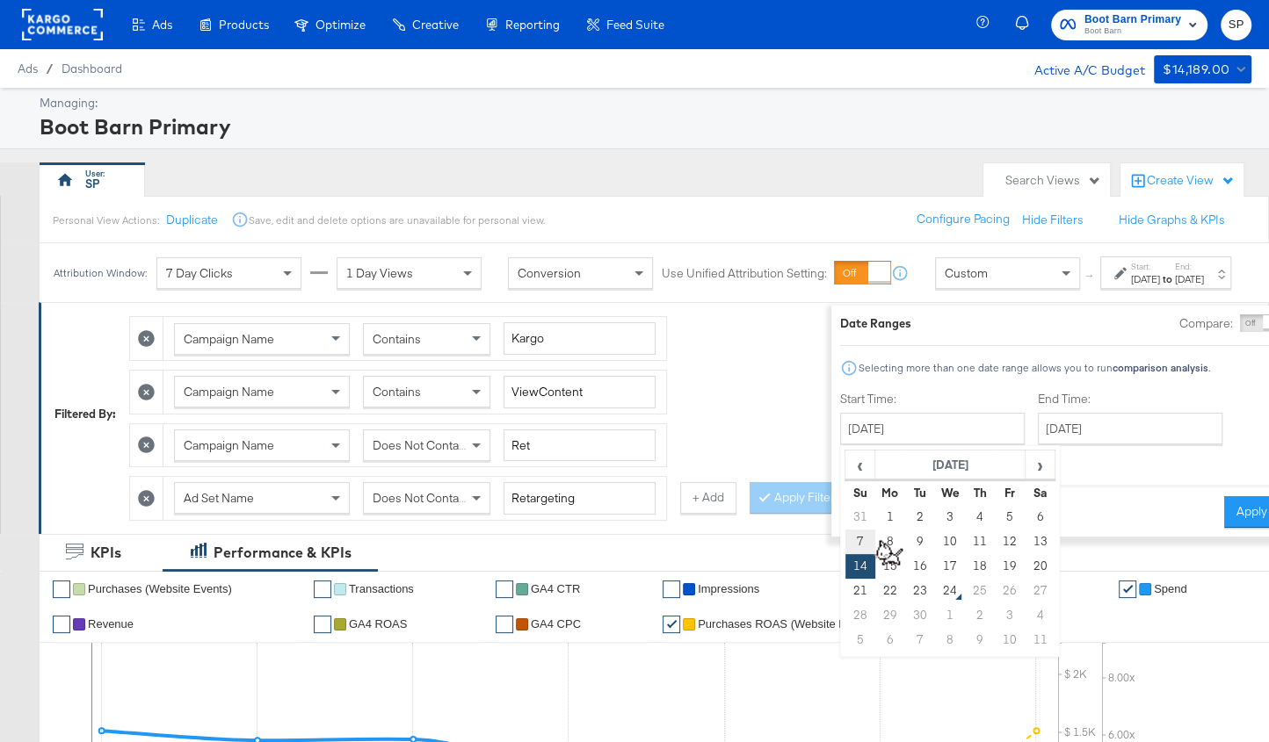
click at [845, 539] on td "7" at bounding box center [860, 542] width 30 height 25
type input "[DATE]"
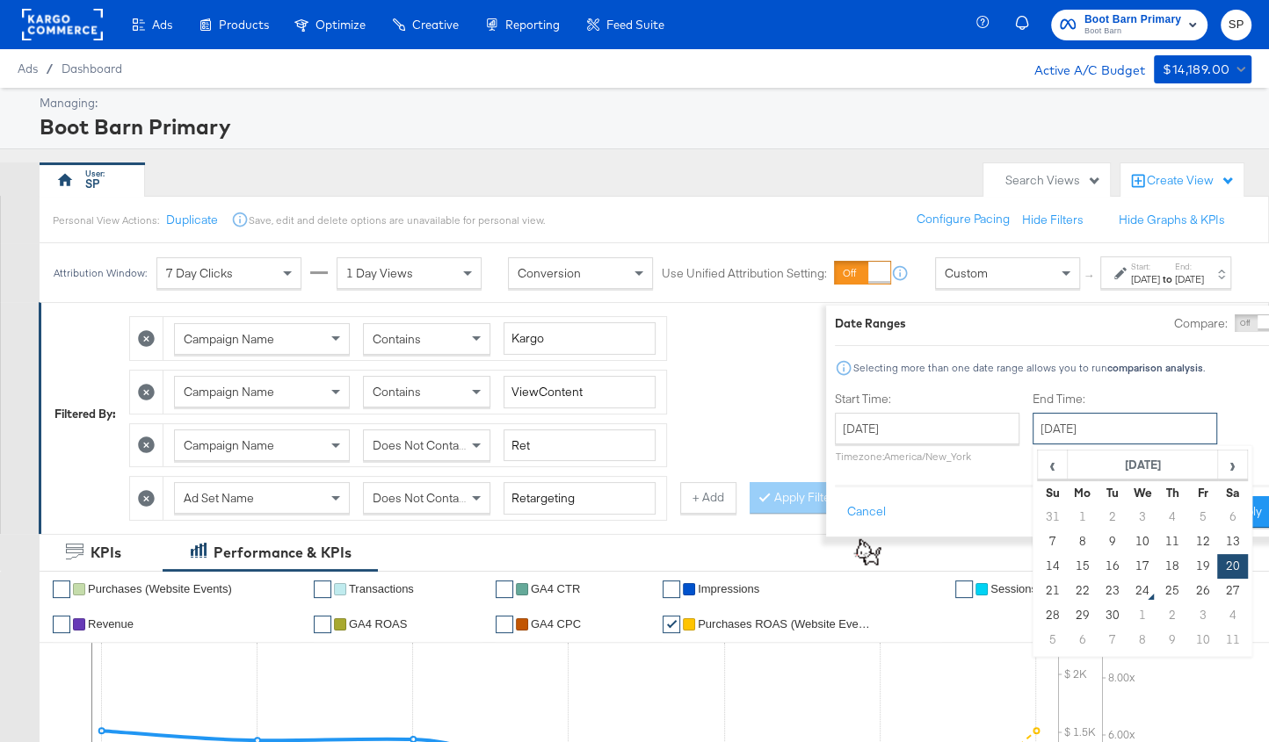
click at [1119, 428] on input "[DATE]" at bounding box center [1124, 429] width 184 height 32
click at [1228, 505] on button "Apply" at bounding box center [1246, 512] width 55 height 32
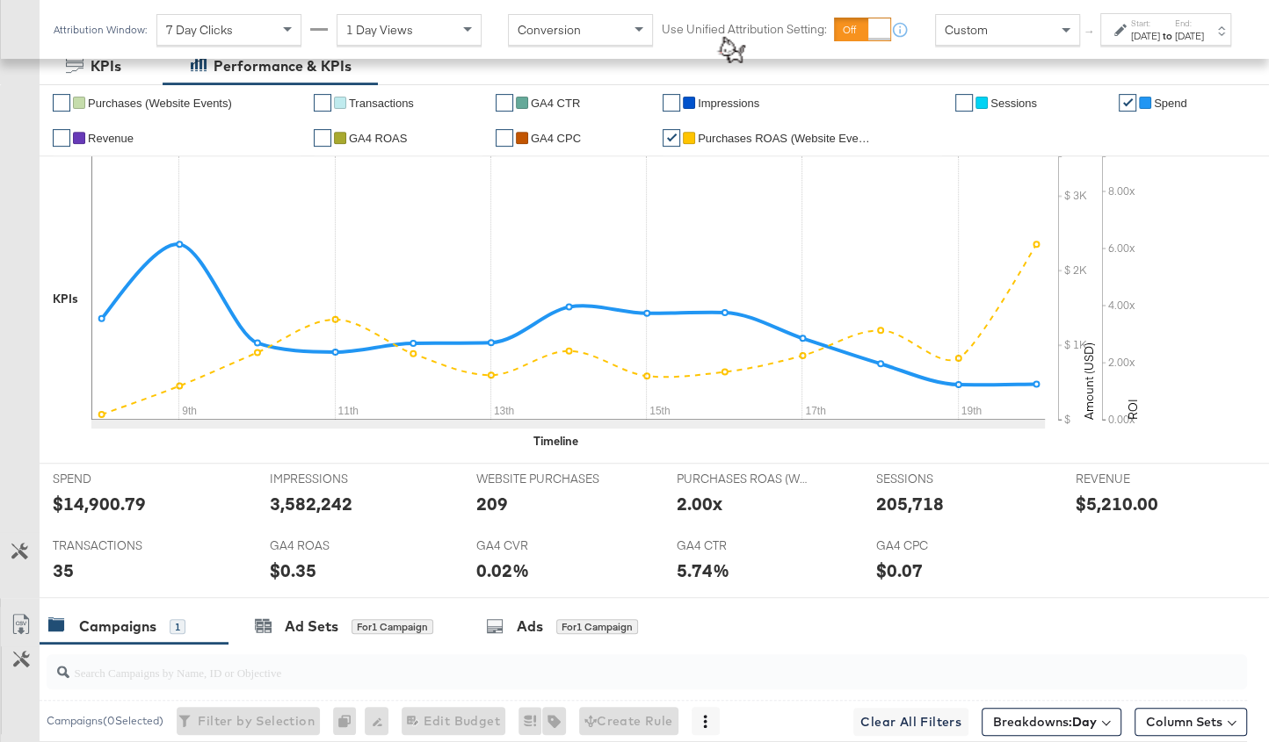
scroll to position [528, 0]
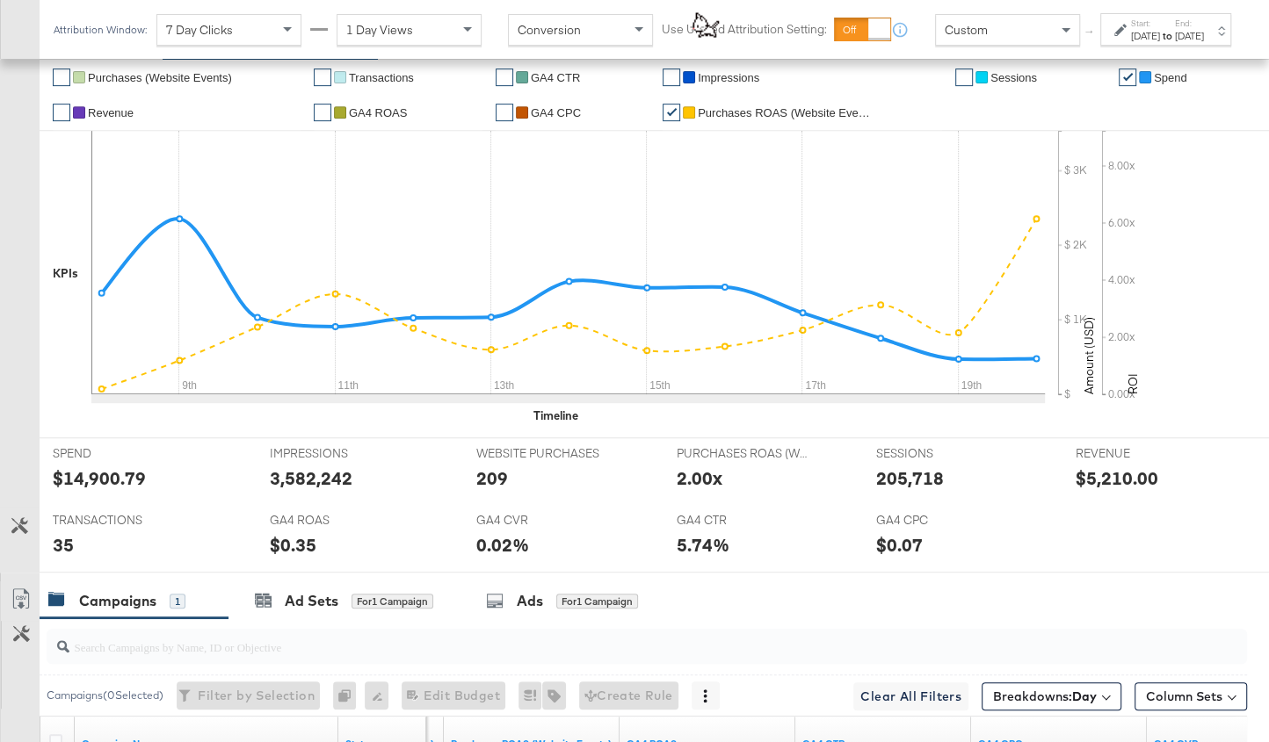
click at [18, 524] on icon at bounding box center [19, 525] width 17 height 17
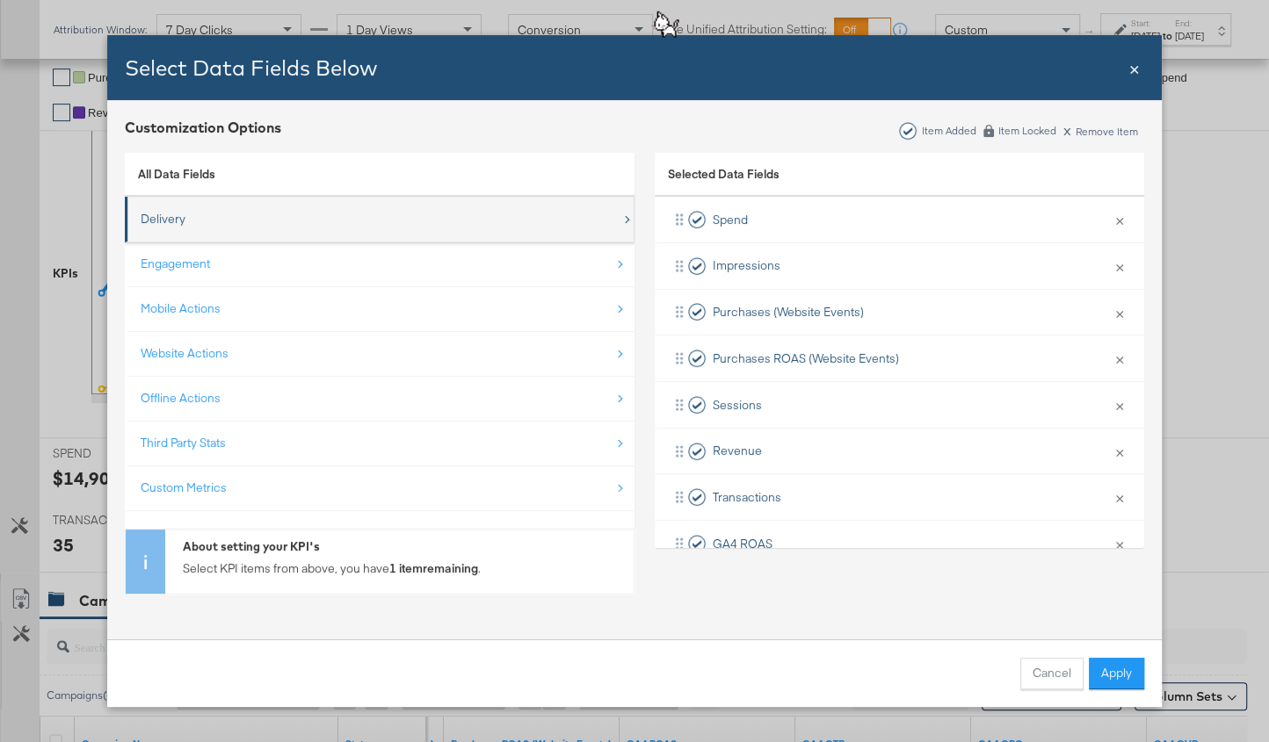
click at [310, 221] on div "Delivery" at bounding box center [381, 219] width 481 height 36
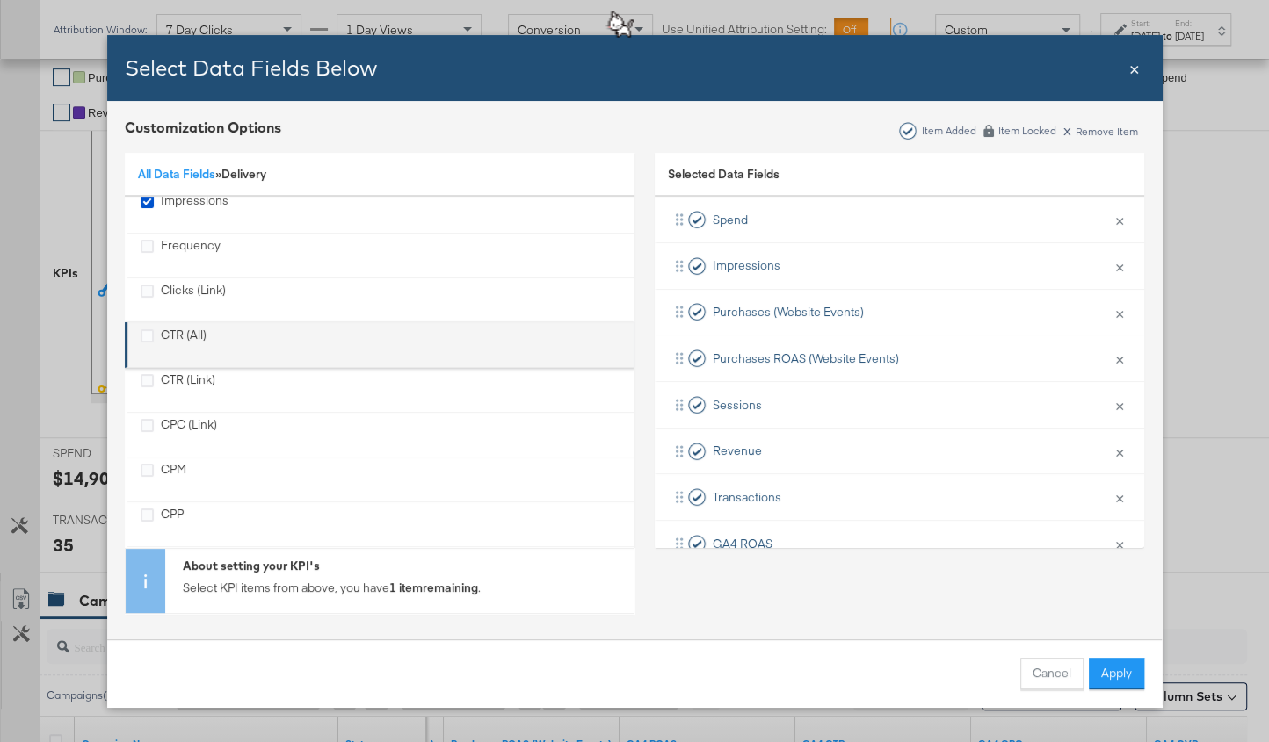
scroll to position [99, 0]
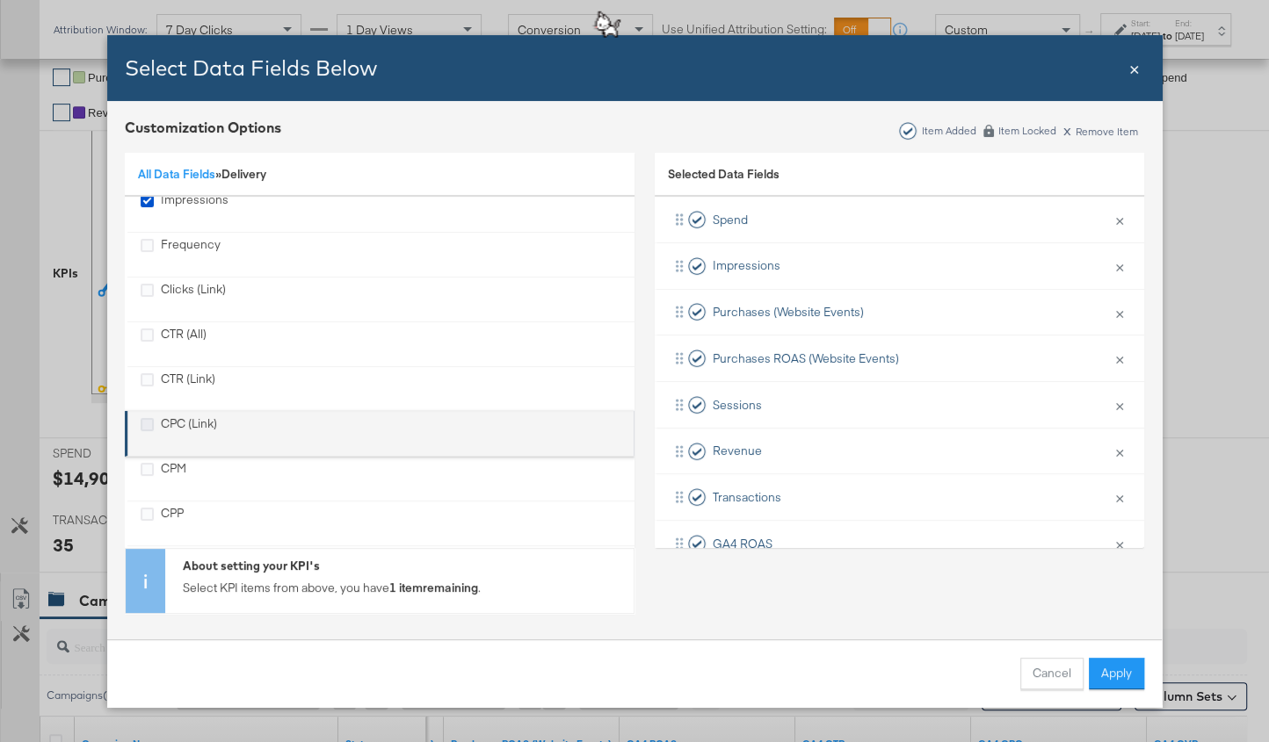
click at [144, 418] on icon "CPC (Link)" at bounding box center [147, 424] width 13 height 13
click at [0, 0] on input "CPC (Link)" at bounding box center [0, 0] width 0 height 0
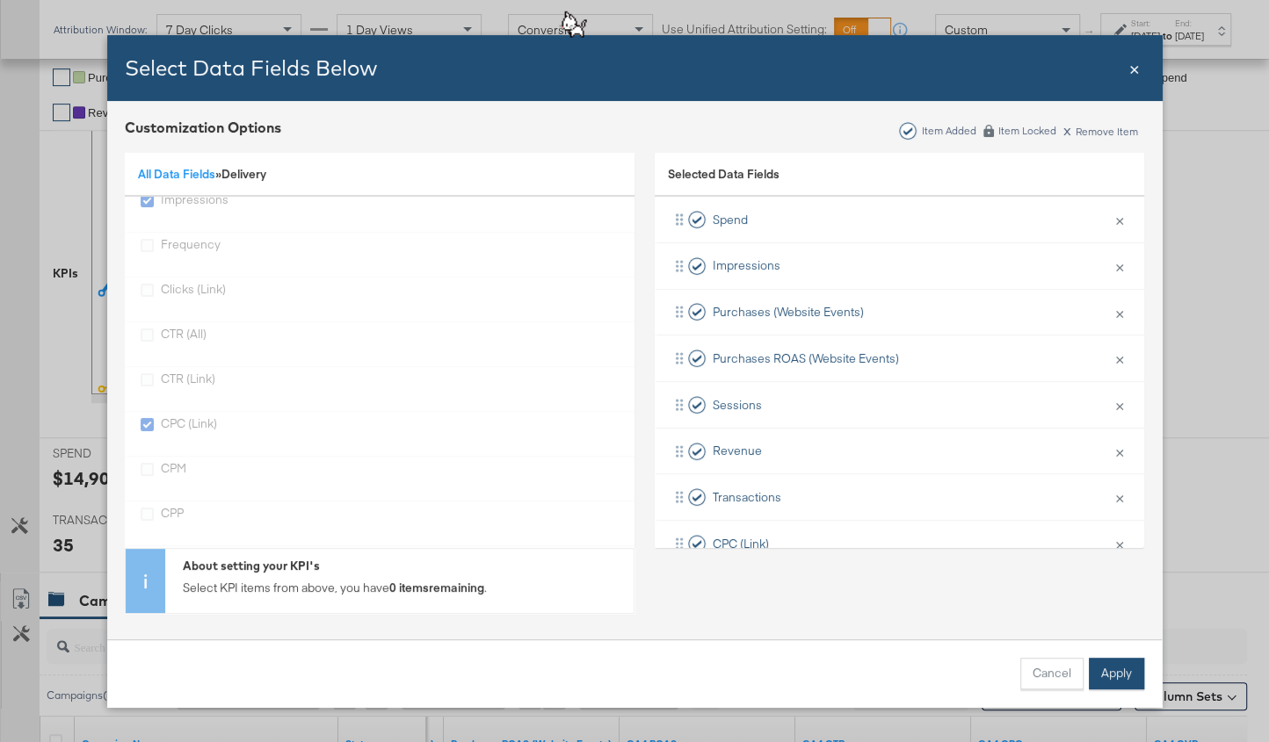
click at [1119, 689] on button "Apply" at bounding box center [1116, 674] width 55 height 32
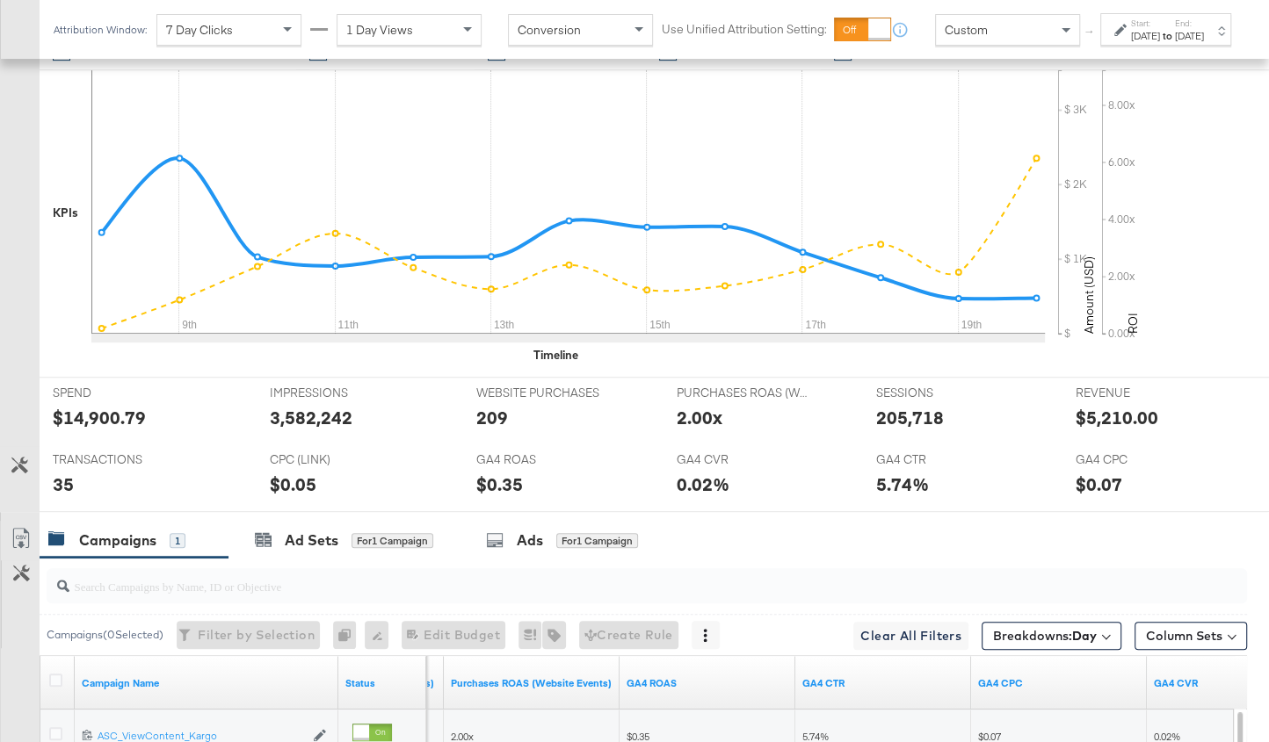
scroll to position [607, 0]
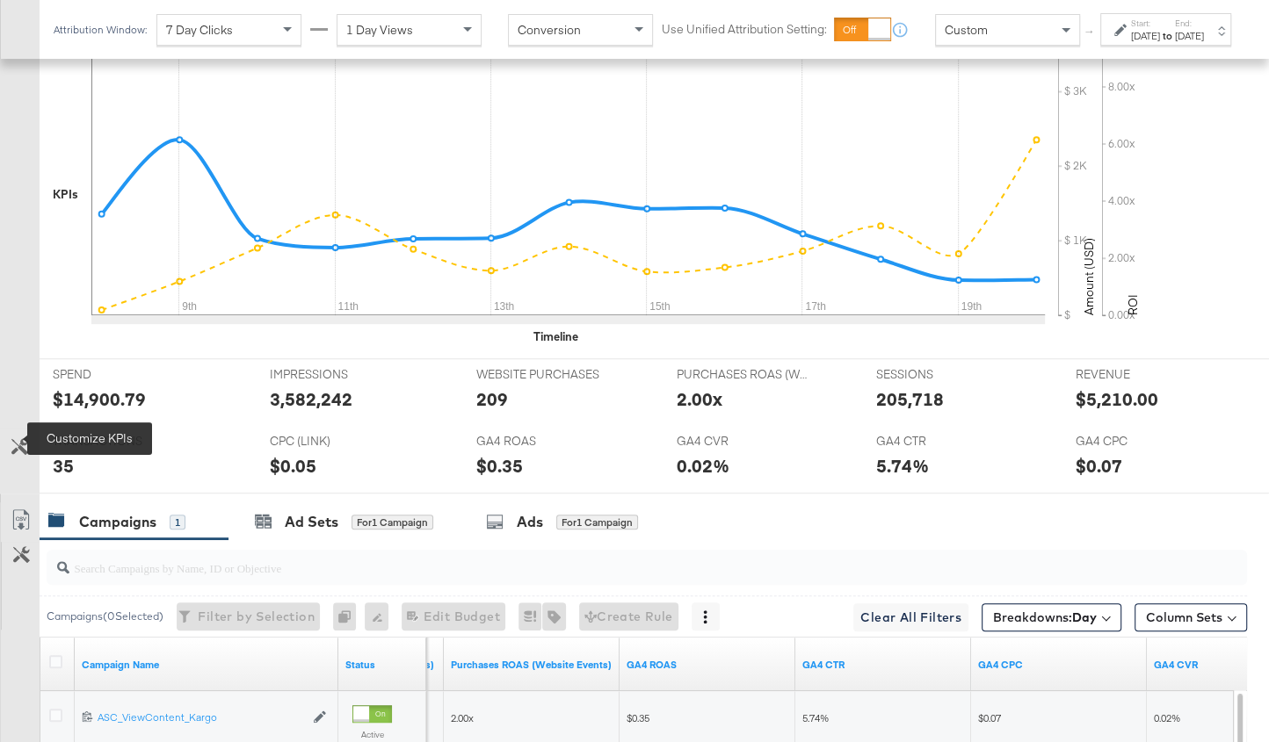
click at [21, 438] on icon at bounding box center [19, 446] width 17 height 17
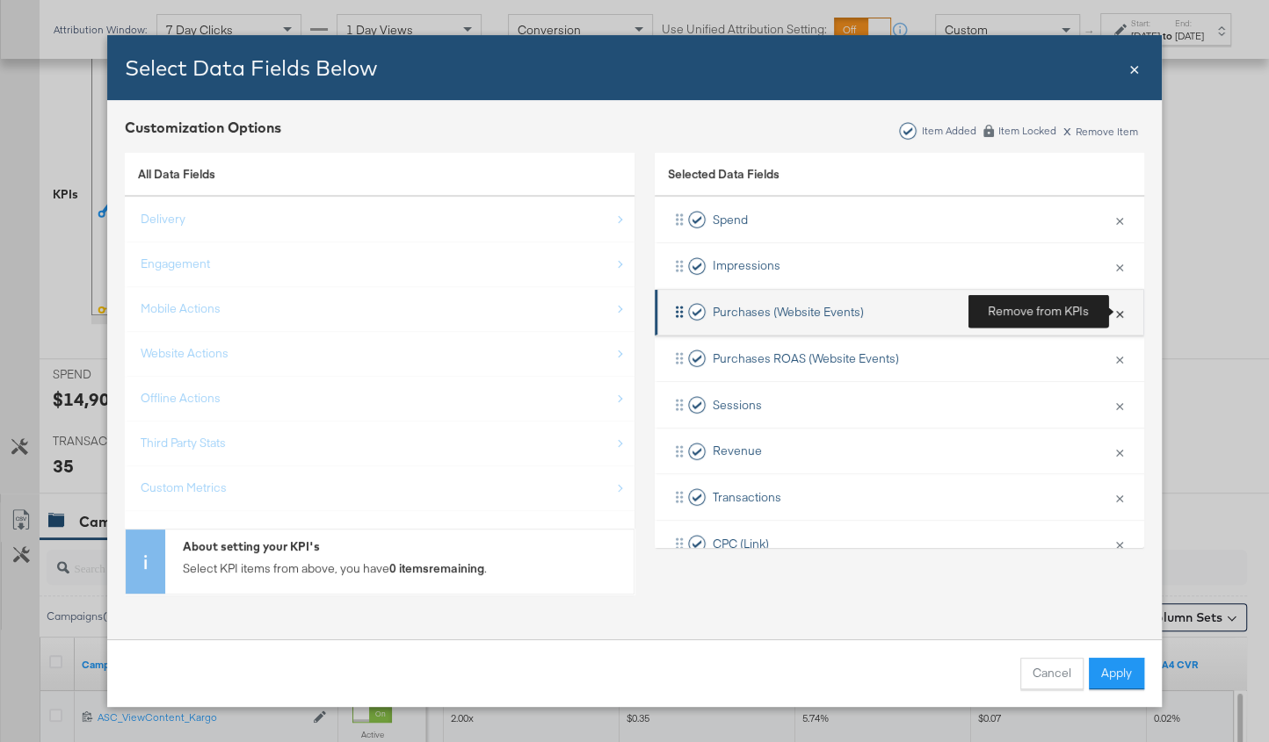
click at [1123, 313] on button "×" at bounding box center [1119, 312] width 23 height 37
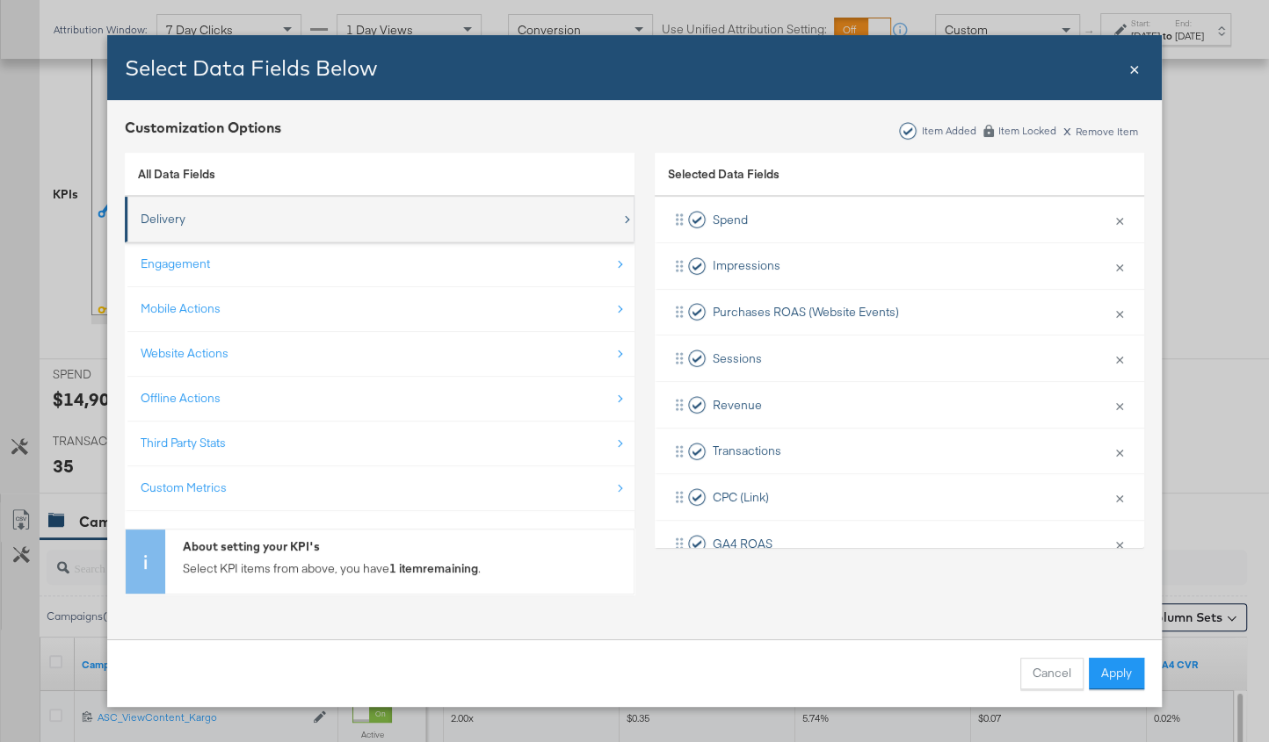
click at [231, 228] on div "Delivery" at bounding box center [381, 219] width 481 height 36
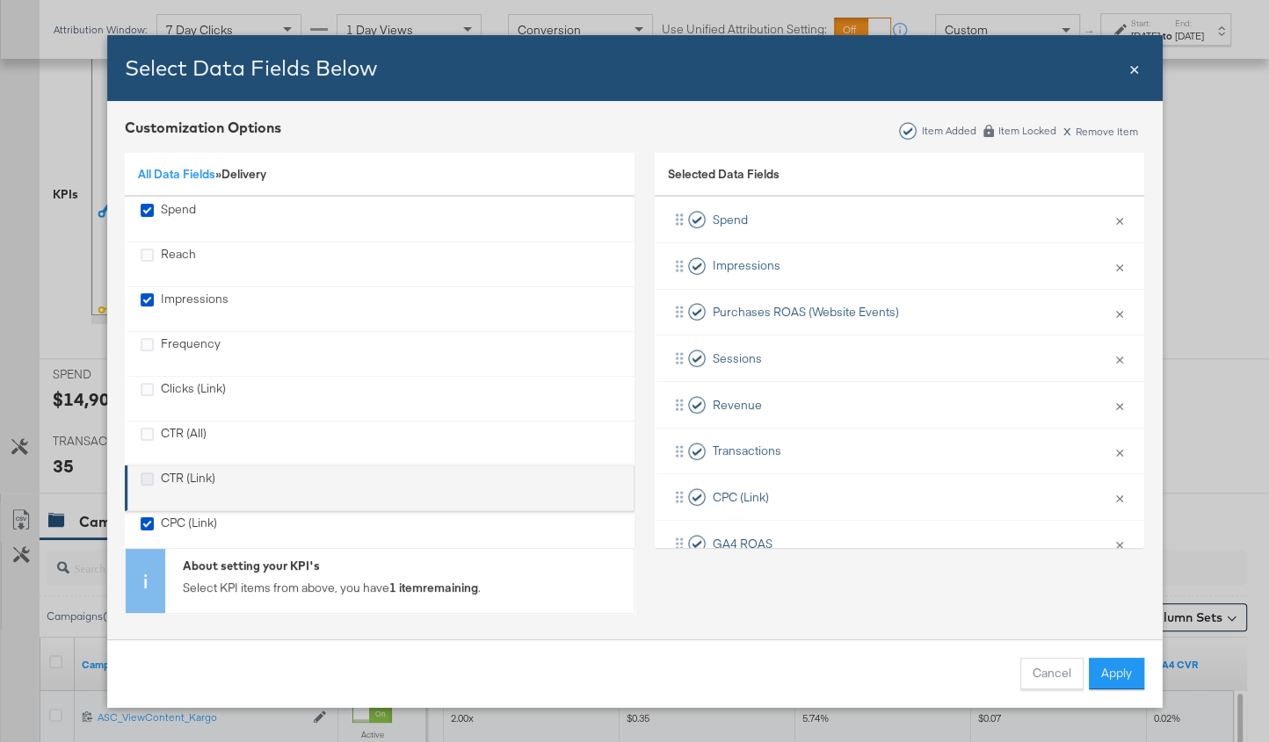
click at [143, 480] on icon "CTR (Link)" at bounding box center [147, 479] width 13 height 13
click at [0, 0] on input "CTR (Link)" at bounding box center [0, 0] width 0 height 0
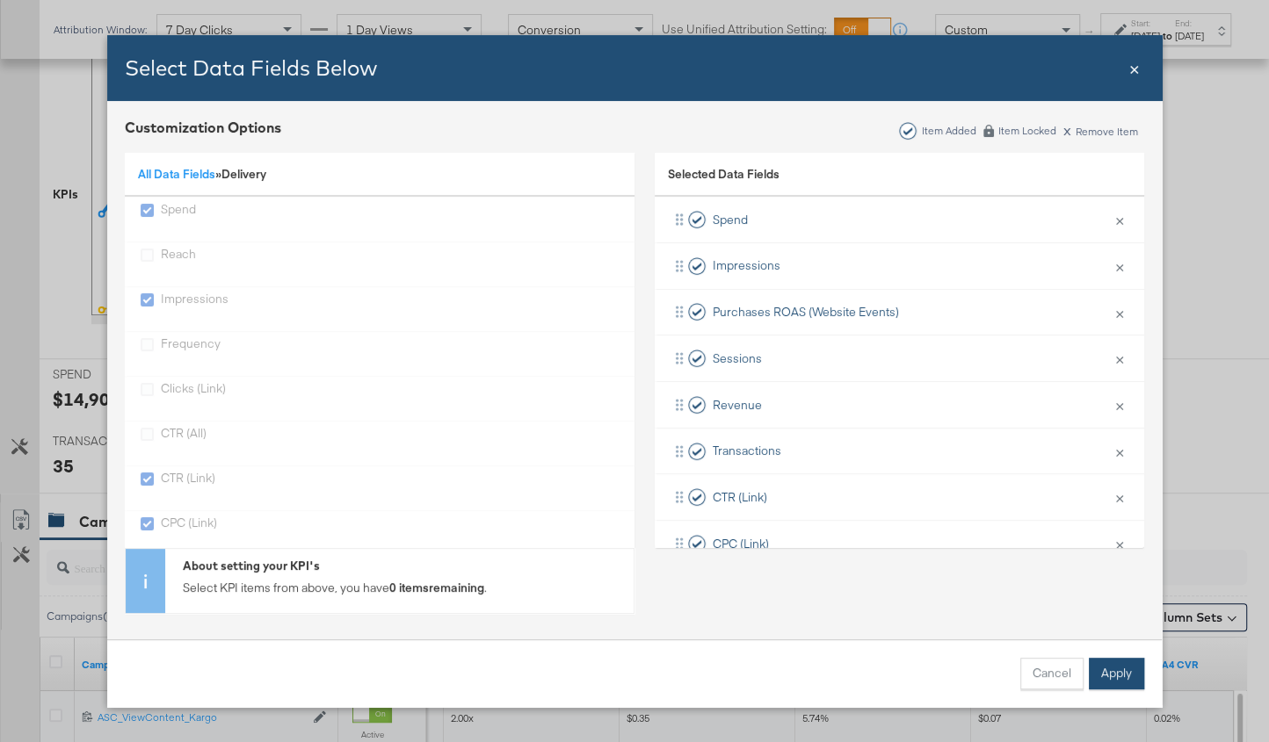
click at [1130, 673] on button "Apply" at bounding box center [1116, 674] width 55 height 32
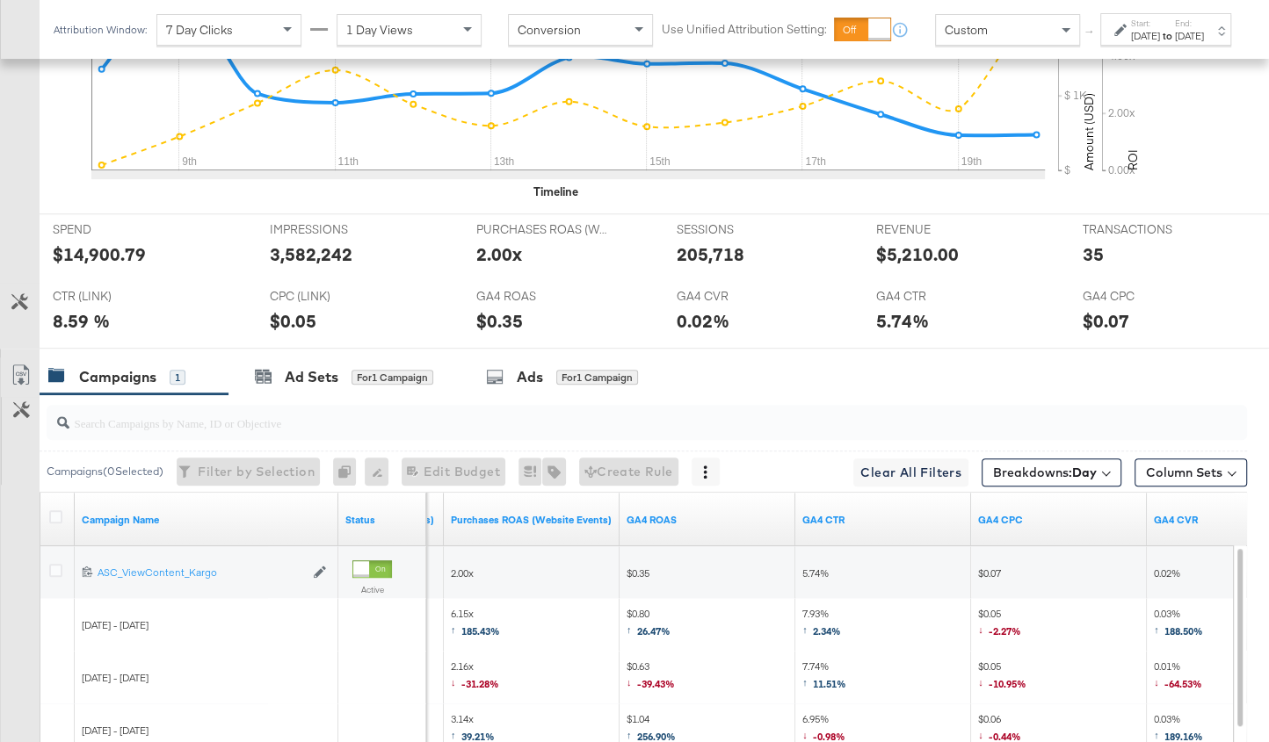
scroll to position [773, 0]
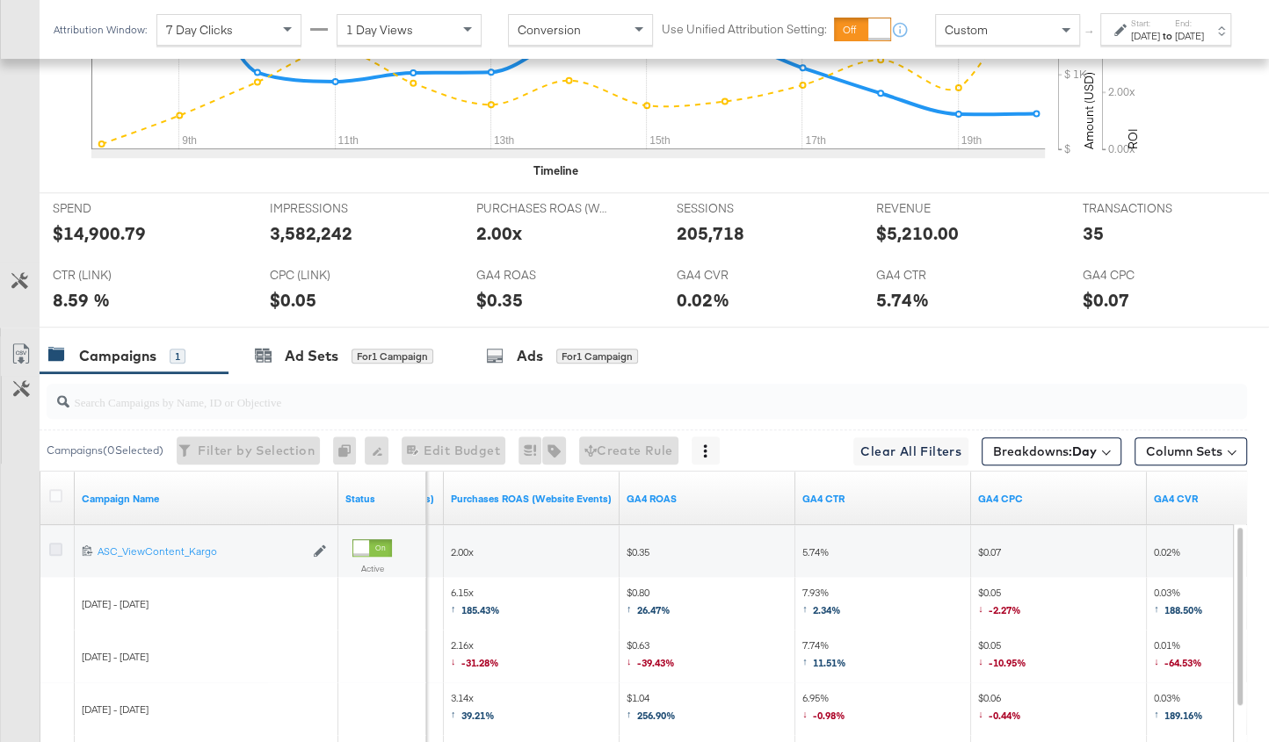
click at [54, 543] on icon at bounding box center [55, 549] width 13 height 13
click at [0, 0] on input "checkbox" at bounding box center [0, 0] width 0 height 0
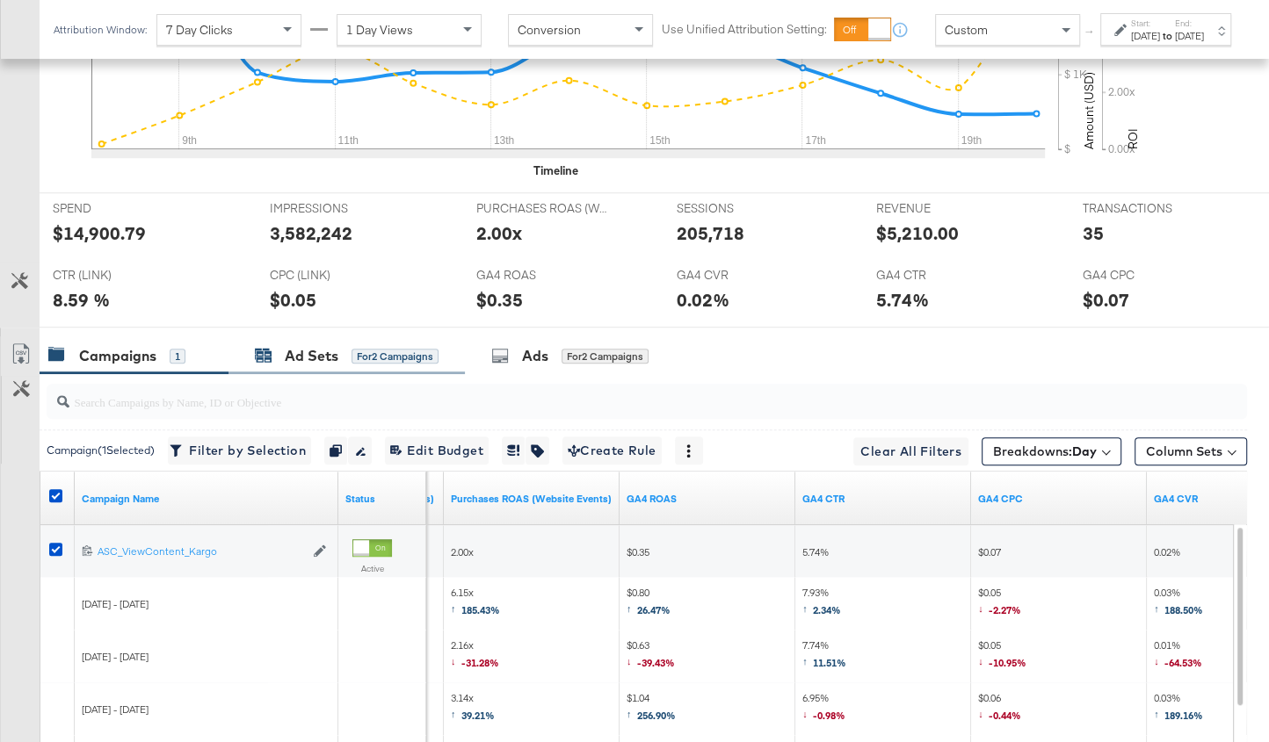
click at [288, 346] on div "Ad Sets" at bounding box center [312, 356] width 54 height 20
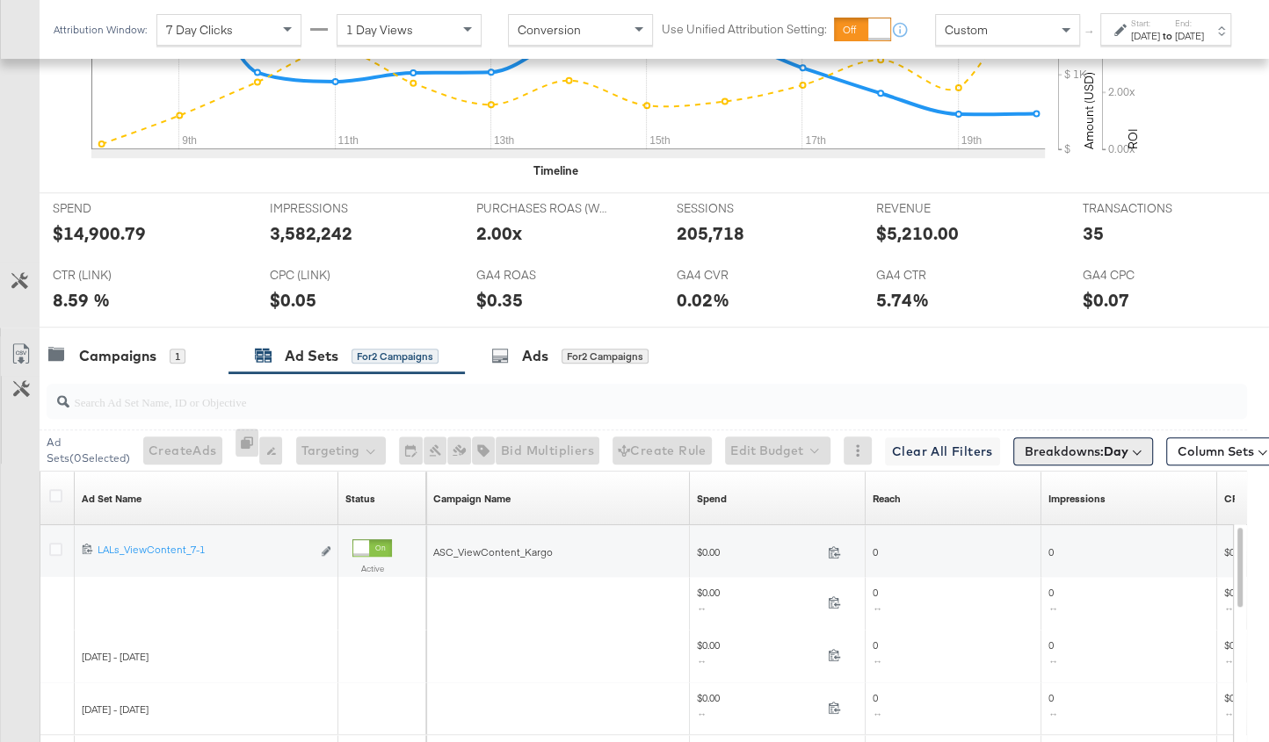
click at [1024, 445] on span "Breakdowns: Day" at bounding box center [1076, 452] width 104 height 18
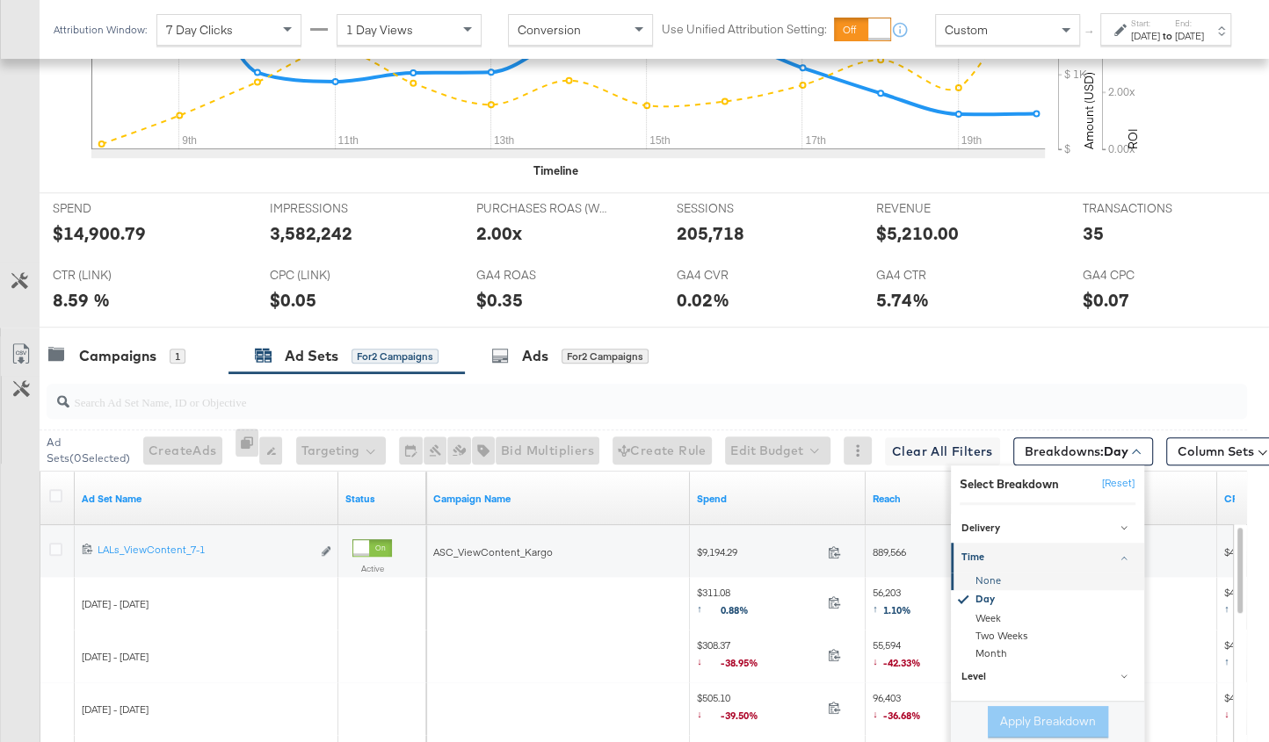
click at [959, 575] on div "None" at bounding box center [1048, 582] width 191 height 18
click at [1062, 715] on button "Apply Breakdown" at bounding box center [1047, 722] width 120 height 32
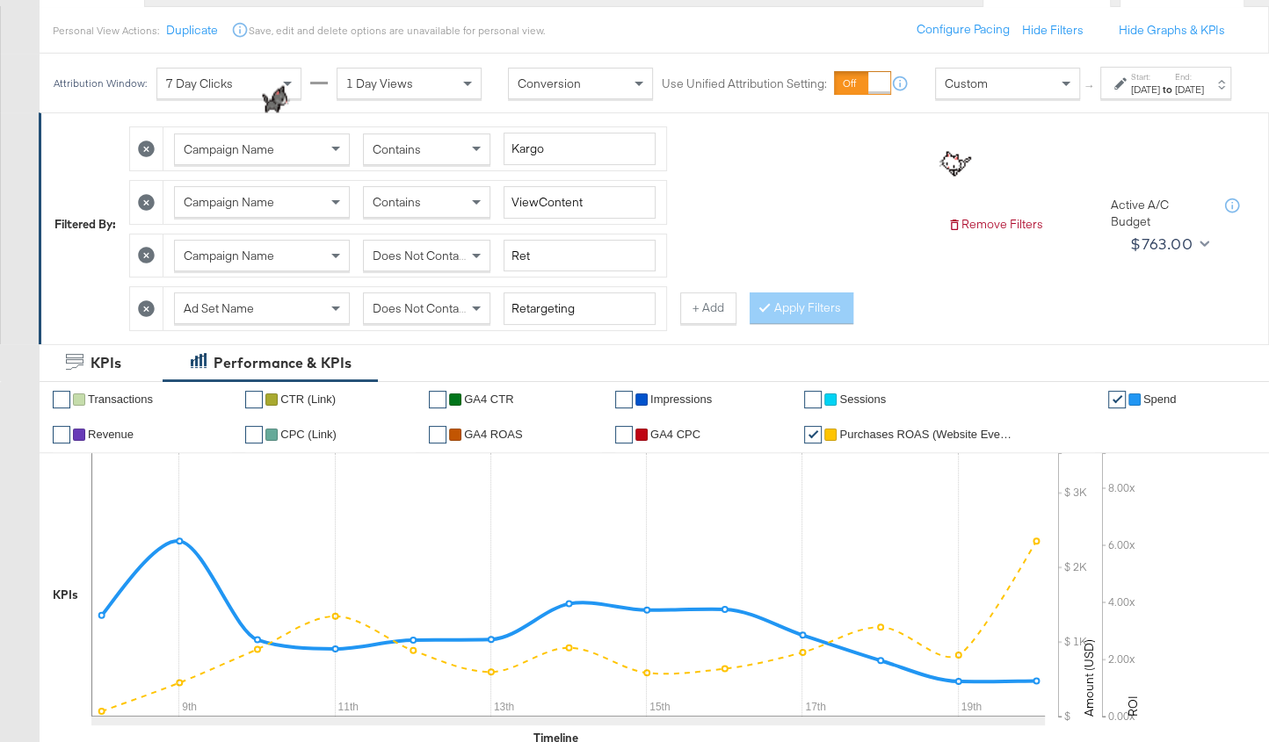
scroll to position [216, 0]
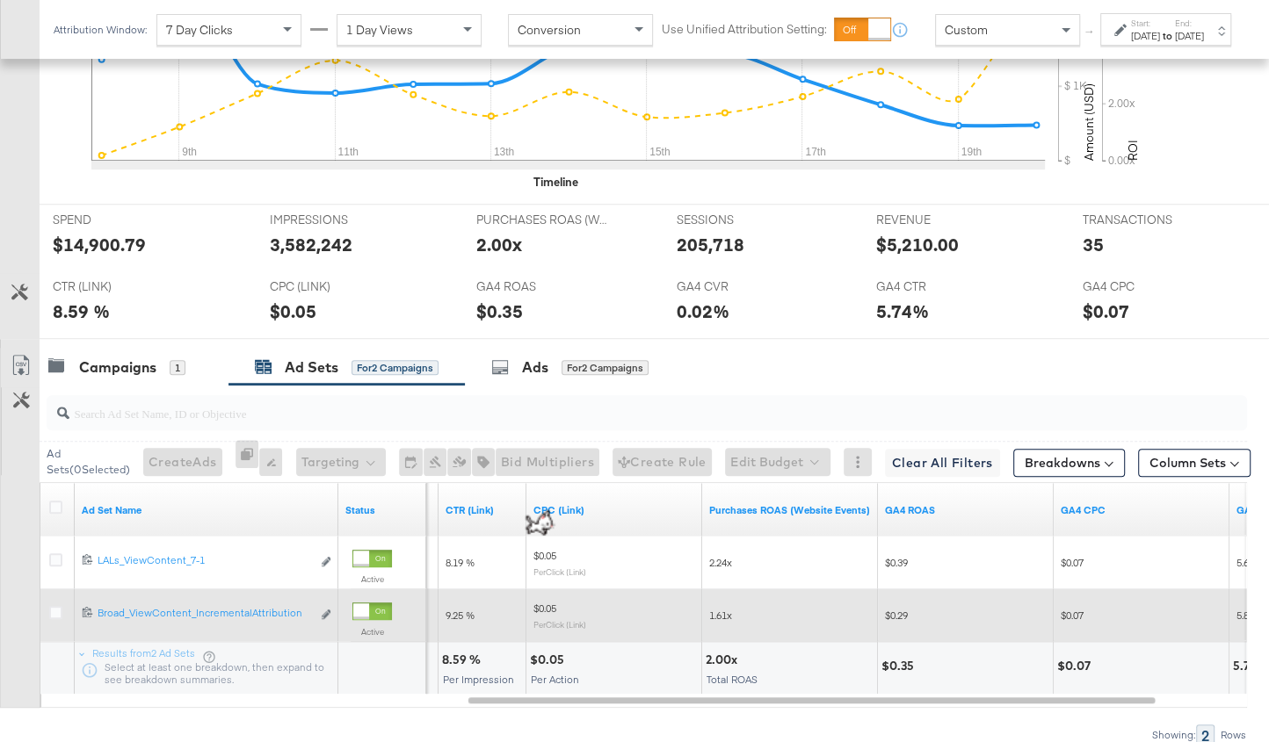
scroll to position [758, 0]
